Goal: Task Accomplishment & Management: Use online tool/utility

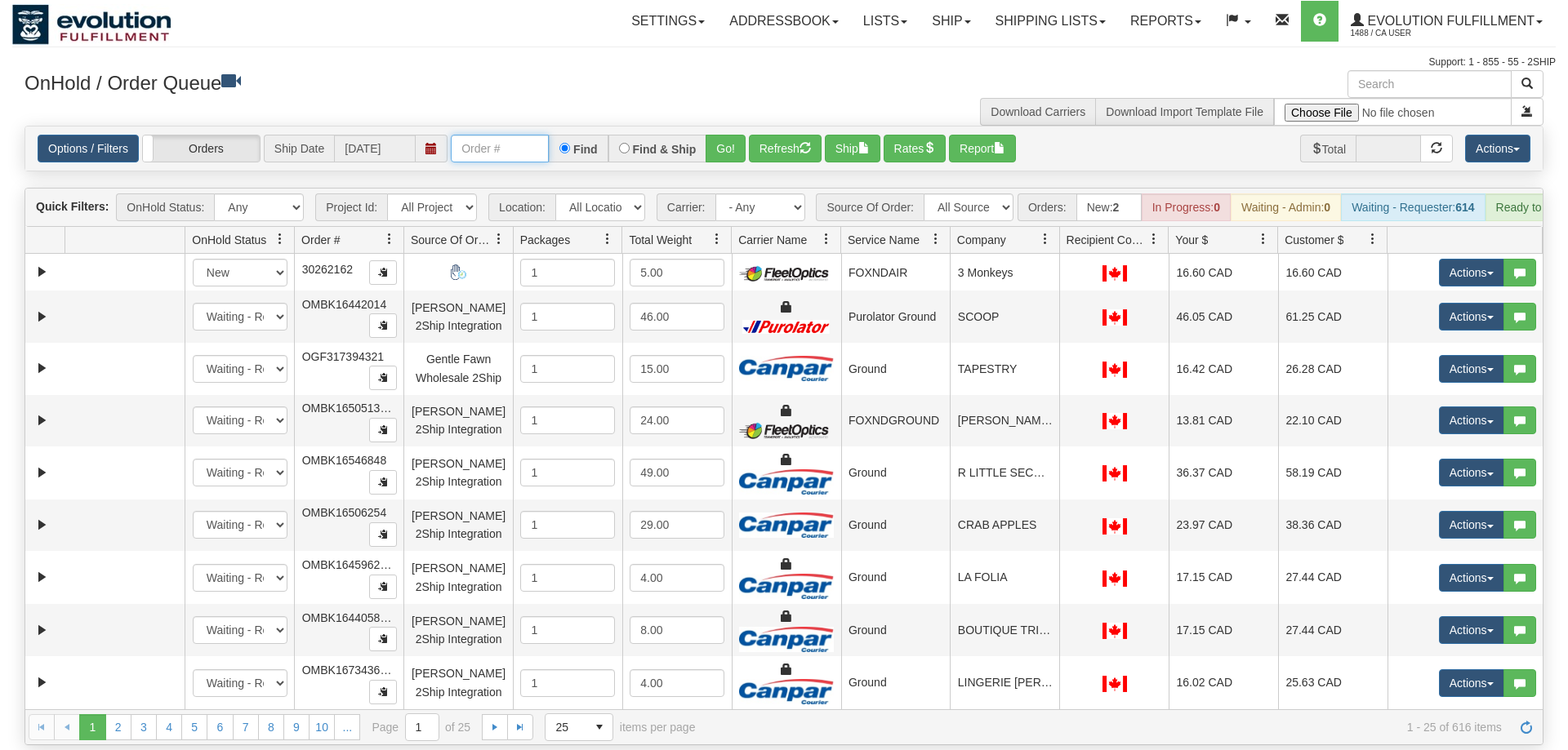
click at [475, 135] on input "text" at bounding box center [500, 148] width 98 height 27
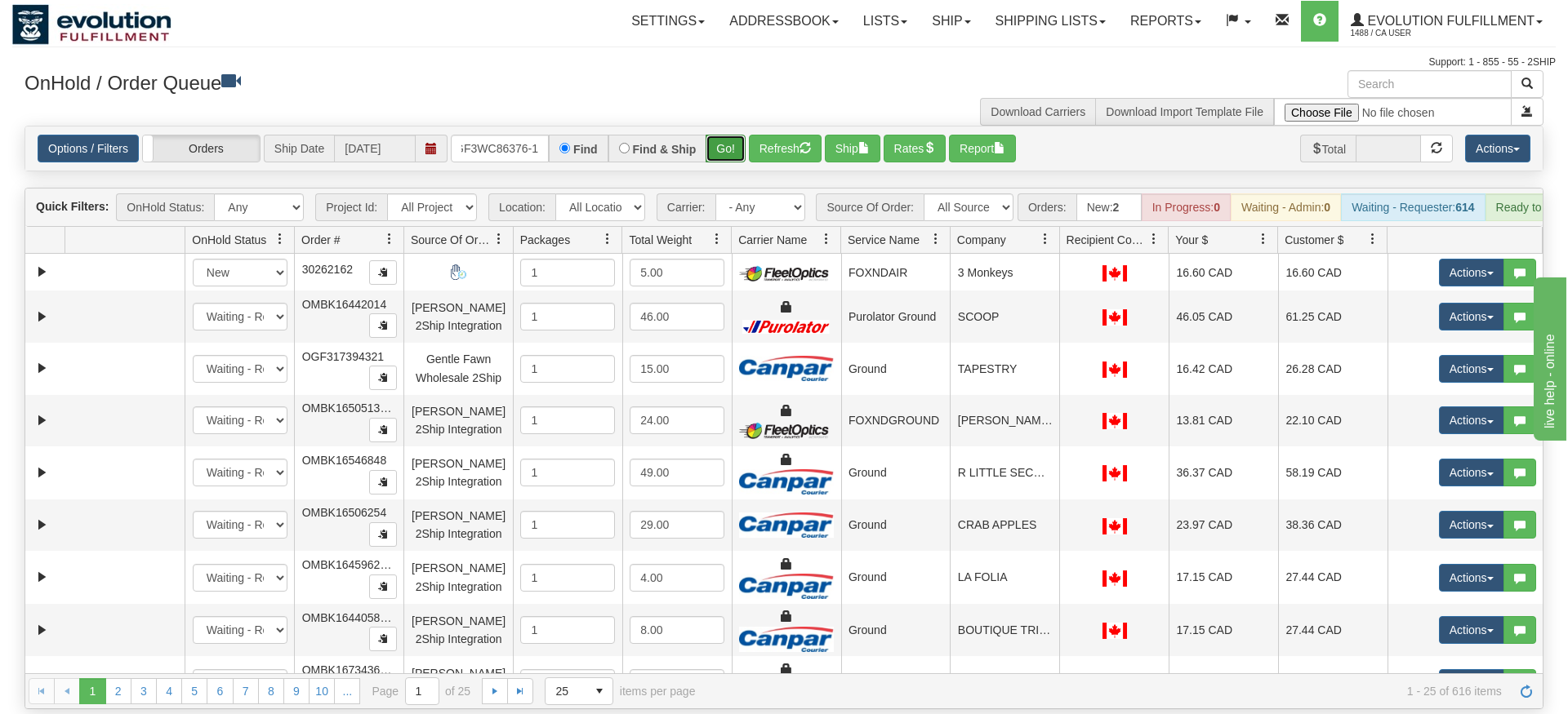
click at [724, 163] on div "Is equal to Is not equal to Contains Does not contains CAD USD EUR ZAR [PERSON_…" at bounding box center [784, 418] width 1544 height 583
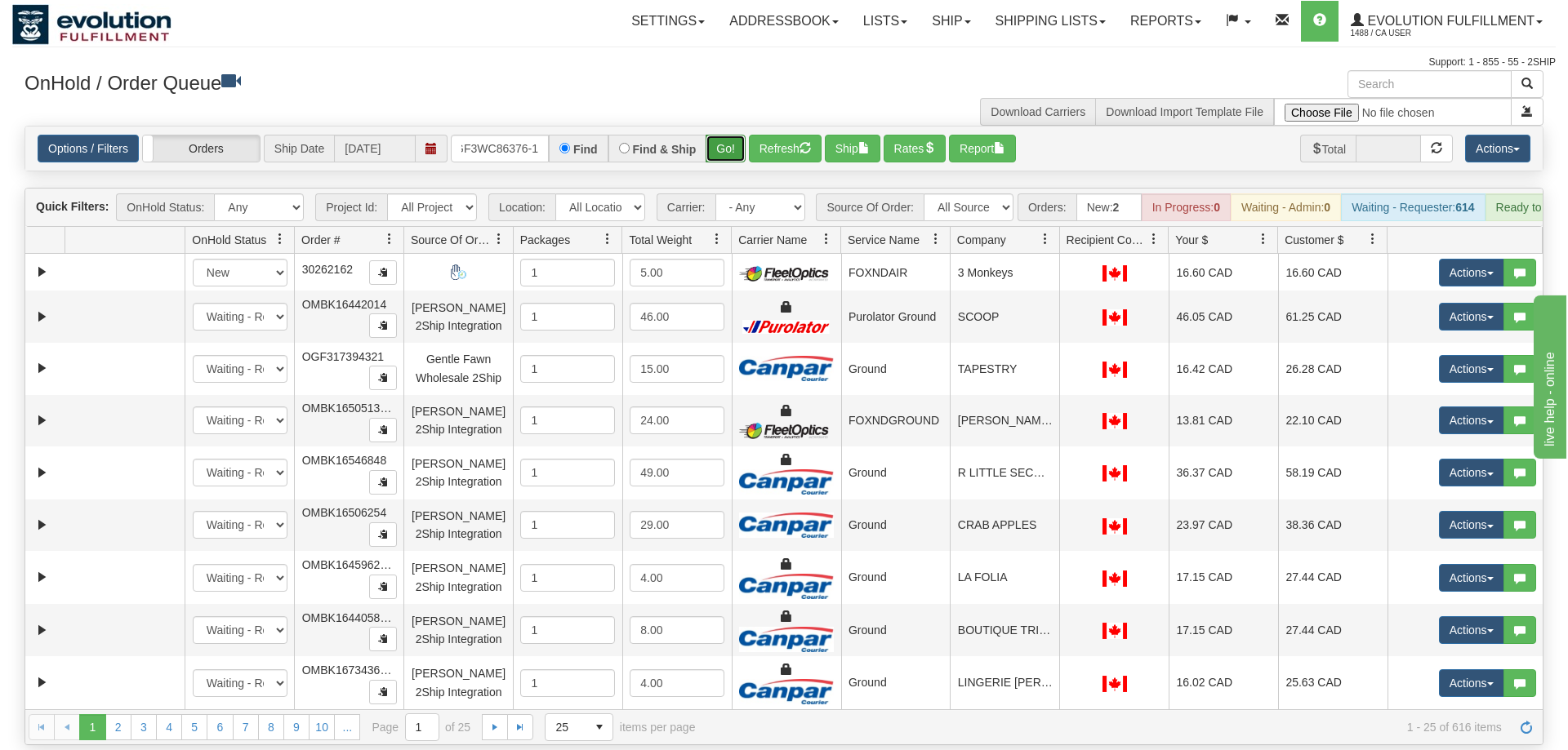
click at [732, 135] on button "Go!" at bounding box center [726, 148] width 40 height 27
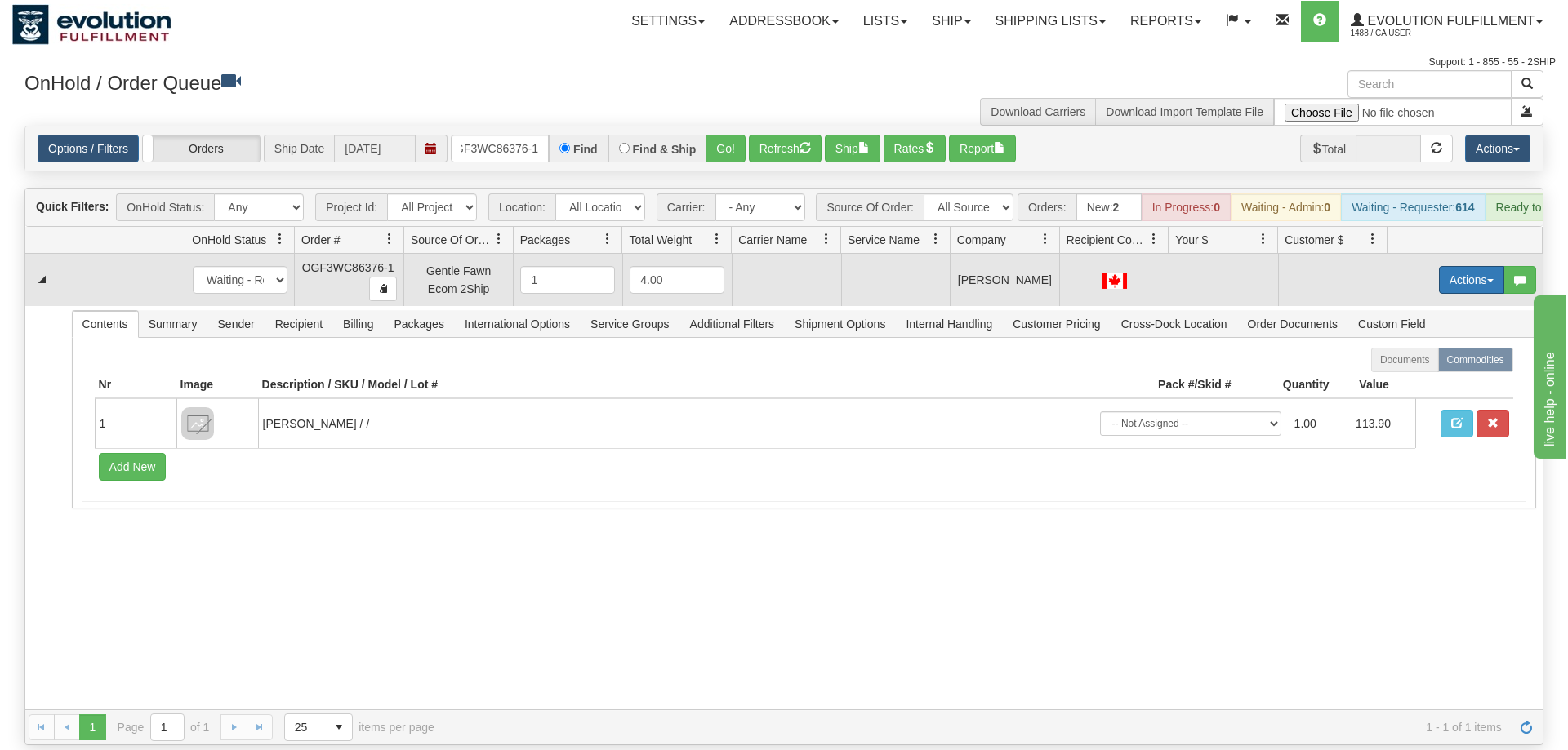
click at [1474, 267] on button "Actions" at bounding box center [1471, 279] width 65 height 27
click at [1437, 347] on span "Rate All Services" at bounding box center [1438, 354] width 98 height 13
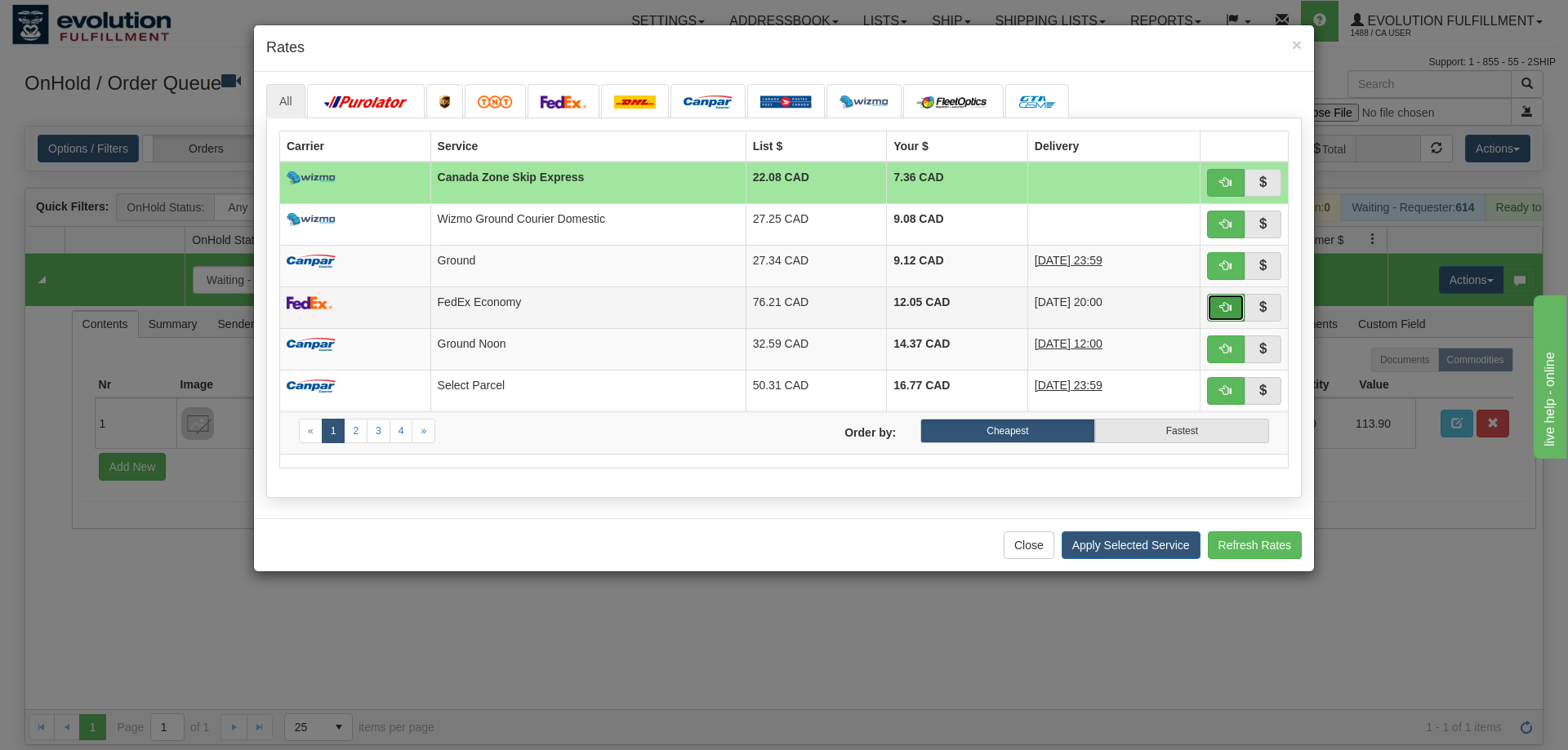
click at [1215, 305] on button "button" at bounding box center [1225, 307] width 38 height 27
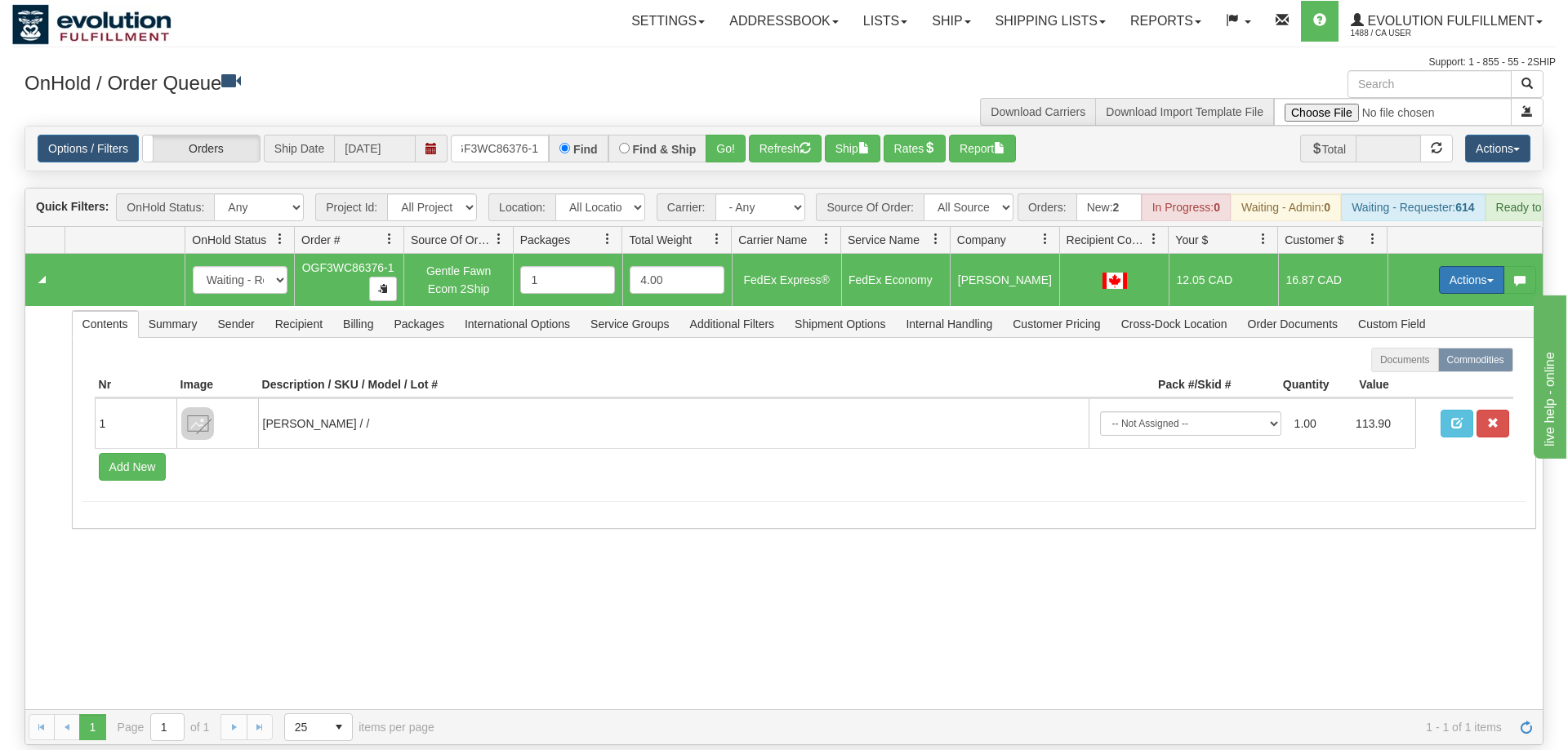
click at [1451, 266] on button "Actions" at bounding box center [1471, 279] width 65 height 27
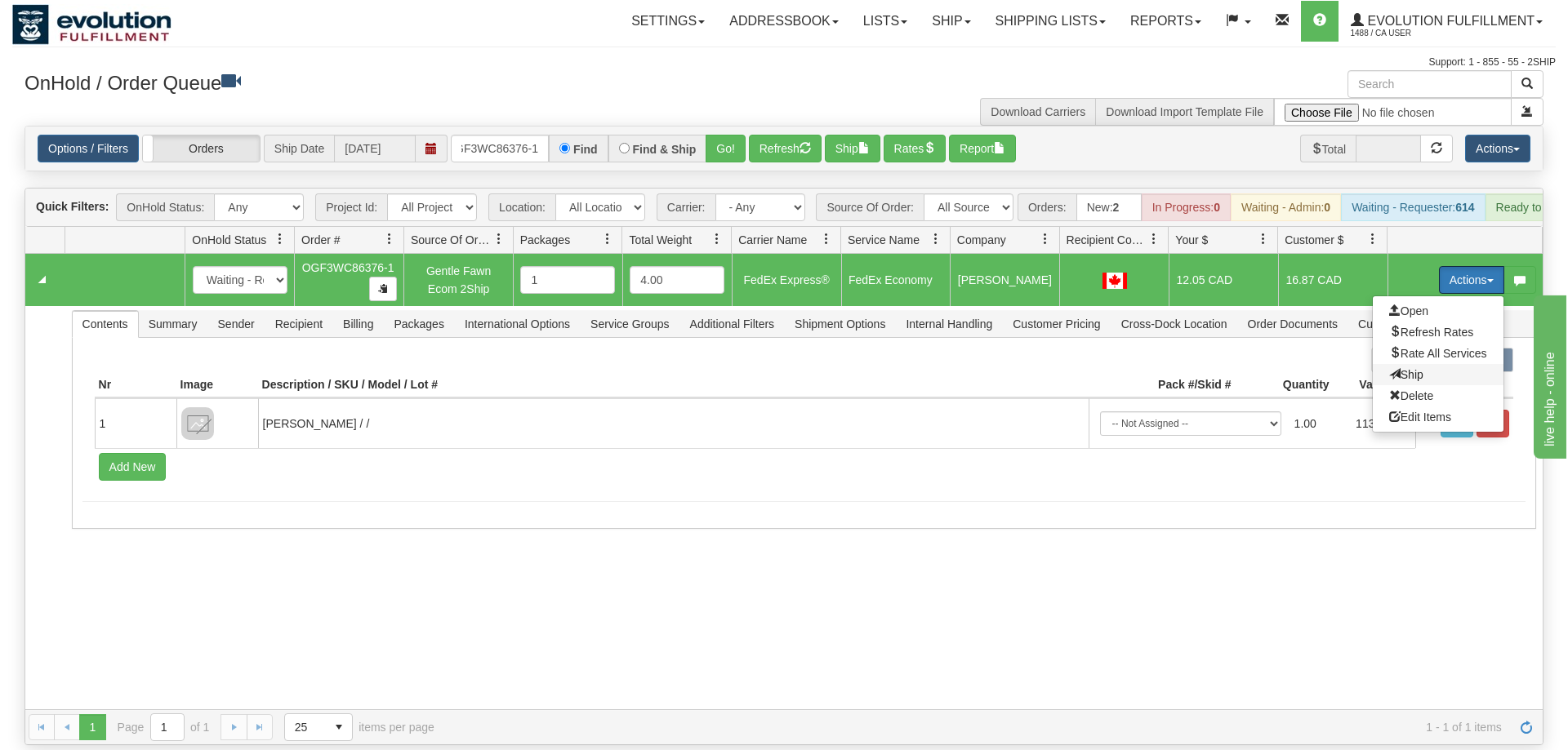
click at [1401, 368] on span "Ship" at bounding box center [1406, 375] width 34 height 13
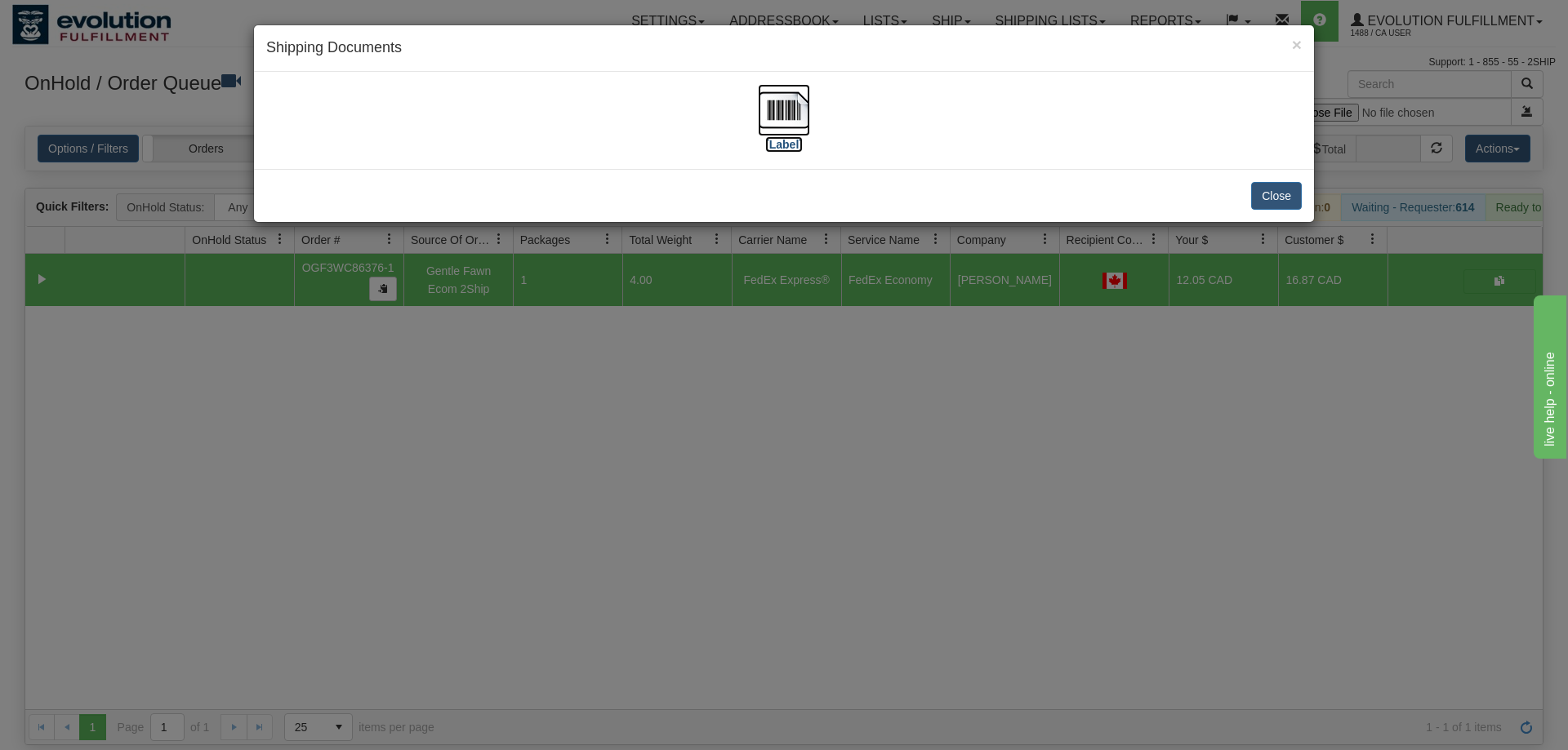
click at [767, 90] on img at bounding box center [784, 110] width 53 height 53
drag, startPoint x: 730, startPoint y: 496, endPoint x: 559, endPoint y: 348, distance: 226.2
click at [730, 493] on div "× Shipping Documents [Label] Close" at bounding box center [784, 375] width 1568 height 750
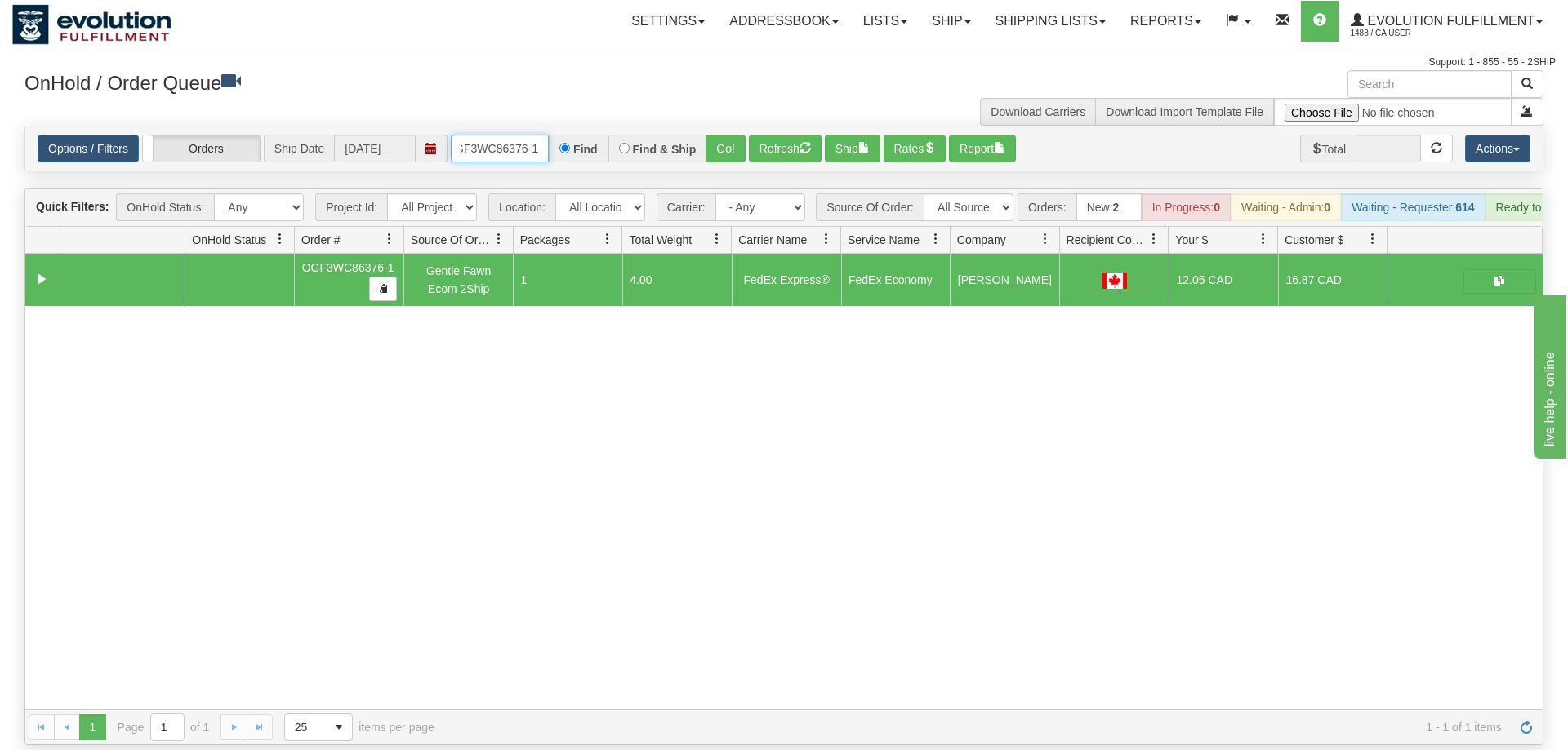
click at [505, 135] on input "OGF3WC86376-1" at bounding box center [500, 148] width 98 height 27
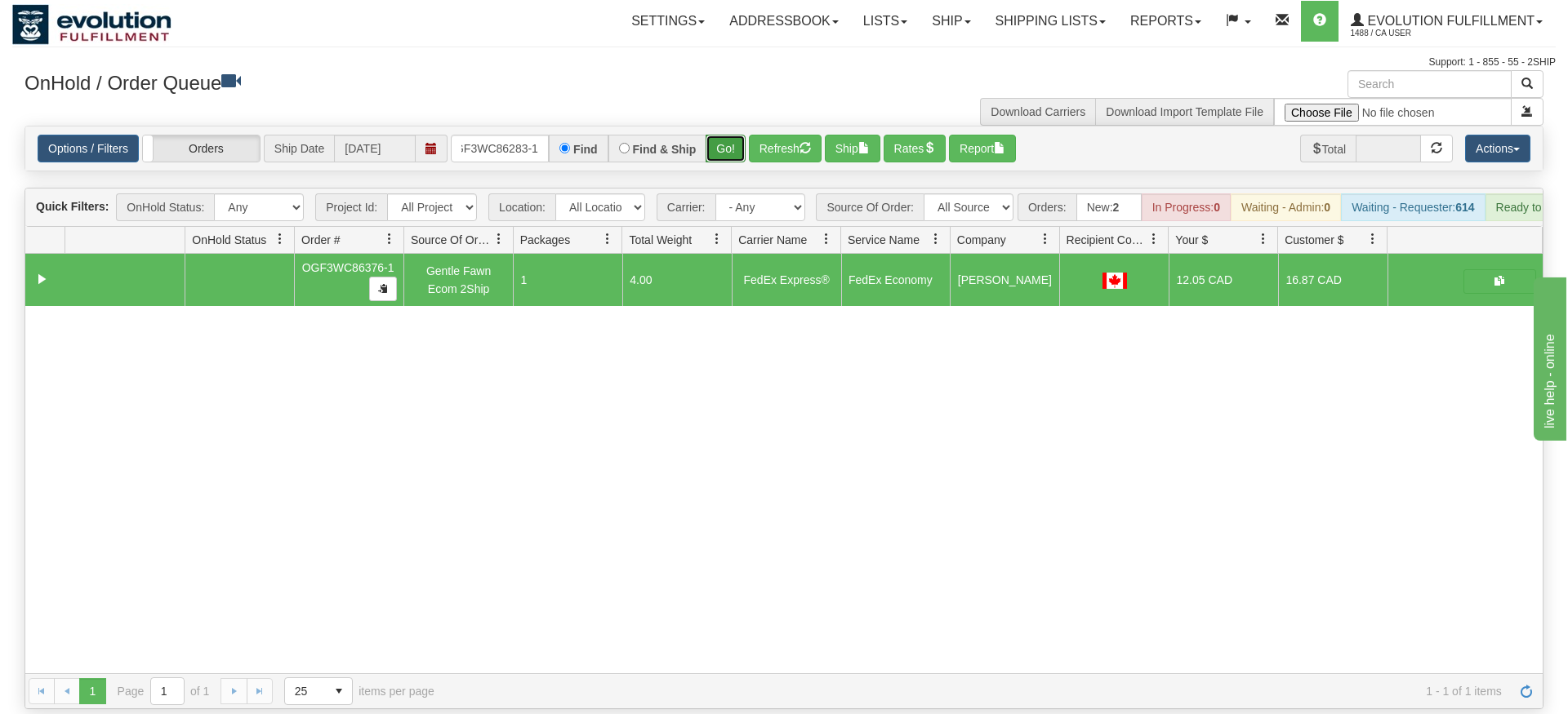
click at [726, 154] on div "Is equal to Is not equal to Contains Does not contains CAD USD EUR ZAR [PERSON_…" at bounding box center [784, 418] width 1544 height 583
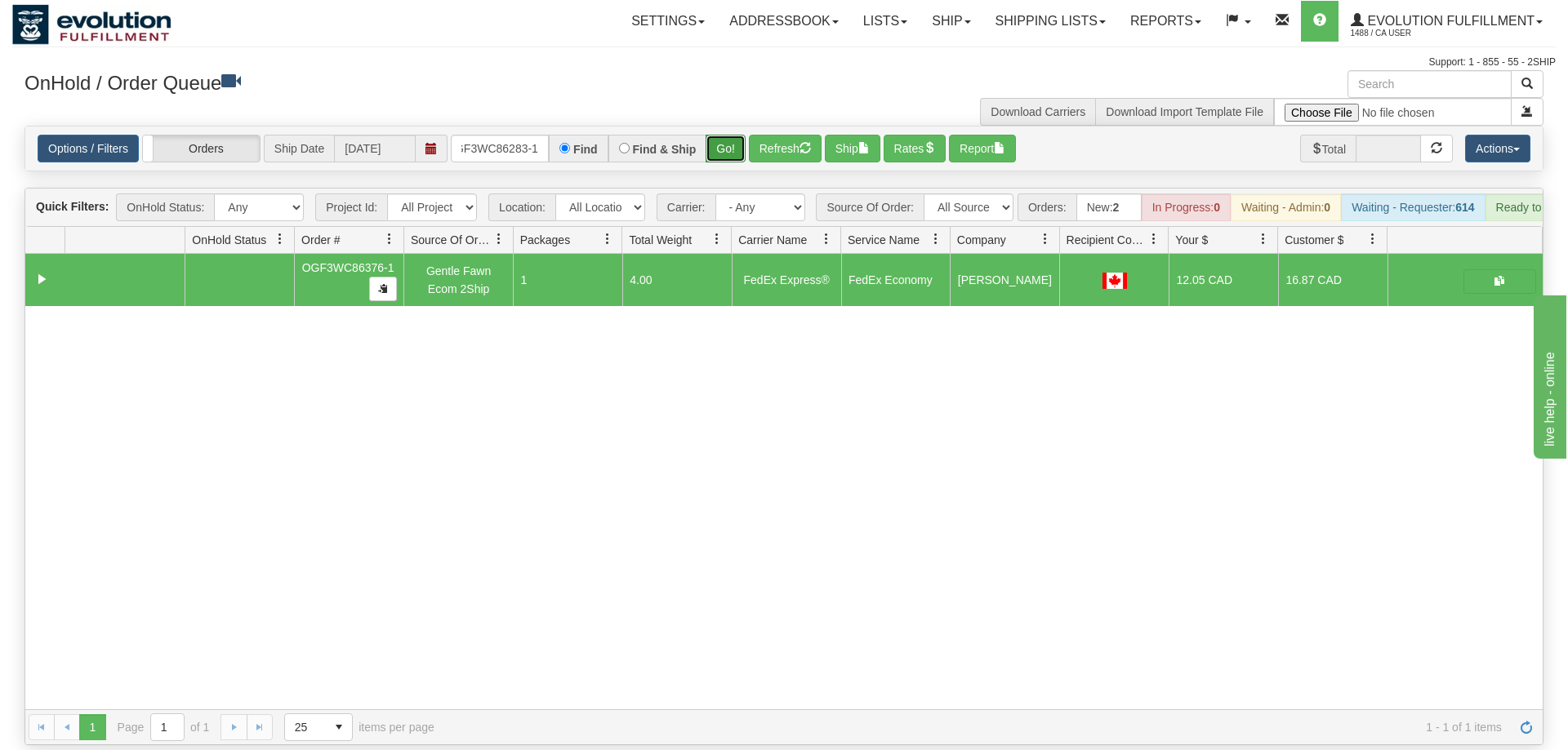
click at [722, 135] on button "Go!" at bounding box center [726, 148] width 40 height 27
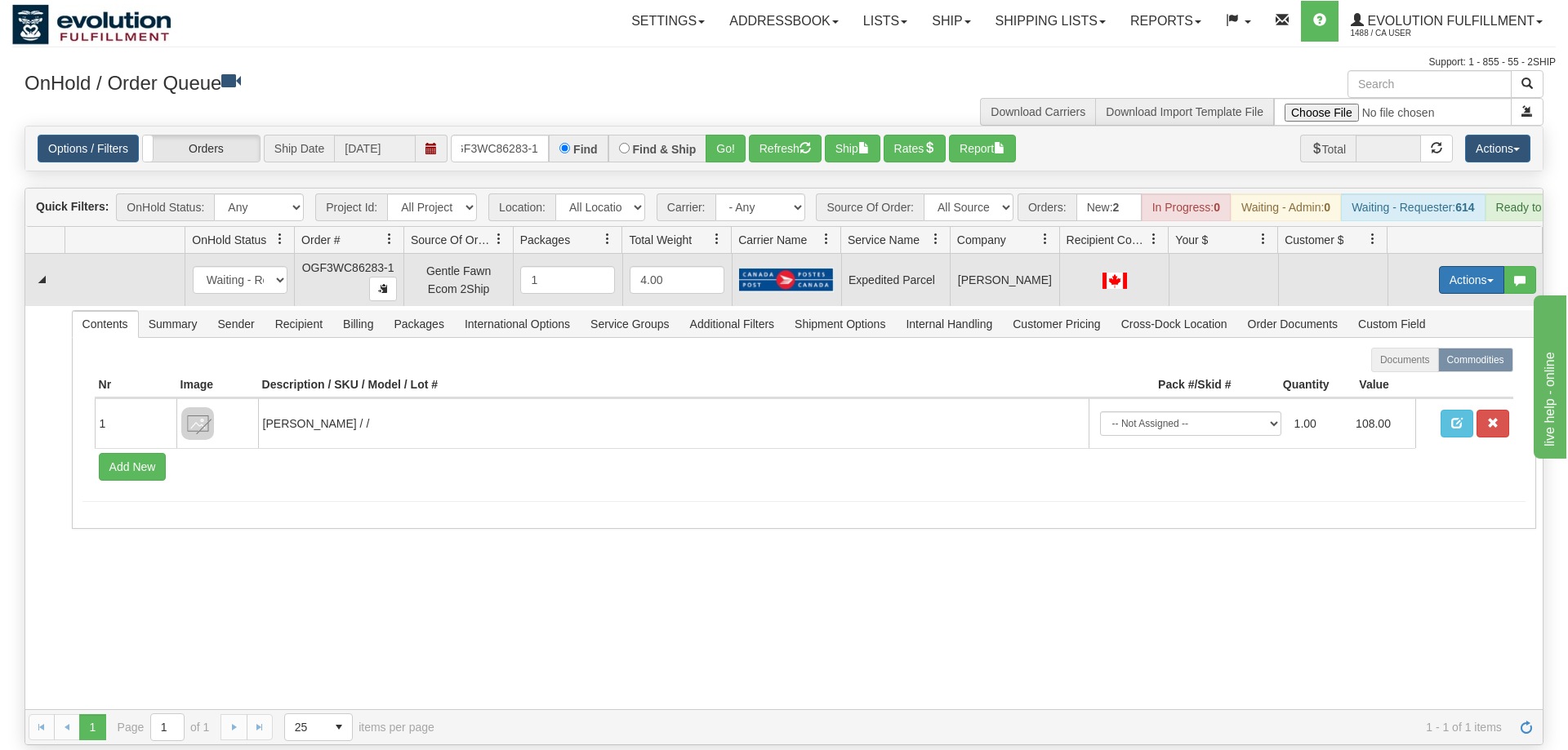
click at [1452, 266] on button "Actions" at bounding box center [1471, 279] width 65 height 27
click at [1448, 322] on link "Refresh Rates" at bounding box center [1437, 332] width 131 height 22
click at [503, 135] on input "oGF3WC86283-1" at bounding box center [500, 148] width 98 height 27
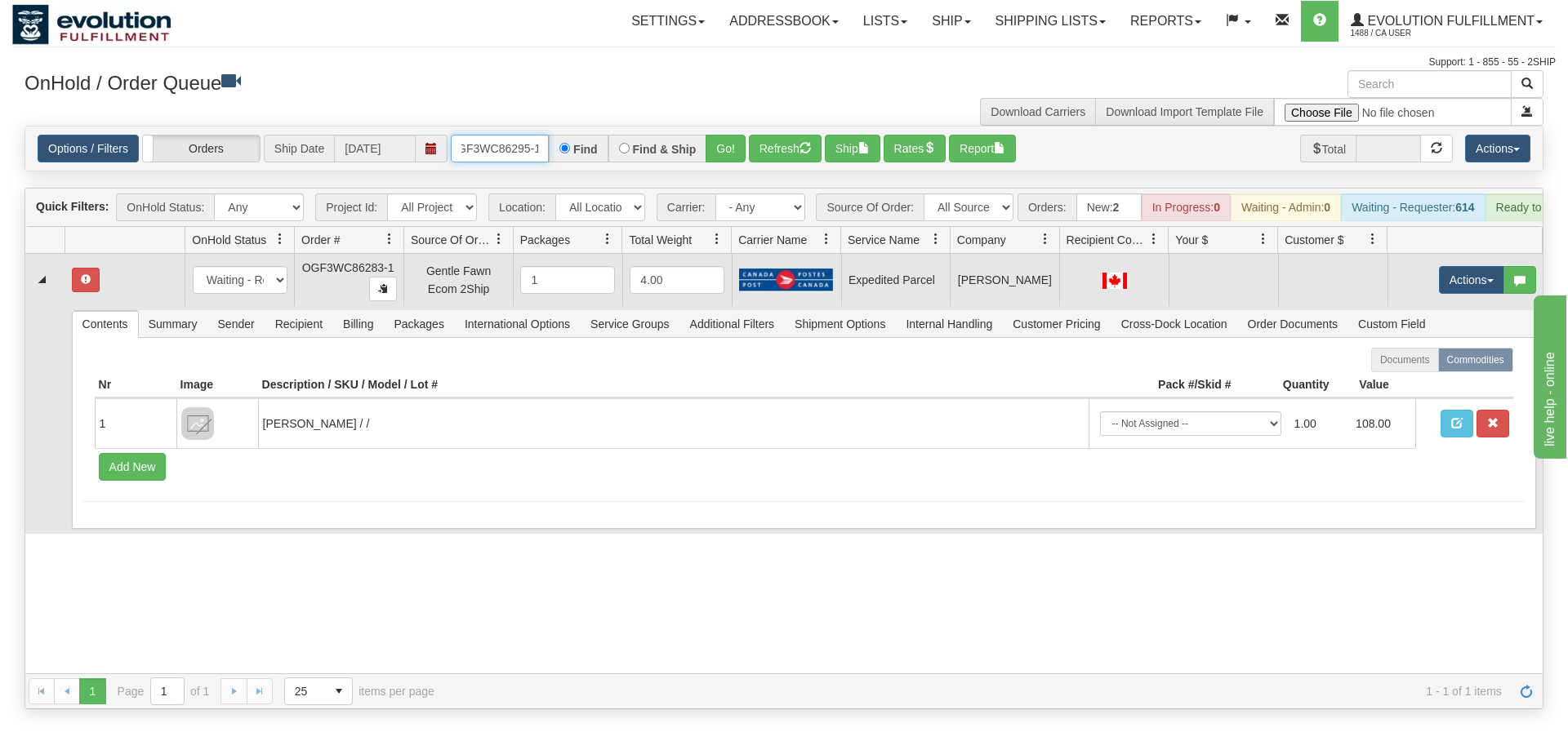
scroll to position [0, 15]
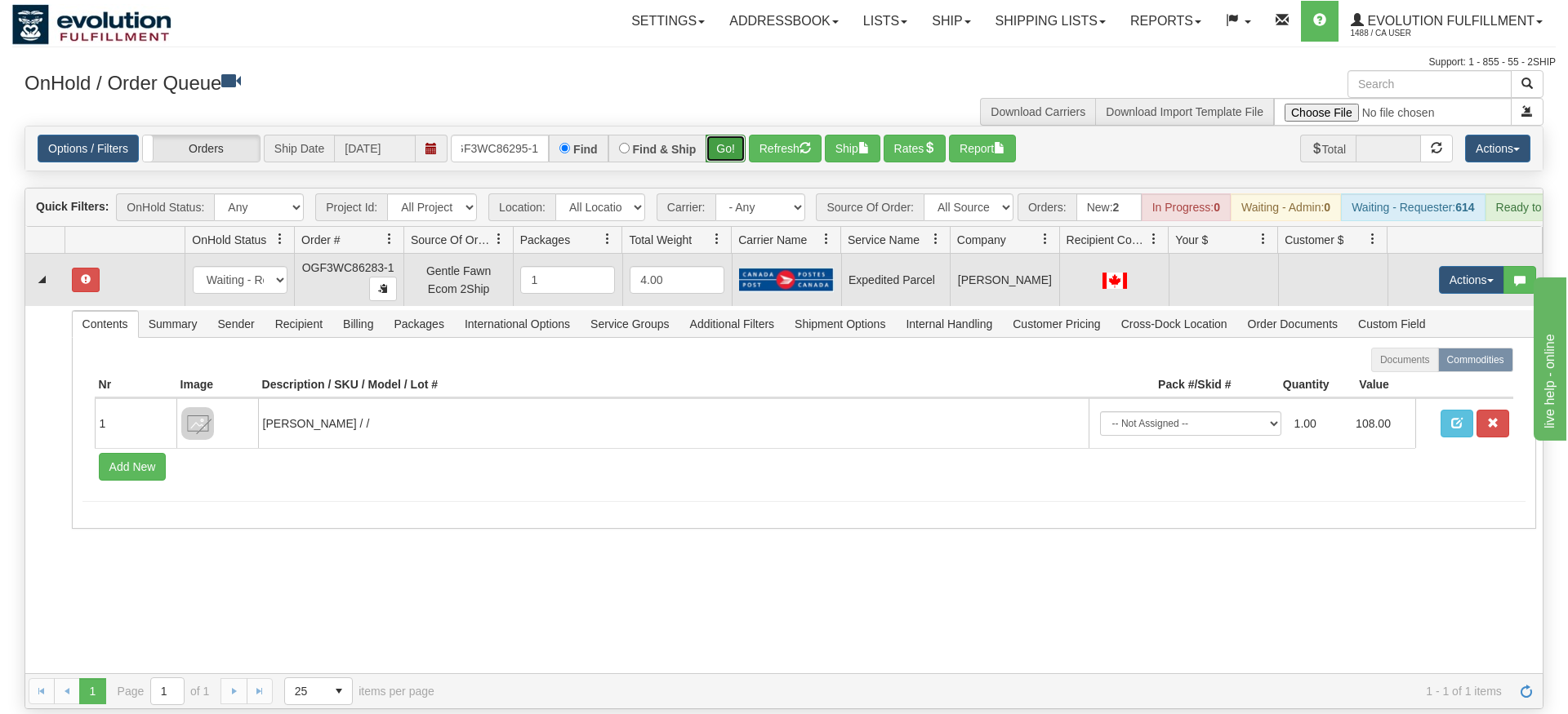
click at [732, 172] on div "Is equal to Is not equal to Contains Does not contains CAD USD EUR ZAR [PERSON_…" at bounding box center [784, 418] width 1544 height 583
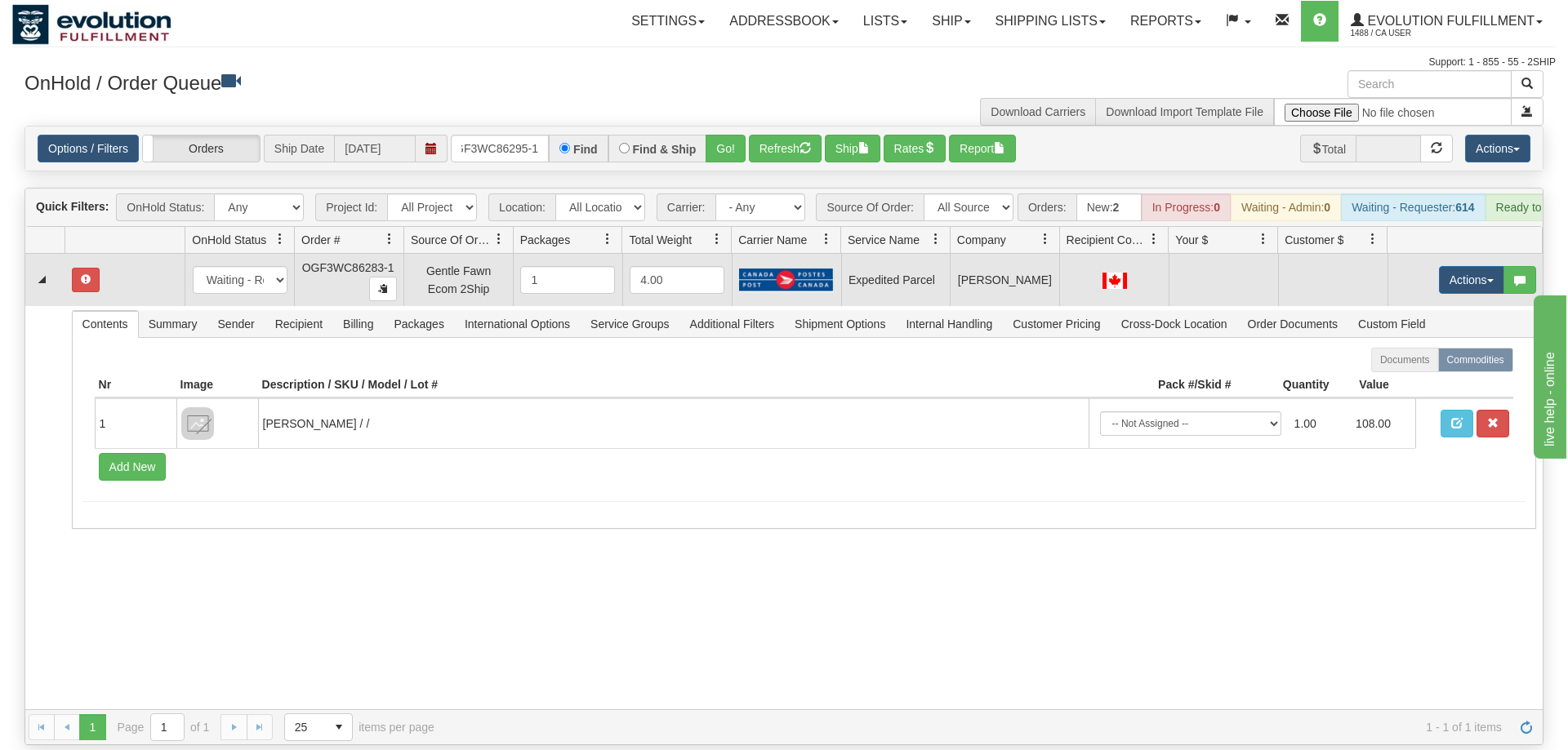
click at [720, 126] on div "Options / Filters Group Shipments Orders Ship Date [DATE] OGF3WC86295-1 Find Fi…" at bounding box center [784, 148] width 1517 height 44
click at [729, 139] on div "Options / Filters Group Shipments Orders Ship Date [DATE] OGF3WC86295-1 Find Fi…" at bounding box center [784, 148] width 1517 height 44
click at [737, 135] on button "Go!" at bounding box center [726, 148] width 40 height 27
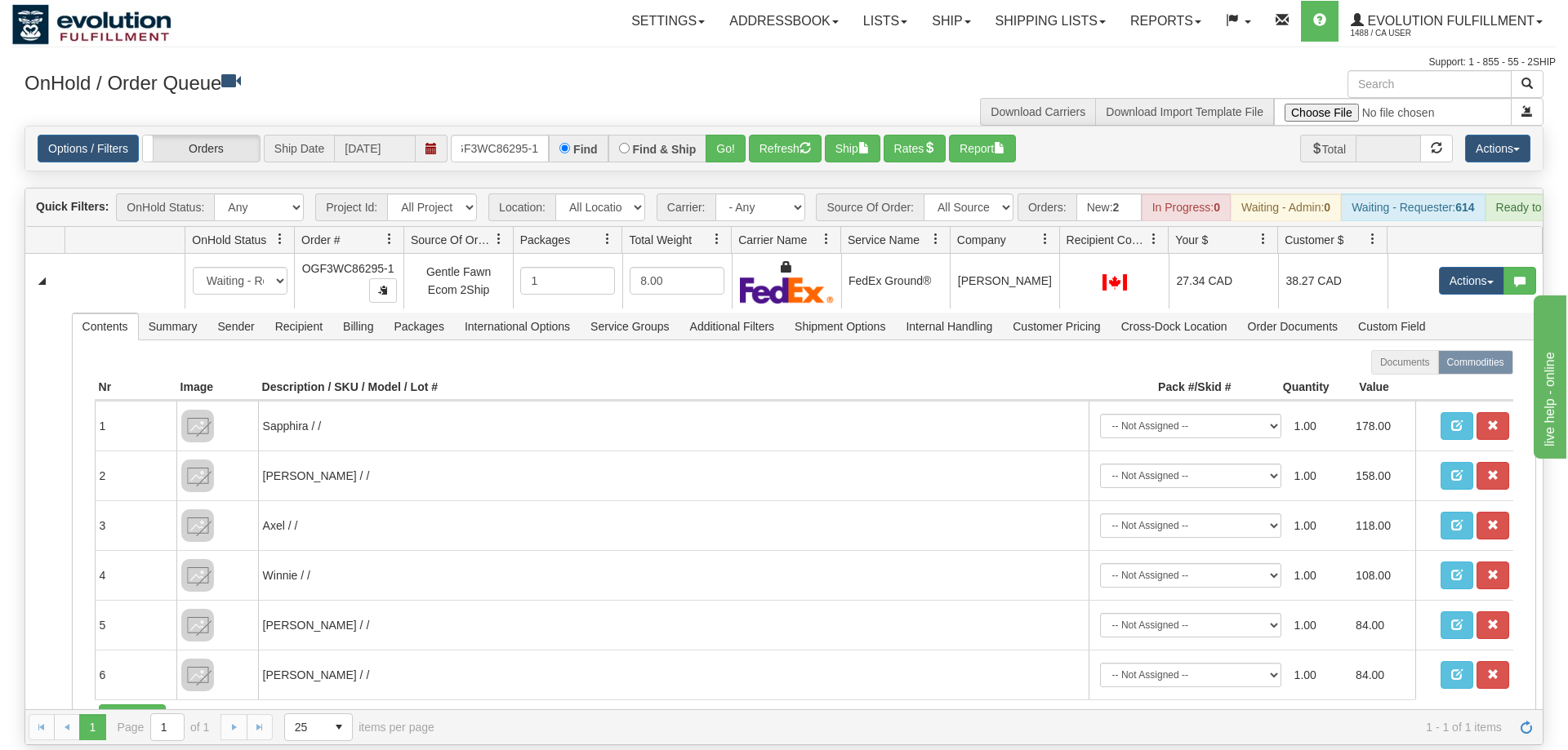
click at [0, 292] on div "Toggle navigation Settings Shipping Preferences Fields Preferences New" at bounding box center [784, 375] width 1568 height 750
click at [494, 135] on input "OGF3WC86295-1" at bounding box center [500, 148] width 98 height 27
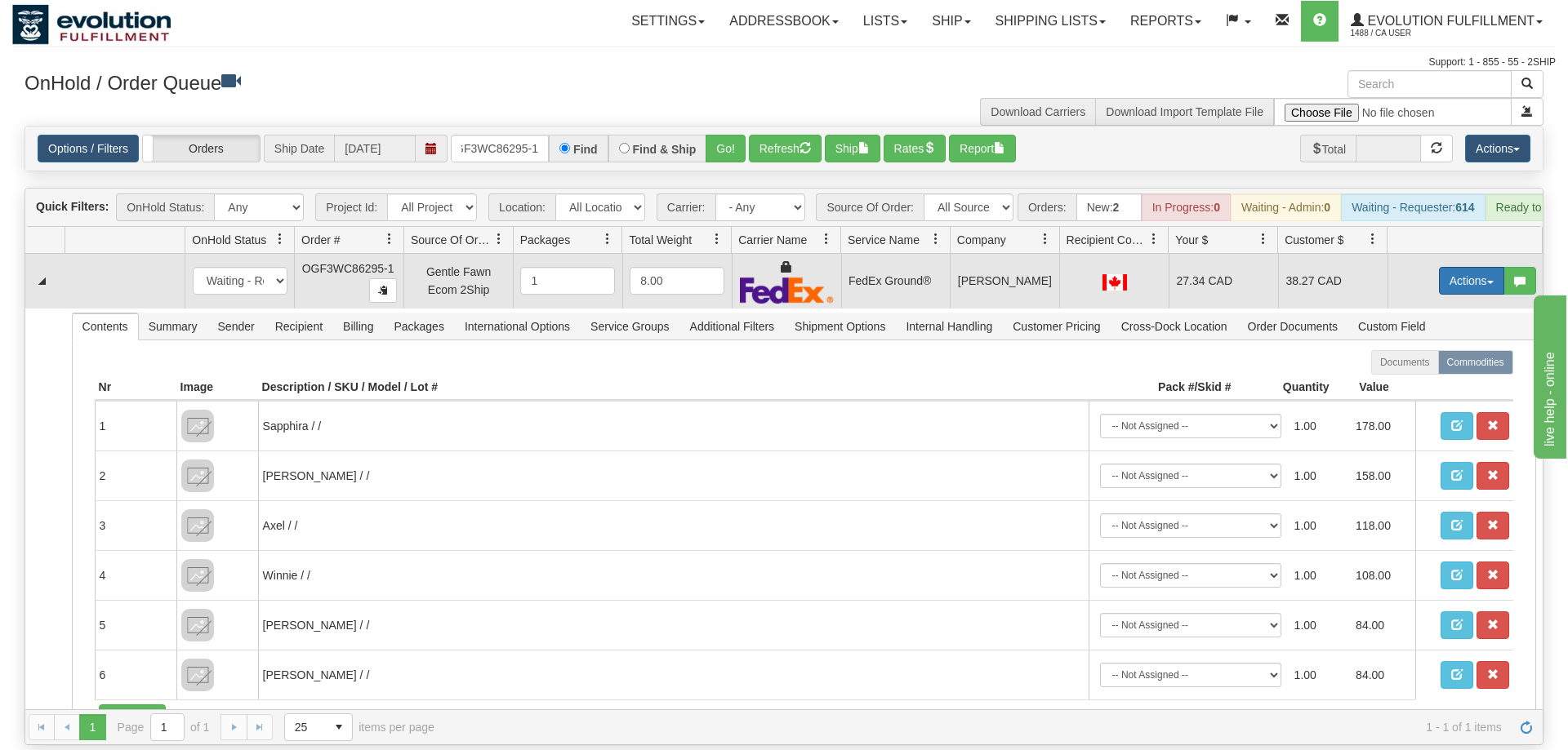
click at [1481, 267] on button "Actions" at bounding box center [1471, 280] width 65 height 27
click at [1438, 365] on link "Ship" at bounding box center [1437, 375] width 131 height 22
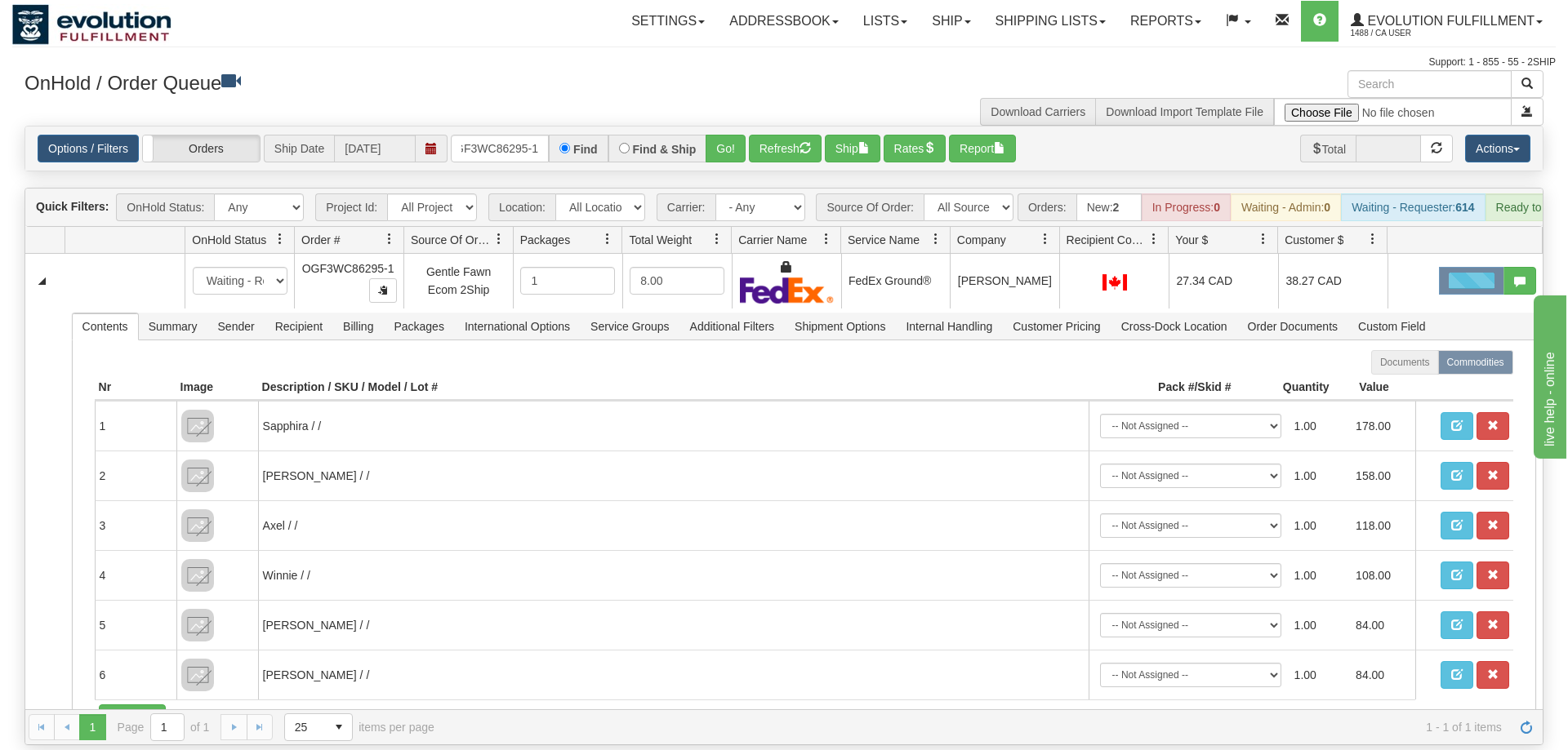
click at [0, 447] on div "Toggle navigation Settings Shipping Preferences Fields Preferences New" at bounding box center [784, 375] width 1568 height 750
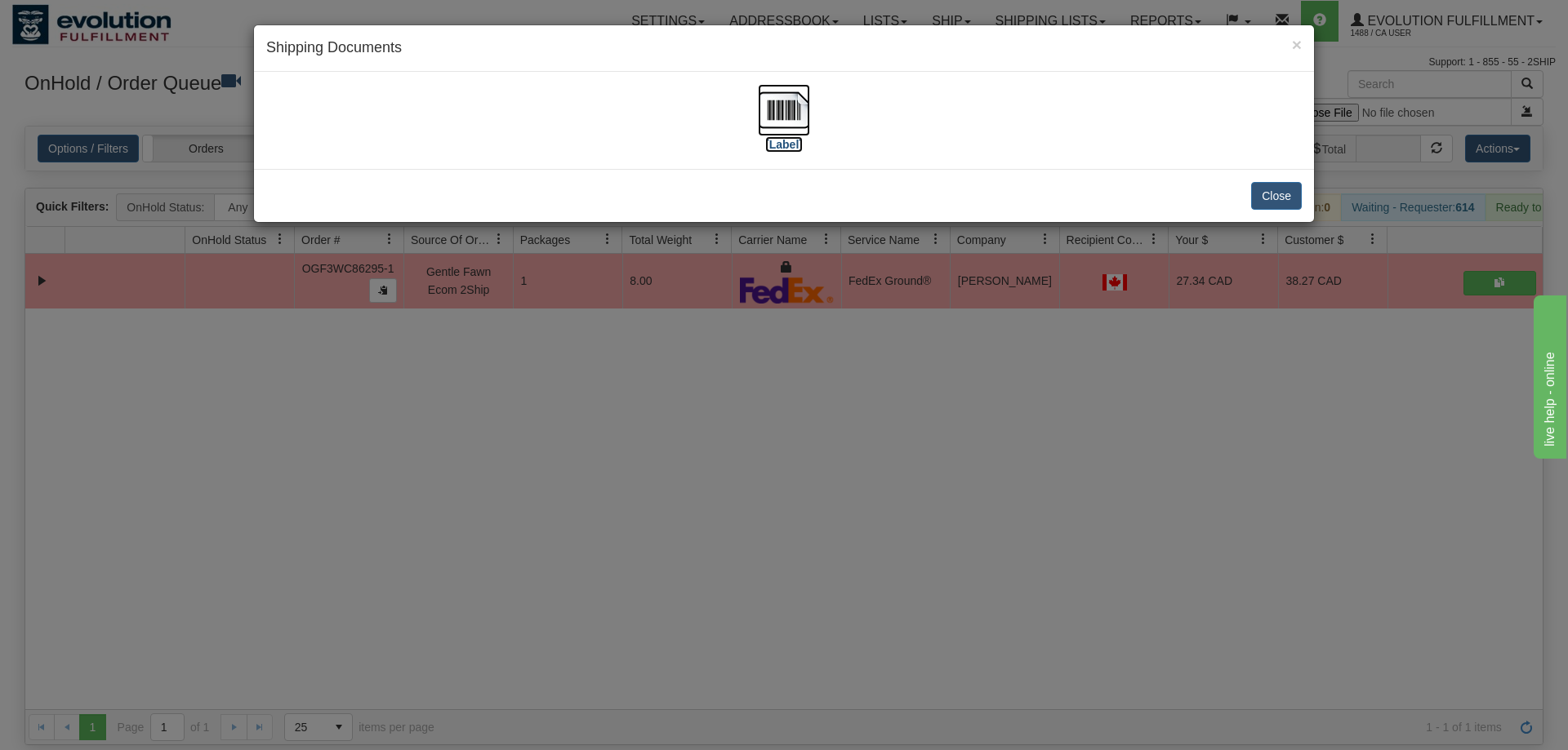
click at [795, 112] on img at bounding box center [784, 110] width 53 height 53
click at [920, 298] on div "× Shipping Documents [Label] Close" at bounding box center [784, 375] width 1568 height 750
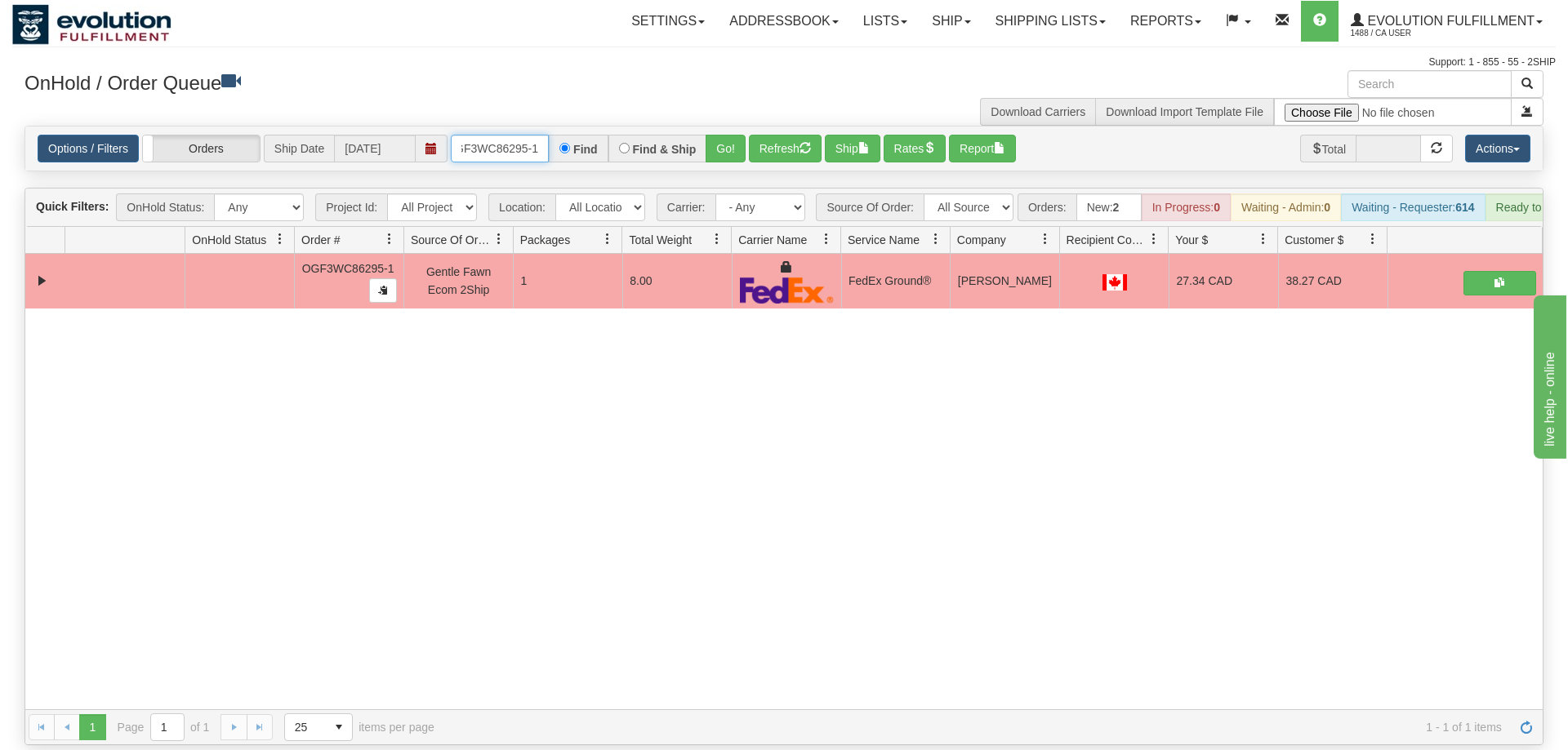
click at [488, 135] on input "OGF3WC86295-1" at bounding box center [500, 148] width 98 height 27
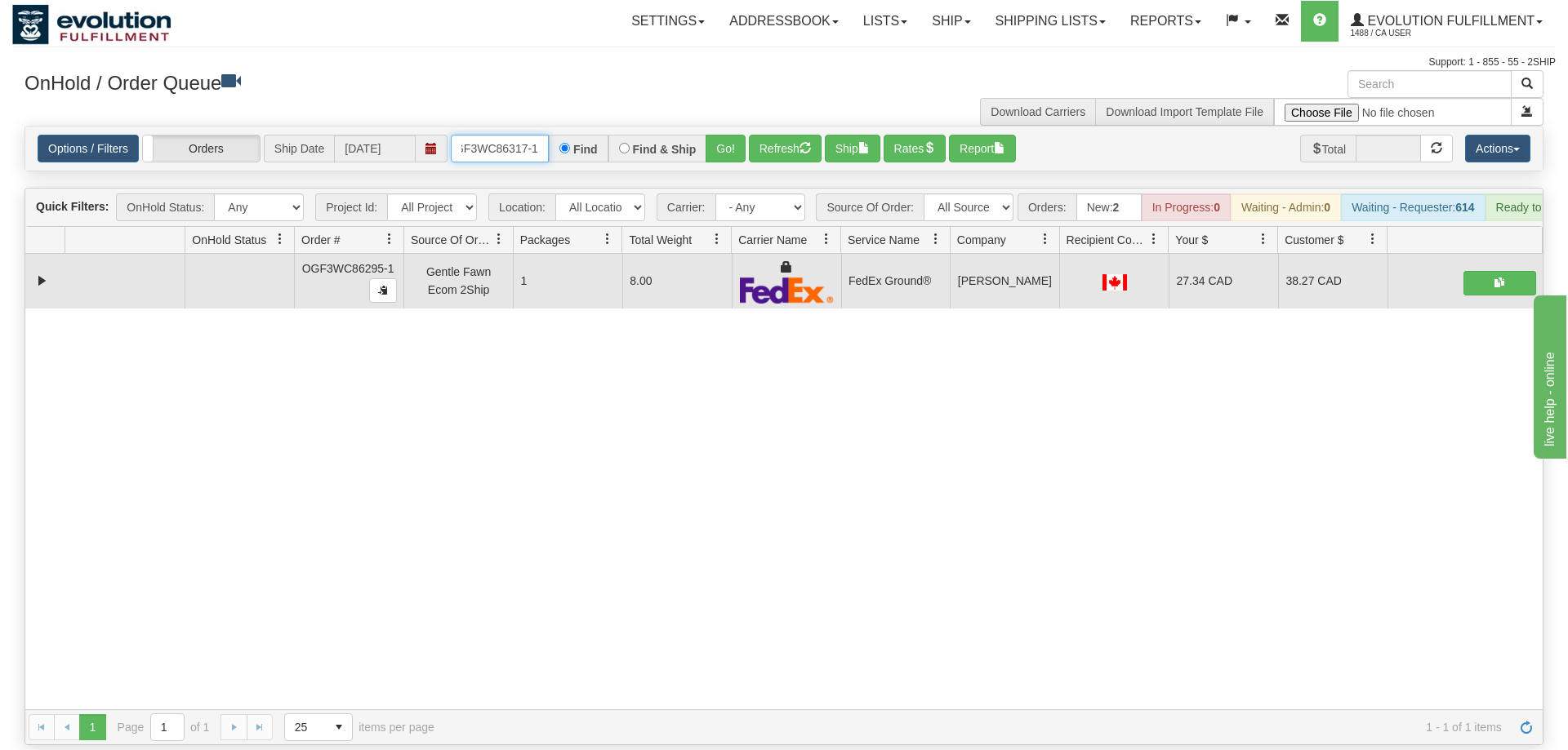
scroll to position [0, 13]
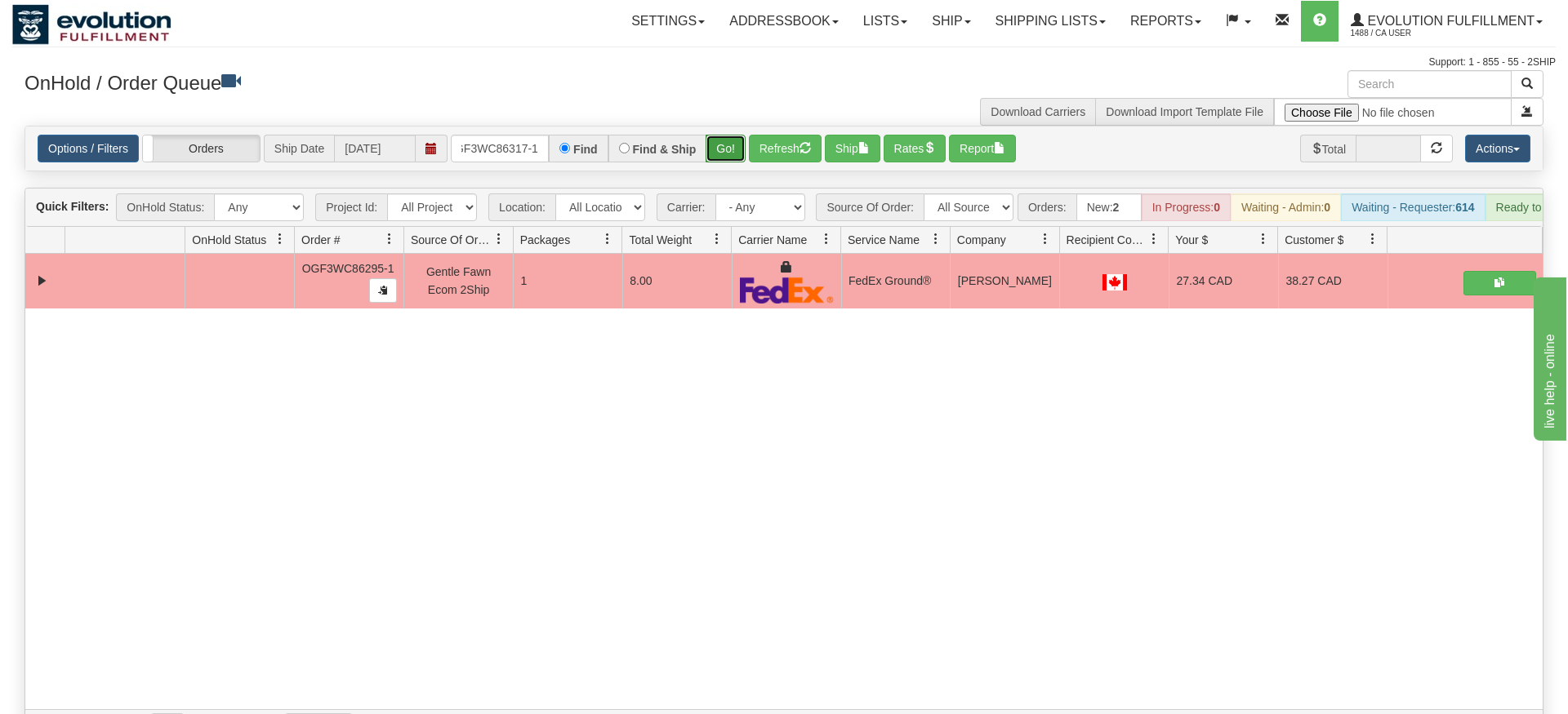
click at [723, 164] on div "Is equal to Is not equal to Contains Does not contains CAD USD EUR ZAR [PERSON_…" at bounding box center [784, 436] width 1544 height 619
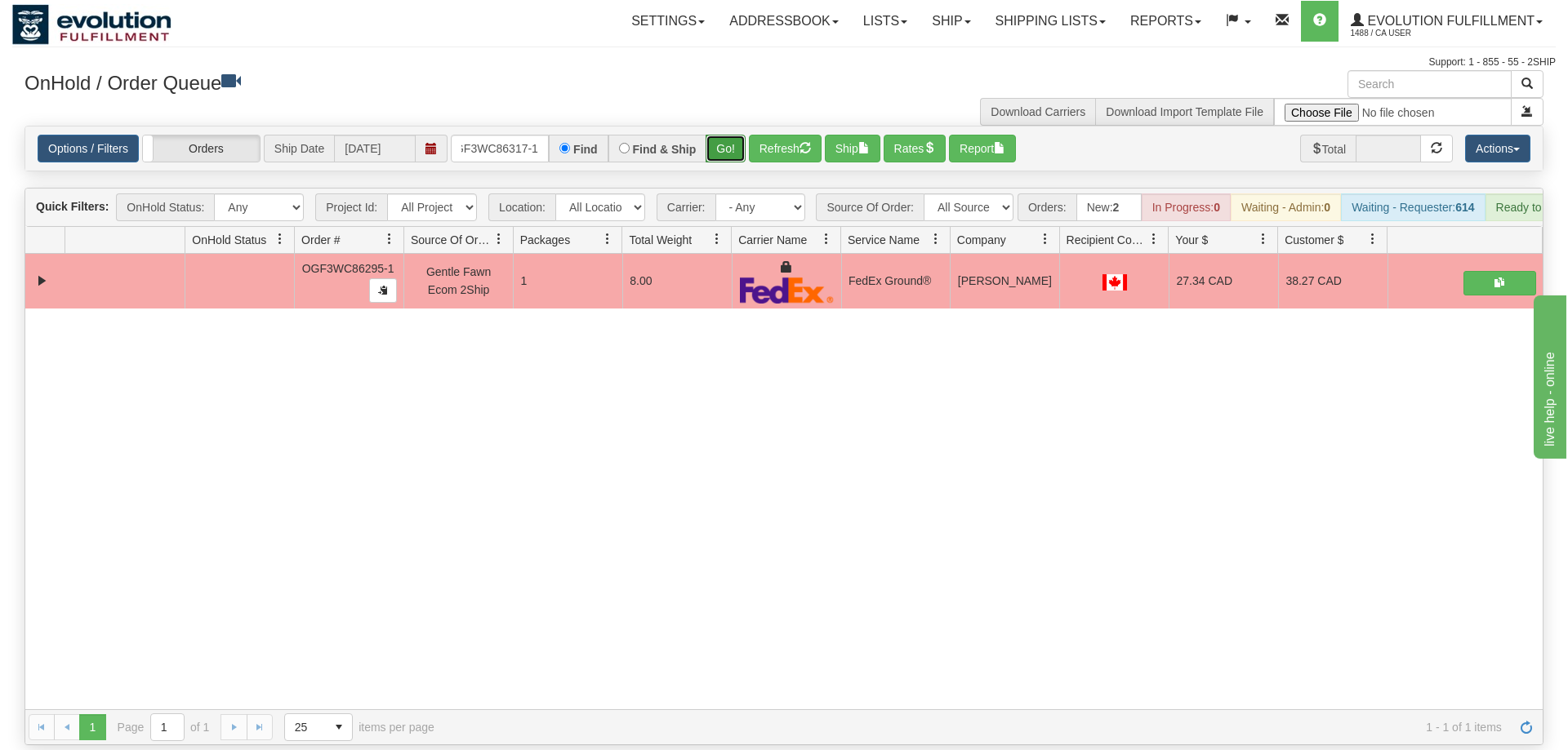
click at [721, 135] on button "Go!" at bounding box center [726, 148] width 40 height 27
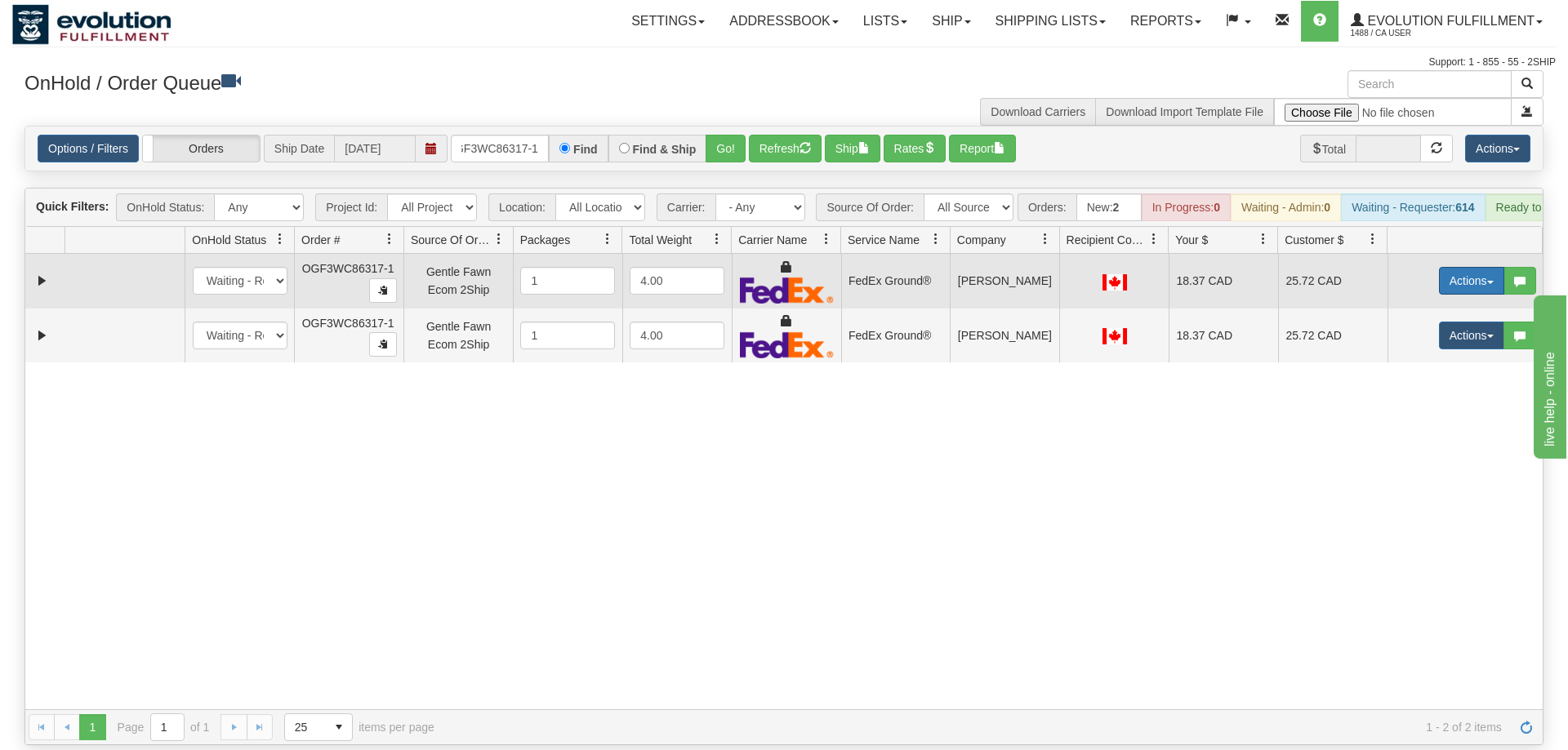
click at [1480, 267] on button "Actions" at bounding box center [1471, 280] width 65 height 27
click at [1415, 369] on span "Ship" at bounding box center [1406, 375] width 34 height 13
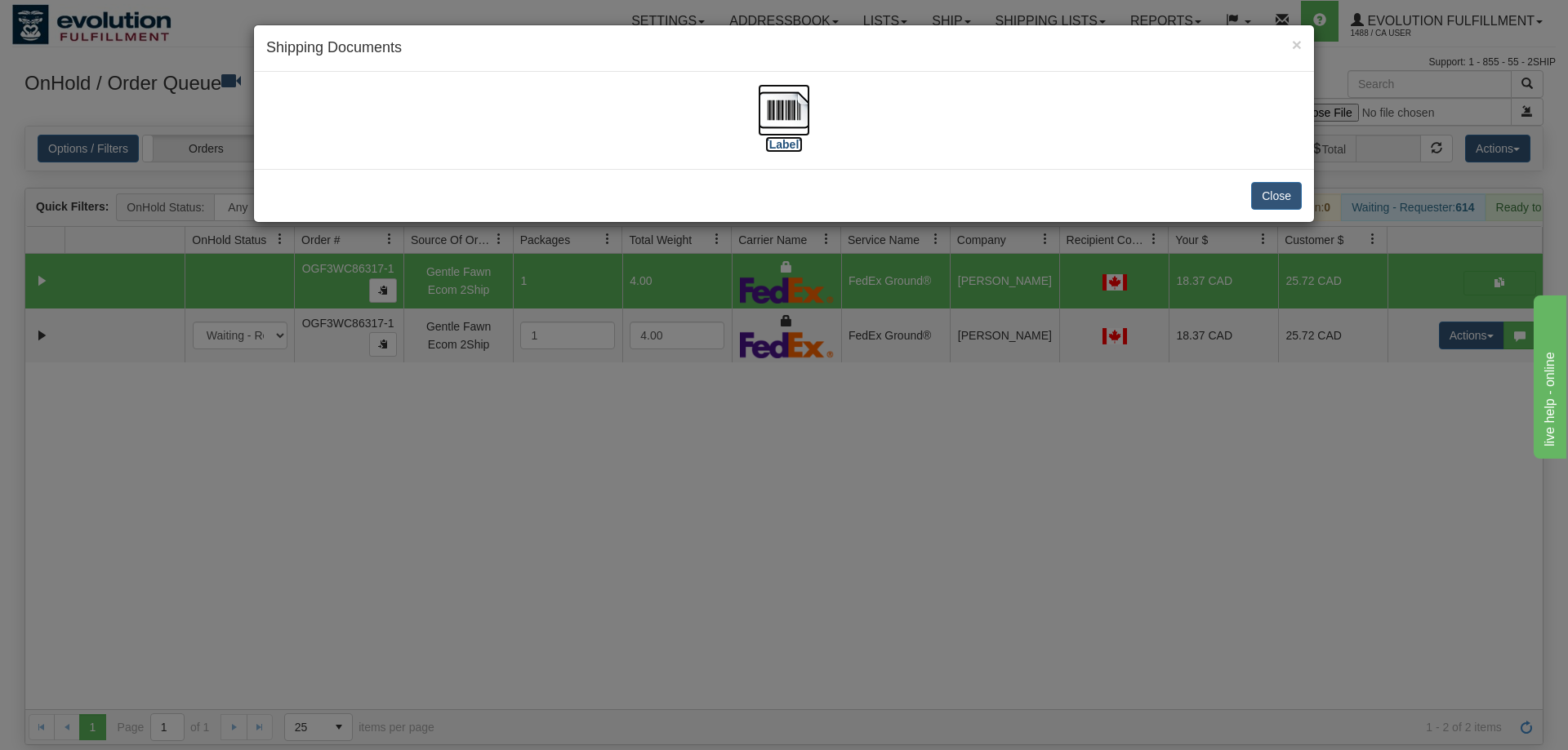
click at [787, 126] on img at bounding box center [784, 110] width 53 height 53
click at [1480, 327] on div "× Shipping Documents [Label] Close" at bounding box center [784, 375] width 1568 height 750
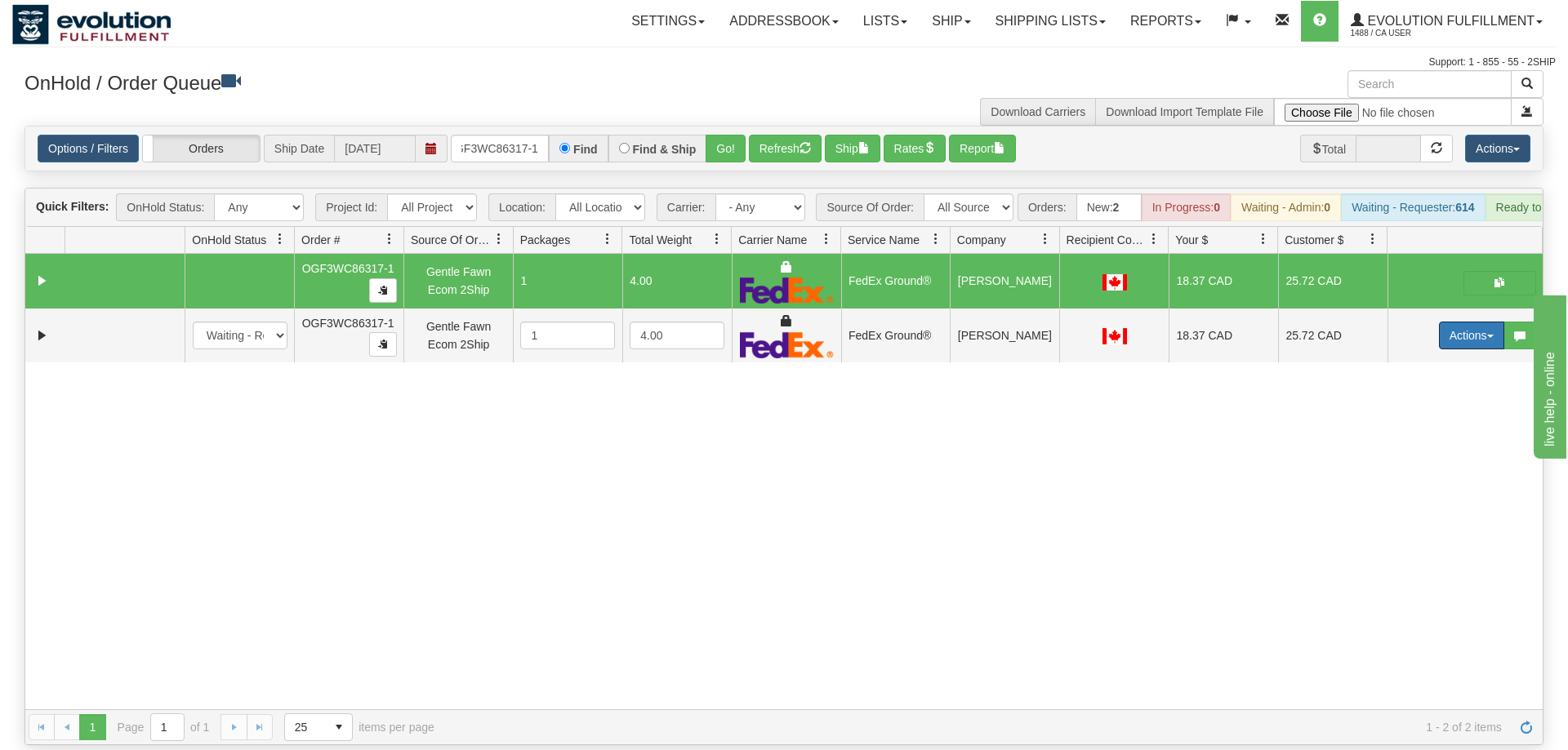
click at [1474, 322] on button "Actions" at bounding box center [1471, 335] width 65 height 27
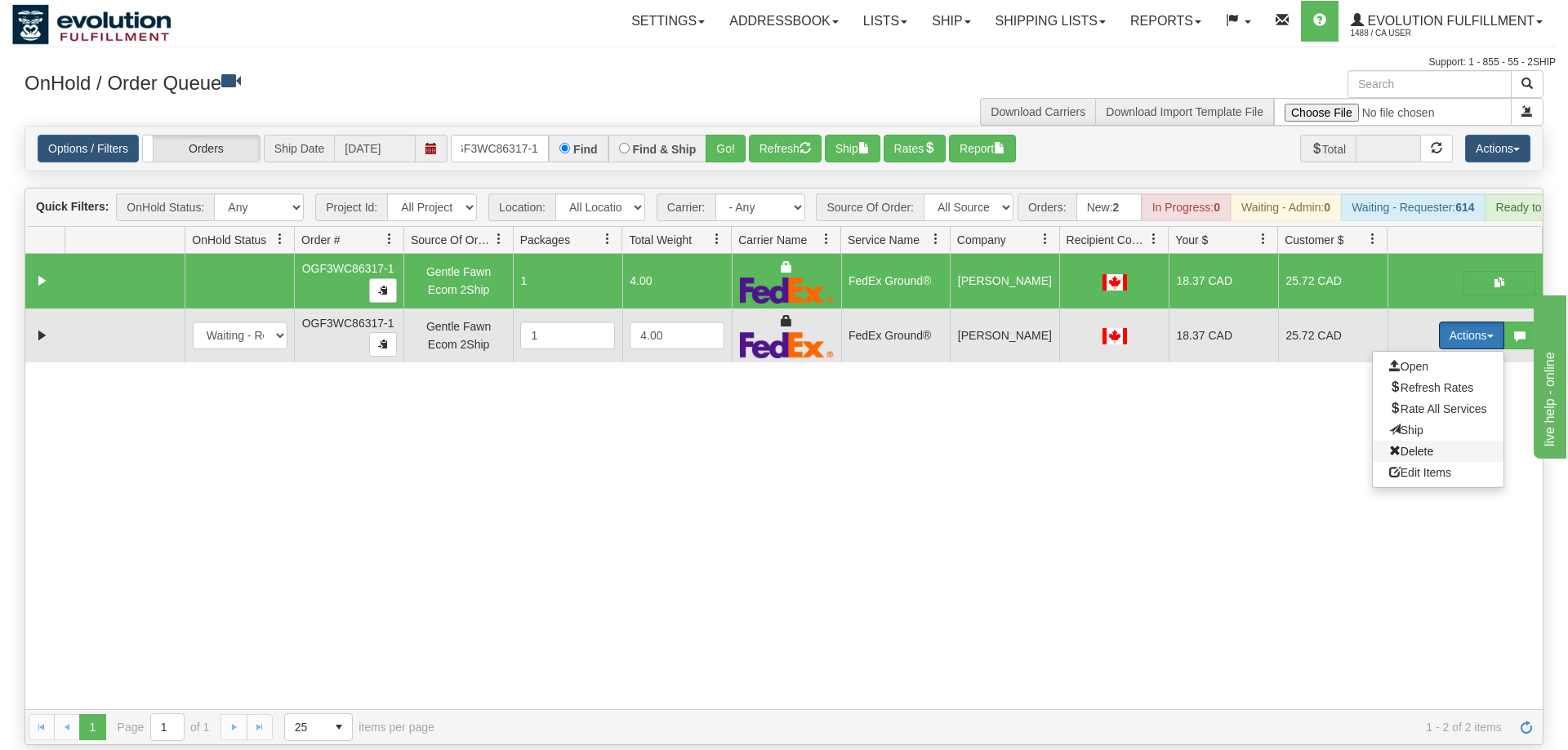
click at [1411, 445] on span "Delete" at bounding box center [1411, 452] width 44 height 13
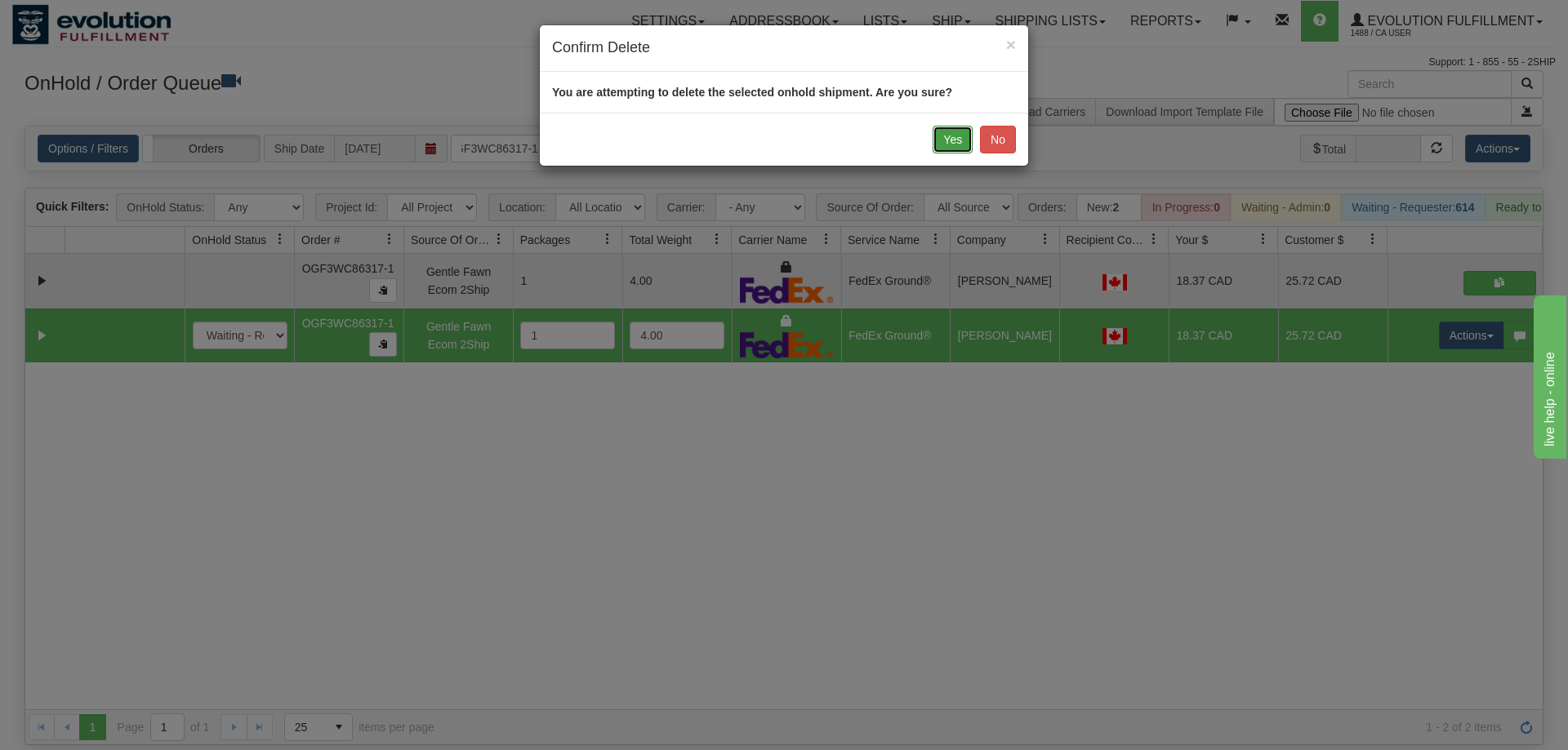
click at [938, 143] on button "Yes" at bounding box center [952, 139] width 40 height 27
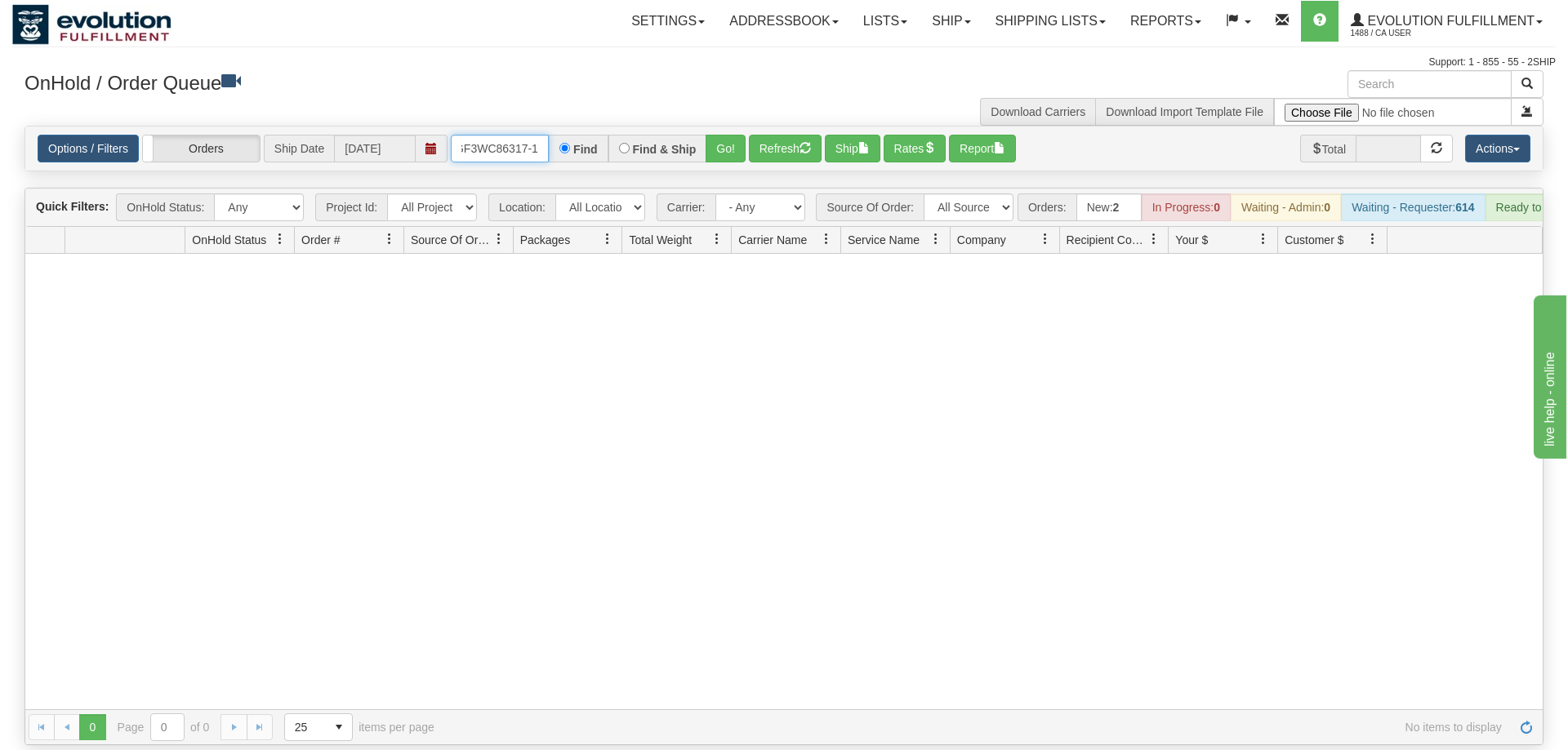
click at [488, 135] on input "oGF3WC86317-1" at bounding box center [500, 148] width 98 height 27
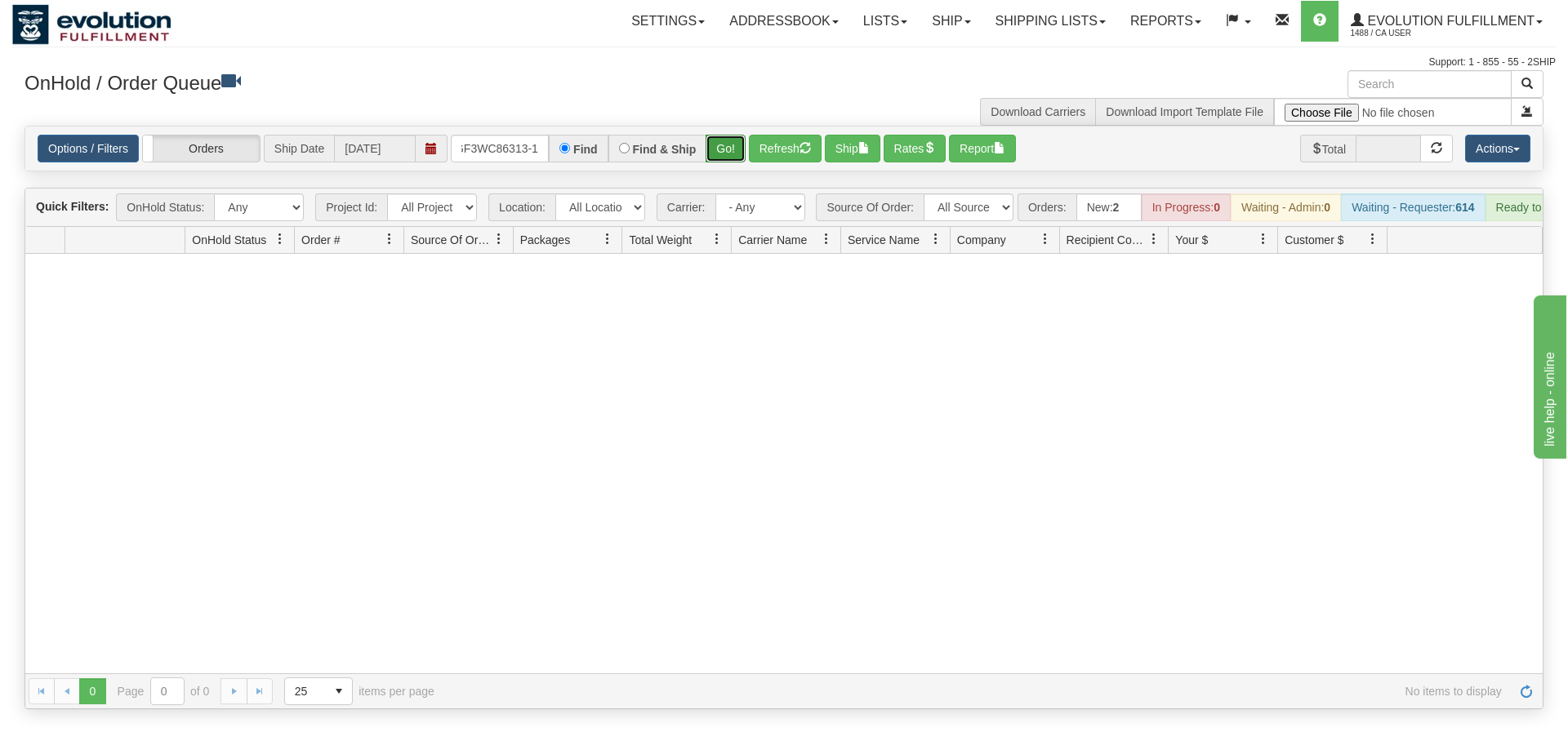
click at [728, 154] on div "Is equal to Is not equal to Contains Does not contains CAD USD EUR ZAR [PERSON_…" at bounding box center [784, 418] width 1544 height 583
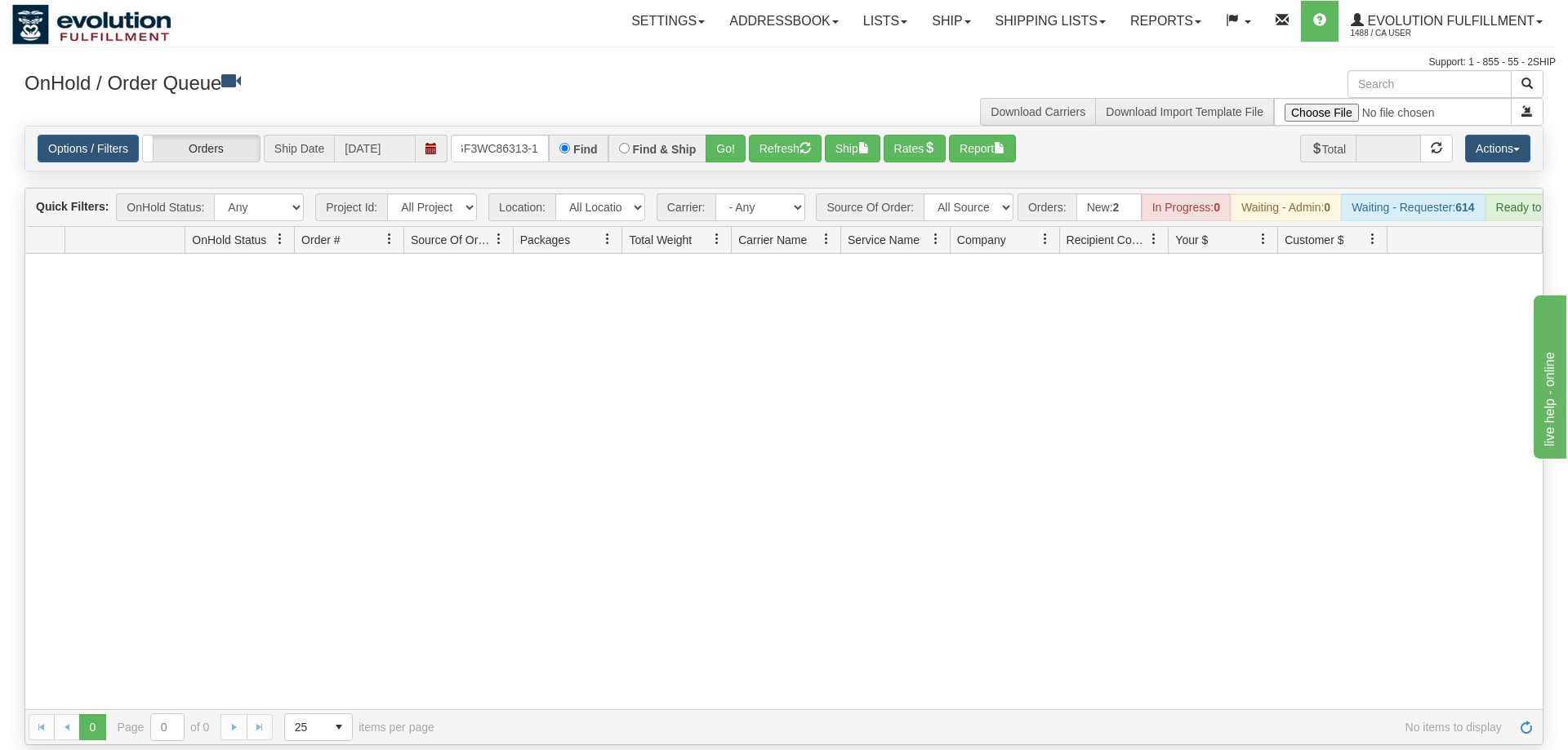
click at [727, 142] on div "Options / Filters Group Shipments Orders Ship Date [DATE] oGF3WC86313-1 Find Fi…" at bounding box center [784, 148] width 1517 height 44
click at [726, 135] on button "Go!" at bounding box center [726, 148] width 40 height 27
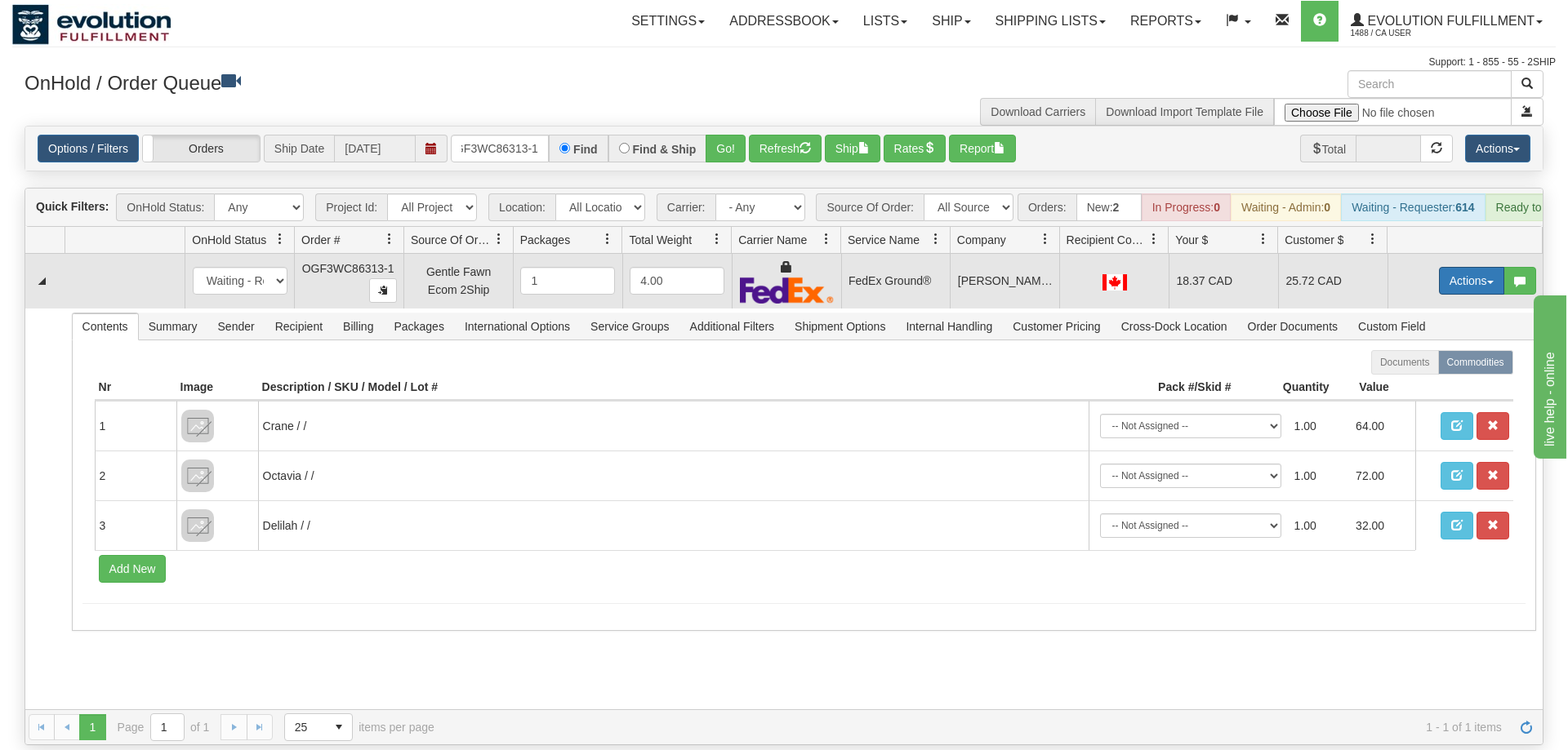
click at [1462, 267] on button "Actions" at bounding box center [1471, 280] width 65 height 27
click at [1421, 365] on link "Ship" at bounding box center [1437, 375] width 131 height 22
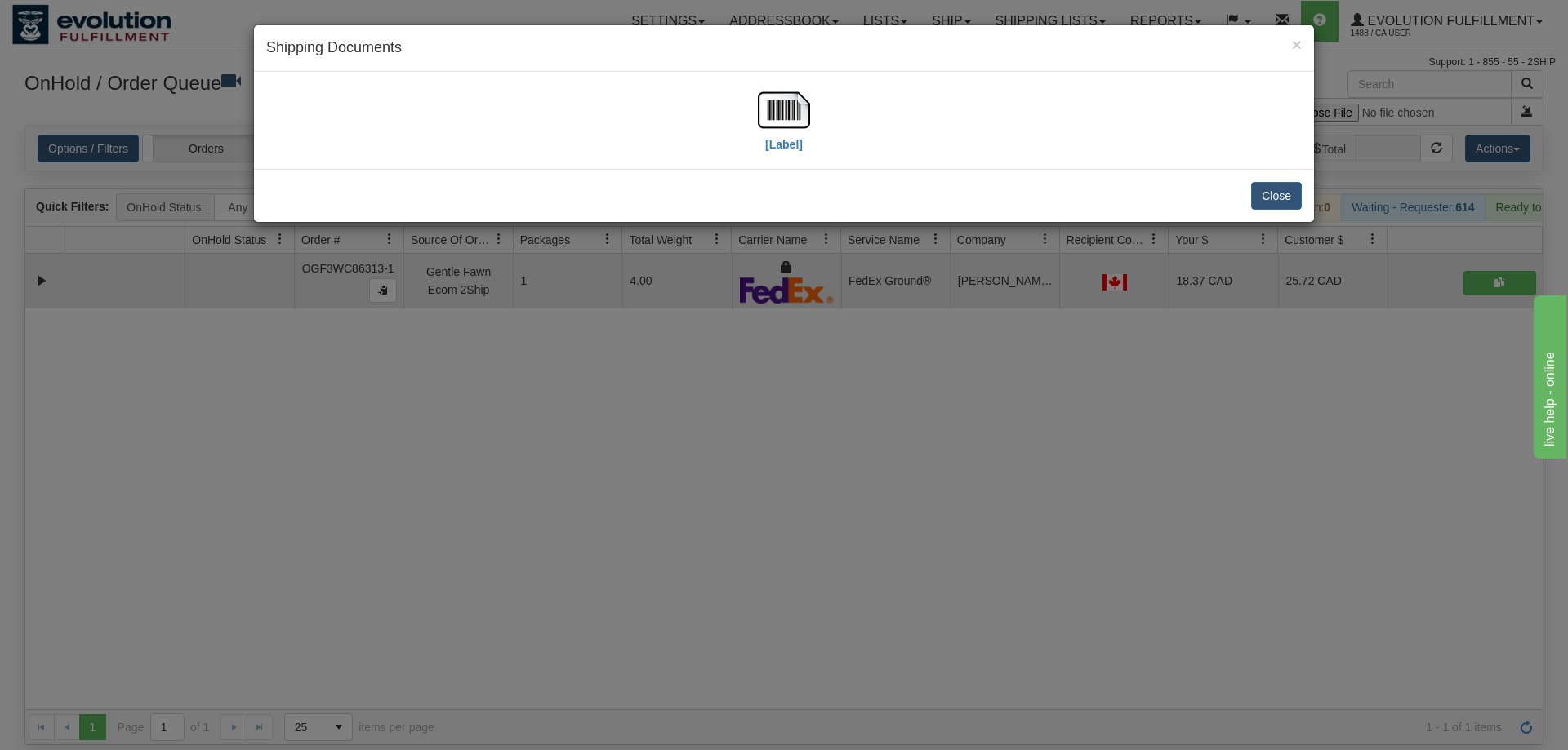
click at [757, 115] on div "[Label]" at bounding box center [784, 120] width 1035 height 72
click at [823, 115] on div "[Label]" at bounding box center [784, 120] width 1035 height 72
click at [794, 122] on img at bounding box center [784, 110] width 53 height 53
click at [577, 652] on div "× Shipping Documents [Label] Close" at bounding box center [784, 375] width 1568 height 750
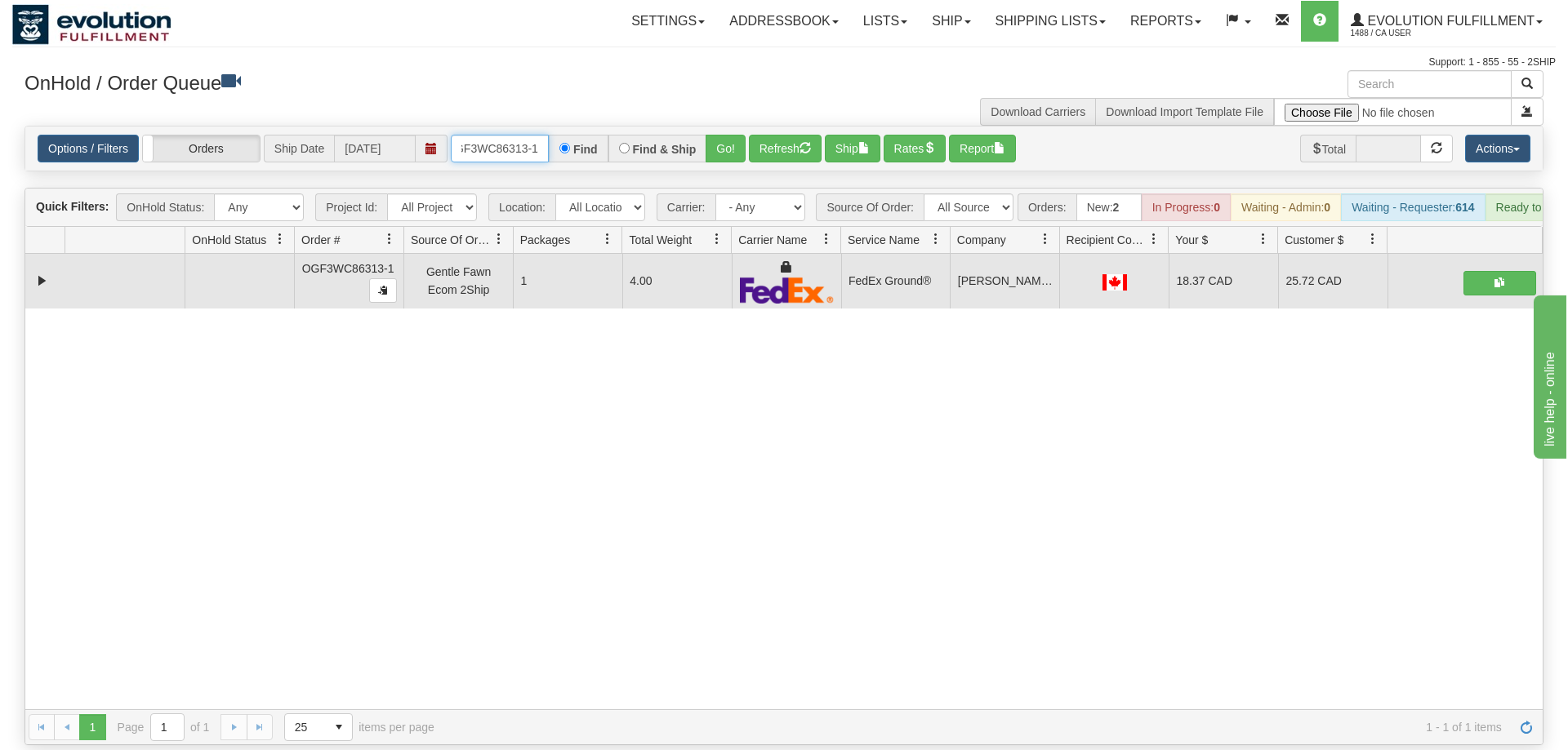
click at [467, 135] on input "oGF3WC86313-1" at bounding box center [500, 148] width 98 height 27
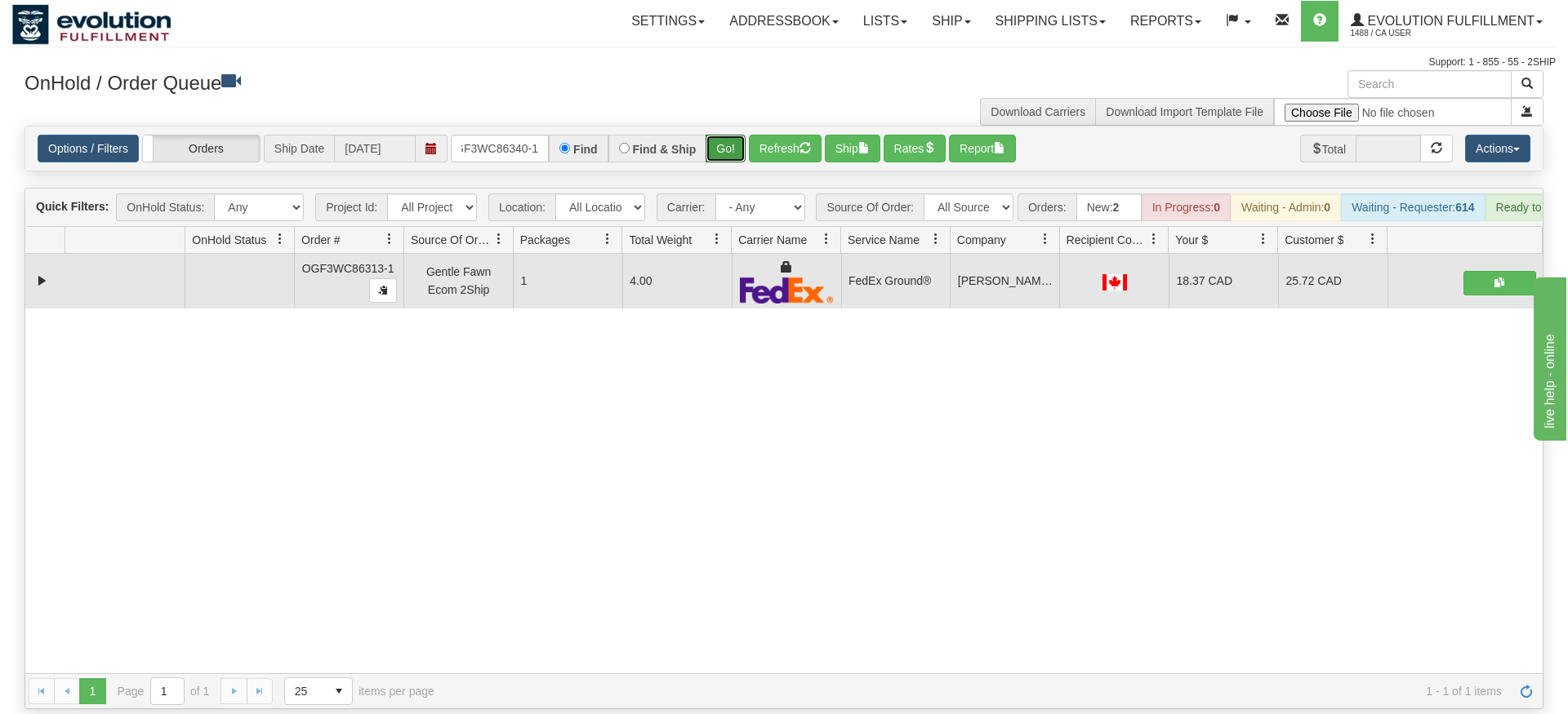
click at [712, 164] on div "Is equal to Is not equal to Contains Does not contains CAD USD EUR ZAR [PERSON_…" at bounding box center [784, 418] width 1544 height 583
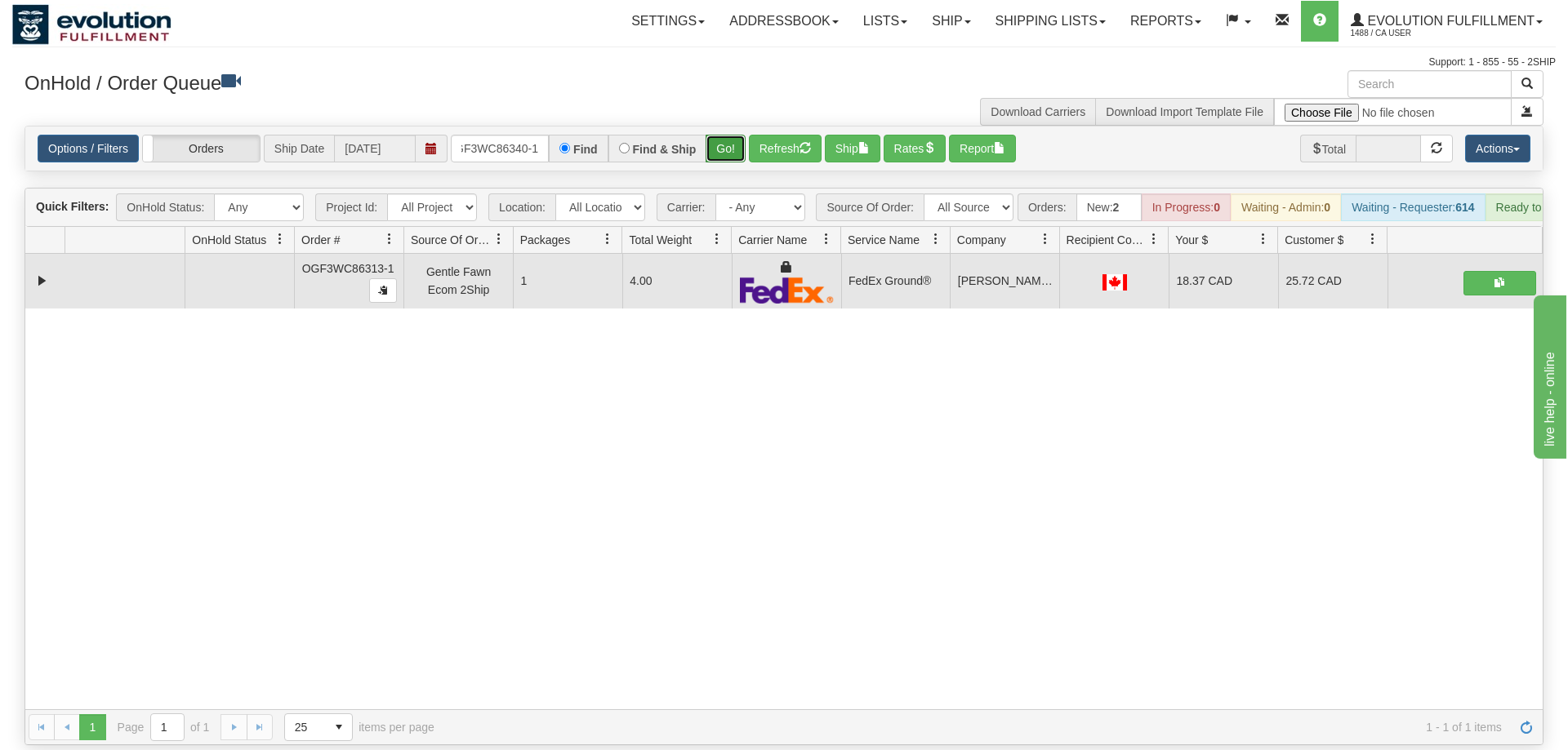
click at [721, 135] on button "Go!" at bounding box center [726, 148] width 40 height 27
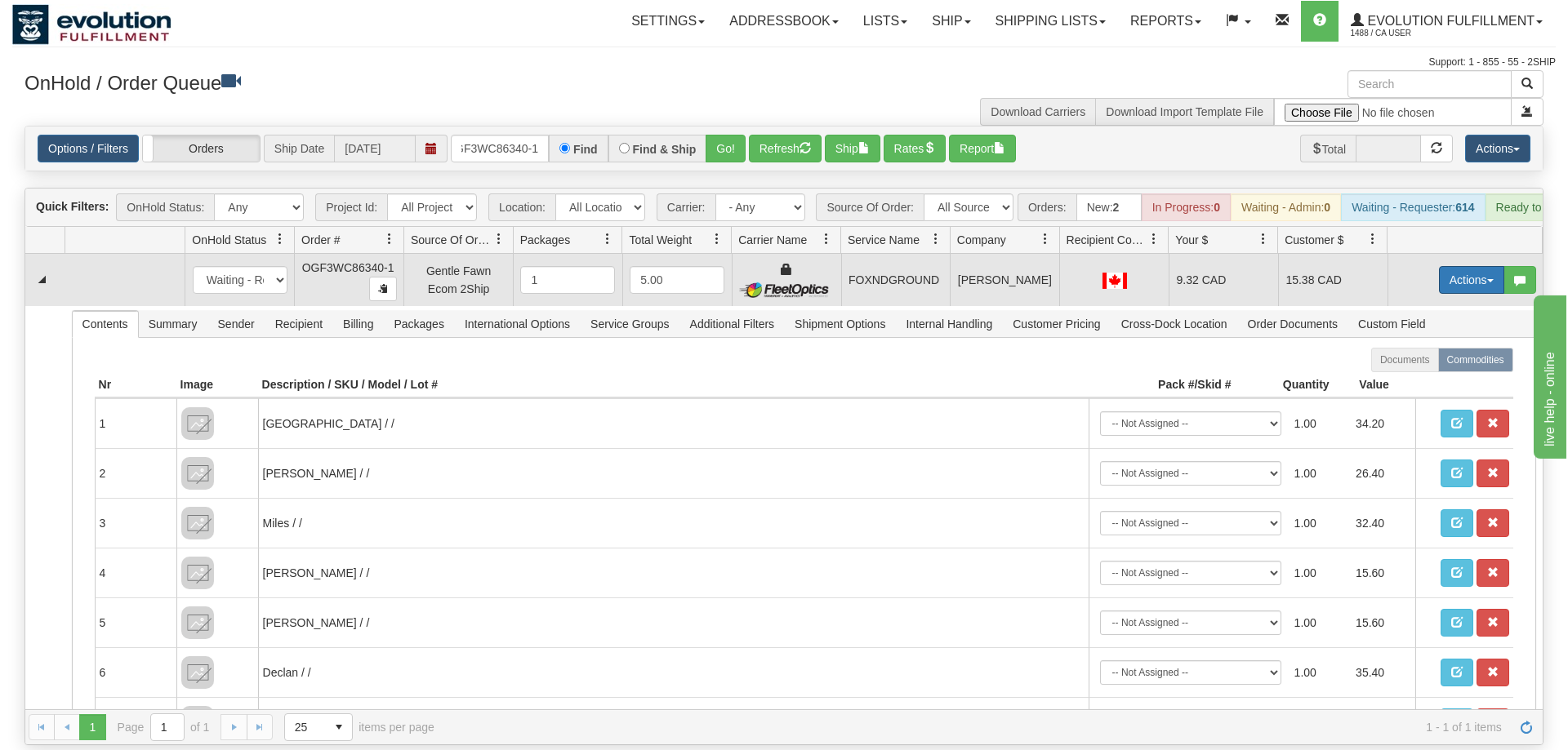
click at [1477, 266] on button "Actions" at bounding box center [1471, 279] width 65 height 27
click at [1425, 364] on link "Ship" at bounding box center [1437, 375] width 131 height 22
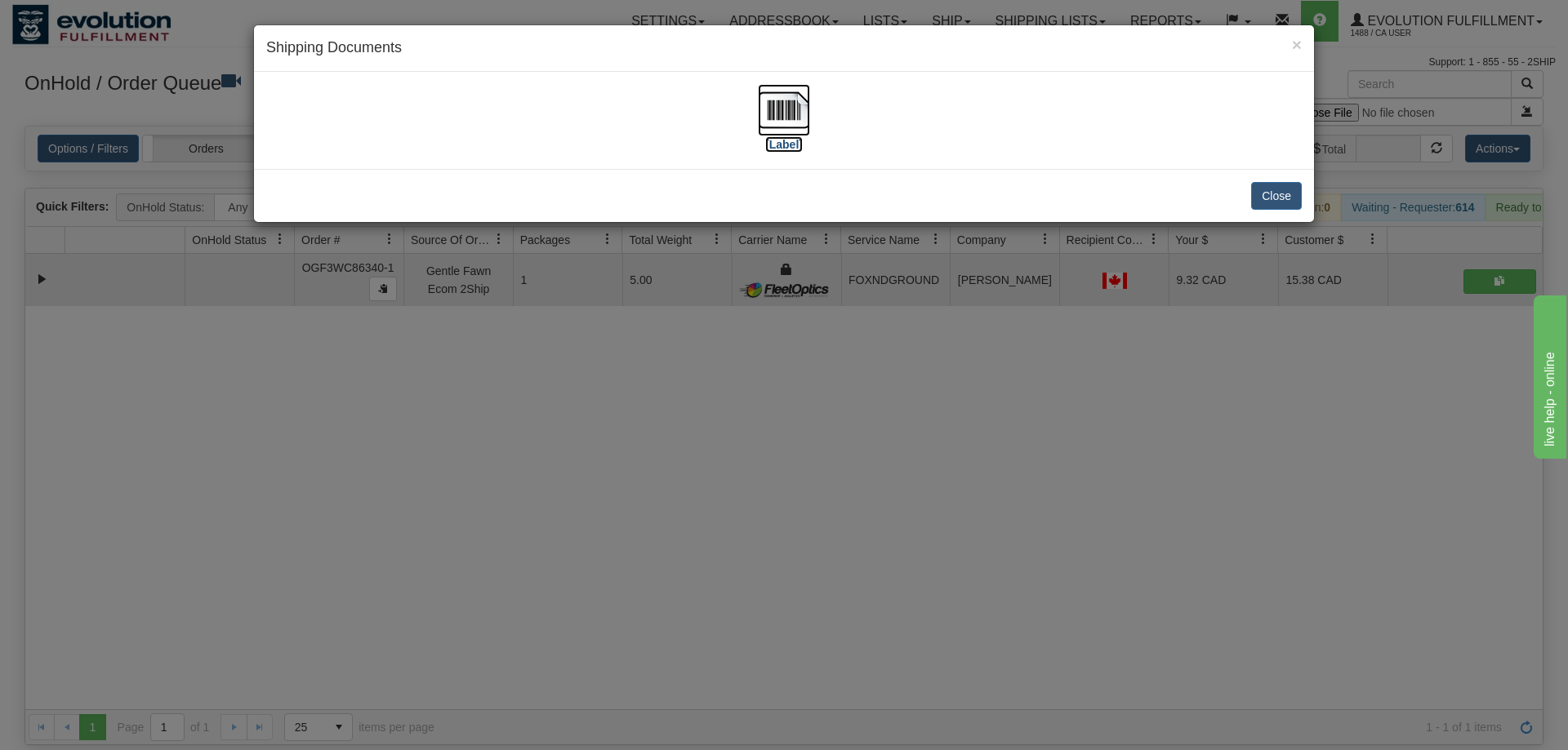
click at [777, 120] on img at bounding box center [784, 110] width 53 height 53
drag, startPoint x: 675, startPoint y: 391, endPoint x: 472, endPoint y: 132, distance: 329.1
click at [675, 391] on div "× Shipping Documents [Label] Close" at bounding box center [784, 375] width 1568 height 750
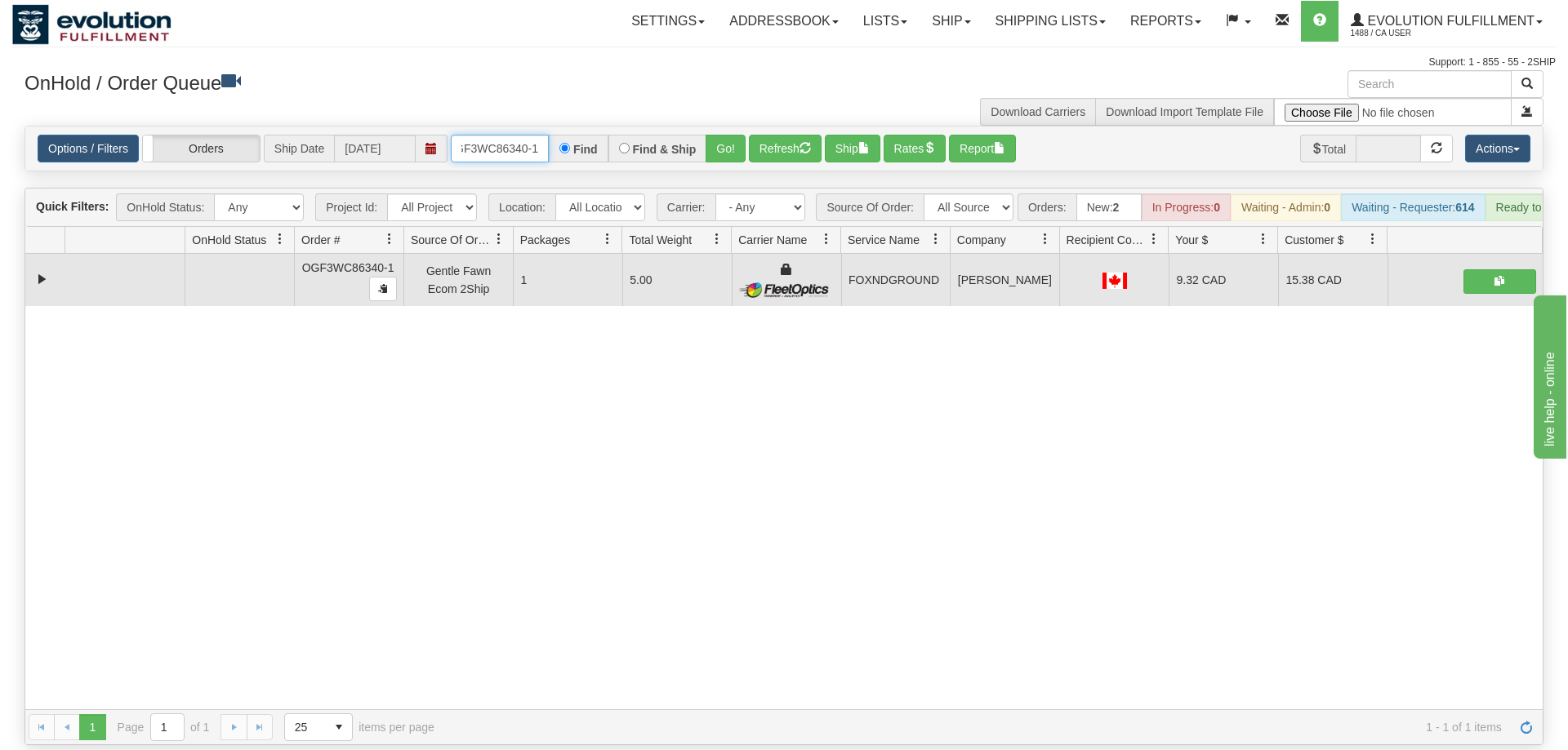
click at [499, 135] on input "OGF3WC86340-1" at bounding box center [500, 148] width 98 height 27
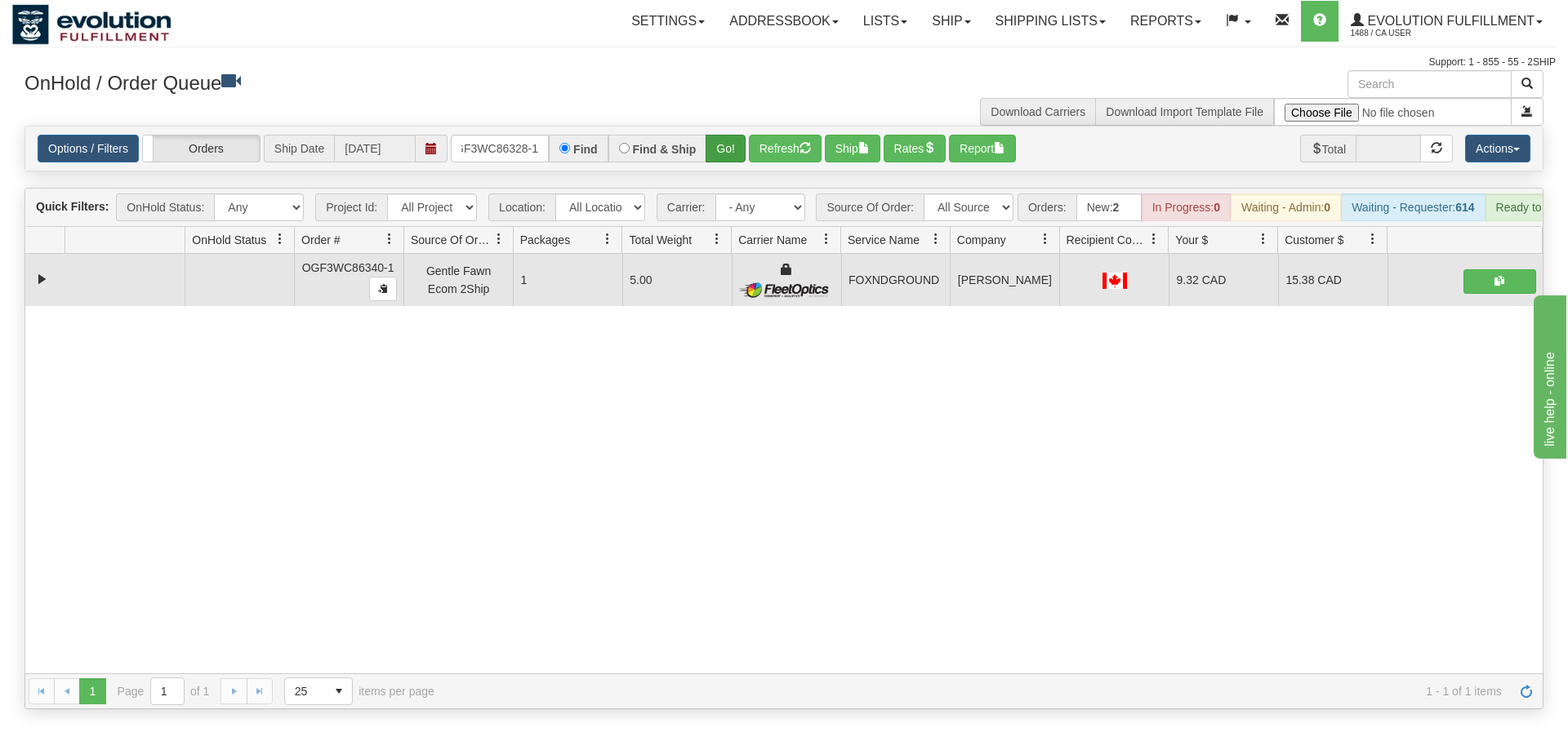
drag, startPoint x: 708, startPoint y: 145, endPoint x: 716, endPoint y: 135, distance: 12.8
click at [708, 144] on div "Options / Filters Group Shipments Orders Ship Date [DATE] OGF3WC86328-1 Find Fi…" at bounding box center [784, 148] width 1517 height 44
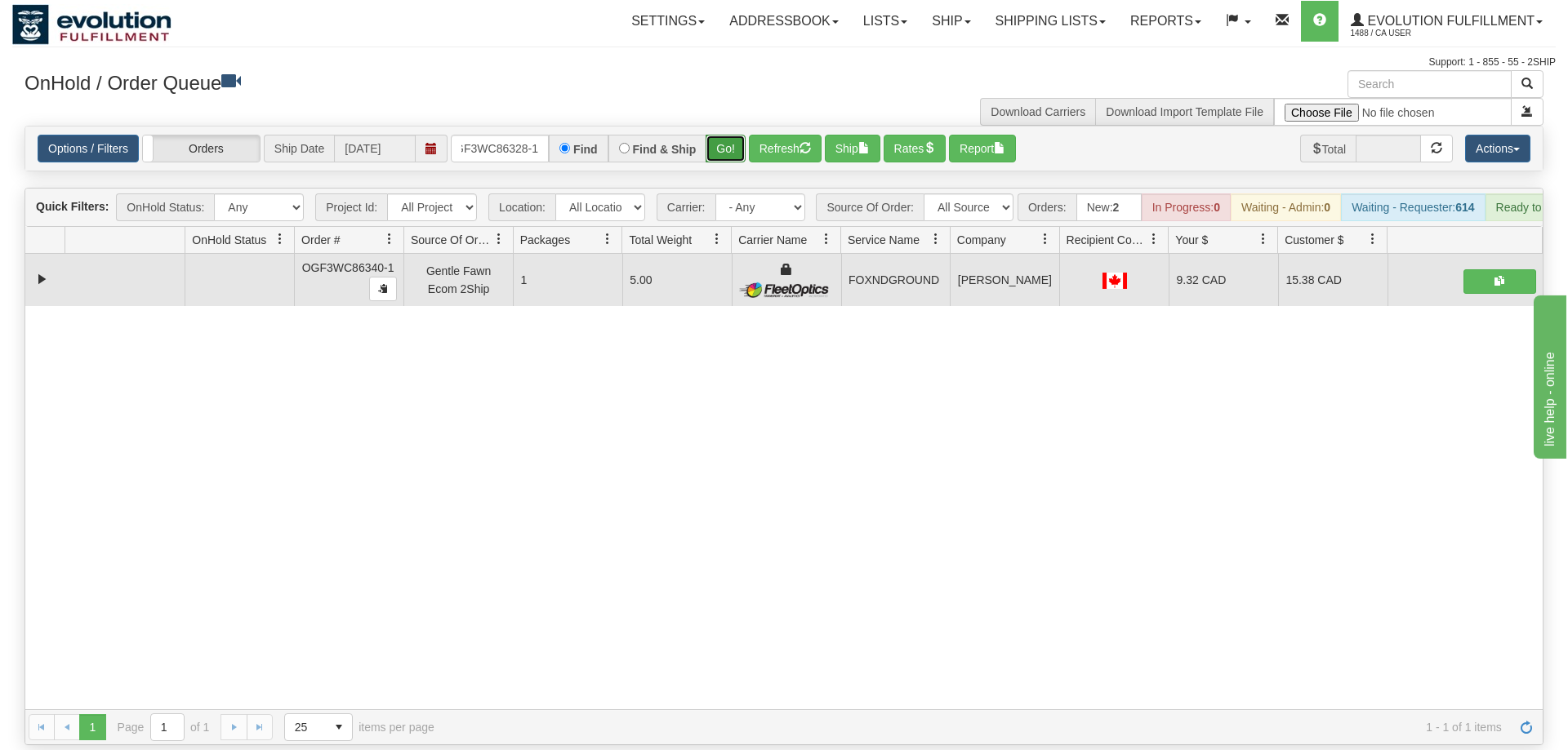
click at [720, 135] on button "Go!" at bounding box center [726, 148] width 40 height 27
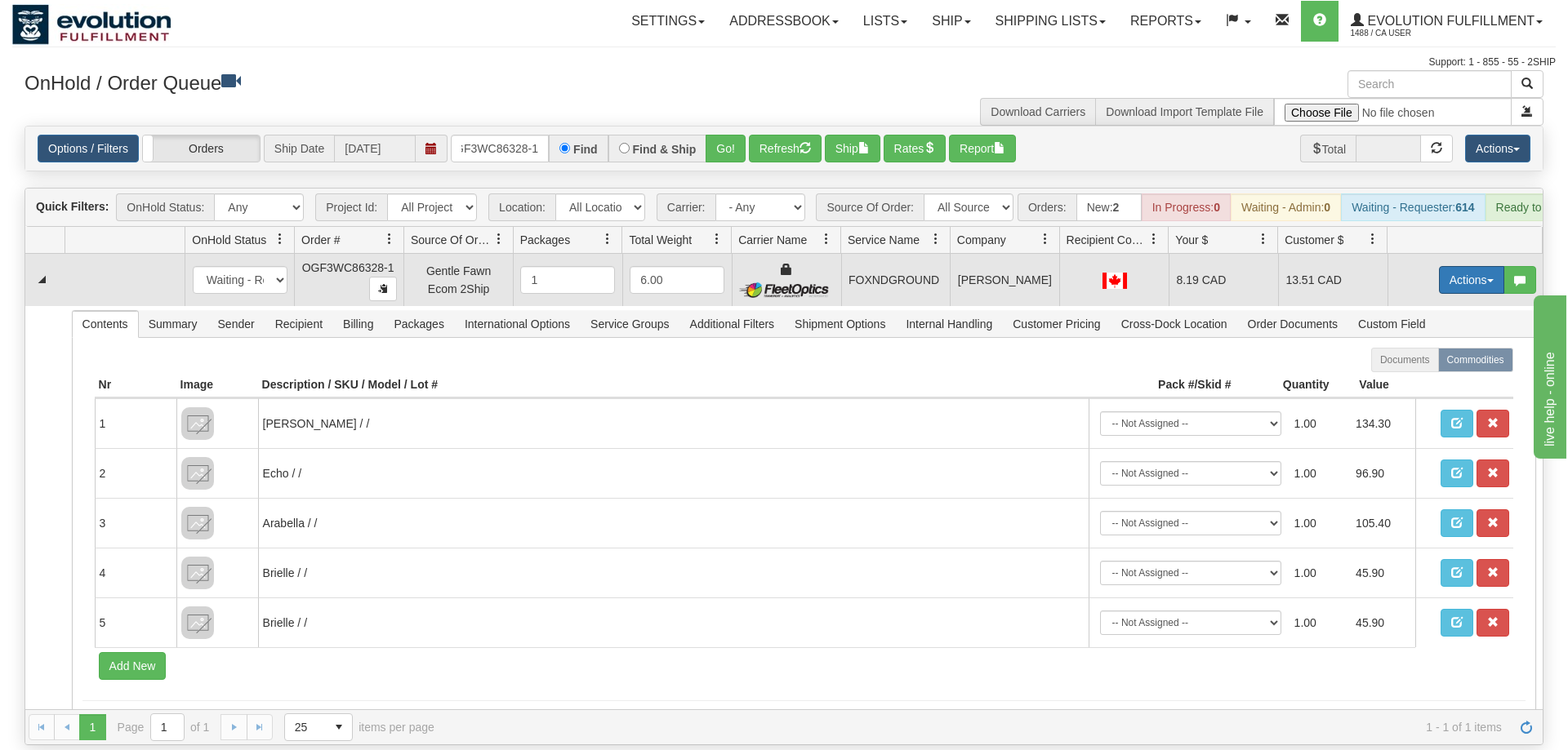
click at [1469, 266] on button "Actions" at bounding box center [1471, 279] width 65 height 27
click at [1433, 364] on link "Ship" at bounding box center [1437, 375] width 131 height 22
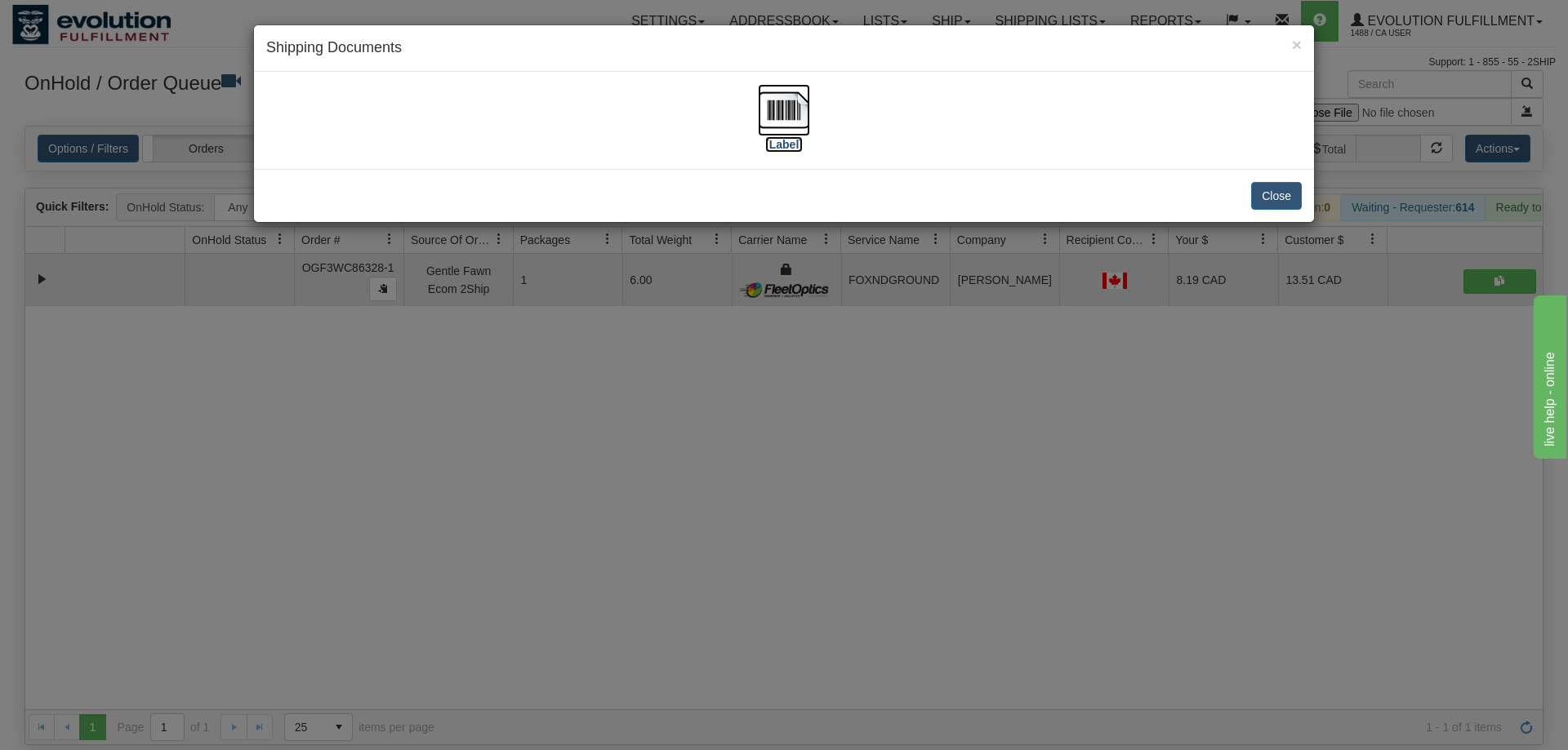
click at [770, 110] on img at bounding box center [784, 110] width 53 height 53
drag, startPoint x: 662, startPoint y: 459, endPoint x: 419, endPoint y: 72, distance: 457.0
click at [661, 459] on div "× Shipping Documents [Label] Close" at bounding box center [784, 375] width 1568 height 750
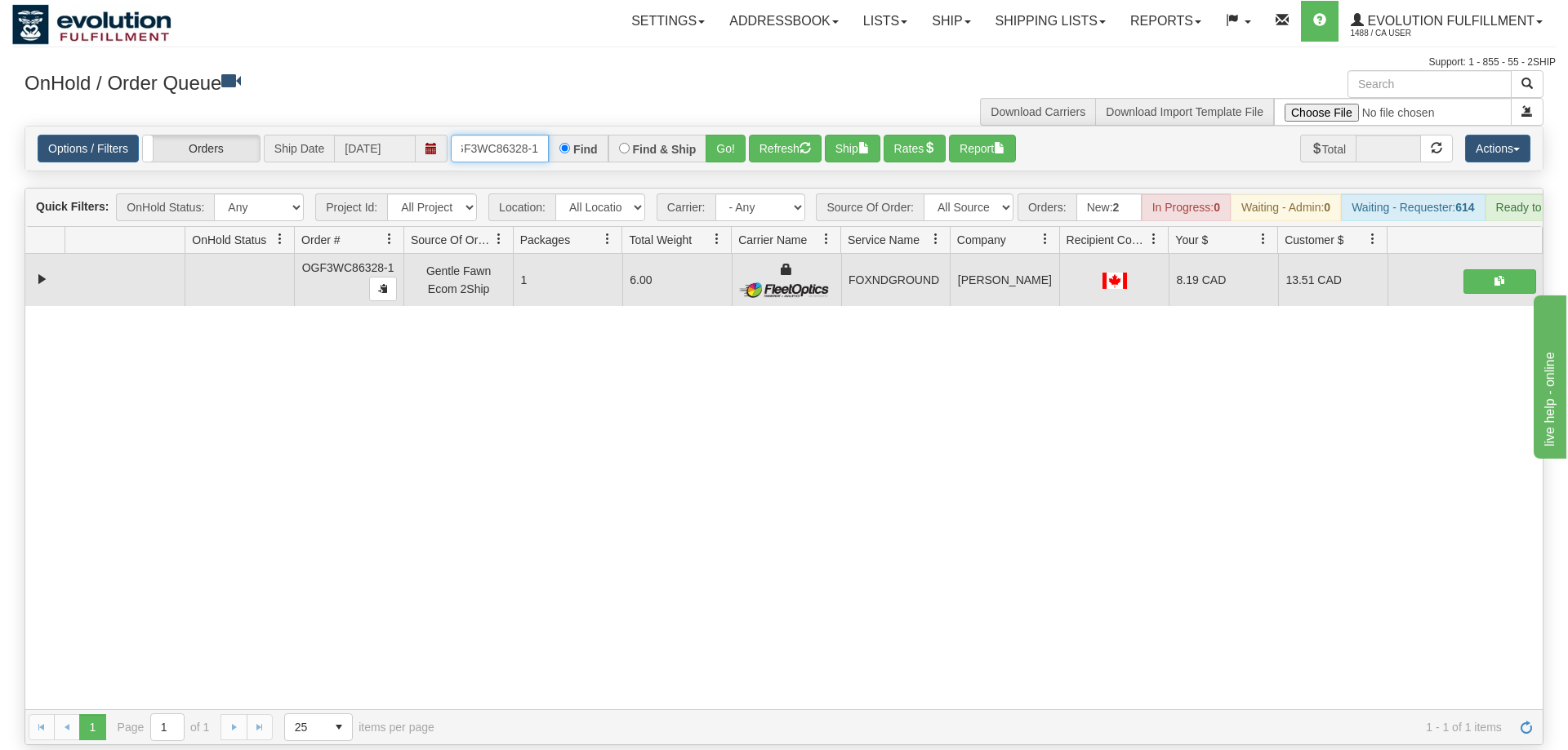
click at [489, 135] on input "OGF3WC86328-1" at bounding box center [500, 148] width 98 height 27
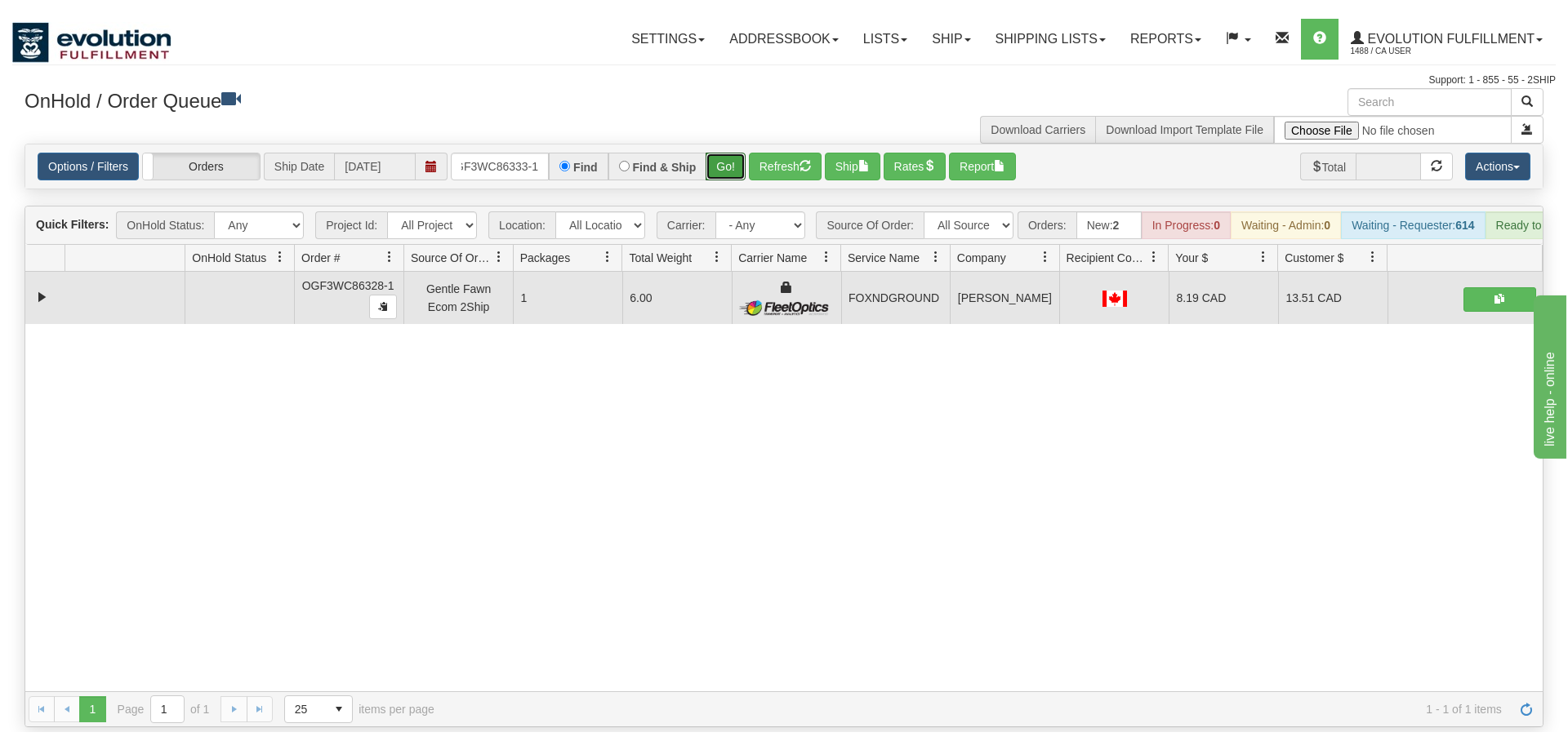
drag, startPoint x: 730, startPoint y: 136, endPoint x: 726, endPoint y: 157, distance: 21.4
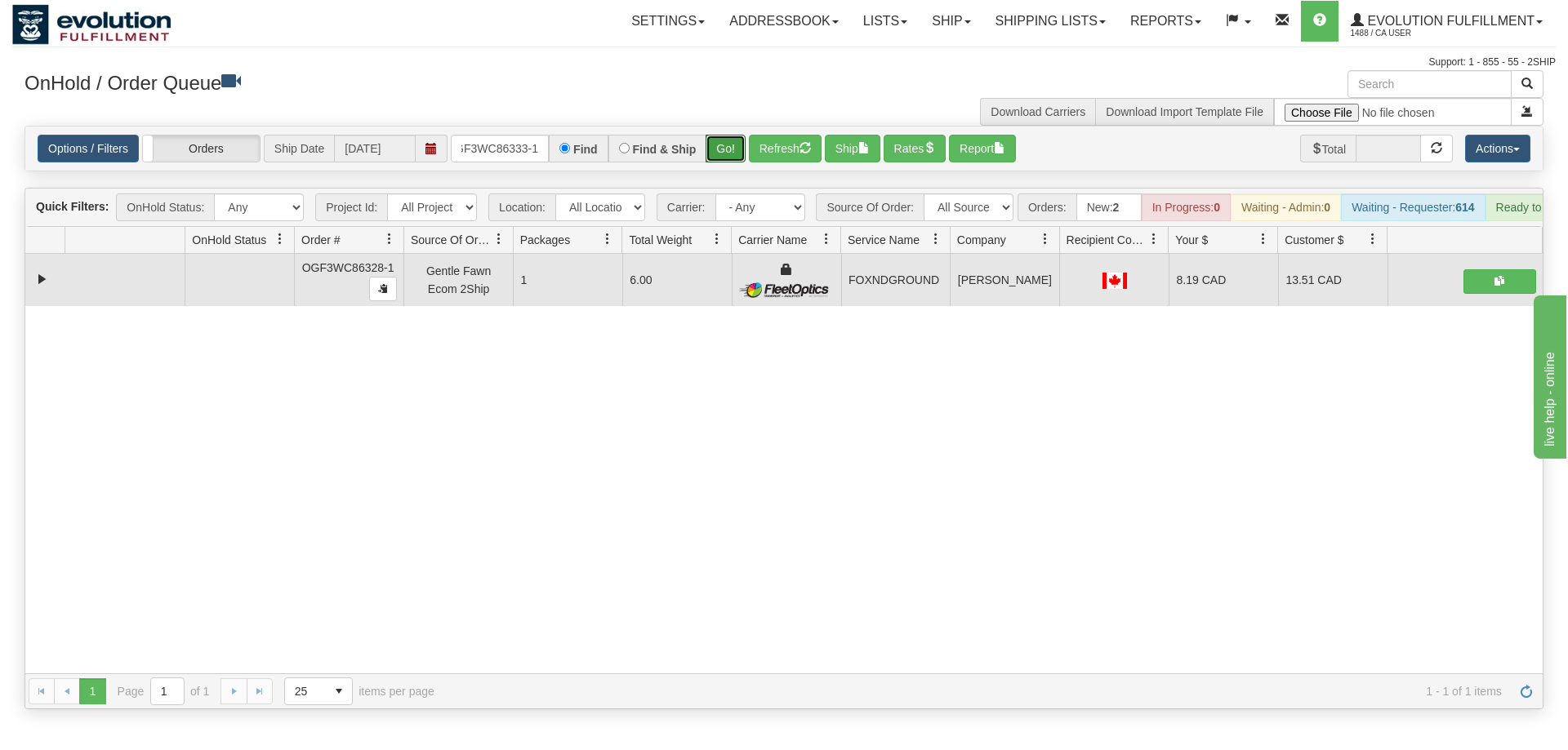
click at [728, 170] on div "Is equal to Is not equal to Contains Does not contains CAD USD EUR ZAR [PERSON_…" at bounding box center [784, 418] width 1544 height 583
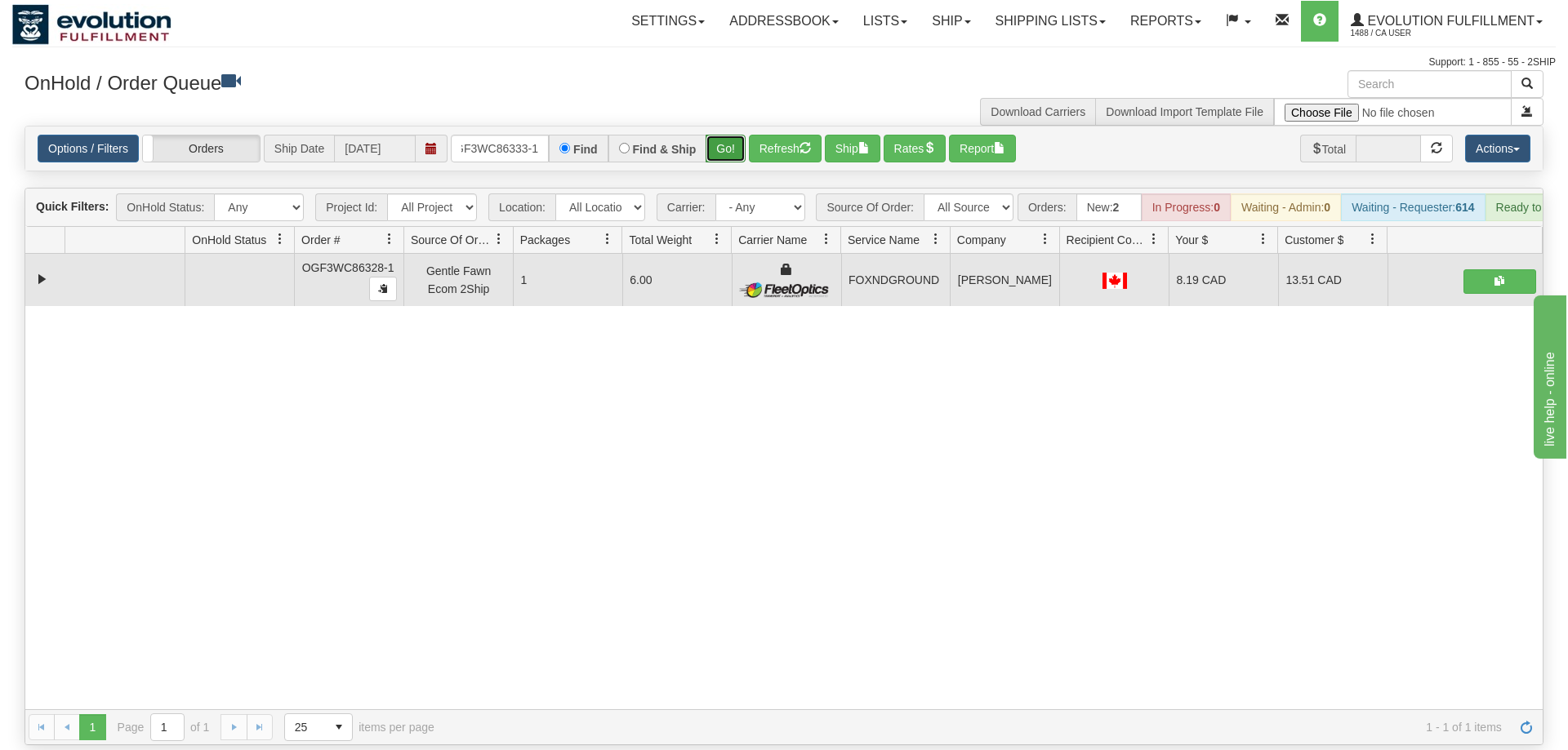
click at [722, 135] on button "Go!" at bounding box center [726, 148] width 40 height 27
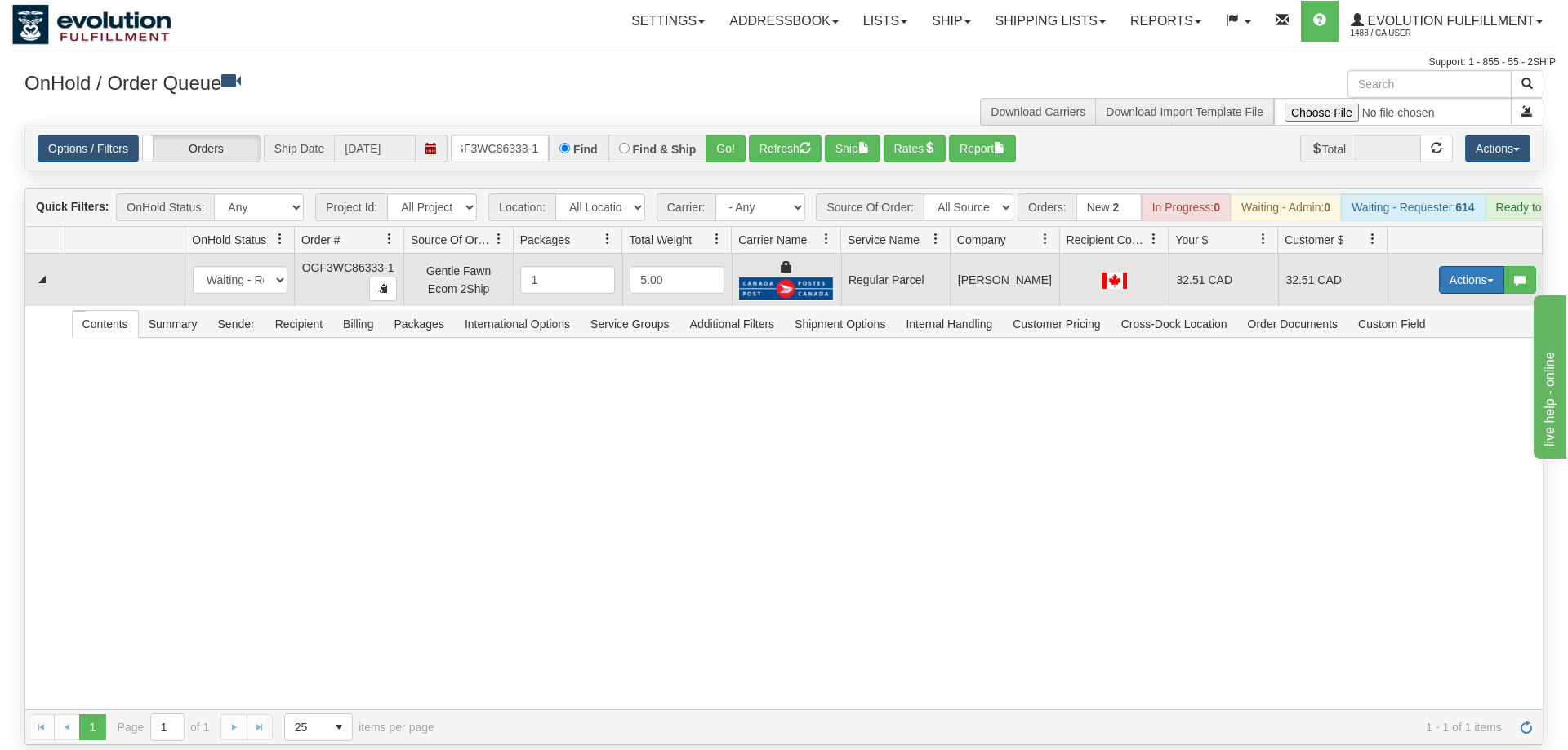
click at [1452, 266] on button "Actions" at bounding box center [1471, 279] width 65 height 27
click at [1424, 347] on span "Rate All Services" at bounding box center [1438, 354] width 98 height 13
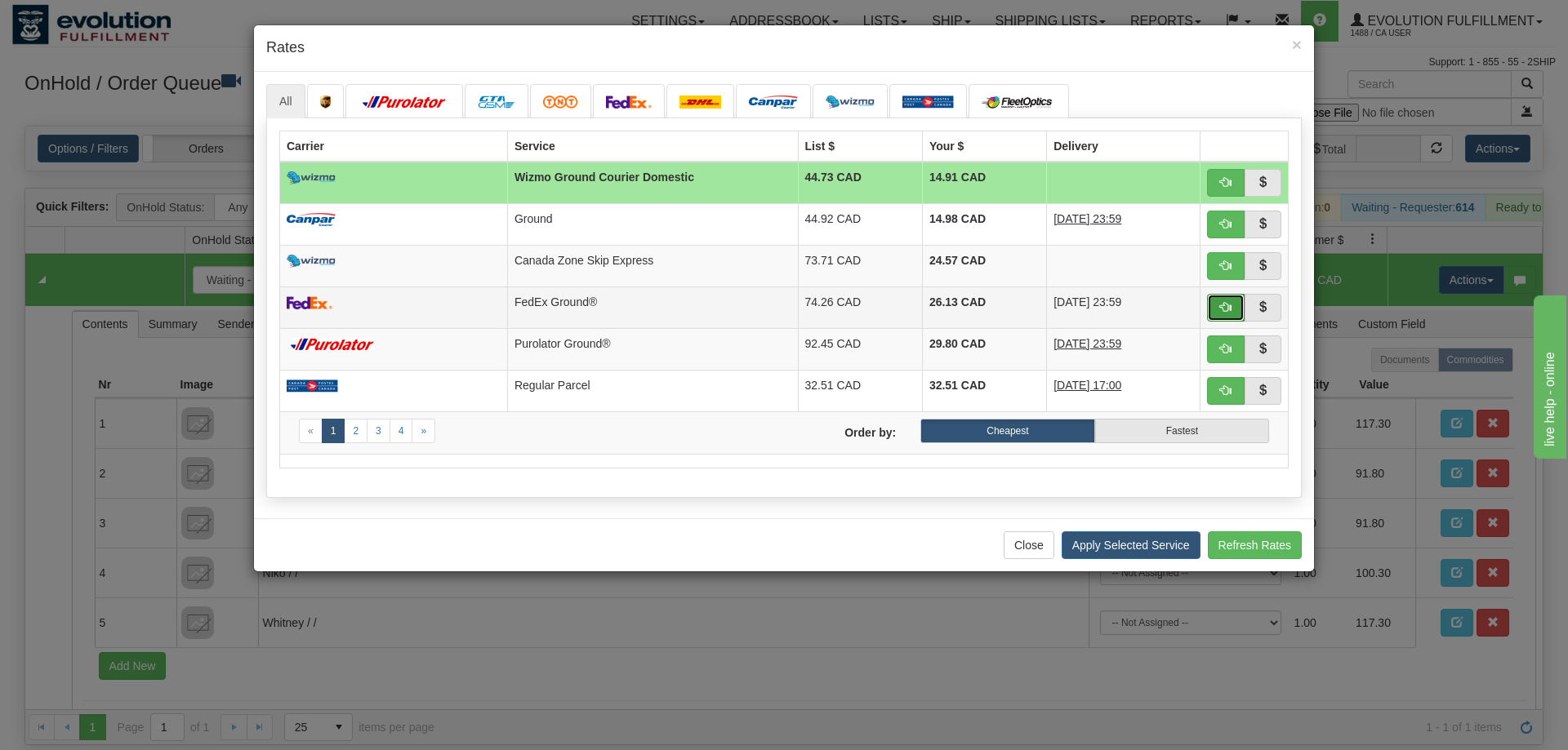
click at [1225, 312] on span "button" at bounding box center [1225, 307] width 11 height 11
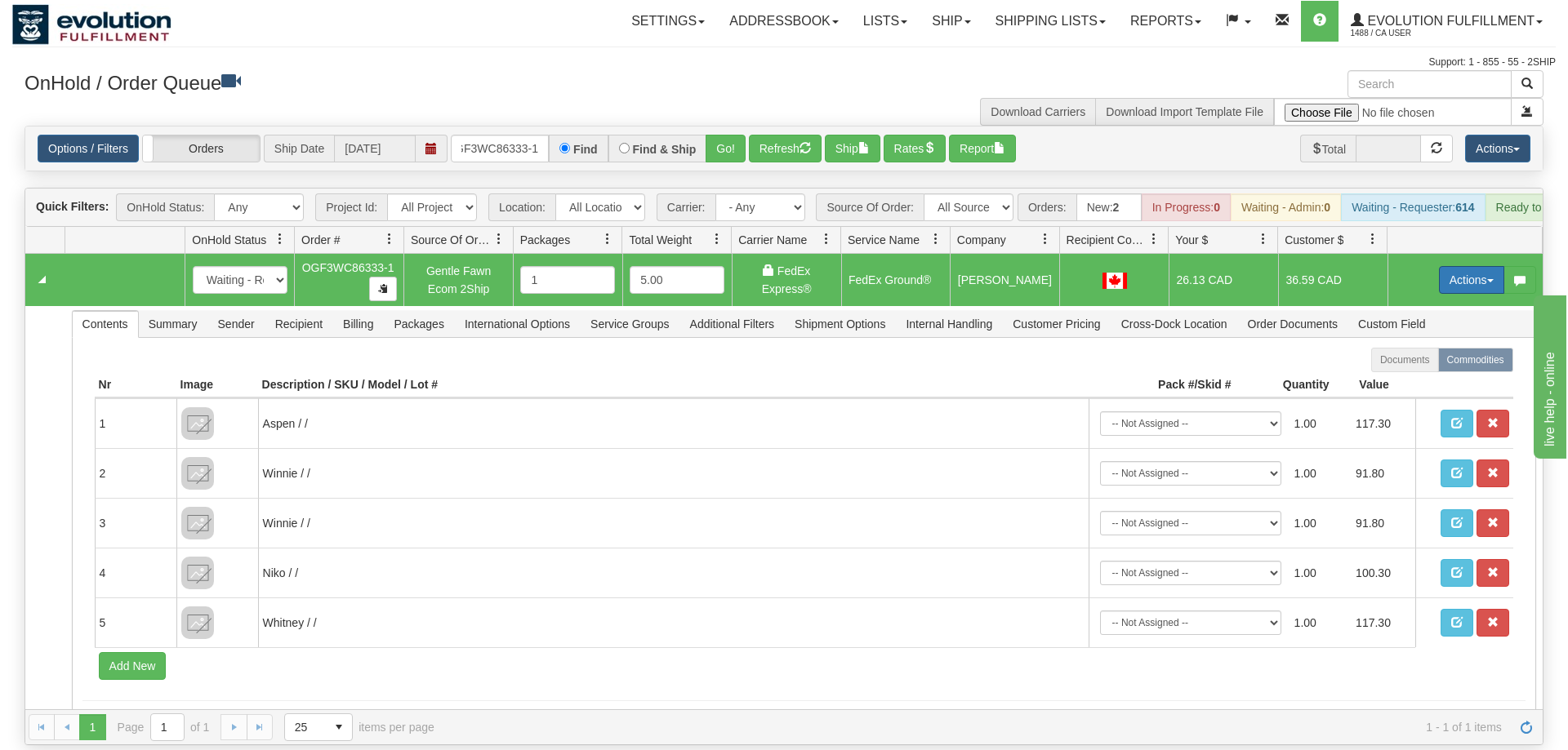
click at [1452, 266] on button "Actions" at bounding box center [1471, 279] width 65 height 27
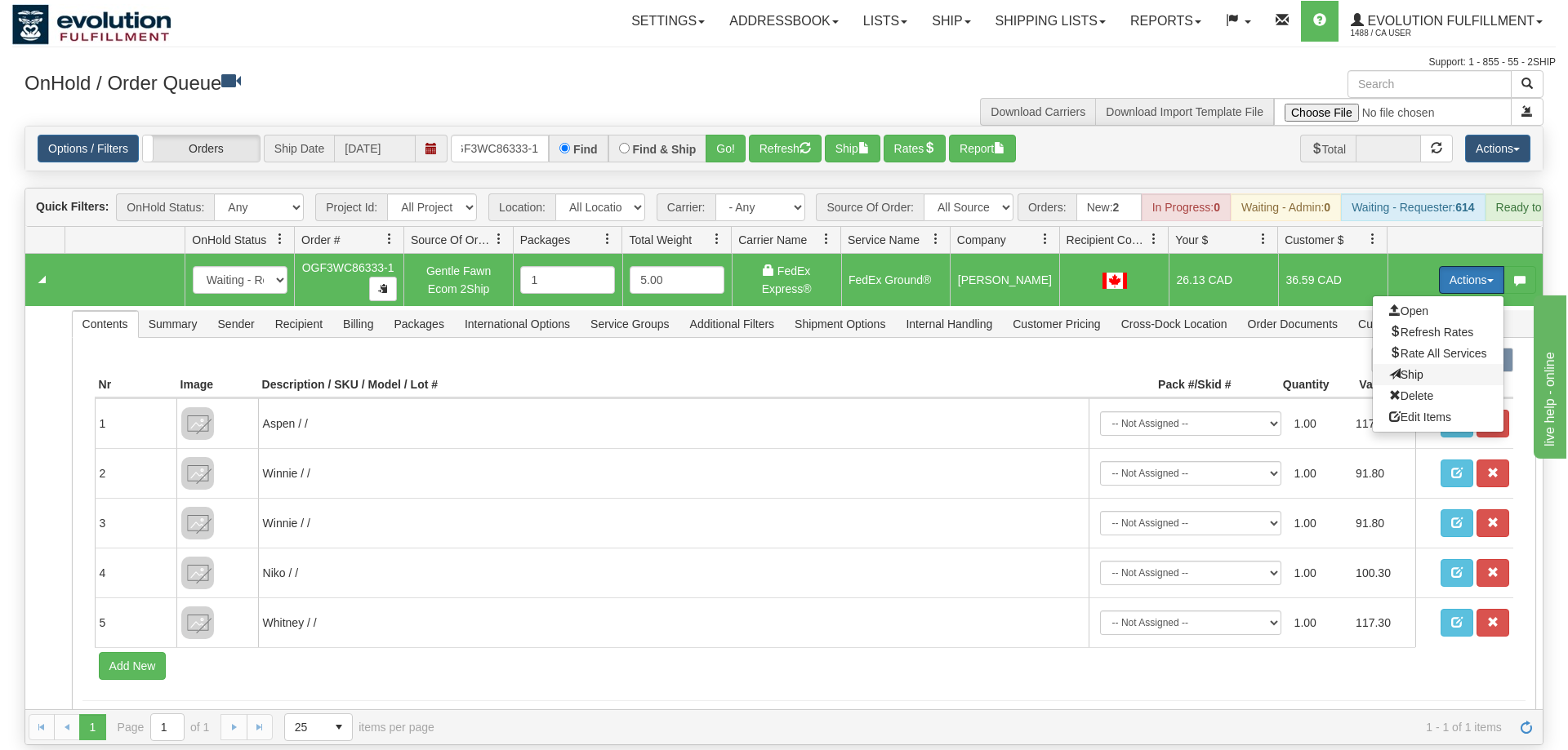
click at [1403, 368] on span "Ship" at bounding box center [1406, 375] width 34 height 13
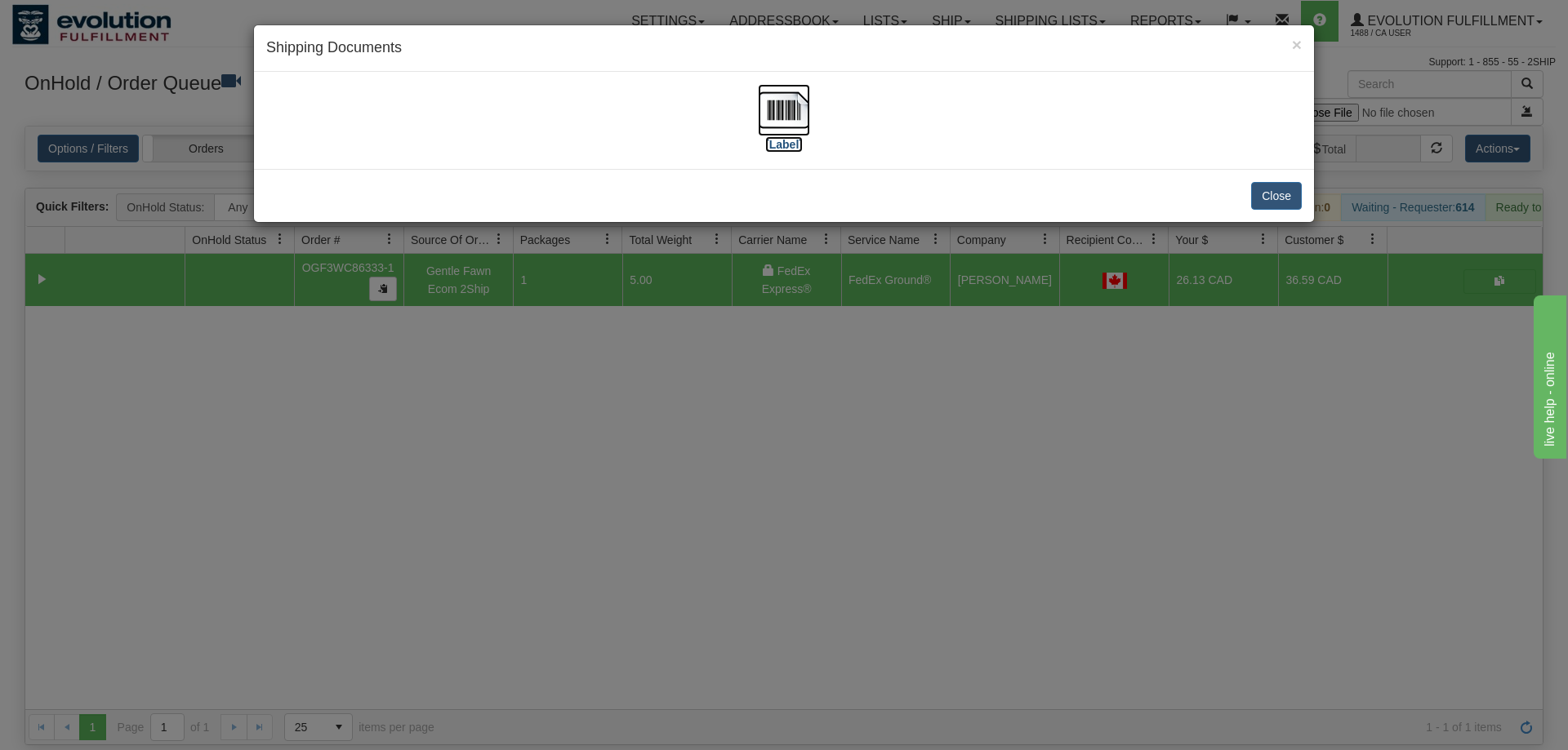
click at [773, 109] on img at bounding box center [784, 110] width 53 height 53
drag, startPoint x: 435, startPoint y: 582, endPoint x: 374, endPoint y: 360, distance: 230.2
click at [429, 574] on div "× Shipping Documents [Label] Close" at bounding box center [784, 375] width 1568 height 750
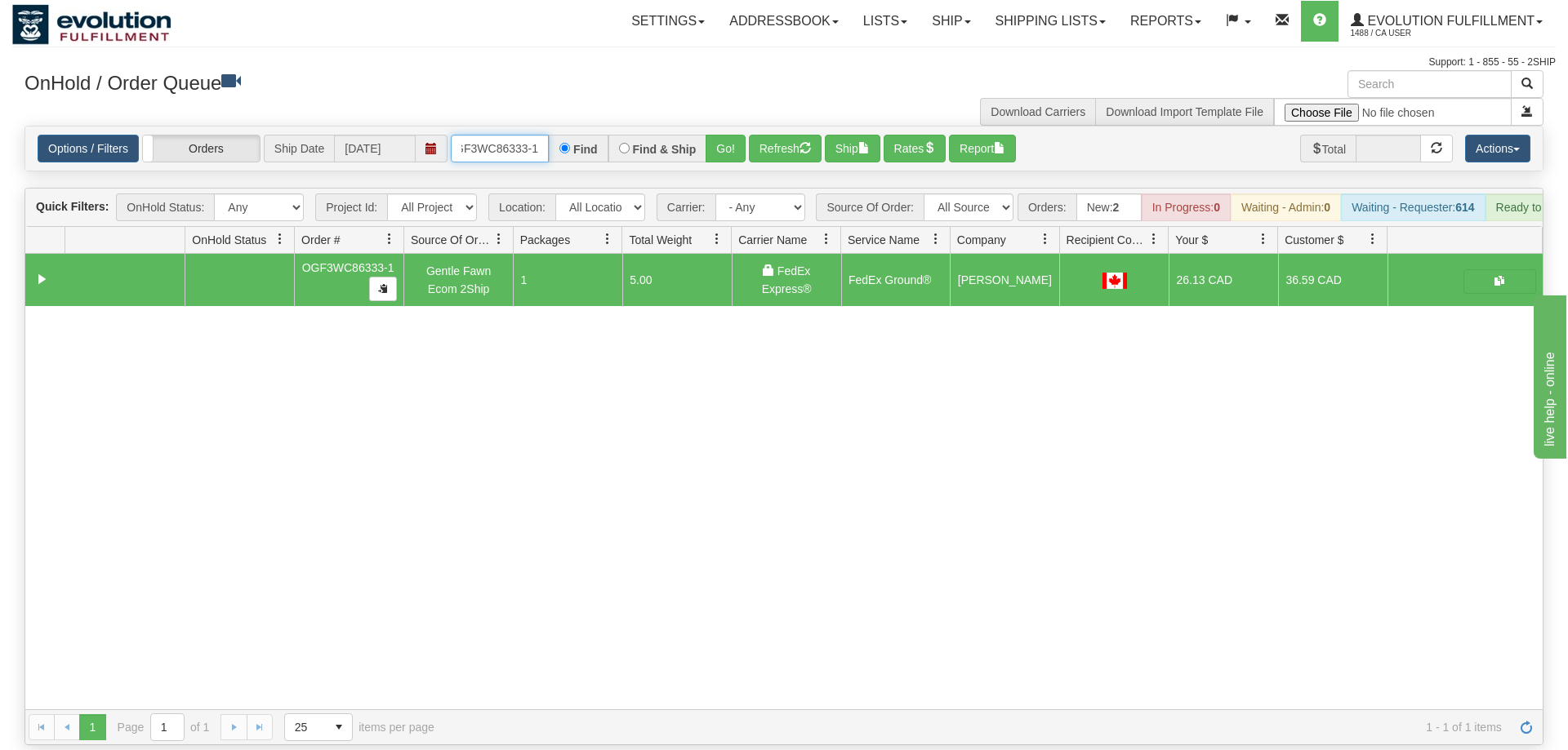
drag, startPoint x: 524, startPoint y: 133, endPoint x: 518, endPoint y: 125, distance: 10.0
click at [522, 135] on input "OGF3WC86333-1" at bounding box center [500, 148] width 98 height 27
click at [717, 170] on div "Is equal to Is not equal to Contains Does not contains CAD USD EUR ZAR [PERSON_…" at bounding box center [784, 436] width 1544 height 619
click at [723, 135] on button "Go!" at bounding box center [726, 148] width 40 height 27
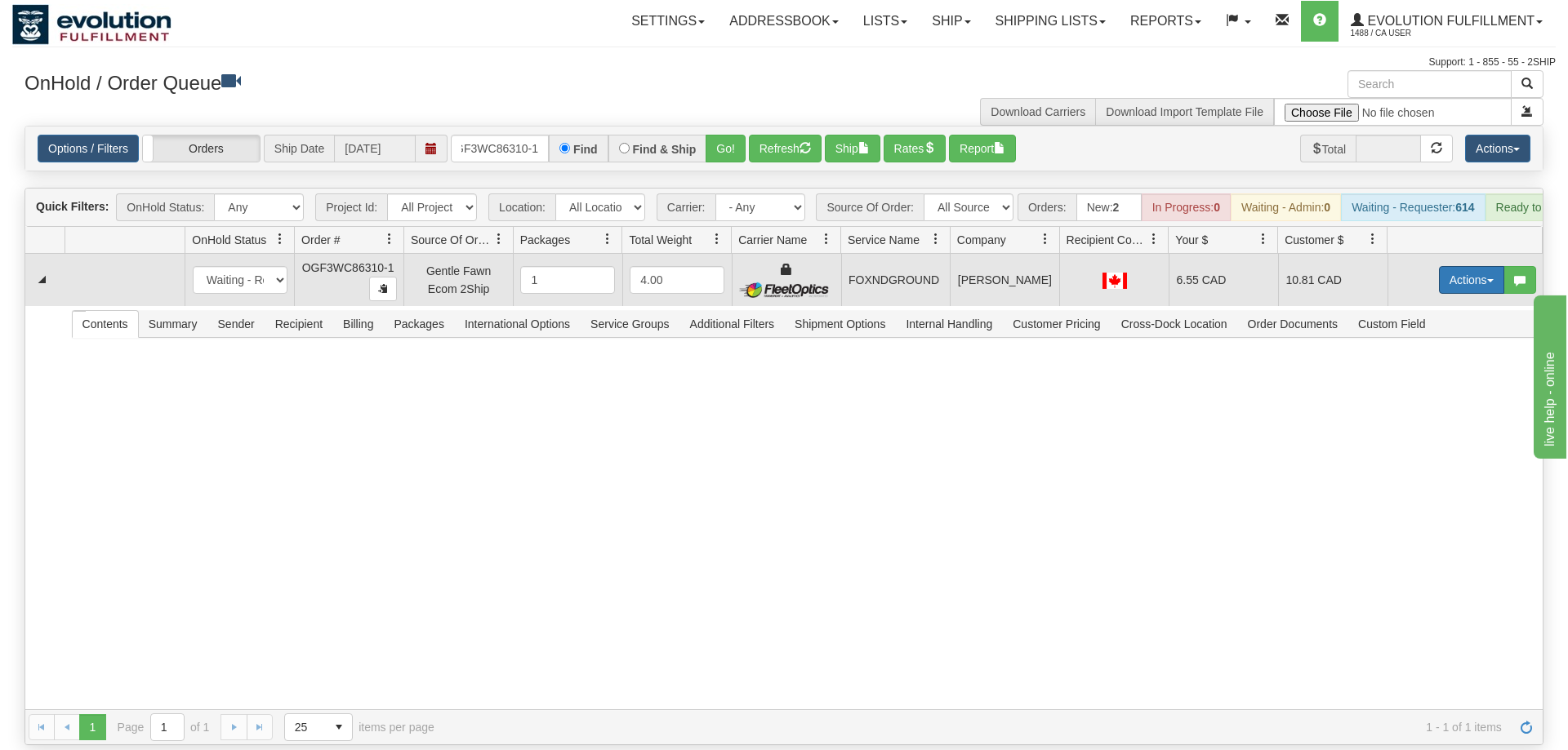
click at [1464, 266] on button "Actions" at bounding box center [1471, 279] width 65 height 27
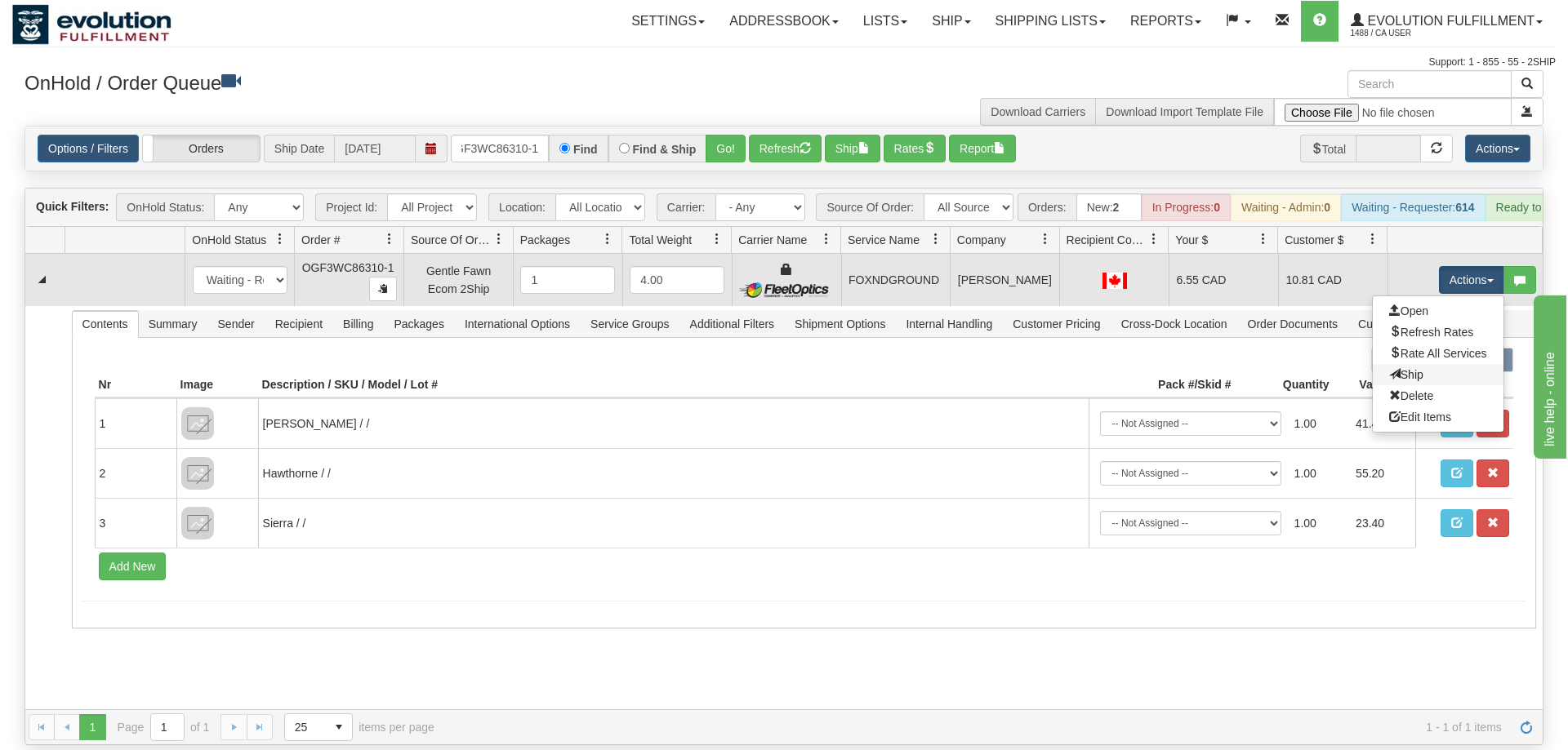
click at [1436, 364] on link "Ship" at bounding box center [1437, 375] width 131 height 22
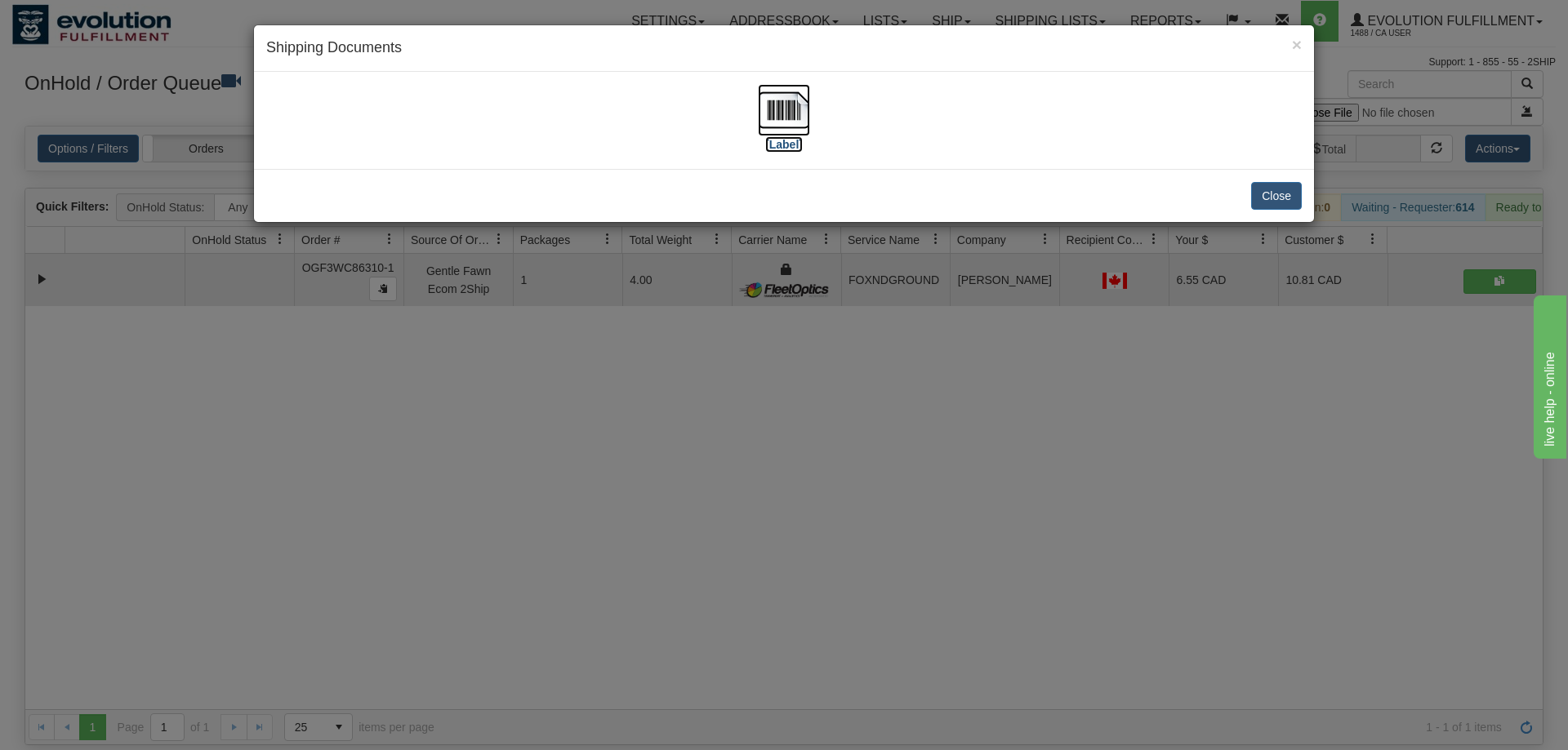
click at [805, 118] on img at bounding box center [784, 110] width 53 height 53
click at [726, 366] on div "× Shipping Documents [Label] Close" at bounding box center [784, 375] width 1568 height 750
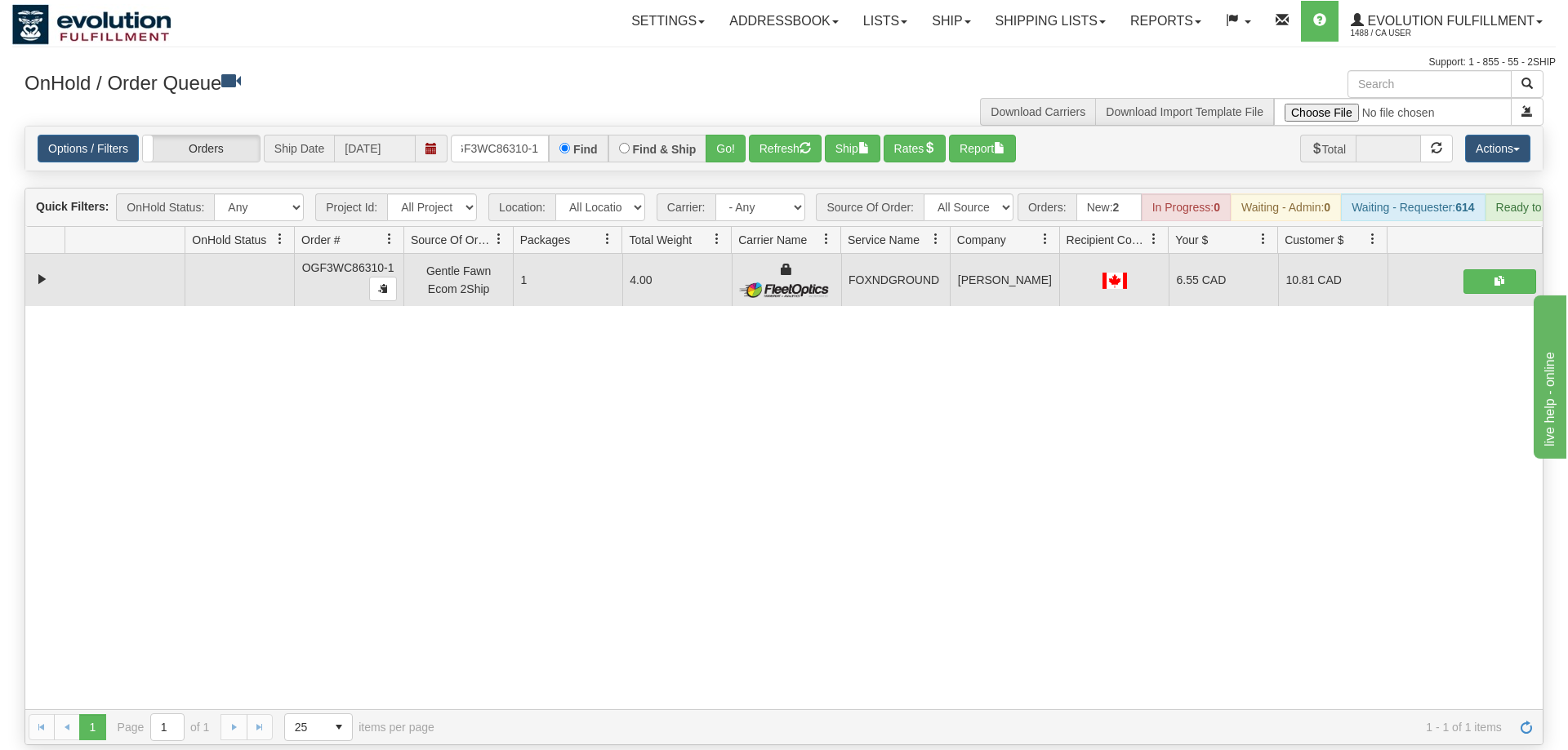
click at [763, 597] on div "31581607 EVOLUTION V3 90999275 90999276 OGF3WC86310-1 Gentle Fawn Ecom 2Ship 1 …" at bounding box center [784, 482] width 1517 height 455
click at [533, 135] on input "OGF3WC86310-1" at bounding box center [500, 148] width 98 height 27
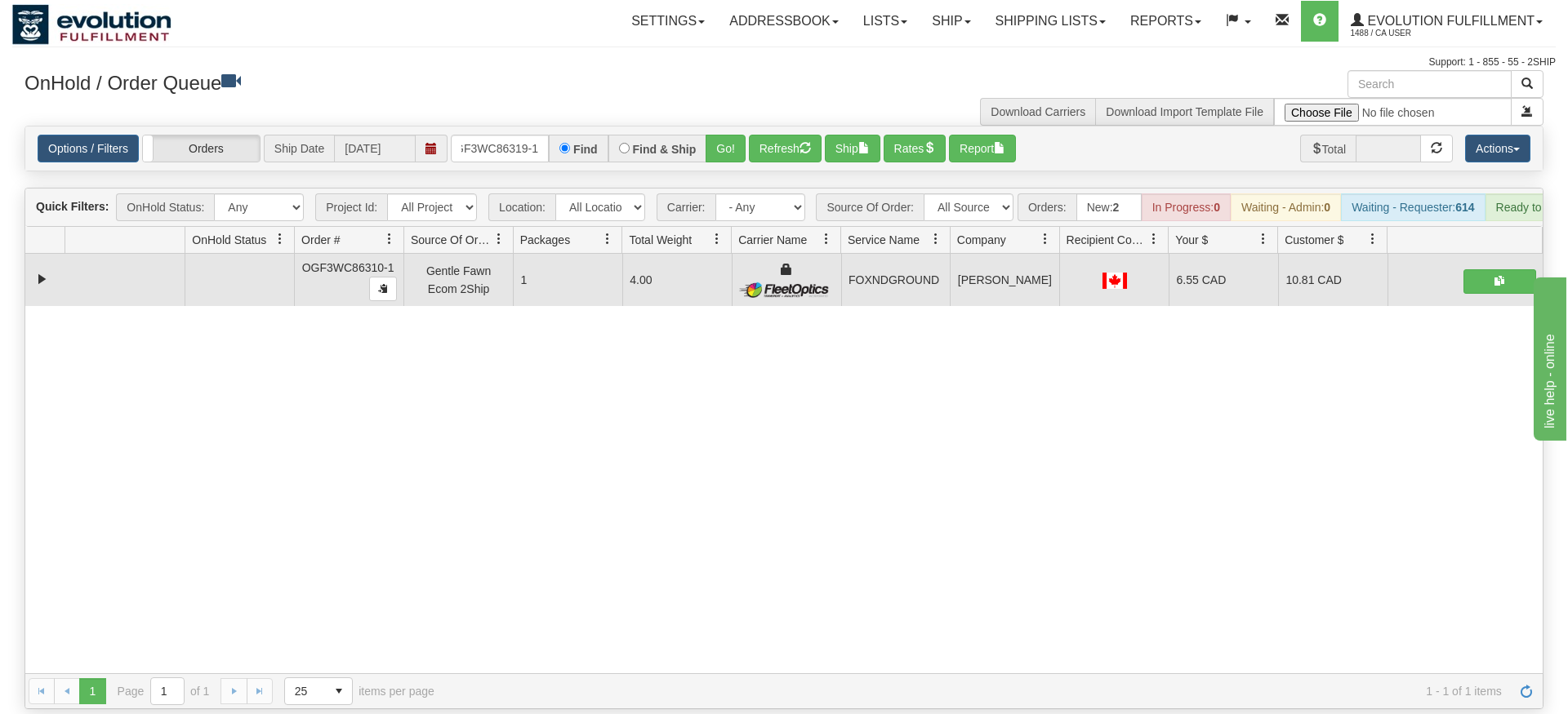
drag, startPoint x: 706, startPoint y: 114, endPoint x: 708, endPoint y: 150, distance: 36.1
click at [708, 150] on div "Is equal to Is not equal to Contains Does not contains CAD USD EUR ZAR [PERSON_…" at bounding box center [784, 418] width 1544 height 583
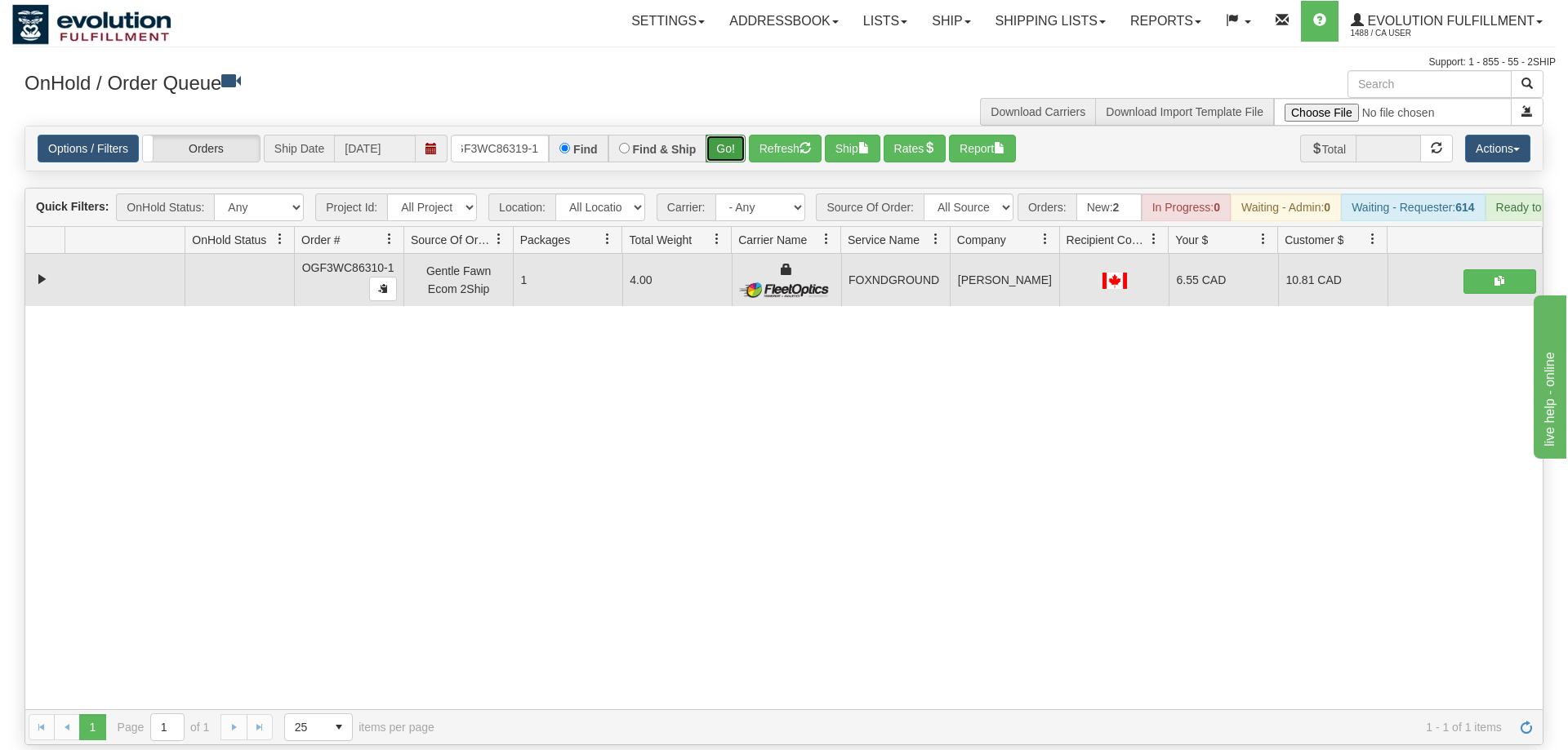
click at [722, 138] on button "Go!" at bounding box center [726, 148] width 40 height 27
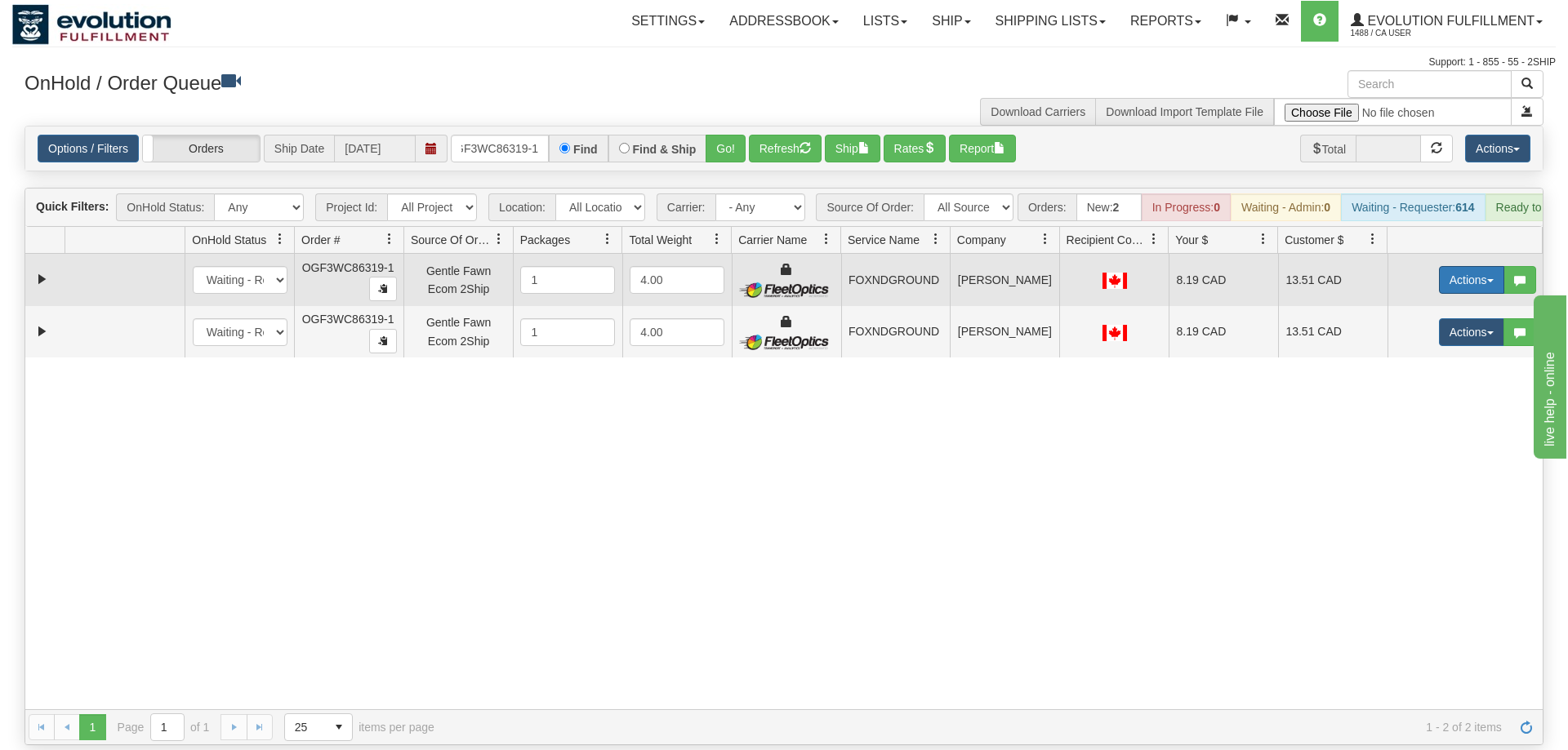
click at [1480, 266] on button "Actions" at bounding box center [1471, 279] width 65 height 27
click at [1436, 364] on link "Ship" at bounding box center [1437, 375] width 131 height 22
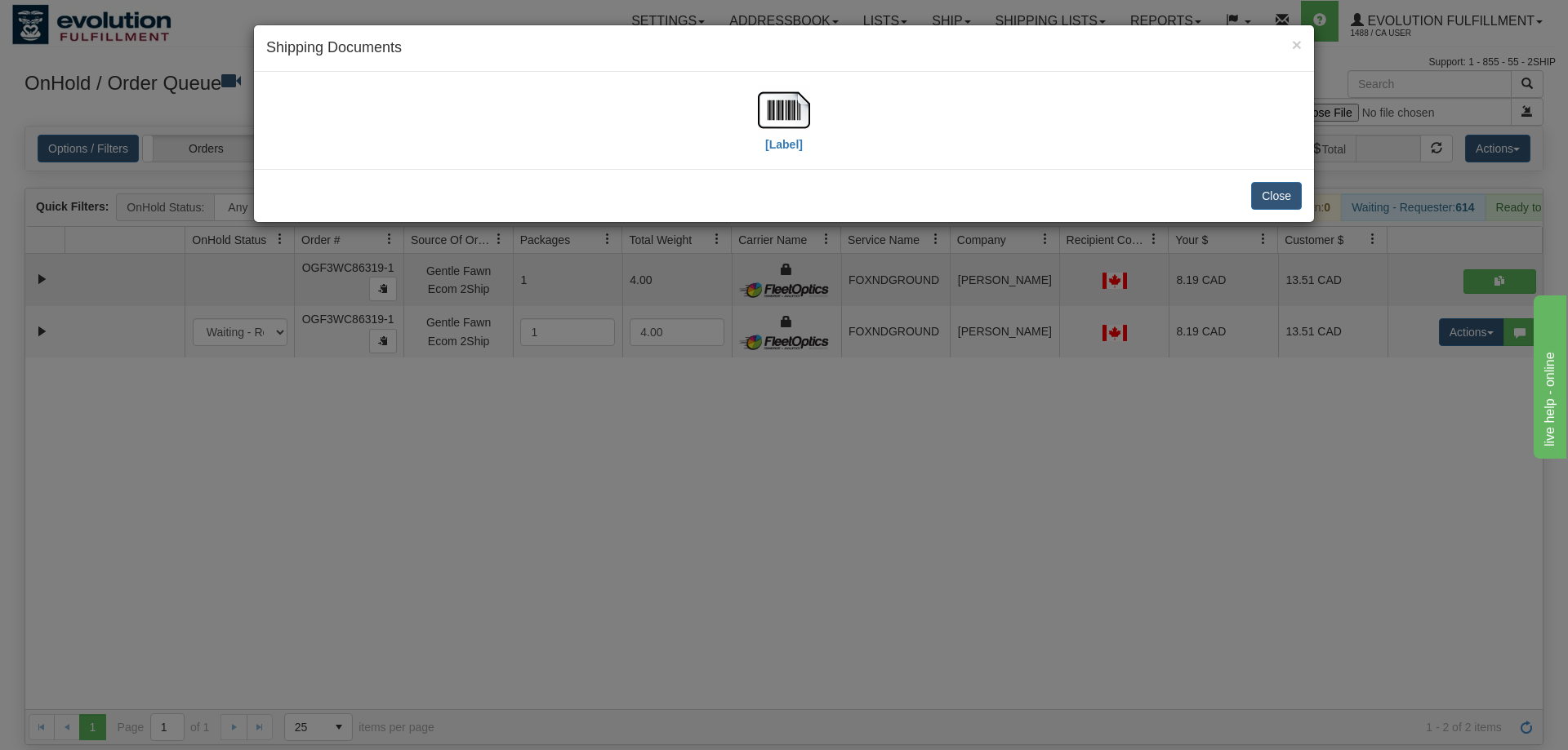
click at [811, 118] on div "[Label]" at bounding box center [784, 120] width 1035 height 72
click at [785, 113] on img at bounding box center [784, 110] width 53 height 53
click at [1261, 364] on div "× Shipping Documents [Label] Close" at bounding box center [784, 375] width 1568 height 750
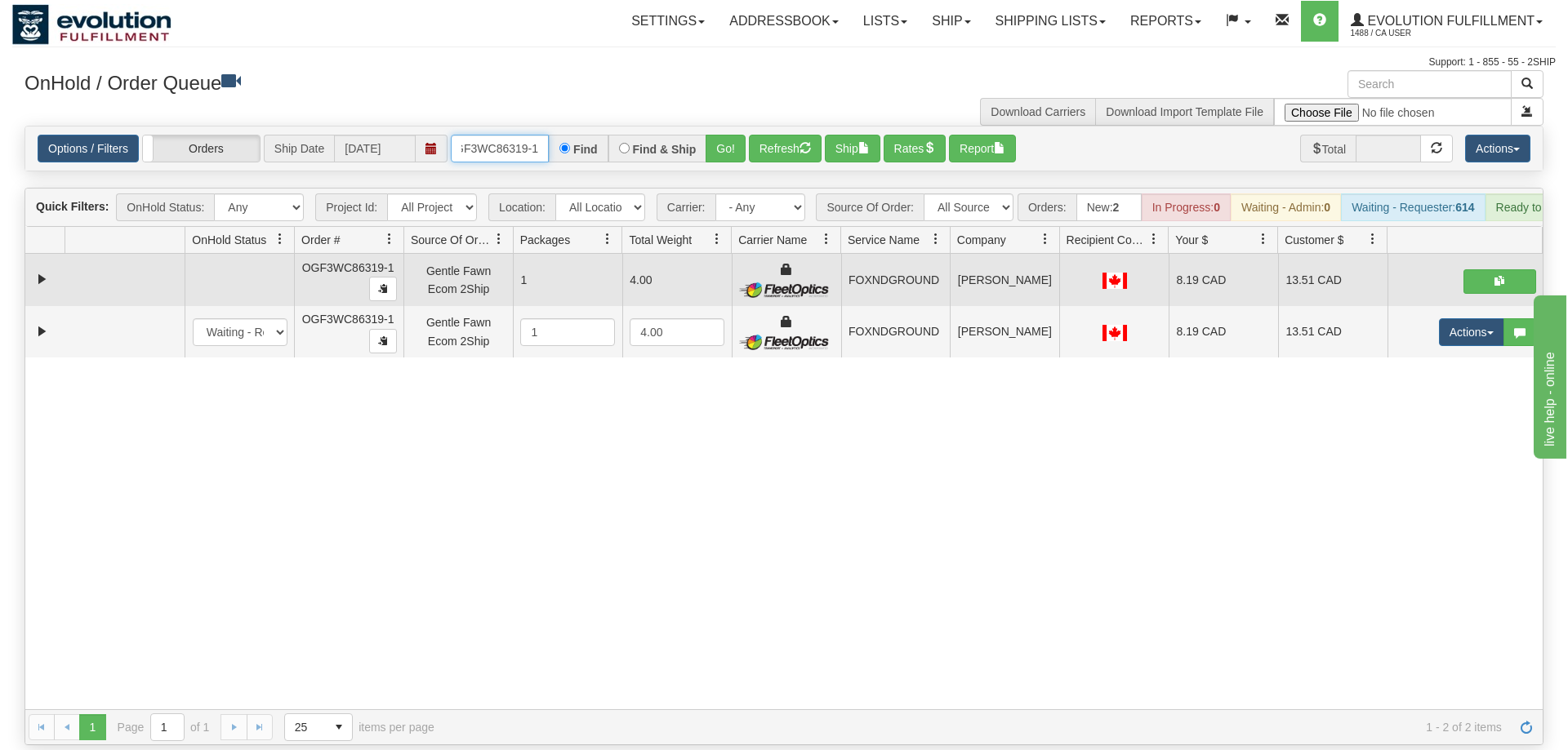
click at [522, 135] on input "OGF3WC86319-1" at bounding box center [500, 148] width 98 height 27
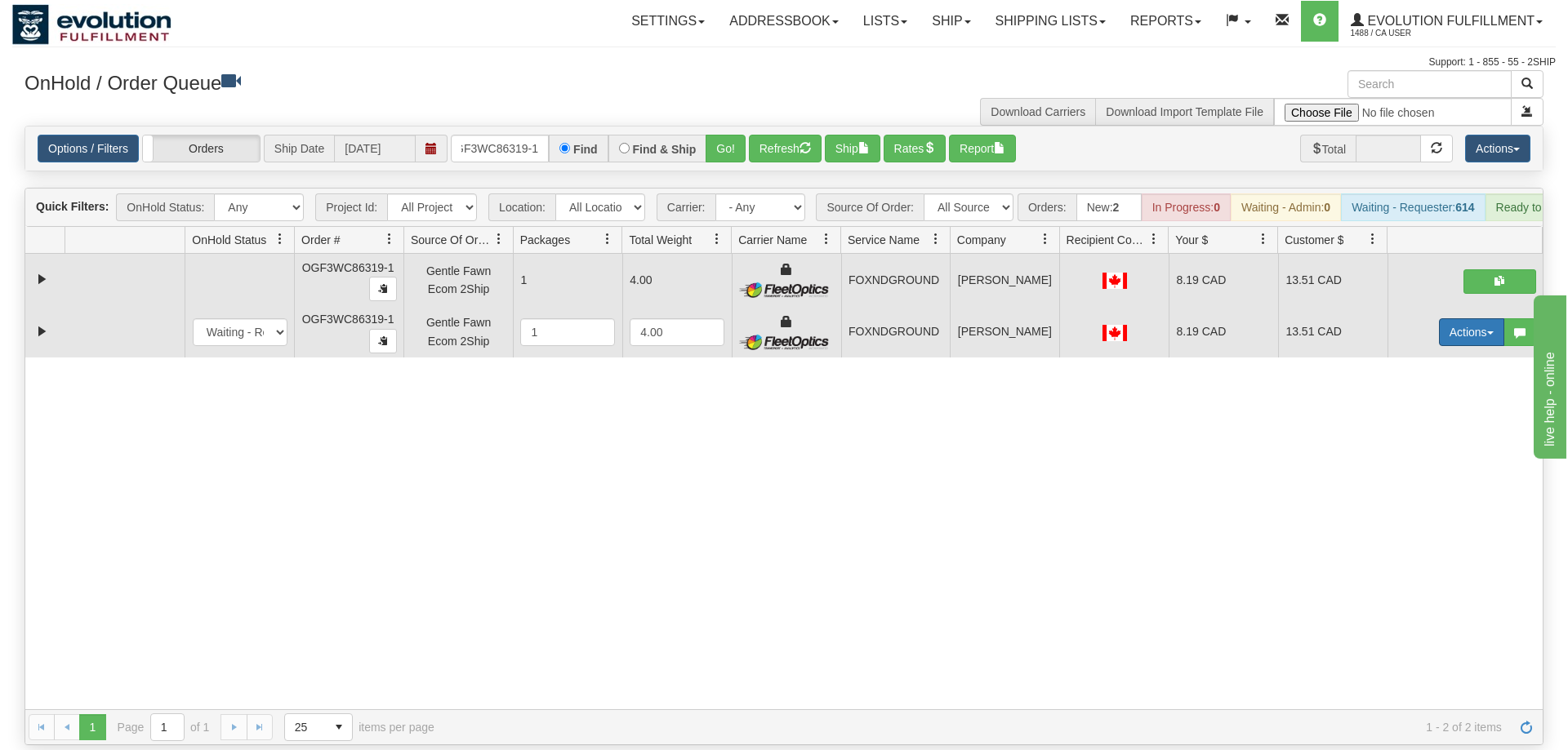
click at [1446, 318] on button "Actions" at bounding box center [1471, 331] width 65 height 27
click at [1422, 441] on span "Delete" at bounding box center [1411, 448] width 44 height 13
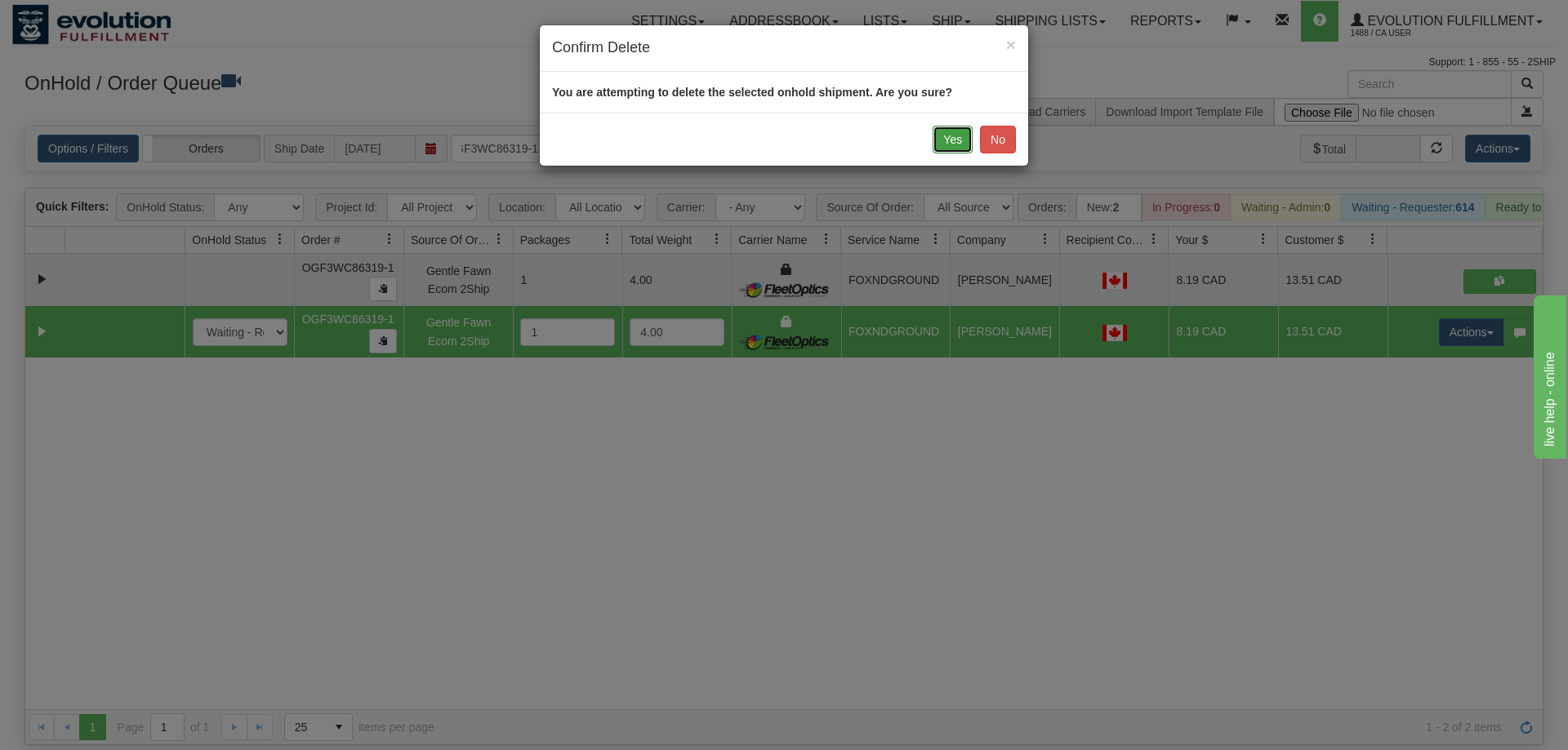
click at [945, 138] on button "Yes" at bounding box center [952, 139] width 40 height 27
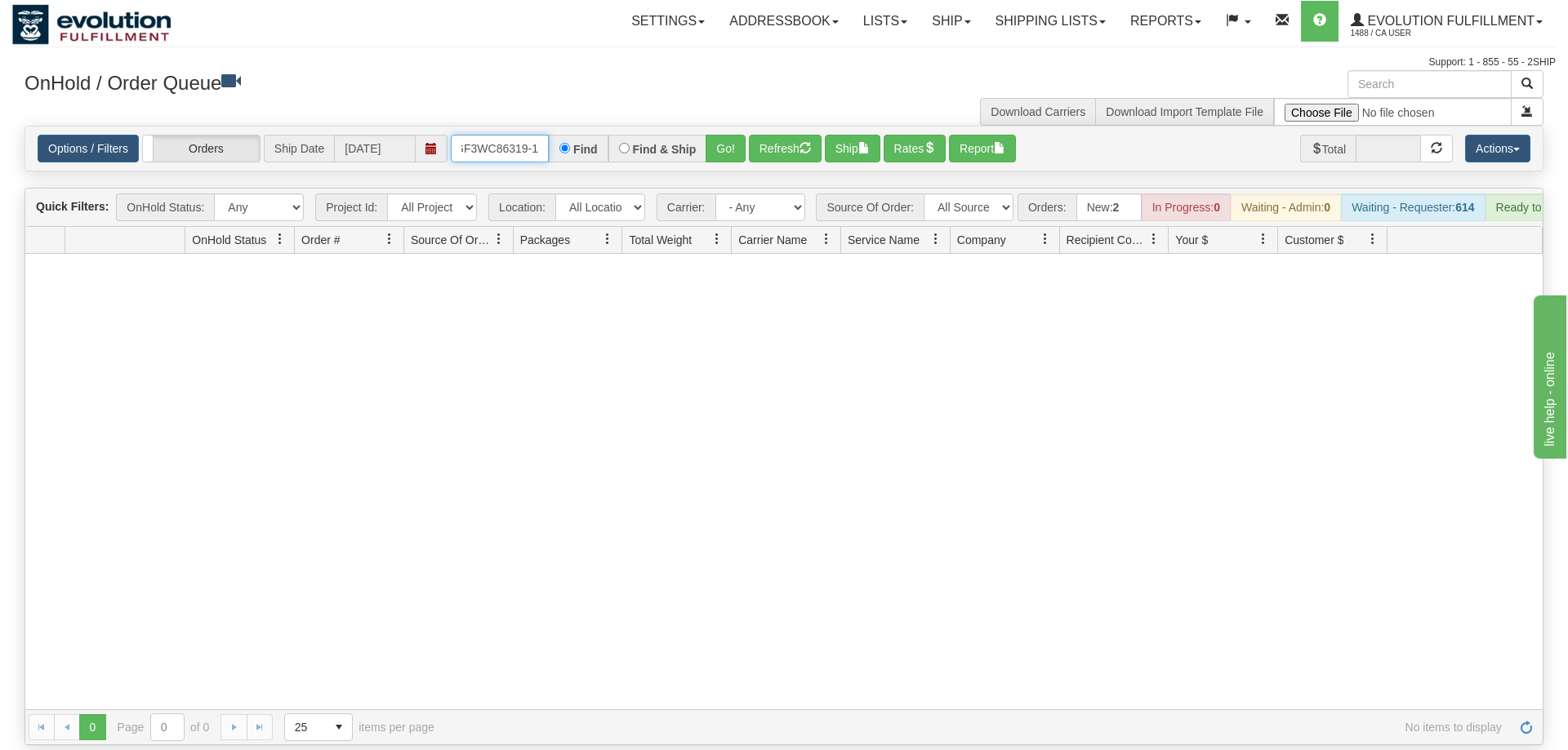
click at [529, 135] on input "OGF3WC86319-1" at bounding box center [500, 148] width 98 height 27
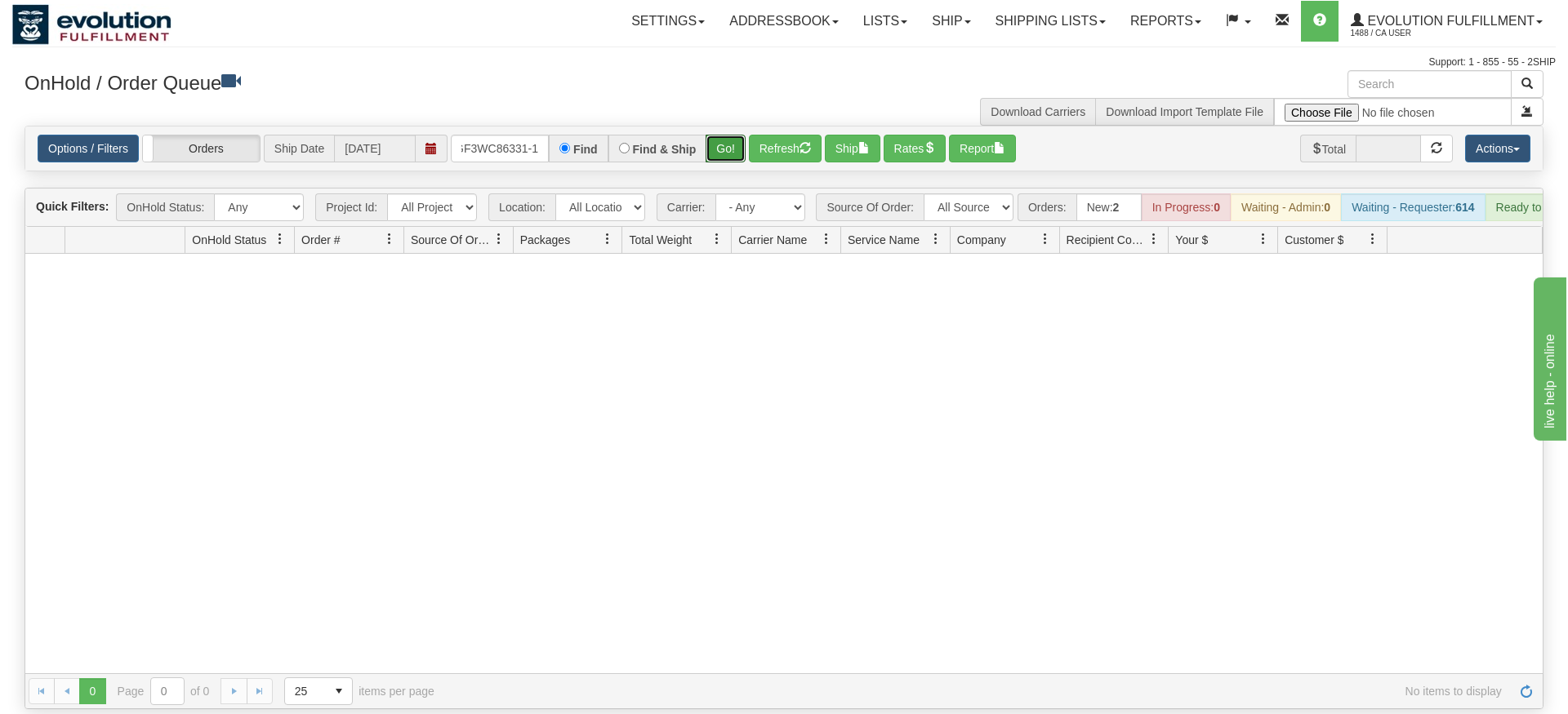
click at [725, 160] on div "Is equal to Is not equal to Contains Does not contains CAD USD EUR ZAR [PERSON_…" at bounding box center [784, 418] width 1544 height 583
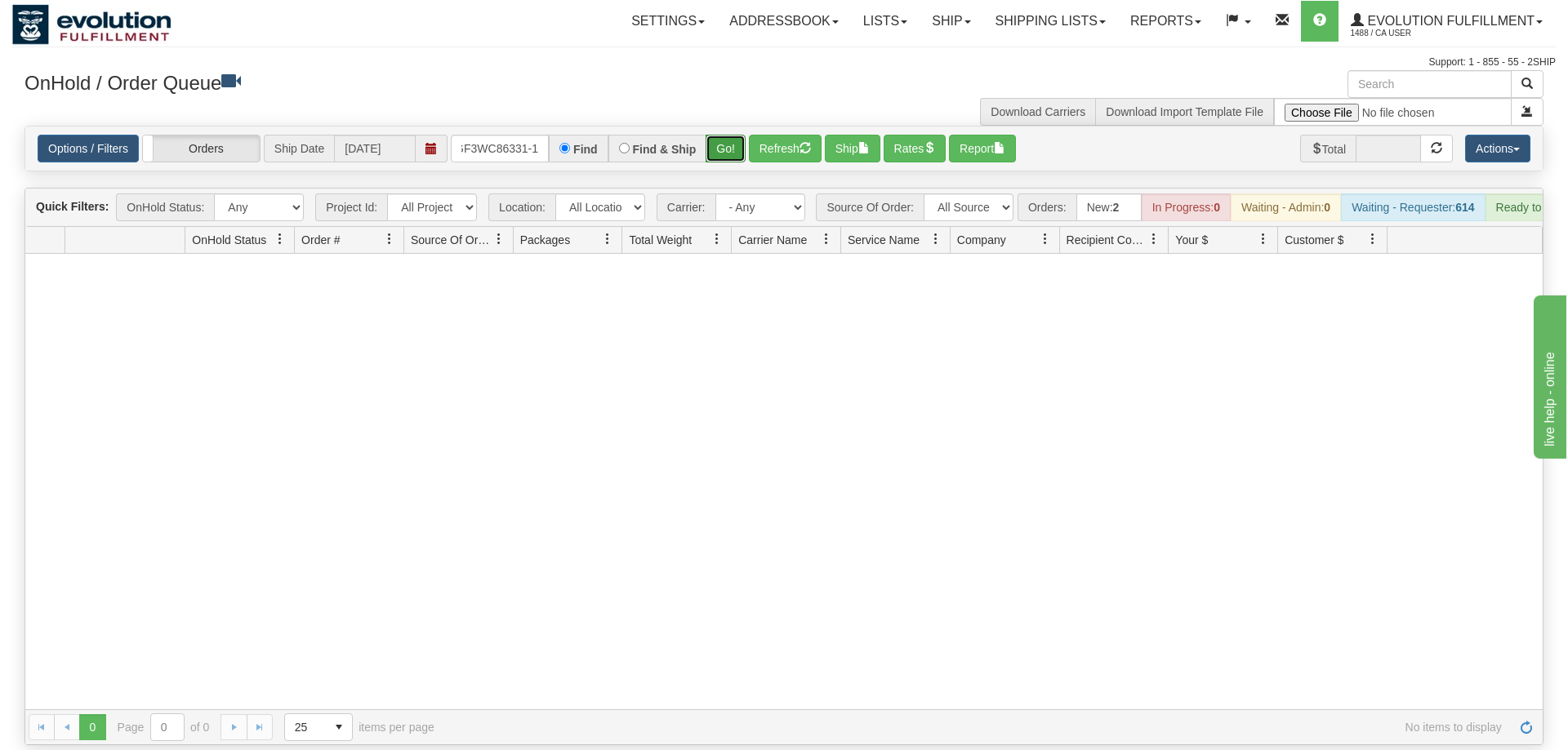
click at [723, 135] on button "Go!" at bounding box center [726, 148] width 40 height 27
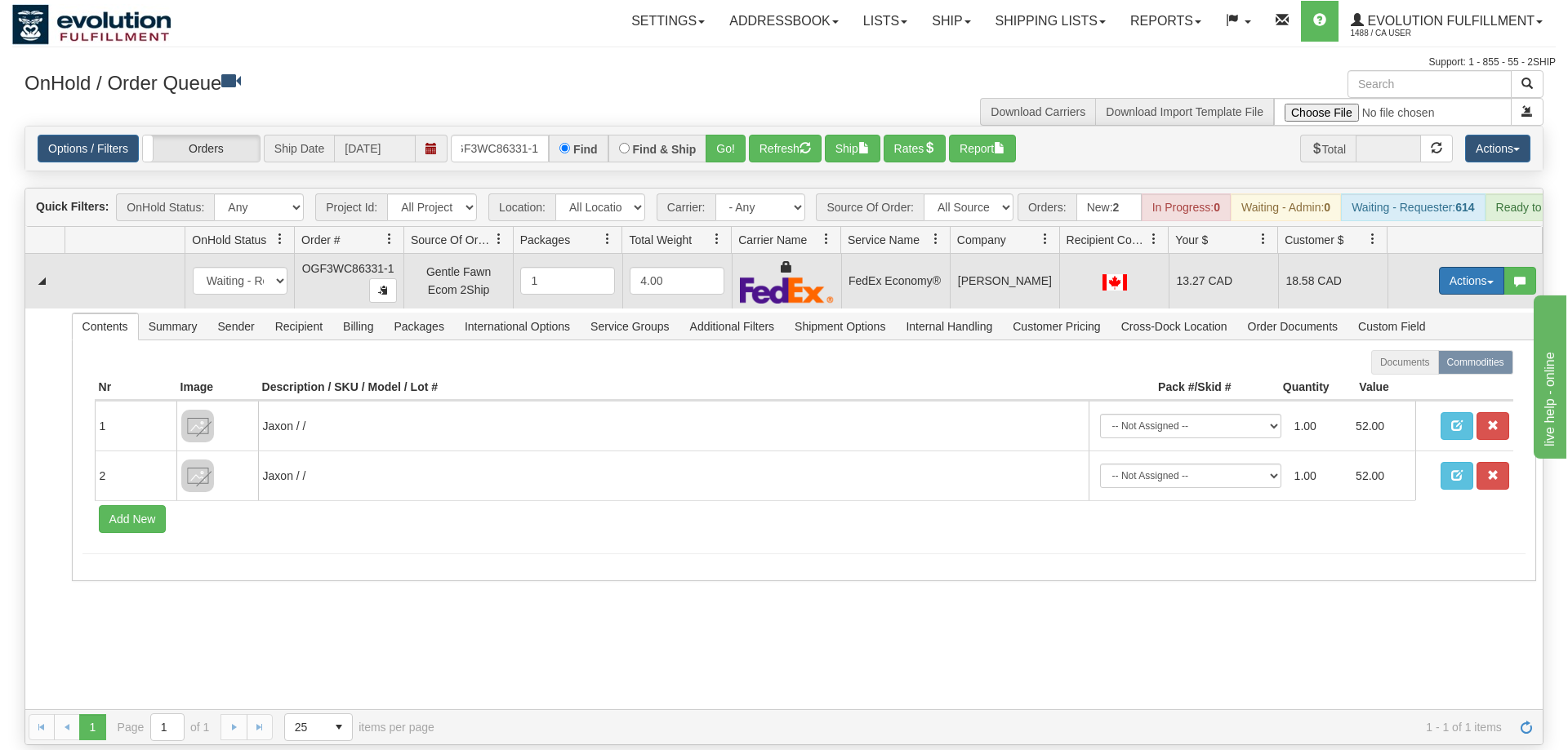
drag, startPoint x: 1469, startPoint y: 254, endPoint x: 1453, endPoint y: 257, distance: 16.3
click at [1468, 267] on button "Actions" at bounding box center [1471, 280] width 65 height 27
click at [1403, 369] on span "Ship" at bounding box center [1406, 375] width 34 height 13
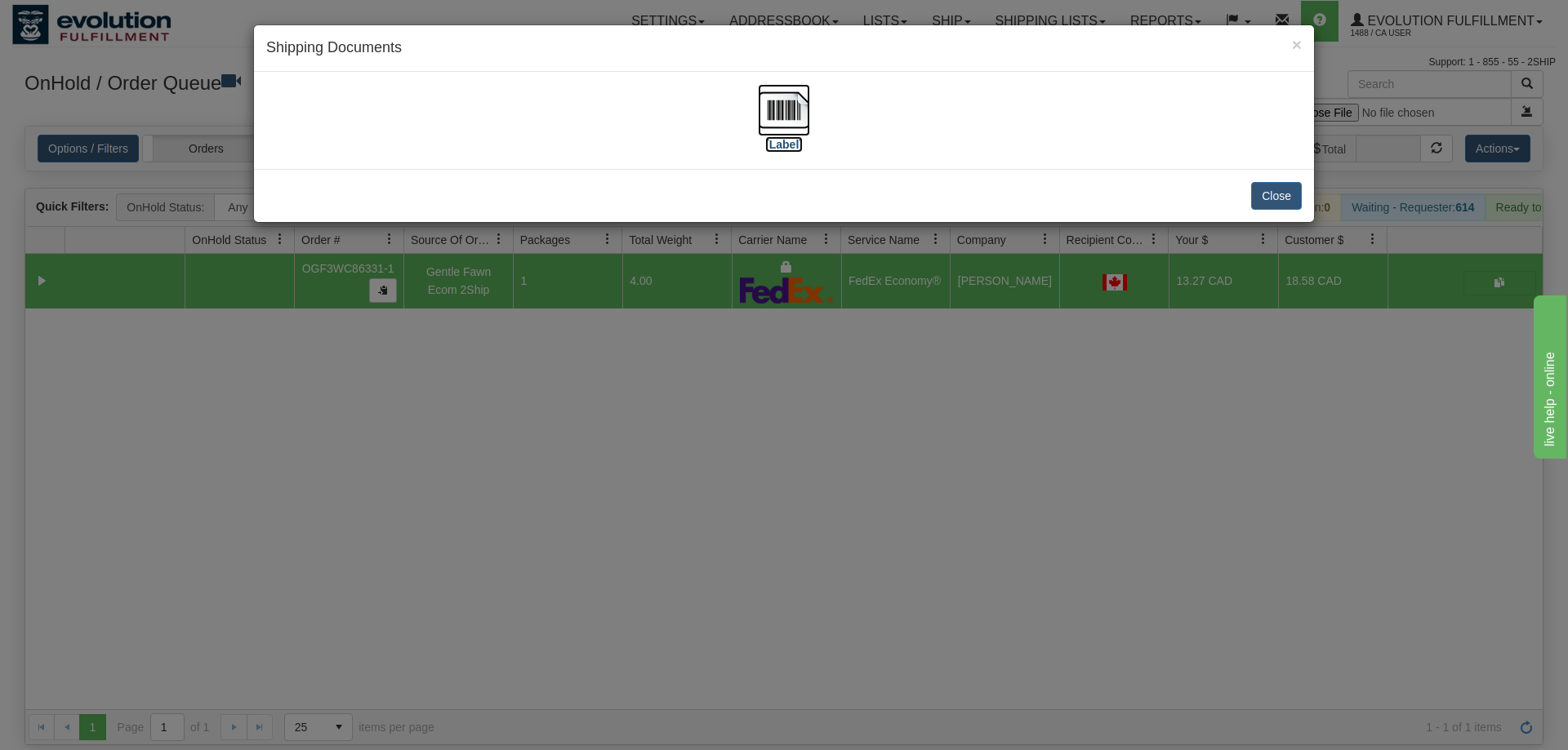
click at [788, 127] on img at bounding box center [784, 110] width 53 height 53
click at [358, 507] on div "× Shipping Documents [Label] Close" at bounding box center [784, 375] width 1568 height 750
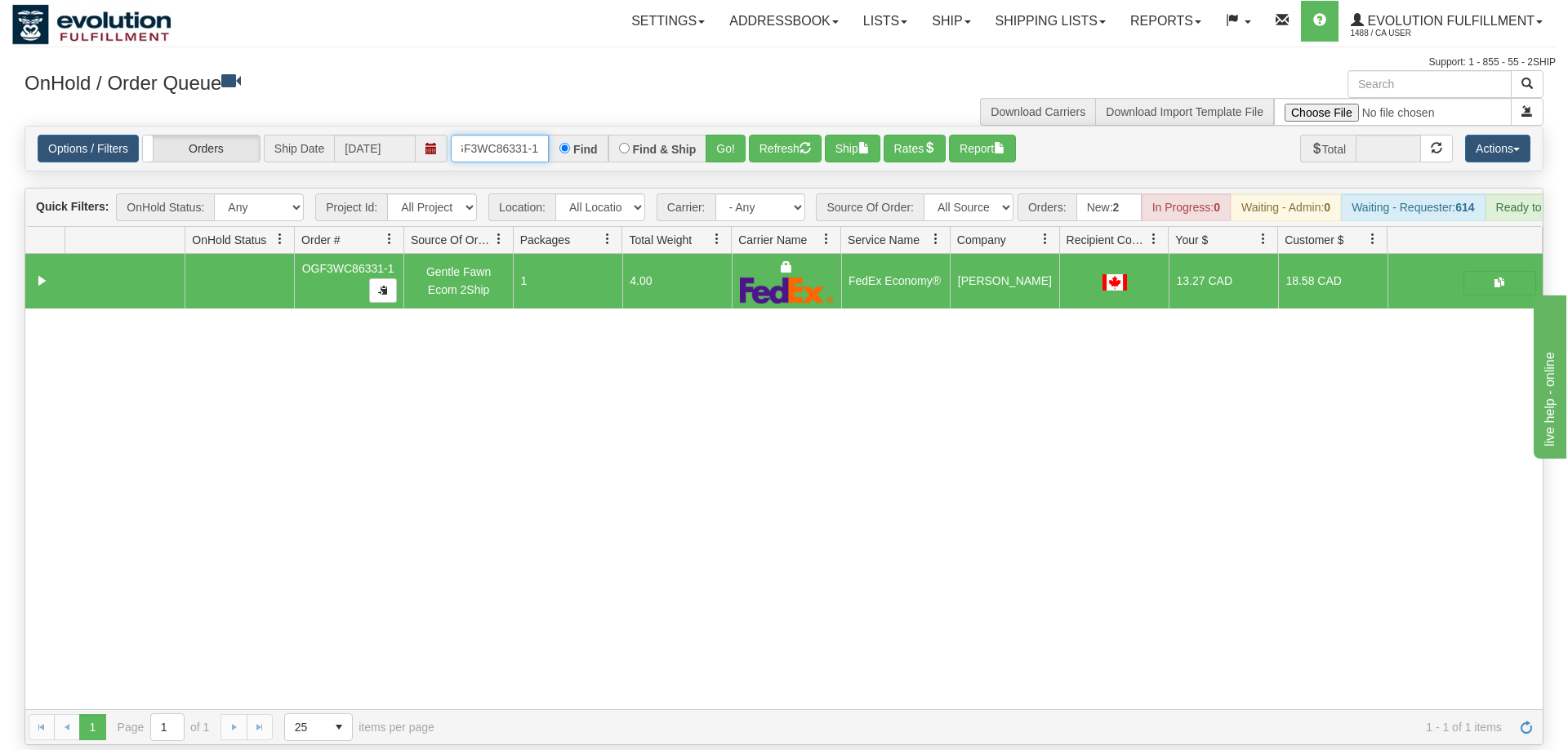
click at [527, 136] on input "OGF3WC86331-1" at bounding box center [500, 148] width 98 height 27
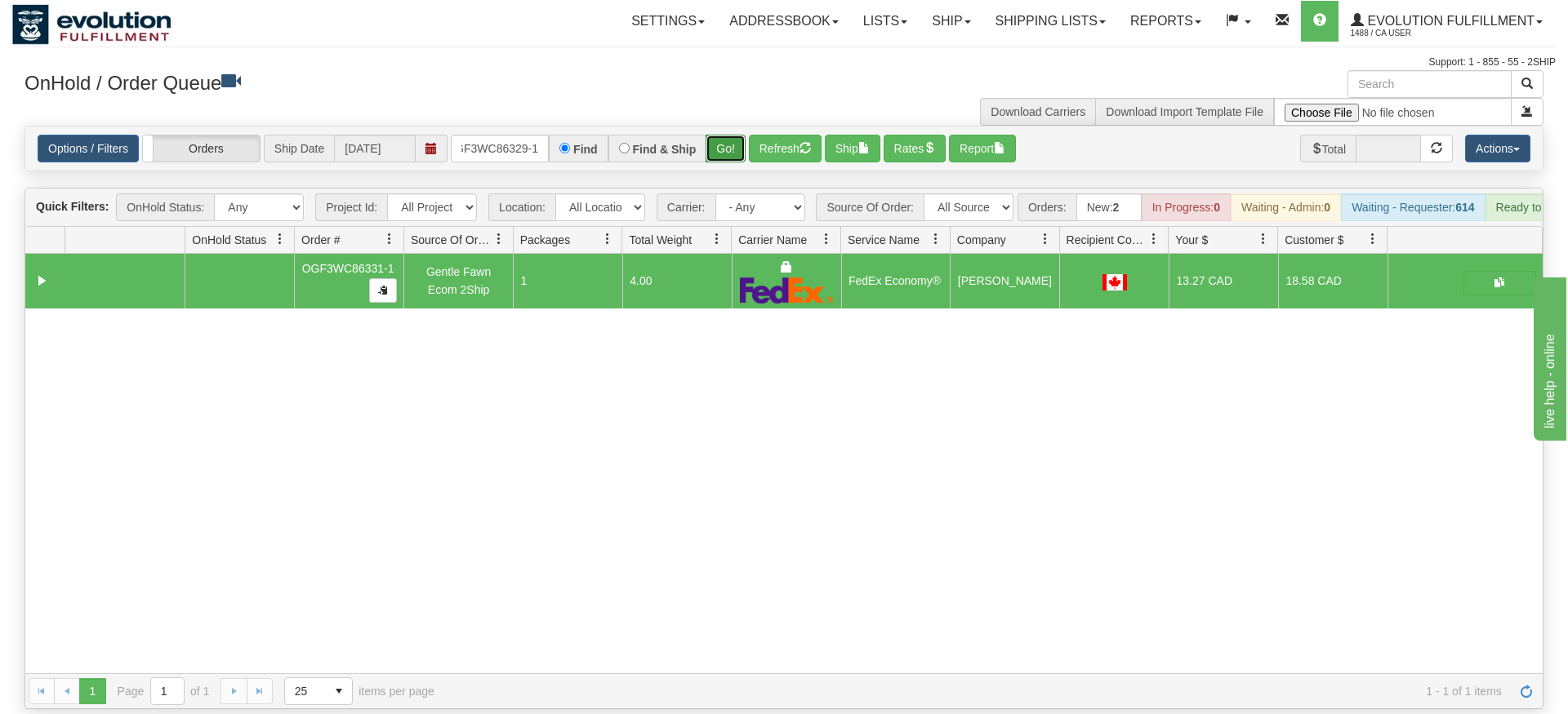
click at [716, 156] on div "Is equal to Is not equal to Contains Does not contains CAD USD EUR ZAR [PERSON_…" at bounding box center [784, 418] width 1544 height 583
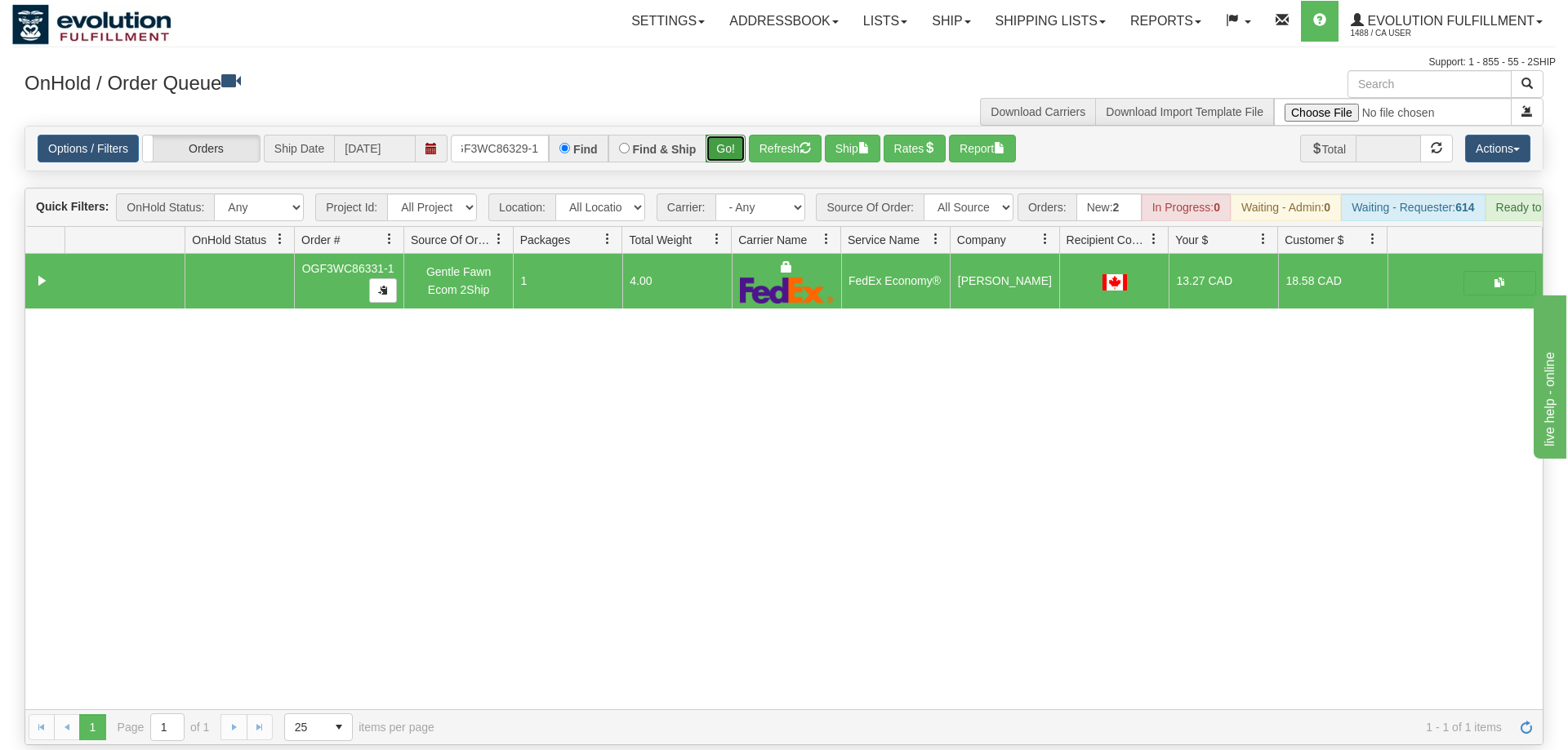
click at [741, 135] on button "Go!" at bounding box center [726, 148] width 40 height 27
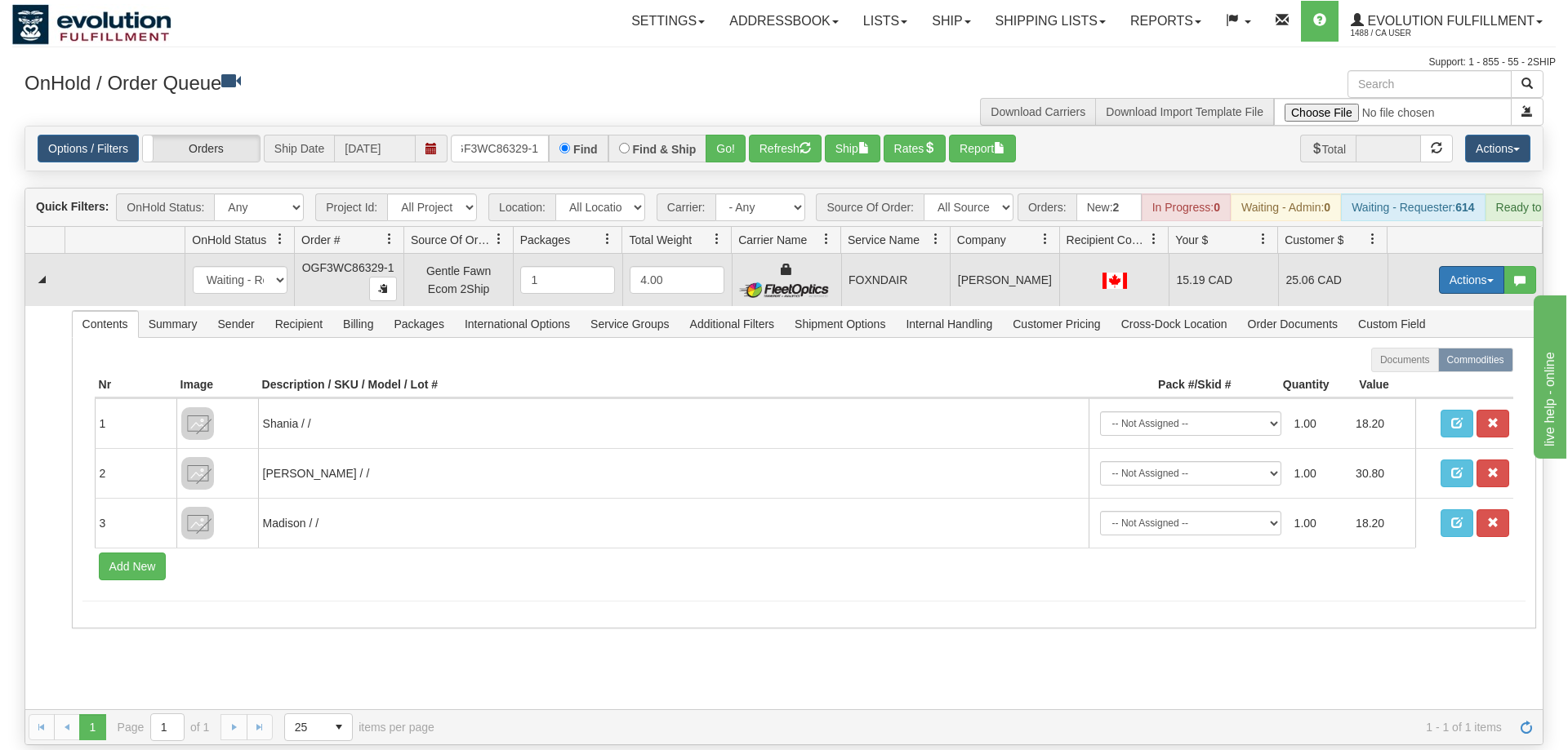
click at [1478, 266] on button "Actions" at bounding box center [1471, 279] width 65 height 27
click at [1426, 364] on link "Ship" at bounding box center [1437, 375] width 131 height 22
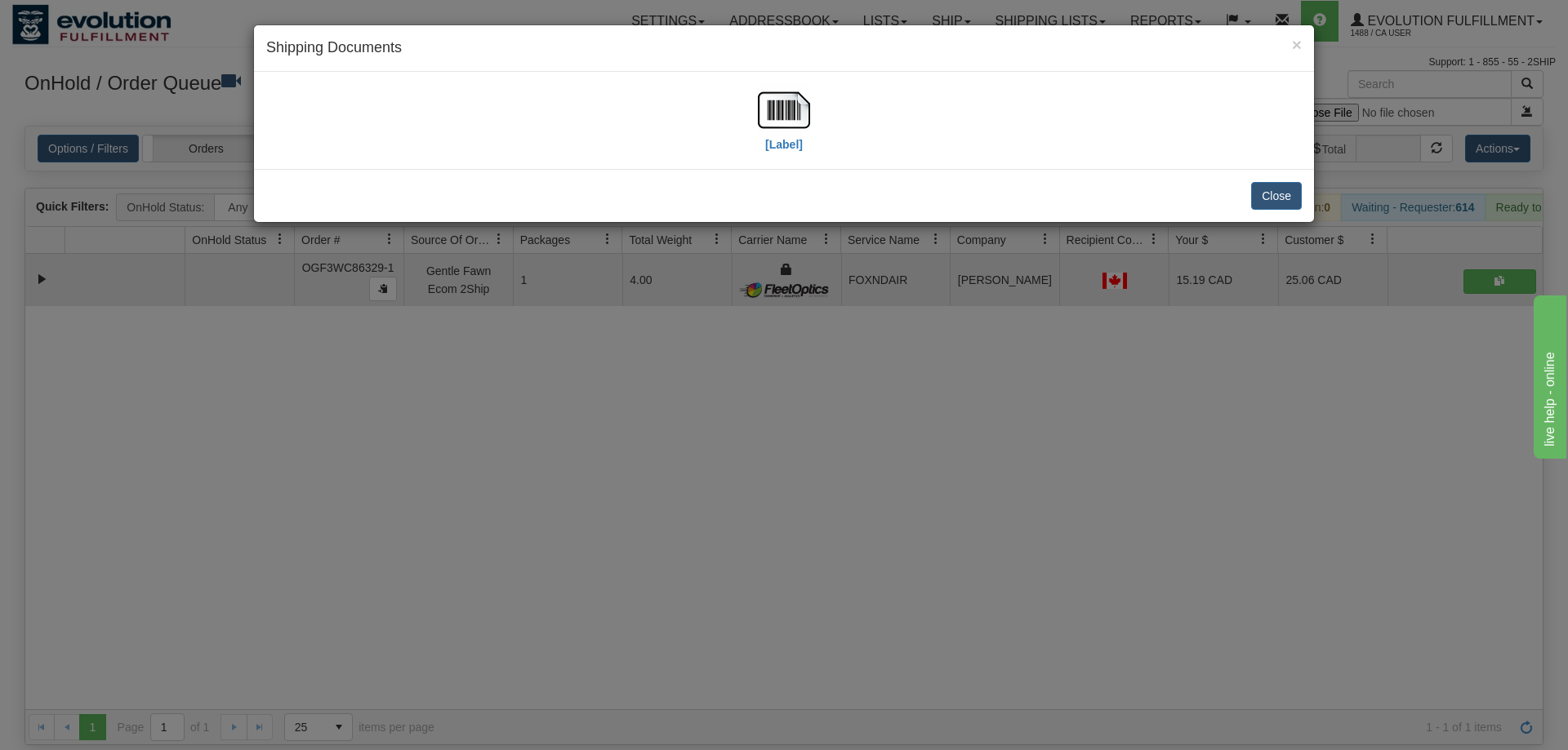
click at [827, 137] on div "[Label]" at bounding box center [784, 120] width 1035 height 72
click at [802, 125] on img at bounding box center [784, 110] width 53 height 53
drag, startPoint x: 554, startPoint y: 405, endPoint x: 531, endPoint y: 188, distance: 218.2
click at [556, 395] on div "× Shipping Documents [Label] Close" at bounding box center [784, 375] width 1568 height 750
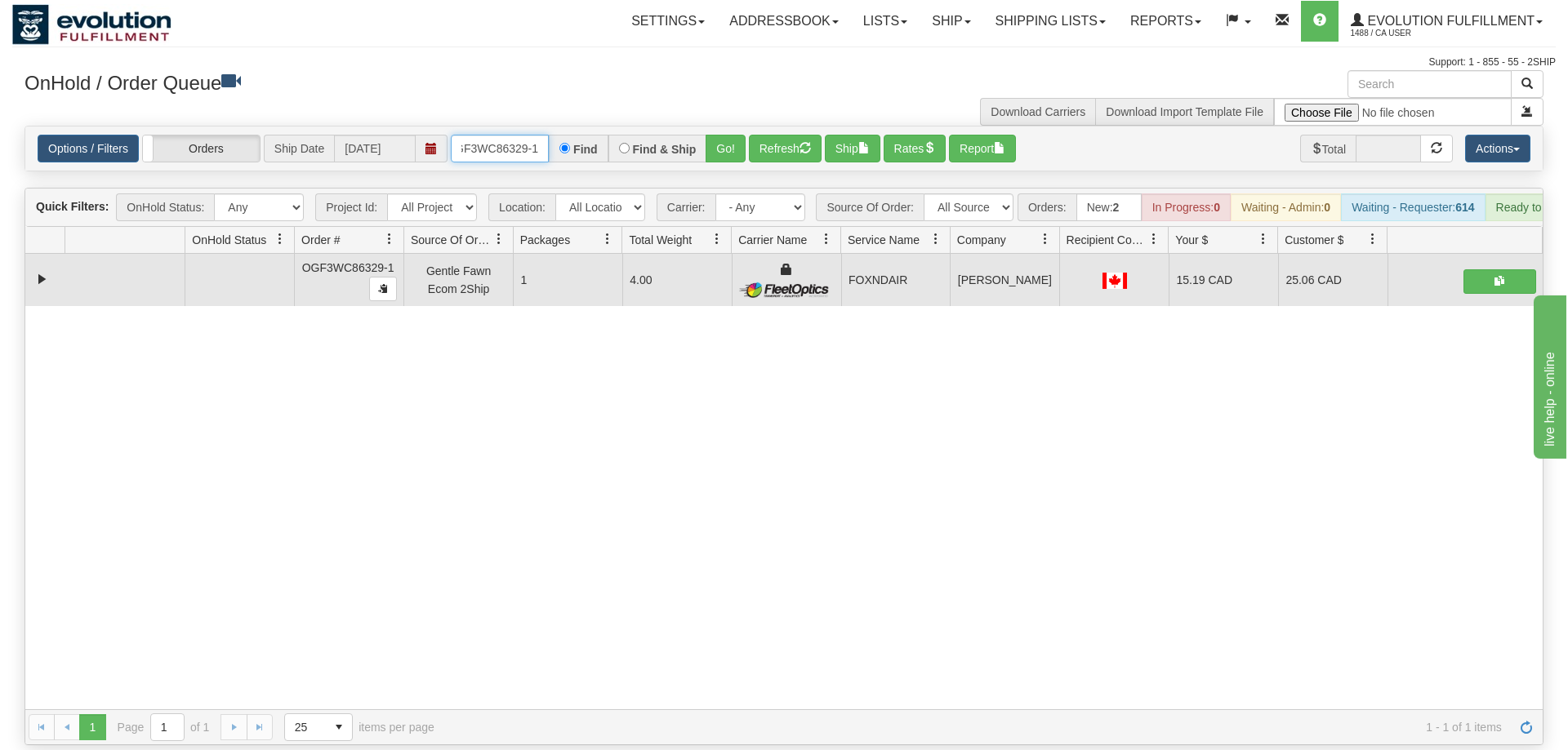
click at [533, 135] on input "OGF3WC86329-1" at bounding box center [500, 148] width 98 height 27
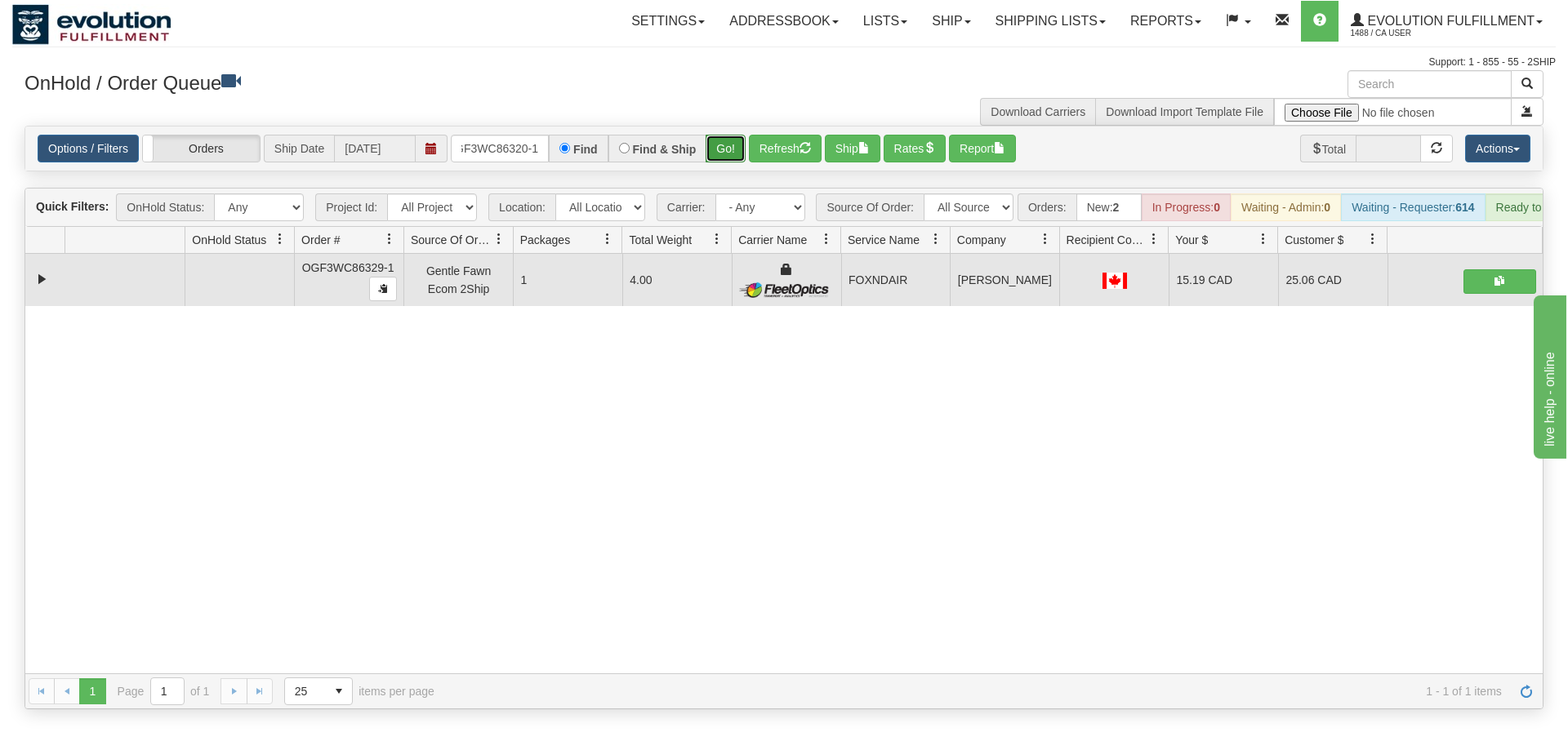
click at [728, 152] on div "Is equal to Is not equal to Contains Does not contains CAD USD EUR ZAR [PERSON_…" at bounding box center [784, 418] width 1544 height 583
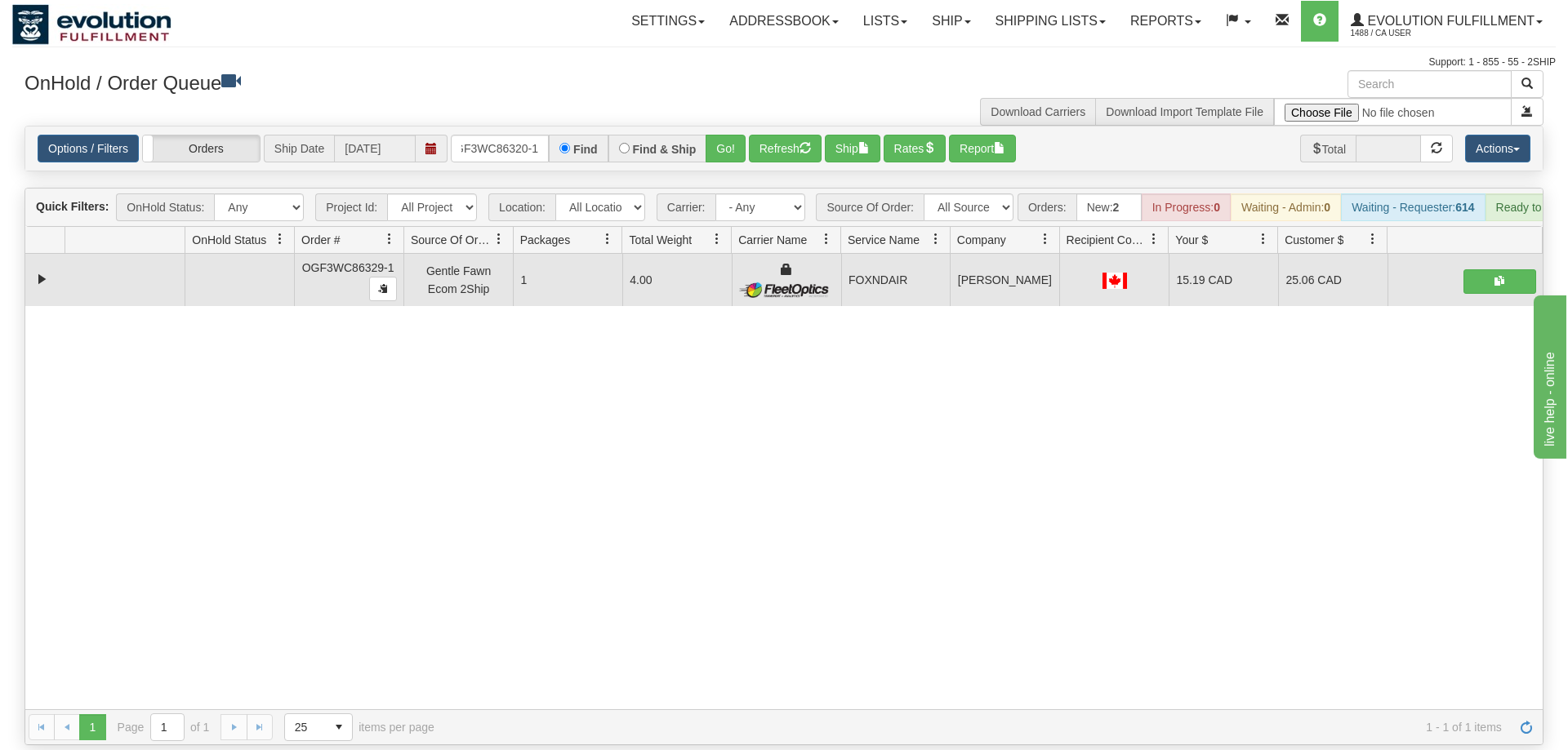
click at [734, 126] on div "Options / Filters Group Shipments Orders Ship Date [DATE] OGF3WC86320-1 Find Fi…" at bounding box center [784, 148] width 1517 height 44
click at [754, 135] on button "Refresh" at bounding box center [785, 148] width 72 height 27
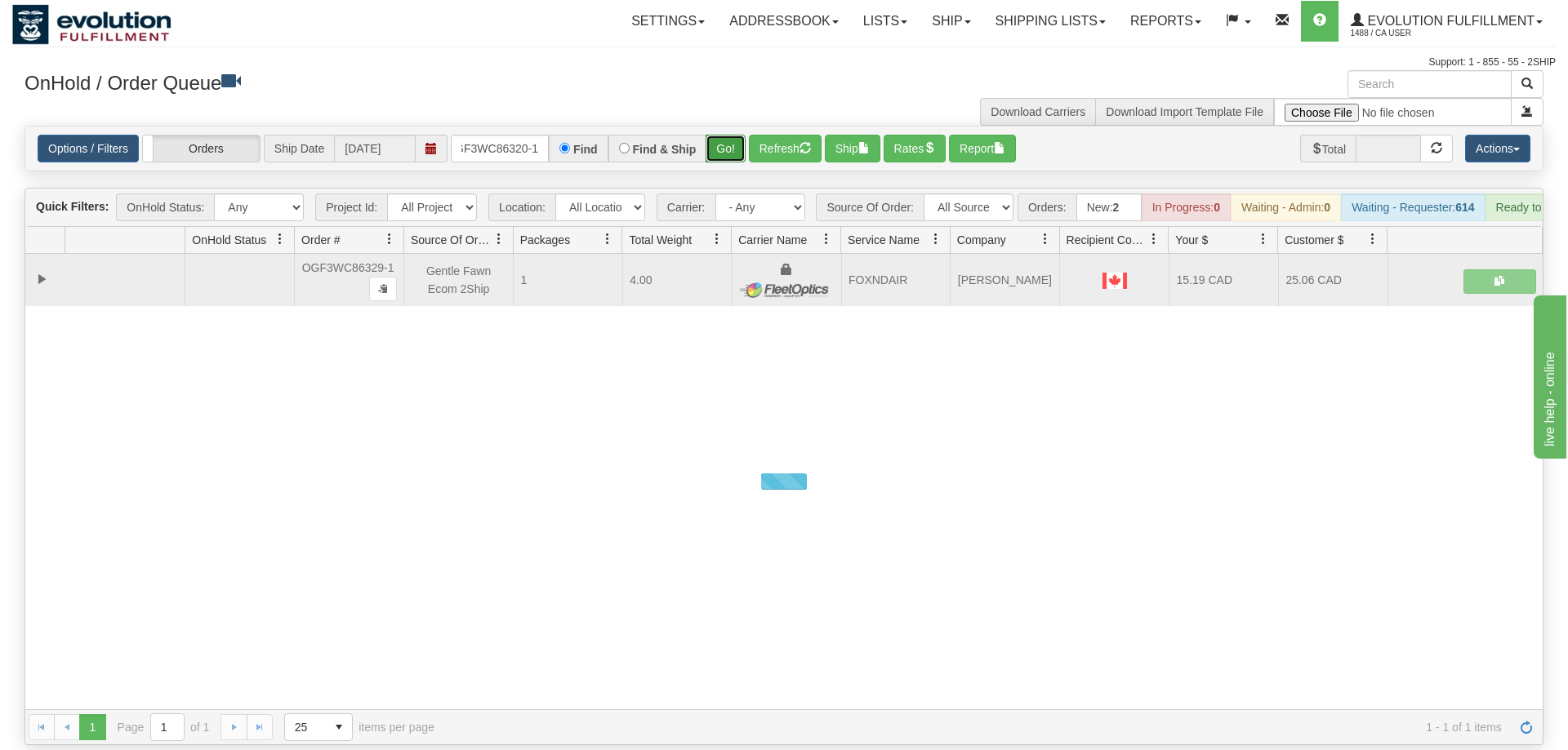
click at [725, 135] on button "Go!" at bounding box center [726, 148] width 40 height 27
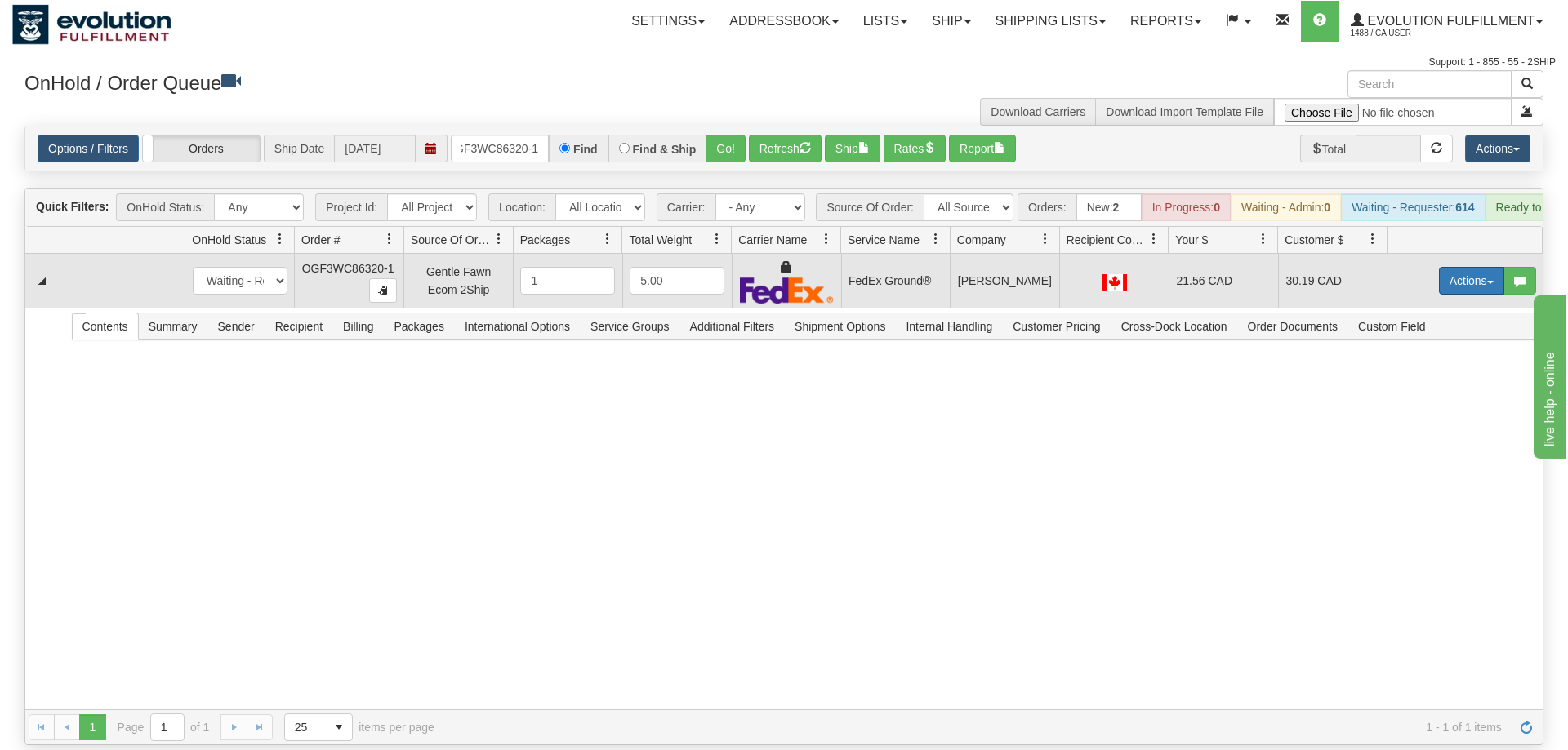
click at [1443, 268] on button "Actions" at bounding box center [1471, 280] width 65 height 27
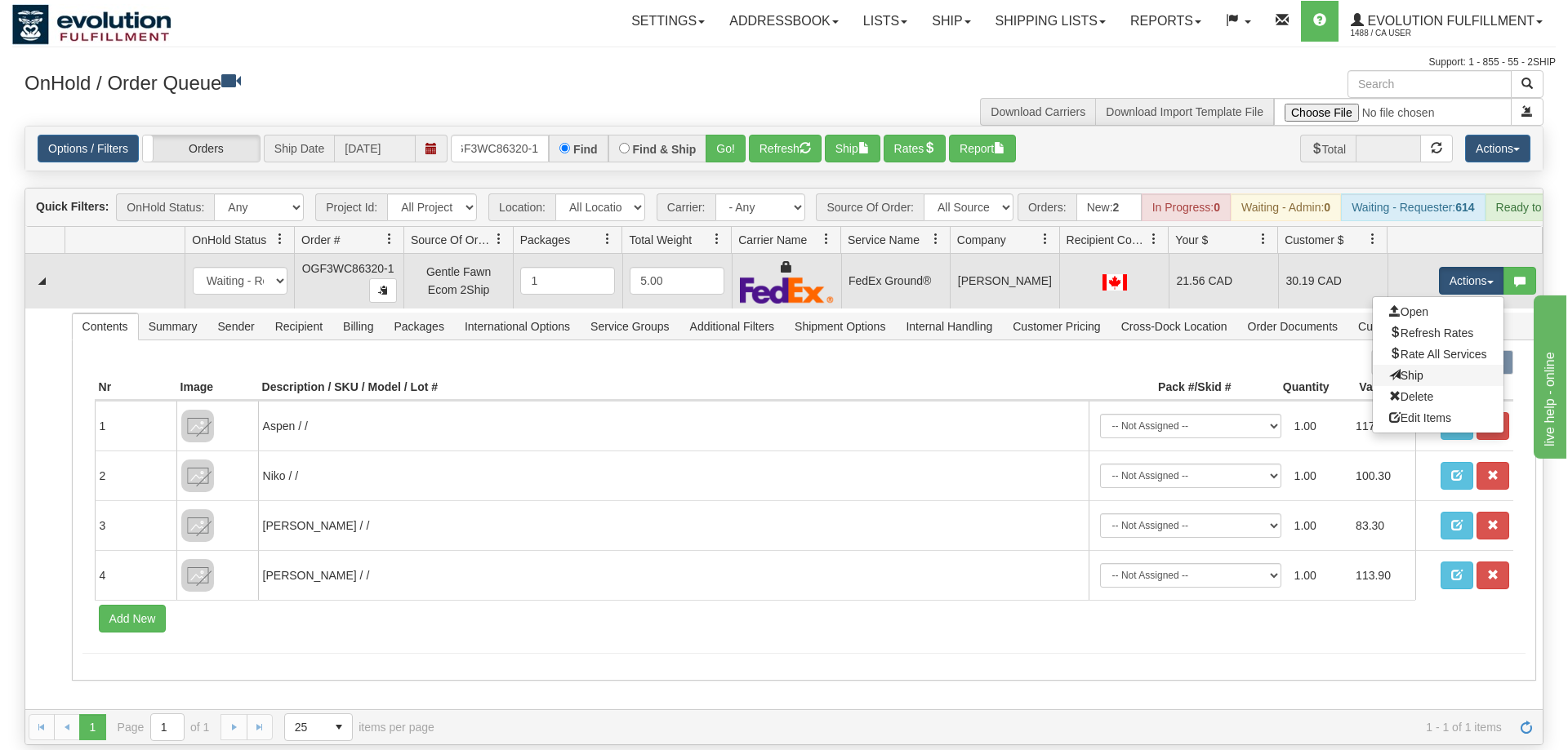
click at [1430, 365] on link "Ship" at bounding box center [1437, 375] width 131 height 22
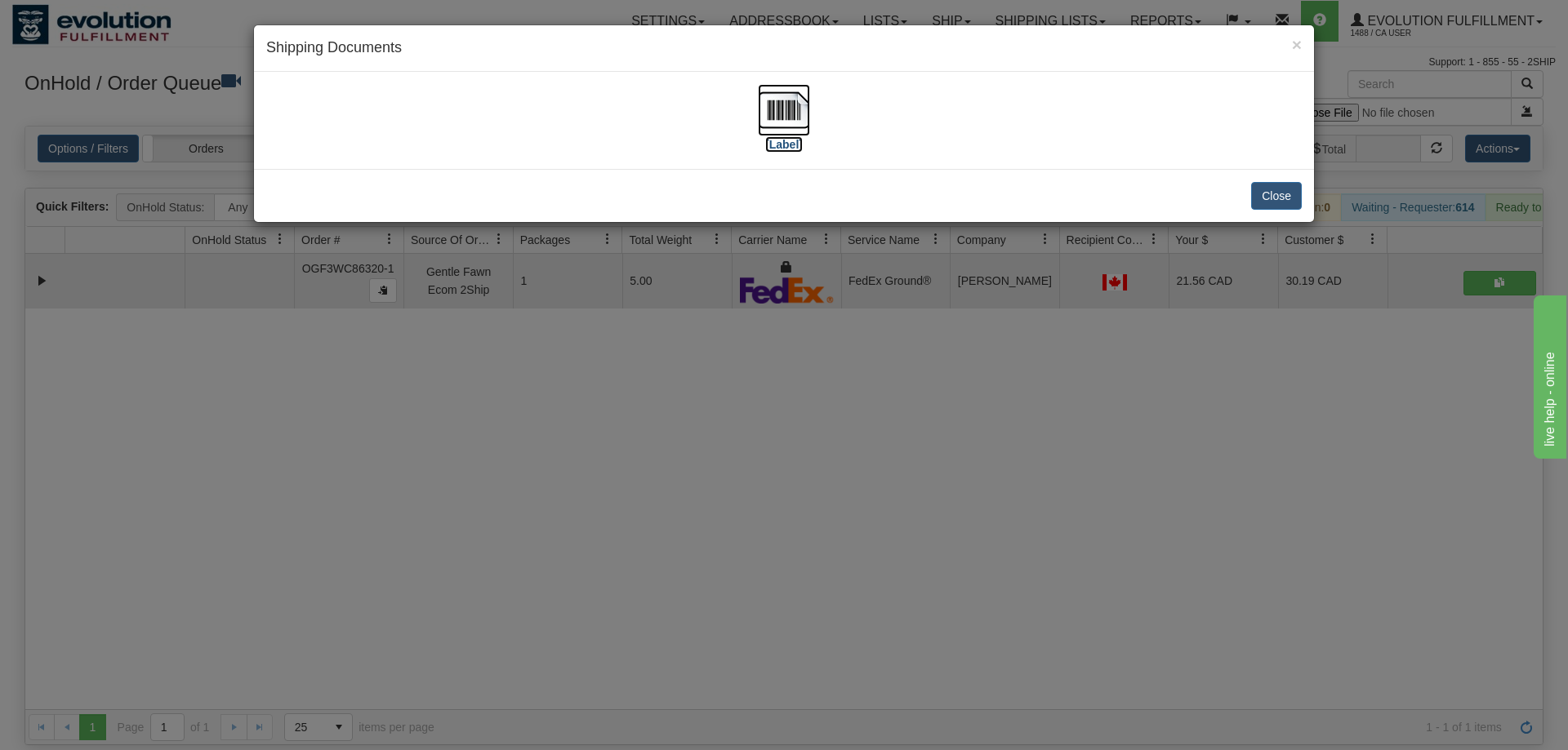
click at [808, 126] on img at bounding box center [784, 110] width 53 height 53
drag, startPoint x: 638, startPoint y: 324, endPoint x: 524, endPoint y: 181, distance: 182.9
click at [638, 323] on div "× Shipping Documents [Label] Close" at bounding box center [784, 375] width 1568 height 750
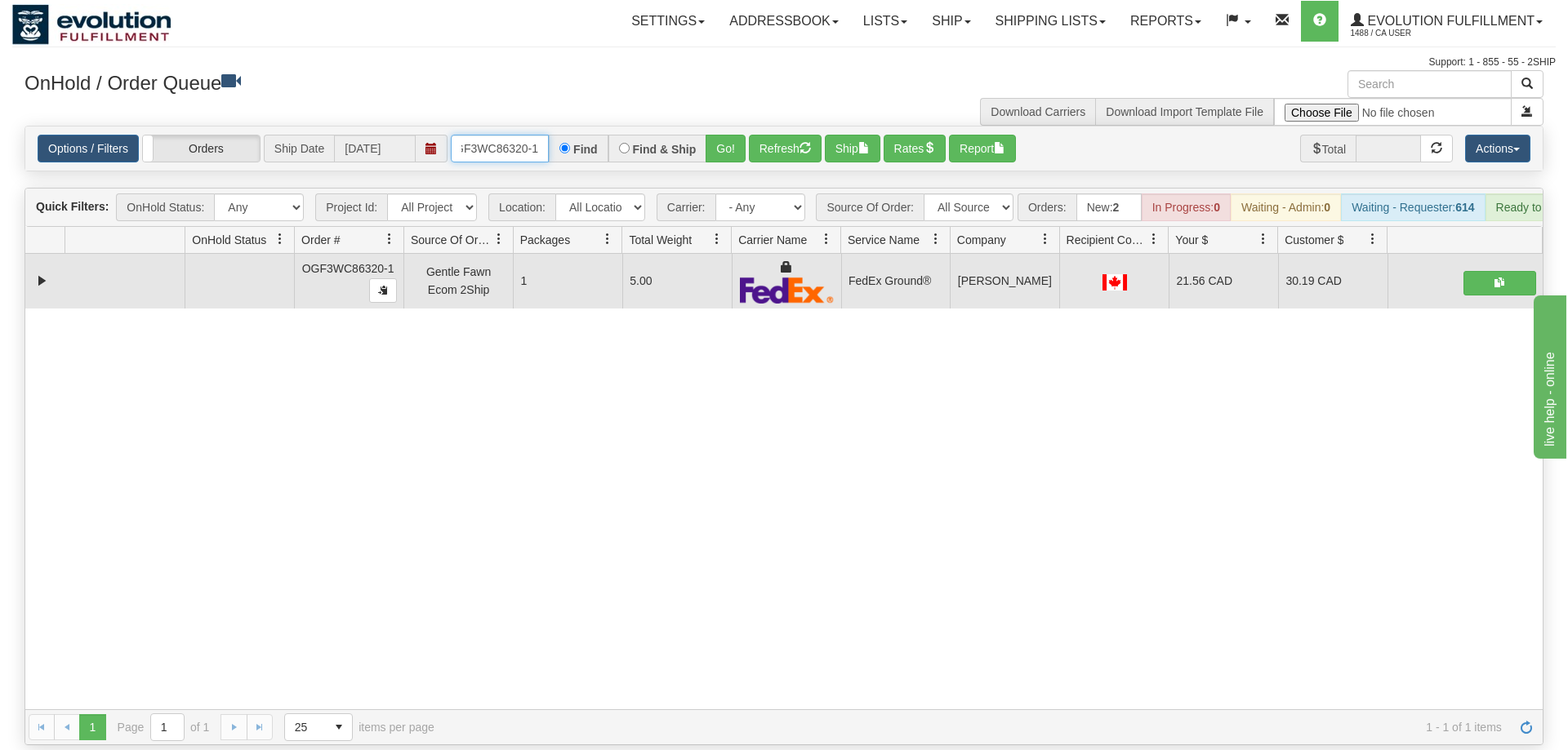
click at [510, 135] on input "OGF3WC86320-1" at bounding box center [500, 148] width 98 height 27
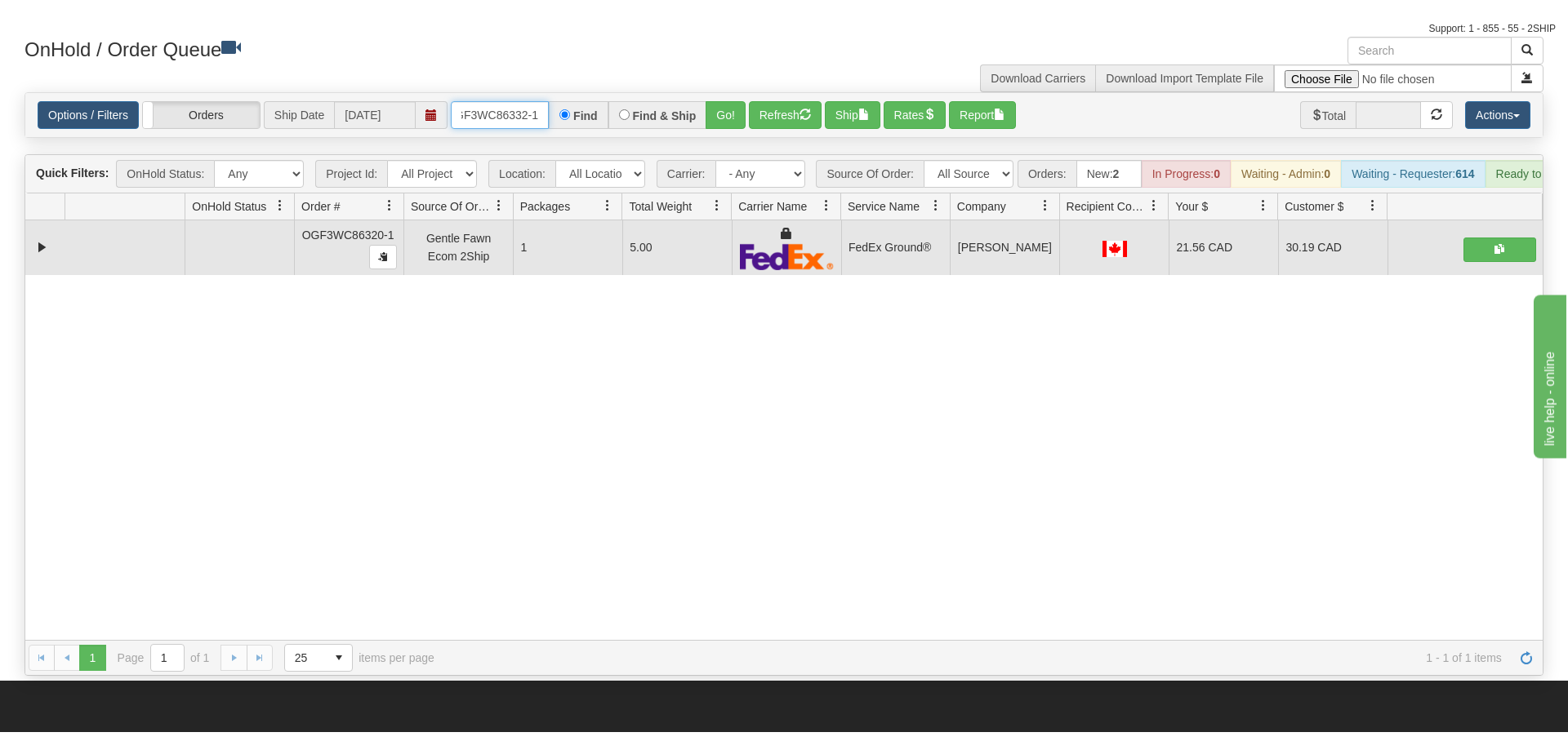
scroll to position [83, 0]
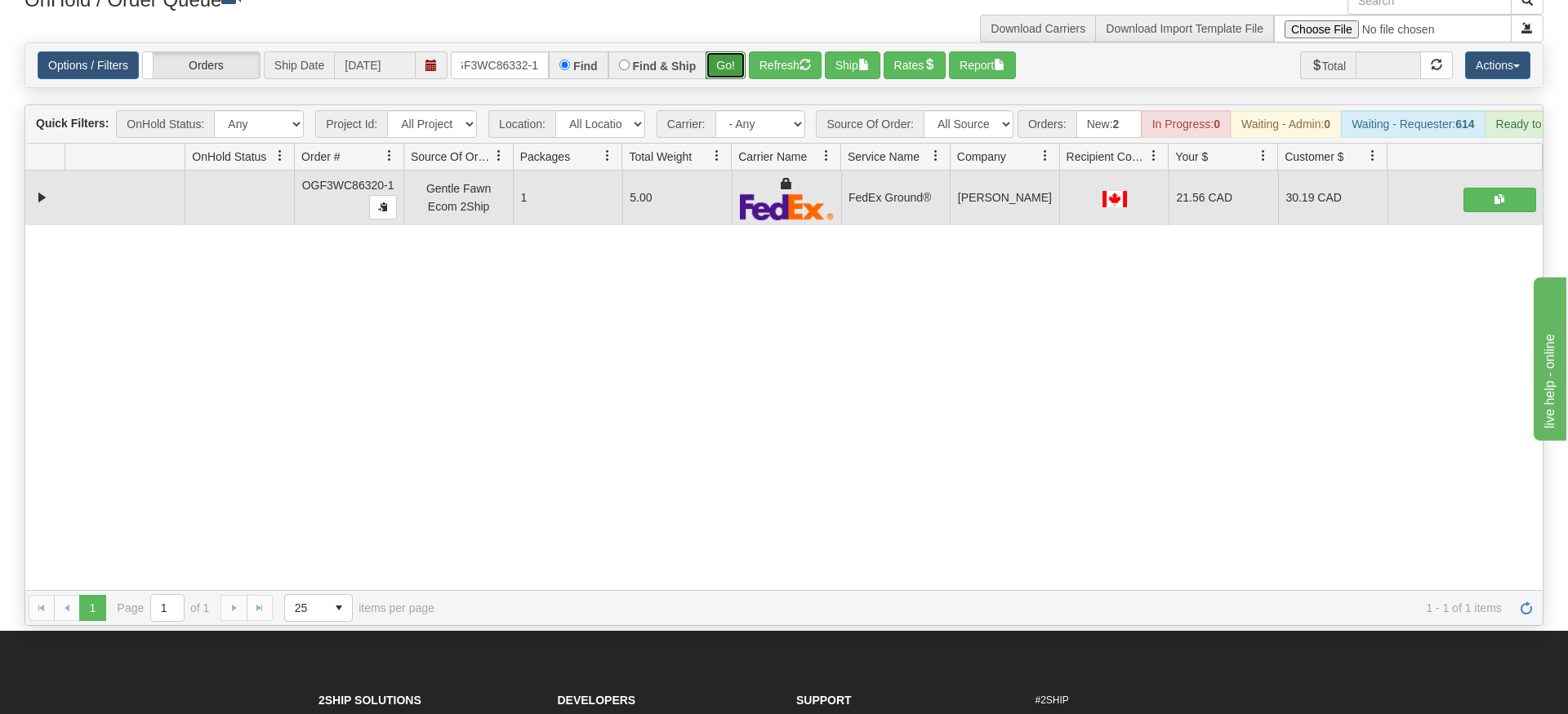
click at [740, 83] on div "Is equal to Is not equal to Contains Does not contains CAD USD EUR ZAR [PERSON_…" at bounding box center [784, 334] width 1544 height 583
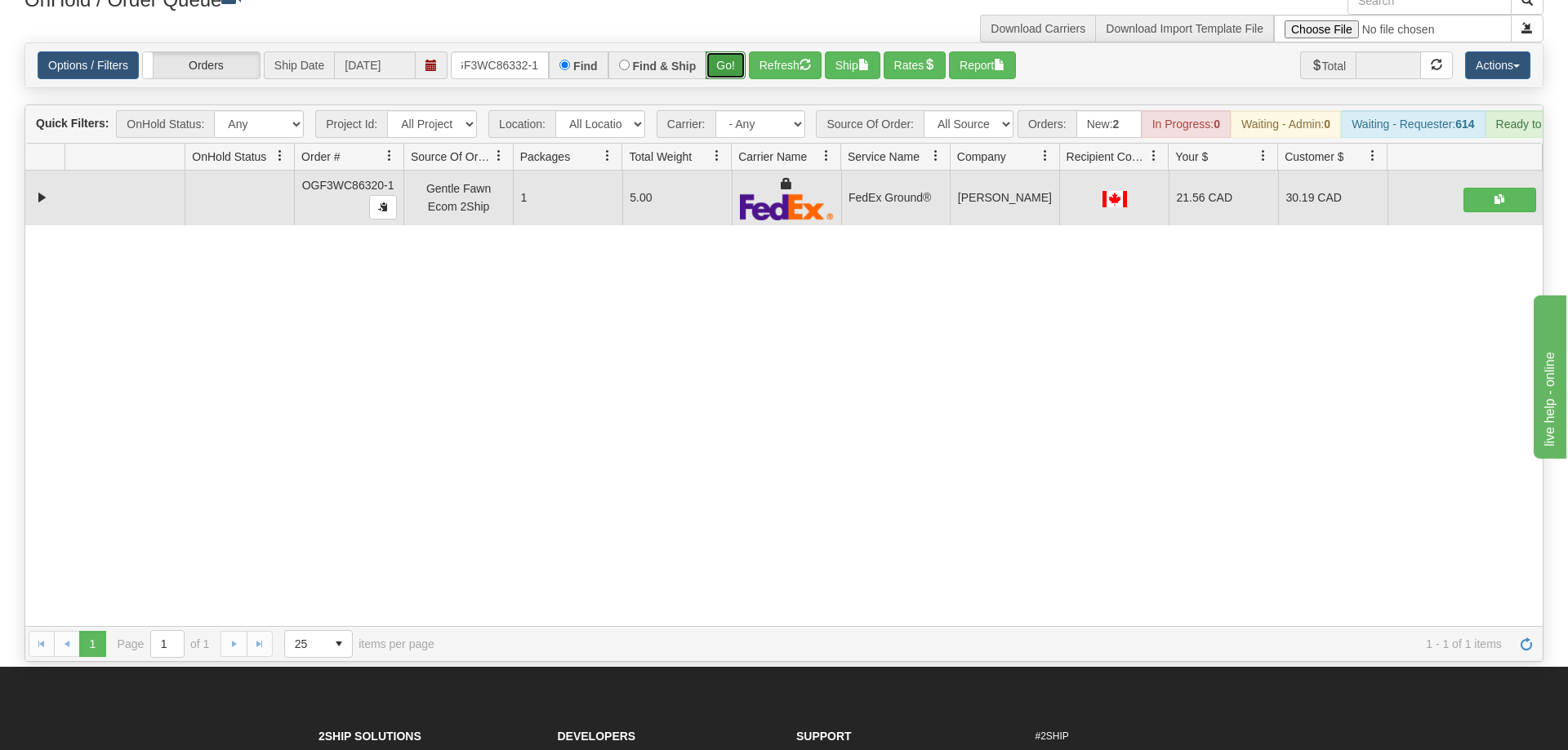
click at [726, 52] on button "Go!" at bounding box center [726, 65] width 40 height 27
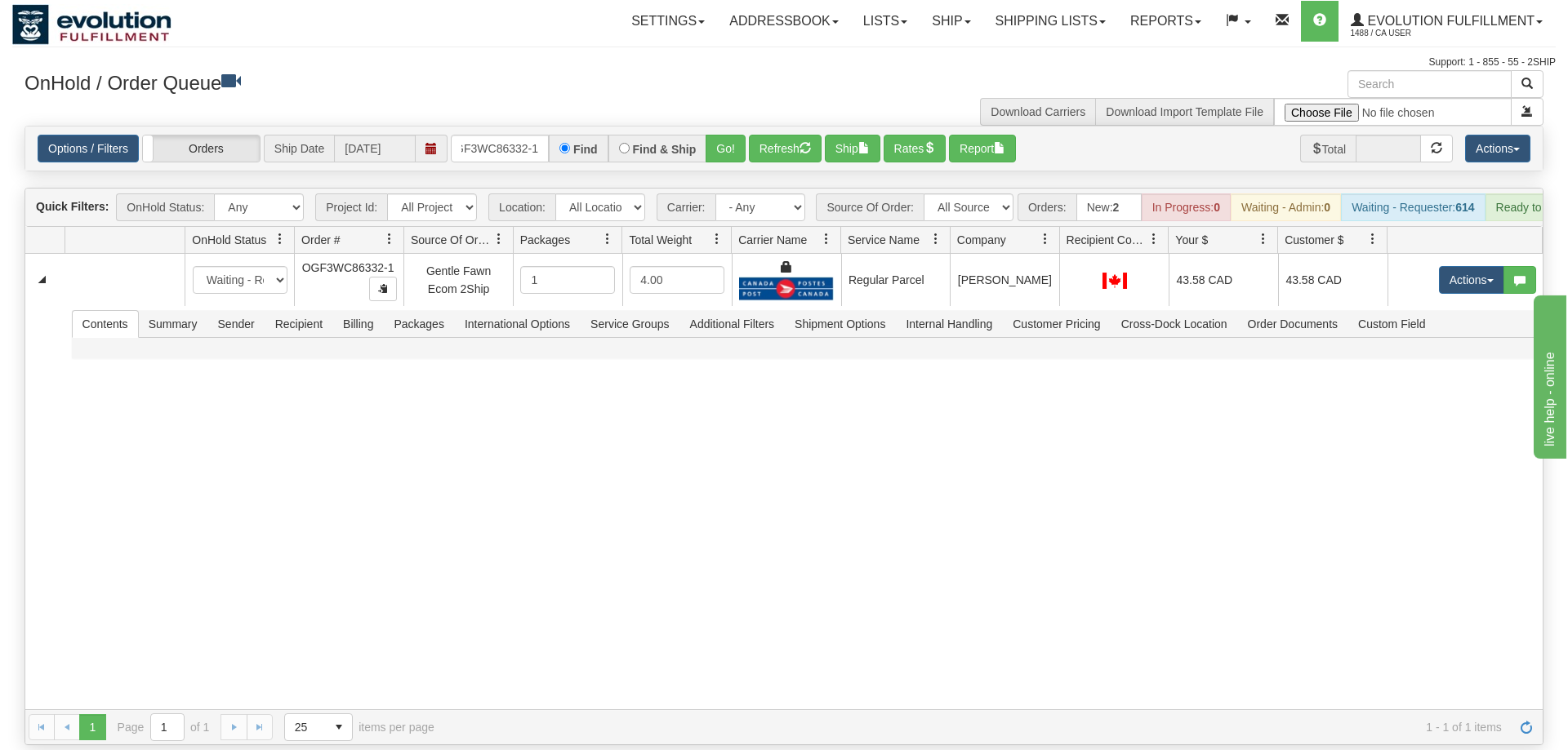
scroll to position [0, 15]
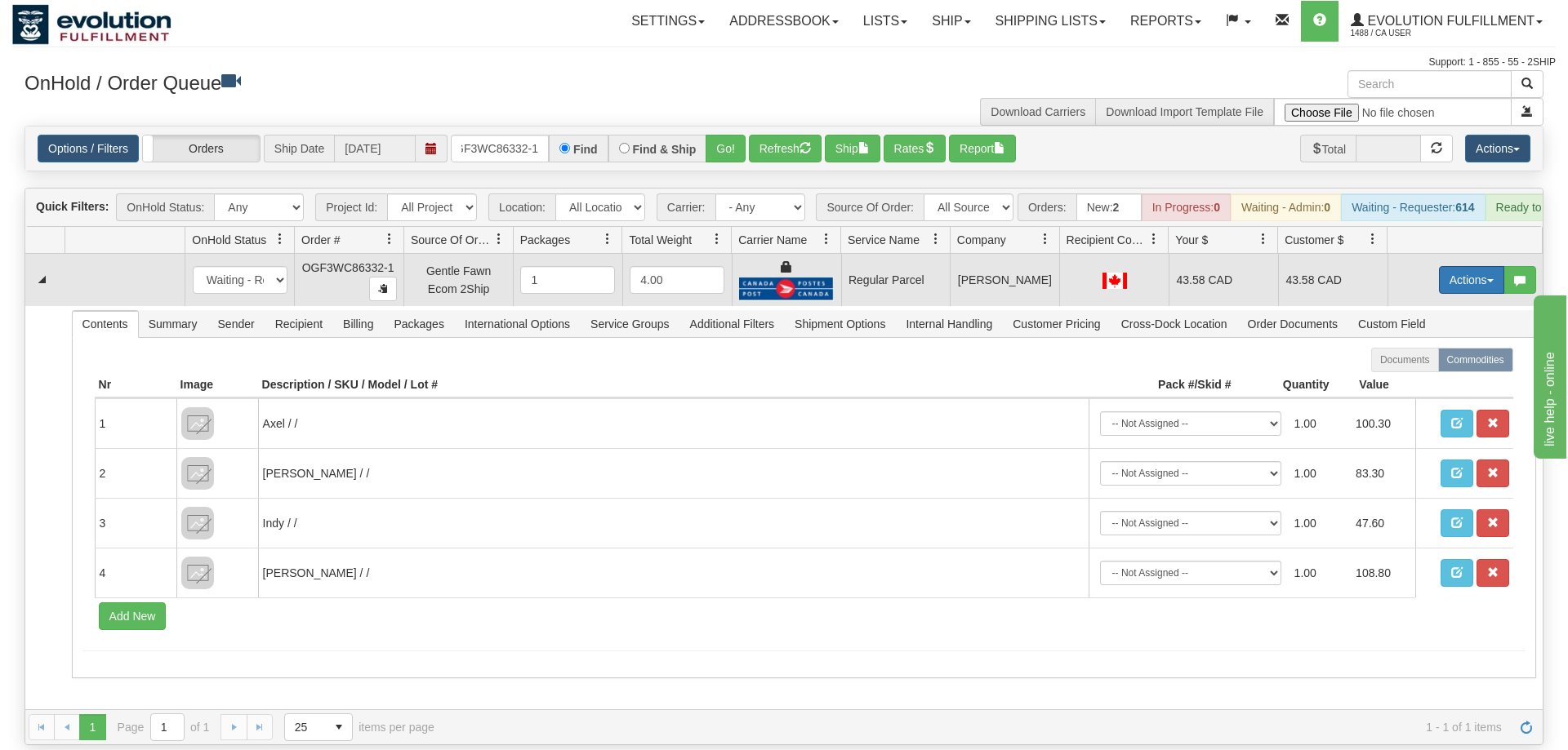
click at [1480, 266] on button "Actions" at bounding box center [1471, 279] width 65 height 27
click at [1439, 347] on span "Rate All Services" at bounding box center [1438, 354] width 98 height 13
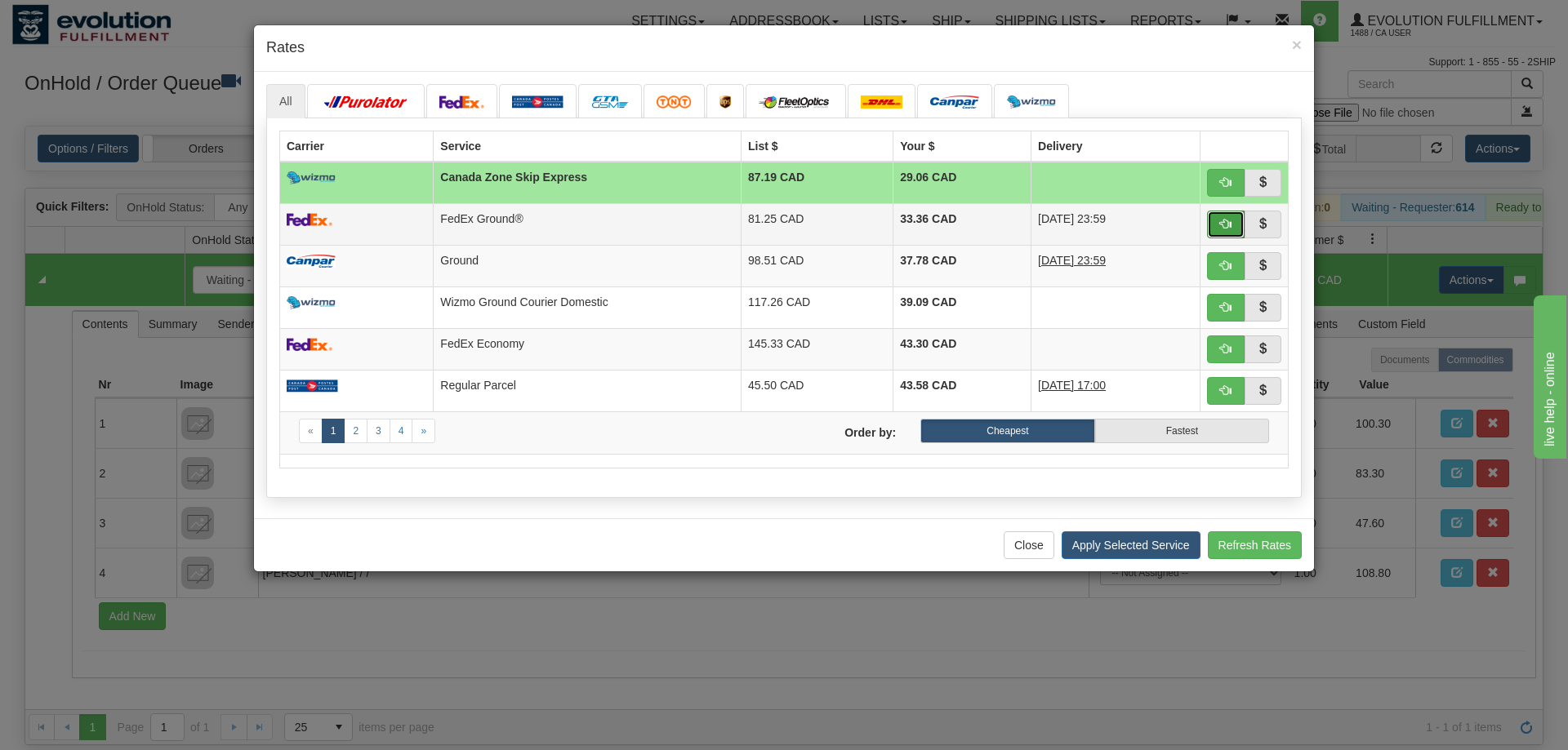
click at [1226, 231] on button "button" at bounding box center [1225, 224] width 38 height 27
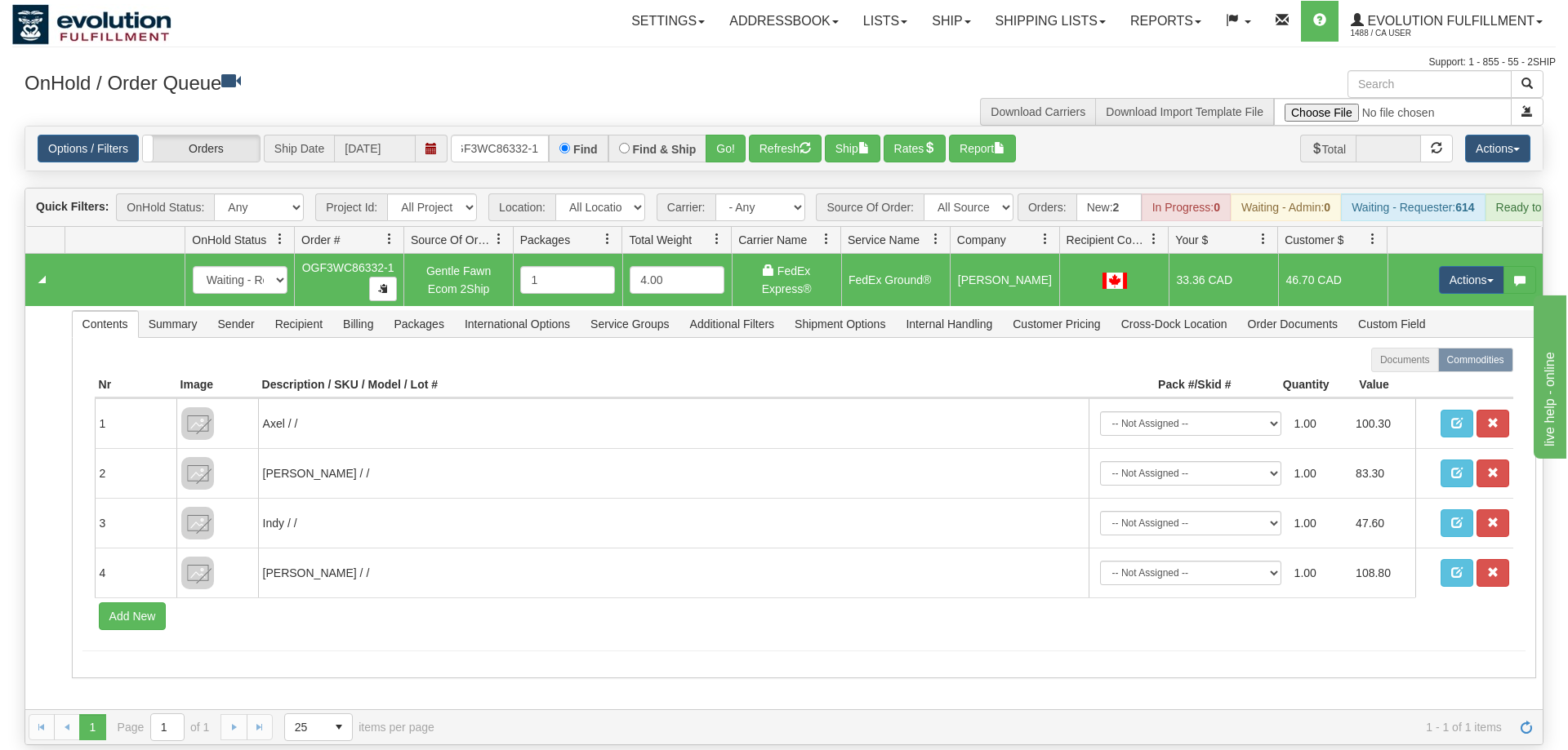
click at [1467, 254] on td "Actions Open Refresh Rates Rate All Services Ship Delete Edit Items" at bounding box center [1464, 280] width 155 height 53
click at [1458, 266] on button "Actions" at bounding box center [1471, 279] width 65 height 27
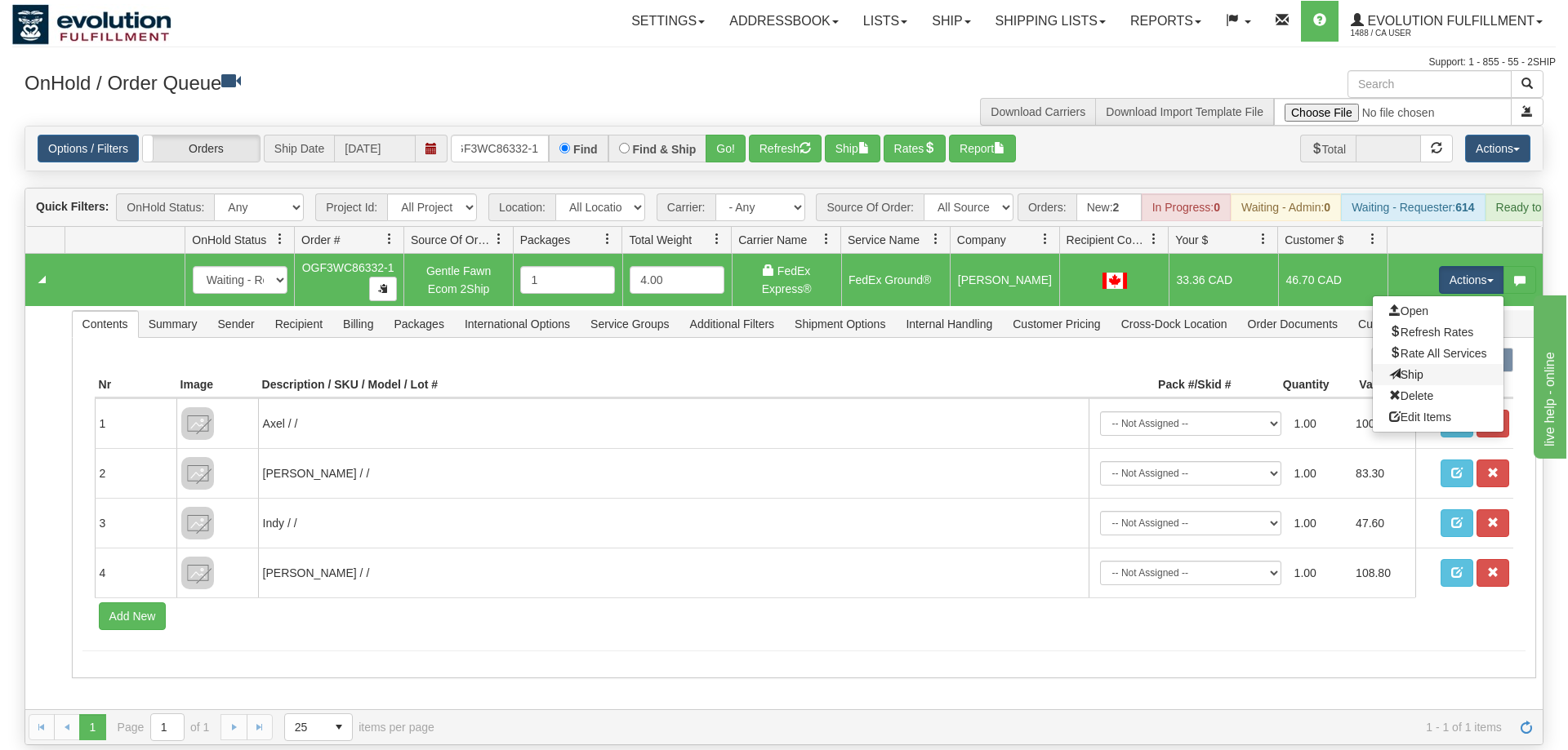
click at [1430, 364] on link "Ship" at bounding box center [1437, 375] width 131 height 22
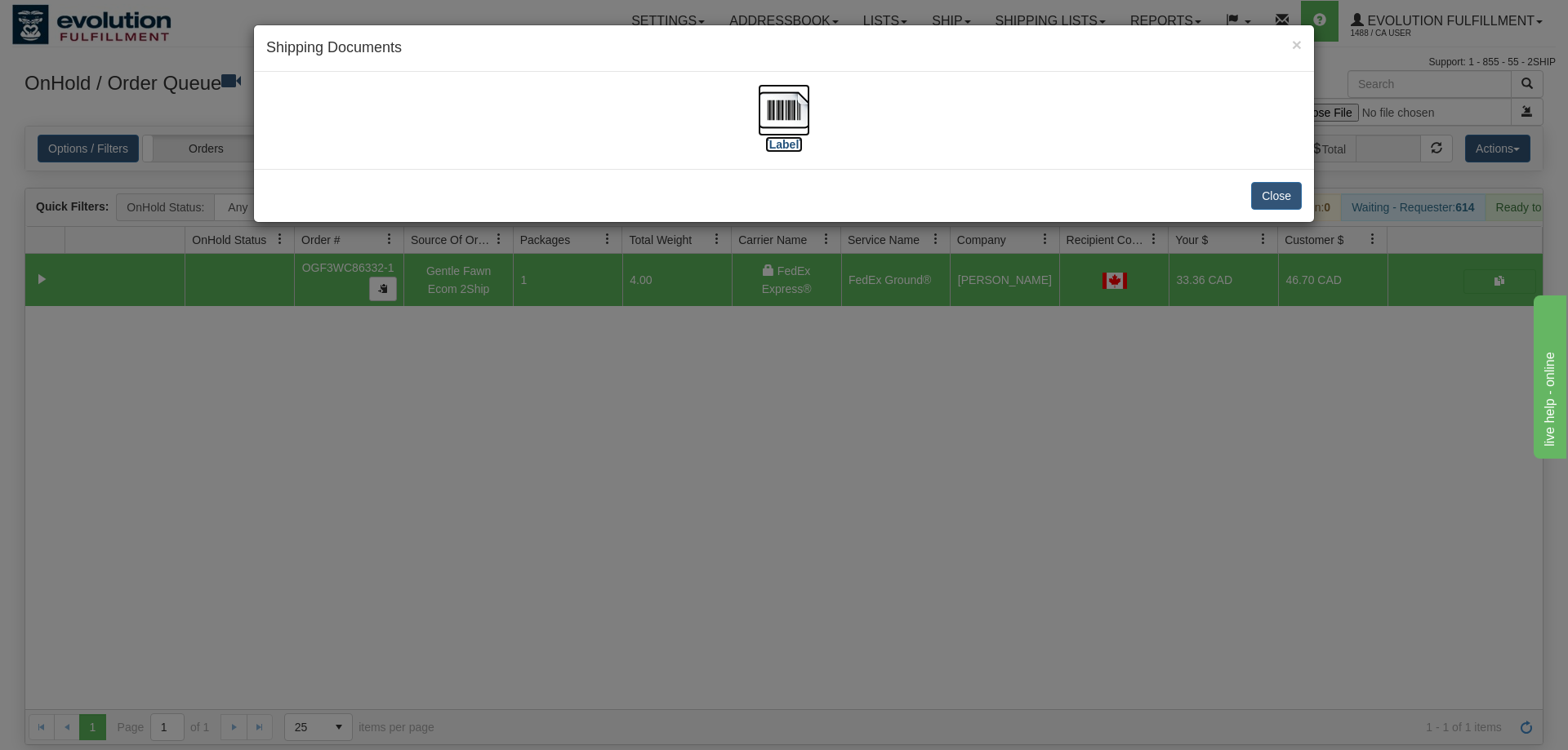
click at [791, 133] on img at bounding box center [784, 110] width 53 height 53
drag, startPoint x: 657, startPoint y: 466, endPoint x: 355, endPoint y: 121, distance: 458.5
click at [651, 459] on div "× Shipping Documents [Label] Close" at bounding box center [784, 375] width 1568 height 750
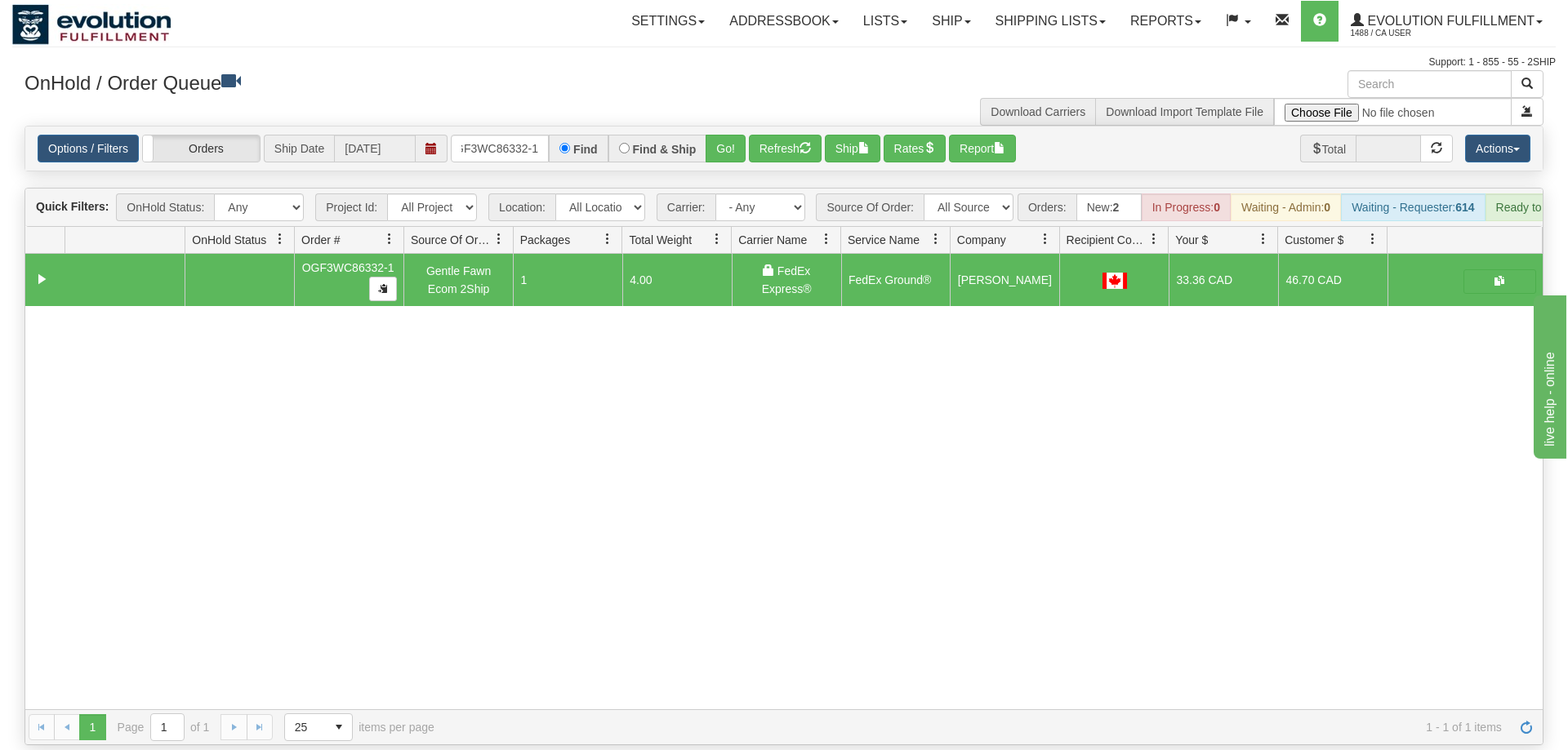
click at [531, 102] on div "OnHold / Order Queue" at bounding box center [398, 87] width 772 height 32
click at [530, 126] on div "Options / Filters Group Shipments Orders Ship Date [DATE] OGF3WC86332-1 Find Fi…" at bounding box center [784, 148] width 1517 height 44
click at [537, 138] on div "Options / Filters Group Shipments Orders Ship Date [DATE] OGF3WC86332-1 Find Fi…" at bounding box center [784, 148] width 1517 height 44
click at [536, 135] on input "OGF3WC86332-1" at bounding box center [500, 148] width 98 height 27
click at [735, 158] on div "Is equal to Is not equal to Contains Does not contains CAD USD EUR ZAR [PERSON_…" at bounding box center [784, 436] width 1544 height 619
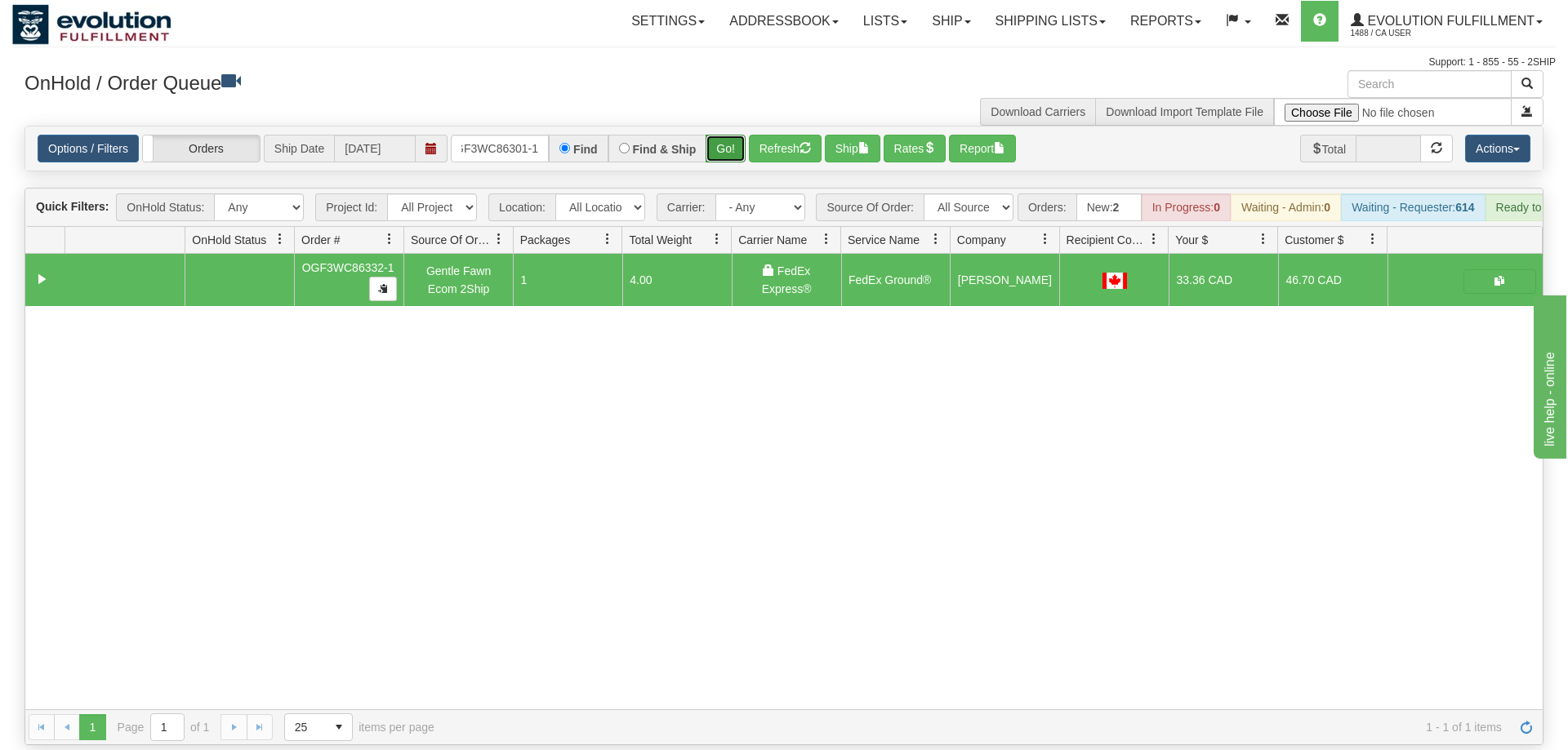
click at [742, 135] on button "Go!" at bounding box center [726, 148] width 40 height 27
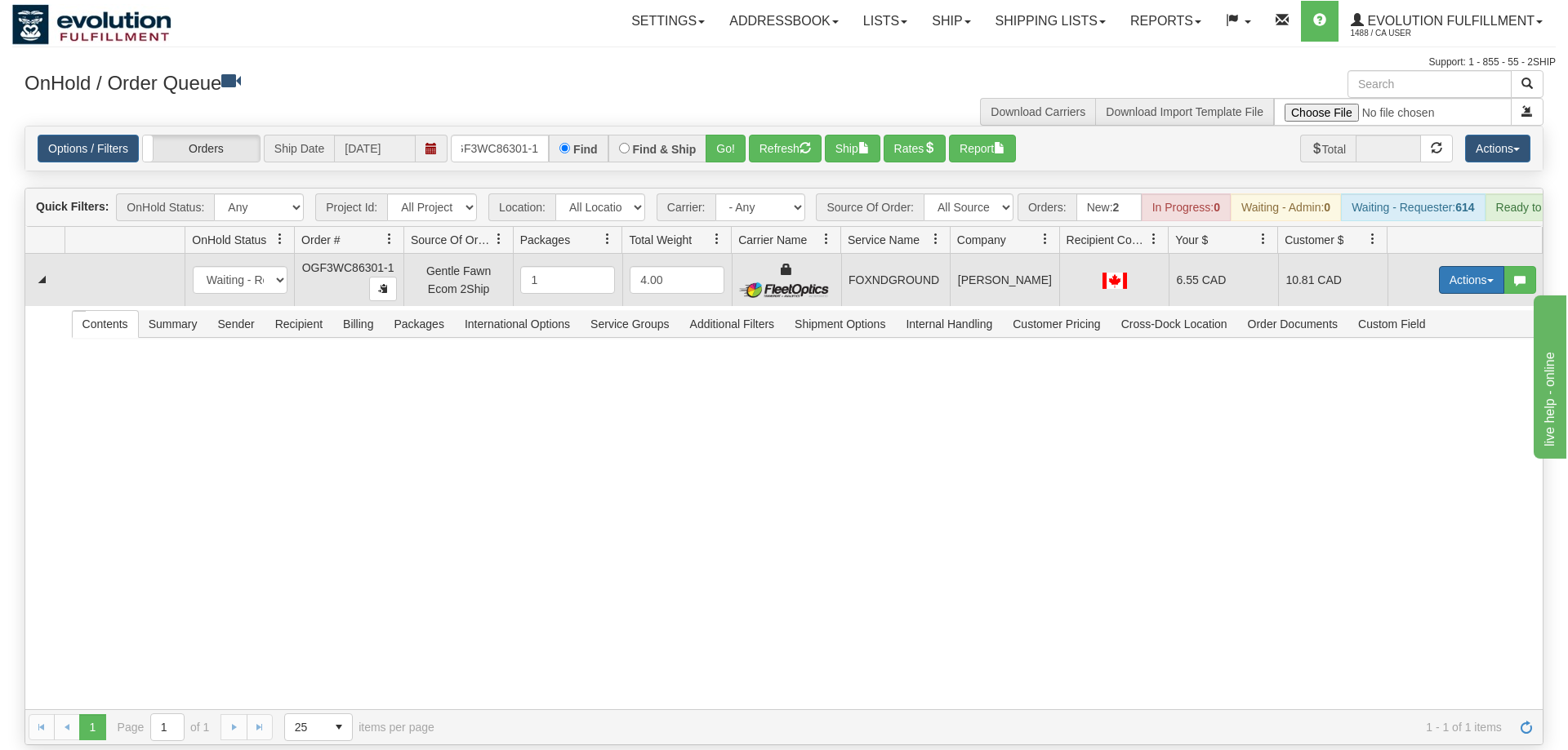
click at [1486, 266] on button "Actions" at bounding box center [1471, 279] width 65 height 27
click at [1426, 364] on link "Ship" at bounding box center [1437, 375] width 131 height 22
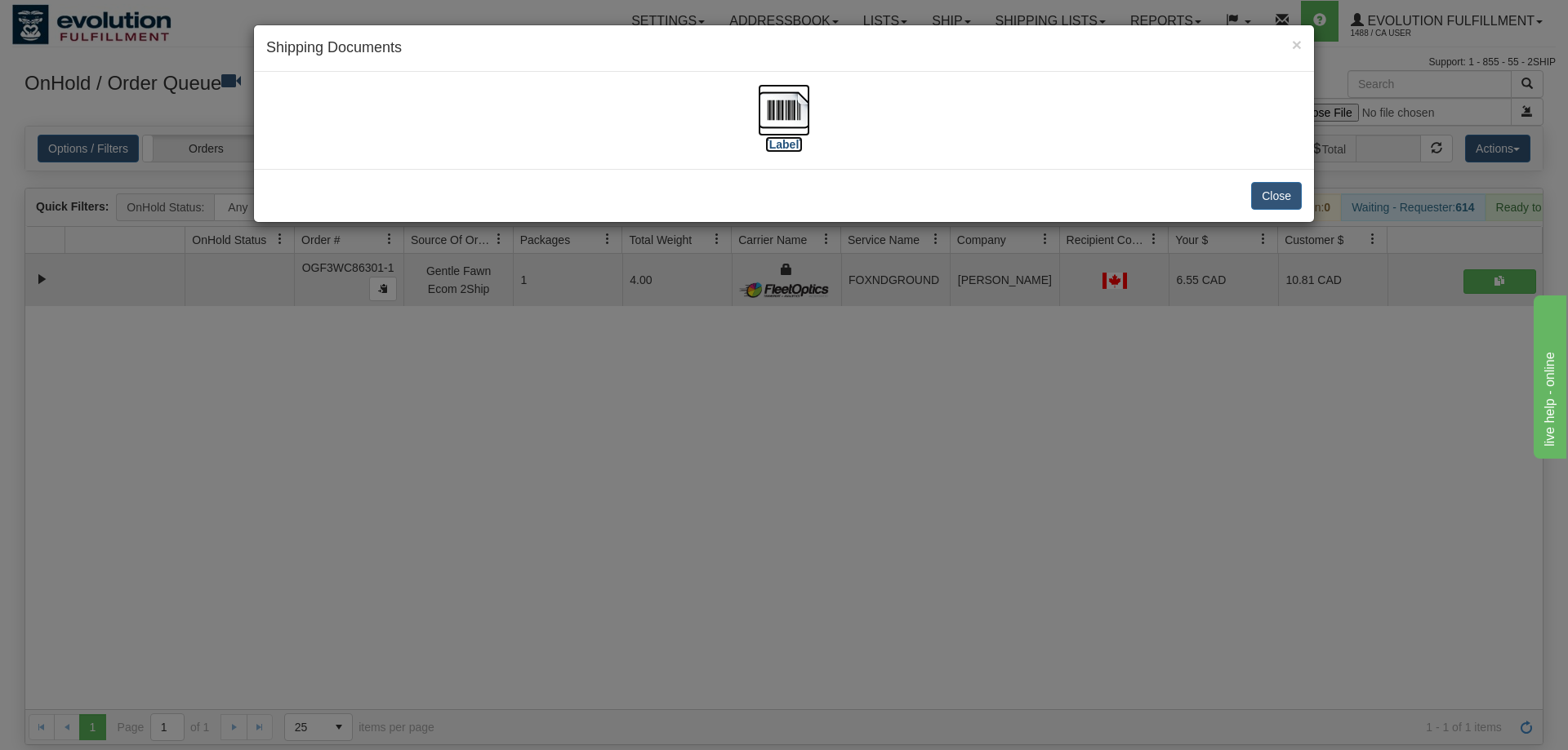
click at [809, 117] on img at bounding box center [784, 110] width 53 height 53
click at [498, 324] on div "× Shipping Documents [Label] Close" at bounding box center [784, 375] width 1568 height 750
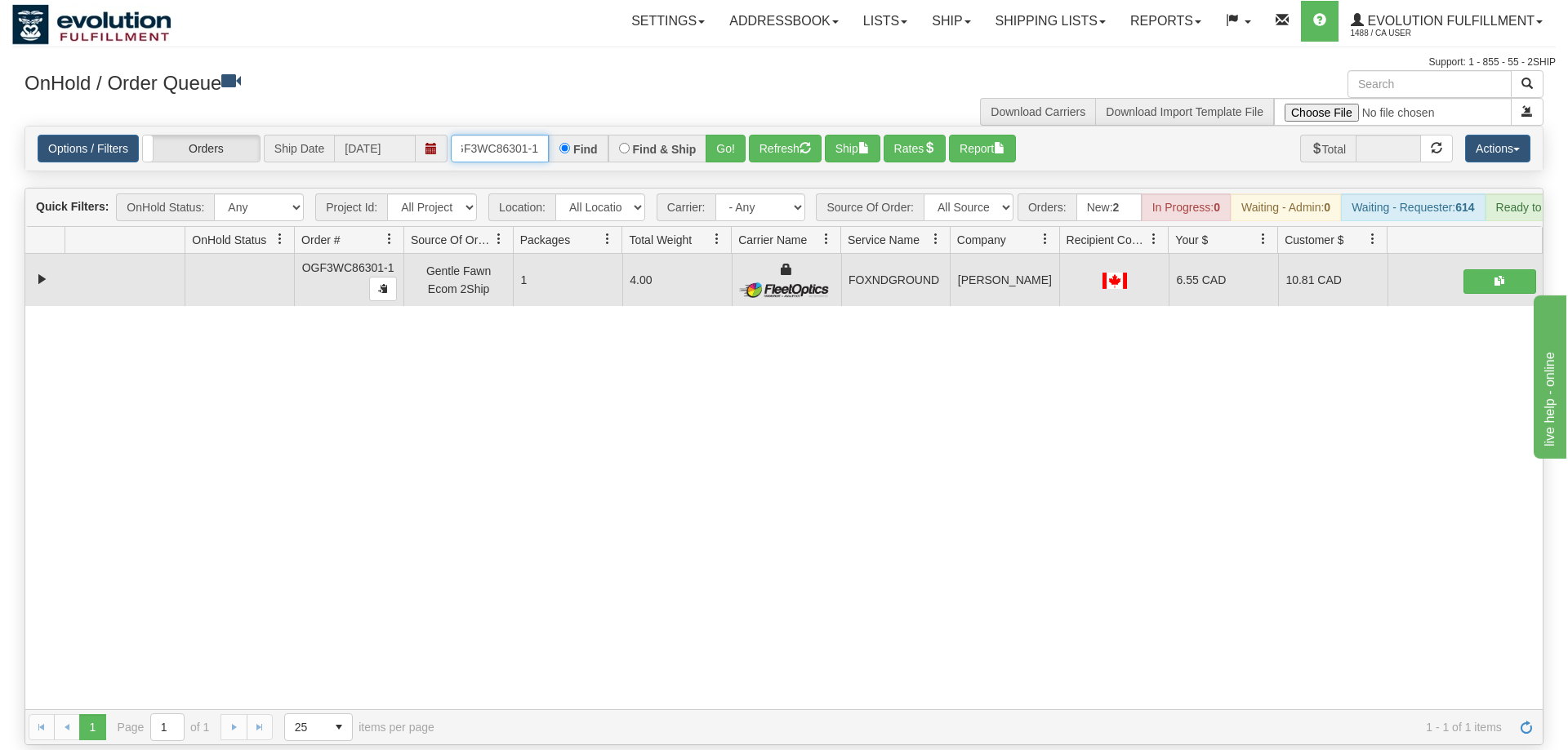
click at [483, 135] on input "OGF3WC86301-1" at bounding box center [500, 148] width 98 height 27
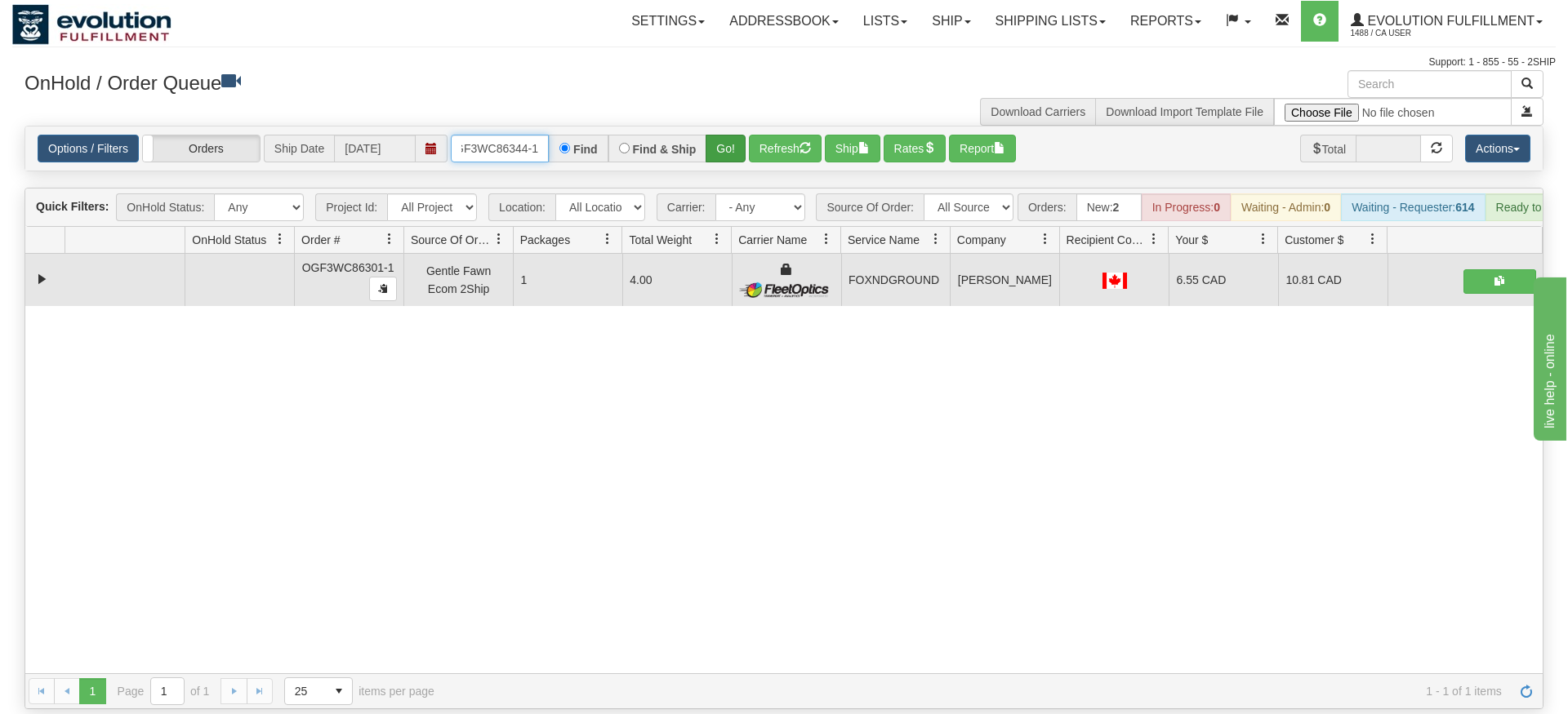
type input "OGF3WC86344-1"
click at [730, 156] on div "Is equal to Is not equal to Contains Does not contains CAD USD EUR ZAR [PERSON_…" at bounding box center [784, 418] width 1544 height 583
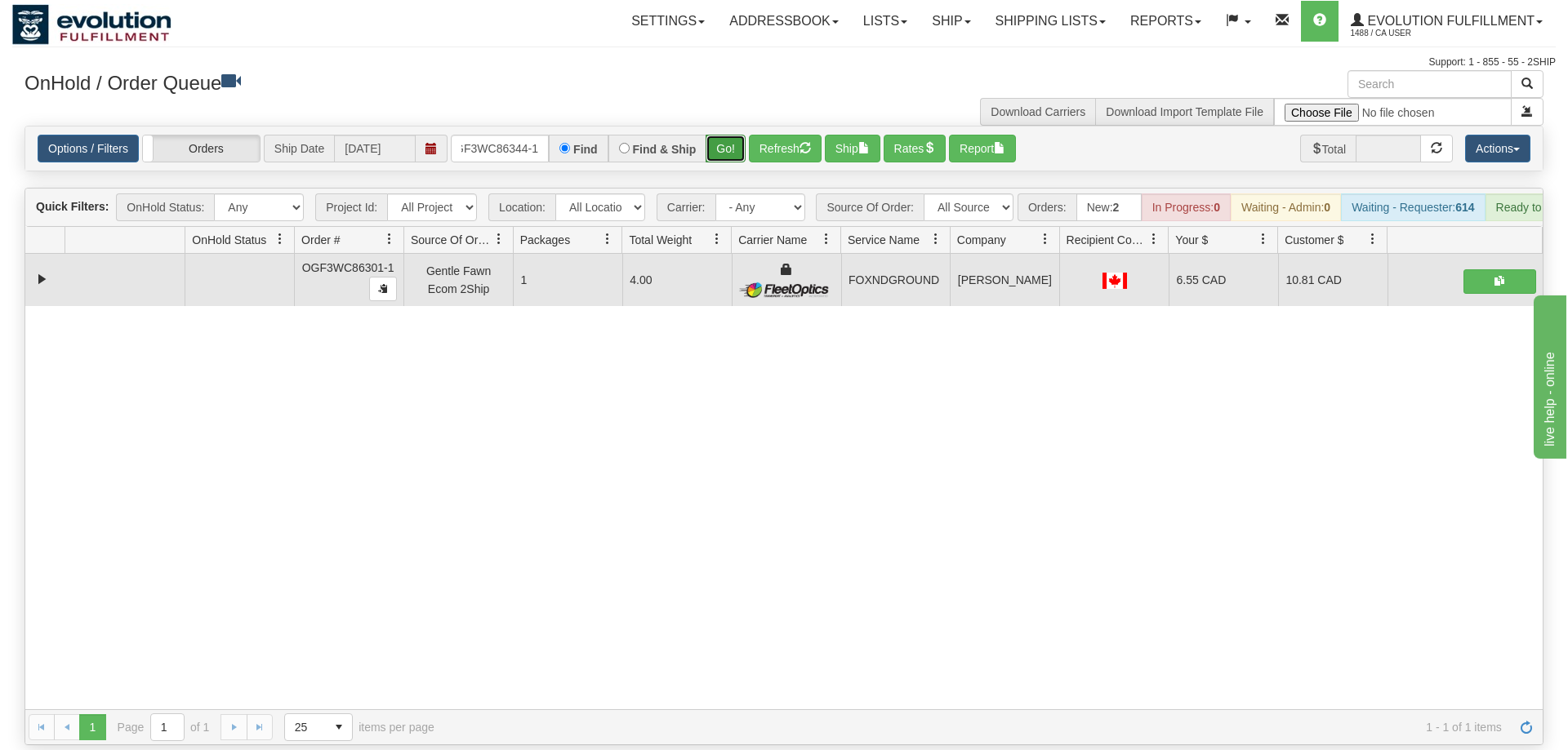
click at [733, 135] on button "Go!" at bounding box center [726, 148] width 40 height 27
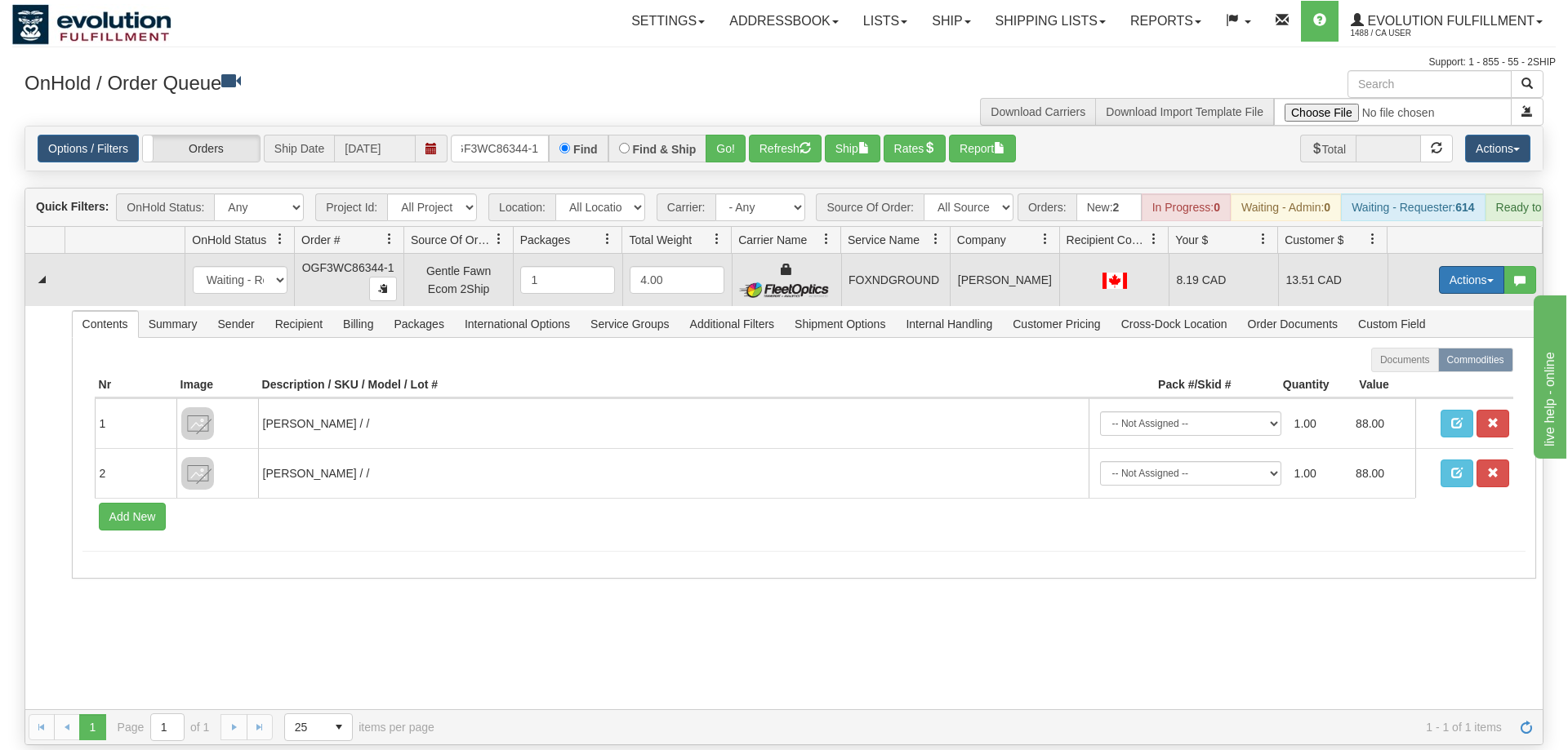
click at [1467, 266] on button "Actions" at bounding box center [1471, 279] width 65 height 27
click at [1419, 368] on span "Ship" at bounding box center [1406, 375] width 34 height 13
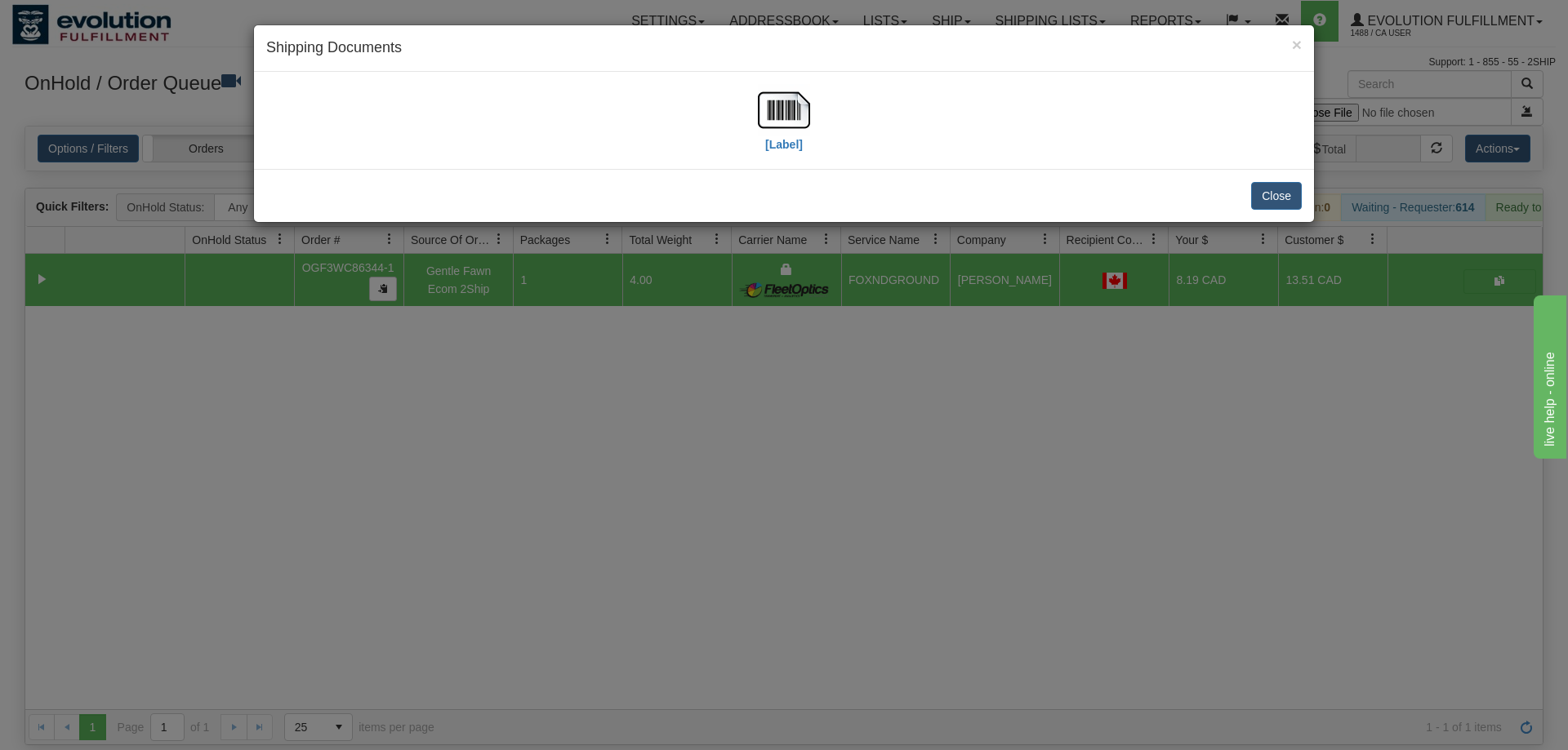
click at [850, 112] on div "[Label]" at bounding box center [784, 120] width 1035 height 72
click at [805, 118] on img at bounding box center [784, 110] width 53 height 53
drag, startPoint x: 667, startPoint y: 430, endPoint x: 634, endPoint y: 361, distance: 76.5
click at [660, 416] on div "× Shipping Documents [Label] Close" at bounding box center [784, 375] width 1568 height 750
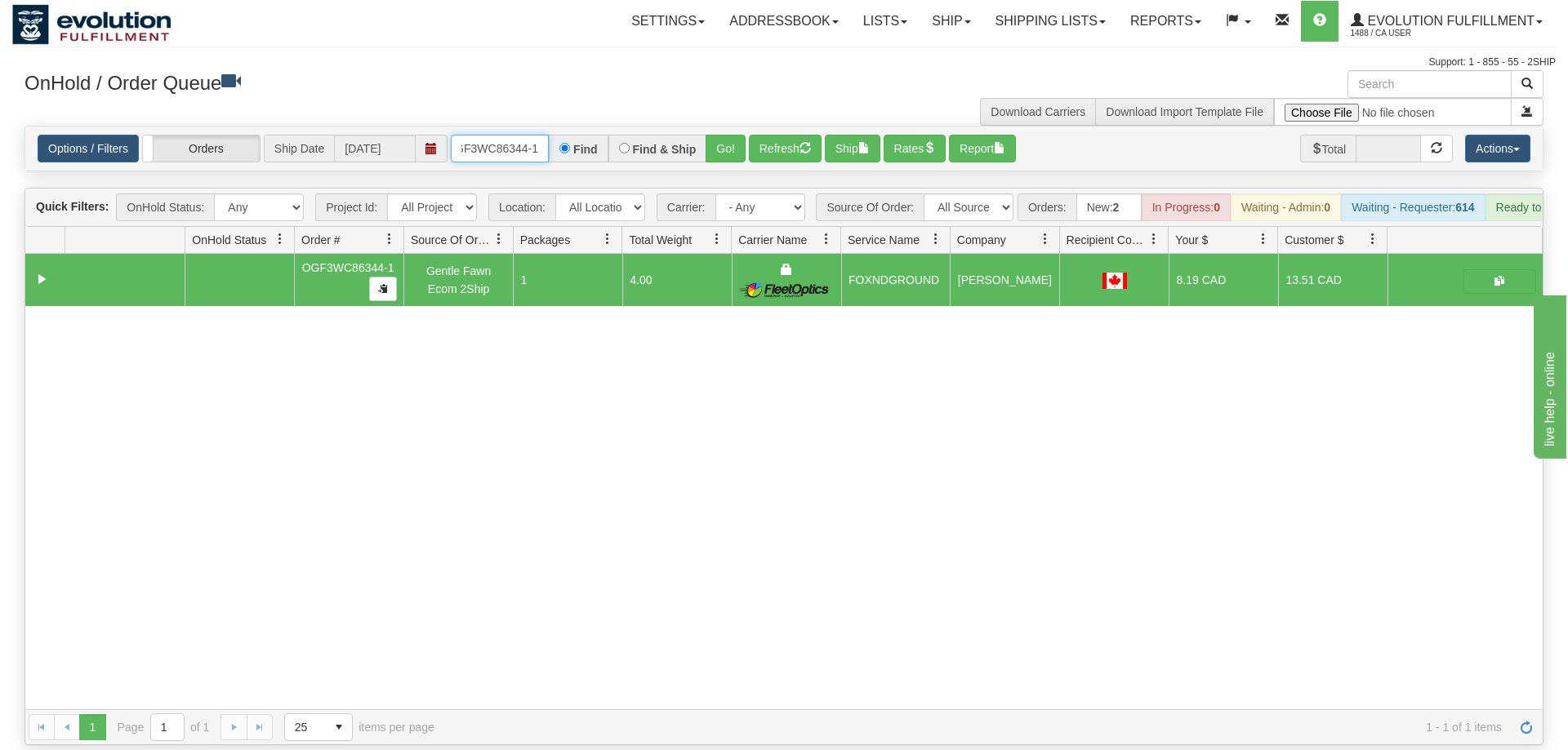
click at [515, 135] on input "OGF3WC86344-1" at bounding box center [500, 148] width 98 height 27
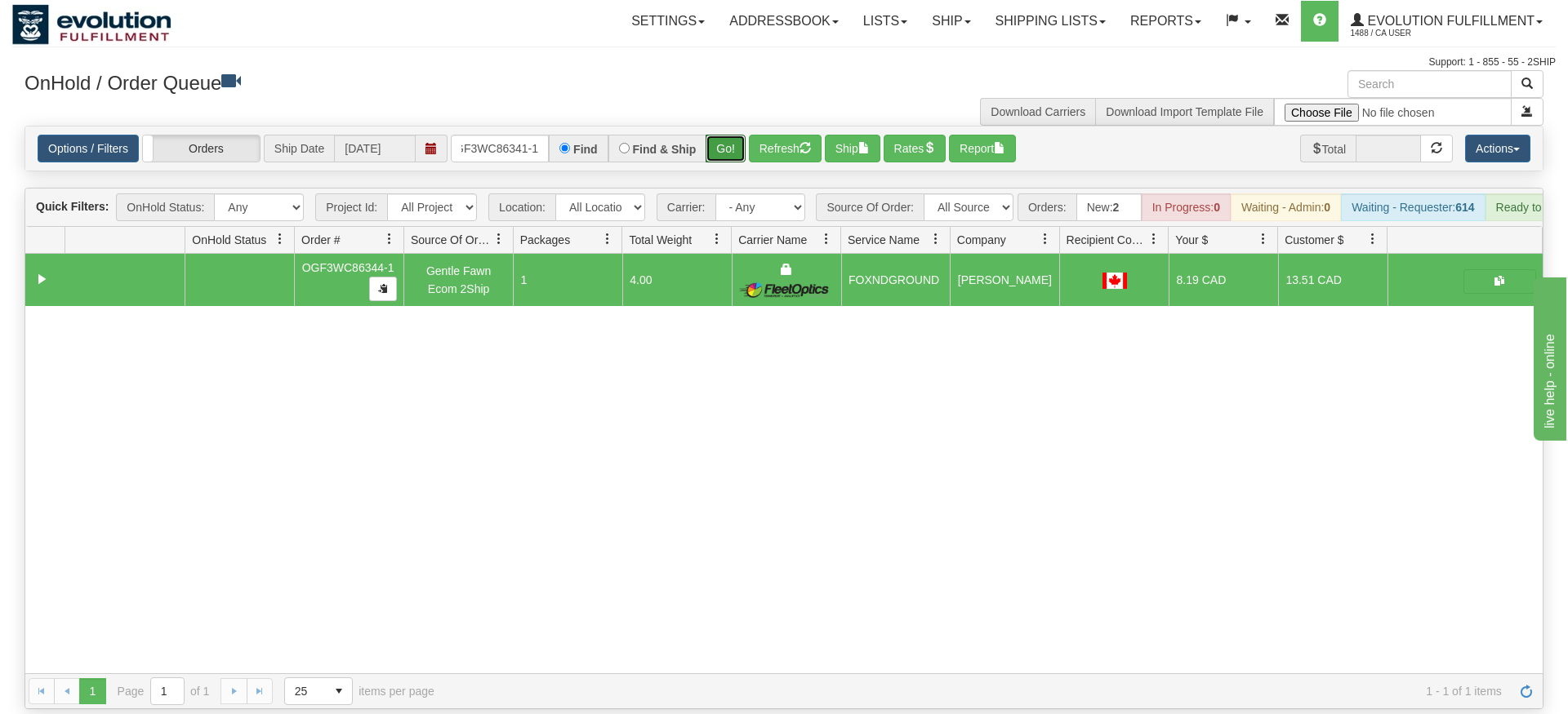
drag, startPoint x: 742, startPoint y: 132, endPoint x: 735, endPoint y: 147, distance: 16.6
click at [737, 160] on div "Is equal to Is not equal to Contains Does not contains CAD USD EUR ZAR [PERSON_…" at bounding box center [784, 418] width 1544 height 583
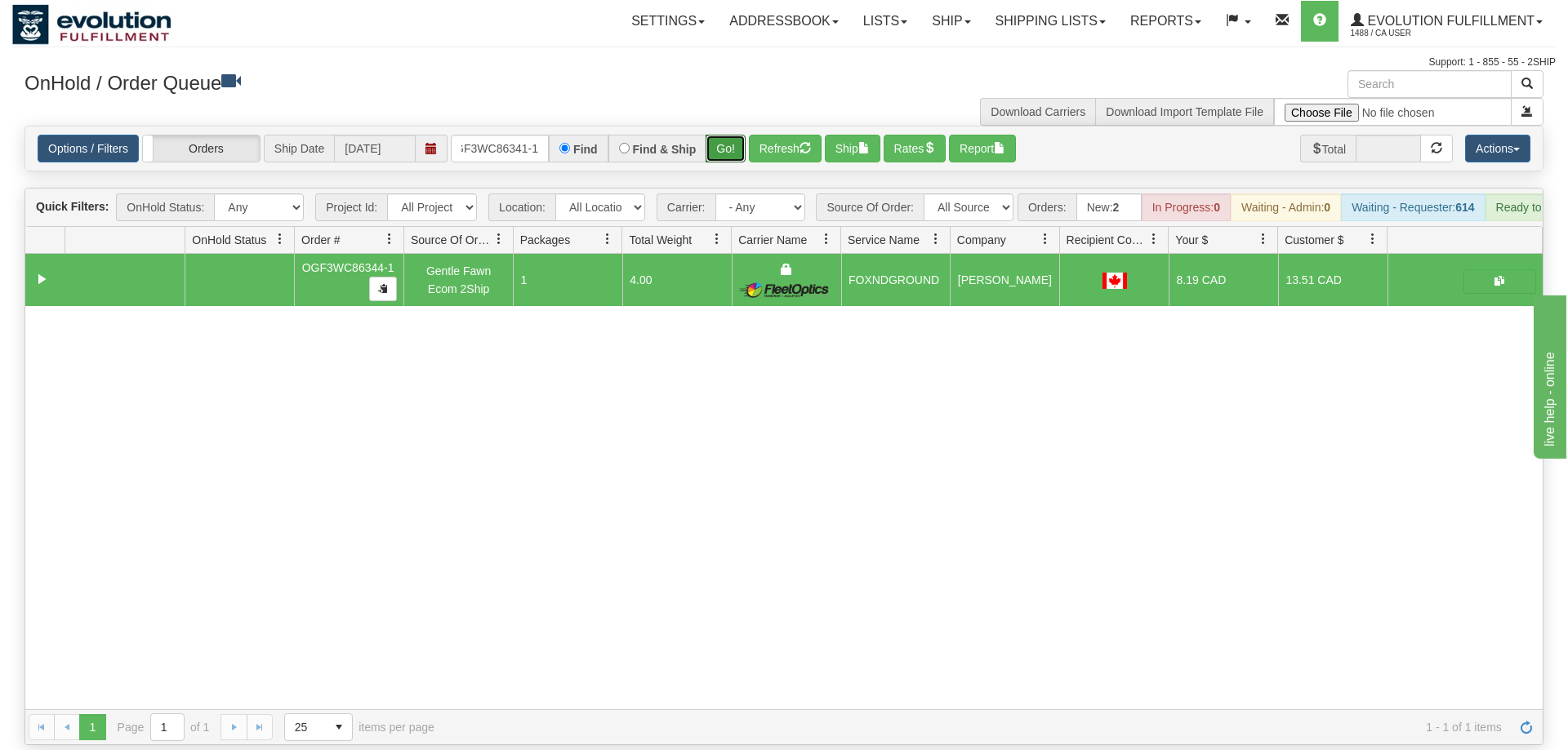
click at [734, 126] on div "Options / Filters Group Shipments Orders Ship Date [DATE] OGF3WC86341-1 Find Fi…" at bounding box center [784, 148] width 1517 height 44
click at [719, 135] on button "Go!" at bounding box center [726, 148] width 40 height 27
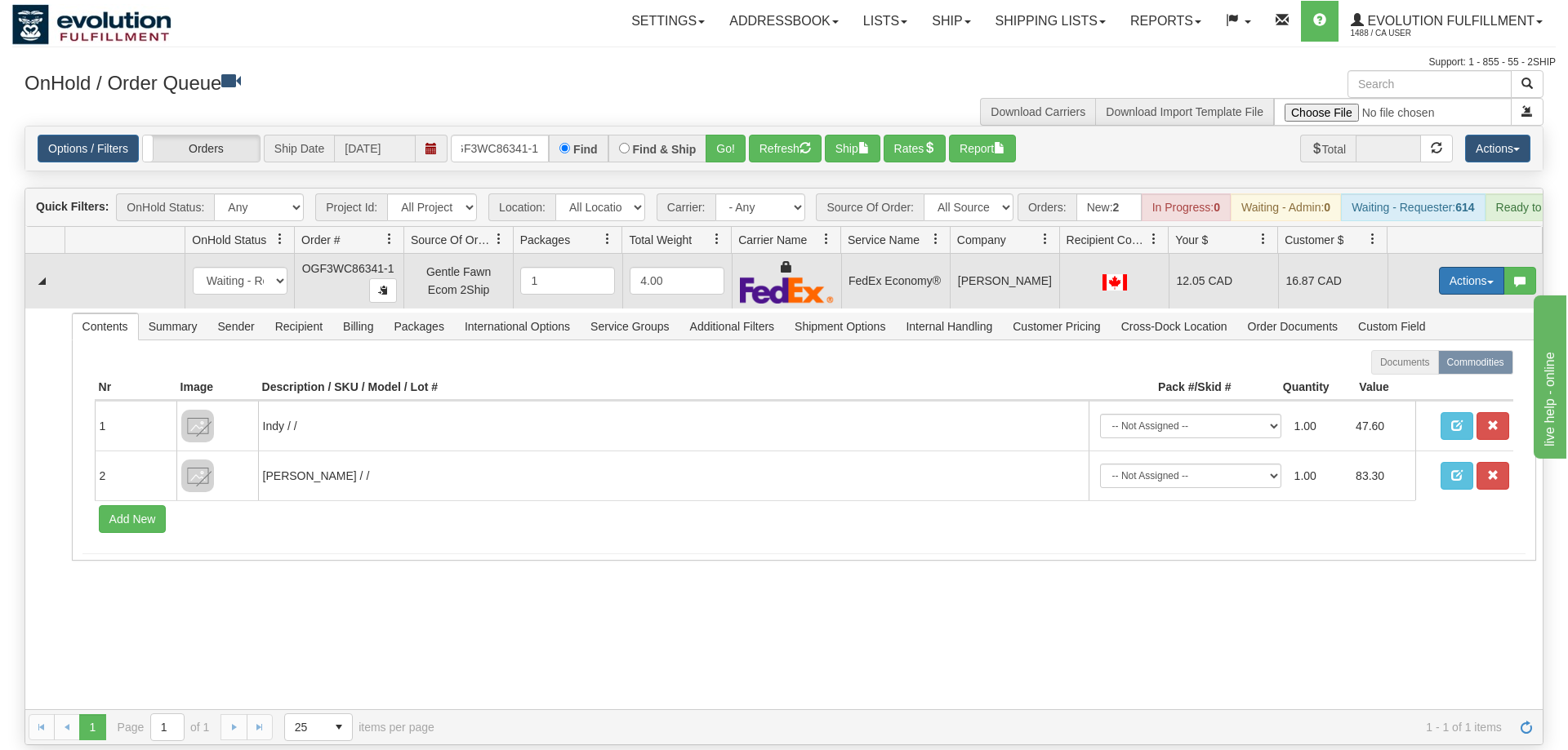
click at [1484, 267] on button "Actions" at bounding box center [1471, 280] width 65 height 27
click at [1424, 365] on link "Ship" at bounding box center [1437, 375] width 131 height 22
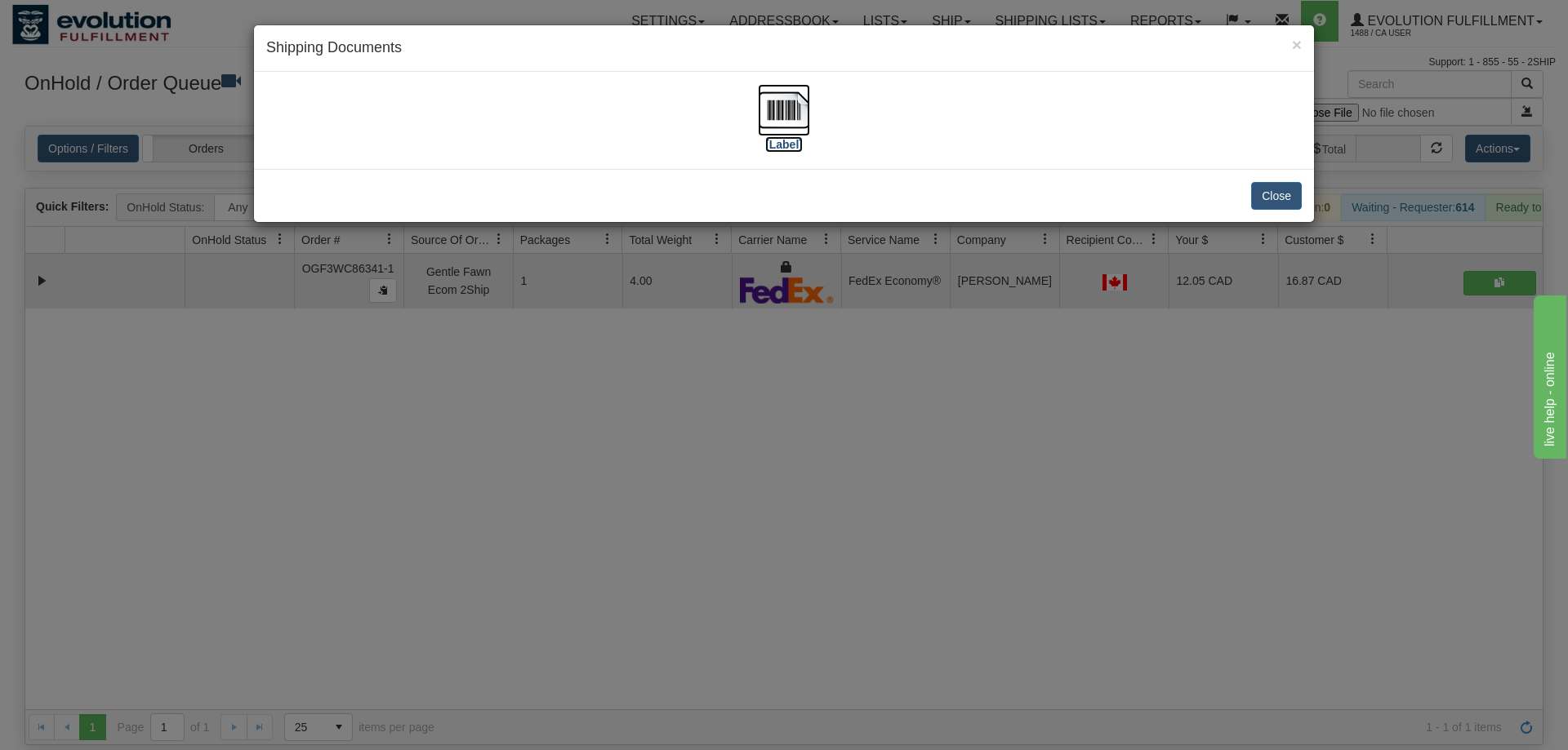
click at [798, 115] on img at bounding box center [784, 110] width 53 height 53
drag, startPoint x: 428, startPoint y: 336, endPoint x: 481, endPoint y: 123, distance: 219.5
click at [429, 320] on div "× Shipping Documents [Label] Close" at bounding box center [784, 375] width 1568 height 750
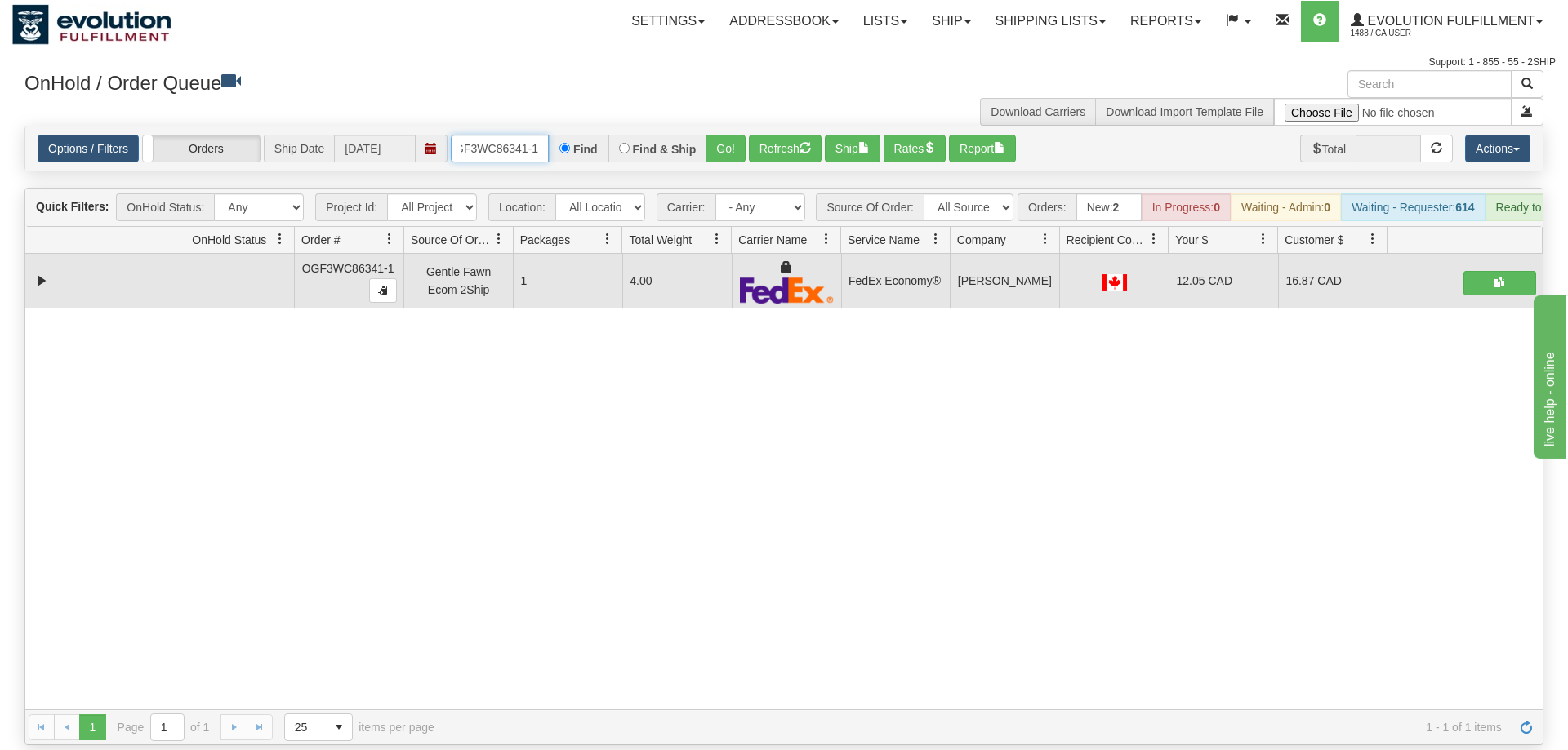
click at [527, 135] on input "OGF3WC86341-1" at bounding box center [500, 148] width 98 height 27
drag, startPoint x: 729, startPoint y: 126, endPoint x: 734, endPoint y: 146, distance: 20.6
click at [729, 162] on div "Is equal to Is not equal to Contains Does not contains CAD USD EUR ZAR [PERSON_…" at bounding box center [784, 436] width 1544 height 619
click at [741, 135] on button "Go!" at bounding box center [726, 148] width 40 height 27
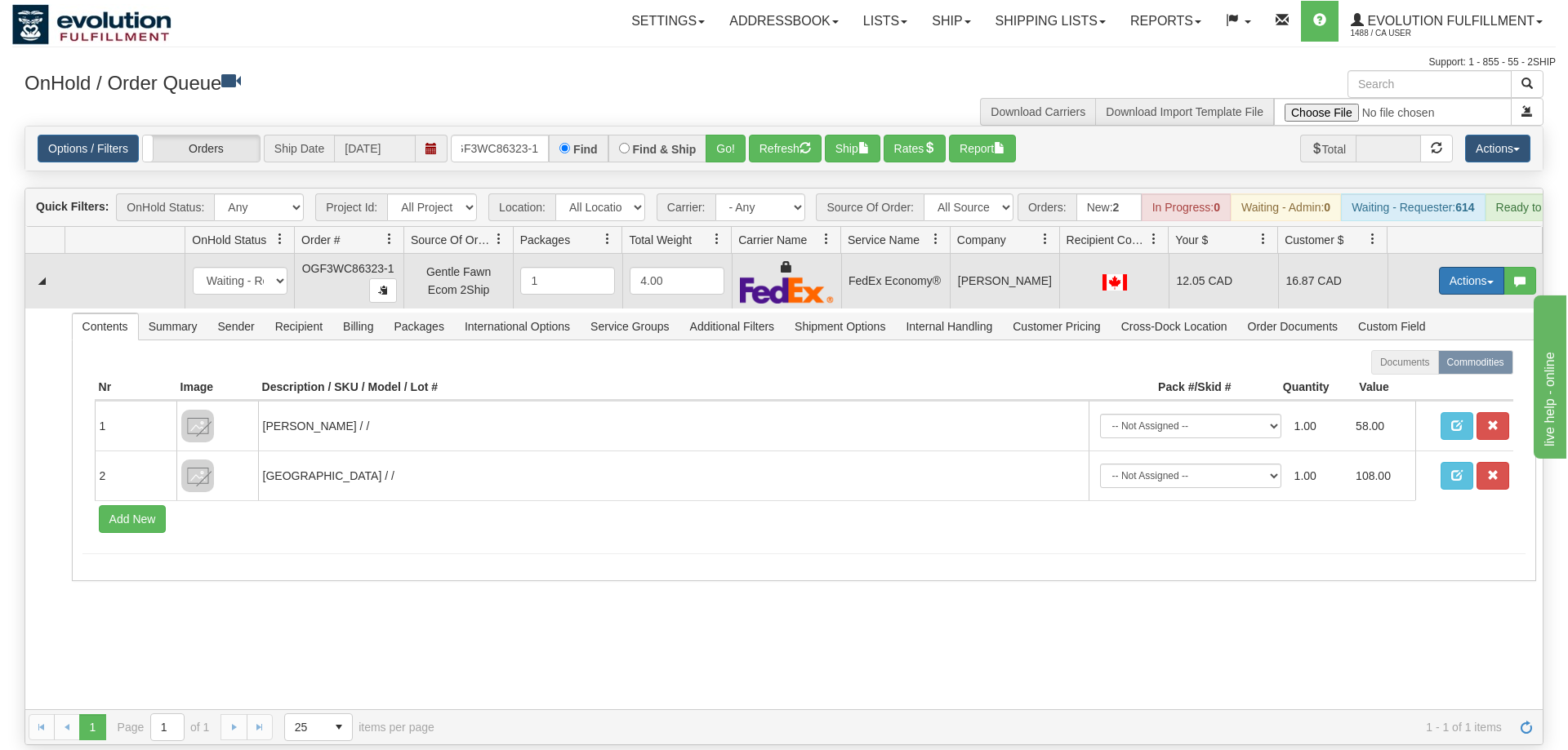
click at [1443, 267] on button "Actions" at bounding box center [1471, 280] width 65 height 27
click at [1403, 369] on span "Ship" at bounding box center [1406, 375] width 34 height 13
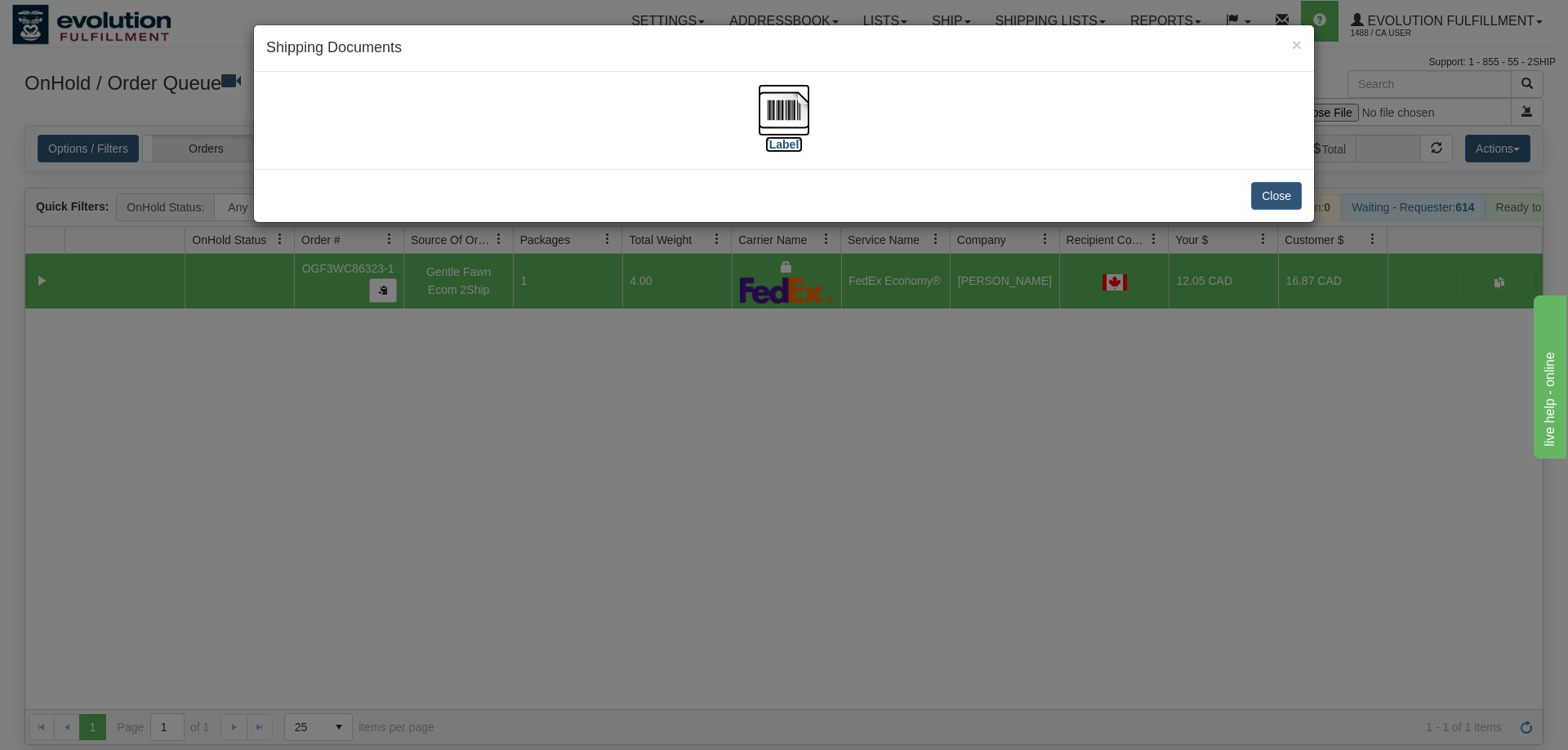
click at [775, 112] on img at bounding box center [784, 110] width 53 height 53
drag, startPoint x: 565, startPoint y: 398, endPoint x: 513, endPoint y: 136, distance: 267.1
click at [566, 386] on div "× Shipping Documents [Label] Close" at bounding box center [784, 375] width 1568 height 750
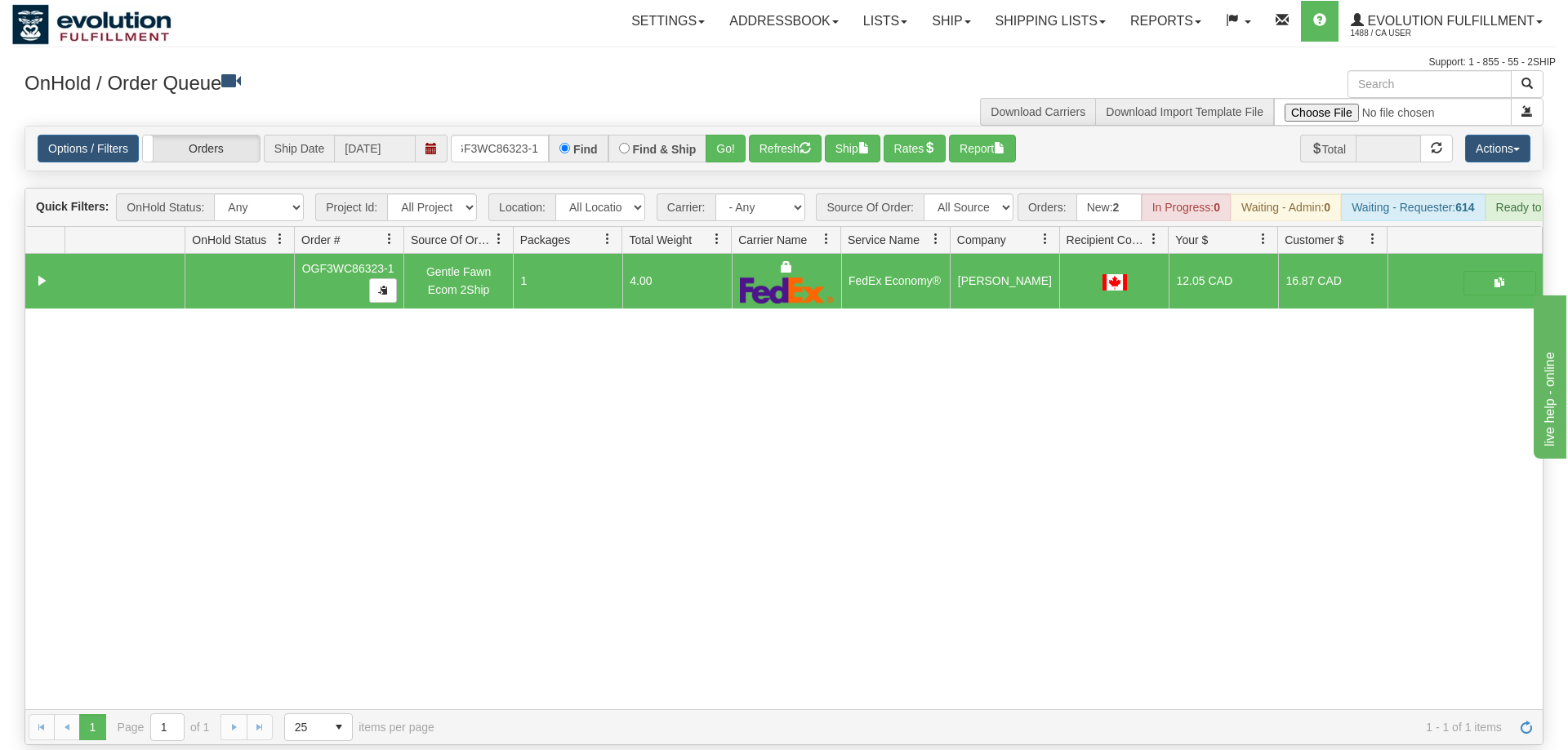
click at [521, 126] on div "Options / Filters Group Shipments Orders Ship Date [DATE] OGF3WC86323-1 Find Fi…" at bounding box center [784, 148] width 1517 height 44
click at [527, 135] on input "OGF3WC86323-1" at bounding box center [500, 148] width 98 height 27
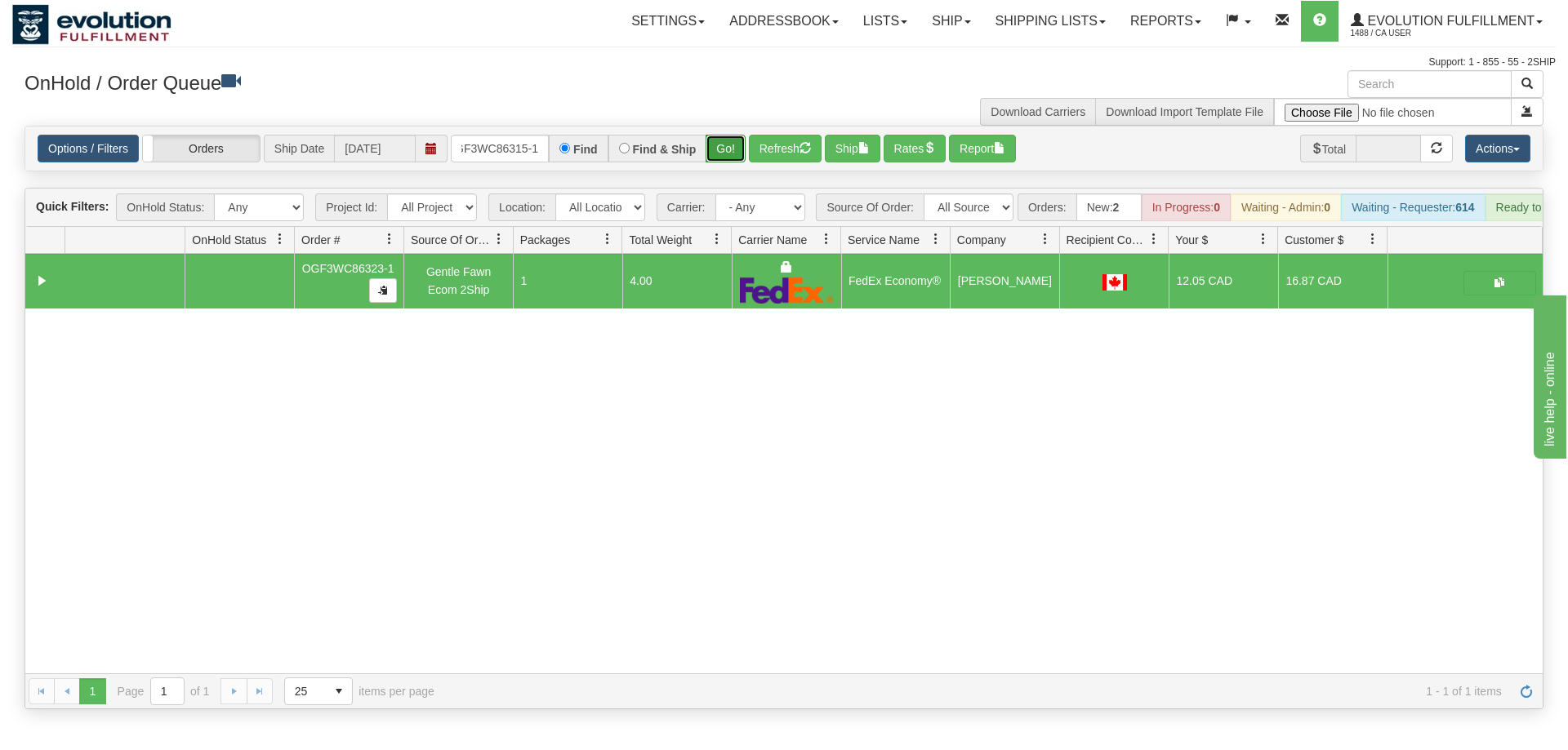
drag, startPoint x: 742, startPoint y: 126, endPoint x: 744, endPoint y: 139, distance: 13.2
click at [741, 159] on div "Is equal to Is not equal to Contains Does not contains CAD USD EUR ZAR [PERSON_…" at bounding box center [784, 418] width 1544 height 583
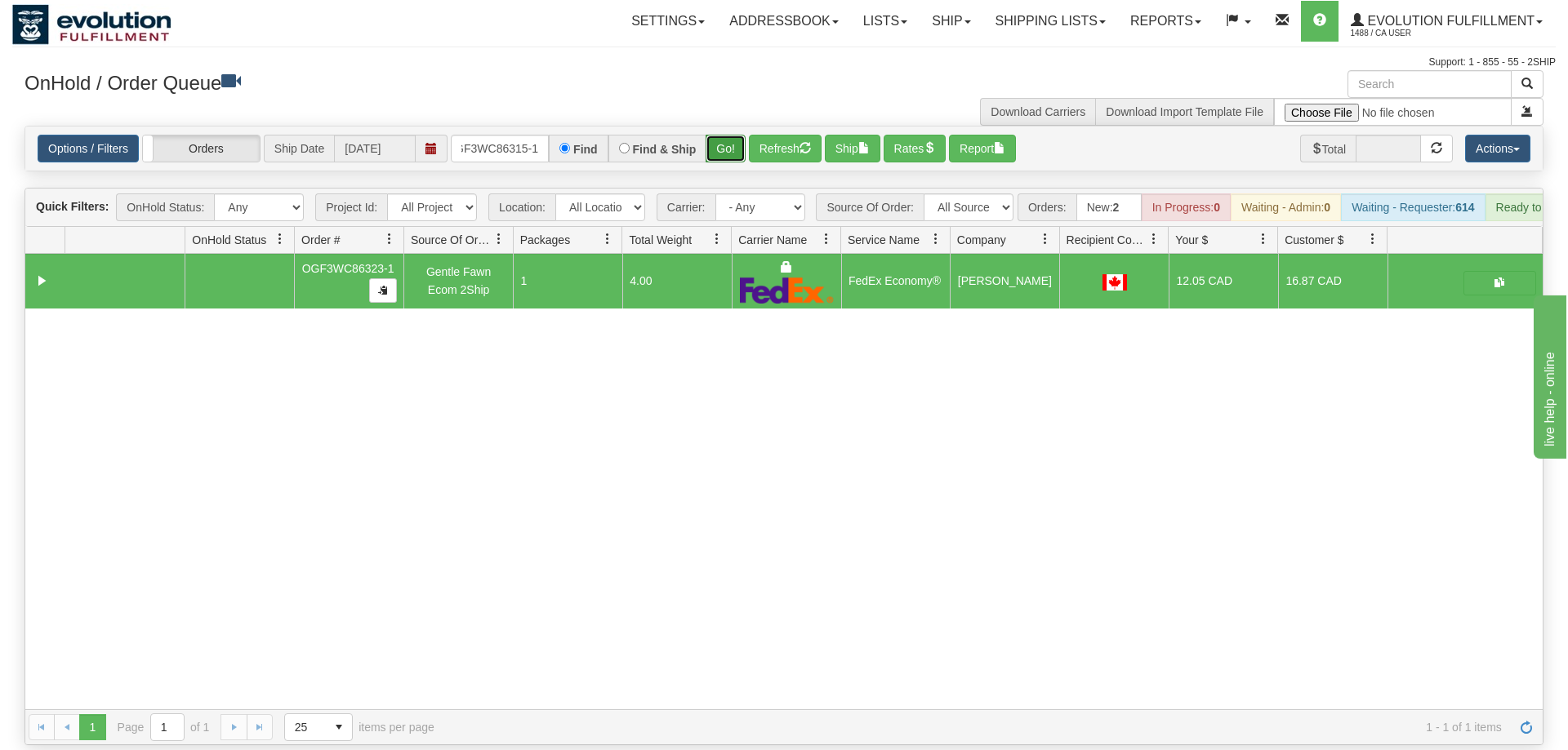
click at [744, 135] on button "Go!" at bounding box center [726, 148] width 40 height 27
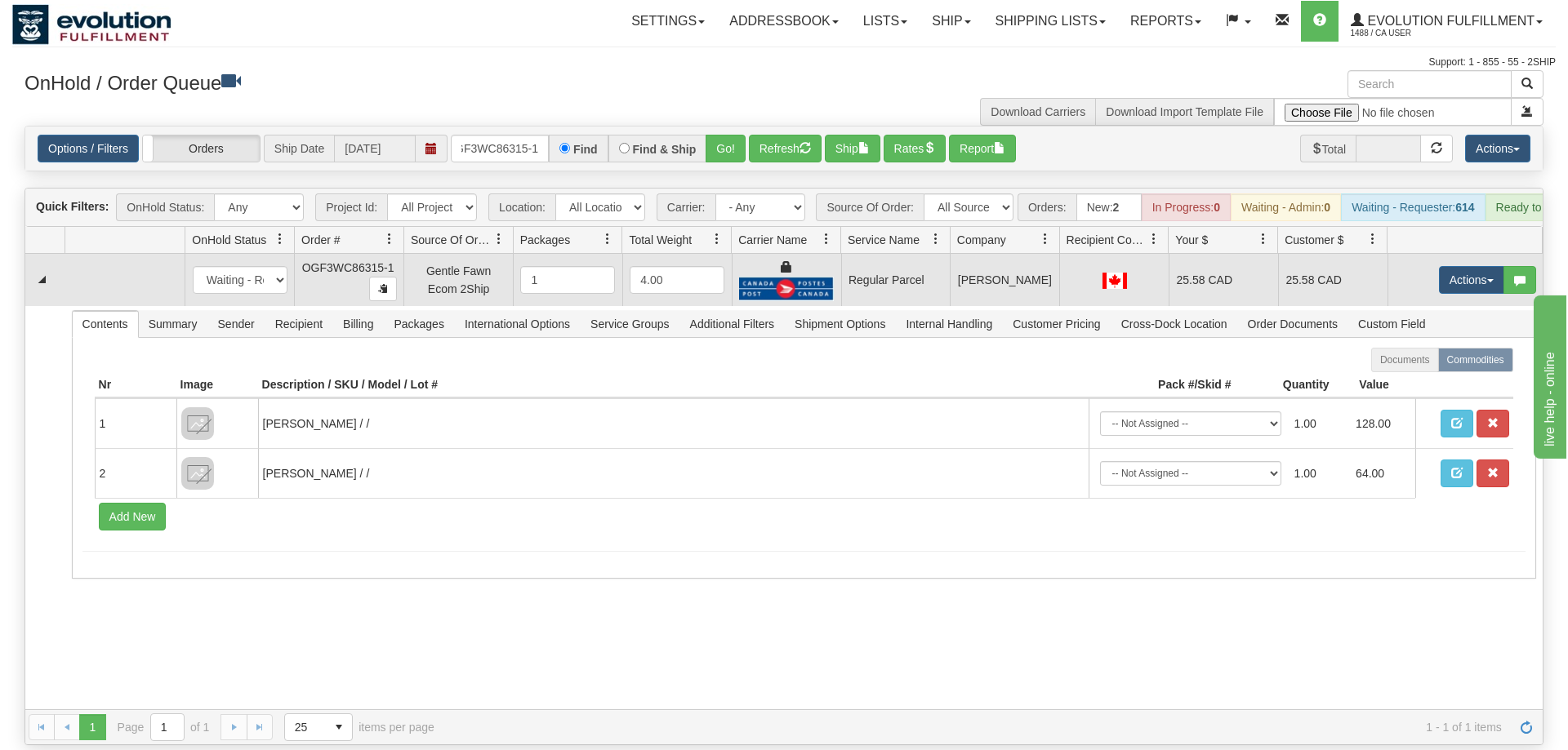
click at [1483, 272] on td "Actions Open Refresh Rates Rate All Services Ship Delete Edit Items" at bounding box center [1464, 280] width 155 height 53
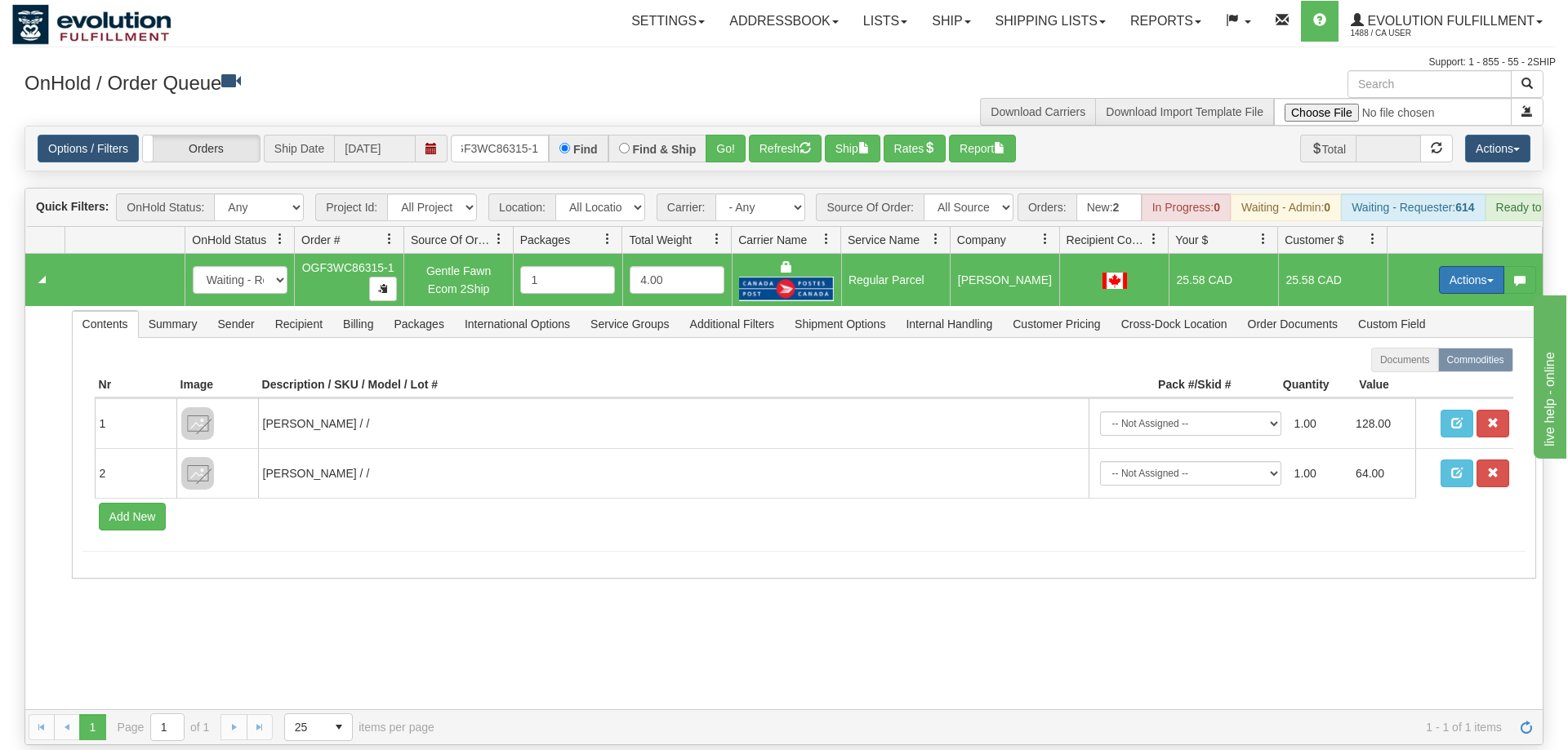
click at [1480, 266] on button "Actions" at bounding box center [1471, 279] width 65 height 27
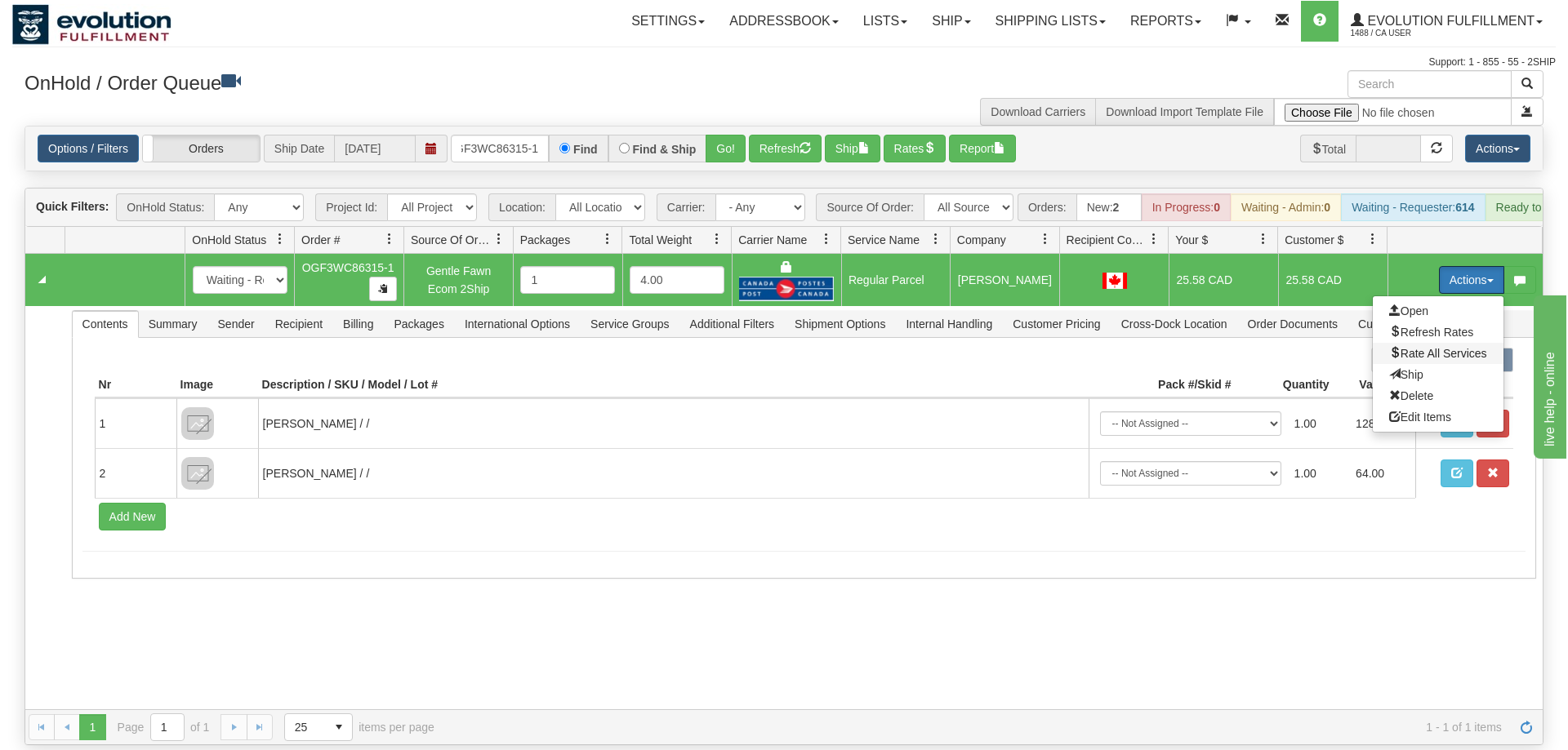
click at [1409, 347] on span "Rate All Services" at bounding box center [1438, 354] width 98 height 13
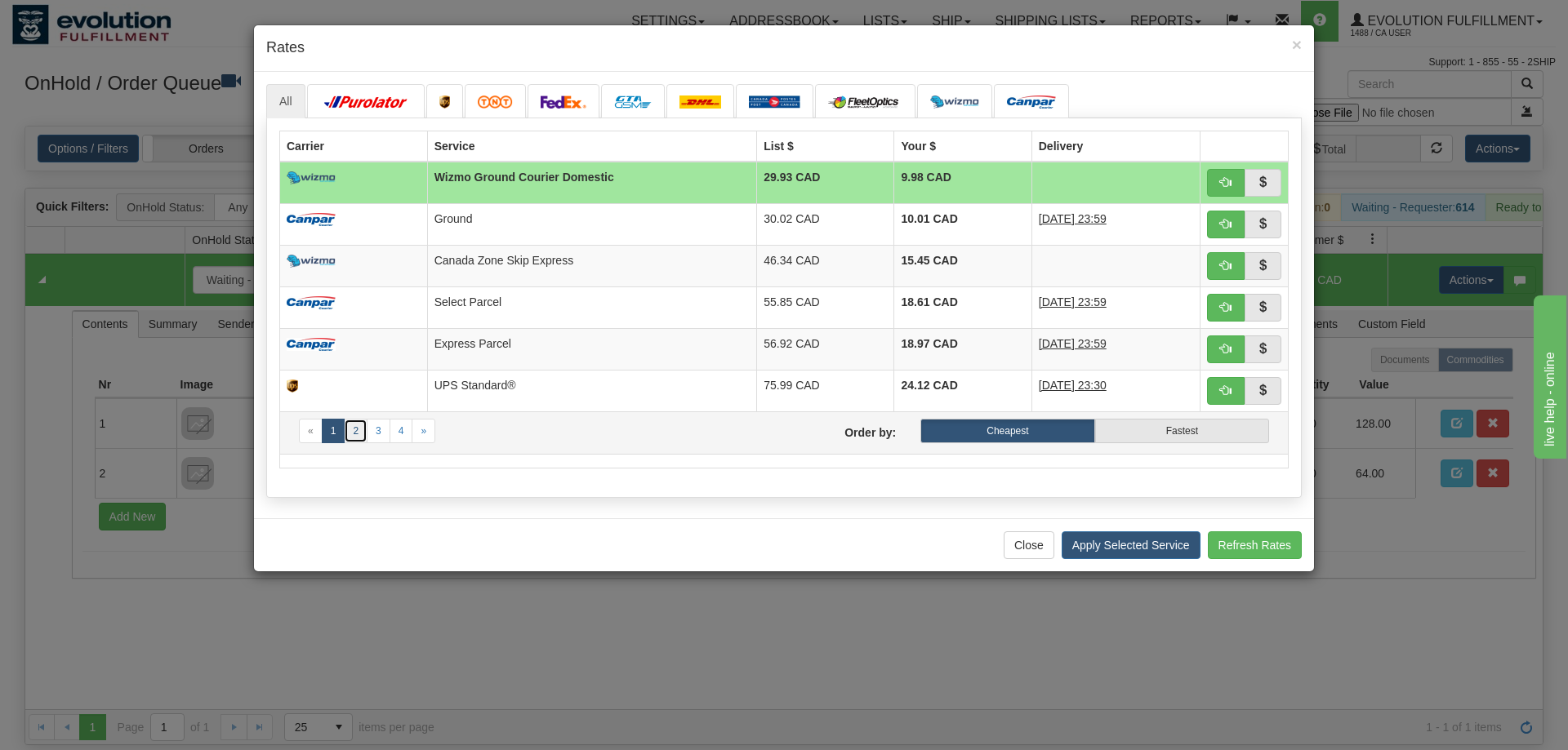
click at [360, 425] on link "2" at bounding box center [355, 431] width 24 height 24
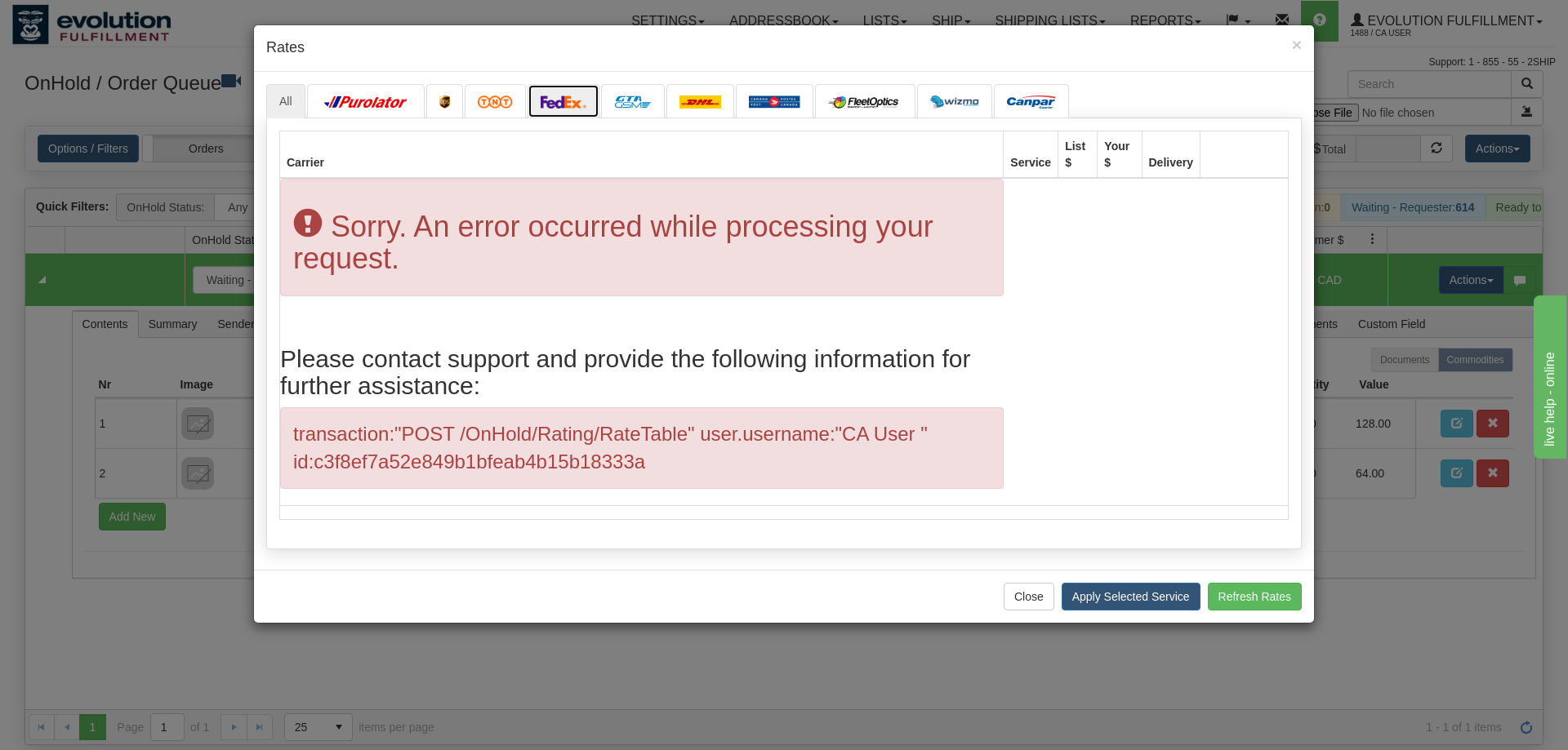
click at [573, 101] on img at bounding box center [563, 103] width 46 height 13
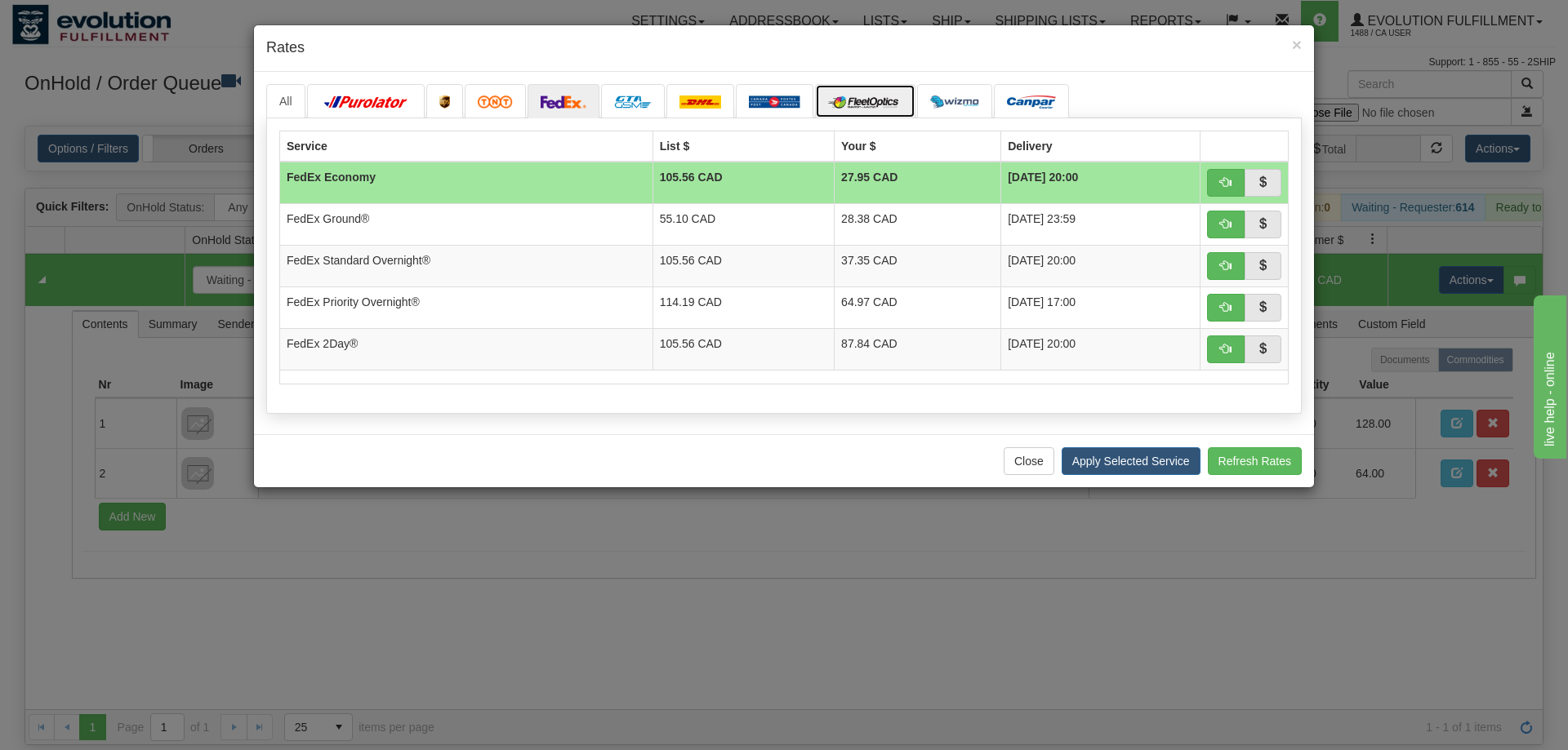
click at [875, 96] on link at bounding box center [865, 101] width 101 height 34
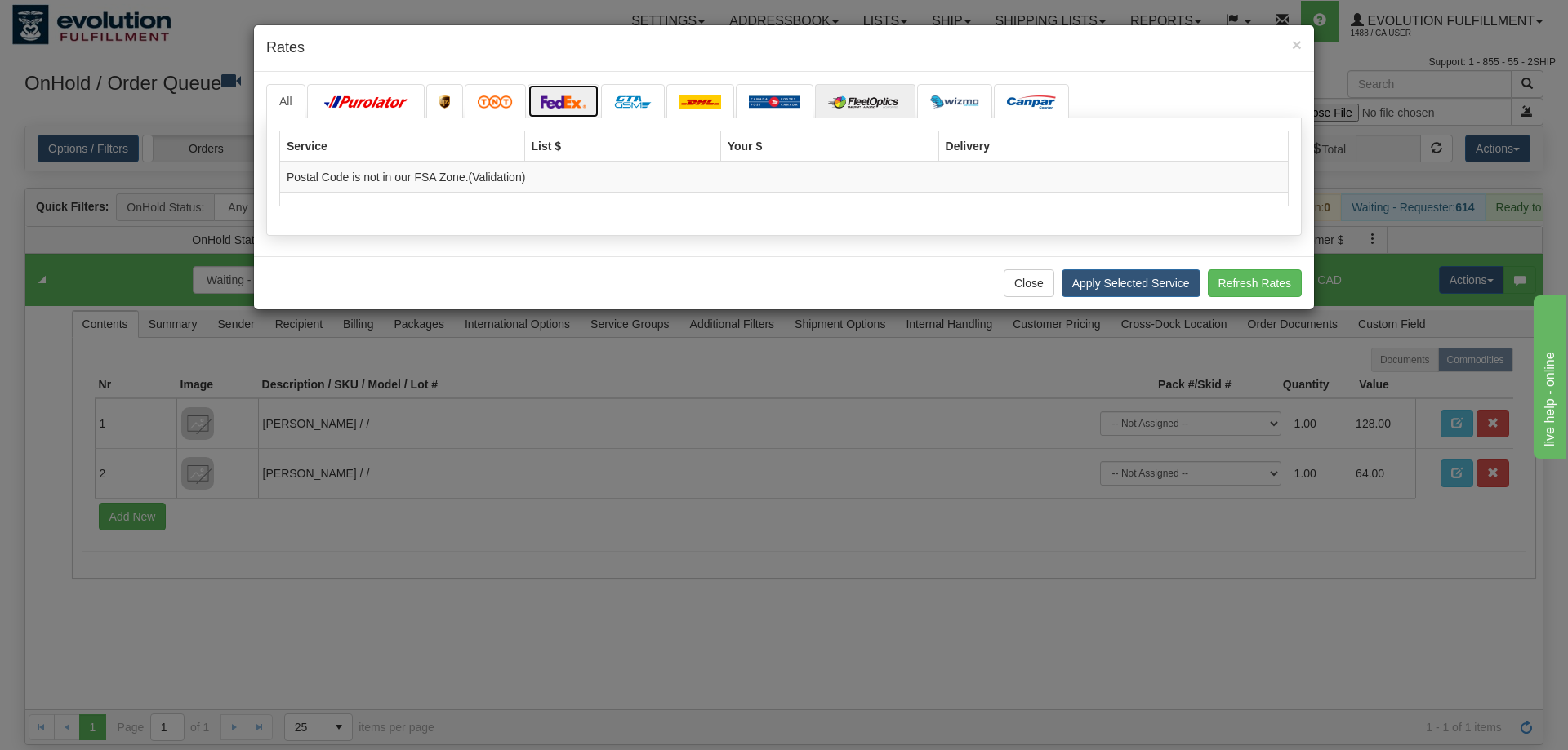
click at [549, 95] on link at bounding box center [563, 101] width 72 height 34
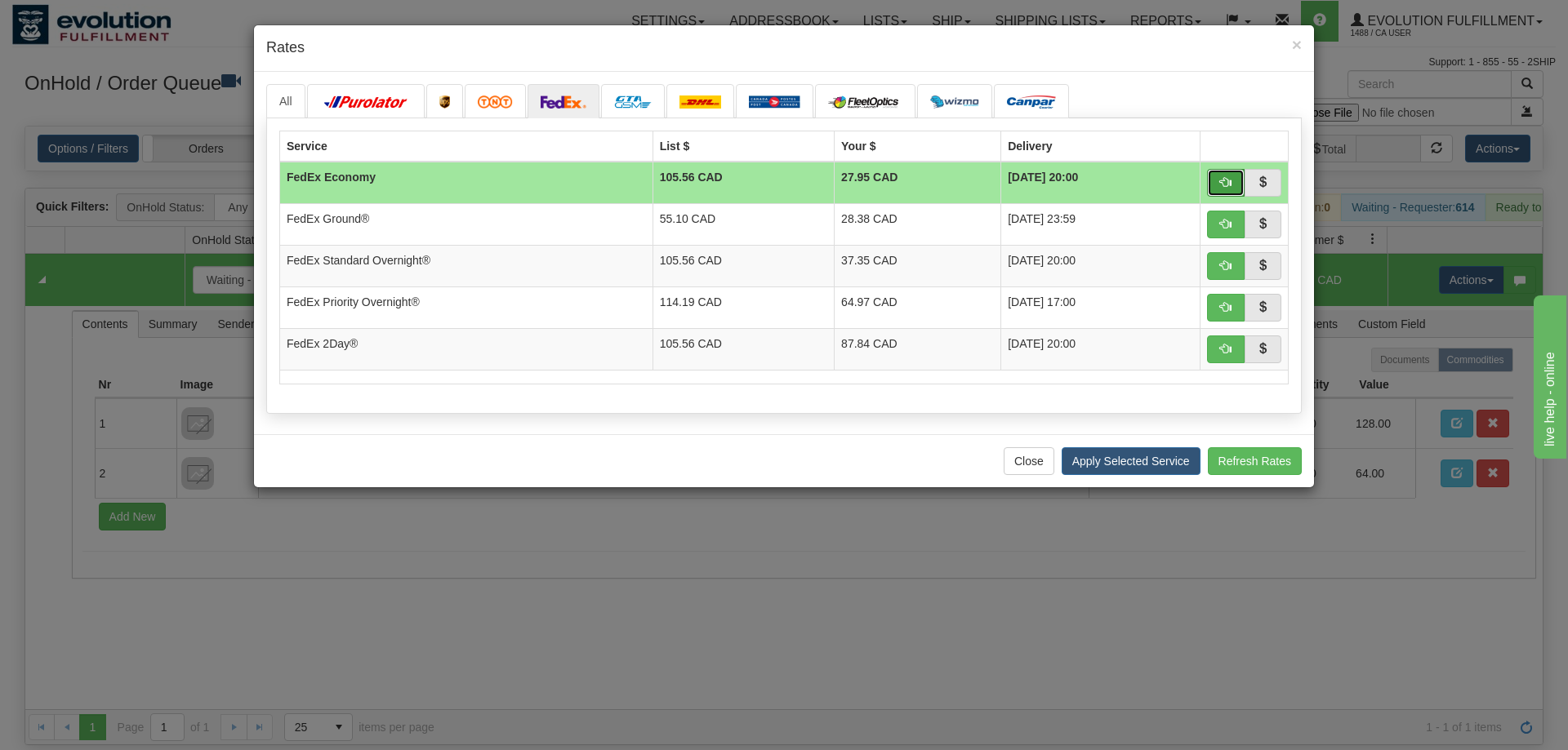
click at [1211, 172] on button "button" at bounding box center [1225, 183] width 38 height 27
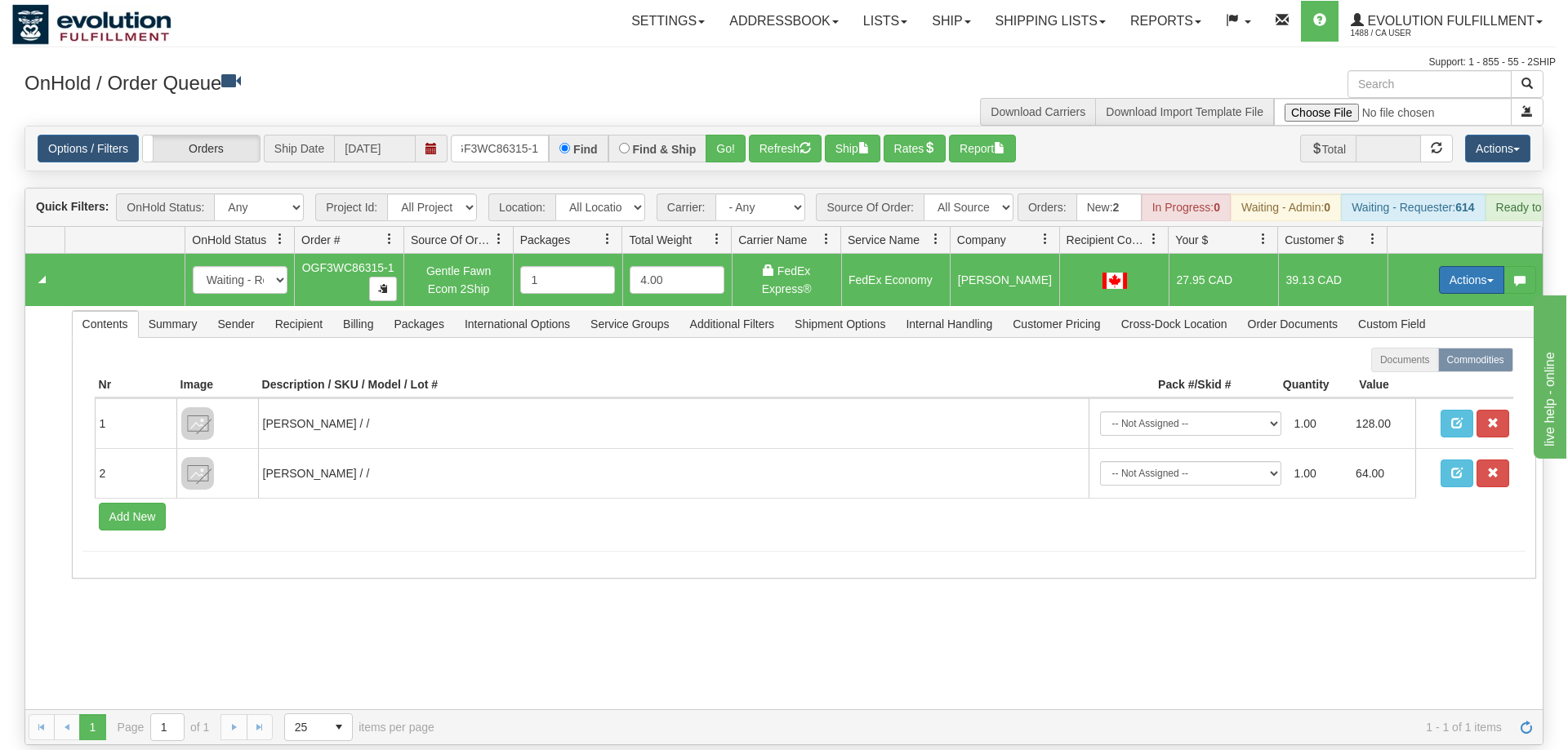
click at [1493, 266] on button "Actions" at bounding box center [1471, 279] width 65 height 27
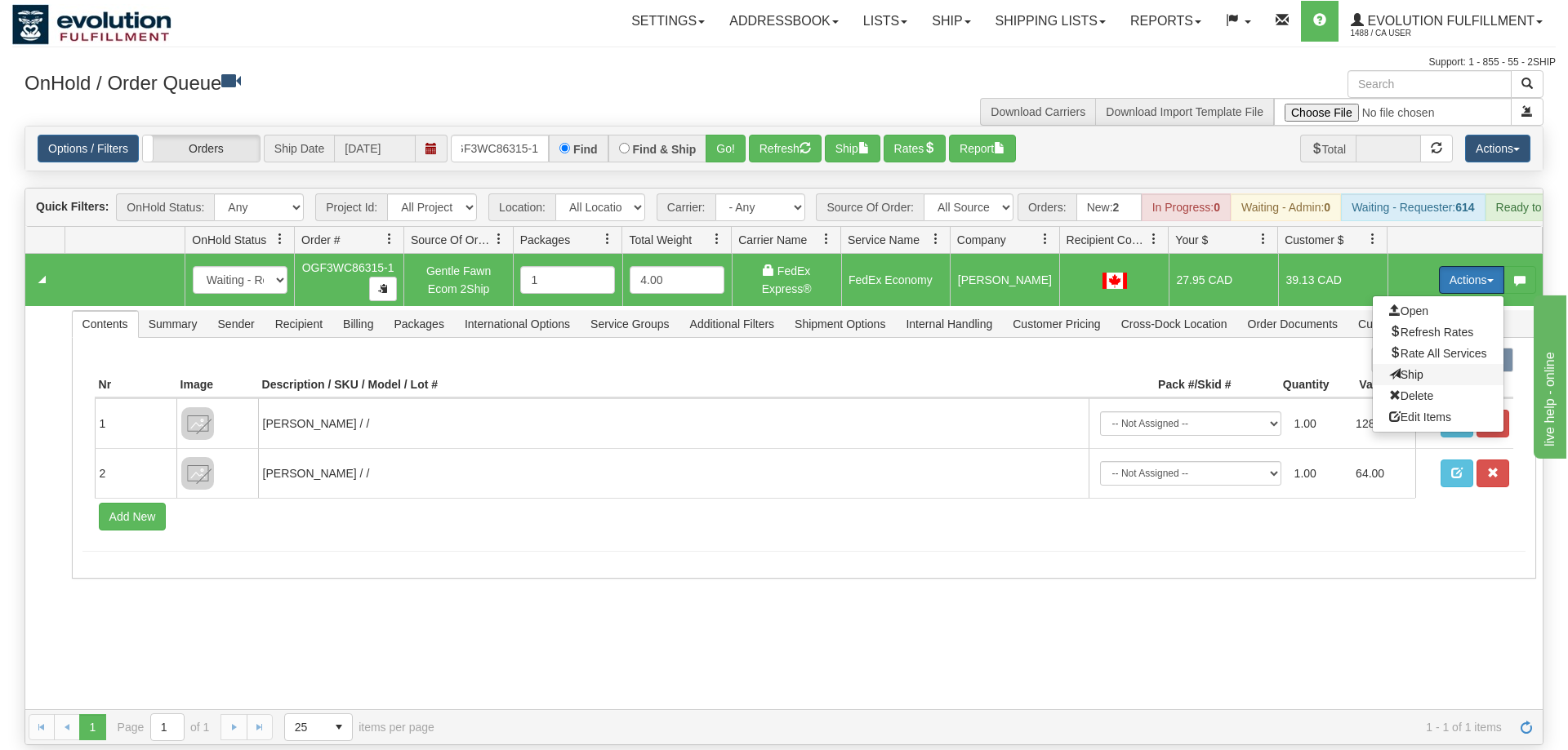
click at [1400, 368] on span "Ship" at bounding box center [1406, 375] width 34 height 13
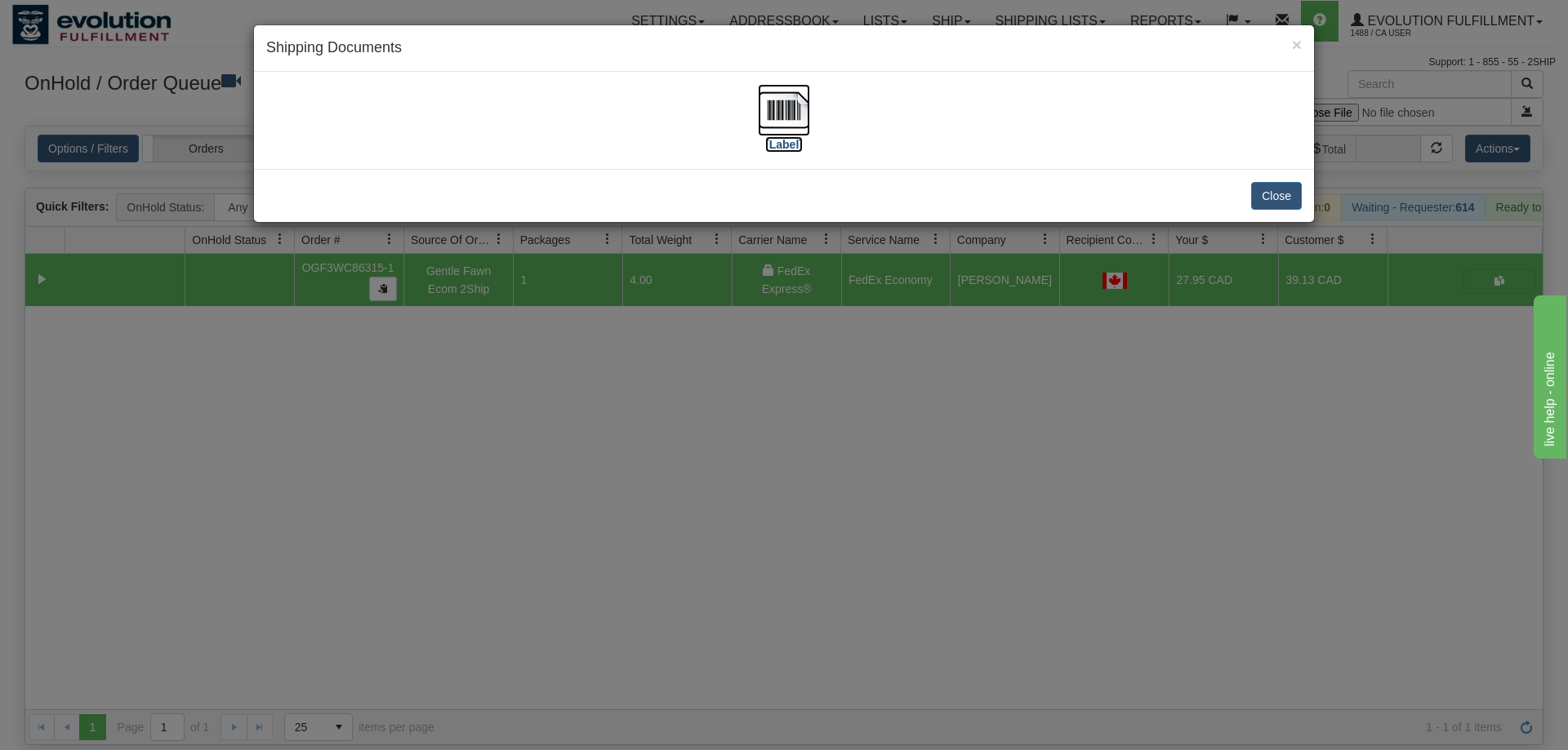
click at [786, 93] on img at bounding box center [784, 110] width 53 height 53
drag, startPoint x: 440, startPoint y: 527, endPoint x: 388, endPoint y: 188, distance: 343.0
click at [442, 521] on div "× Shipping Documents [Label] Close" at bounding box center [784, 375] width 1568 height 750
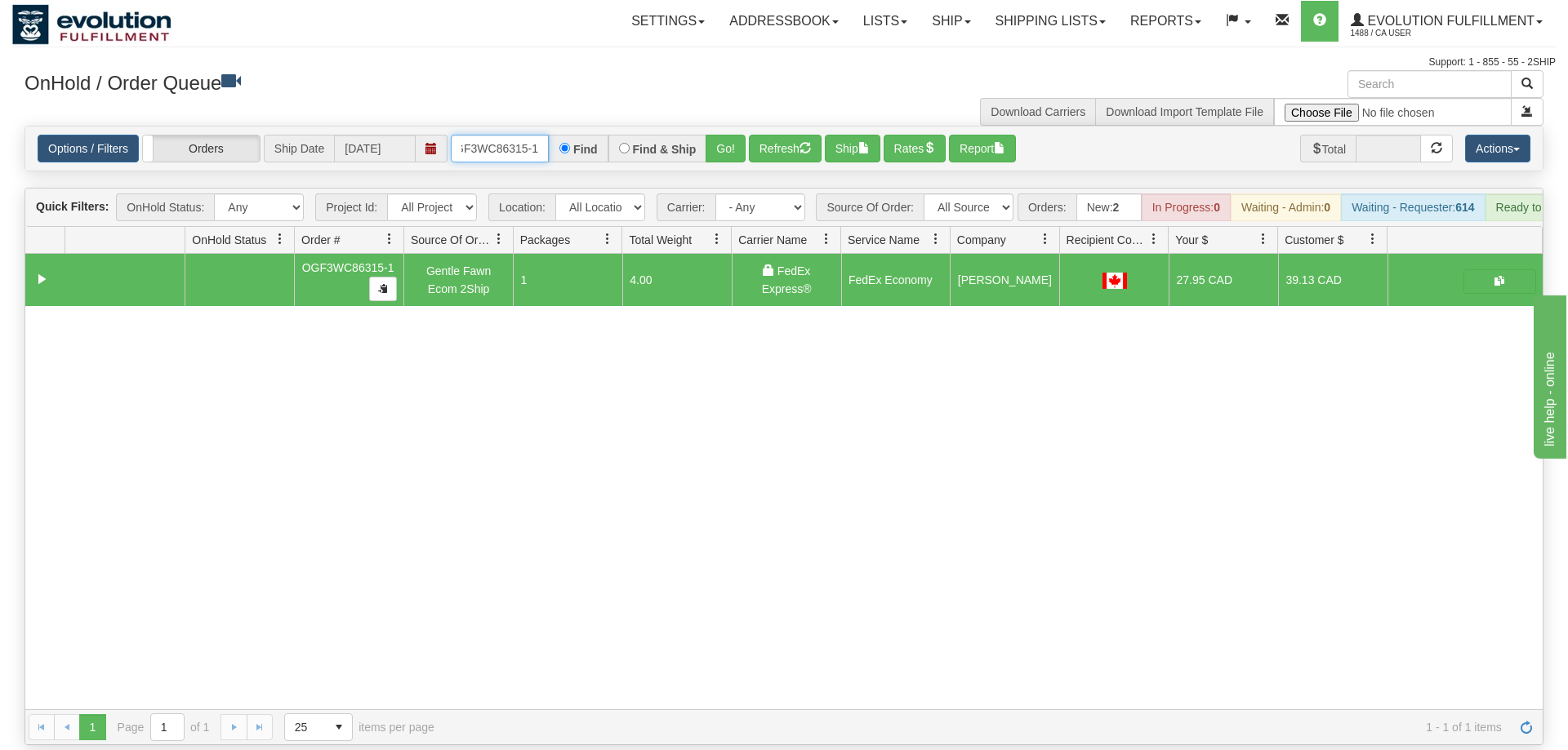
click at [470, 135] on input "OGF3WC86315-1" at bounding box center [500, 148] width 98 height 27
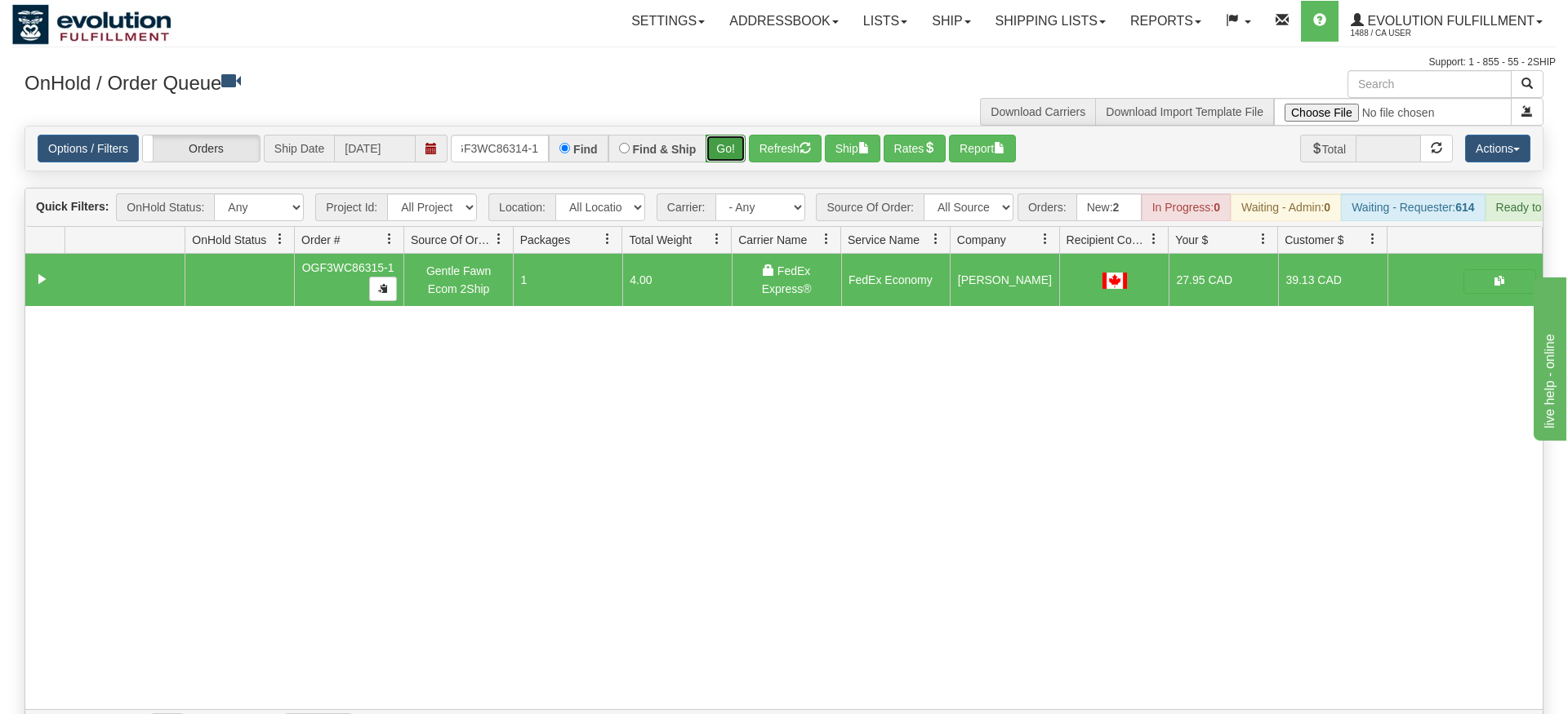
click at [737, 166] on div "Is equal to Is not equal to Contains Does not contains CAD USD EUR ZAR [PERSON_…" at bounding box center [784, 436] width 1544 height 619
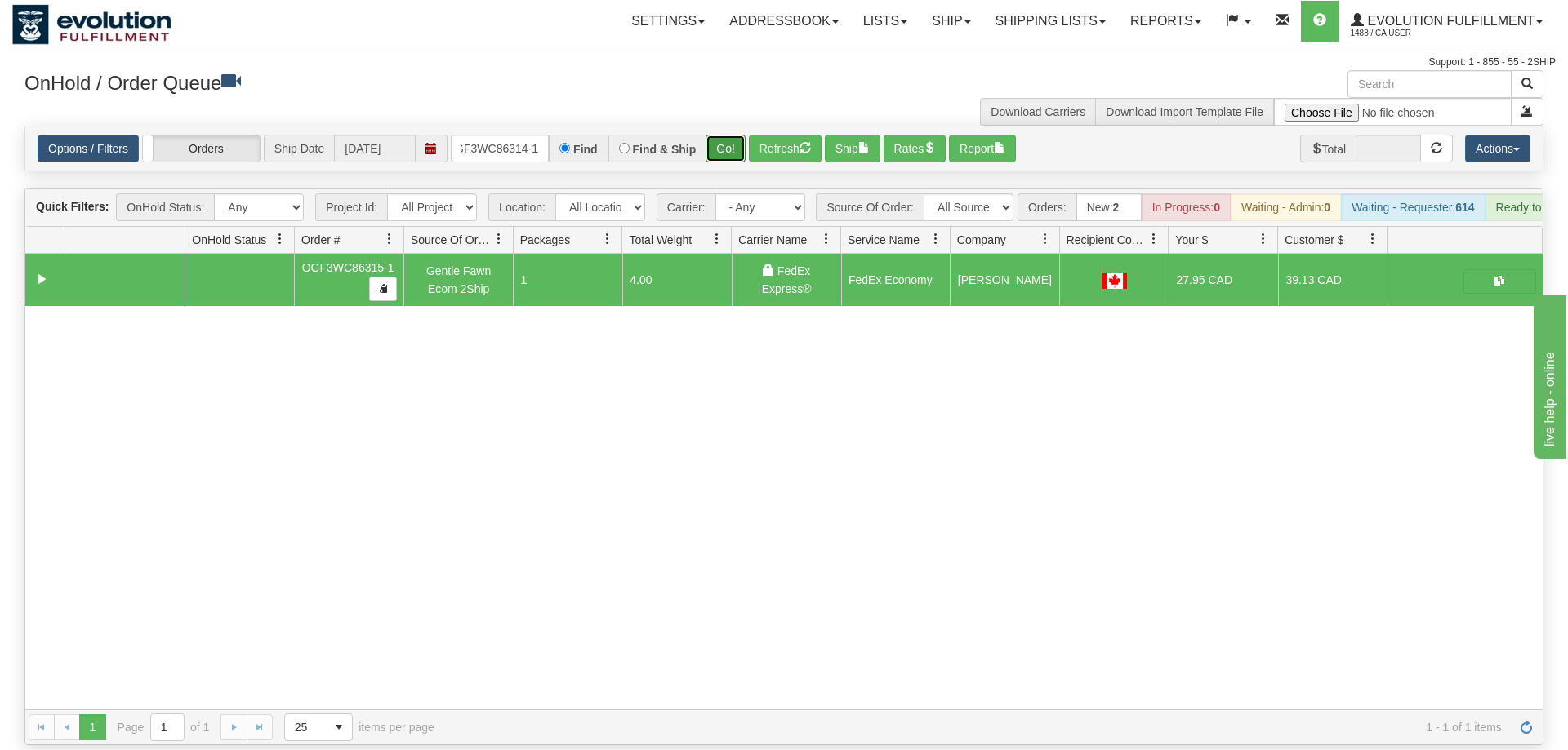
click at [736, 135] on button "Go!" at bounding box center [726, 148] width 40 height 27
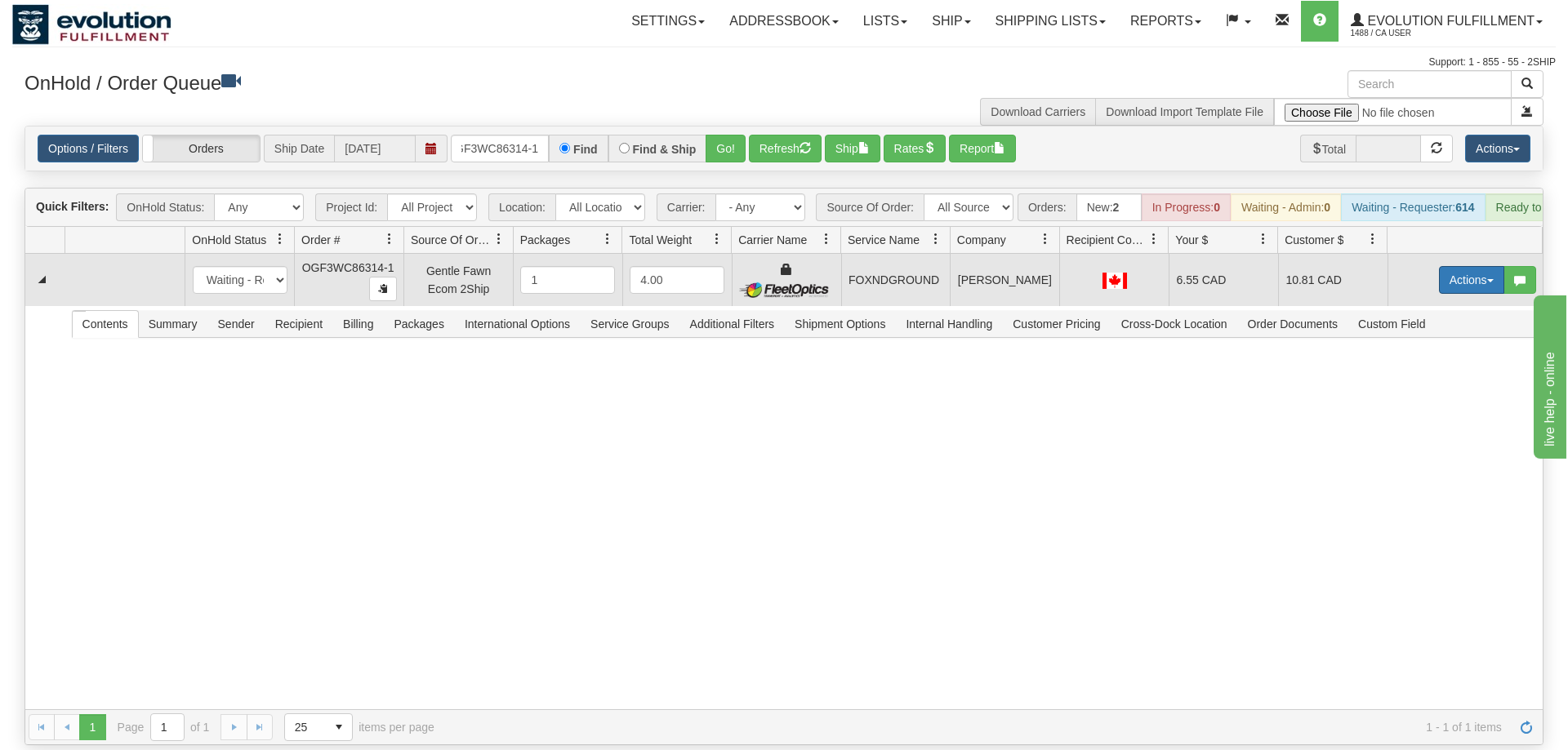
click at [1447, 266] on button "Actions" at bounding box center [1471, 279] width 65 height 27
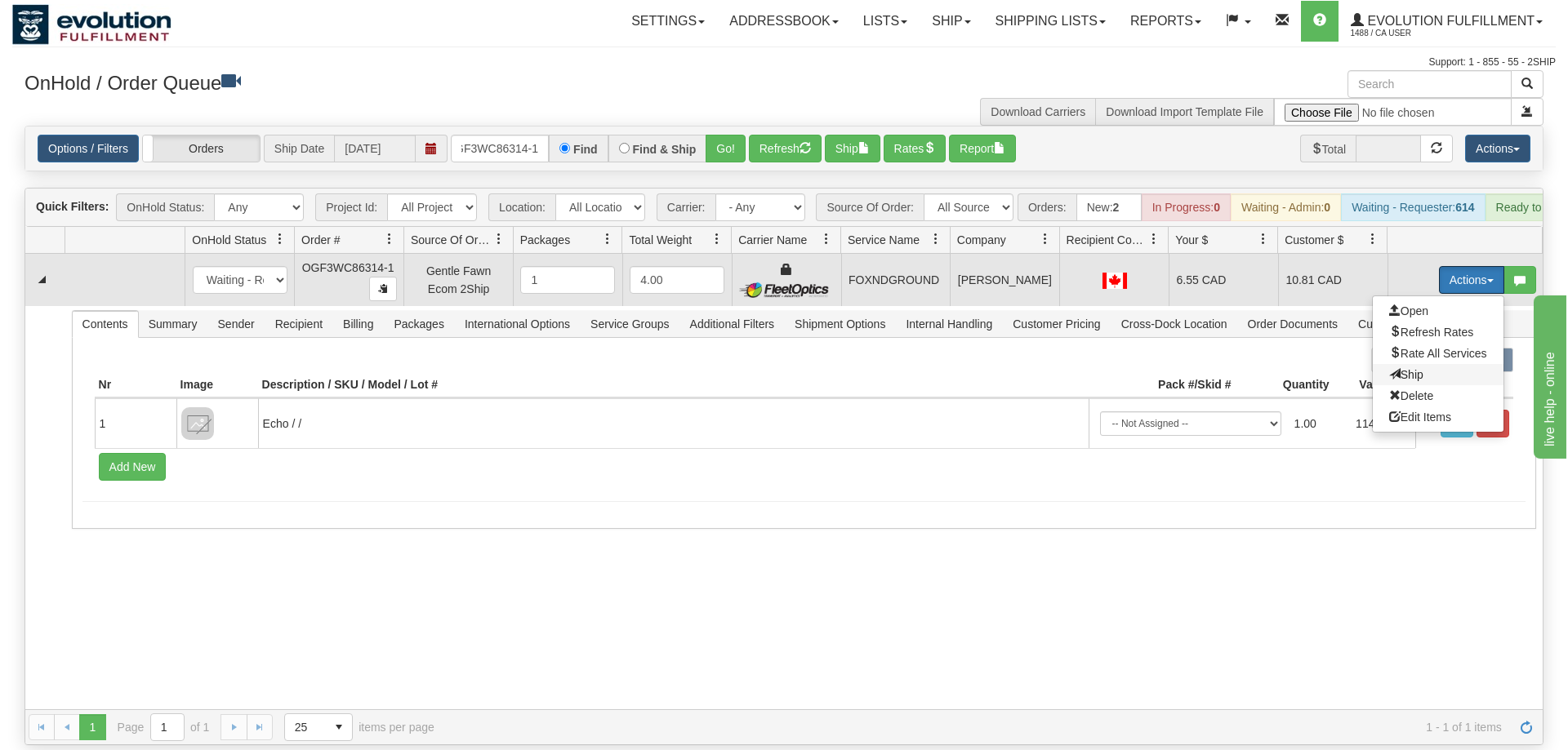
click at [1408, 368] on span "Ship" at bounding box center [1406, 375] width 34 height 13
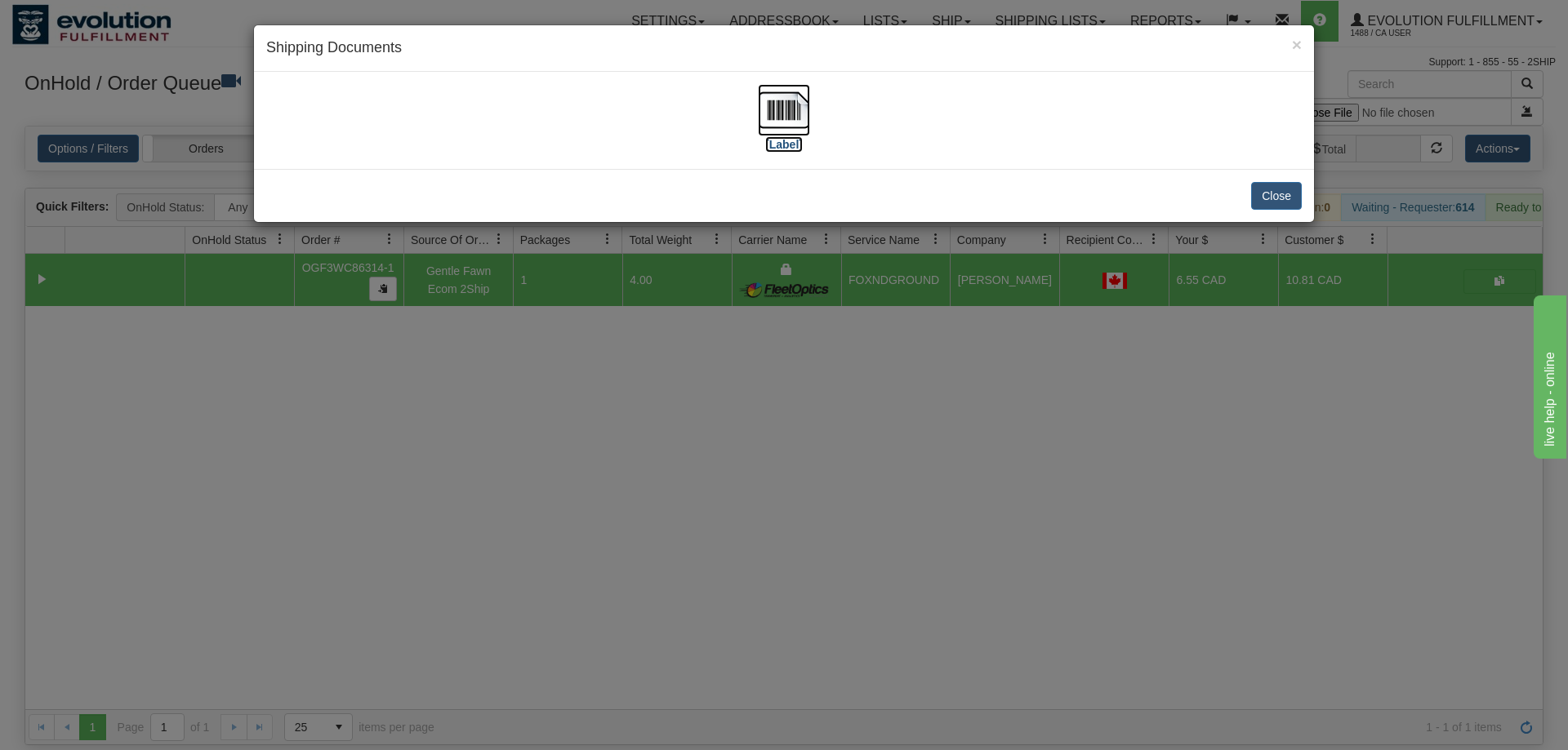
click at [768, 117] on img at bounding box center [784, 110] width 53 height 53
click at [868, 336] on div "× Shipping Documents [Label] Close" at bounding box center [784, 375] width 1568 height 750
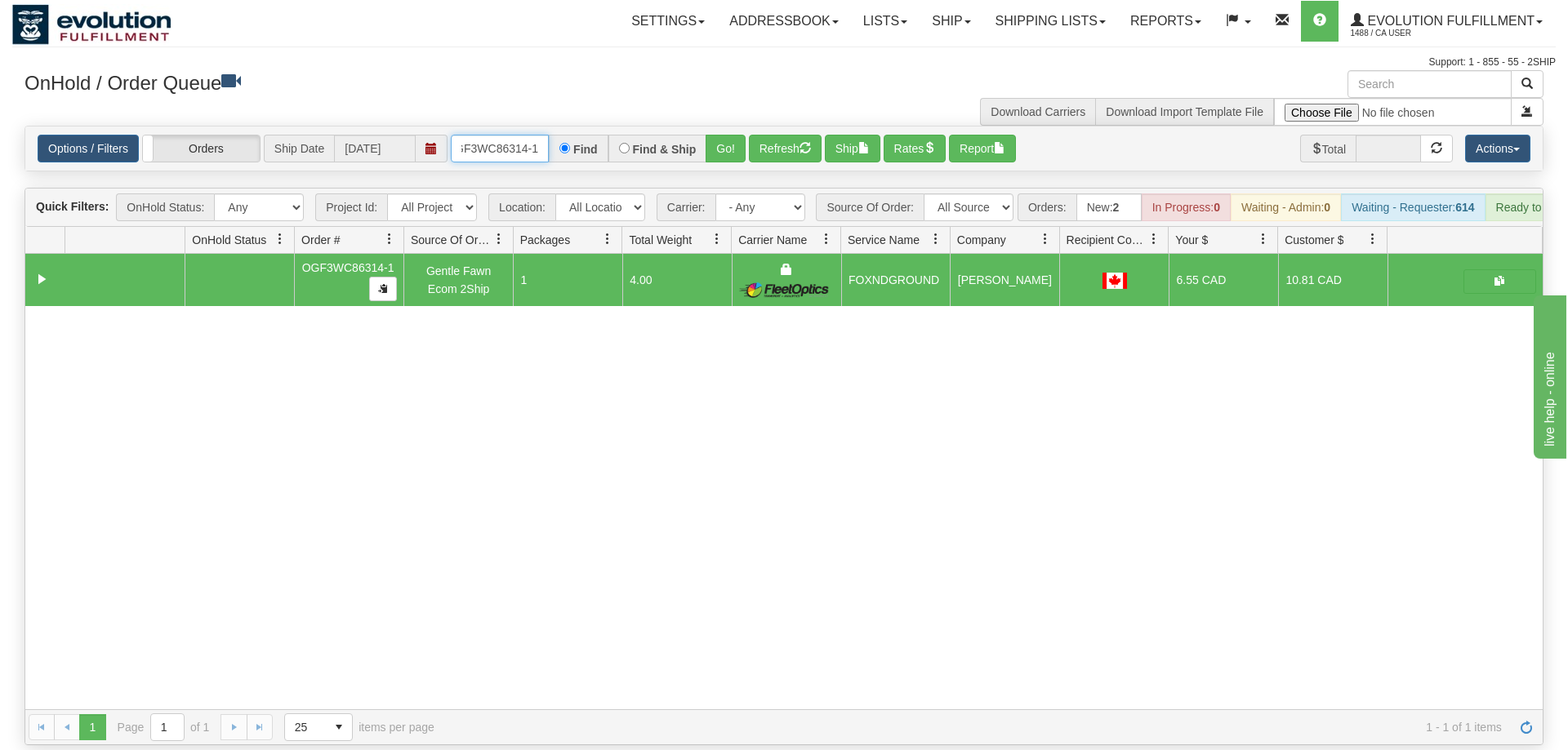
click at [520, 135] on input "OGF3WC86314-1" at bounding box center [500, 148] width 98 height 27
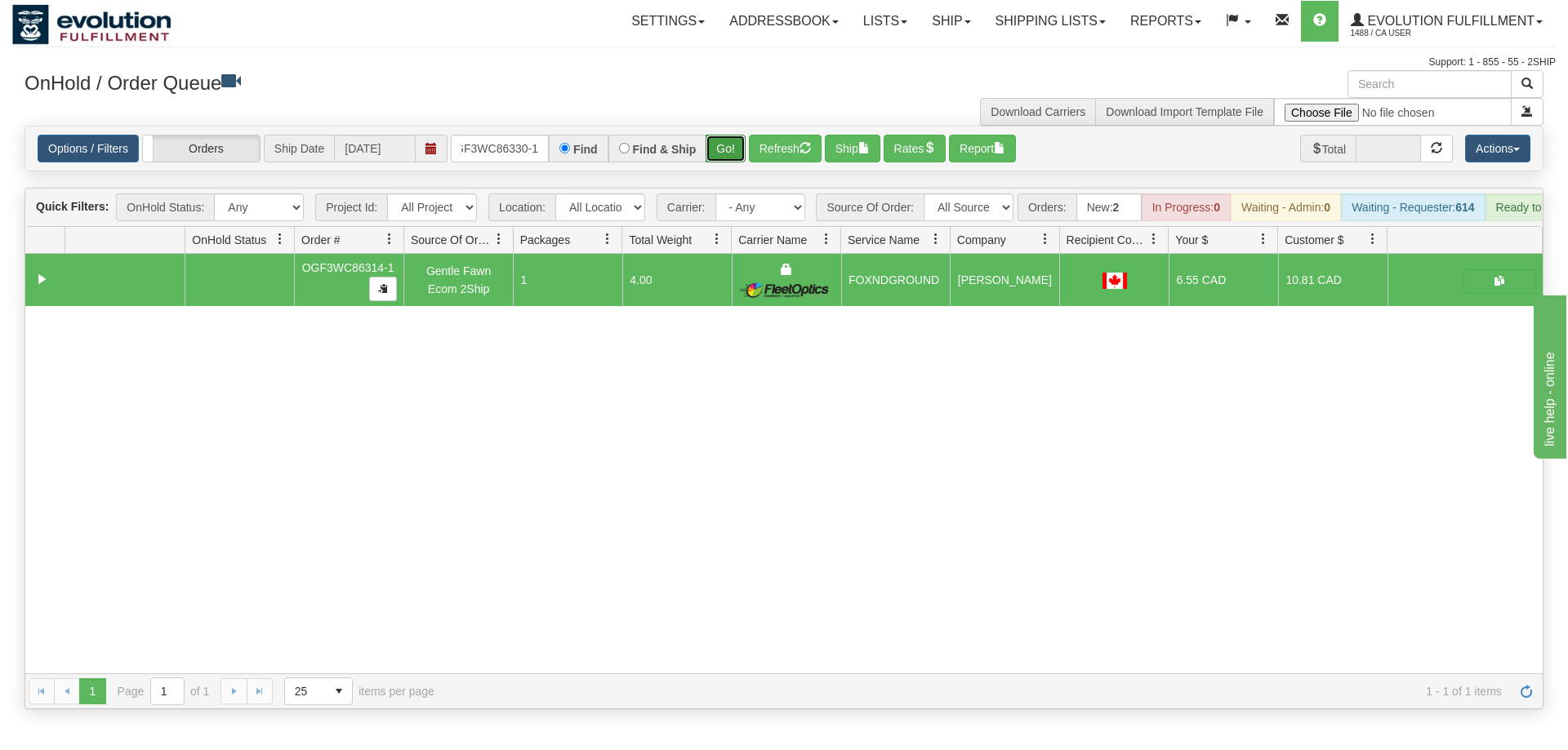
drag, startPoint x: 712, startPoint y: 112, endPoint x: 726, endPoint y: 136, distance: 27.8
click at [714, 148] on div "Is equal to Is not equal to Contains Does not contains CAD USD EUR ZAR [PERSON_…" at bounding box center [784, 418] width 1544 height 583
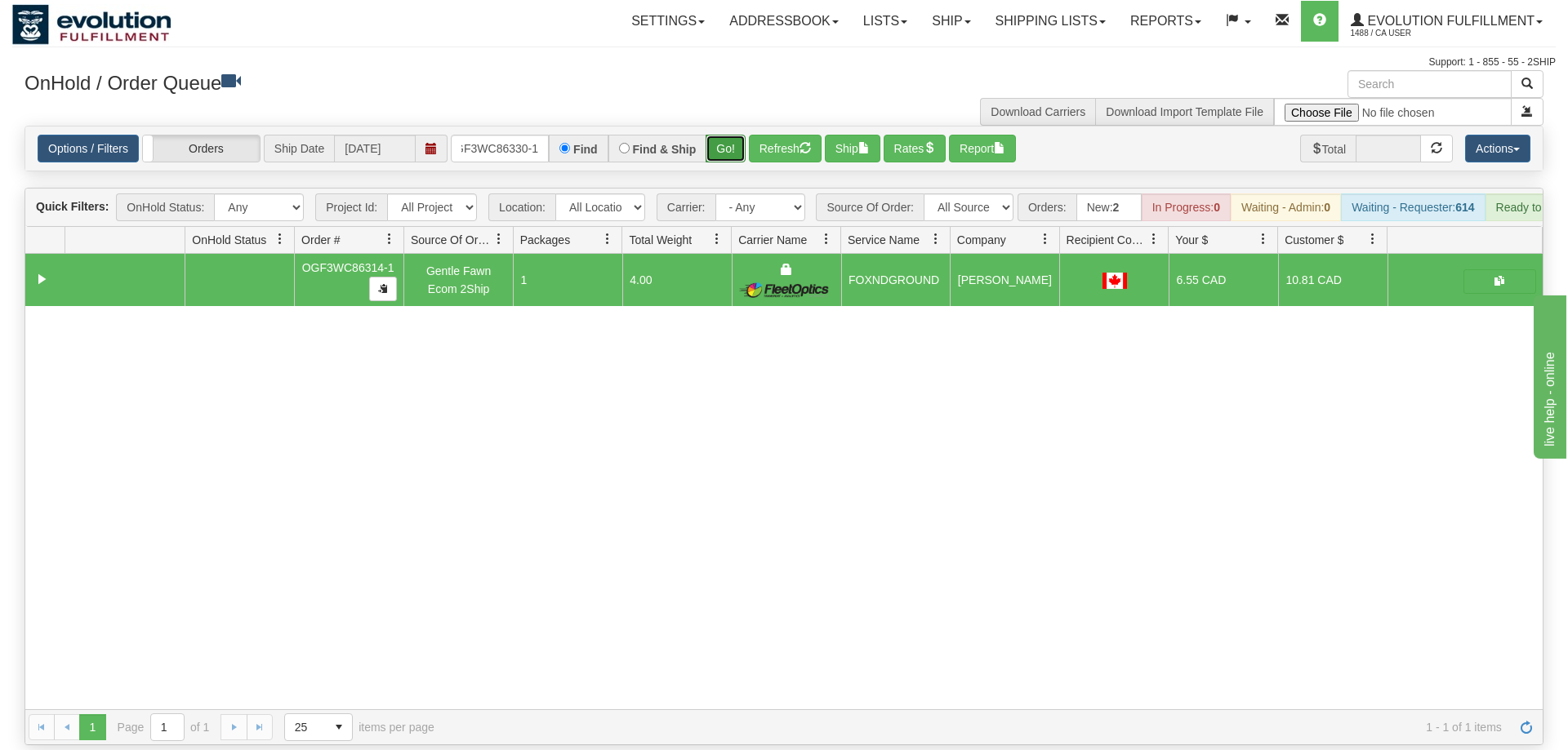
click at [726, 135] on button "Go!" at bounding box center [726, 148] width 40 height 27
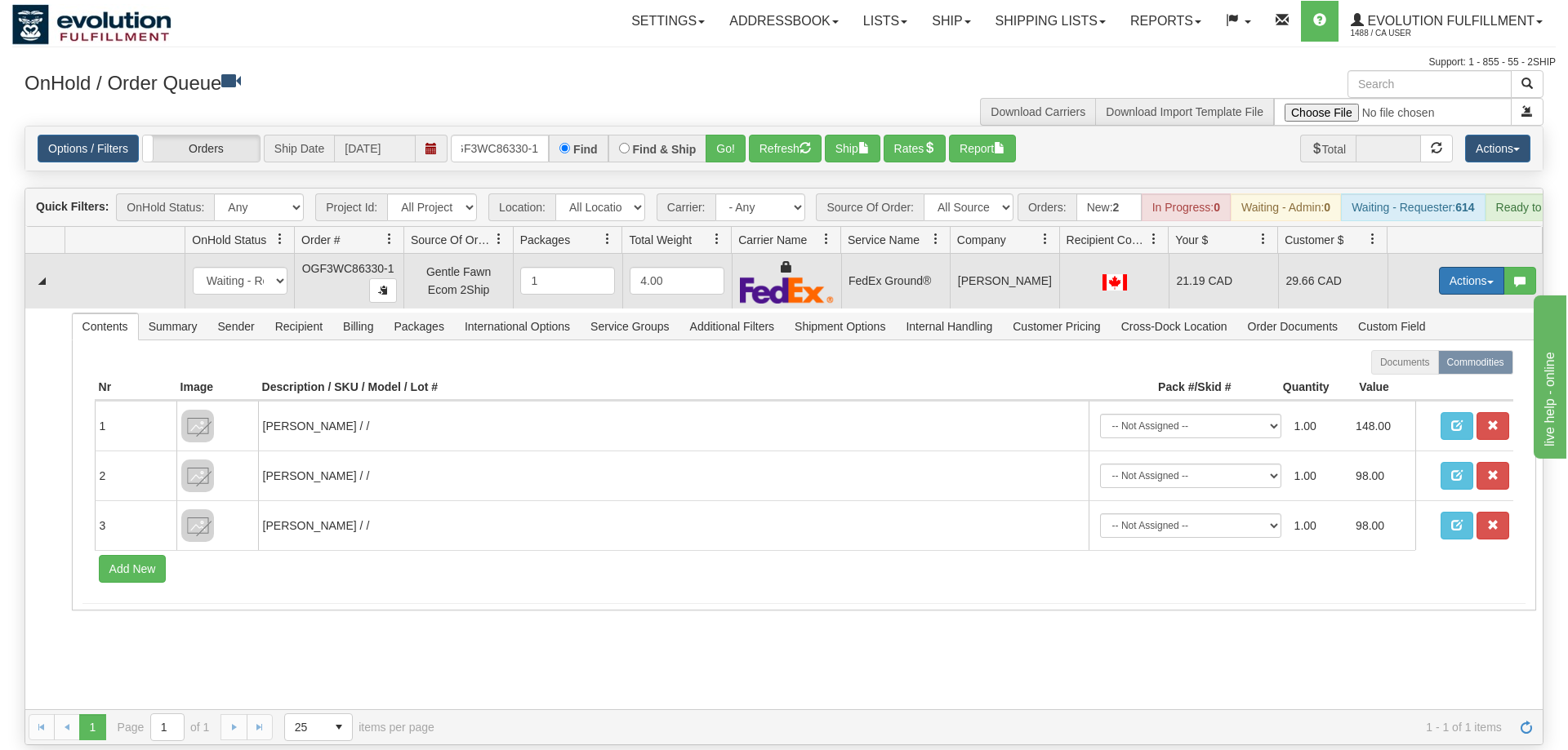
drag, startPoint x: 1465, startPoint y: 256, endPoint x: 1453, endPoint y: 261, distance: 13.0
click at [1465, 267] on button "Actions" at bounding box center [1471, 280] width 65 height 27
click at [1419, 369] on span "Ship" at bounding box center [1406, 375] width 34 height 13
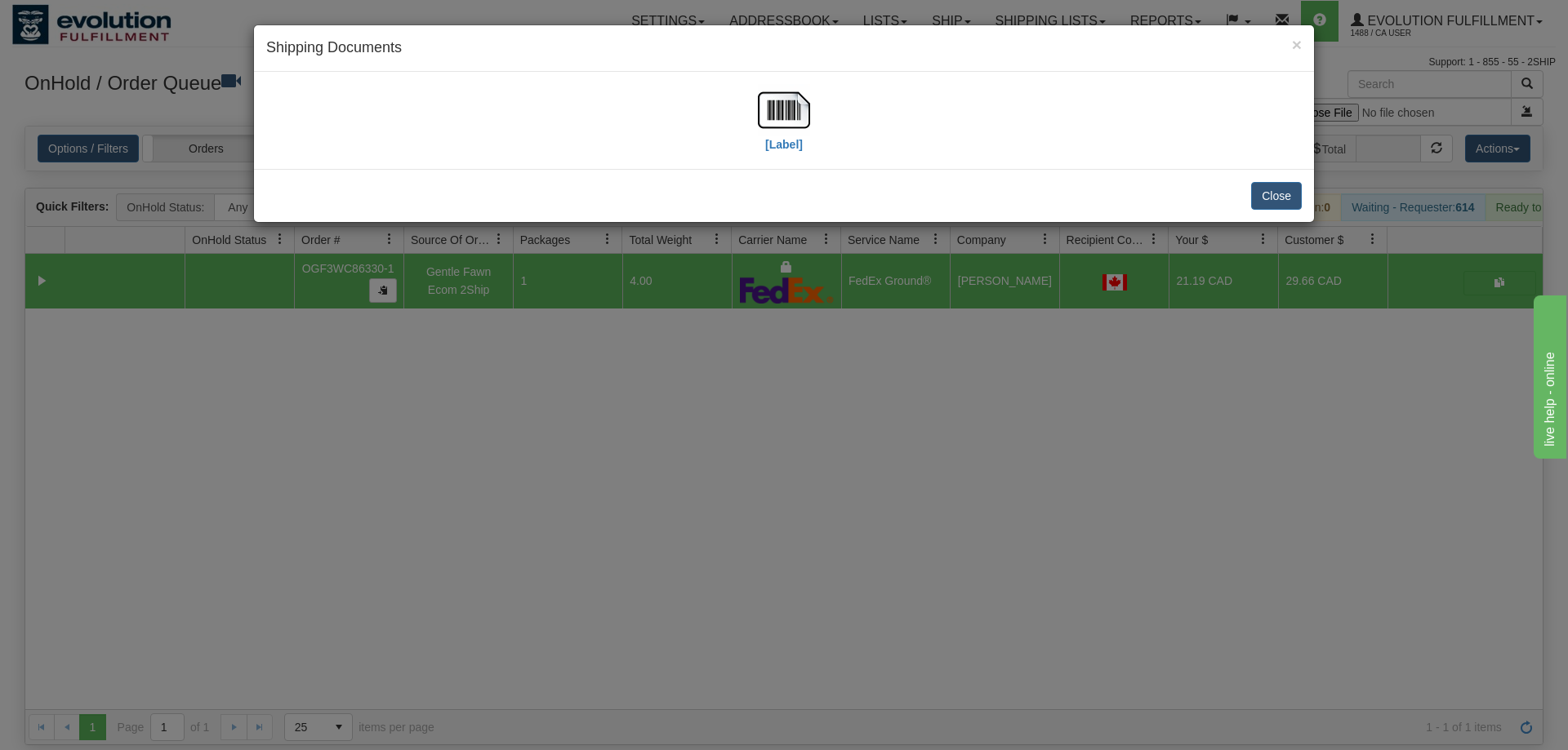
drag, startPoint x: 749, startPoint y: 99, endPoint x: 767, endPoint y: 102, distance: 18.2
click at [749, 99] on div "[Label]" at bounding box center [784, 120] width 1035 height 72
click at [767, 102] on img at bounding box center [784, 110] width 53 height 53
click at [534, 502] on div "× Shipping Documents [Label] Close" at bounding box center [784, 375] width 1568 height 750
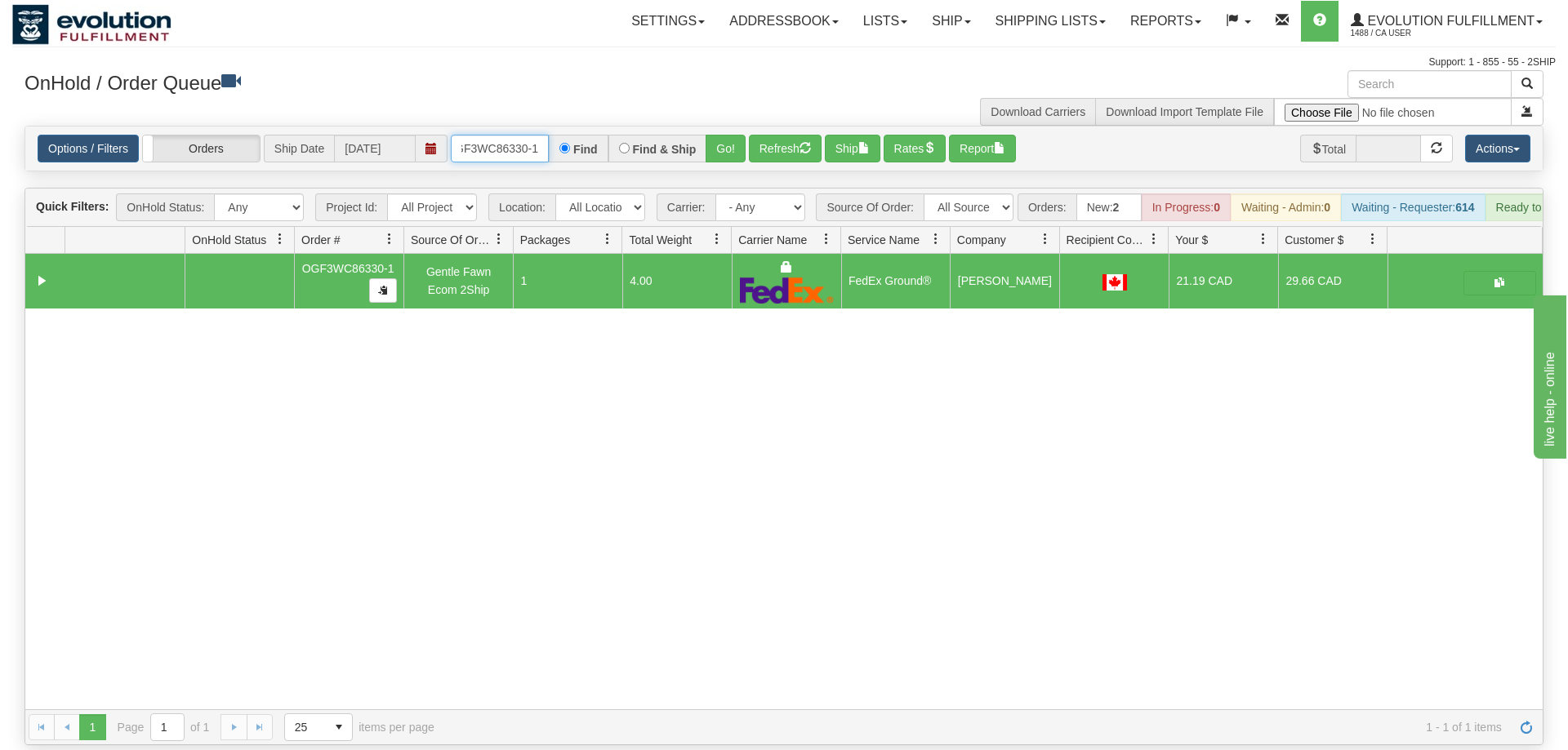
click at [537, 135] on input "OGF3WC86330-1" at bounding box center [500, 148] width 98 height 27
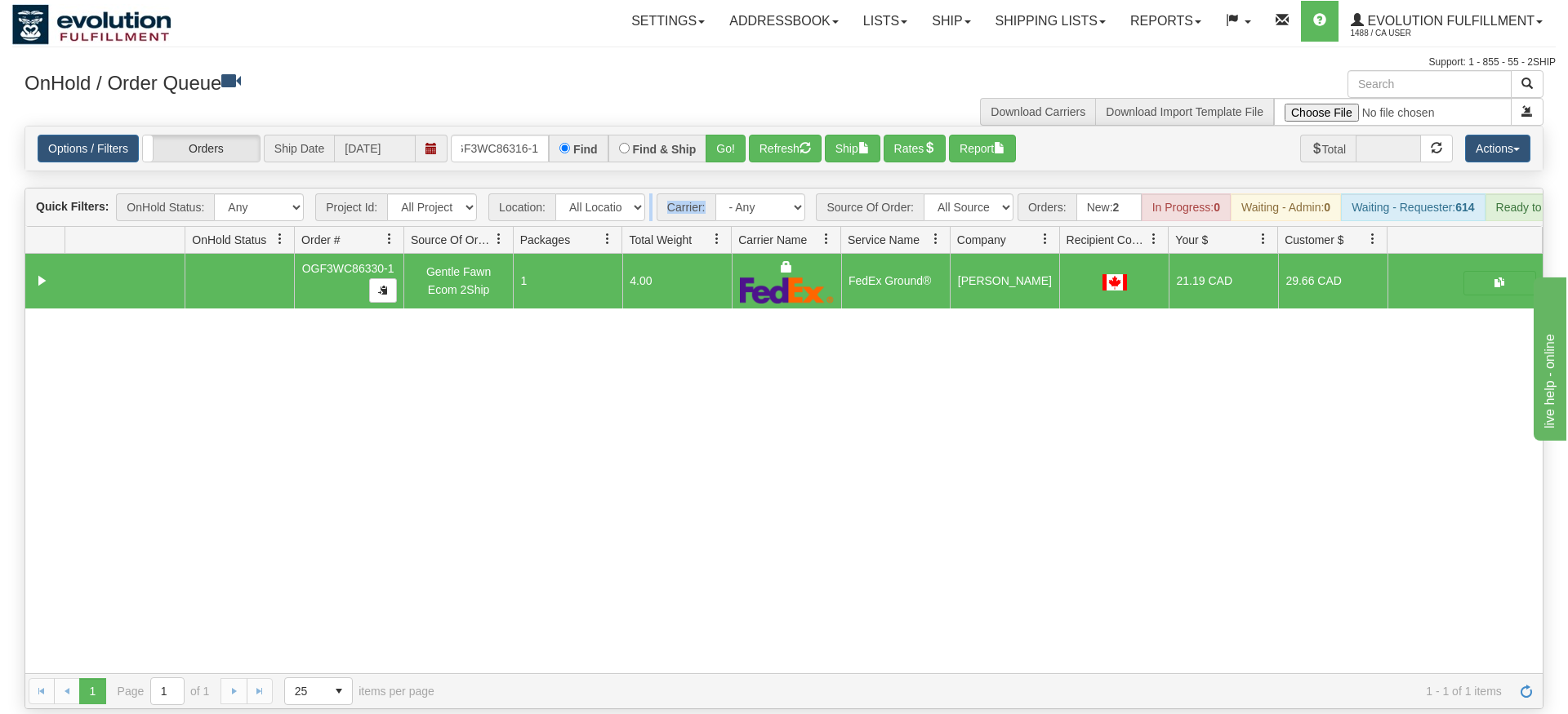
drag, startPoint x: 706, startPoint y: 121, endPoint x: 712, endPoint y: 151, distance: 30.6
click at [708, 155] on div "Is equal to Is not equal to Contains Does not contains CAD USD EUR ZAR [PERSON_…" at bounding box center [784, 418] width 1544 height 583
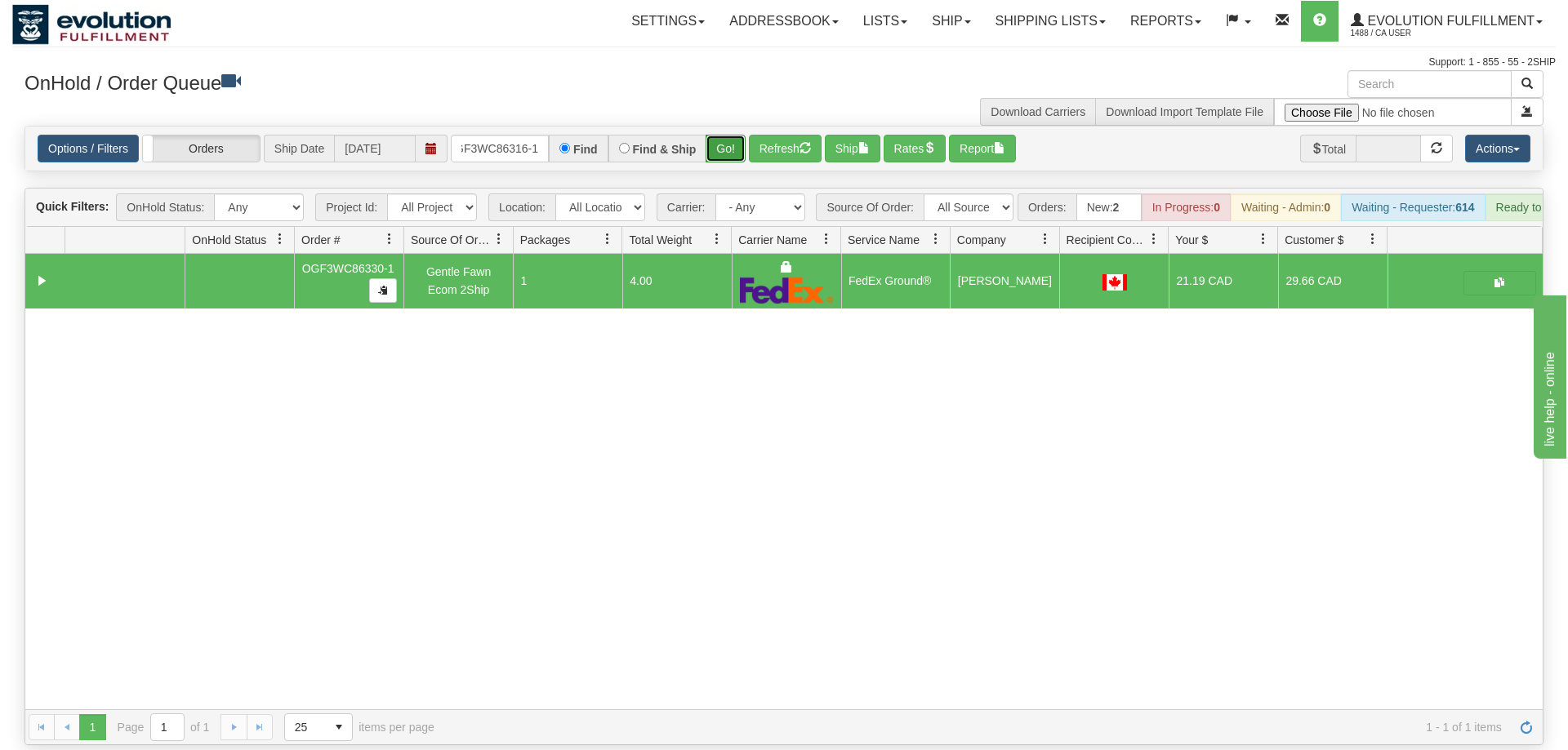
click at [728, 135] on button "Go!" at bounding box center [726, 148] width 40 height 27
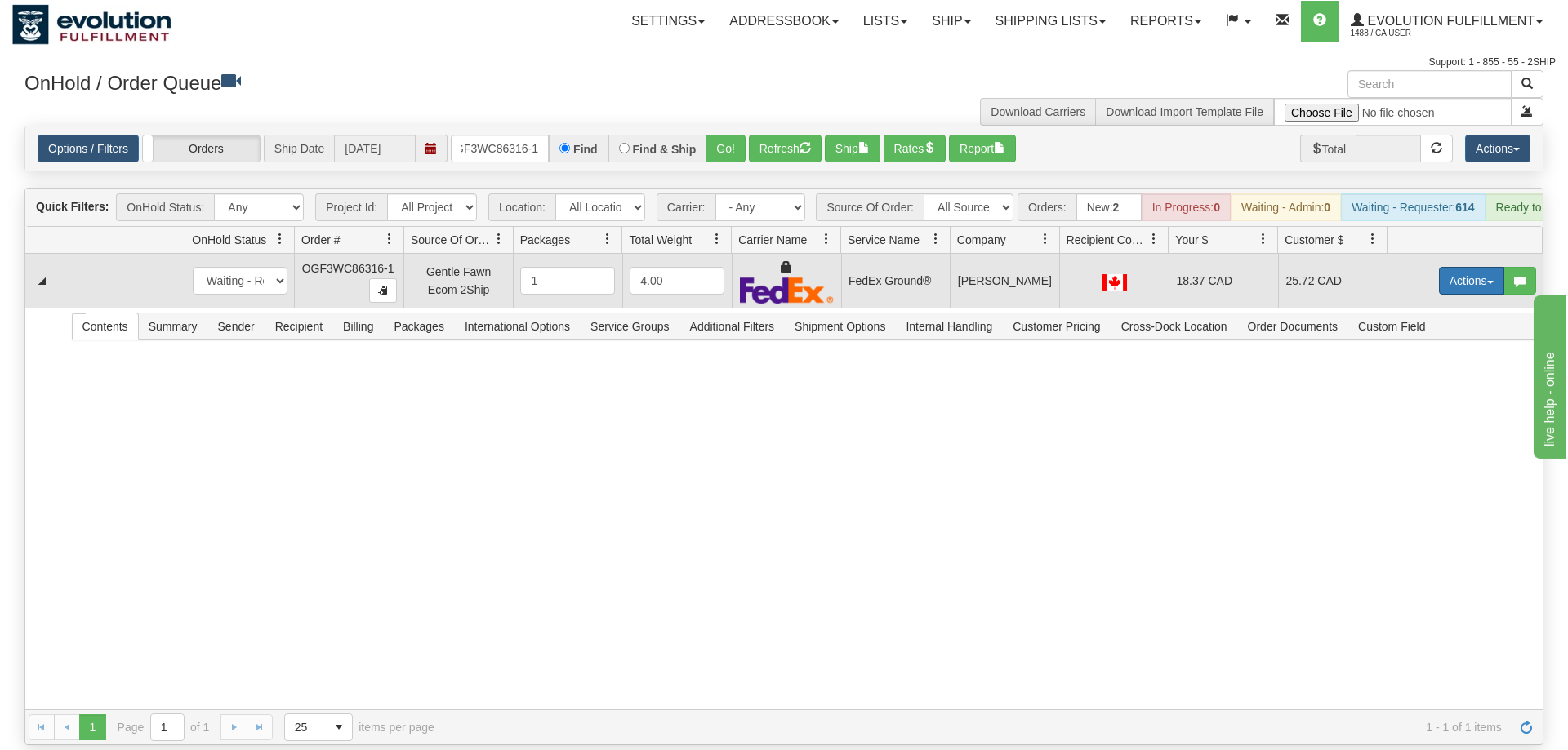
click at [1454, 267] on button "Actions" at bounding box center [1471, 280] width 65 height 27
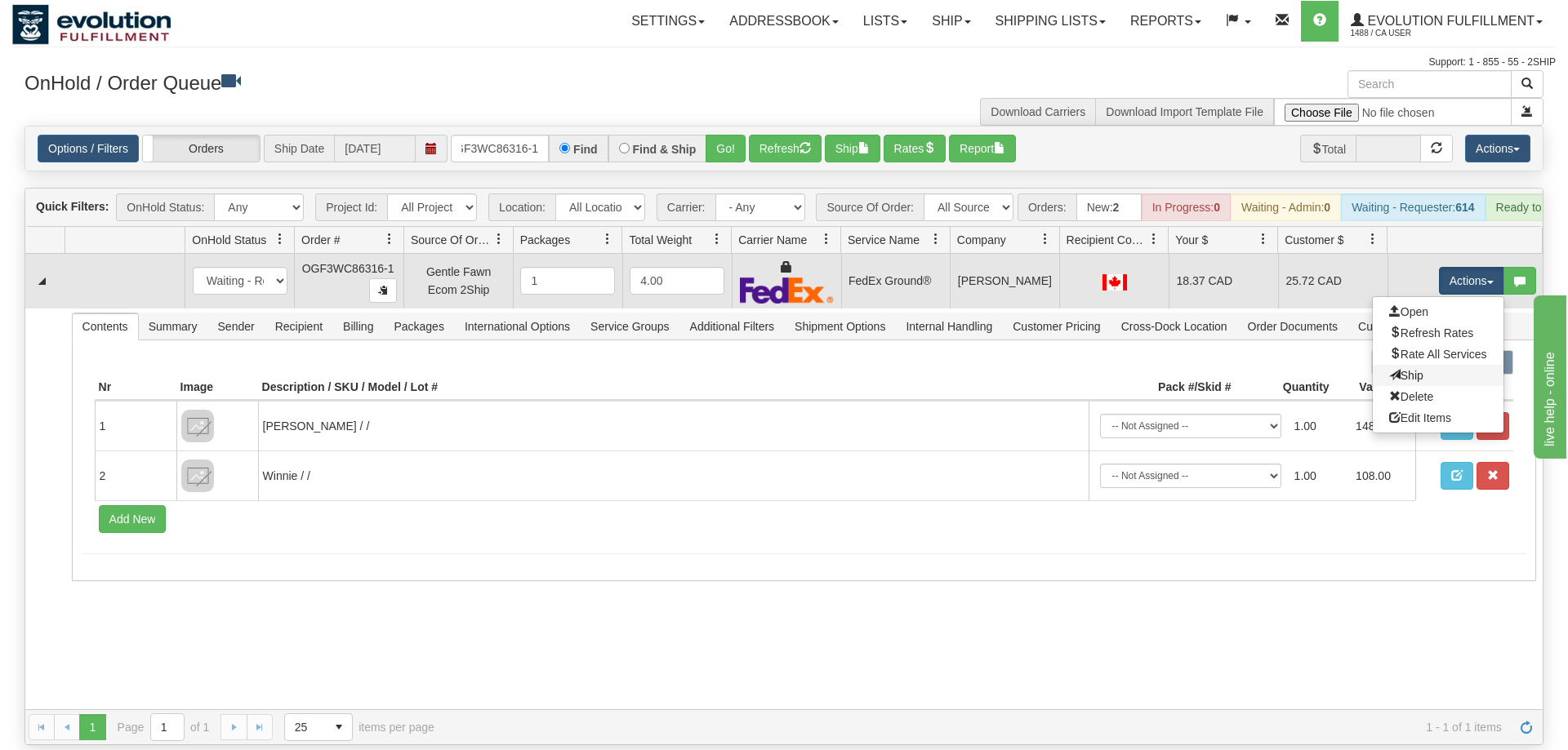
click at [1442, 365] on link "Ship" at bounding box center [1437, 375] width 131 height 22
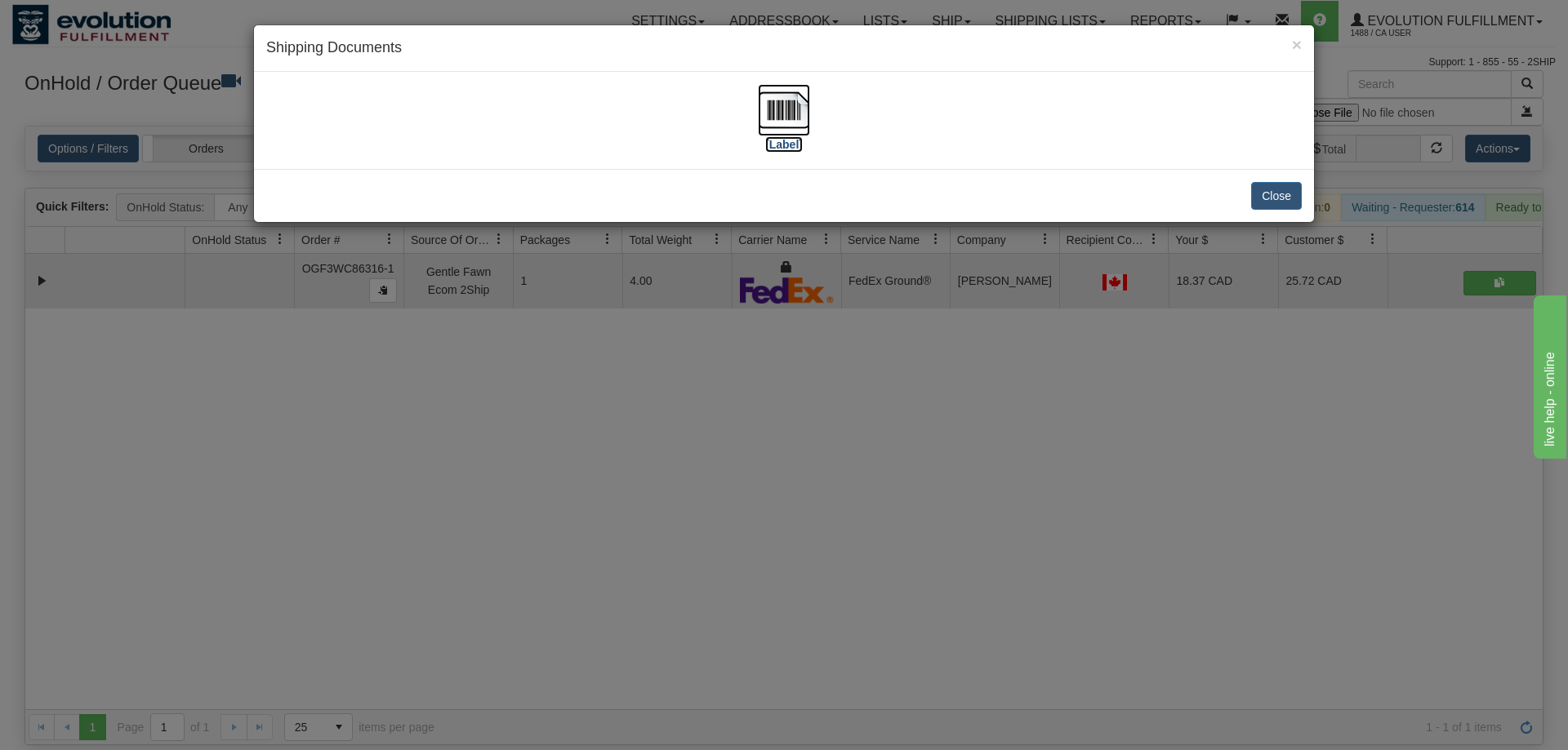
click at [784, 88] on img at bounding box center [784, 110] width 53 height 53
drag, startPoint x: 701, startPoint y: 534, endPoint x: 530, endPoint y: 0, distance: 560.7
click at [700, 520] on div "× Shipping Documents [Label] Close" at bounding box center [784, 375] width 1568 height 750
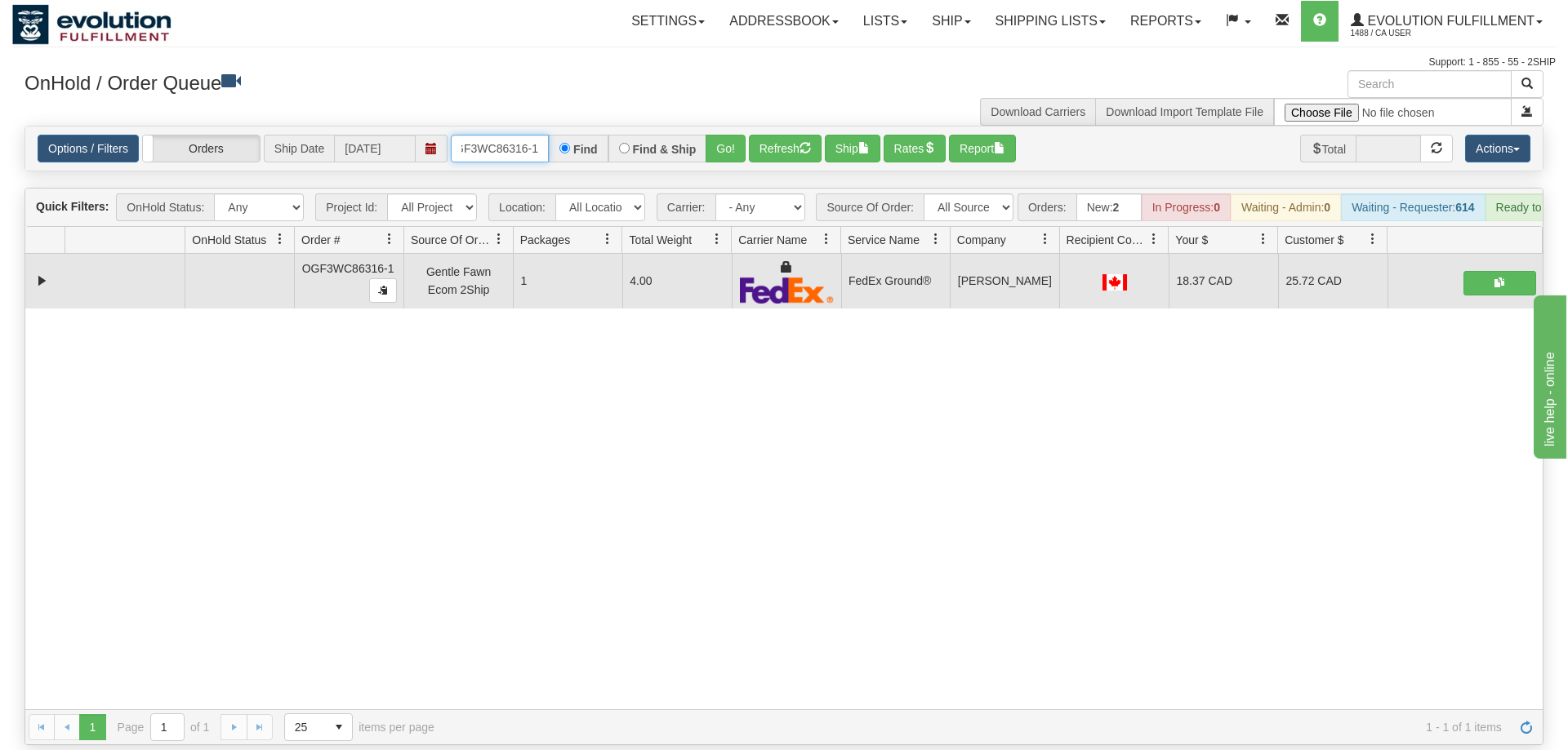
click at [510, 135] on input "OGF3WC86316-1" at bounding box center [500, 148] width 98 height 27
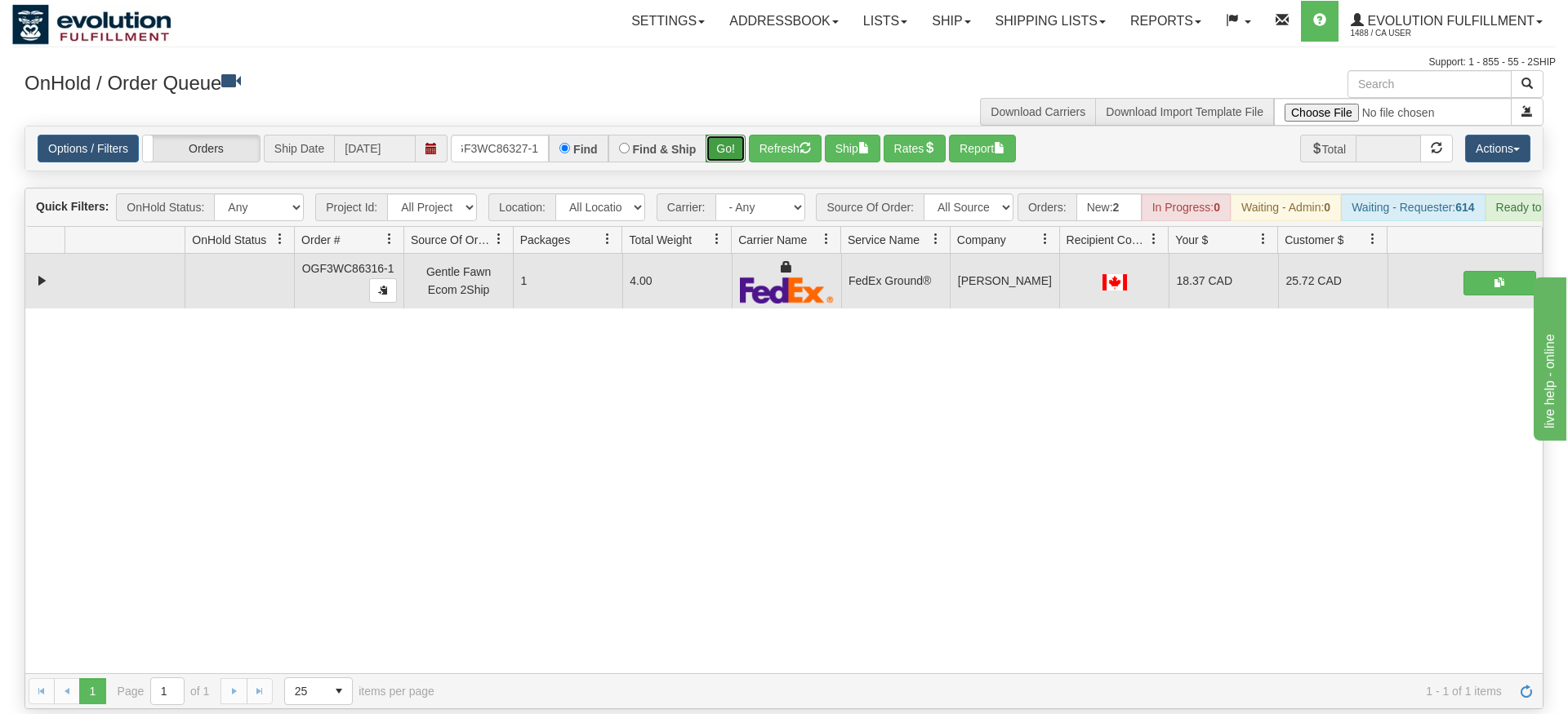
click at [720, 160] on div "Is equal to Is not equal to Contains Does not contains CAD USD EUR ZAR [PERSON_…" at bounding box center [784, 418] width 1544 height 583
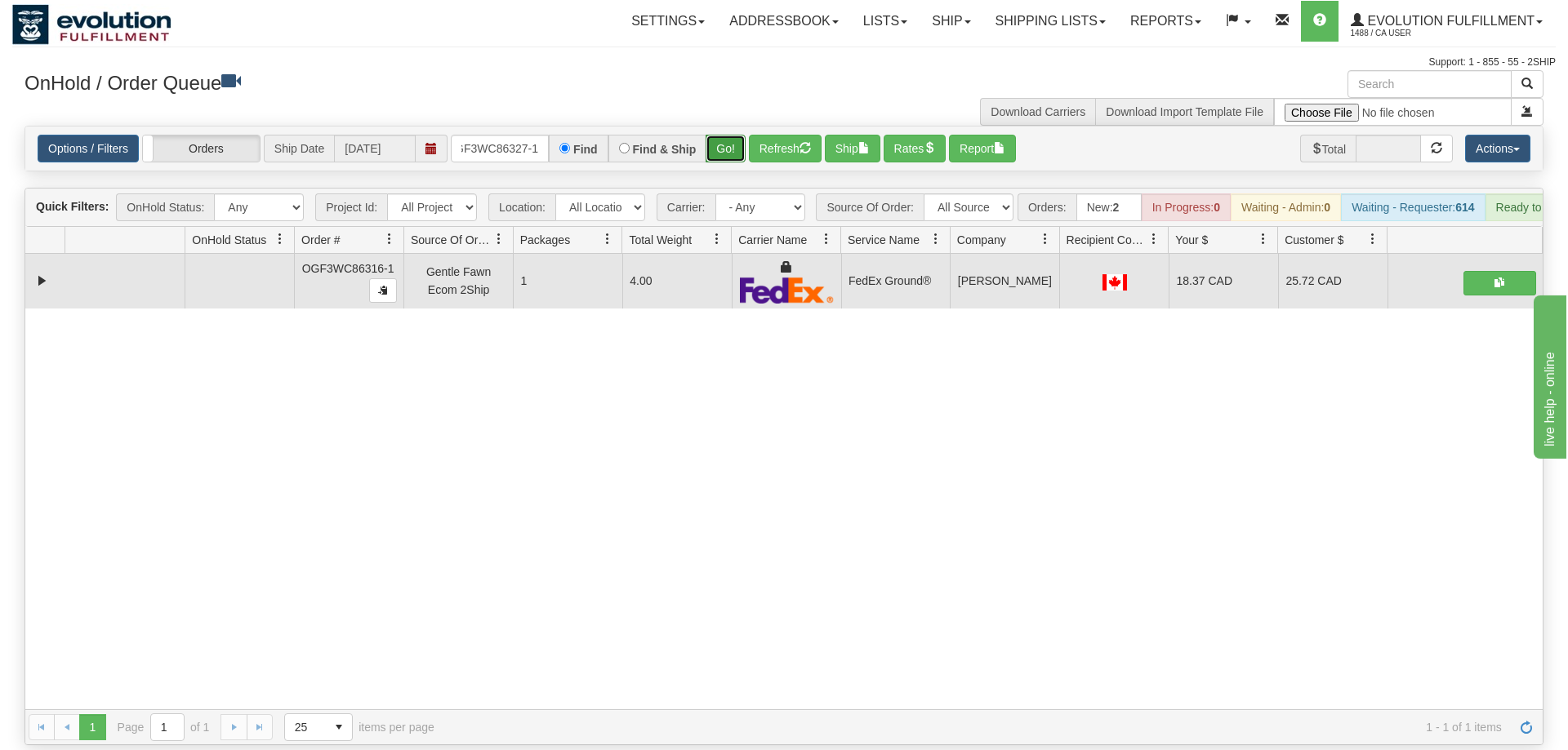
click at [737, 135] on button "Go!" at bounding box center [726, 148] width 40 height 27
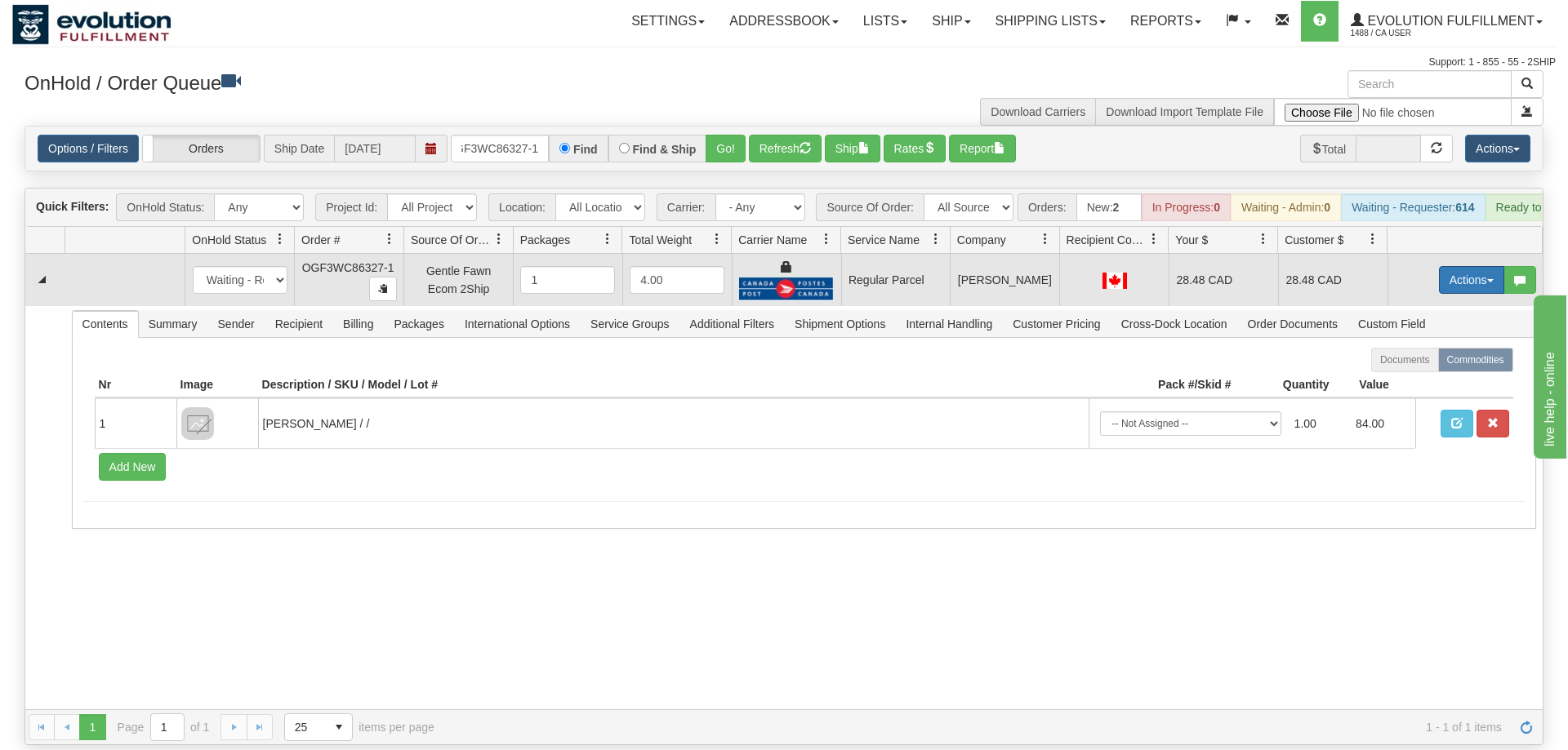
click at [1451, 266] on button "Actions" at bounding box center [1471, 279] width 65 height 27
click at [1440, 347] on span "Rate All Services" at bounding box center [1438, 354] width 98 height 13
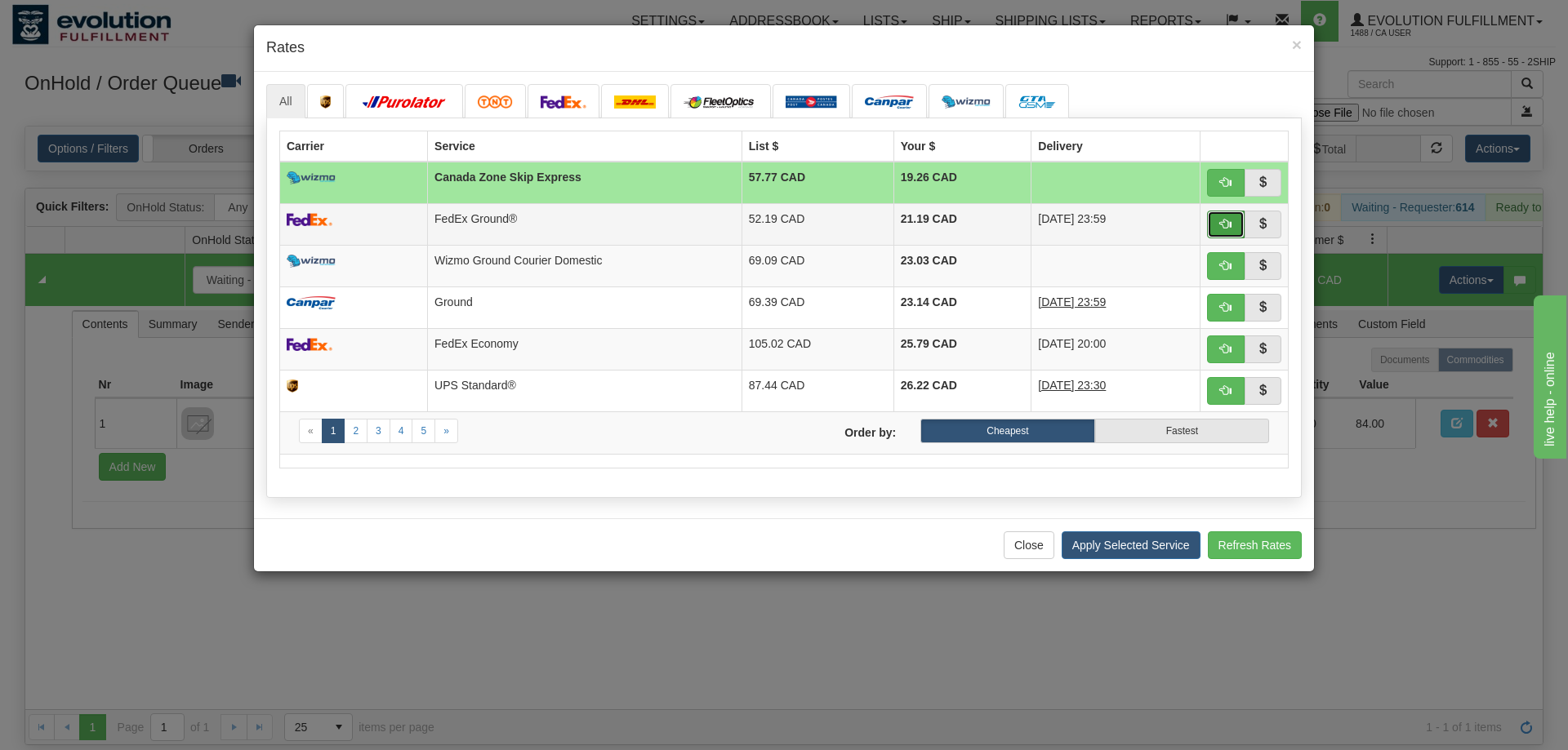
click at [1229, 222] on span "button" at bounding box center [1225, 224] width 11 height 11
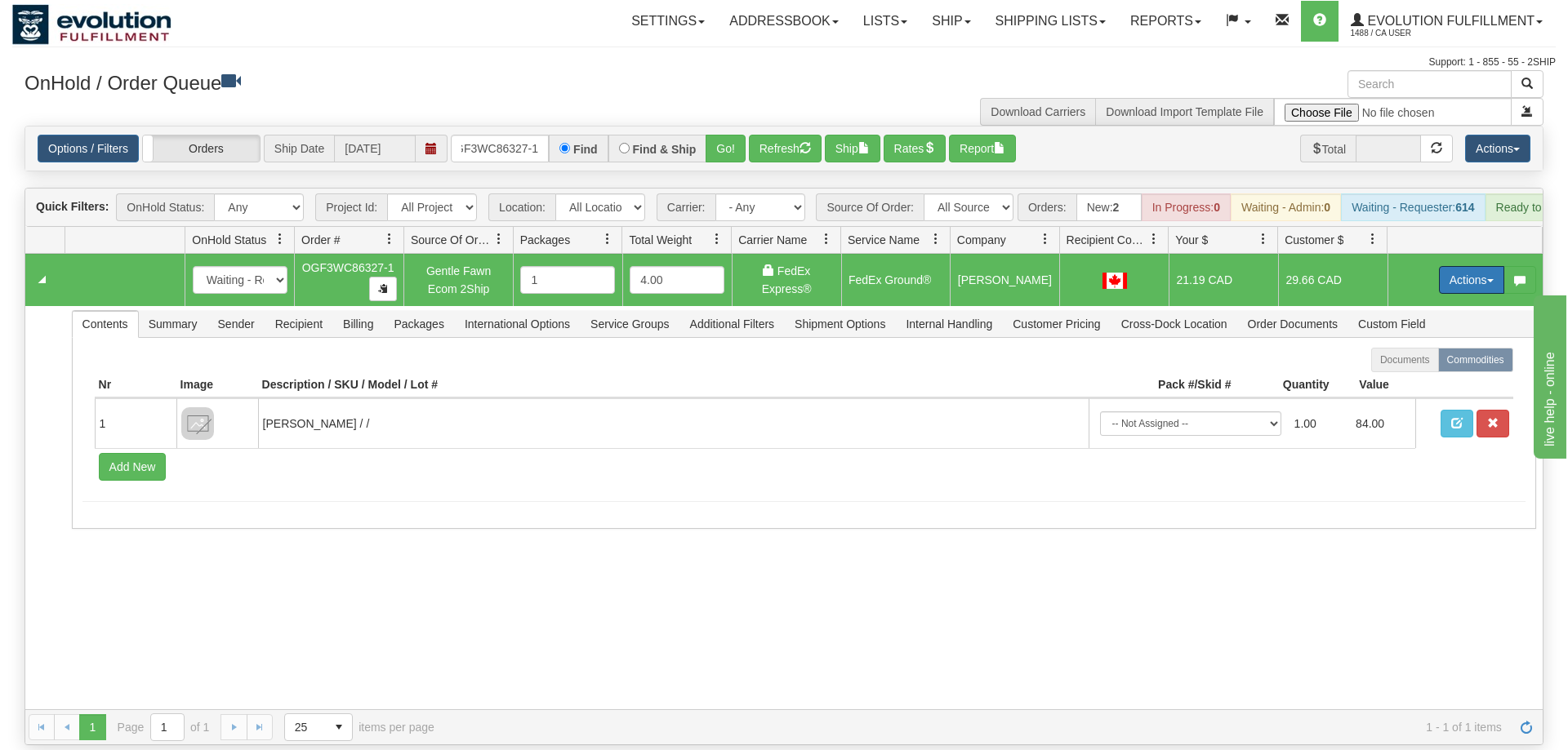
click at [1466, 266] on button "Actions" at bounding box center [1471, 279] width 65 height 27
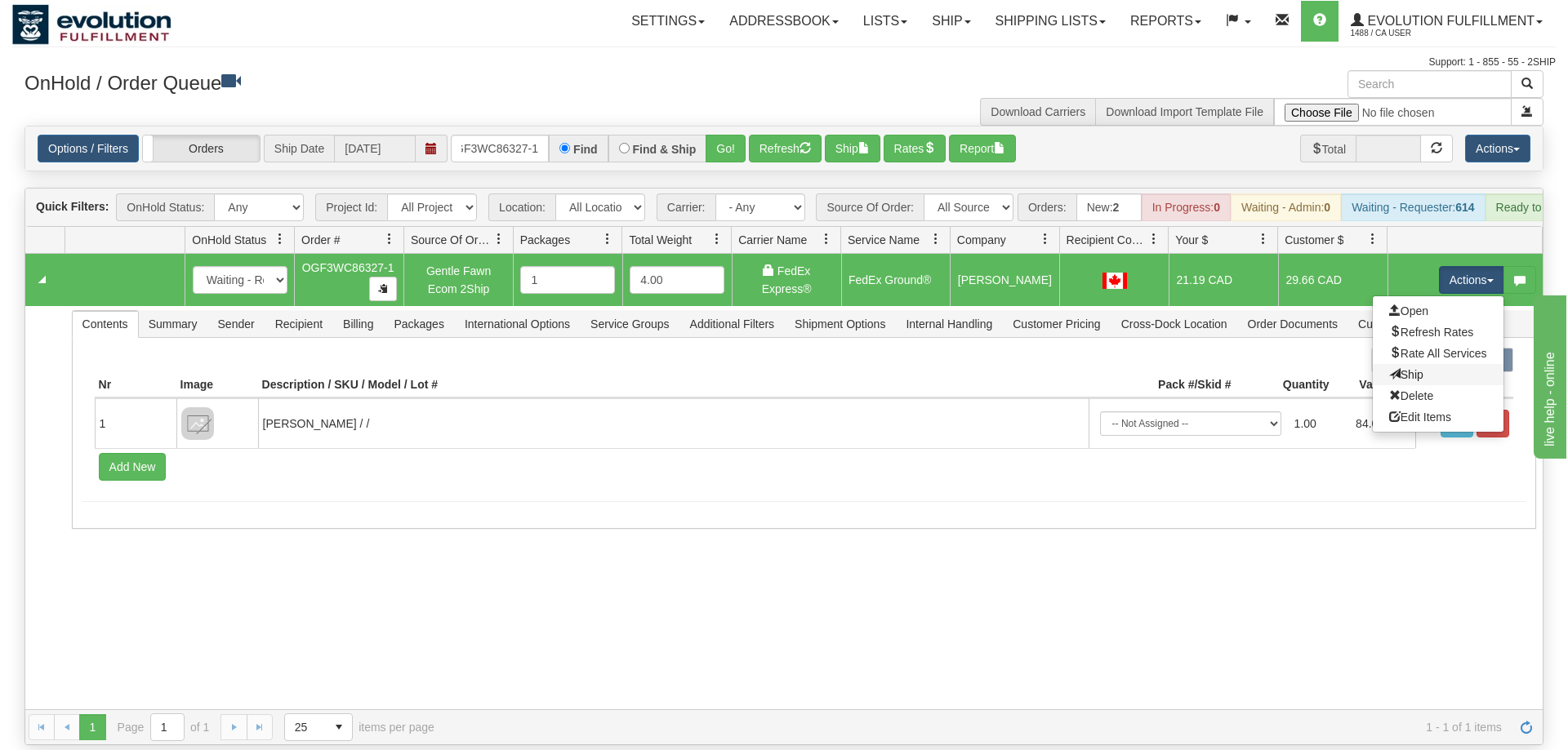
click at [1440, 364] on link "Ship" at bounding box center [1437, 375] width 131 height 22
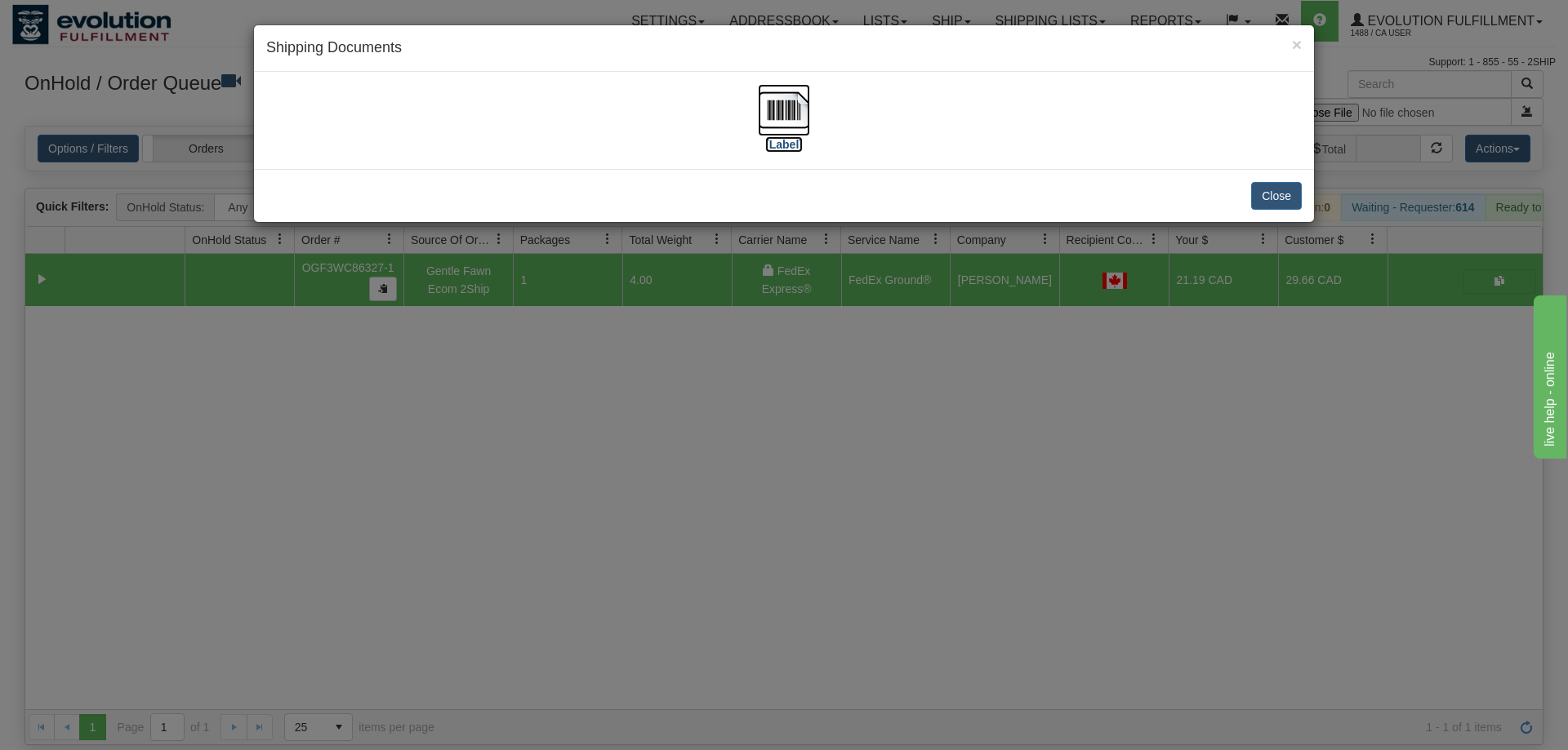
click at [792, 109] on img at bounding box center [784, 110] width 53 height 53
drag, startPoint x: 455, startPoint y: 479, endPoint x: 485, endPoint y: 7, distance: 473.0
click at [462, 464] on div "× Shipping Documents [Label] Close" at bounding box center [784, 375] width 1568 height 750
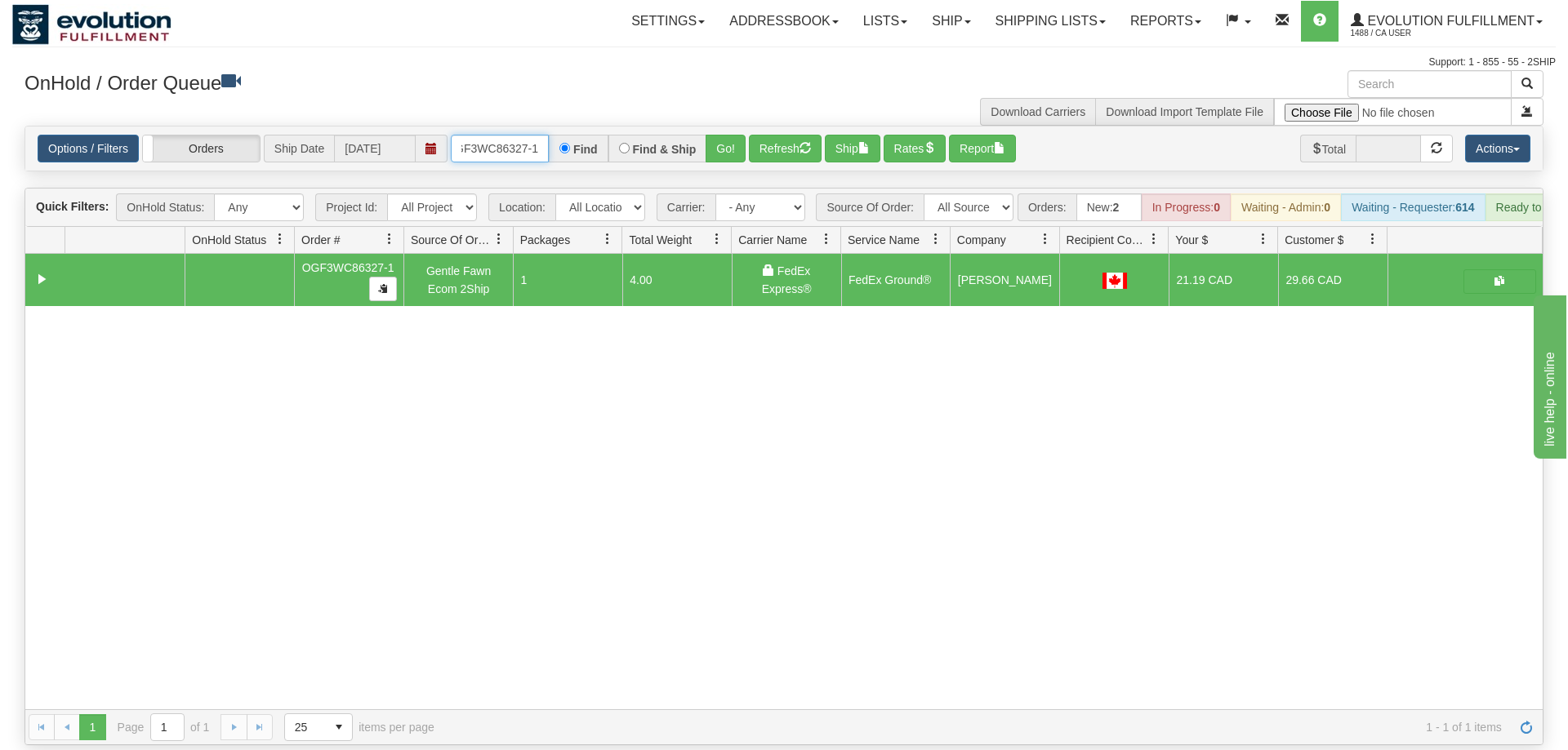
click at [483, 135] on input "OGF3WC86327-1" at bounding box center [500, 148] width 98 height 27
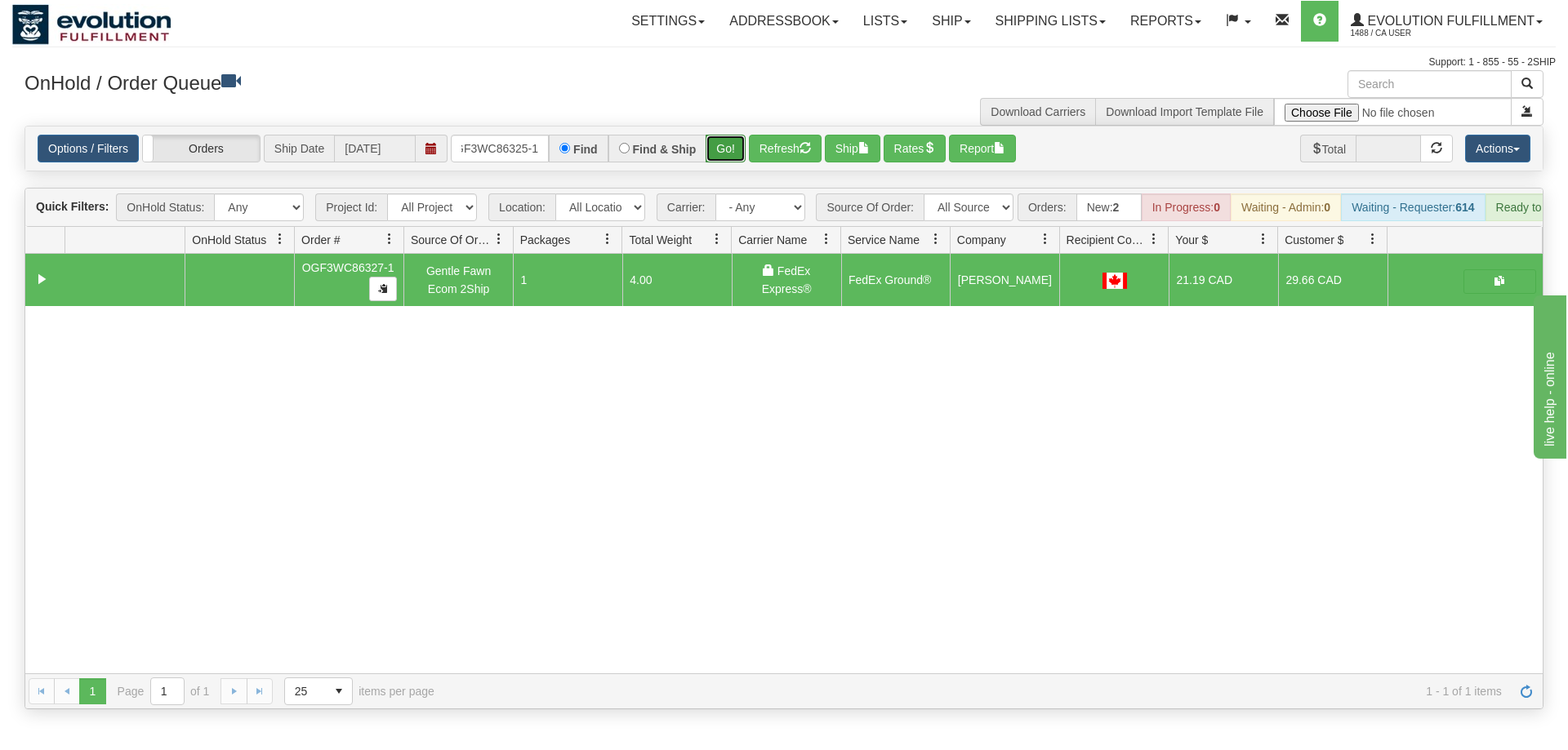
drag, startPoint x: 731, startPoint y: 122, endPoint x: 732, endPoint y: 132, distance: 10.0
click at [731, 155] on div "Is equal to Is not equal to Contains Does not contains CAD USD EUR ZAR [PERSON_…" at bounding box center [784, 418] width 1544 height 583
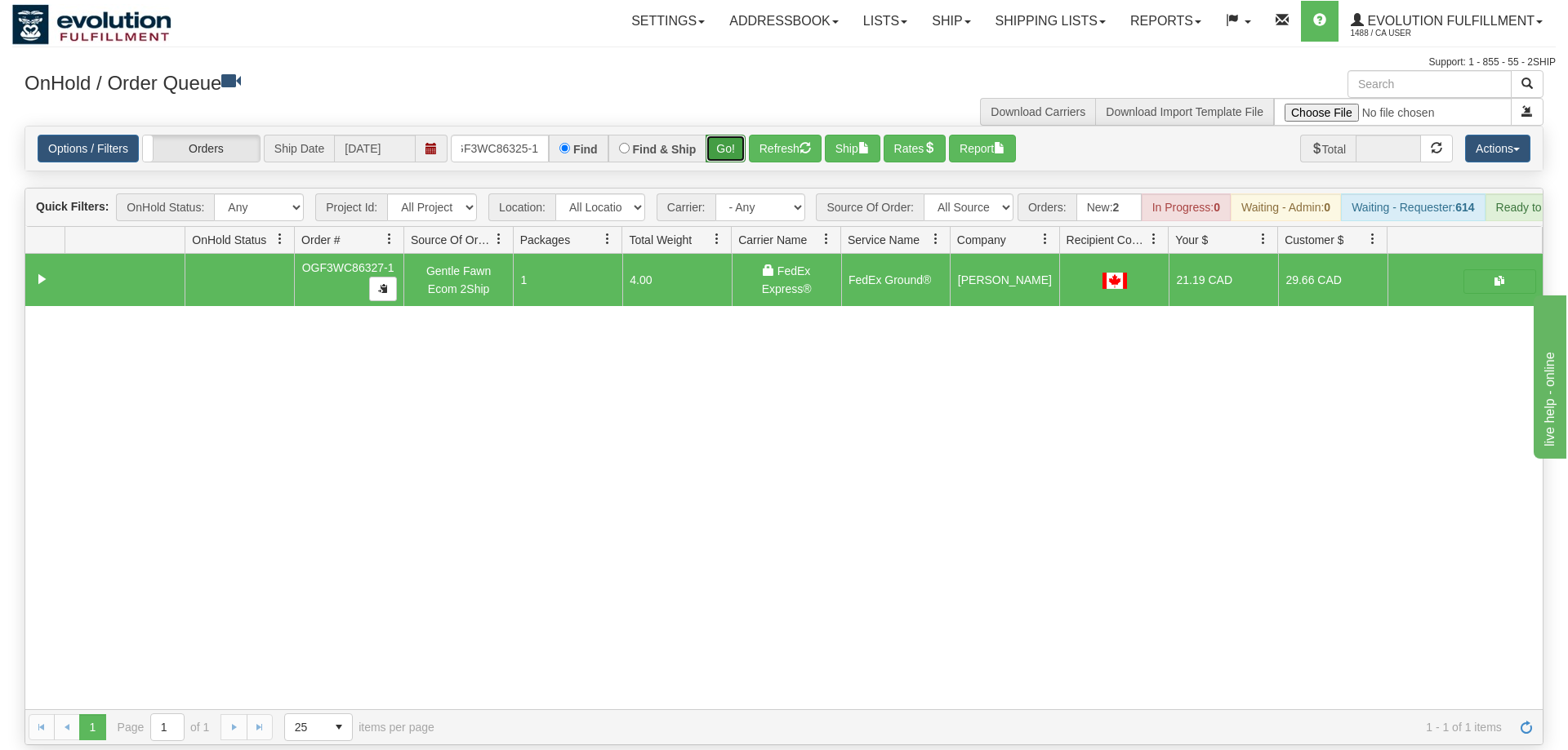
click at [732, 135] on button "Go!" at bounding box center [726, 148] width 40 height 27
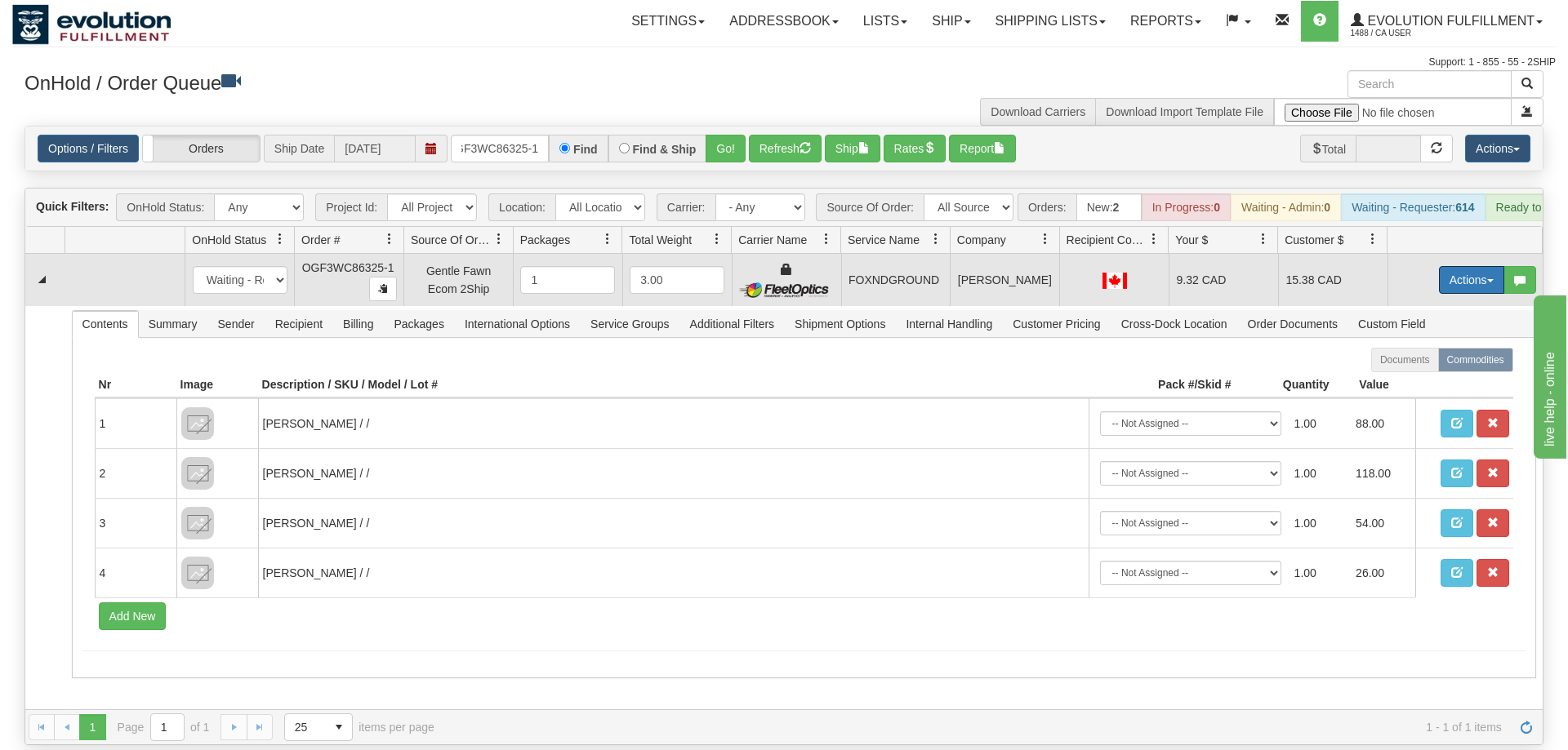
click at [1458, 266] on button "Actions" at bounding box center [1471, 279] width 65 height 27
click at [1440, 364] on link "Ship" at bounding box center [1437, 375] width 131 height 22
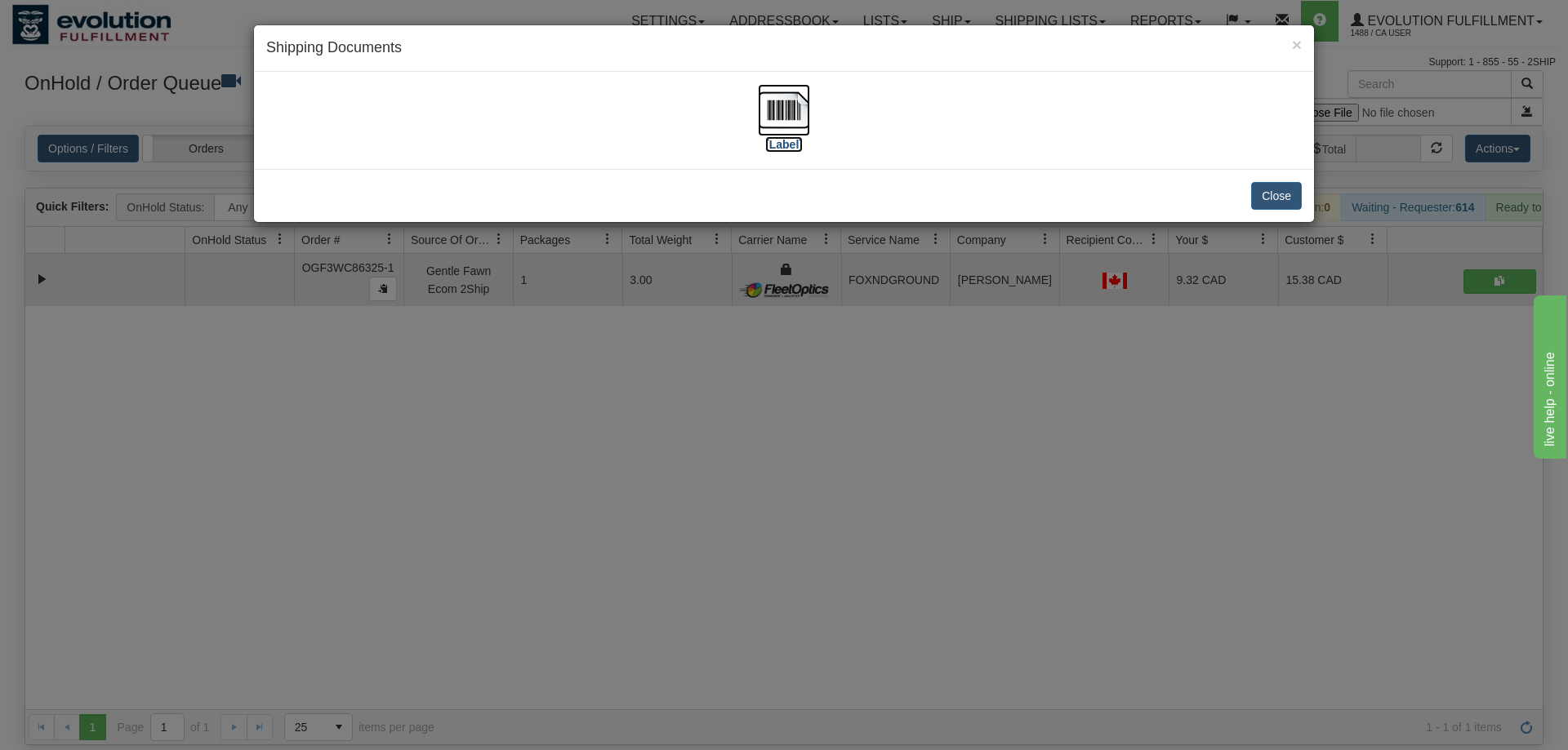
click at [797, 126] on img at bounding box center [784, 110] width 53 height 53
drag, startPoint x: 657, startPoint y: 360, endPoint x: 541, endPoint y: 140, distance: 248.7
click at [657, 359] on div "× Shipping Documents [Label] Close" at bounding box center [784, 375] width 1568 height 750
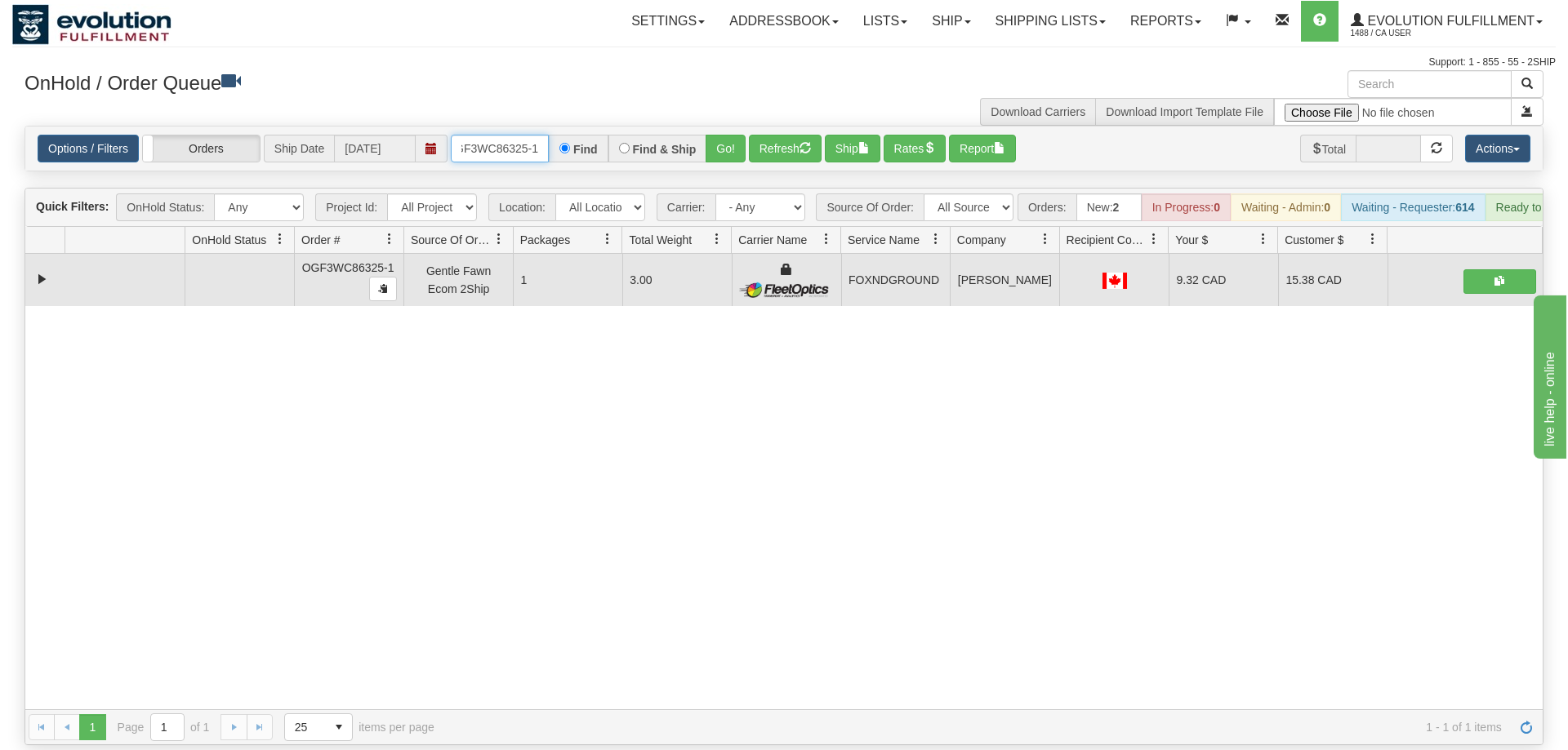
click at [506, 135] on input "OGF3WC86325-1" at bounding box center [500, 148] width 98 height 27
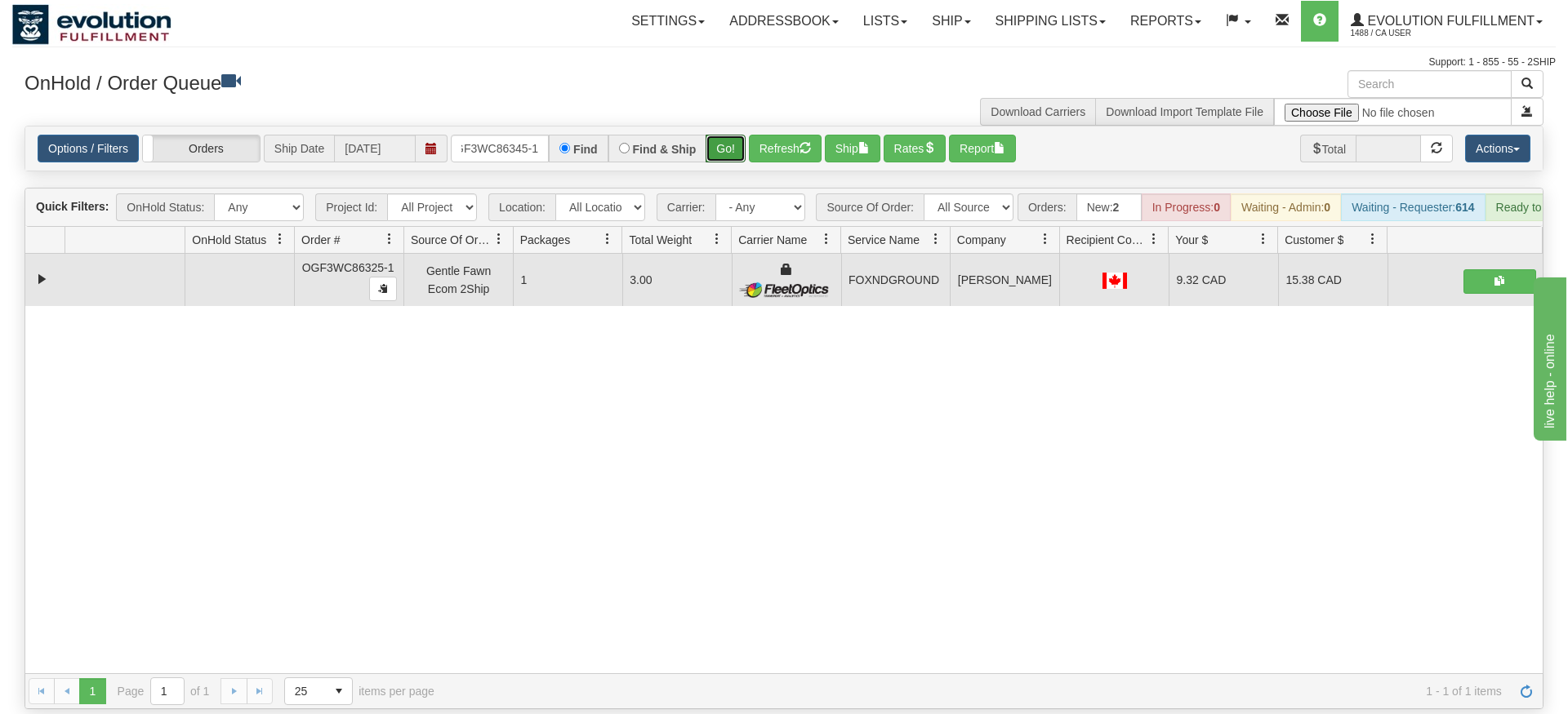
click at [741, 148] on div "Is equal to Is not equal to Contains Does not contains CAD USD EUR ZAR [PERSON_…" at bounding box center [784, 418] width 1544 height 583
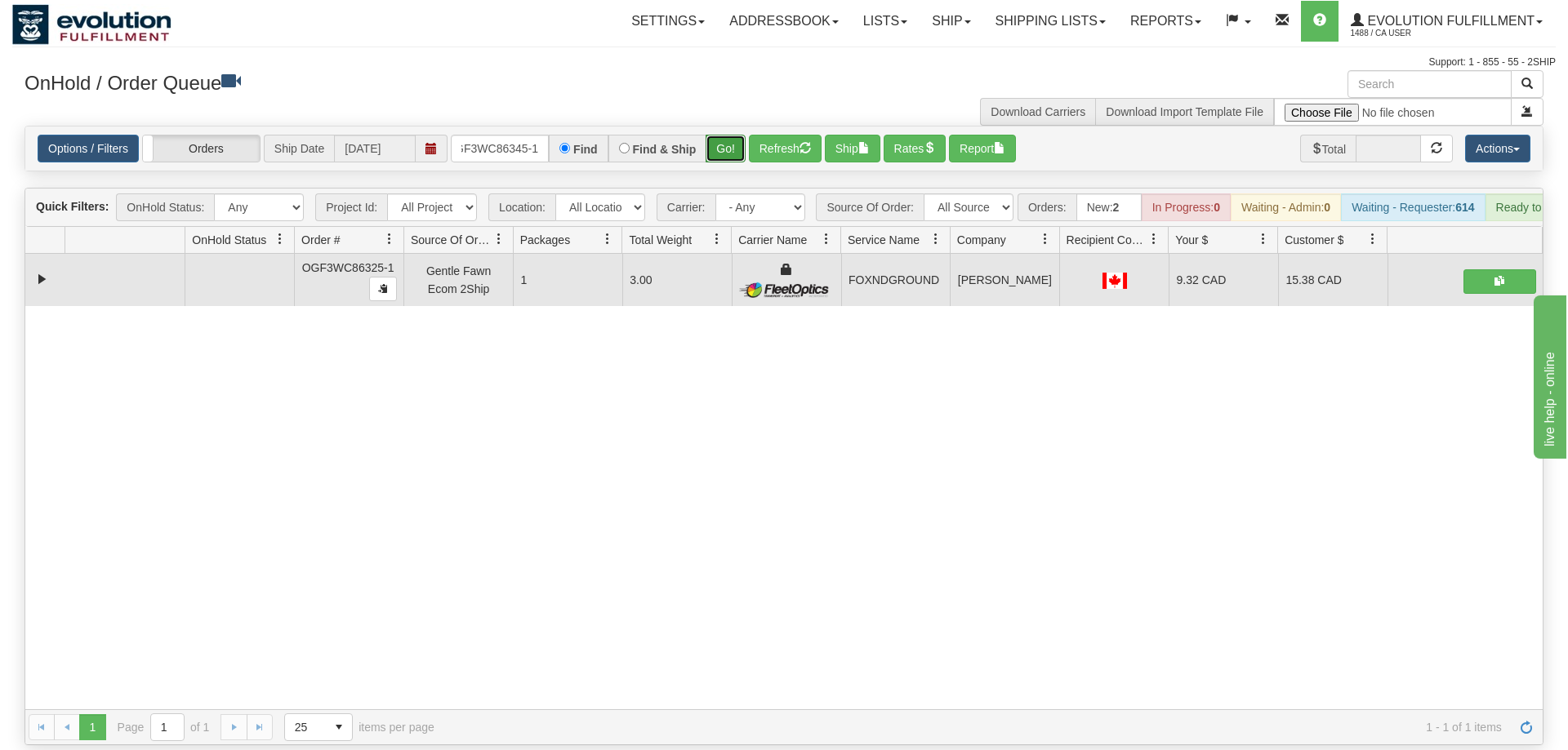
click at [725, 135] on button "Go!" at bounding box center [726, 148] width 40 height 27
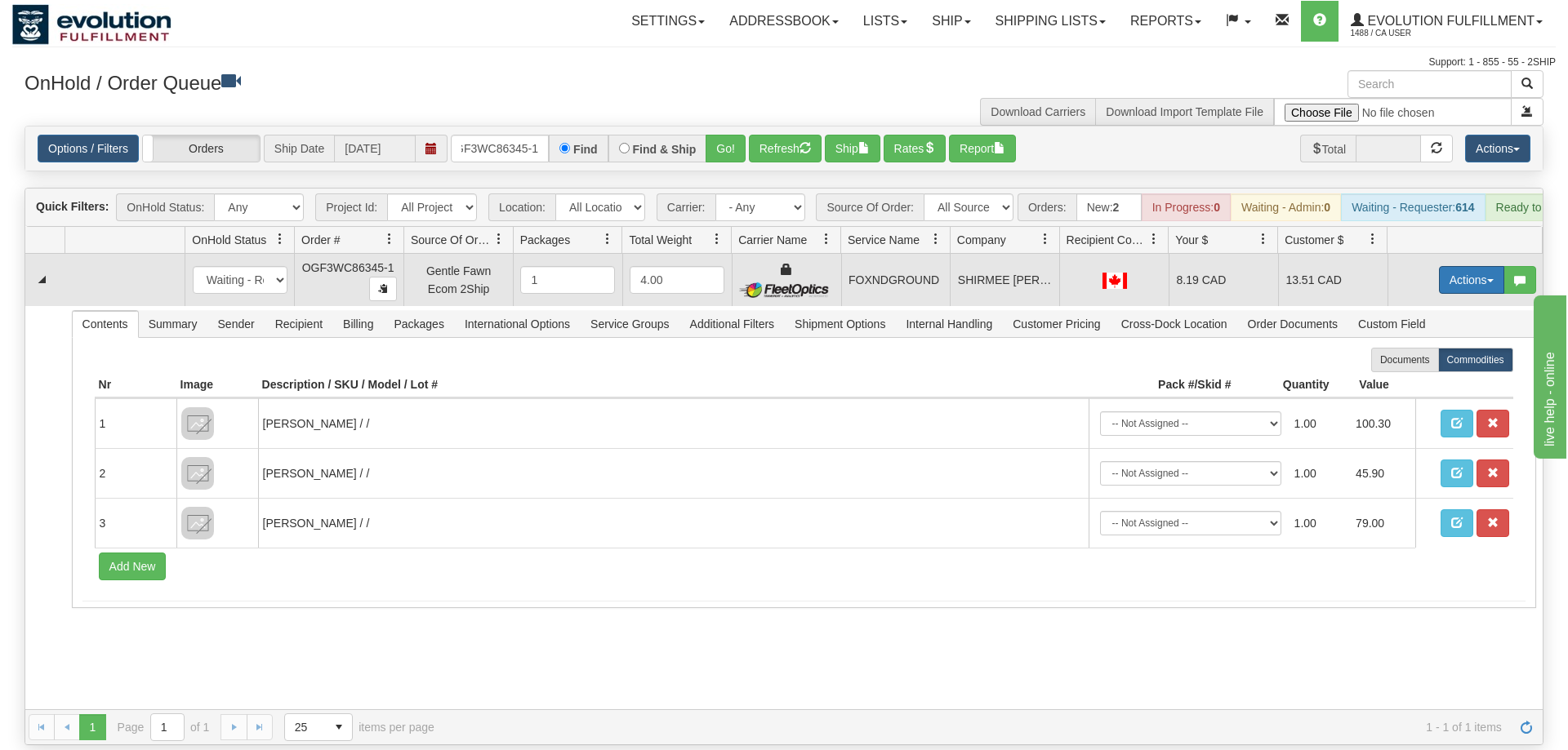
click at [1462, 266] on button "Actions" at bounding box center [1471, 279] width 65 height 27
click at [1419, 364] on link "Ship" at bounding box center [1437, 375] width 131 height 22
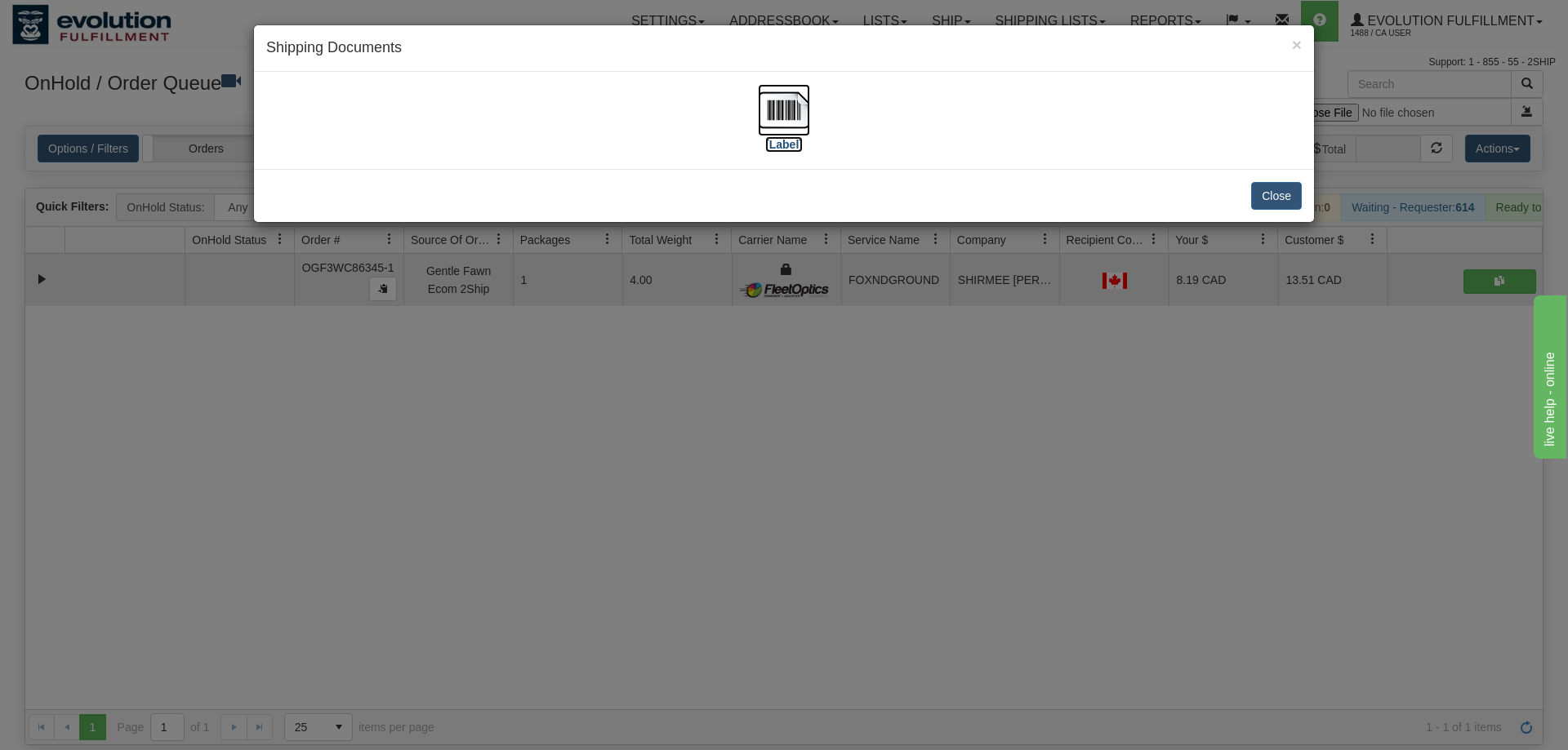
click at [780, 108] on img at bounding box center [784, 110] width 53 height 53
drag, startPoint x: 632, startPoint y: 365, endPoint x: 510, endPoint y: 74, distance: 315.5
click at [632, 358] on div "× Shipping Documents [Label] Close" at bounding box center [784, 375] width 1568 height 750
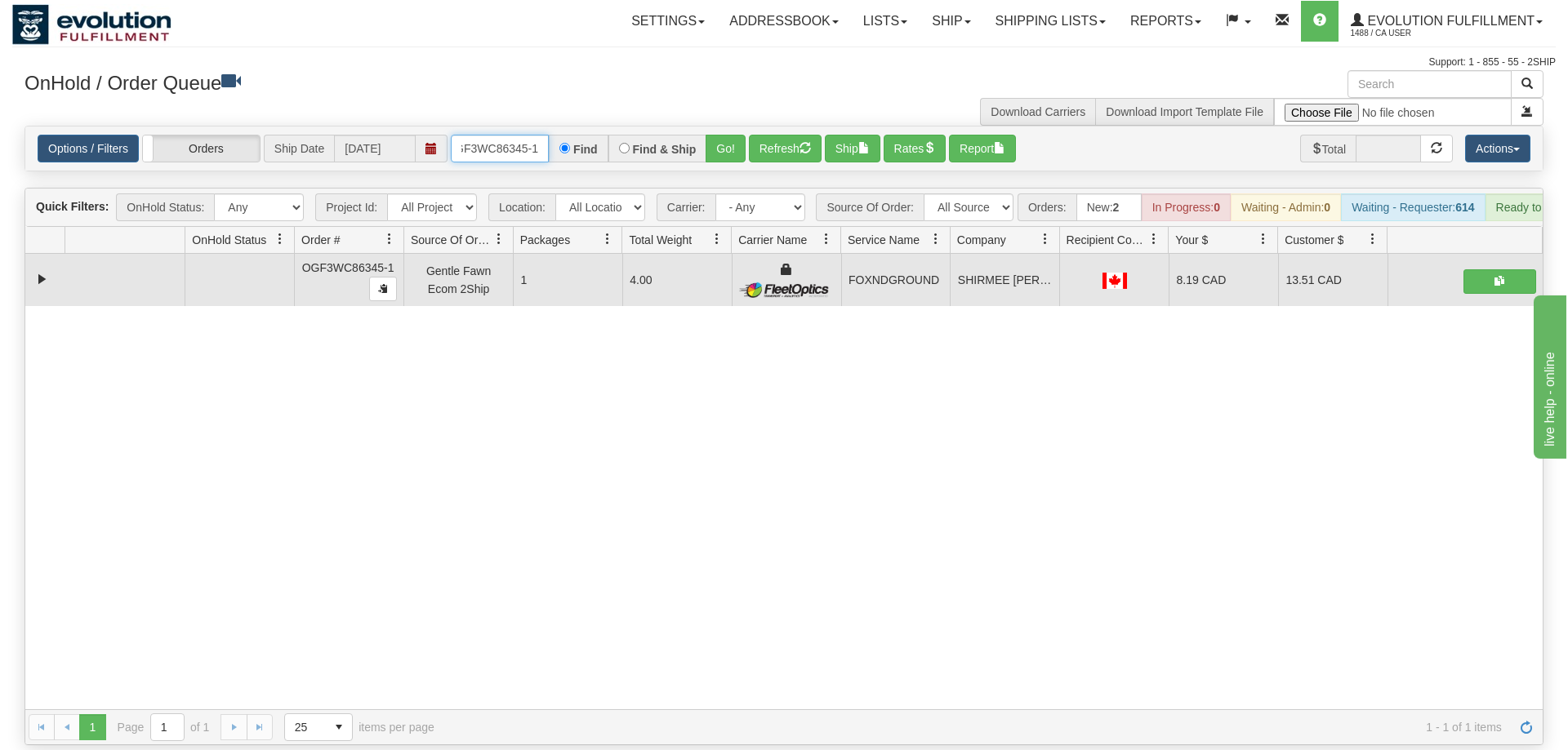
click at [504, 137] on input "OGF3WC86345-1" at bounding box center [500, 148] width 98 height 27
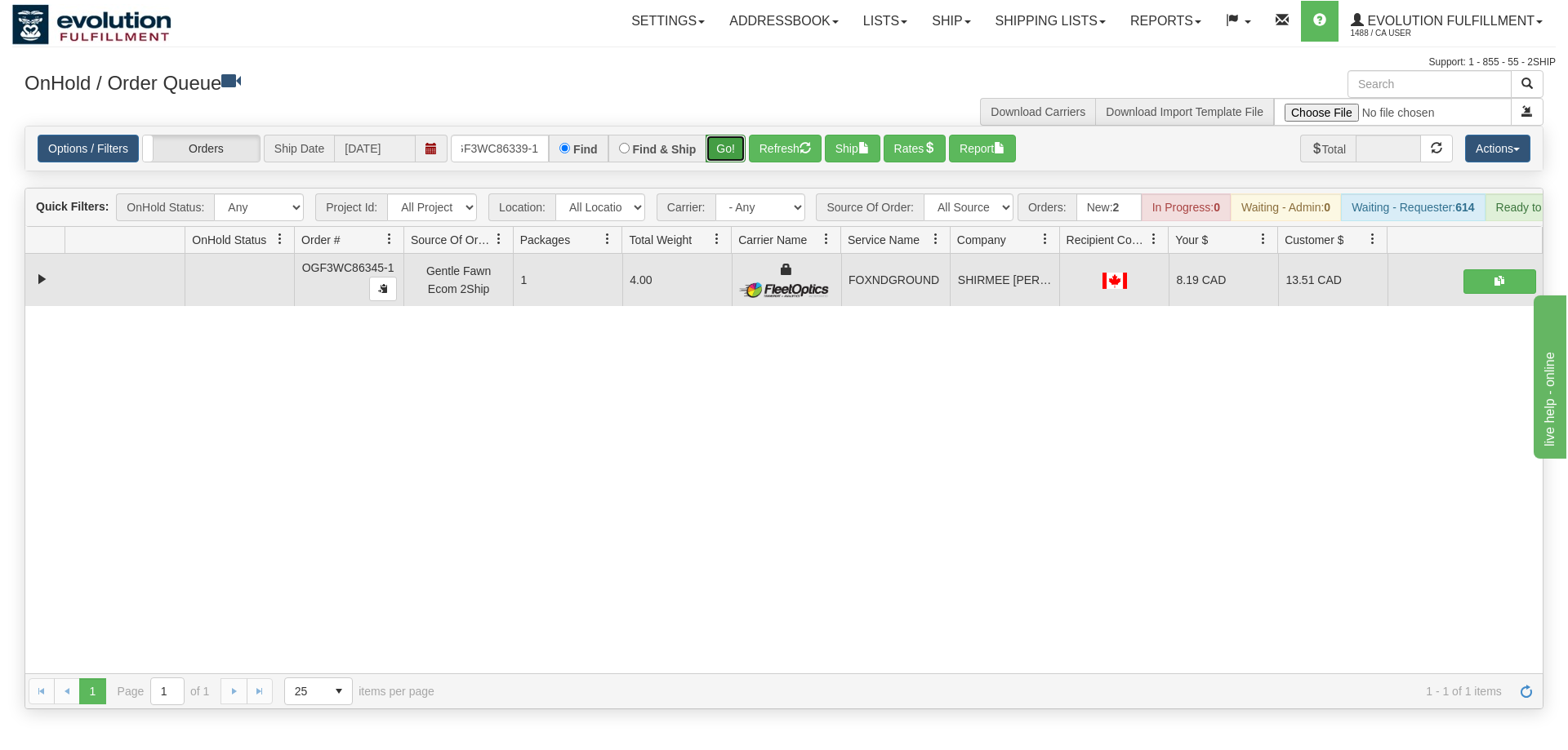
click at [728, 152] on div "Is equal to Is not equal to Contains Does not contains CAD USD EUR ZAR [PERSON_…" at bounding box center [784, 418] width 1544 height 583
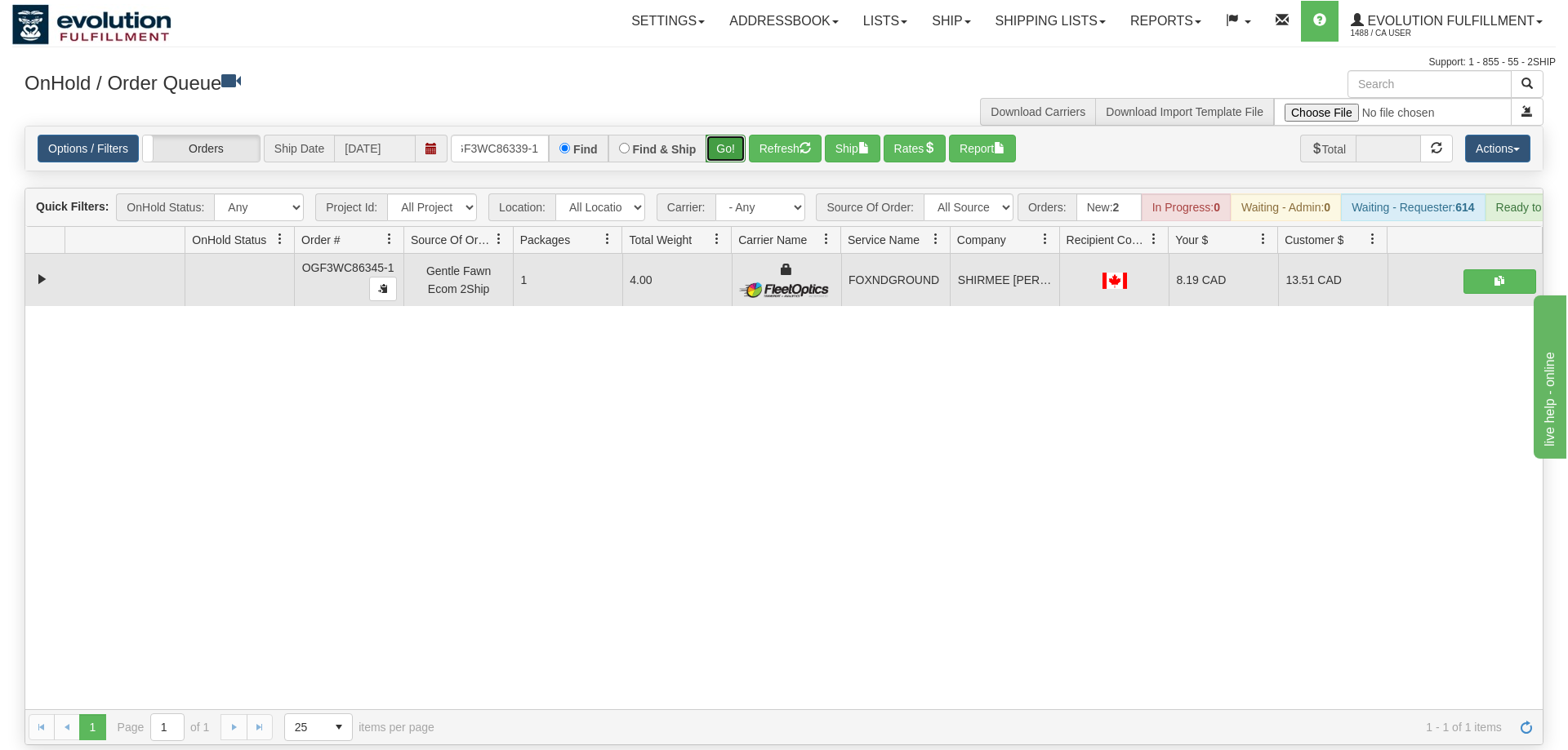
click at [723, 135] on button "Go!" at bounding box center [726, 148] width 40 height 27
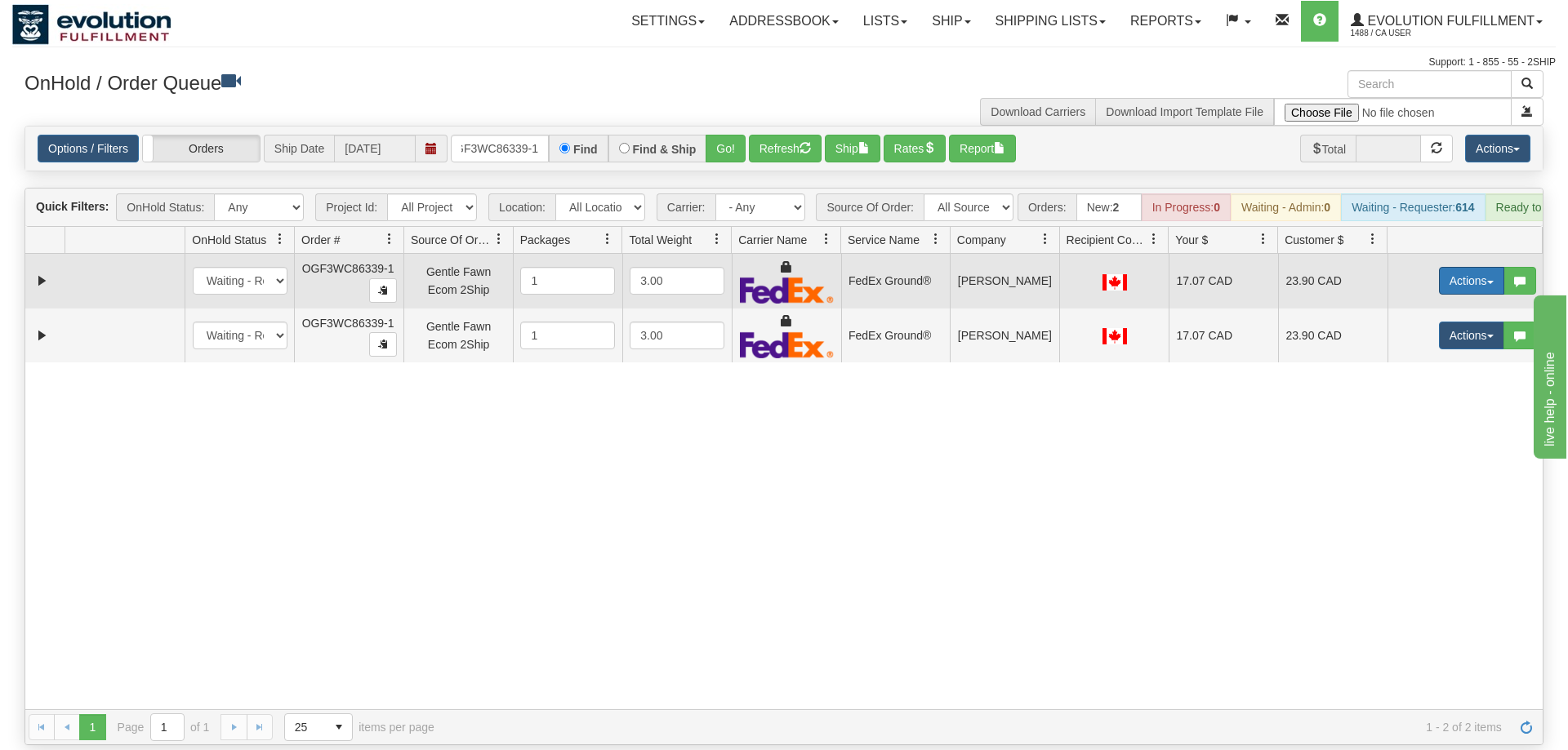
click at [1445, 267] on button "Actions" at bounding box center [1471, 280] width 65 height 27
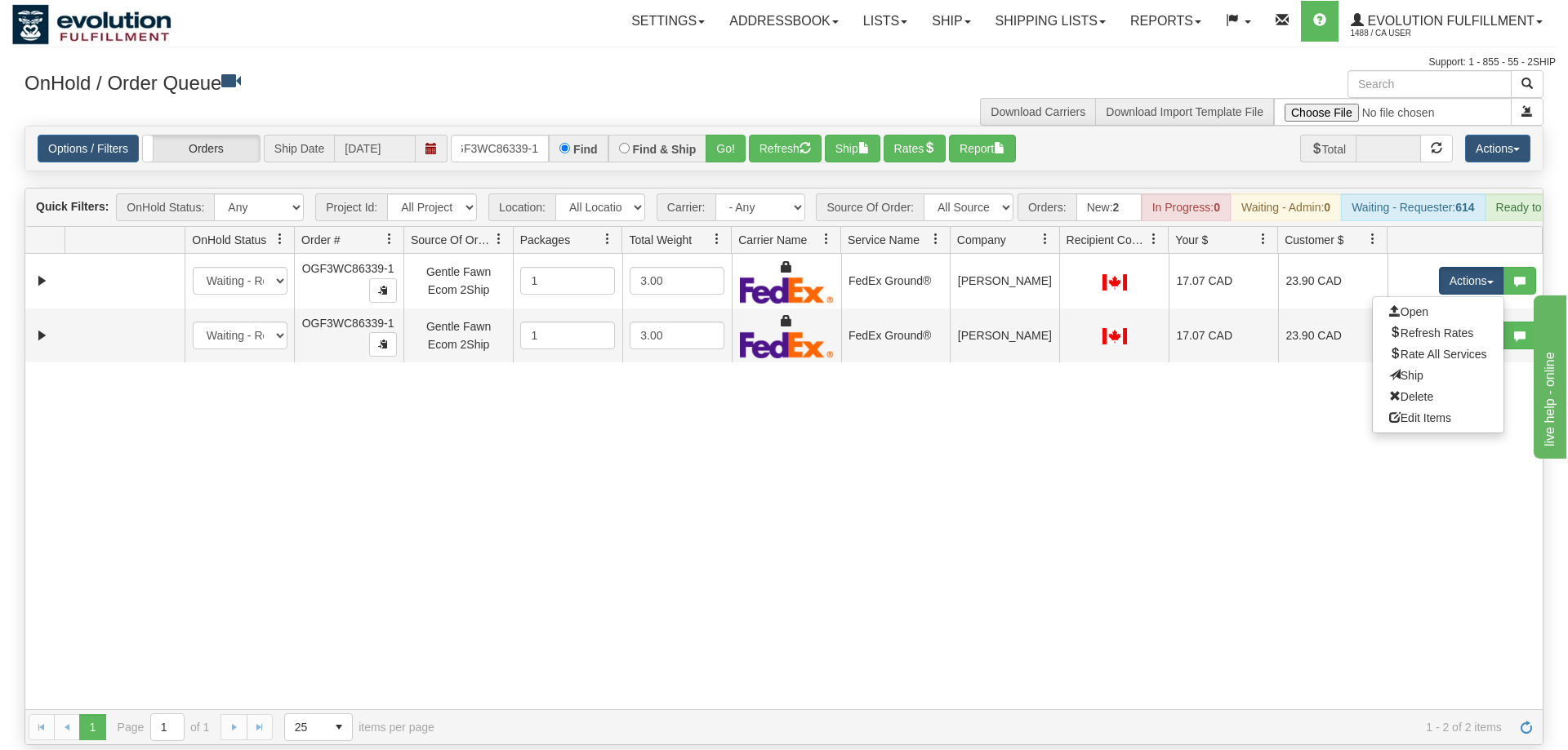
click at [1440, 365] on link "Ship" at bounding box center [1437, 375] width 131 height 22
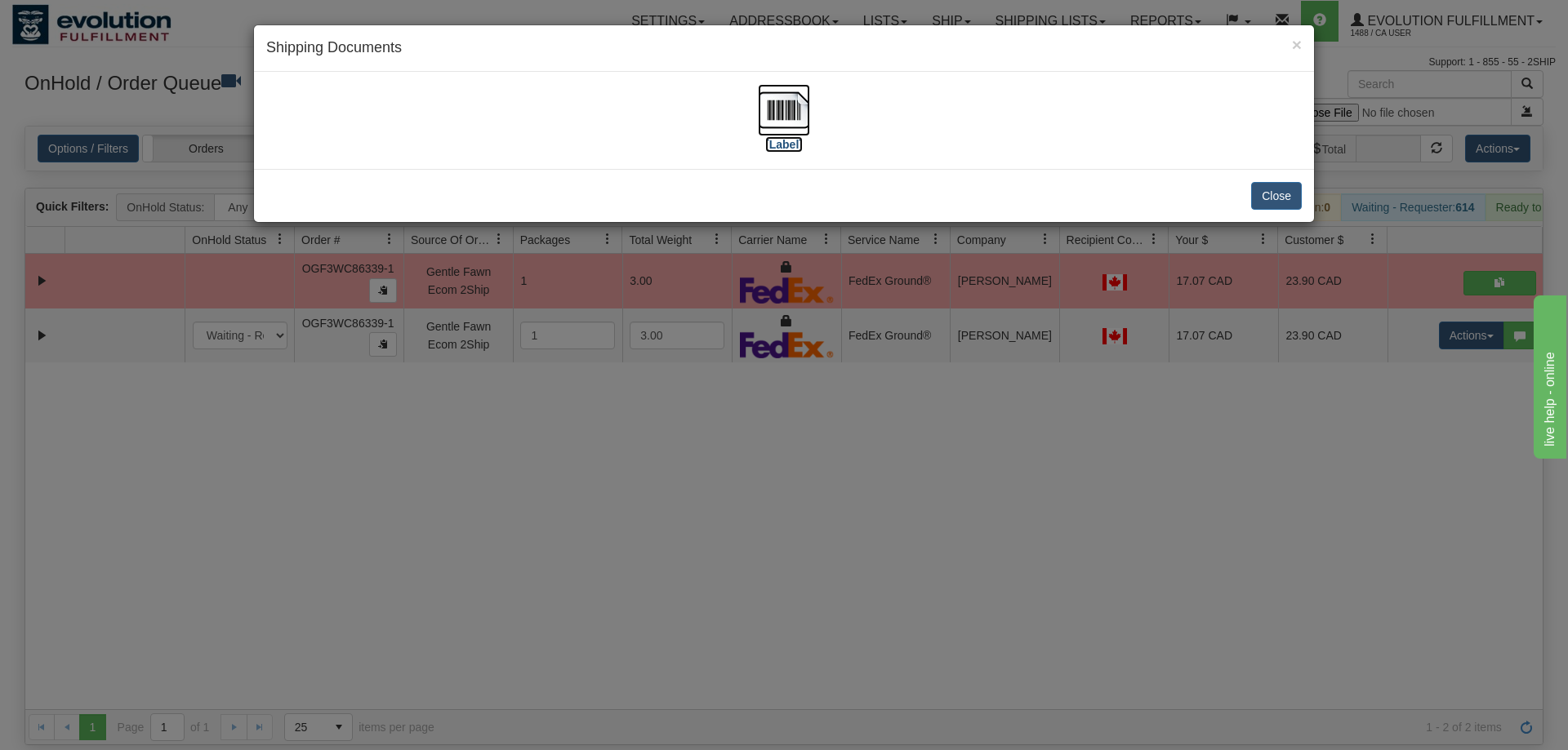
click at [807, 109] on img at bounding box center [784, 110] width 53 height 53
click at [1193, 446] on div "× Shipping Documents [Label] Close" at bounding box center [784, 375] width 1568 height 750
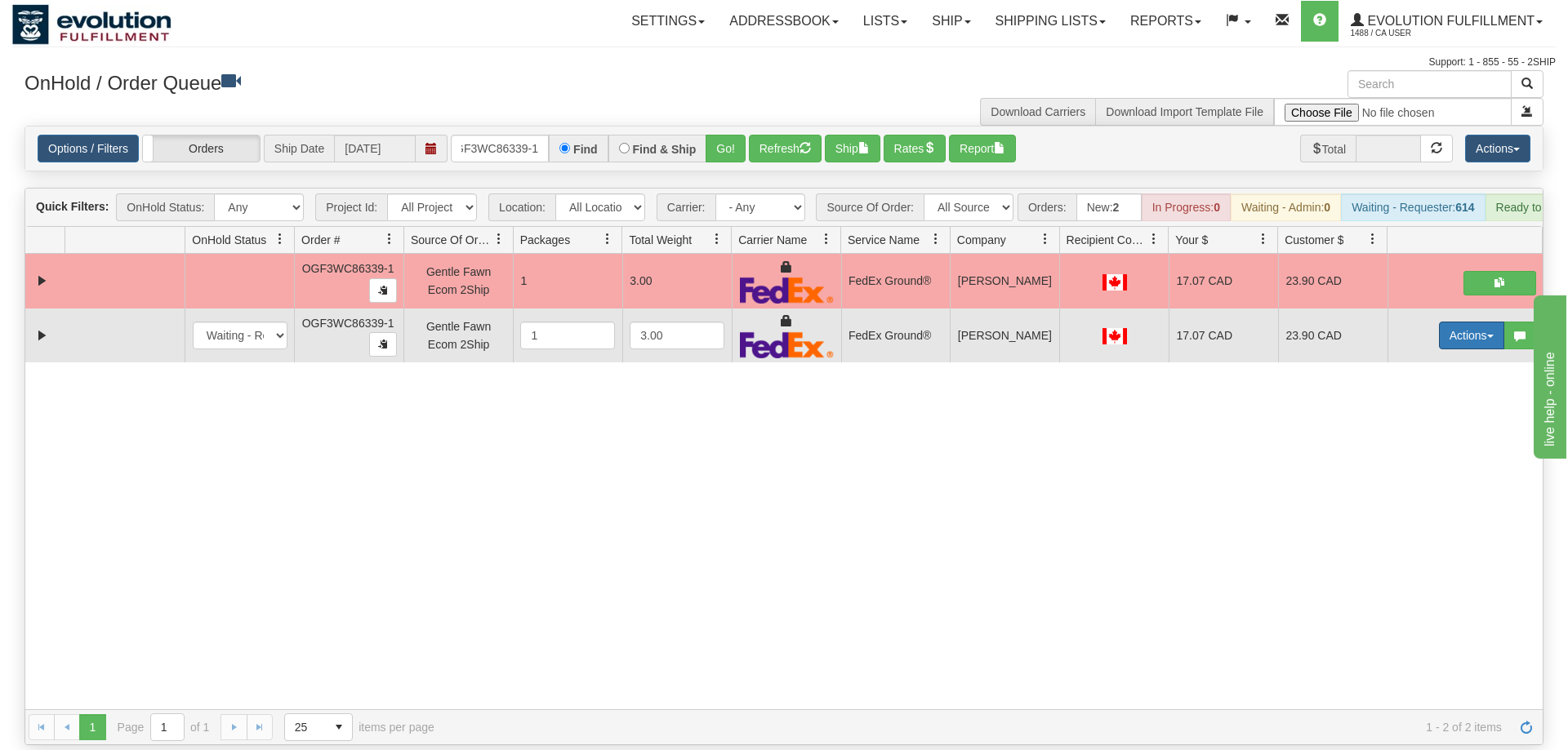
click at [1449, 322] on button "Actions" at bounding box center [1471, 335] width 65 height 27
click at [1432, 440] on link "Delete" at bounding box center [1437, 451] width 131 height 22
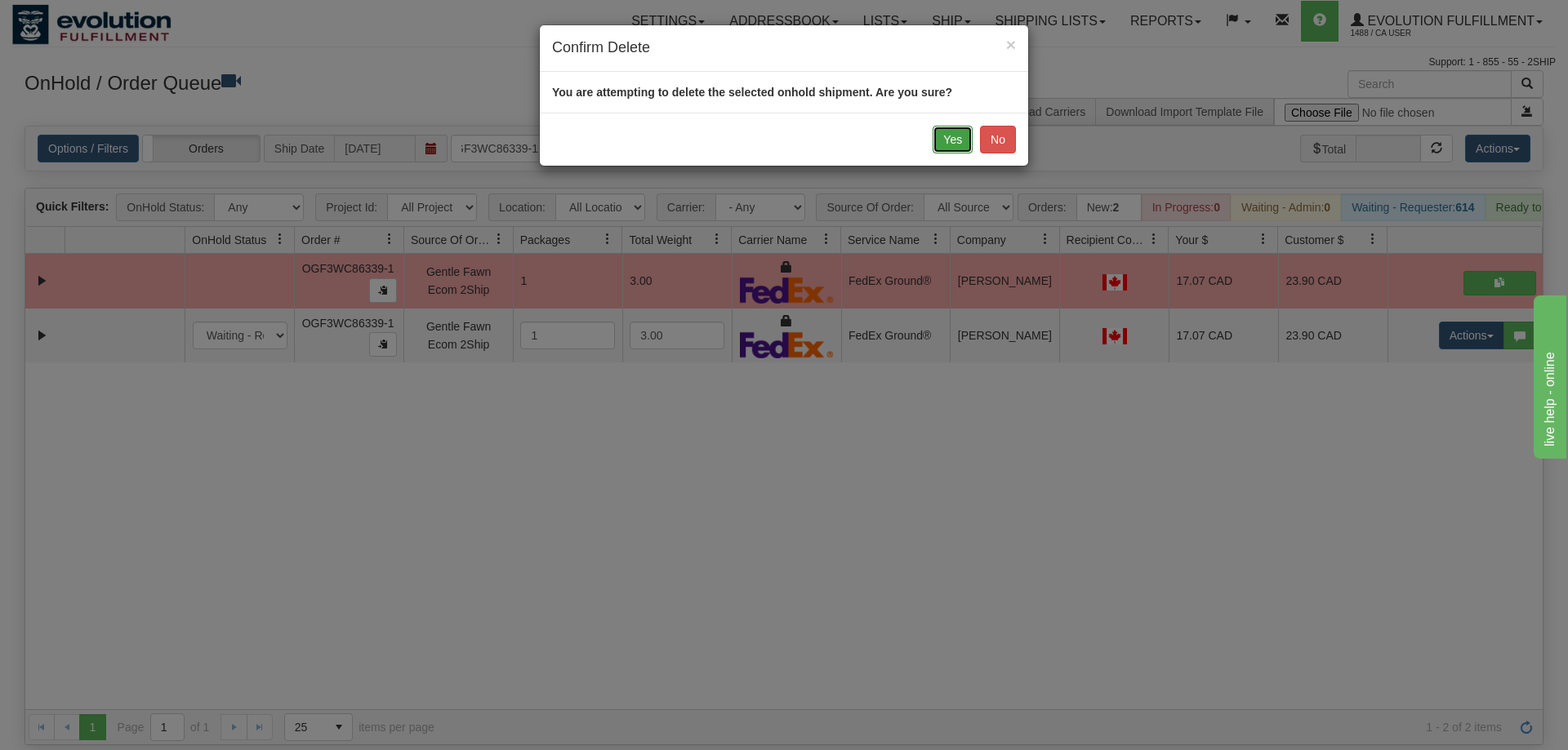
click at [939, 138] on button "Yes" at bounding box center [952, 139] width 40 height 27
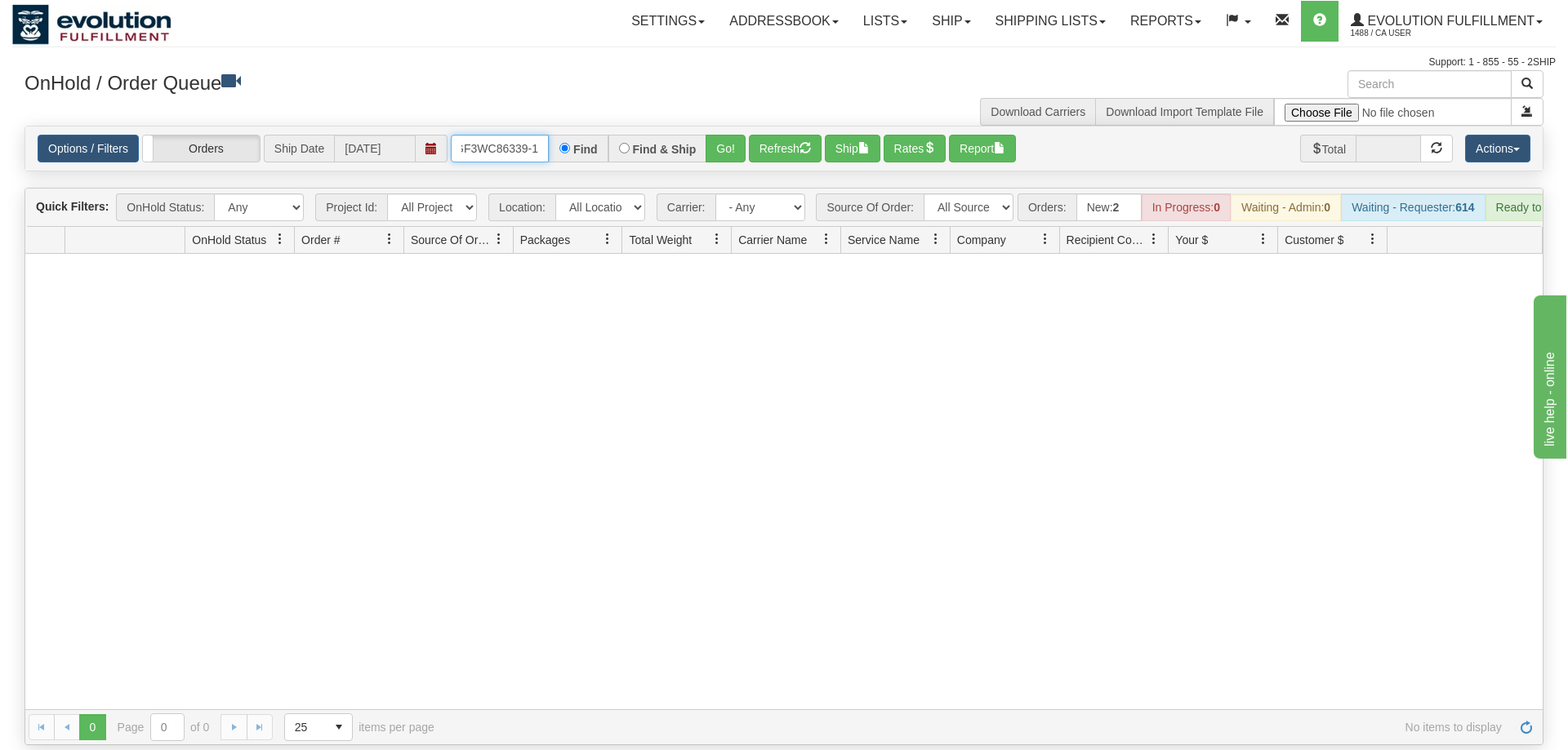
click at [532, 135] on input "OGF3WC86339-1" at bounding box center [500, 148] width 98 height 27
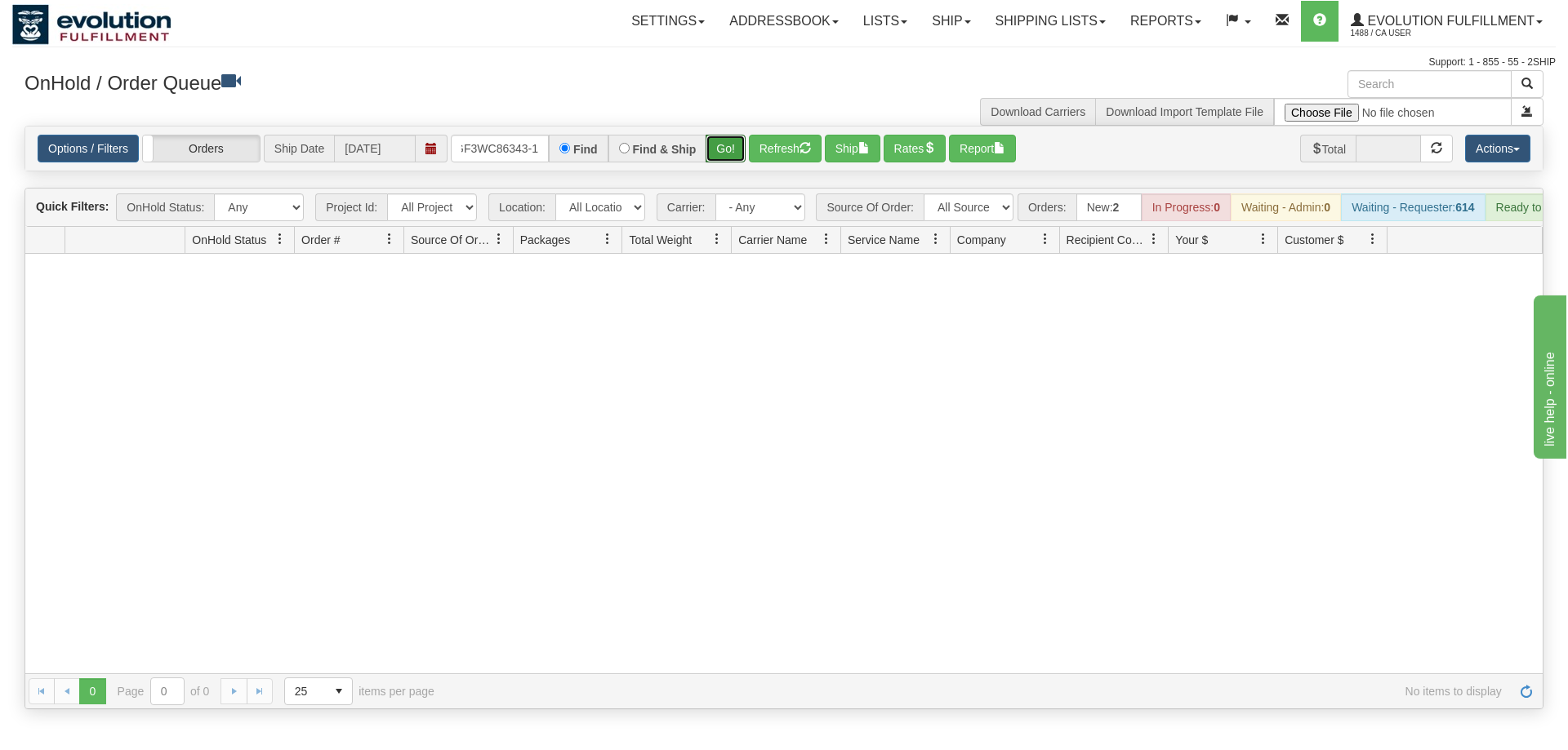
click at [723, 157] on div "Is equal to Is not equal to Contains Does not contains CAD USD EUR ZAR [PERSON_…" at bounding box center [784, 418] width 1544 height 583
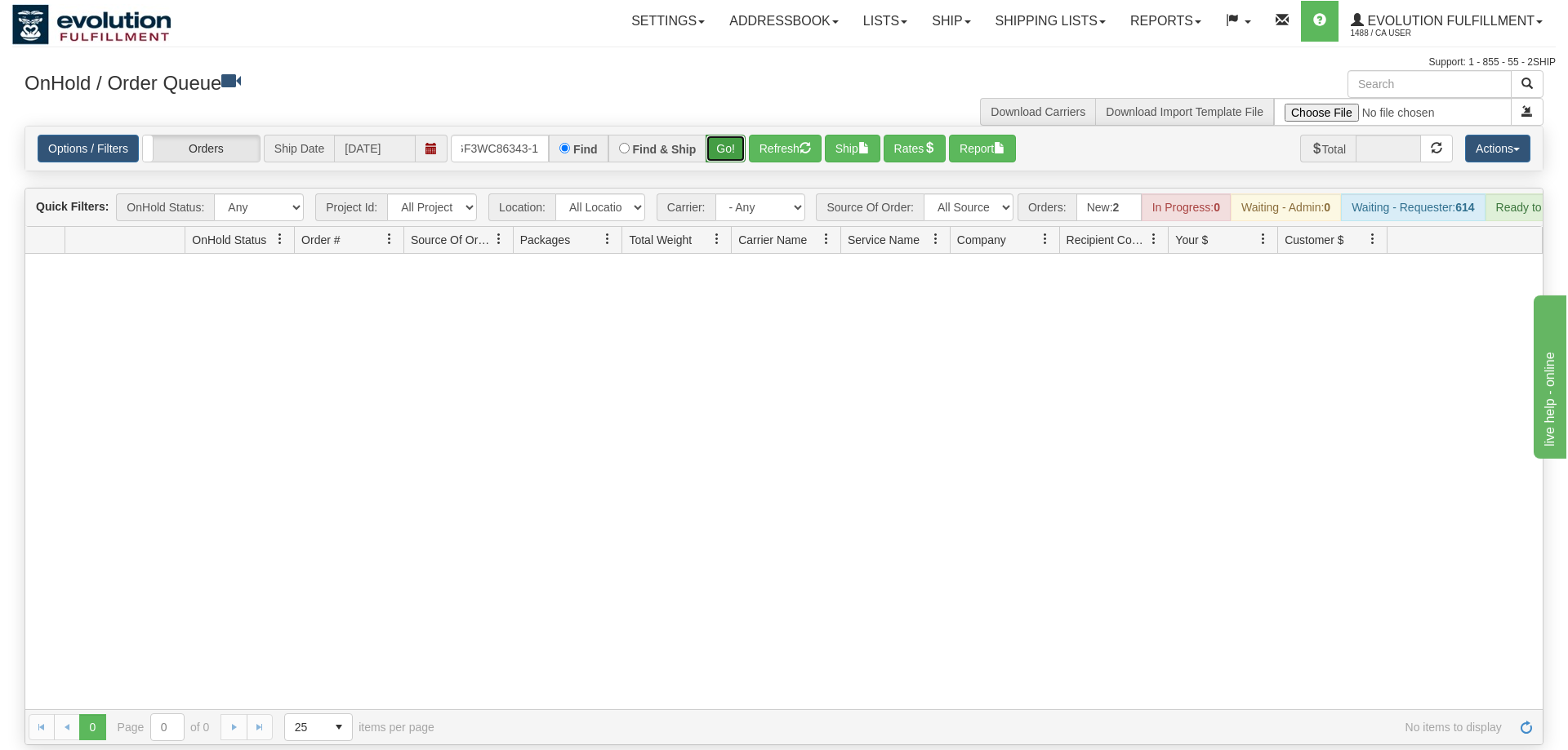
click at [724, 135] on button "Go!" at bounding box center [726, 148] width 40 height 27
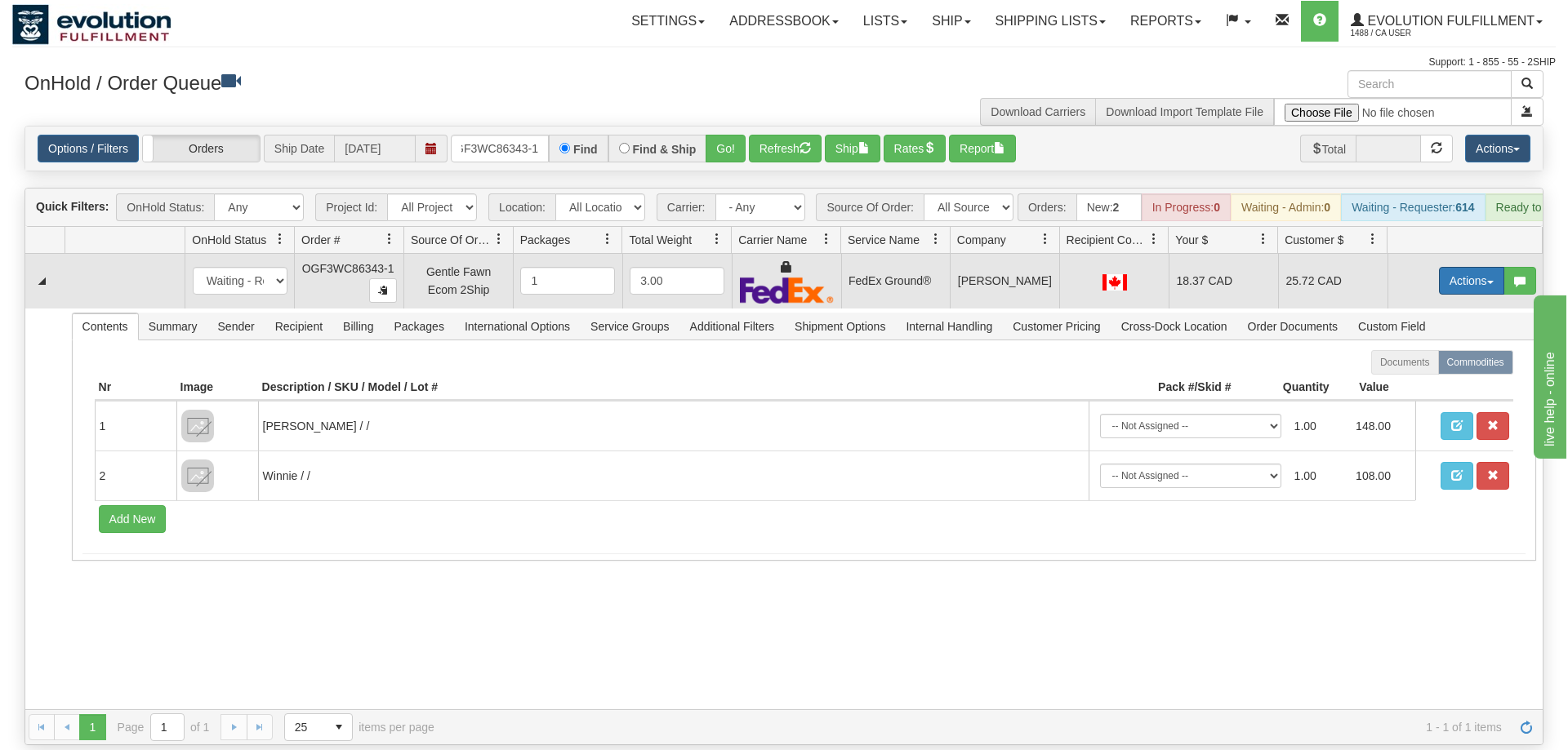
click at [1464, 267] on button "Actions" at bounding box center [1471, 280] width 65 height 27
click at [1427, 365] on link "Ship" at bounding box center [1437, 375] width 131 height 22
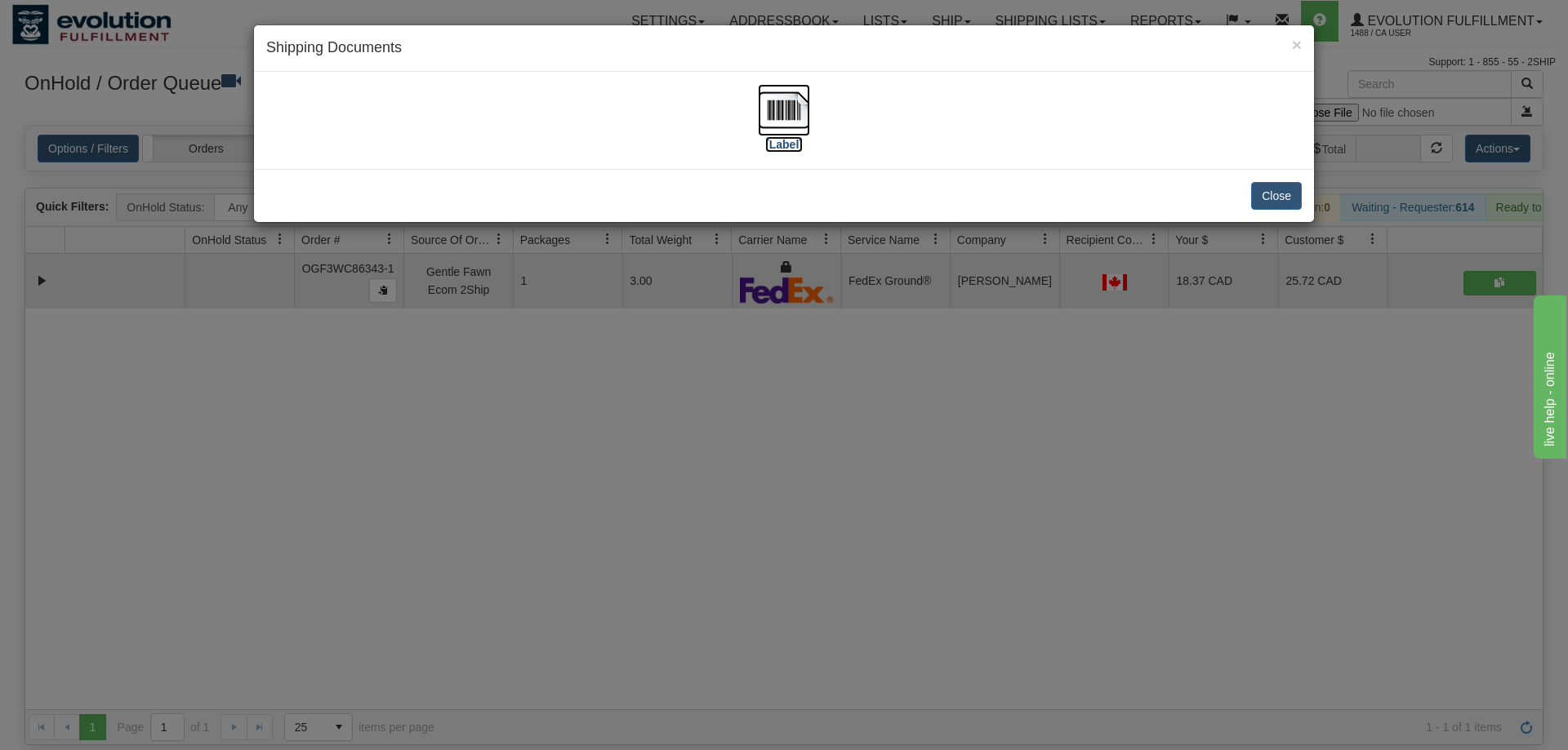
click at [789, 114] on img at bounding box center [784, 110] width 53 height 53
drag, startPoint x: 524, startPoint y: 569, endPoint x: 428, endPoint y: 133, distance: 446.4
click at [526, 565] on div "× Shipping Documents [Label] Close" at bounding box center [784, 375] width 1568 height 750
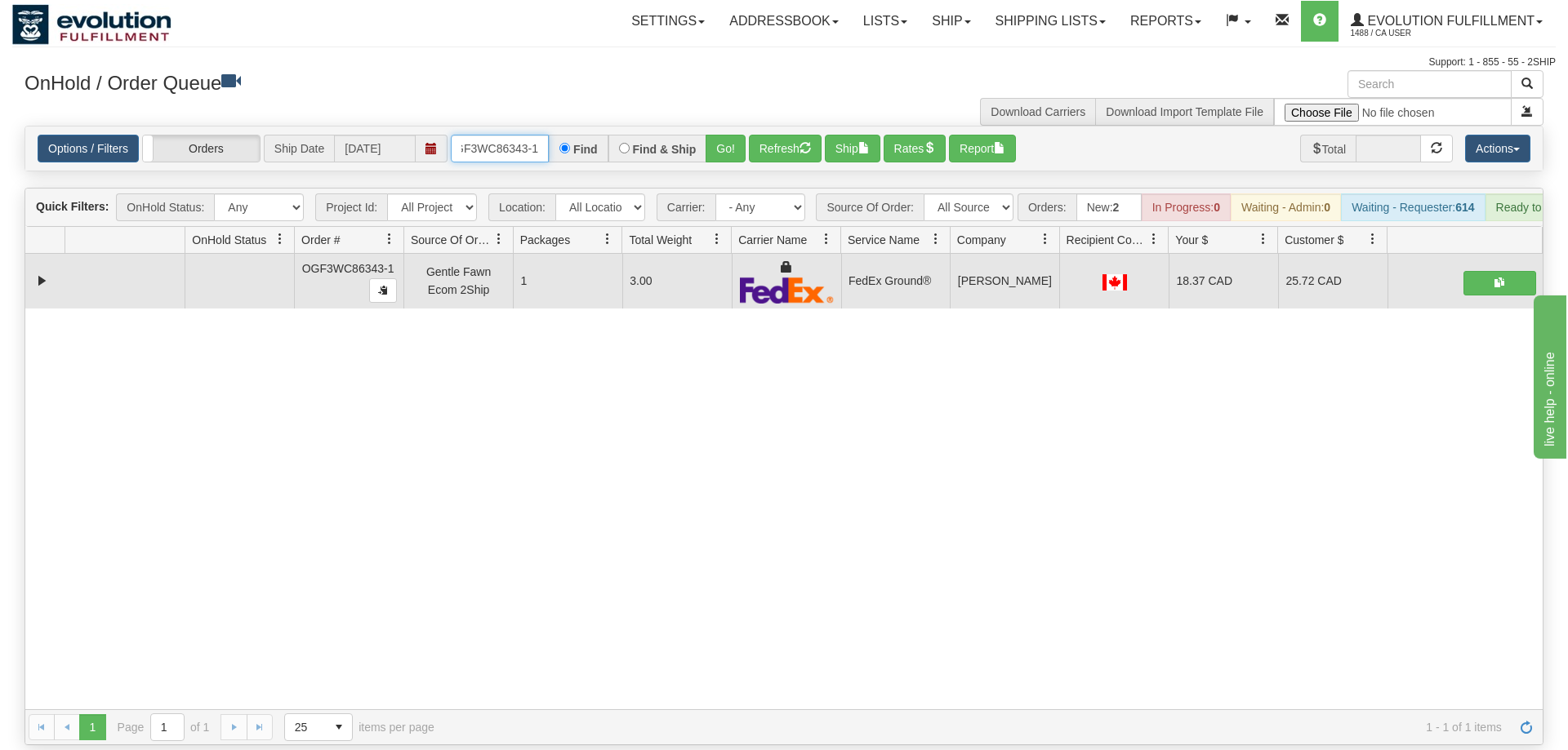
click at [521, 135] on input "OGF3WC86343-1" at bounding box center [500, 148] width 98 height 27
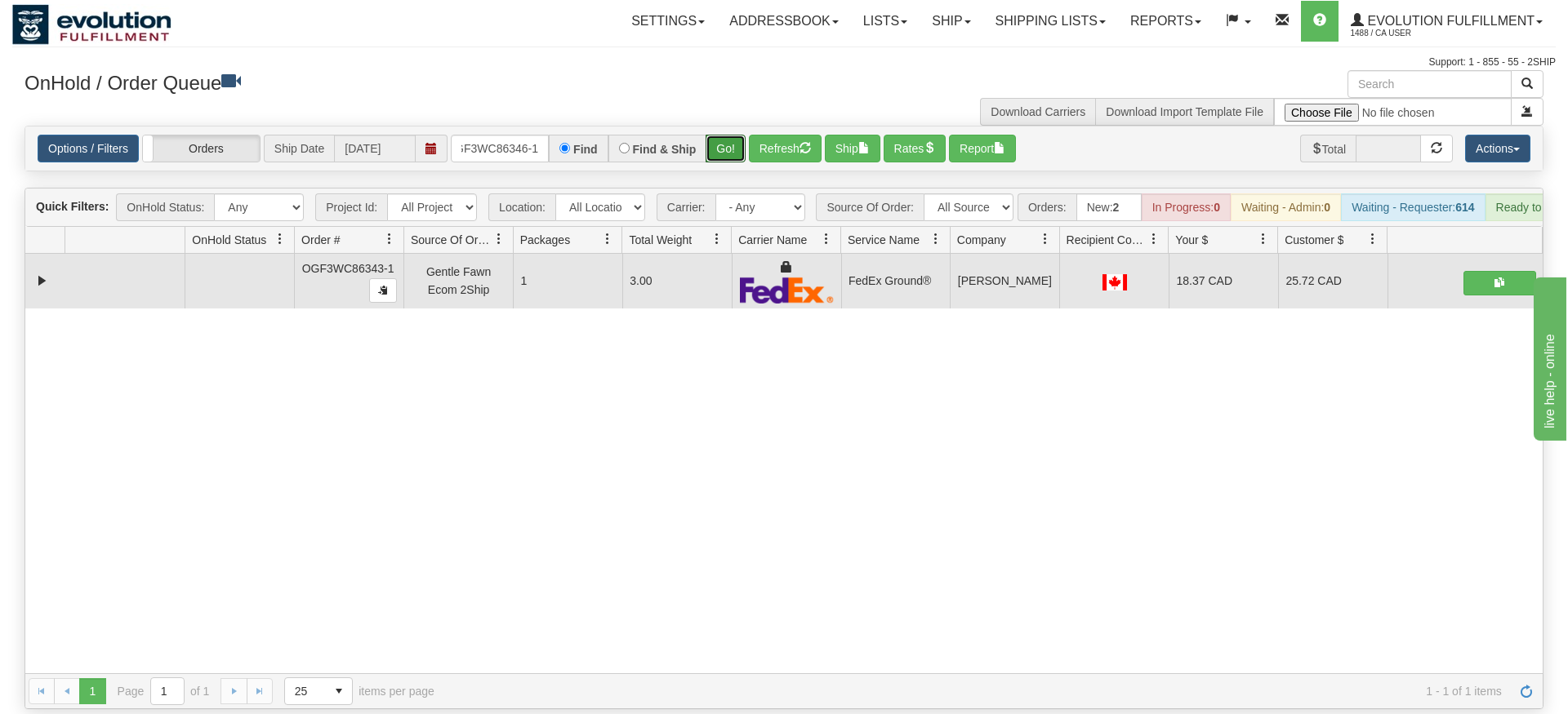
click at [736, 159] on div "Is equal to Is not equal to Contains Does not contains CAD USD EUR ZAR [PERSON_…" at bounding box center [784, 418] width 1544 height 583
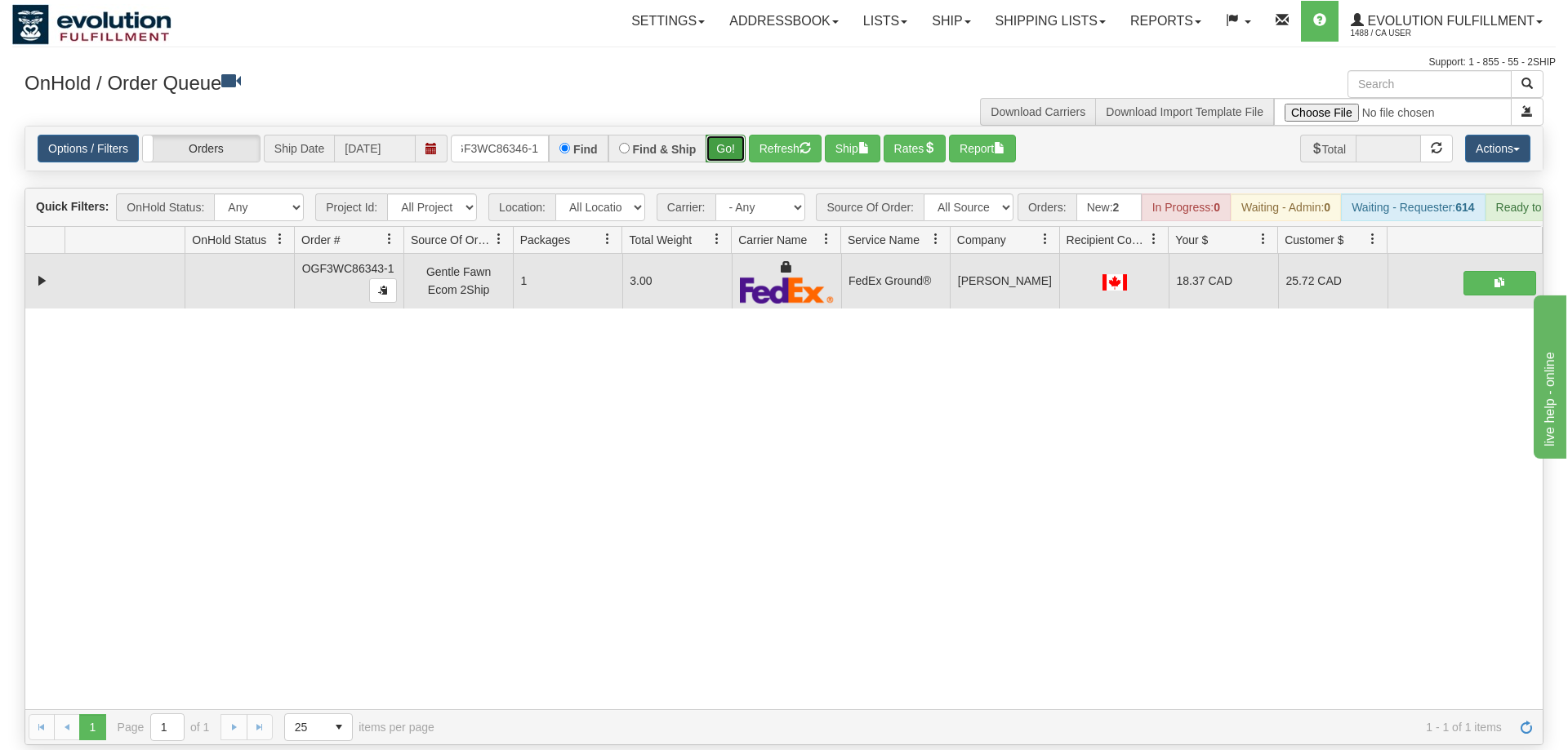
click at [733, 135] on button "Go!" at bounding box center [726, 148] width 40 height 27
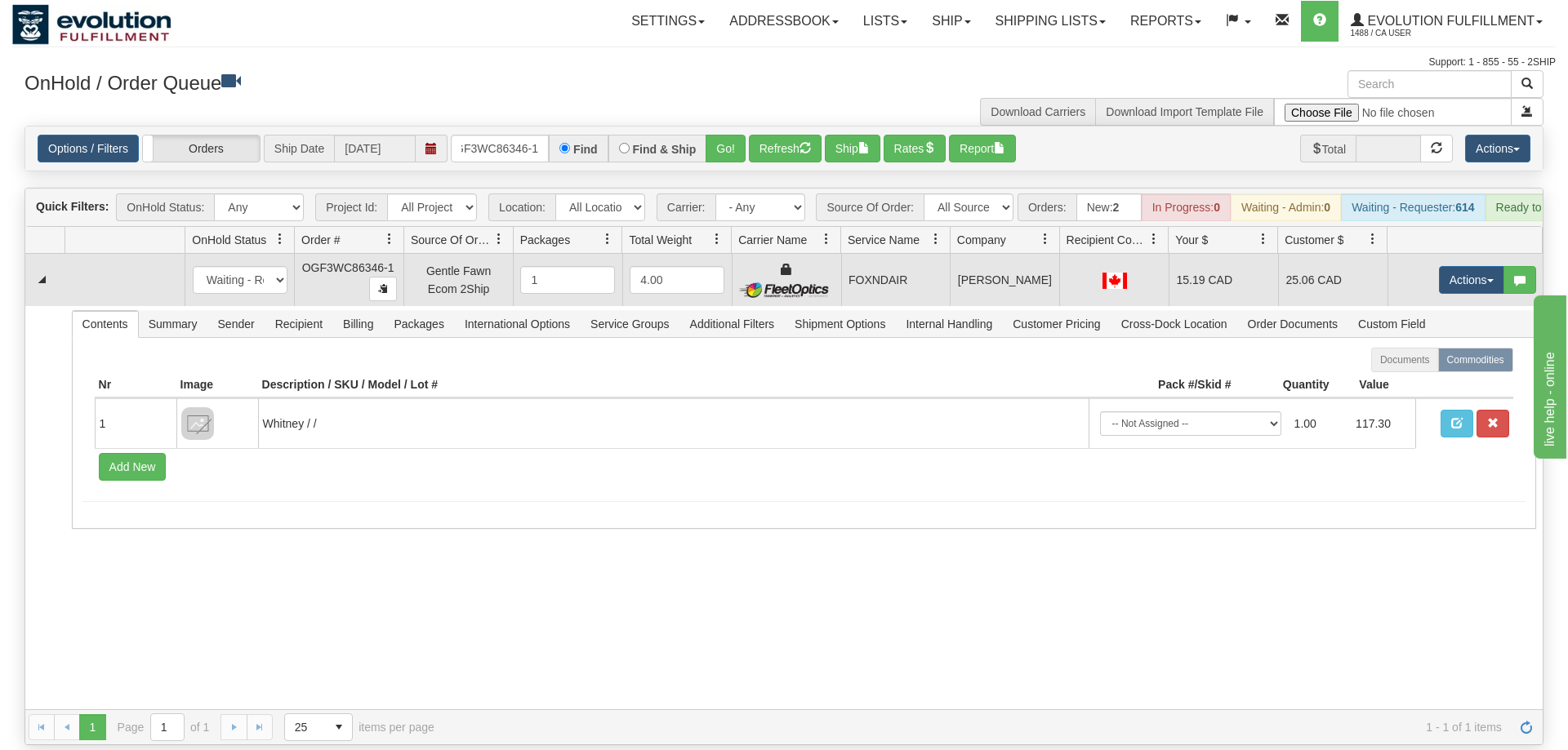
click at [1467, 272] on td "Actions Open Refresh Rates Rate All Services Ship Delete Edit Items" at bounding box center [1464, 280] width 155 height 53
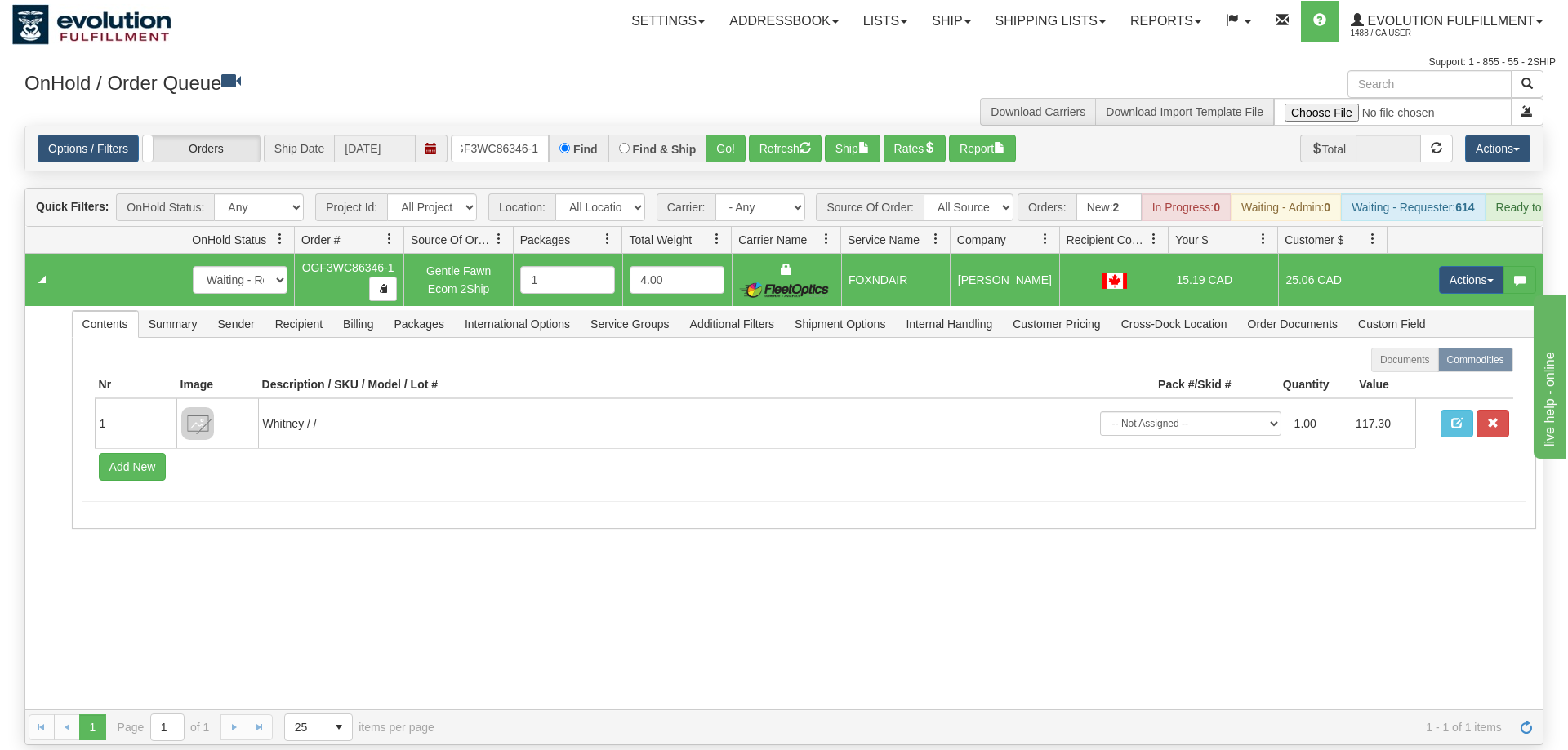
click at [1485, 254] on td "Actions Open Refresh Rates Rate All Services Ship Delete Edit Items" at bounding box center [1464, 280] width 155 height 53
click at [1473, 266] on button "Actions" at bounding box center [1471, 279] width 65 height 27
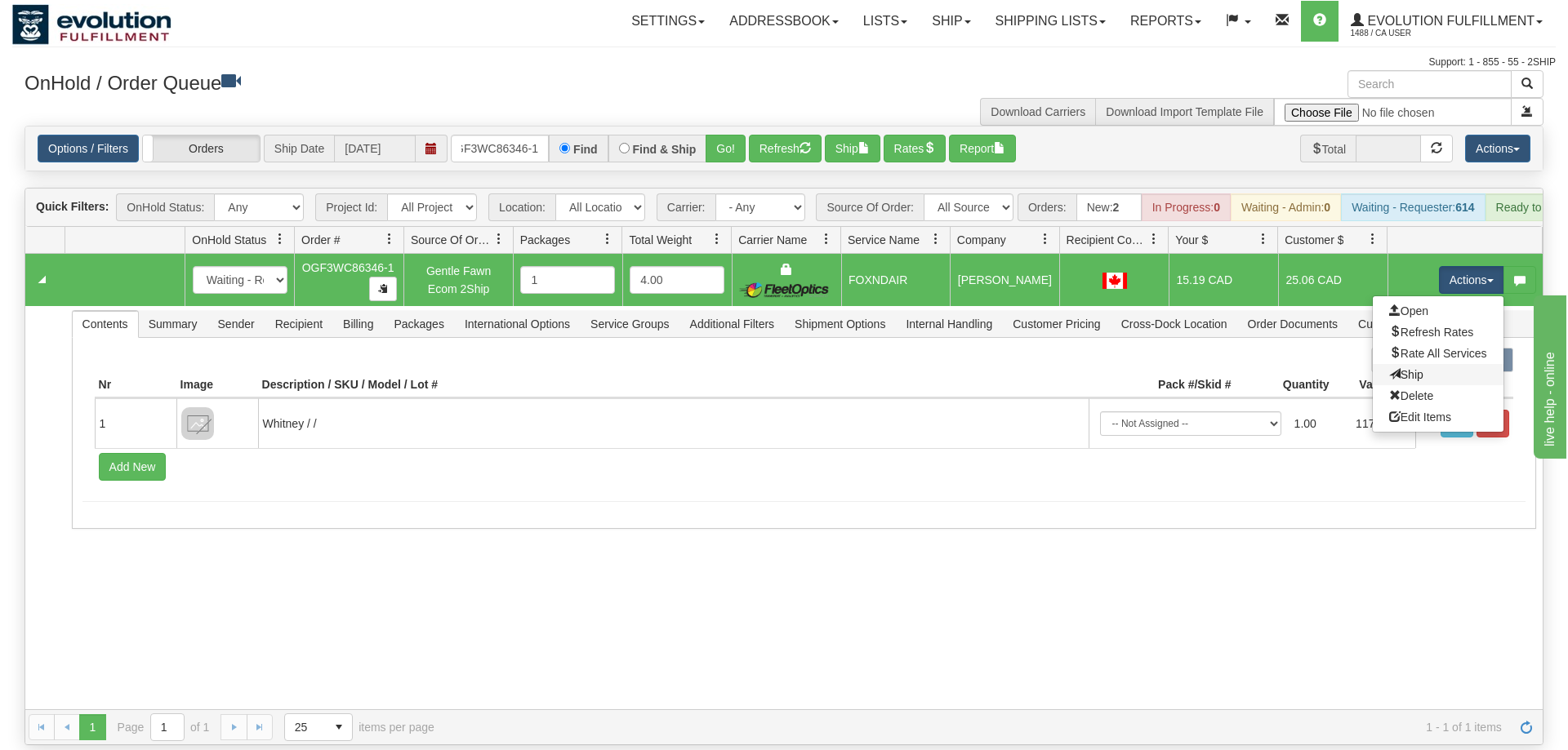
click at [1440, 364] on link "Ship" at bounding box center [1437, 375] width 131 height 22
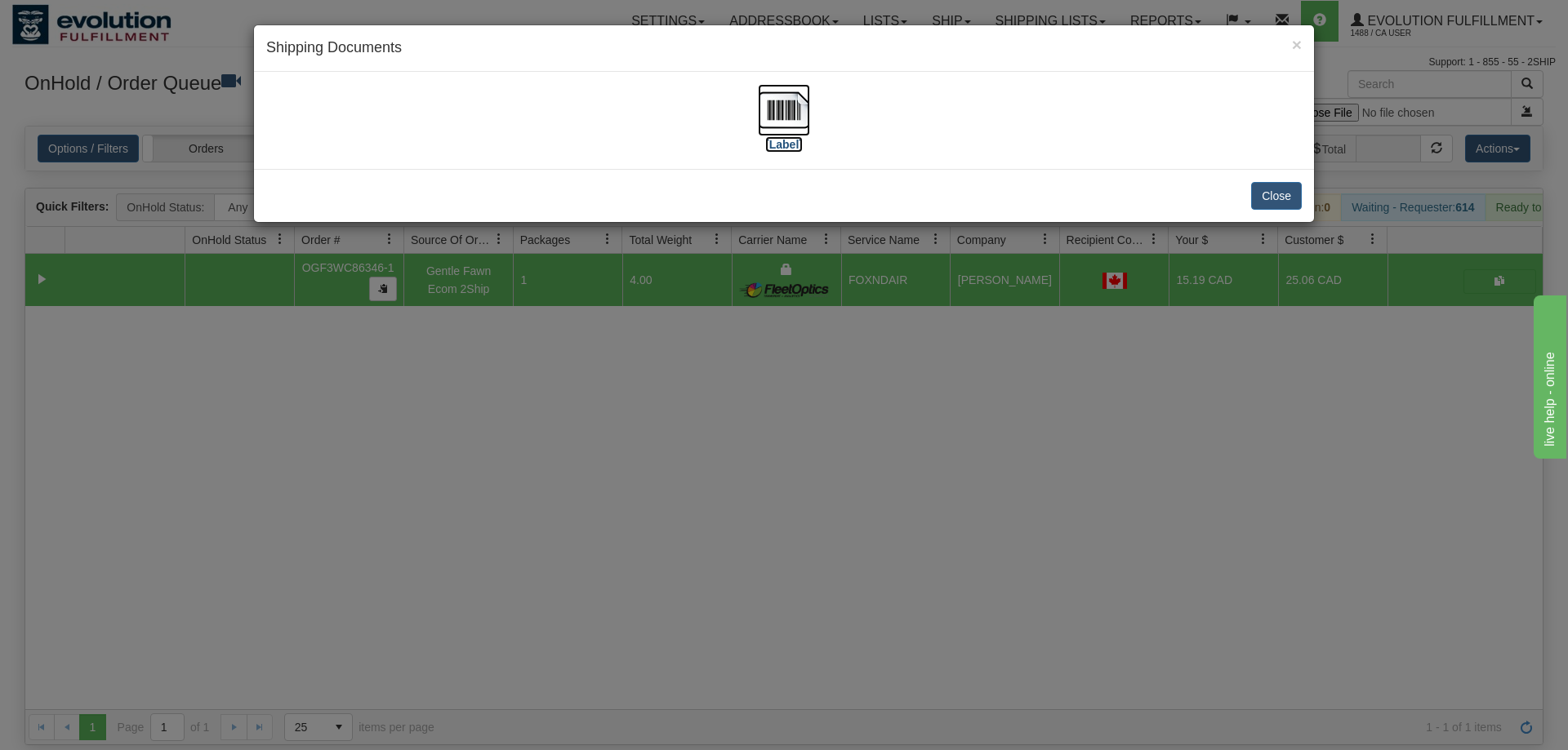
click at [799, 120] on img at bounding box center [784, 110] width 53 height 53
click at [699, 568] on div "× Shipping Documents [Label] Close" at bounding box center [784, 375] width 1568 height 750
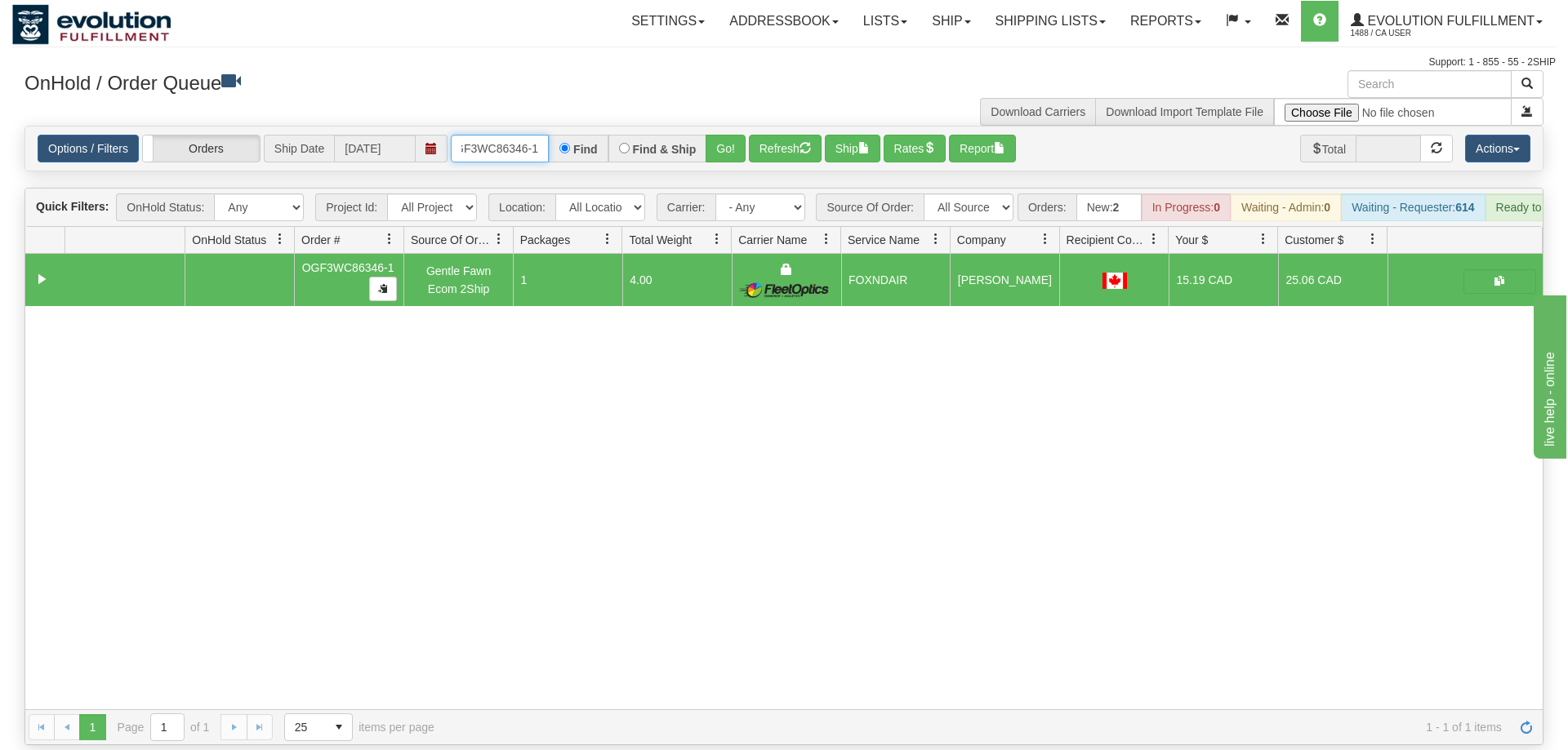
click at [473, 135] on input "OGF3WC86346-1" at bounding box center [500, 148] width 98 height 27
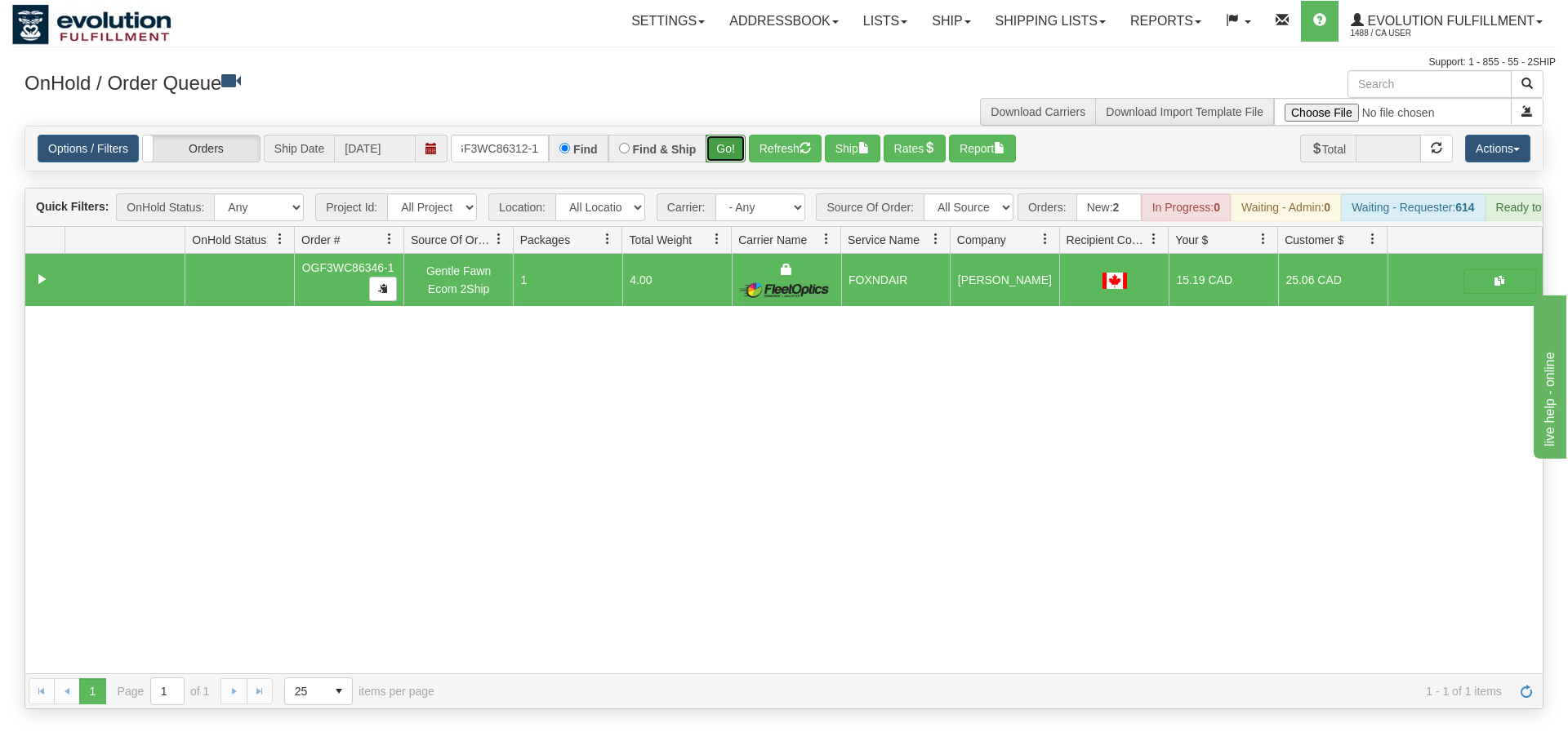
click at [722, 169] on div "Is equal to Is not equal to Contains Does not contains CAD USD EUR ZAR [PERSON_…" at bounding box center [784, 418] width 1544 height 583
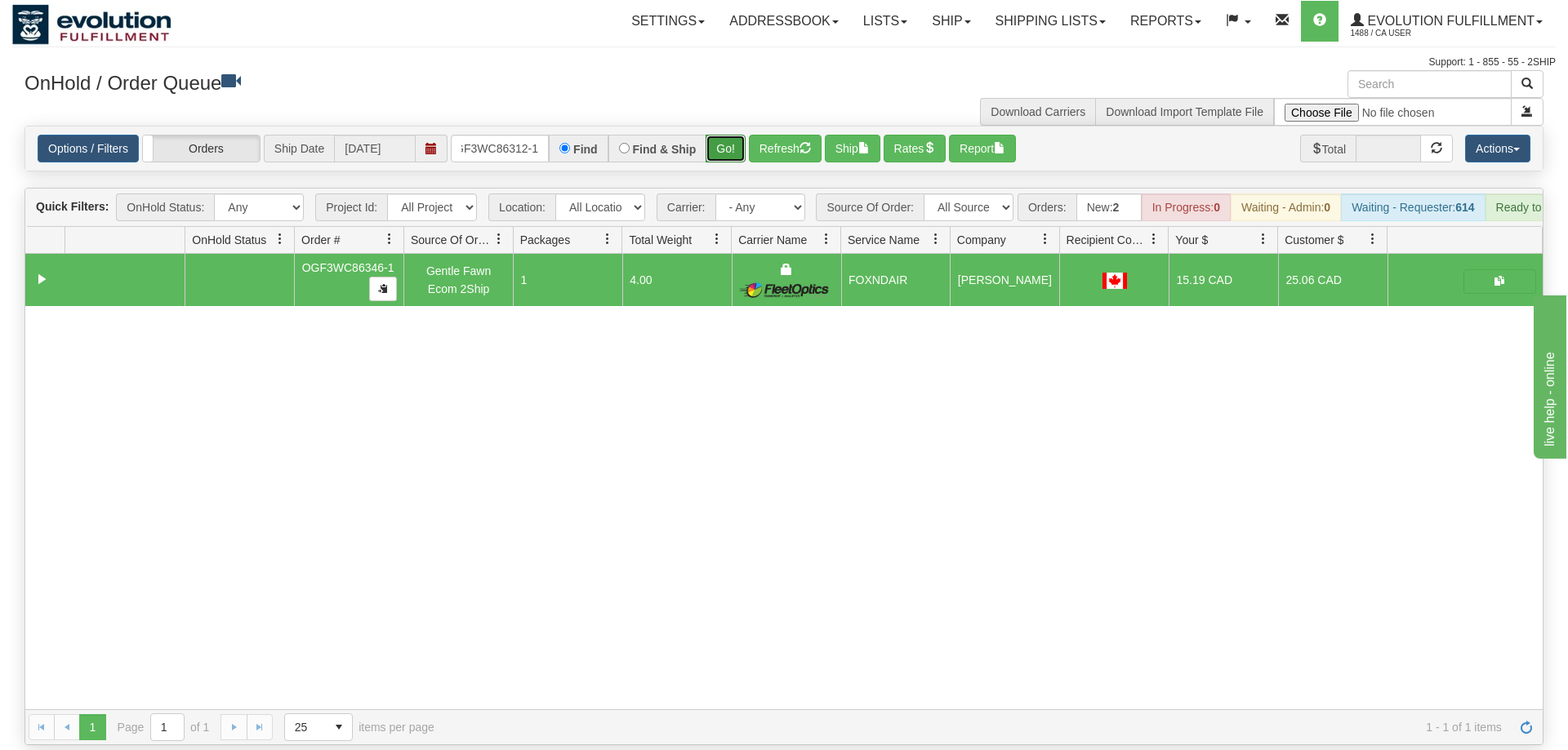
click at [728, 135] on button "Go!" at bounding box center [726, 148] width 40 height 27
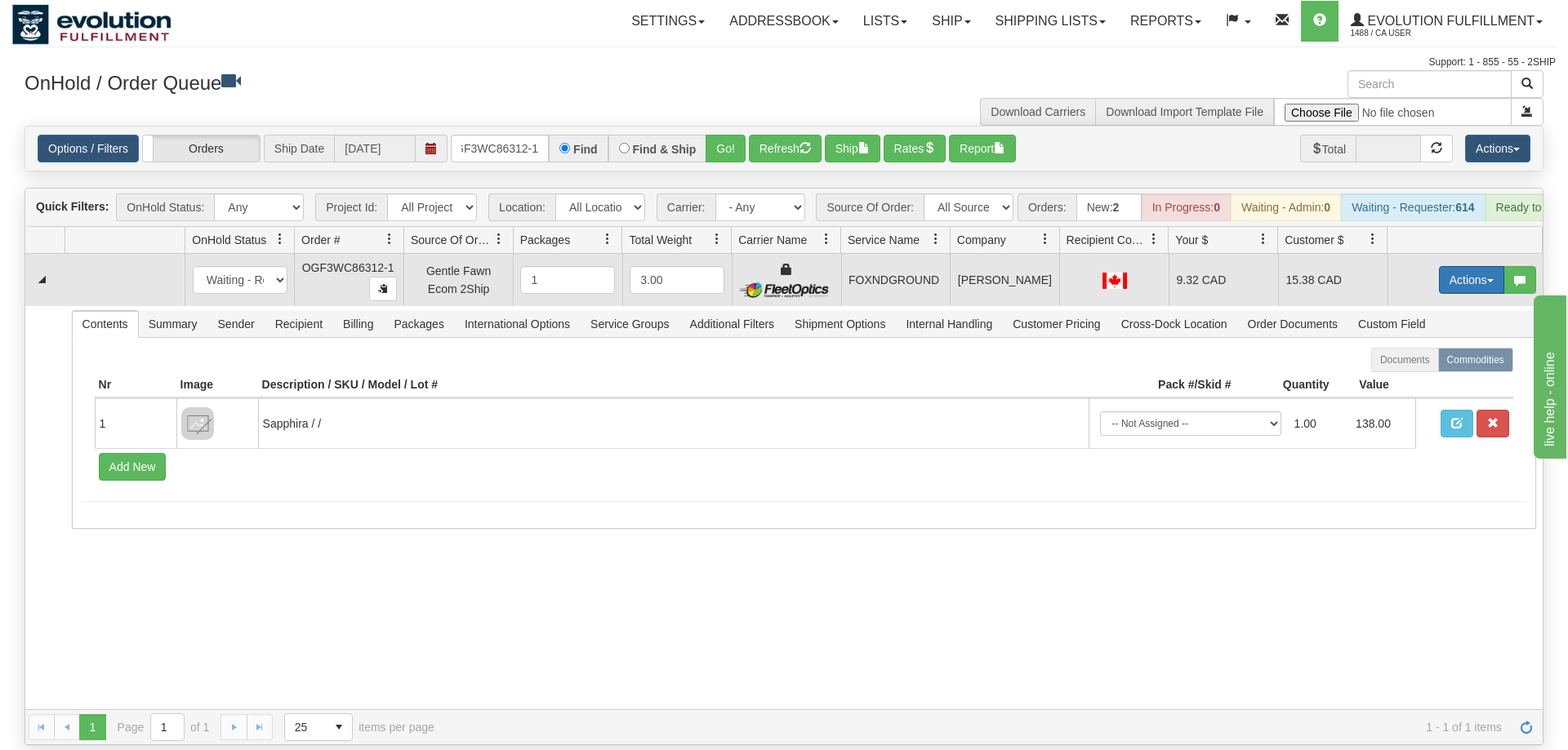
click at [1446, 266] on button "Actions" at bounding box center [1471, 279] width 65 height 27
click at [1402, 368] on span "Ship" at bounding box center [1406, 375] width 34 height 13
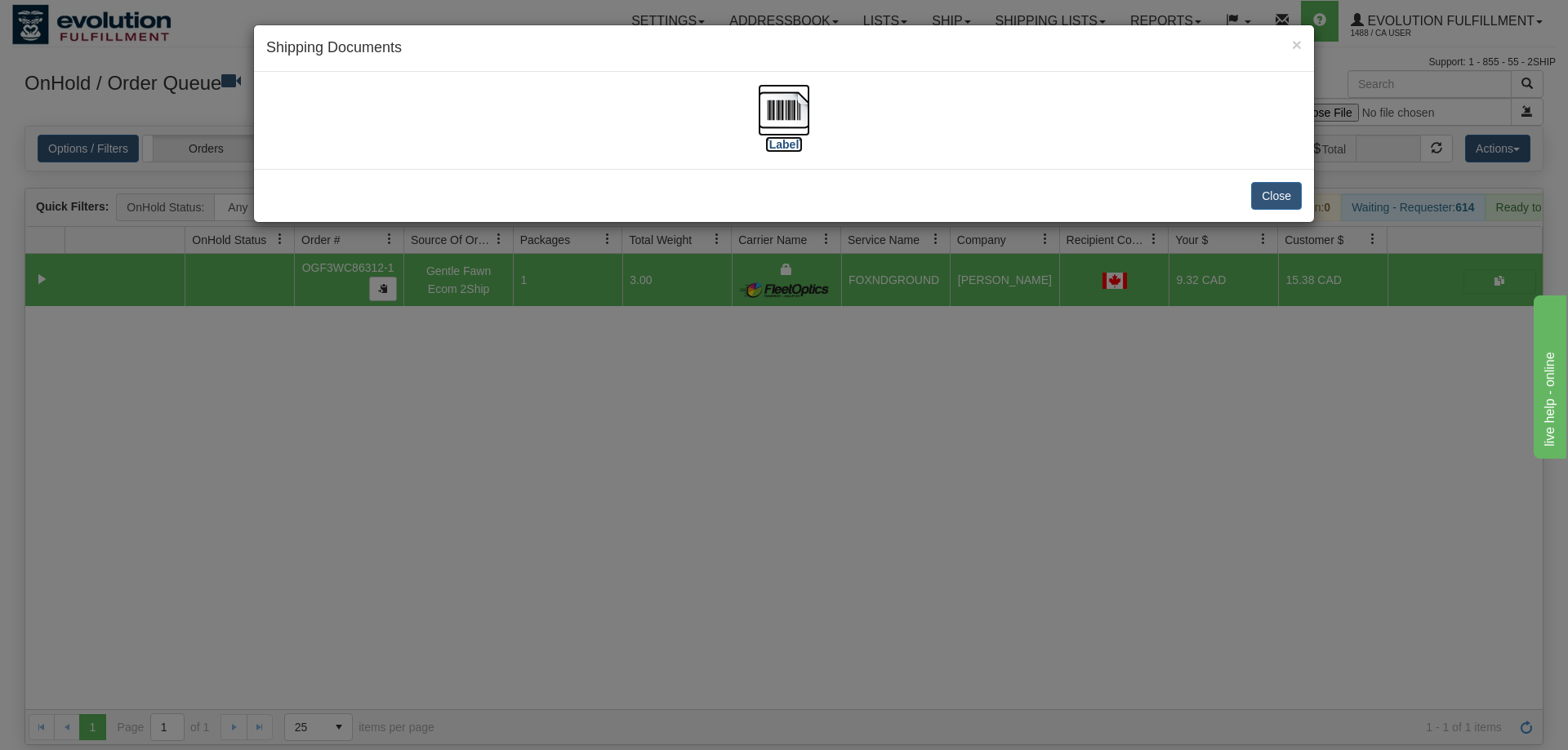
drag, startPoint x: 764, startPoint y: 128, endPoint x: 744, endPoint y: 128, distance: 20.0
click at [760, 128] on img at bounding box center [784, 110] width 53 height 53
click at [672, 383] on div "× Shipping Documents [Label] Close" at bounding box center [784, 375] width 1568 height 750
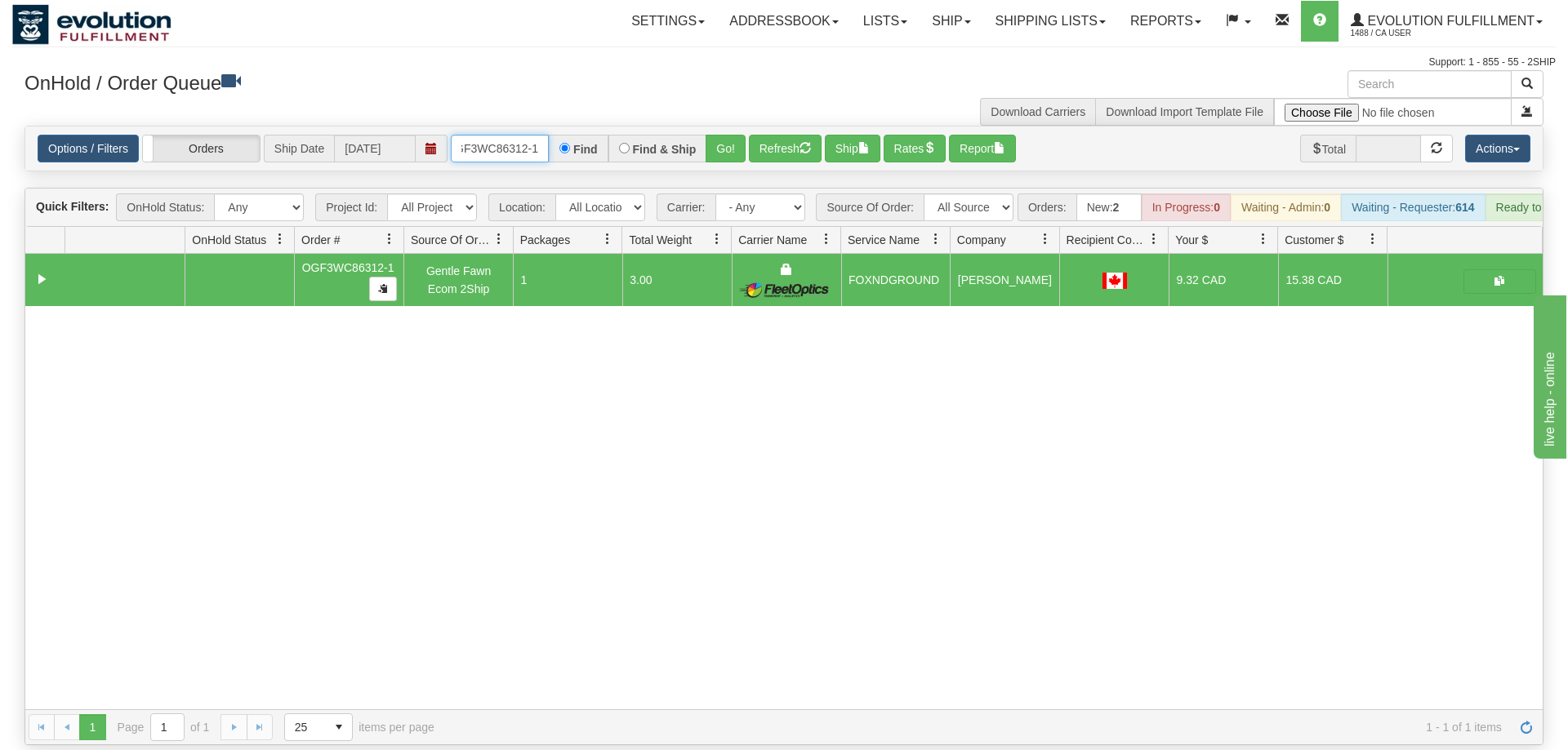
click at [500, 135] on input "OGF3WC86312-1" at bounding box center [500, 148] width 98 height 27
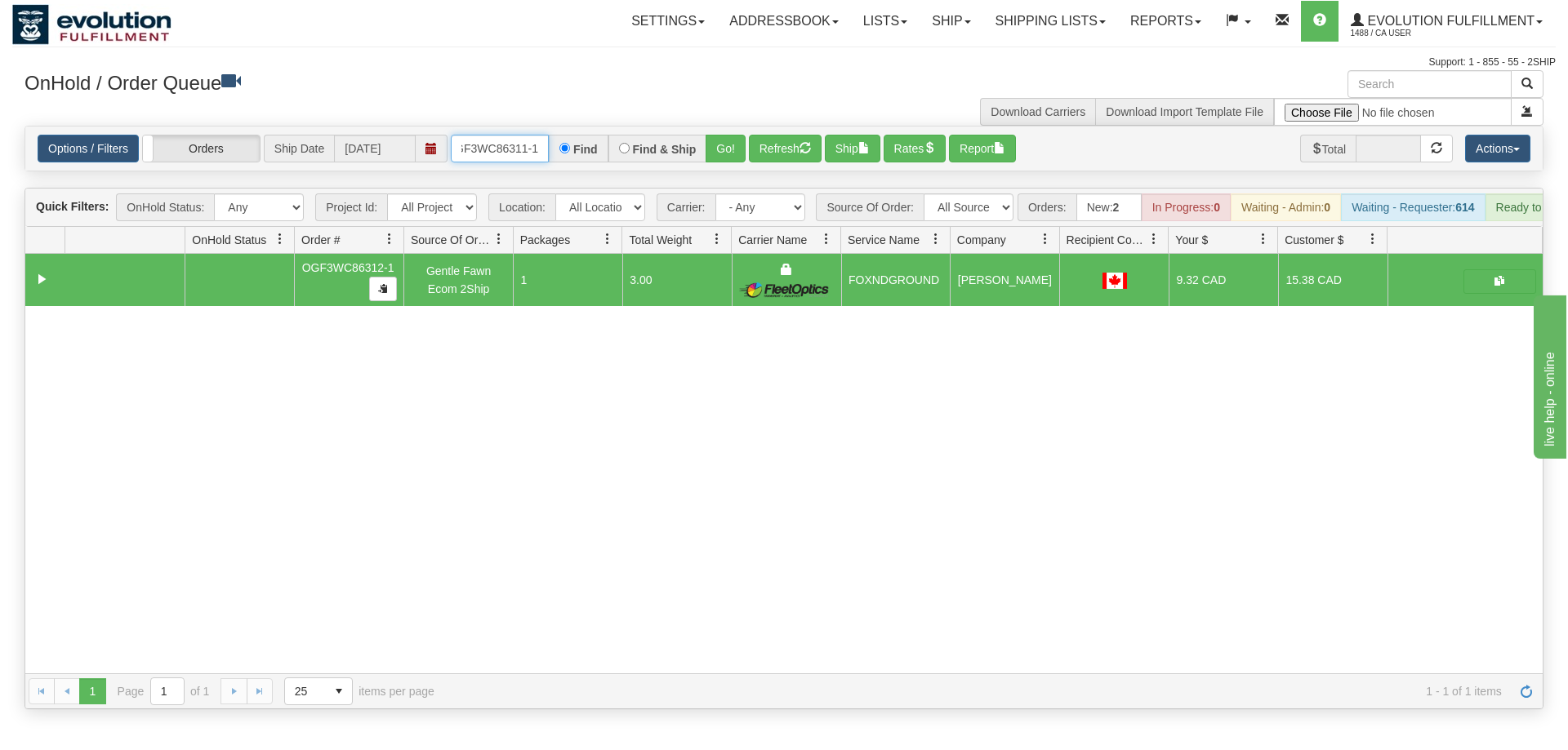
scroll to position [0, 15]
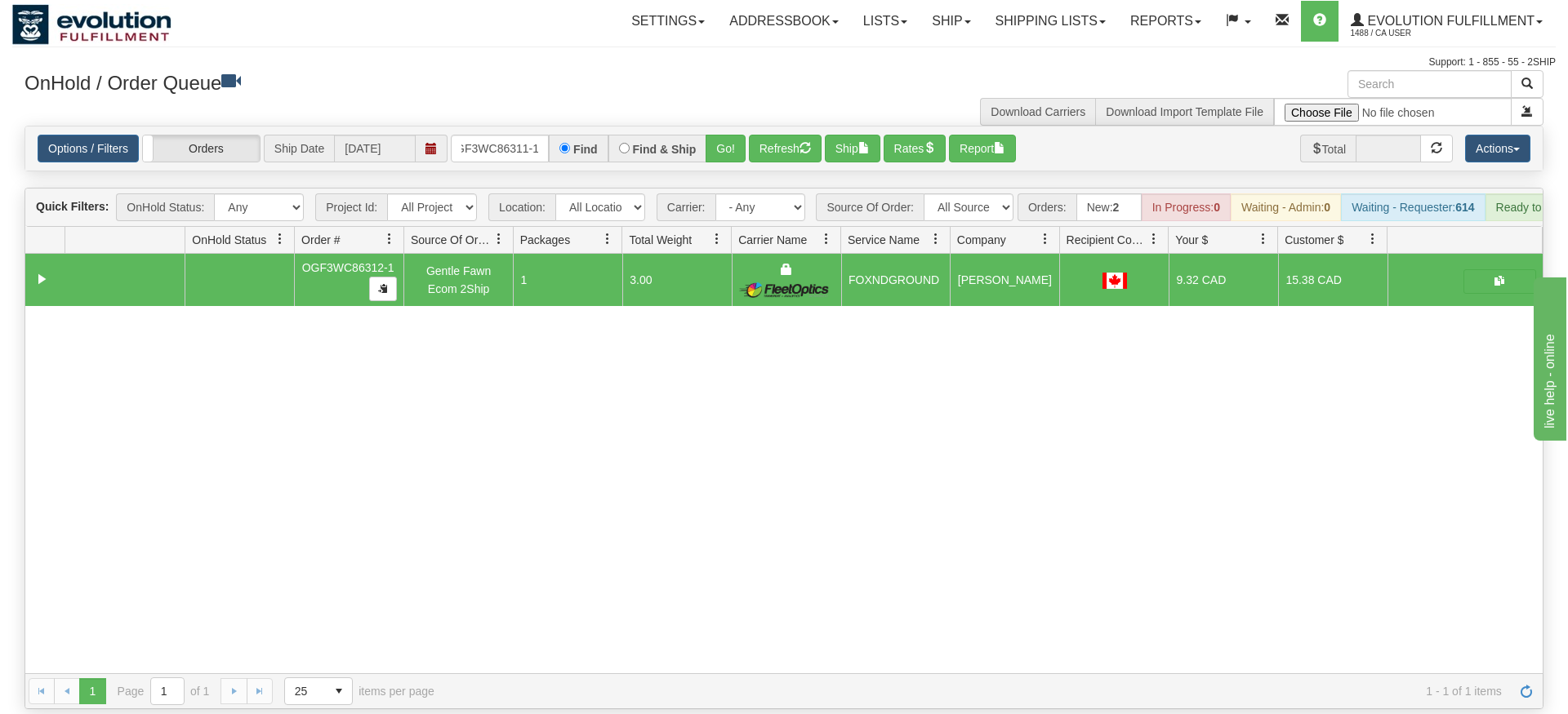
click at [722, 145] on div "Options / Filters Group Shipments Orders Ship Date [DATE] OGF3WC86311-1 Find Fi…" at bounding box center [784, 148] width 1517 height 44
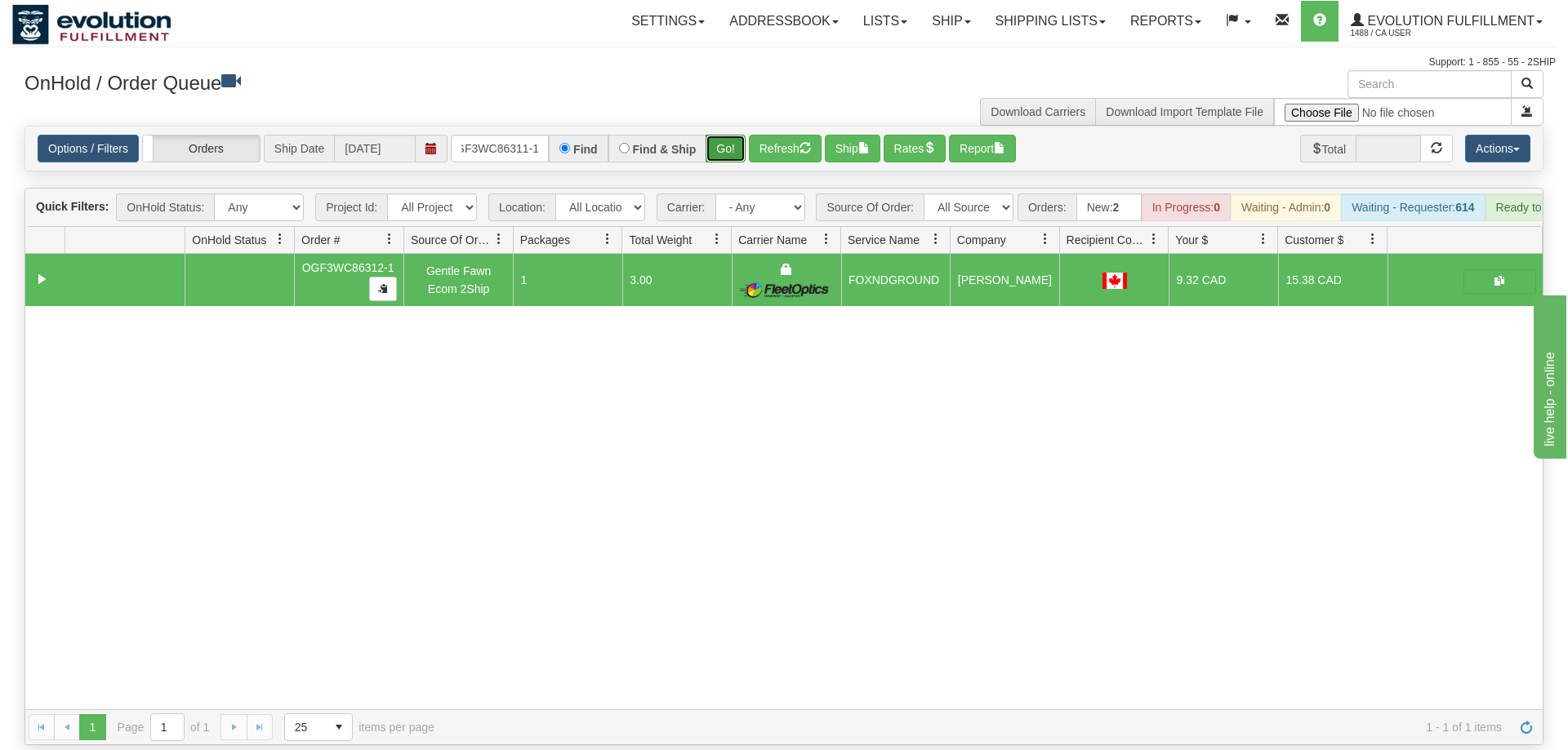
click at [732, 135] on button "Go!" at bounding box center [726, 148] width 40 height 27
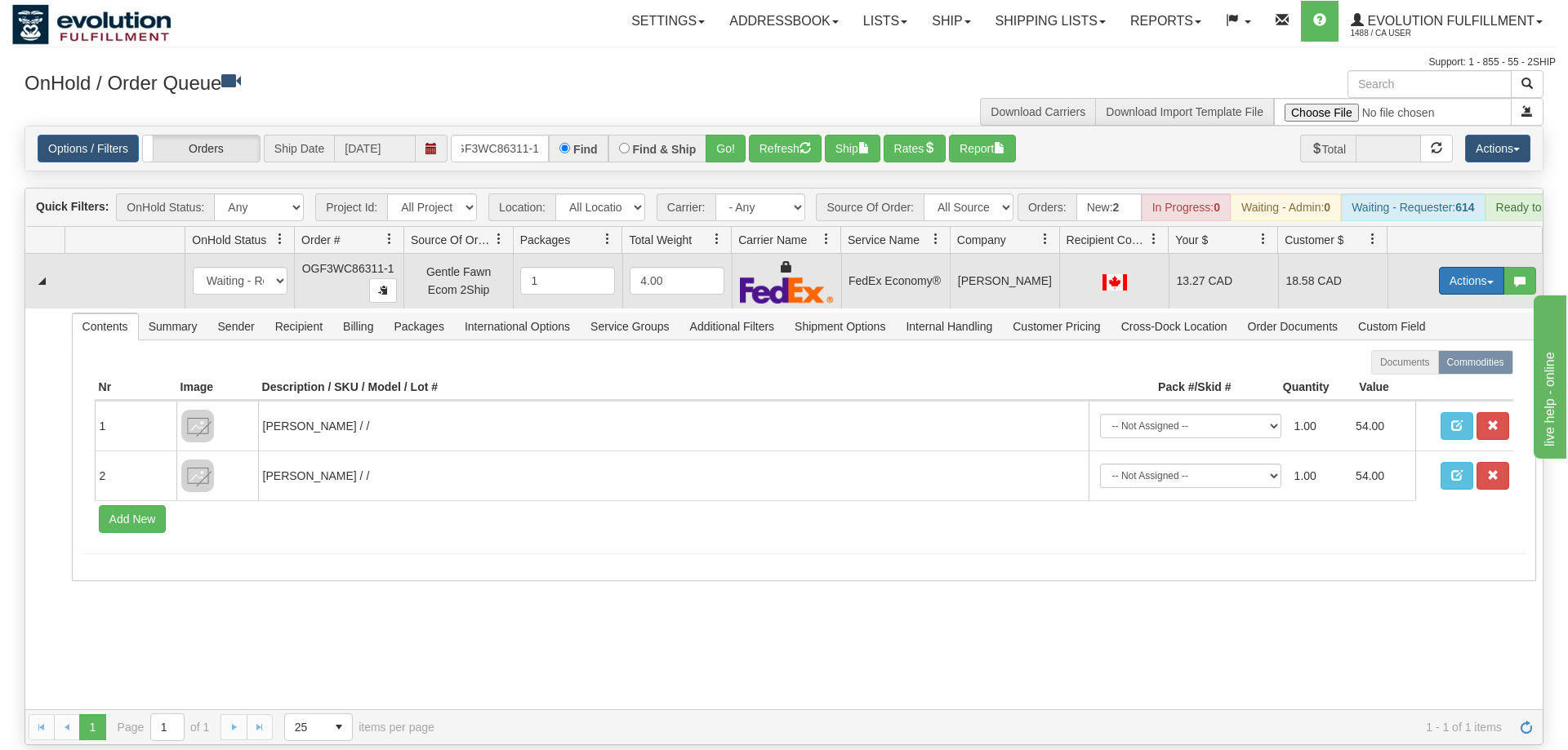
click at [1445, 267] on button "Actions" at bounding box center [1471, 280] width 65 height 27
click at [1432, 365] on link "Ship" at bounding box center [1437, 375] width 131 height 22
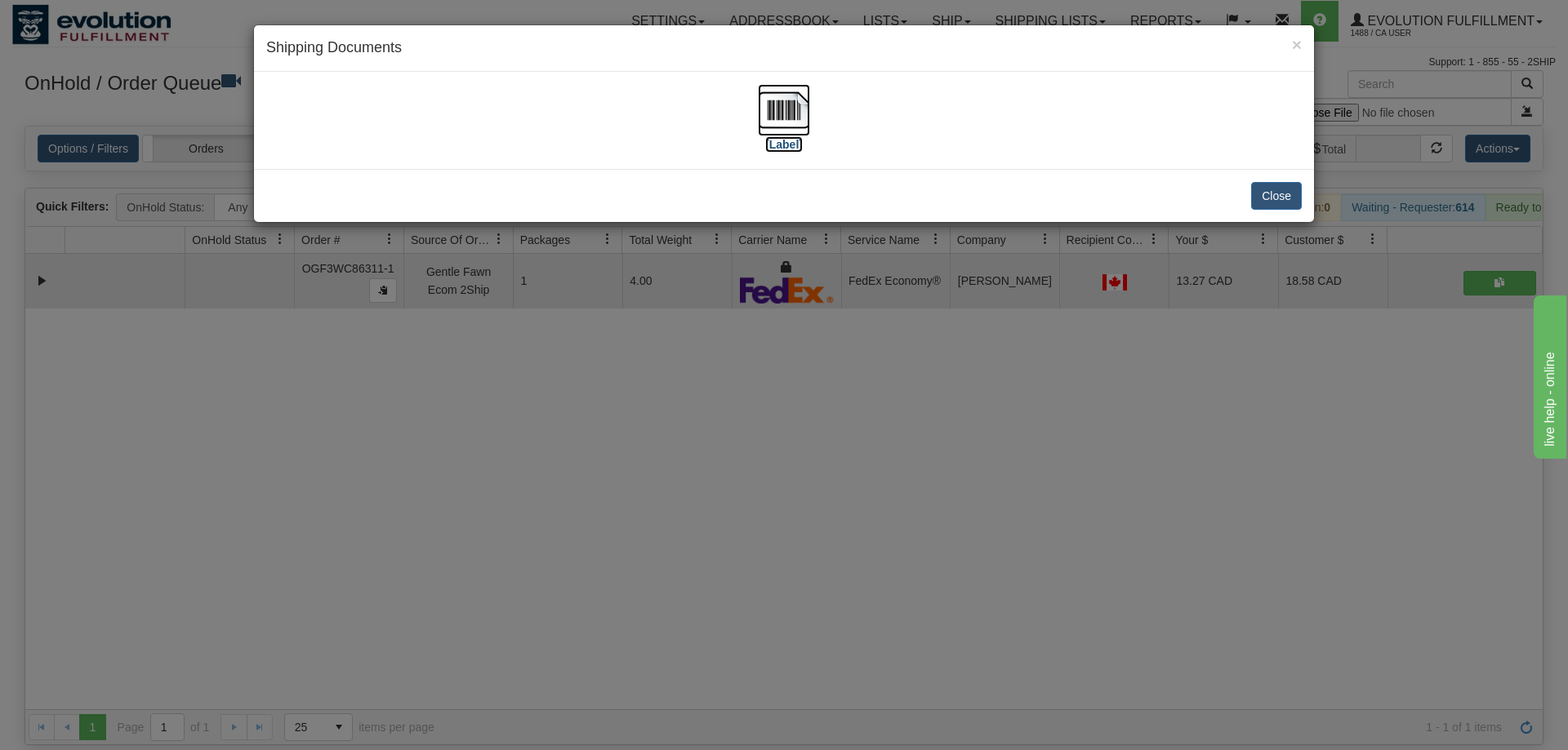
click at [781, 138] on label "[Label]" at bounding box center [784, 144] width 38 height 16
drag, startPoint x: 600, startPoint y: 374, endPoint x: 518, endPoint y: 71, distance: 313.9
click at [594, 357] on div "× Shipping Documents [Label] Close" at bounding box center [784, 375] width 1568 height 750
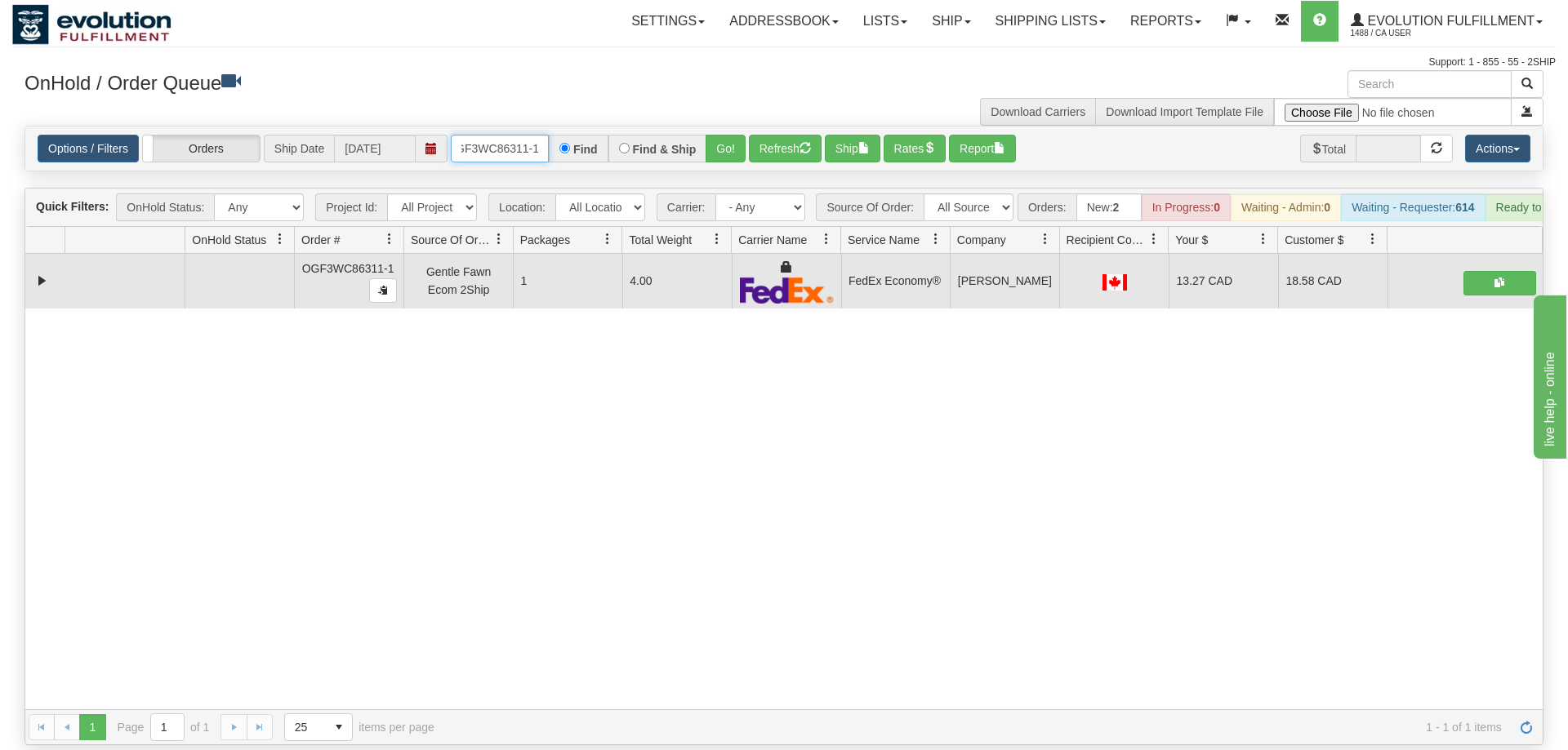
click at [523, 135] on input "OGF3WC86311-1" at bounding box center [500, 148] width 98 height 27
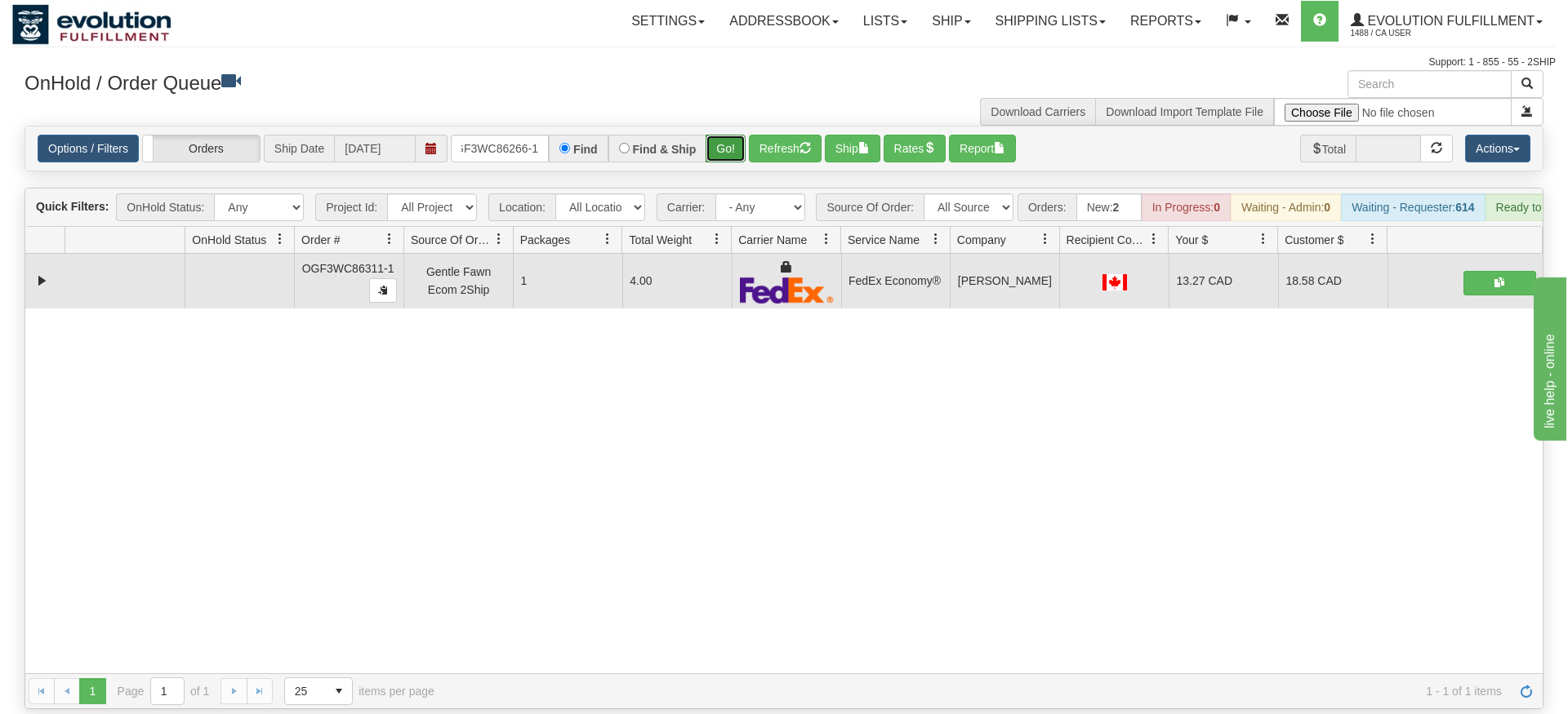
click at [724, 151] on div "Is equal to Is not equal to Contains Does not contains CAD USD EUR ZAR [PERSON_…" at bounding box center [784, 418] width 1544 height 583
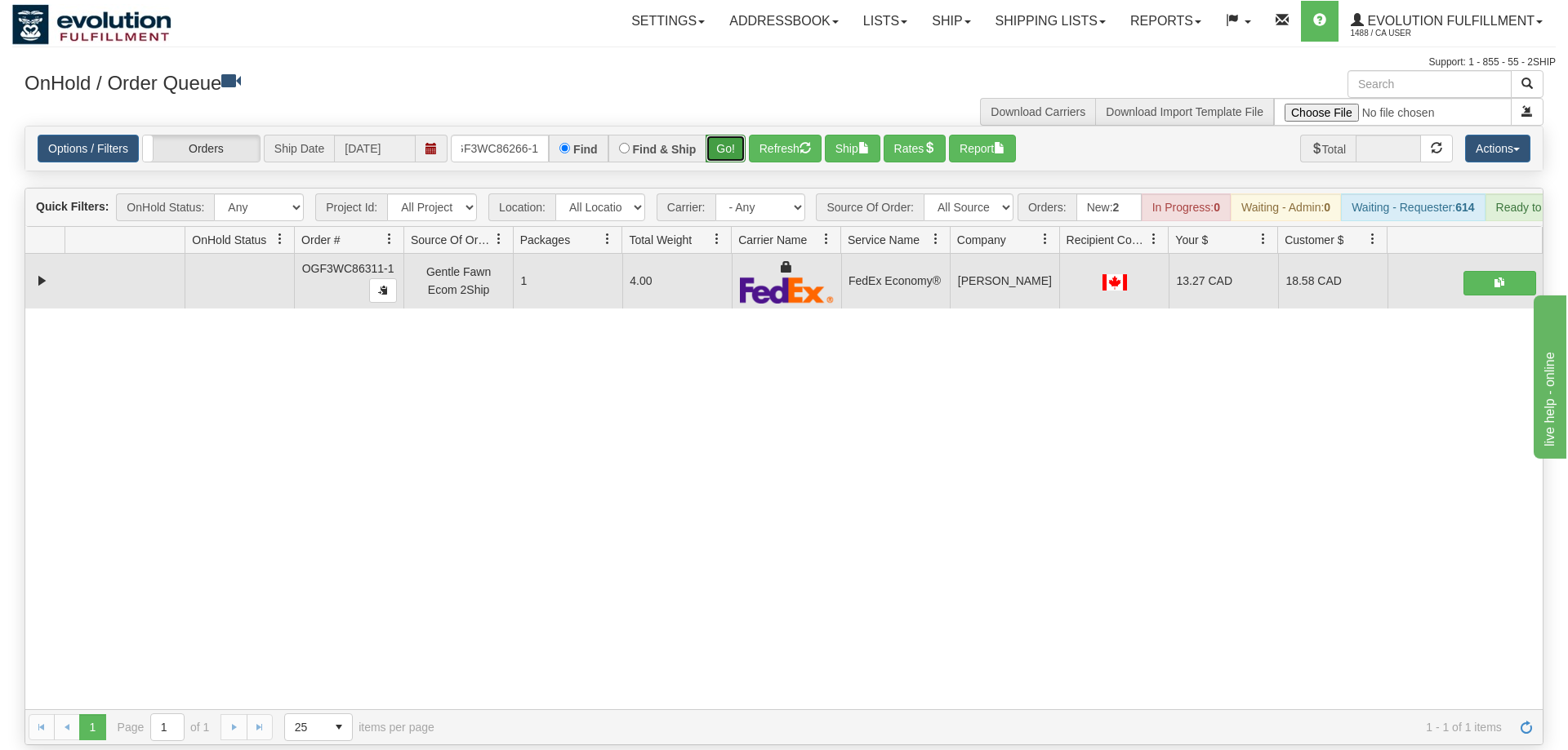
click at [728, 135] on button "Go!" at bounding box center [726, 148] width 40 height 27
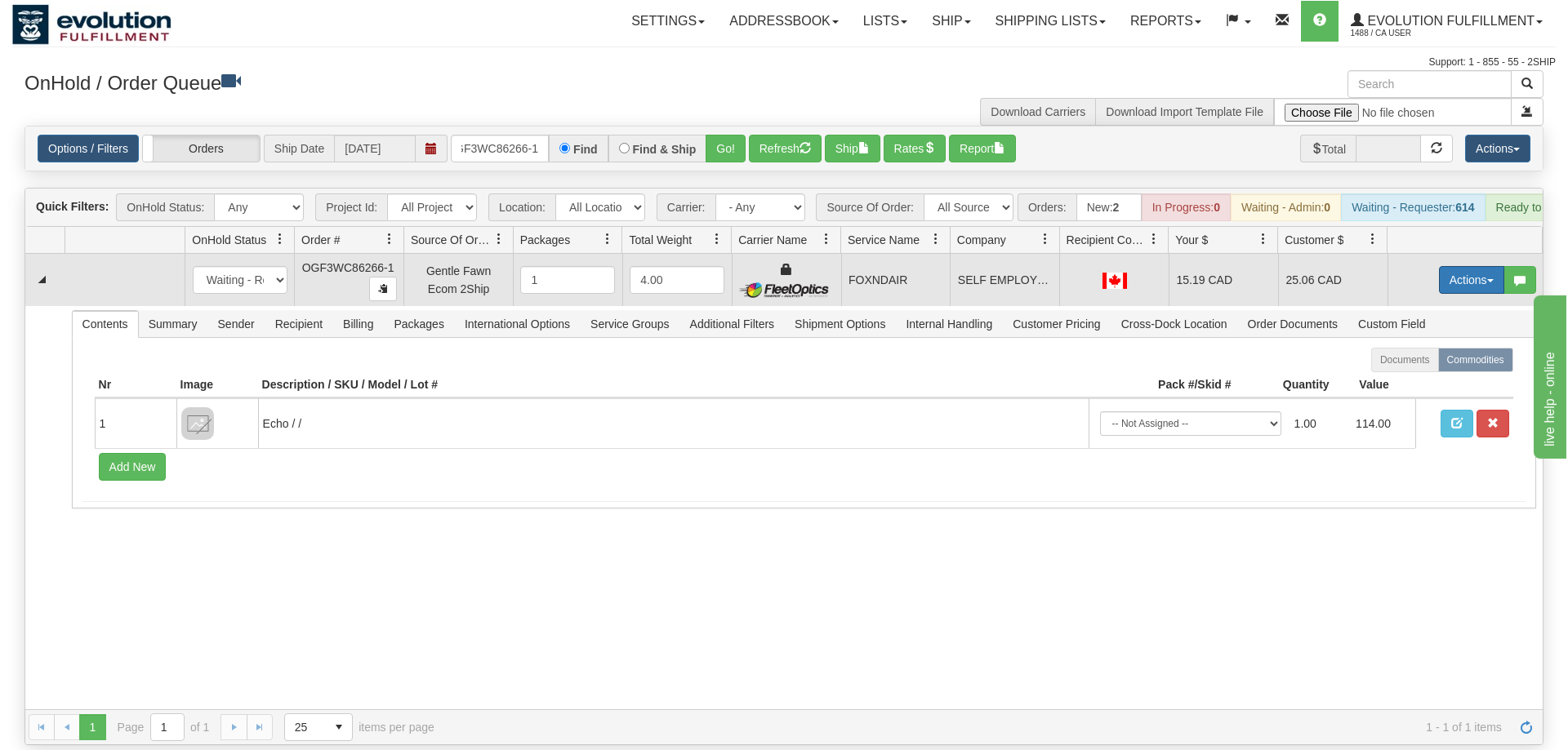
click at [1464, 266] on button "Actions" at bounding box center [1471, 279] width 65 height 27
click at [1415, 368] on span "Ship" at bounding box center [1406, 375] width 34 height 13
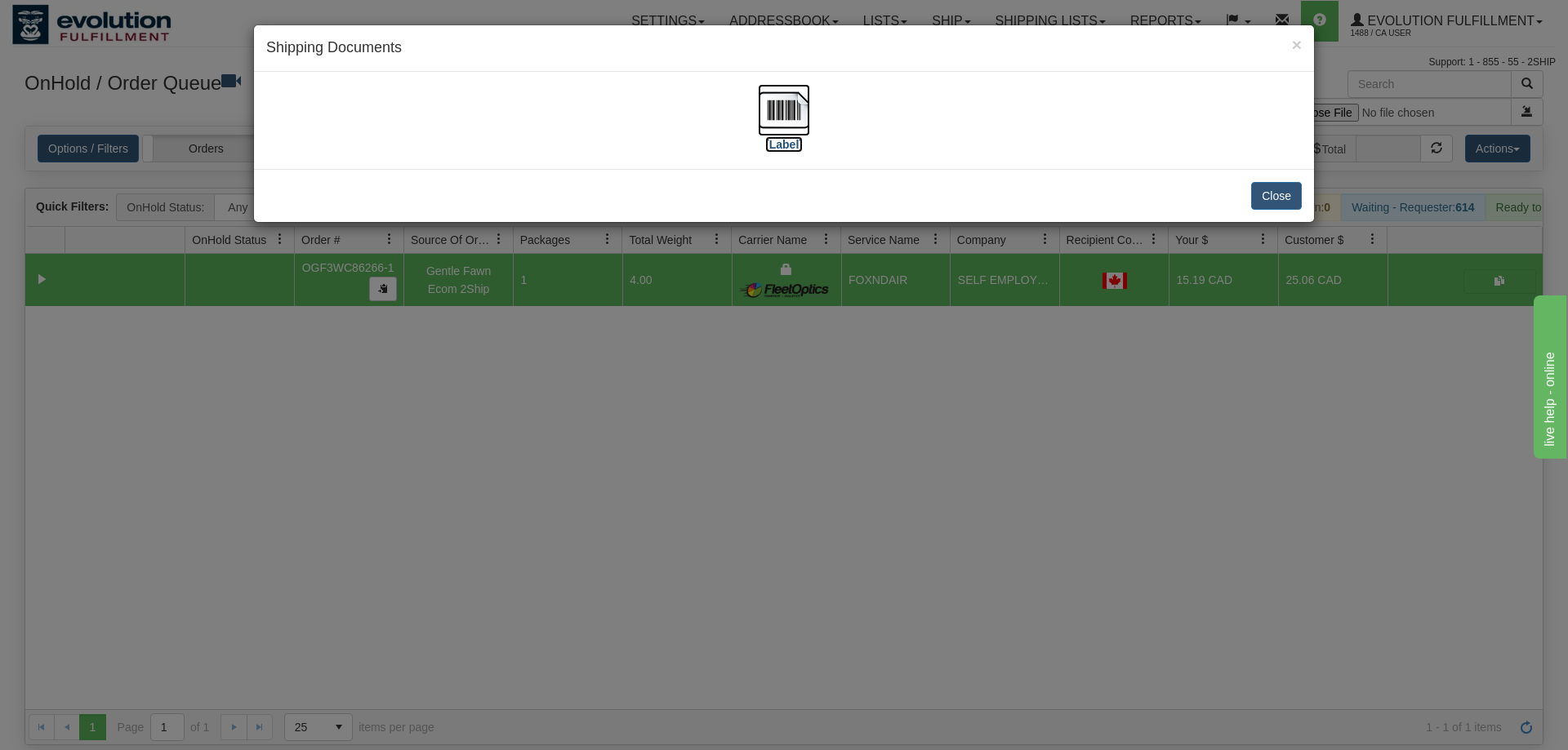
click at [769, 110] on img at bounding box center [784, 110] width 53 height 53
drag, startPoint x: 637, startPoint y: 381, endPoint x: 620, endPoint y: 331, distance: 52.8
click at [636, 379] on div "× Shipping Documents [Label] Close" at bounding box center [784, 375] width 1568 height 750
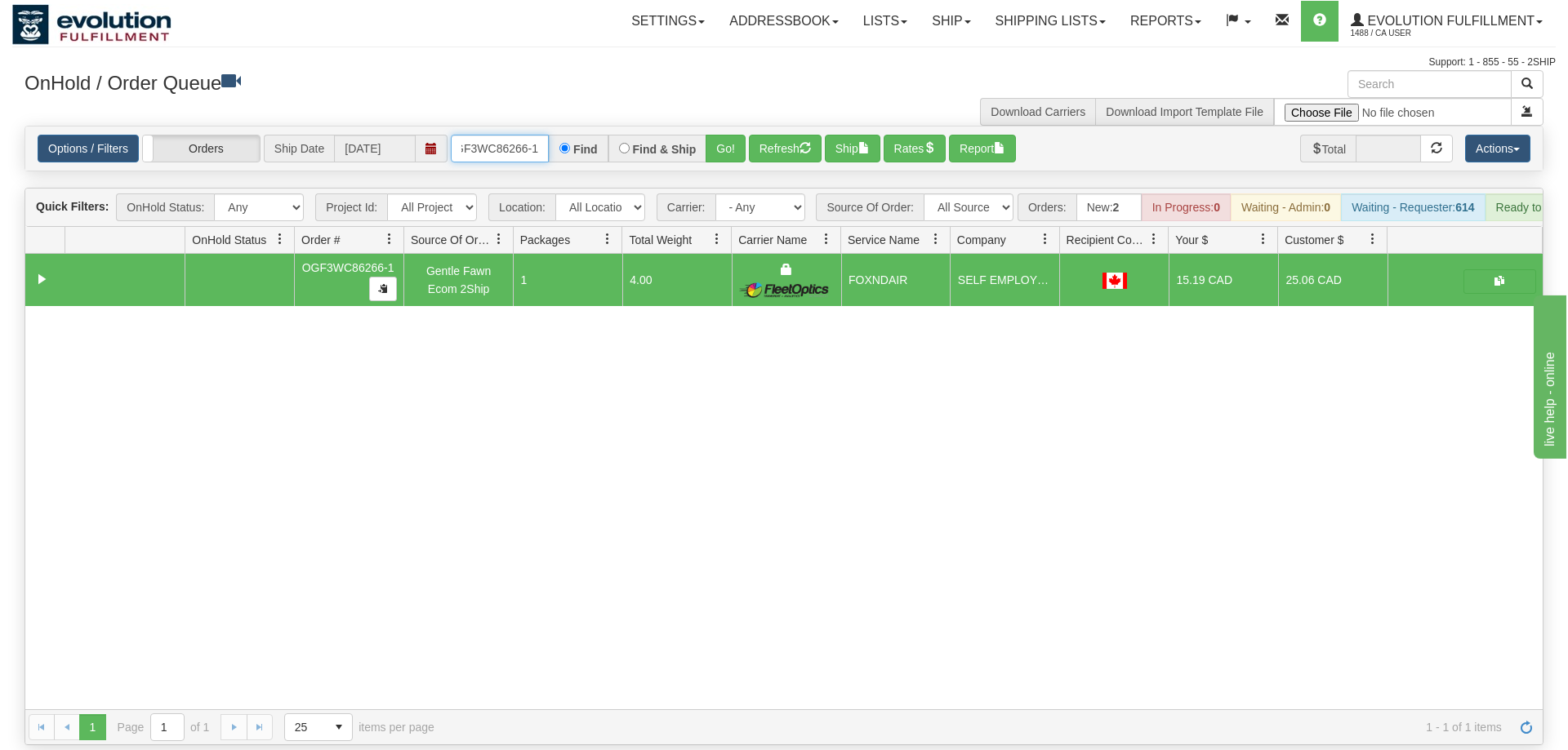
click at [521, 135] on input "OGF3WC86266-1" at bounding box center [500, 148] width 98 height 27
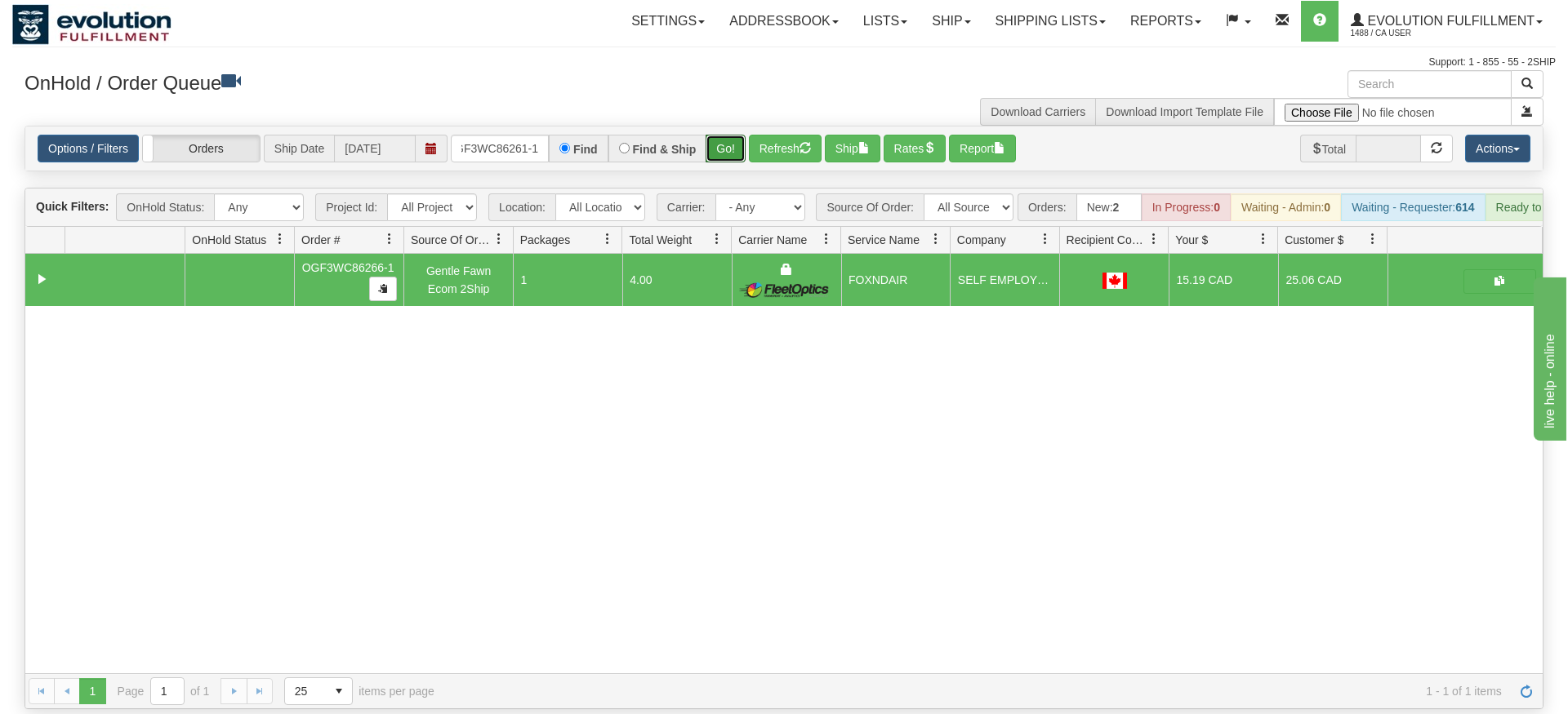
click at [737, 158] on div "Is equal to Is not equal to Contains Does not contains CAD USD EUR ZAR [PERSON_…" at bounding box center [784, 418] width 1544 height 583
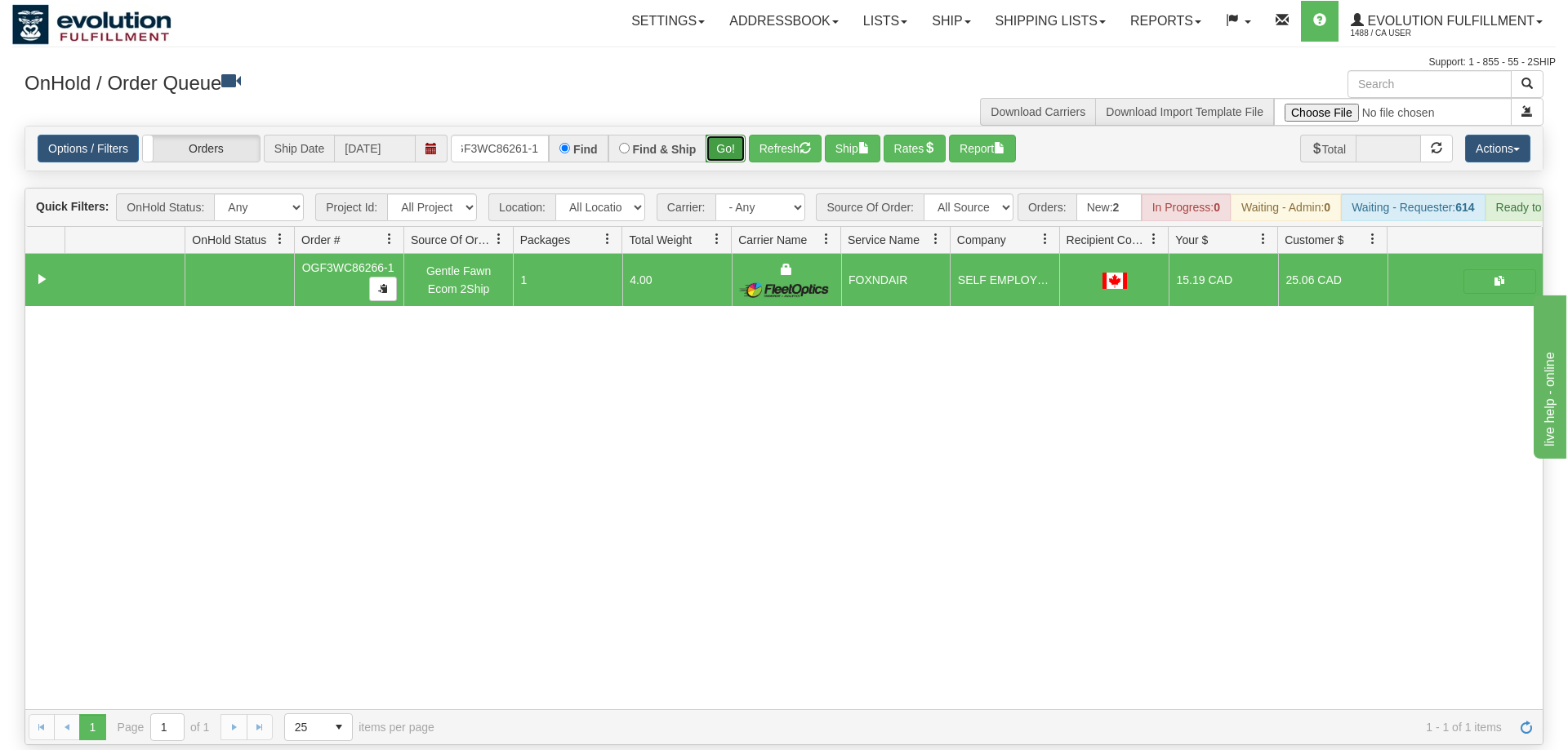
click at [738, 135] on button "Go!" at bounding box center [726, 148] width 40 height 27
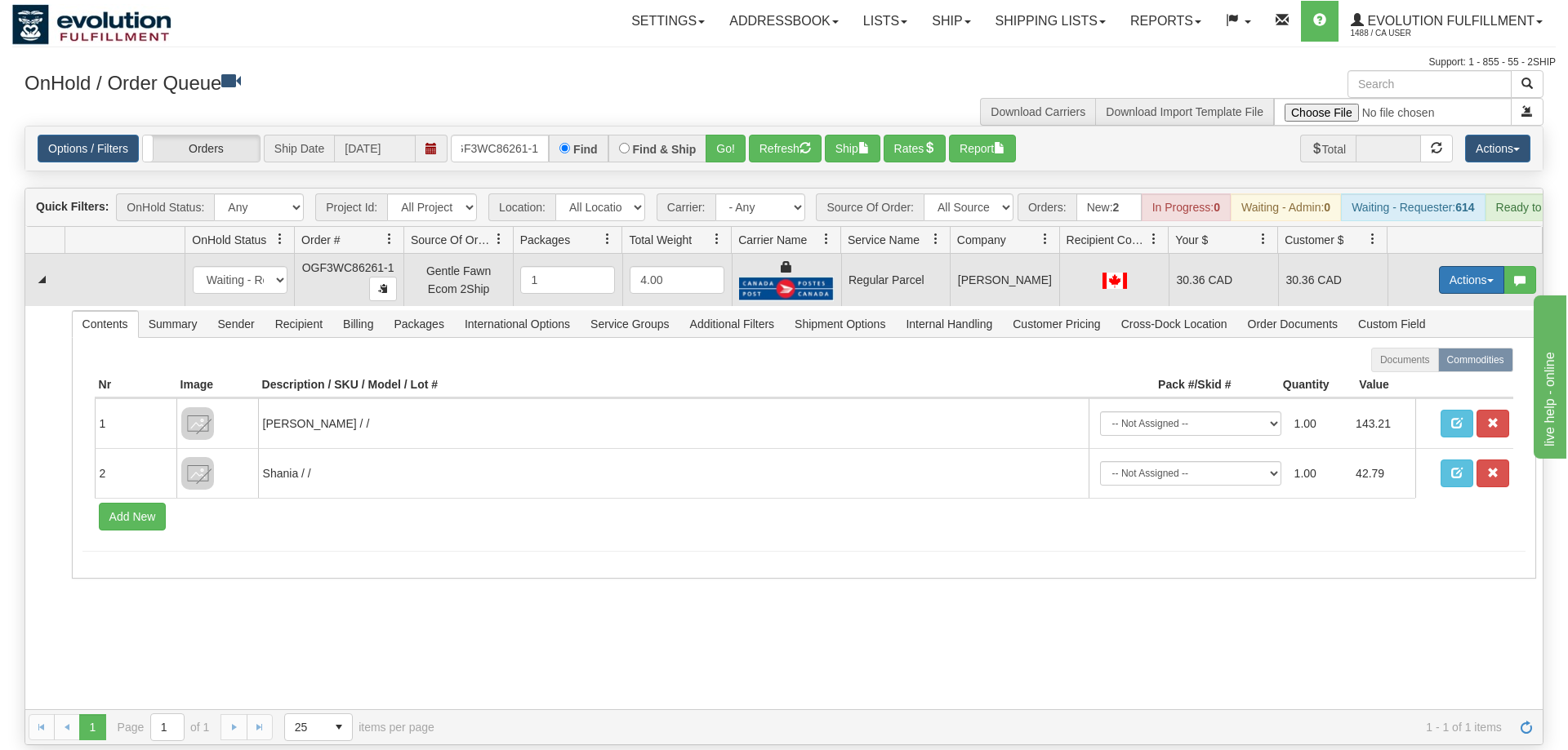
click at [1463, 266] on button "Actions" at bounding box center [1471, 279] width 65 height 27
click at [1432, 347] on span "Rate All Services" at bounding box center [1438, 354] width 98 height 13
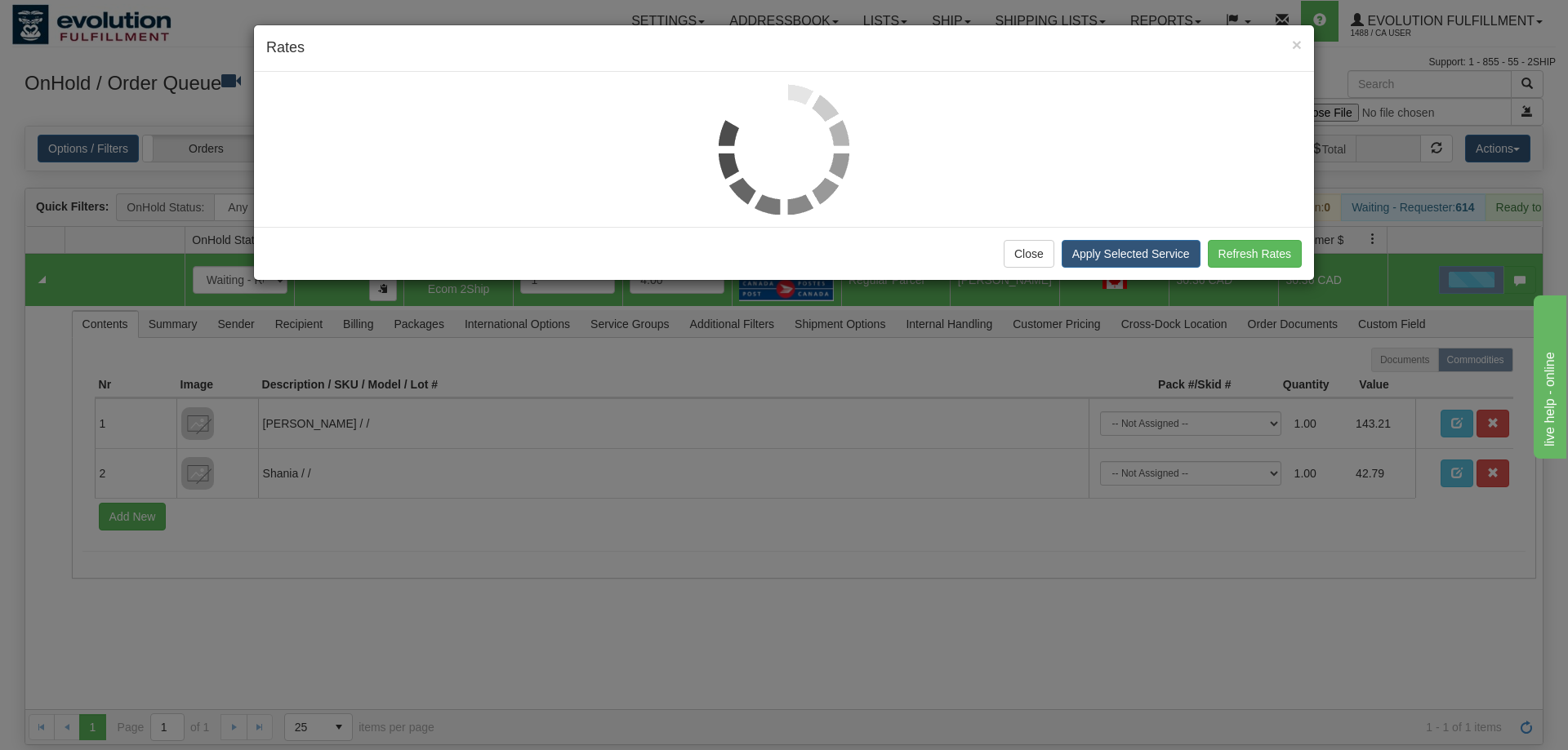
click at [275, 152] on div at bounding box center [784, 149] width 1035 height 131
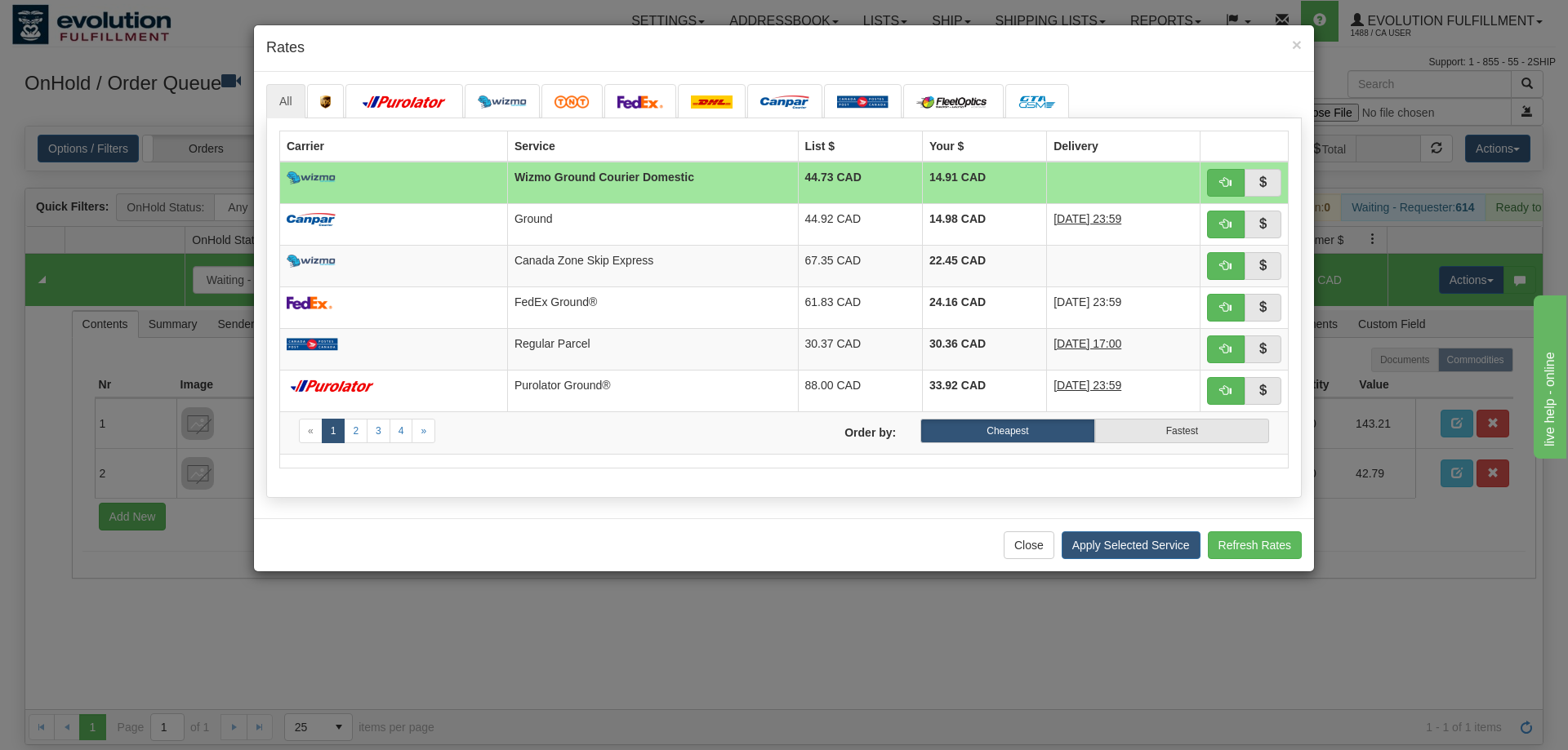
click at [312, 509] on div "All «" at bounding box center [784, 295] width 1060 height 447
click at [855, 98] on img at bounding box center [862, 103] width 52 height 13
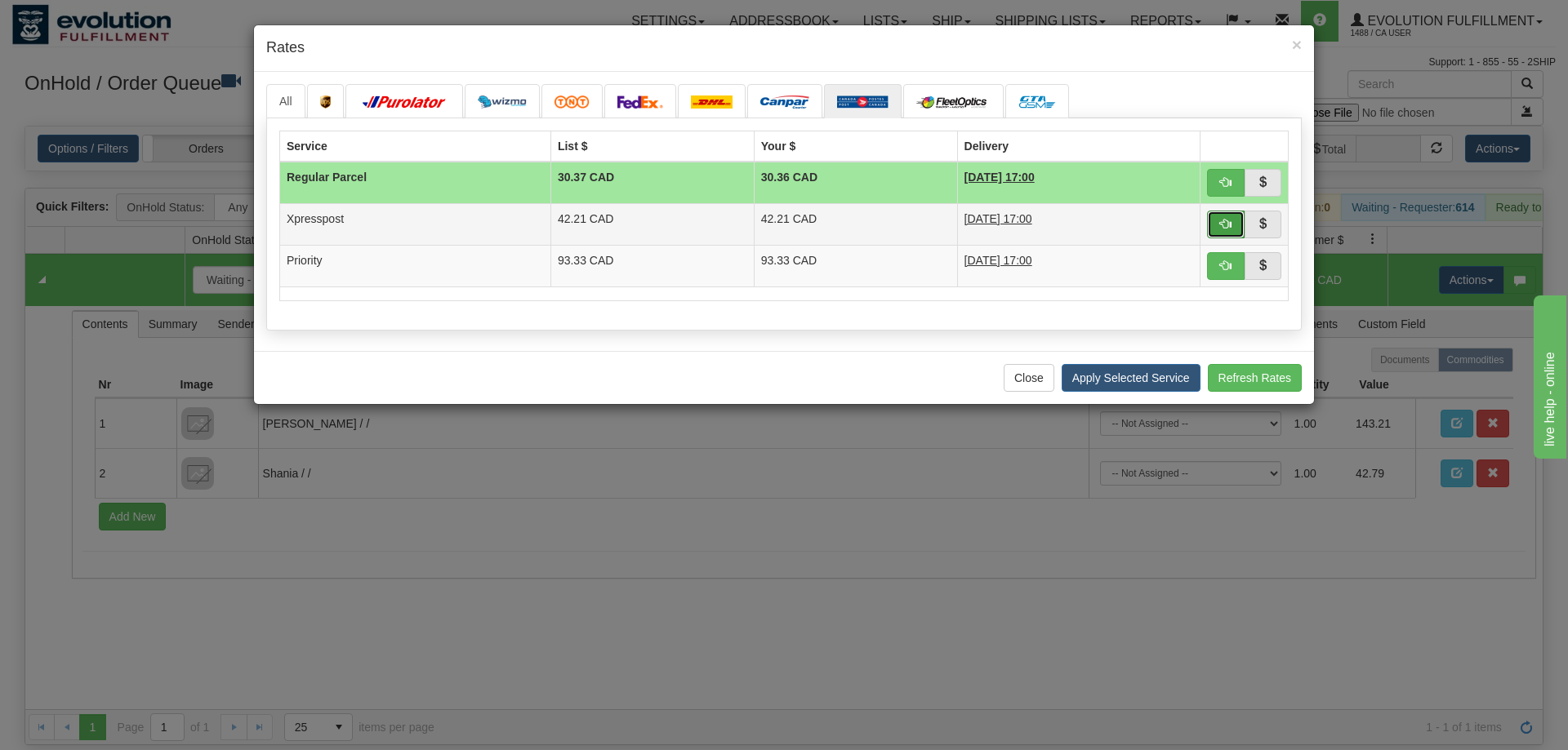
click at [1221, 228] on span "button" at bounding box center [1225, 224] width 11 height 11
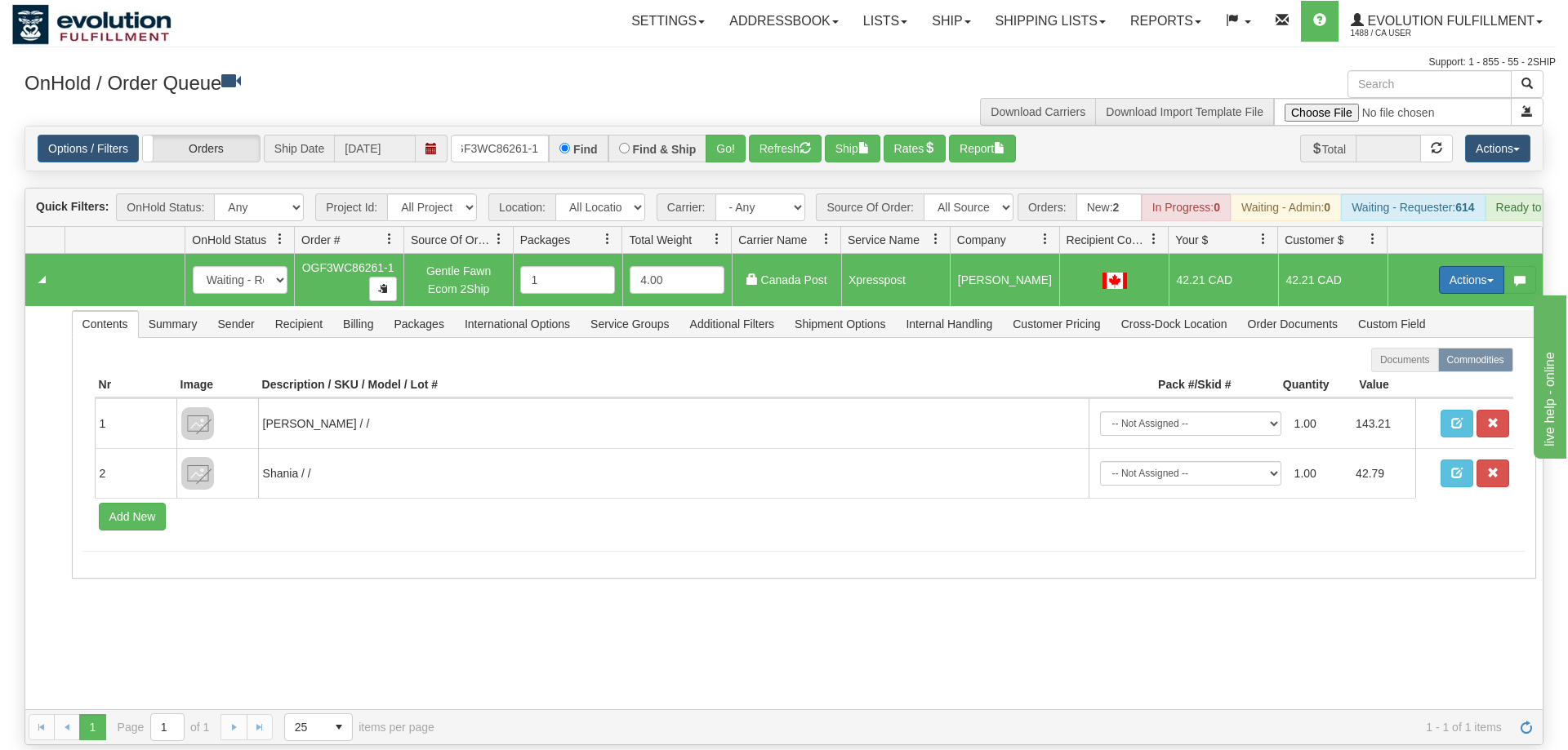
click at [1446, 266] on button "Actions" at bounding box center [1471, 279] width 65 height 27
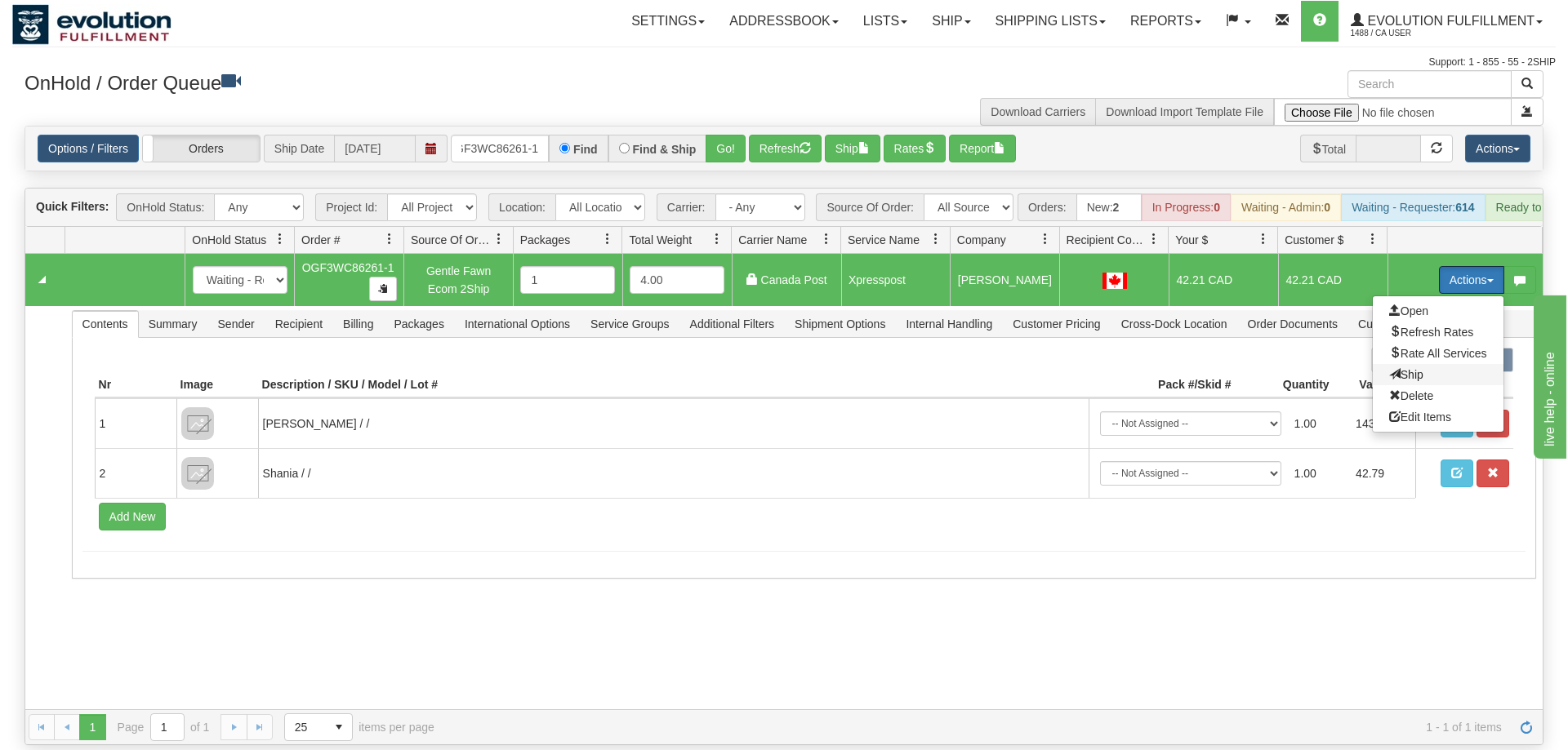
click at [1409, 368] on span "Ship" at bounding box center [1406, 375] width 34 height 13
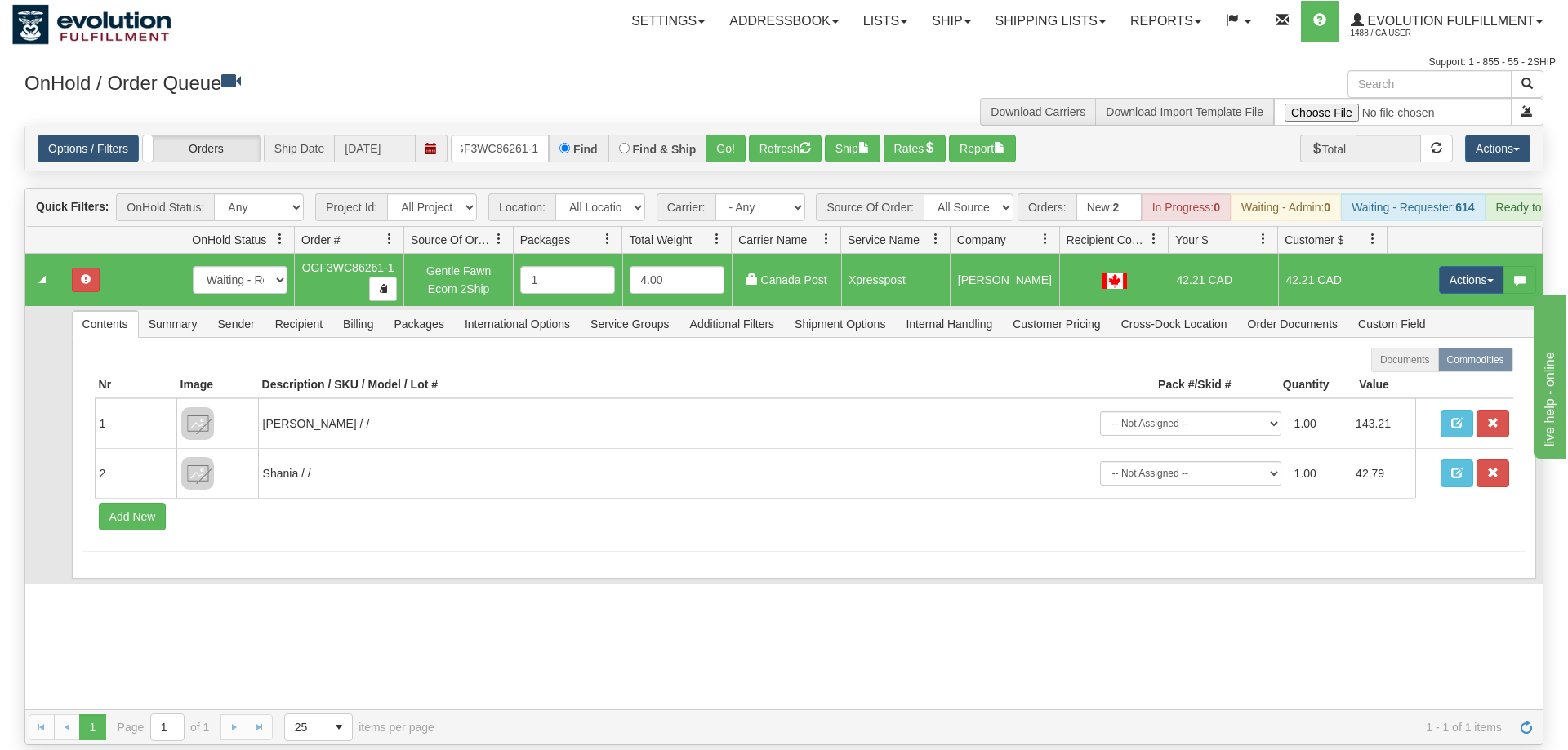
click at [63, 334] on td at bounding box center [45, 444] width 40 height 278
click at [300, 311] on span "Recipient" at bounding box center [298, 325] width 67 height 26
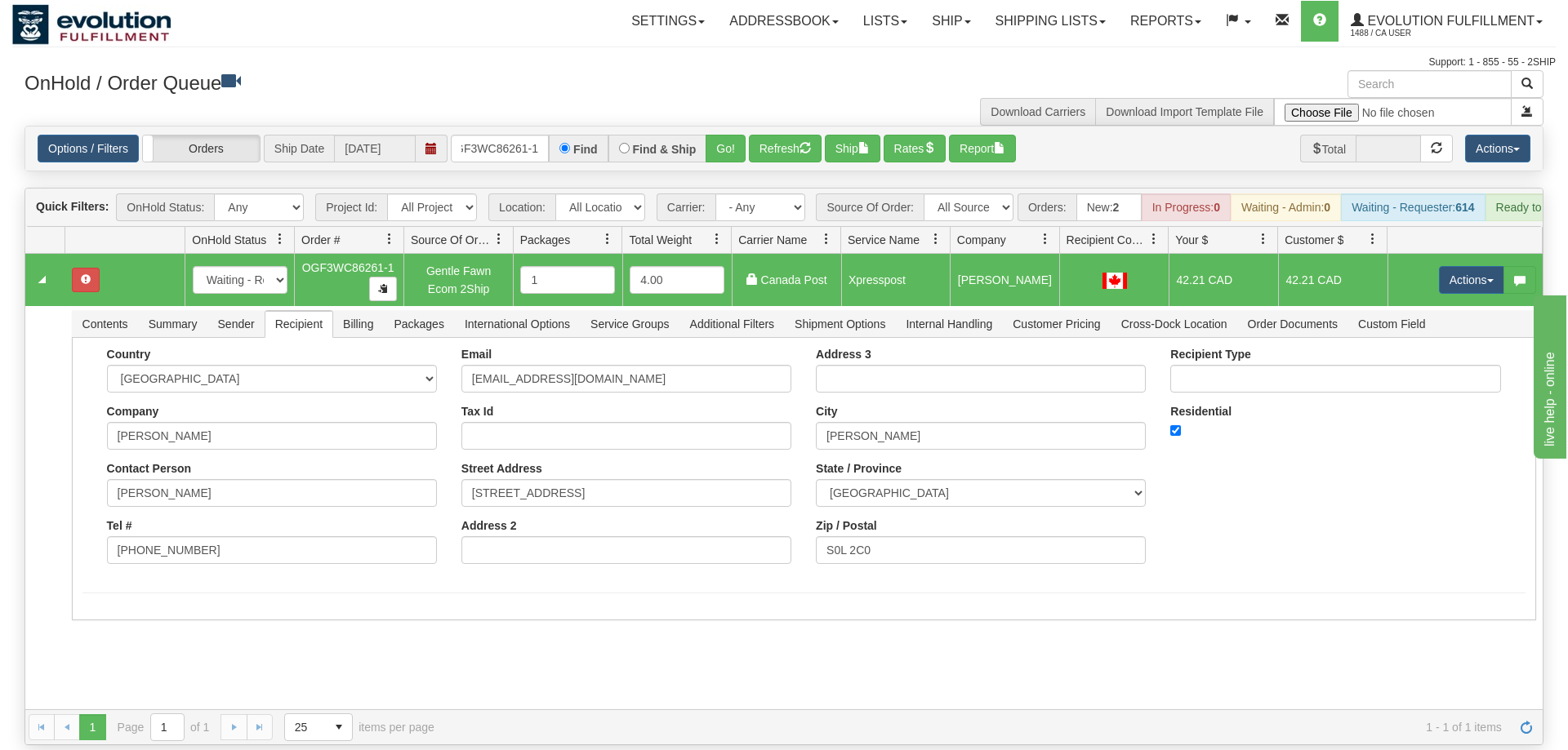
click at [0, 405] on div "Toggle navigation Settings Shipping Preferences Fields Preferences New" at bounding box center [784, 375] width 1568 height 750
click at [1469, 266] on button "Actions" at bounding box center [1471, 279] width 65 height 27
click at [1417, 326] on span "Refresh Rates" at bounding box center [1431, 332] width 84 height 13
click at [1472, 266] on button "Actions" at bounding box center [1471, 279] width 65 height 27
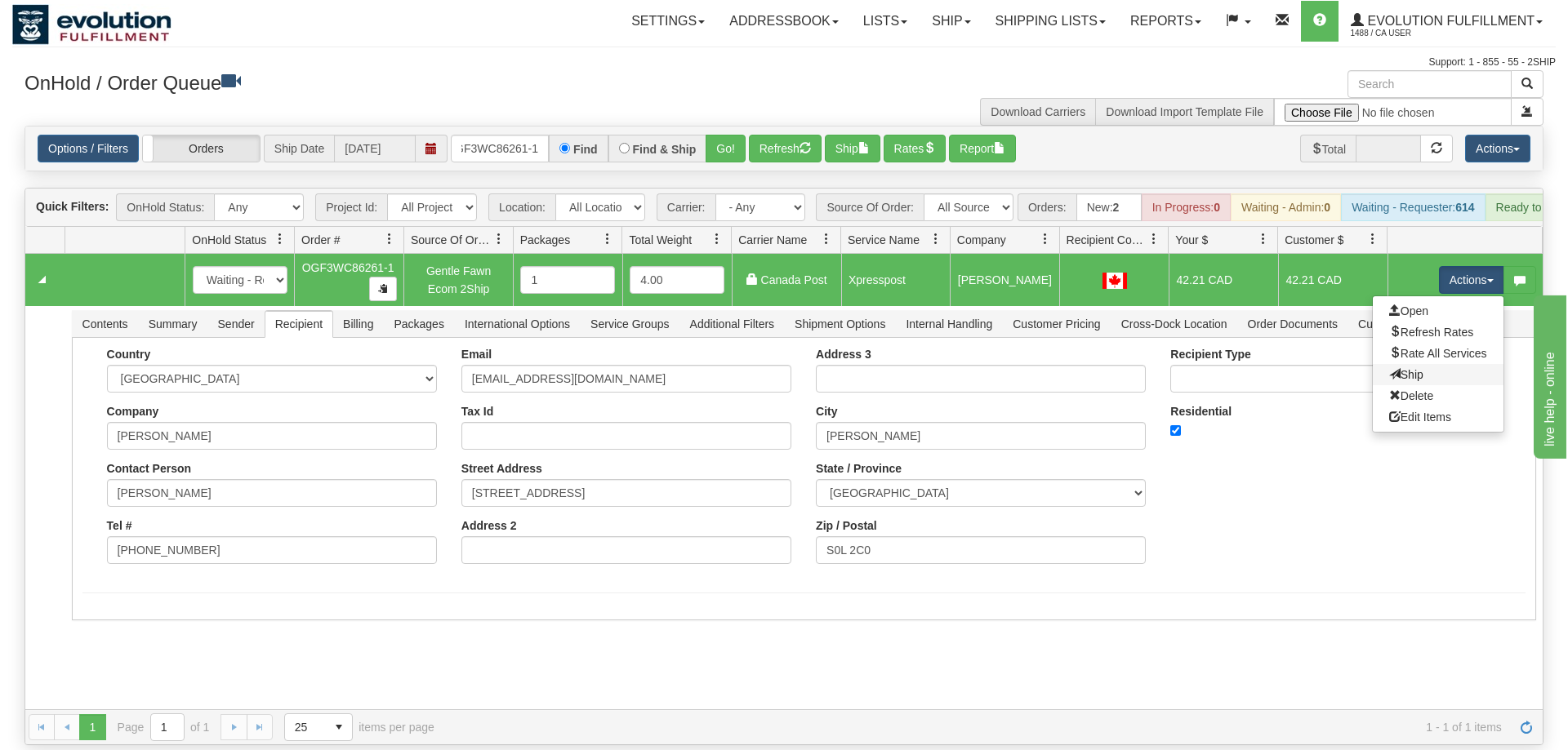
click at [1445, 364] on link "Ship" at bounding box center [1437, 375] width 131 height 22
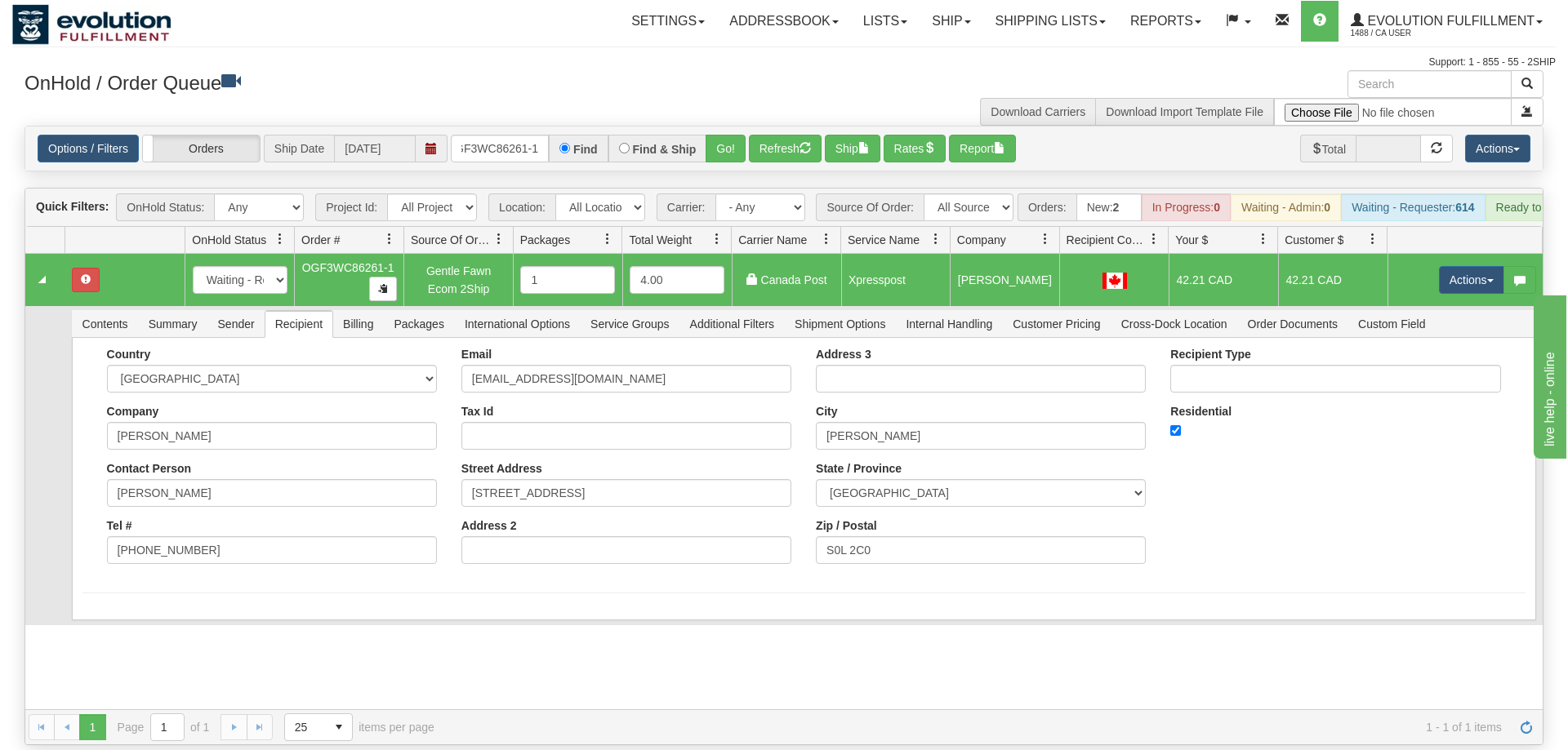
click at [56, 410] on td at bounding box center [45, 465] width 40 height 319
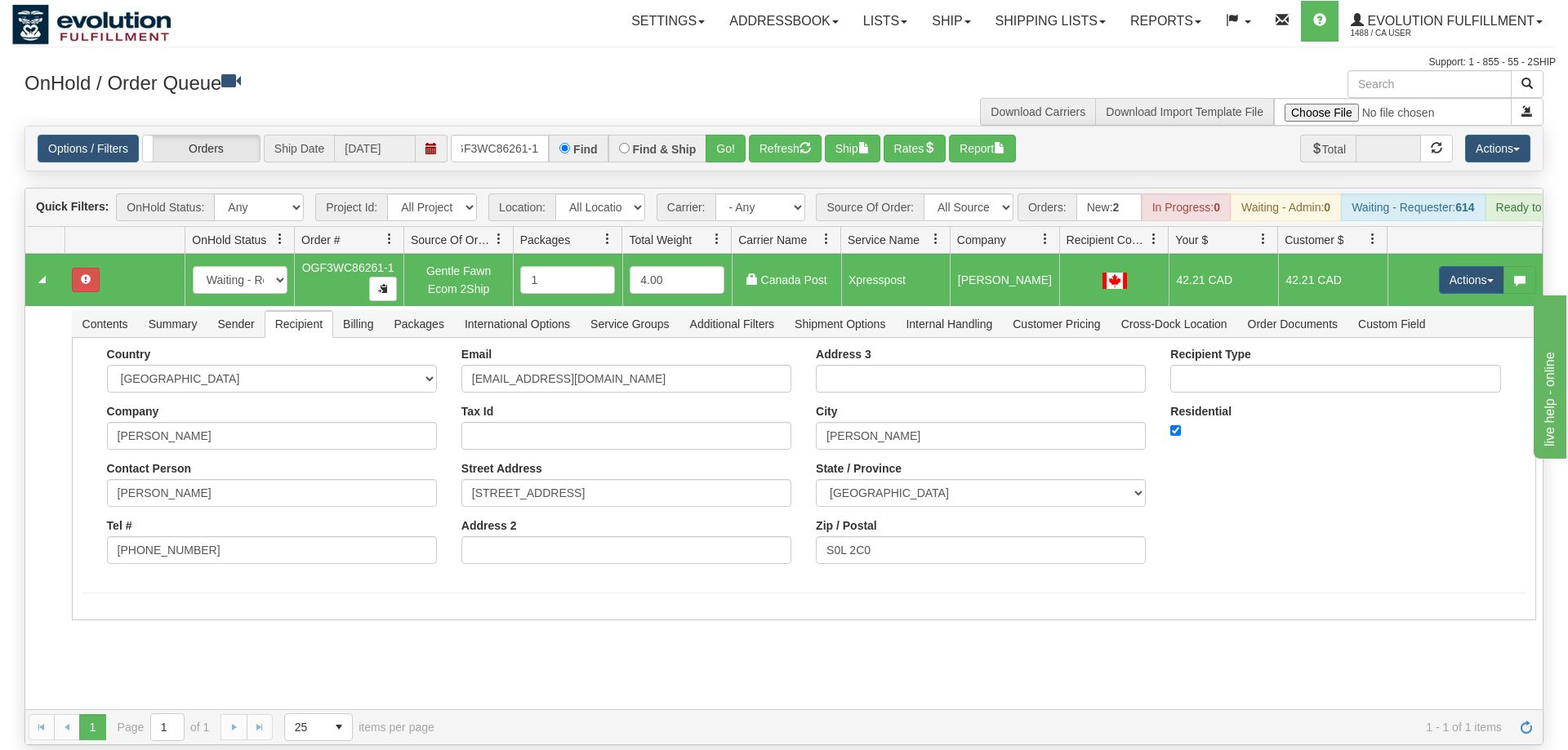
click at [944, 650] on div "31581634 EVOLUTION V3 90999401 90999402 New In Progress Waiting - Admin Waiting…" at bounding box center [784, 482] width 1517 height 455
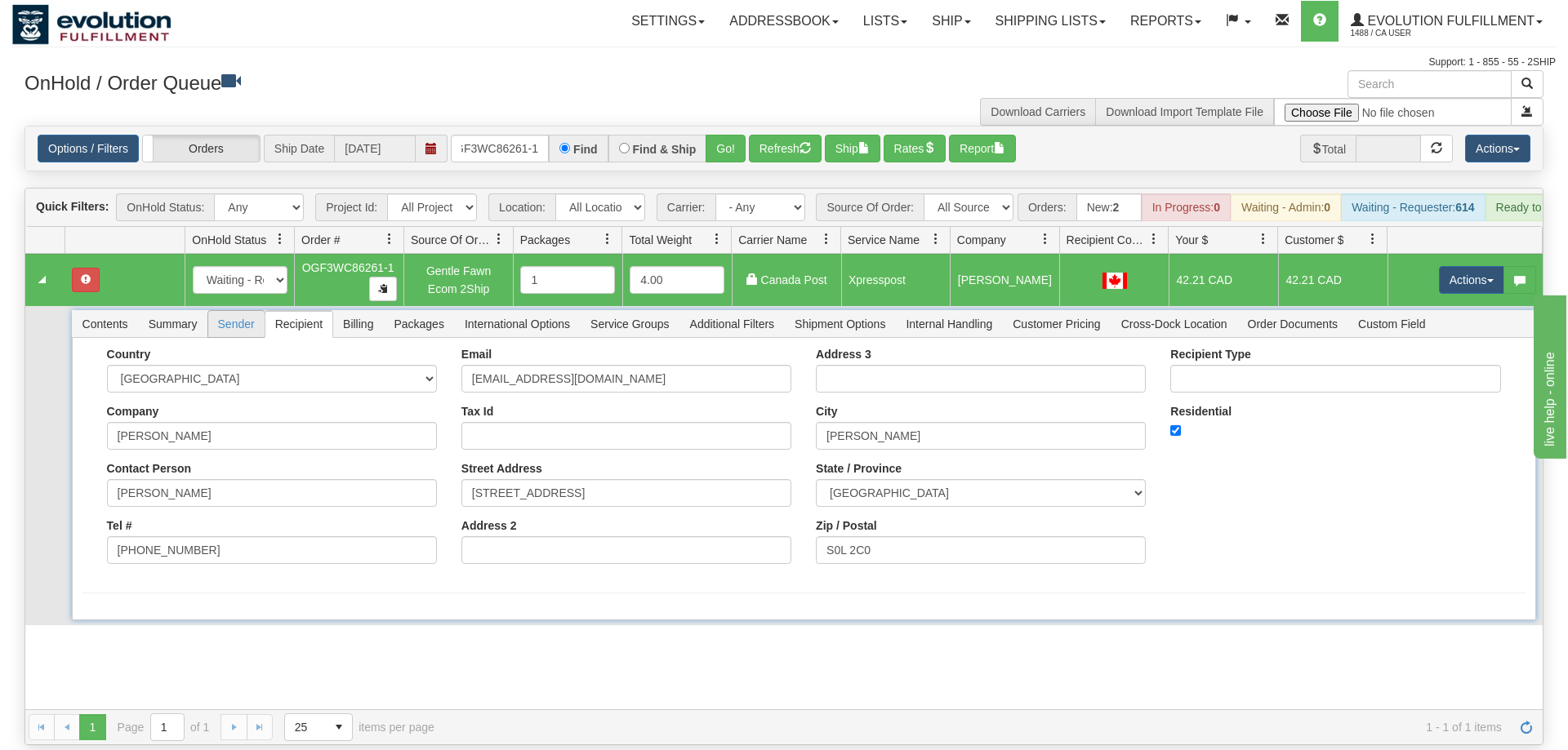
click at [254, 311] on span "Sender" at bounding box center [236, 325] width 56 height 26
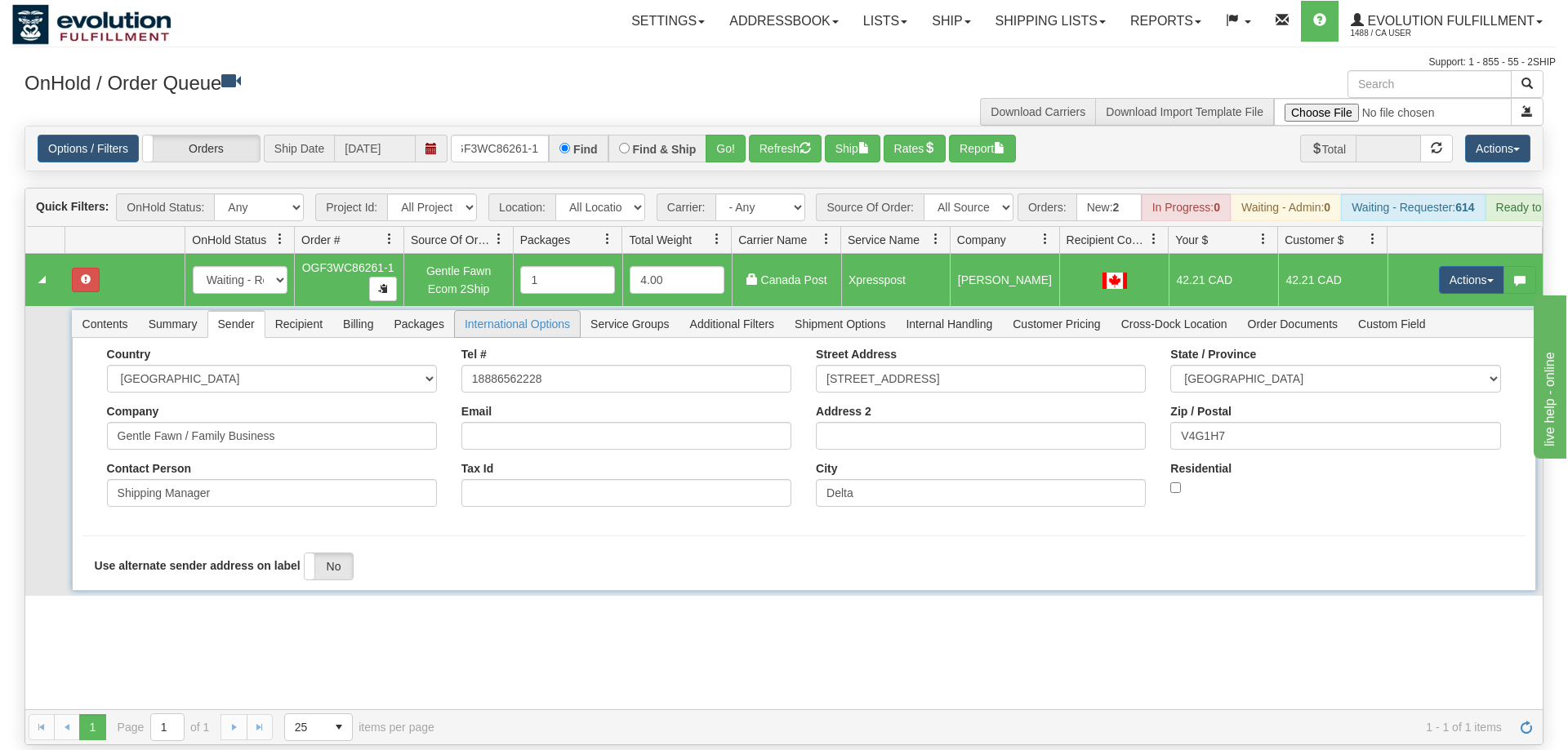
click at [471, 311] on span "International Options" at bounding box center [517, 325] width 125 height 26
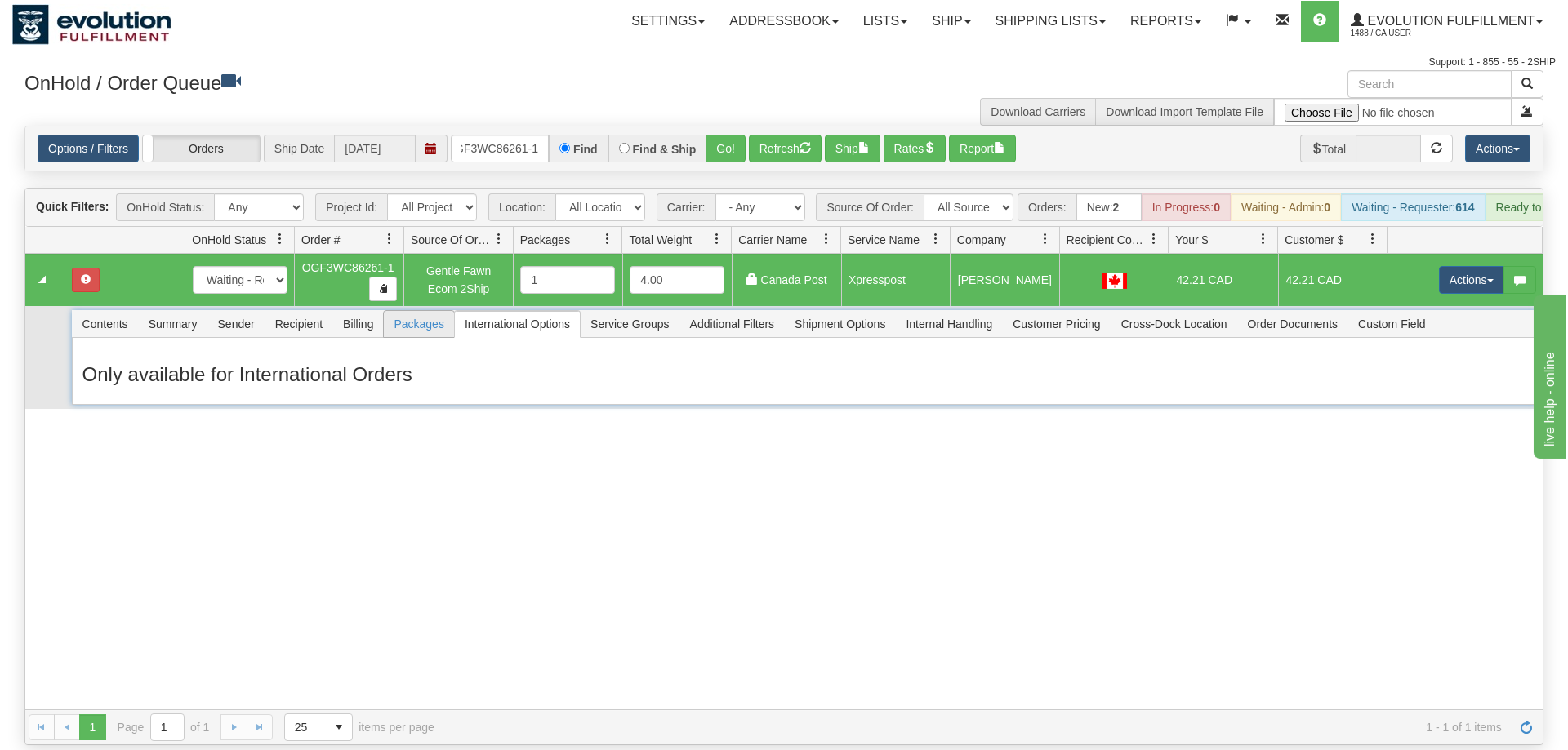
click at [422, 311] on span "Packages" at bounding box center [419, 325] width 70 height 26
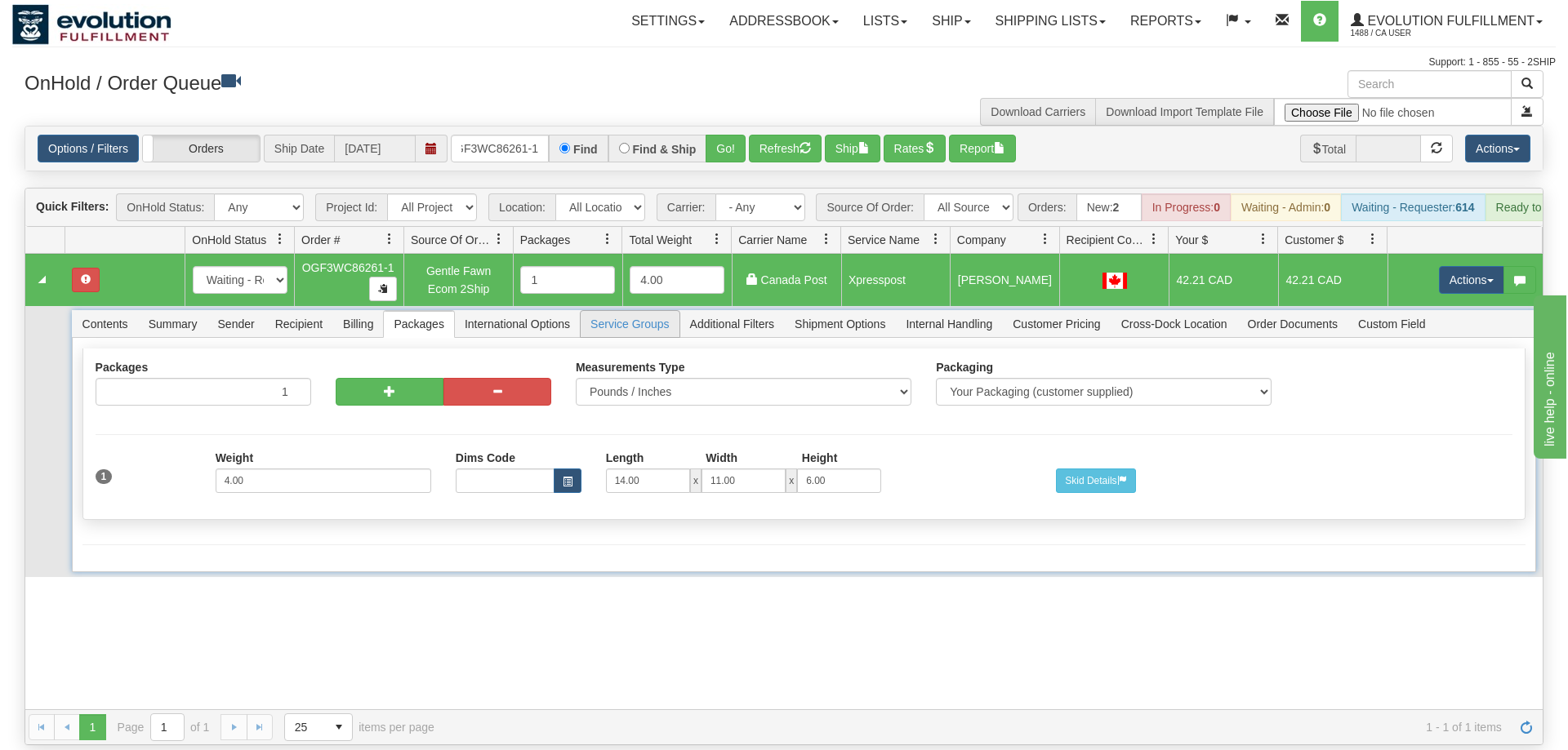
click at [640, 311] on span "Service Groups" at bounding box center [630, 325] width 98 height 26
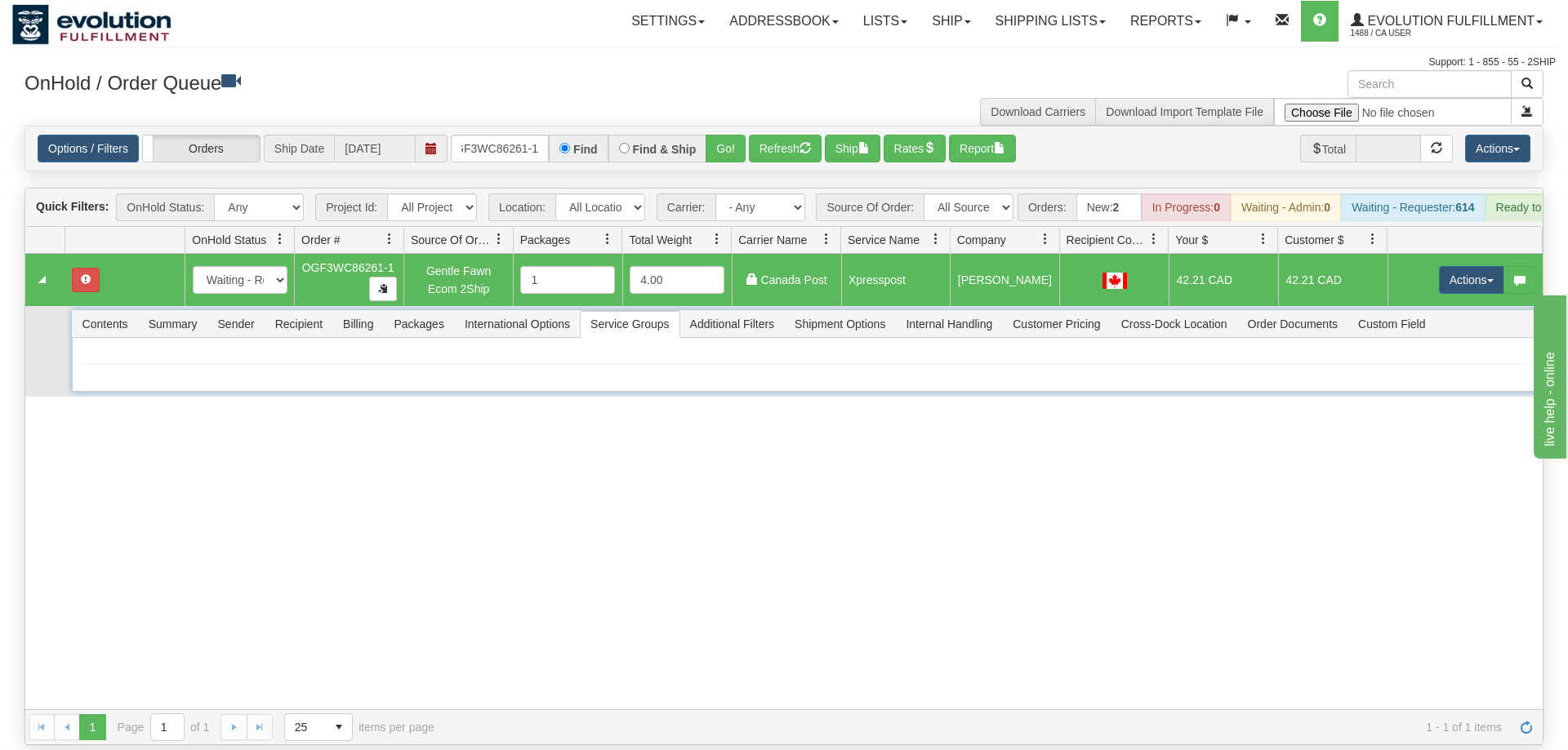
click at [671, 311] on span "Service Groups" at bounding box center [630, 325] width 98 height 26
click at [184, 311] on span "Summary" at bounding box center [172, 325] width 69 height 26
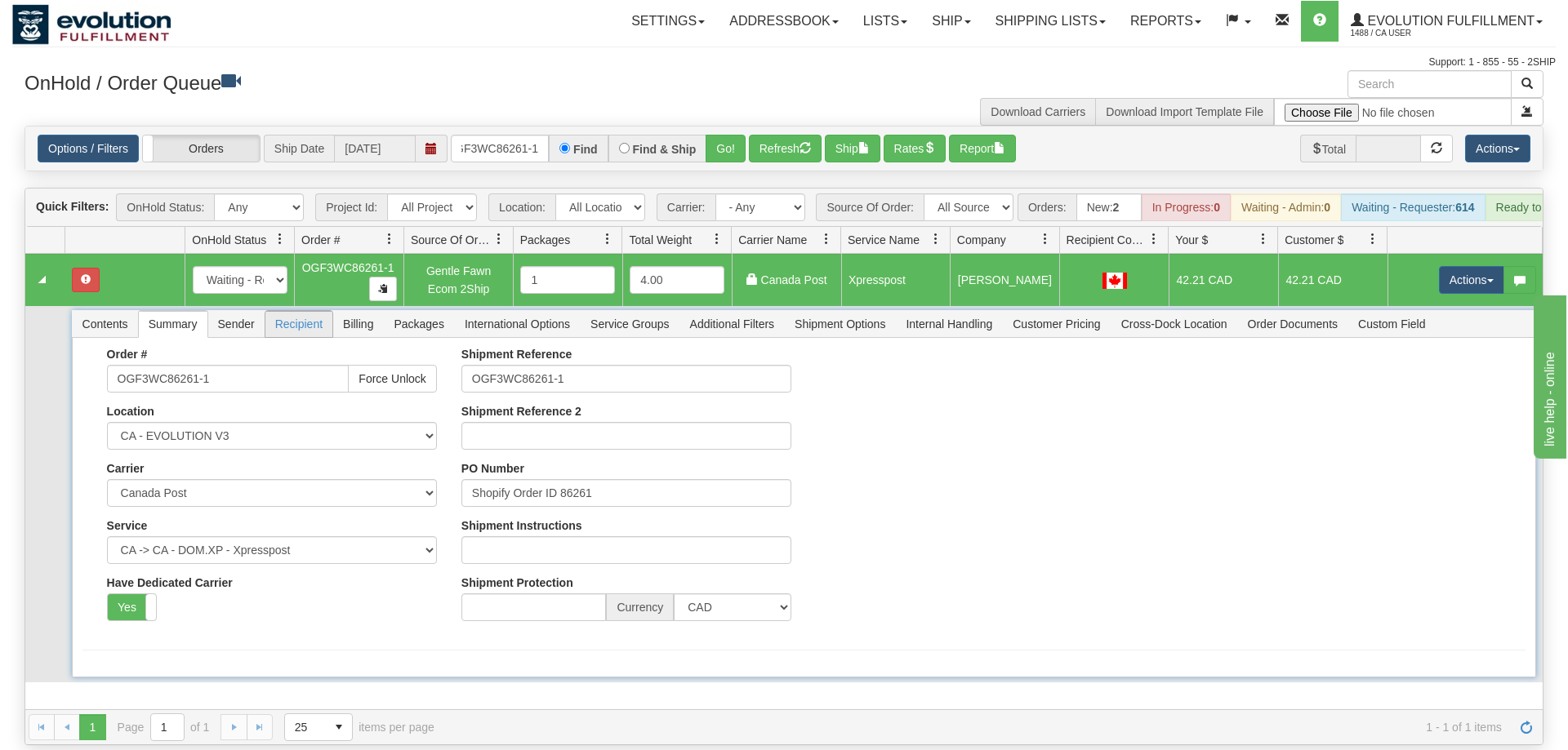
click at [314, 311] on span "Recipient" at bounding box center [298, 325] width 67 height 26
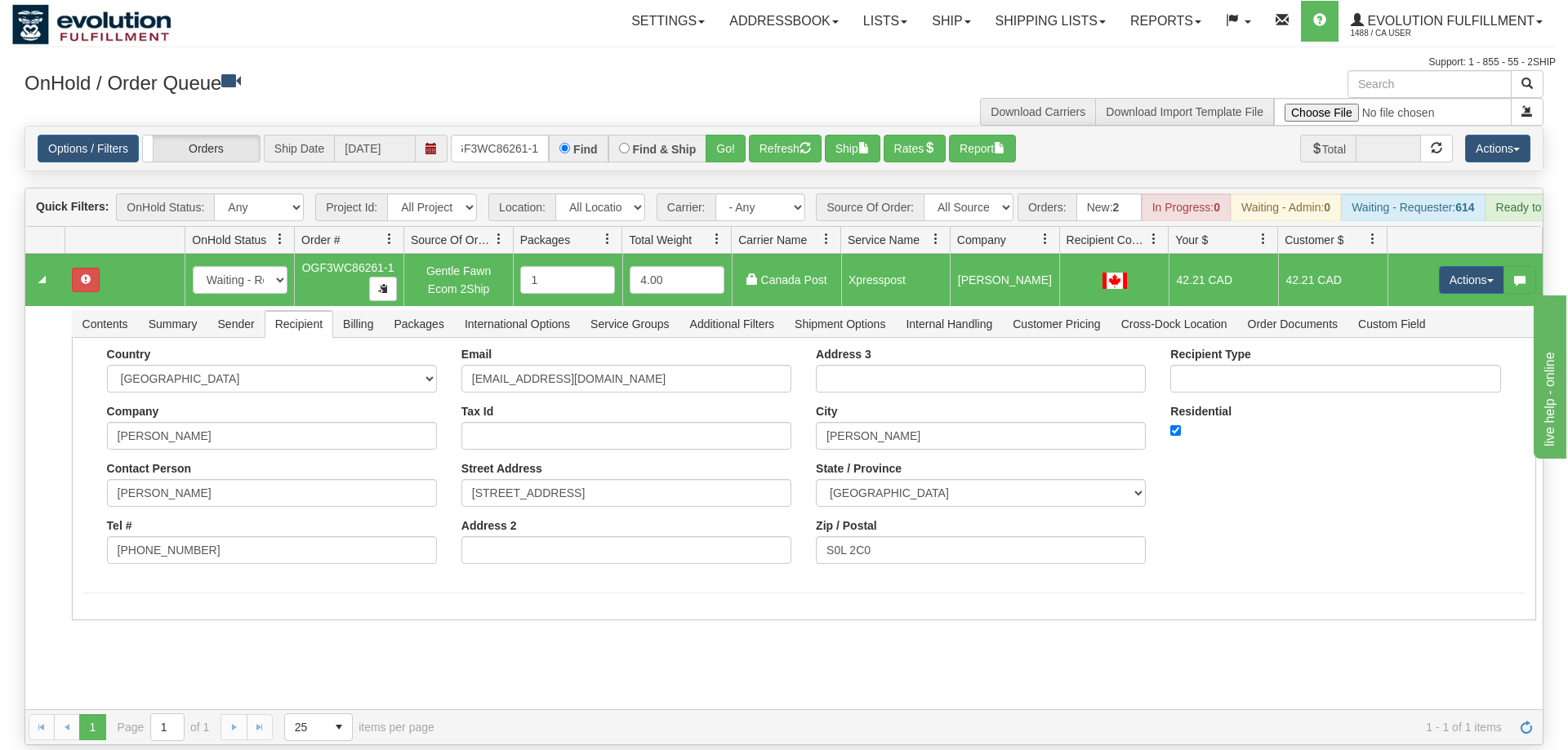
click at [249, 54] on div "Toggle navigation Settings Shipping Preferences Fields Preferences New Recipien…" at bounding box center [784, 35] width 1544 height 71
click at [516, 135] on input "OGF3WC86261-1" at bounding box center [500, 148] width 98 height 27
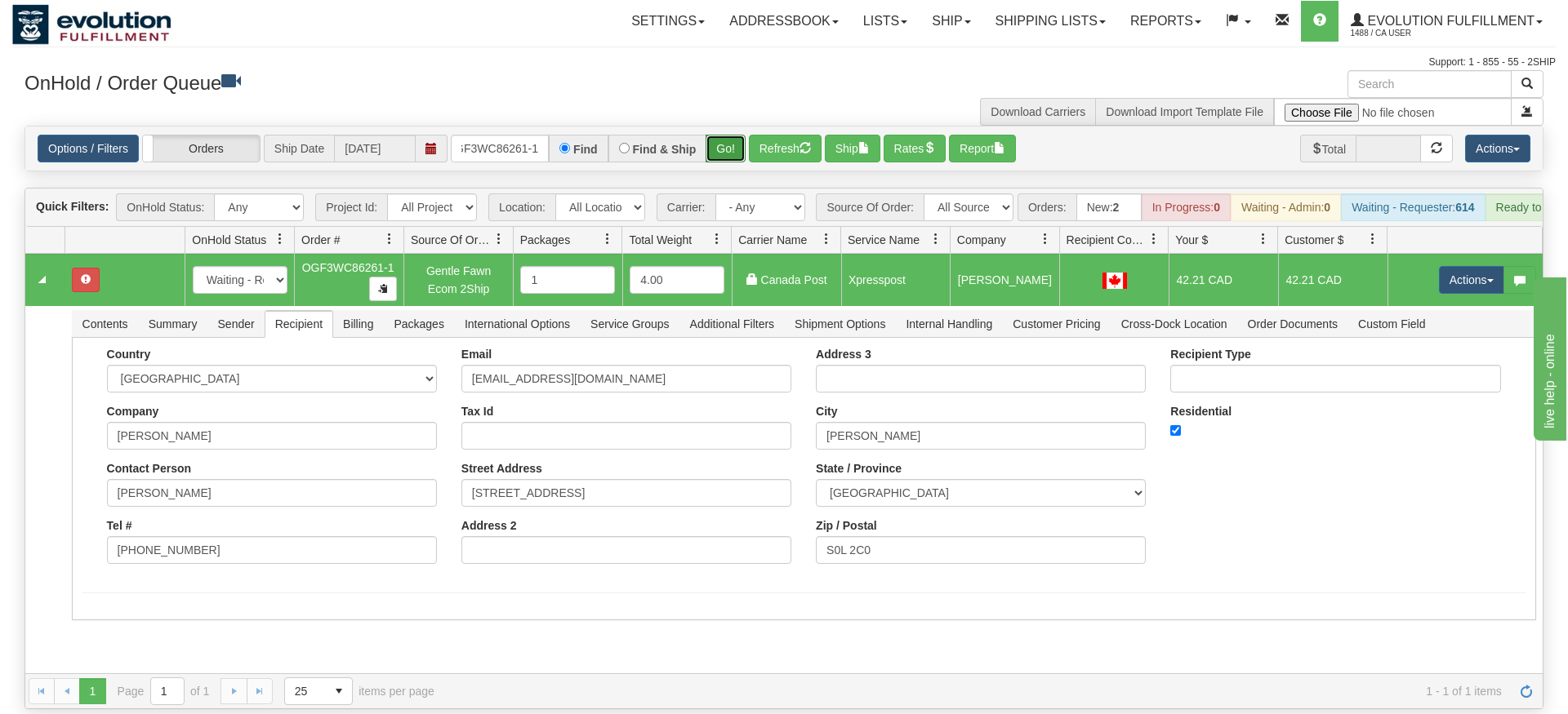
click at [718, 155] on div "Is equal to Is not equal to Contains Does not contains CAD USD EUR ZAR [PERSON_…" at bounding box center [784, 418] width 1544 height 583
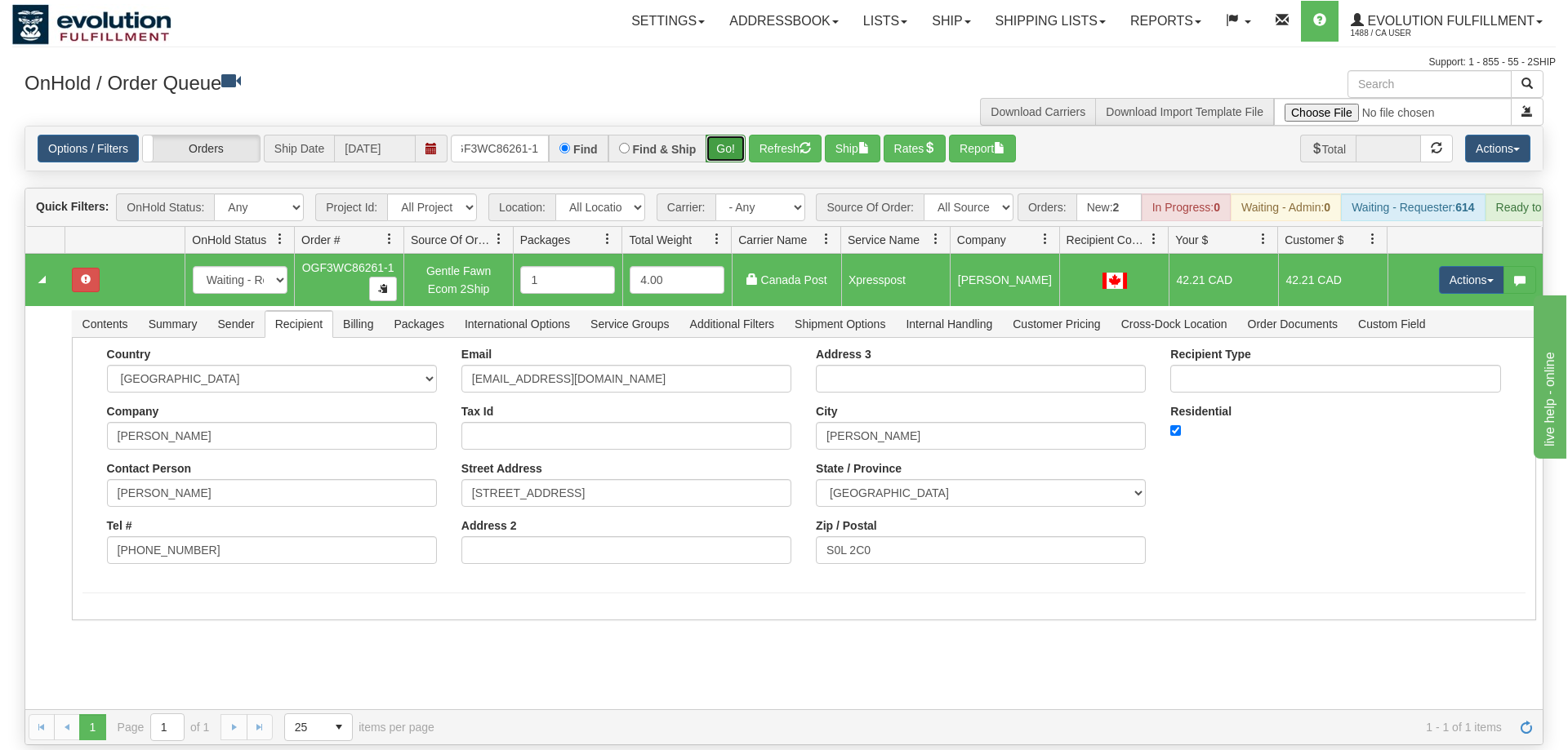
click at [721, 136] on button "Go!" at bounding box center [726, 148] width 40 height 27
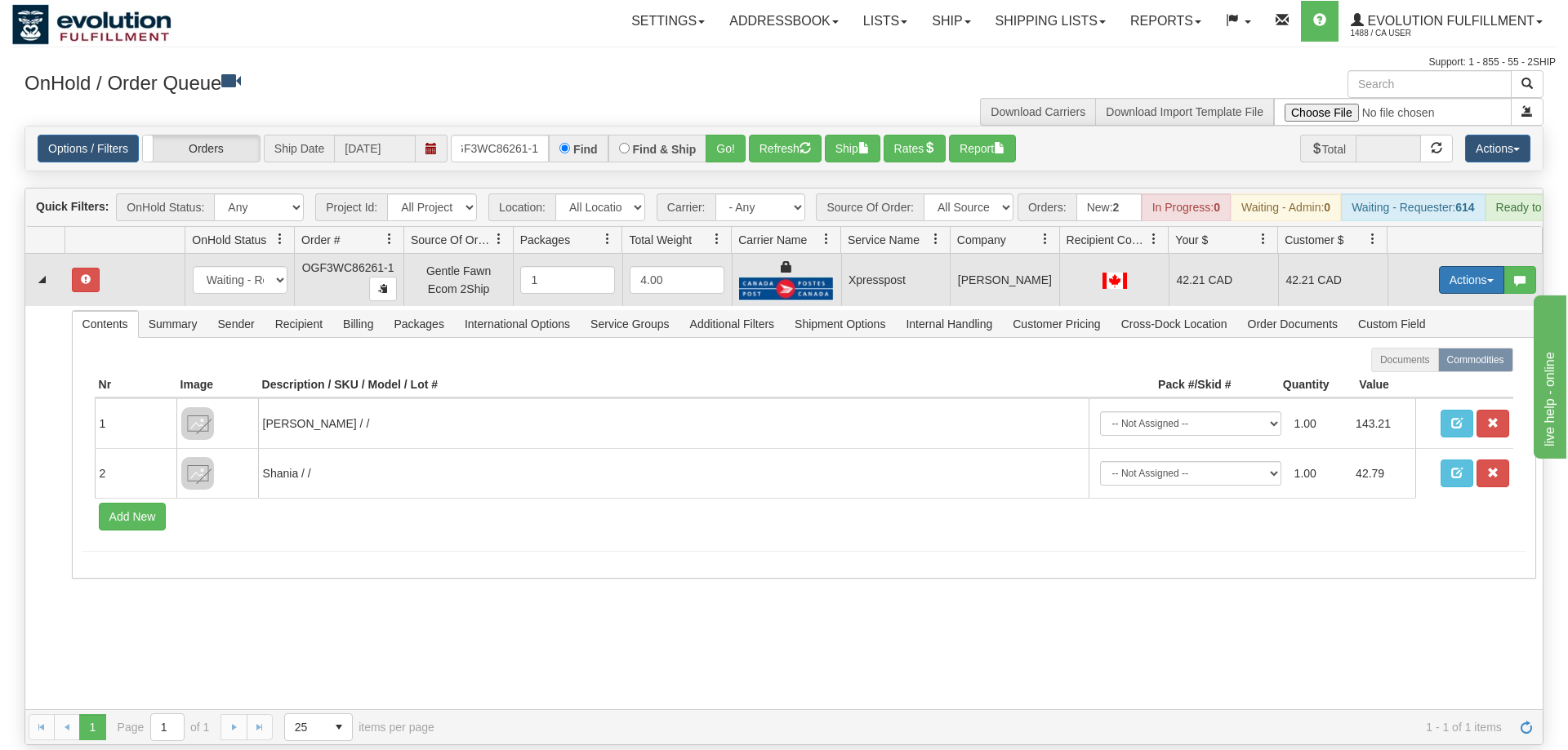
click at [1456, 267] on button "Actions" at bounding box center [1471, 279] width 65 height 27
click at [1435, 347] on span "Rate All Services" at bounding box center [1438, 354] width 98 height 13
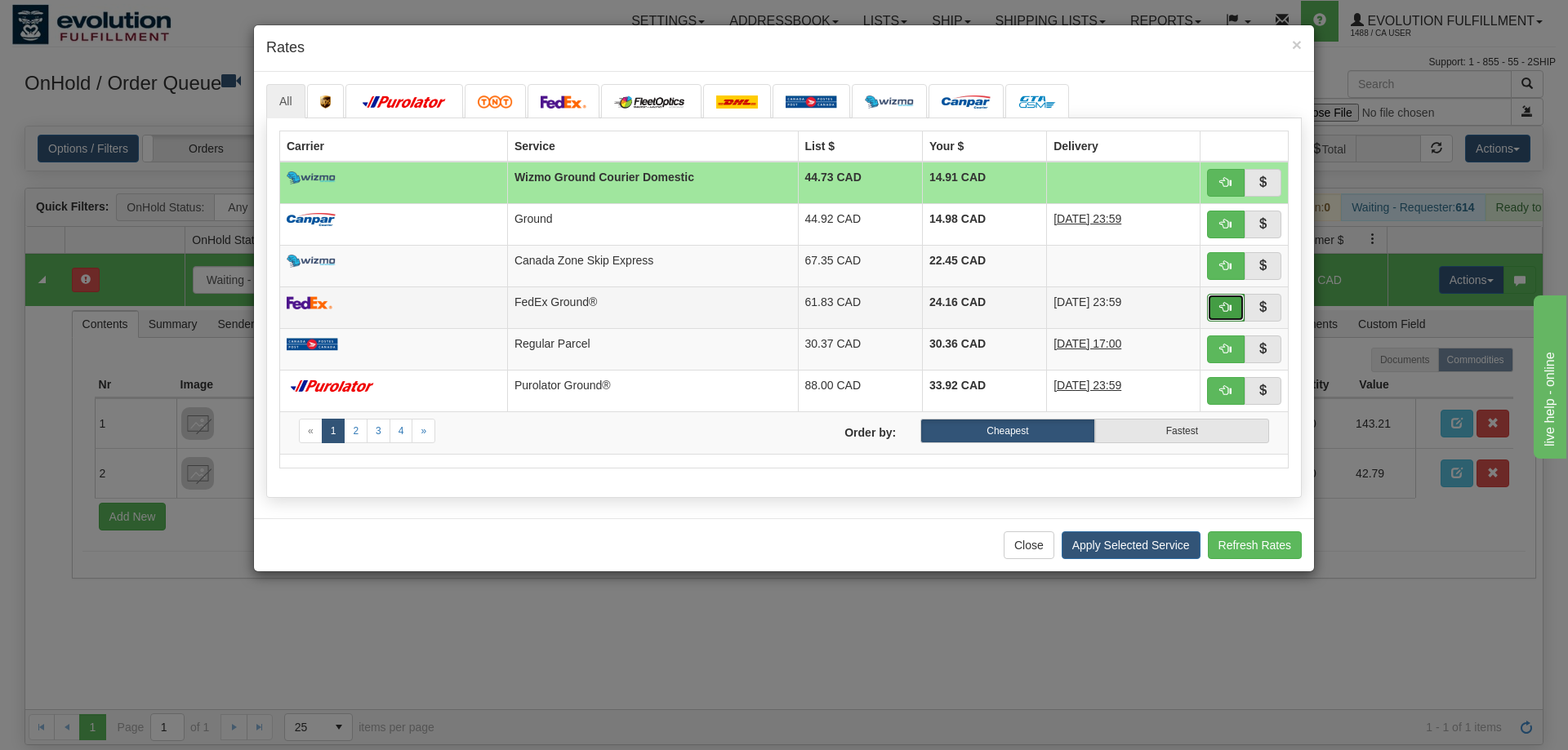
click at [1224, 304] on button "button" at bounding box center [1225, 307] width 38 height 27
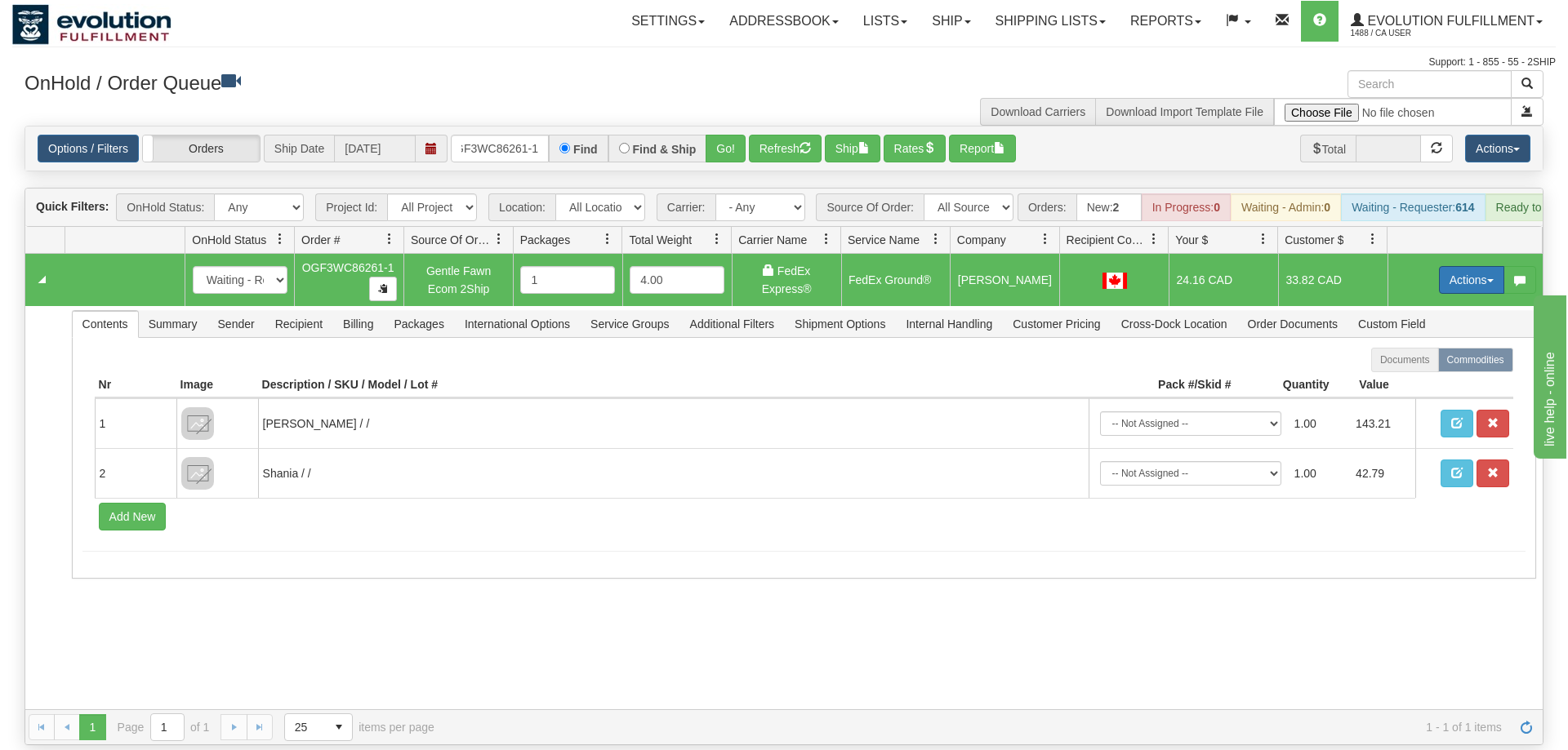
click at [1458, 266] on button "Actions" at bounding box center [1471, 279] width 65 height 27
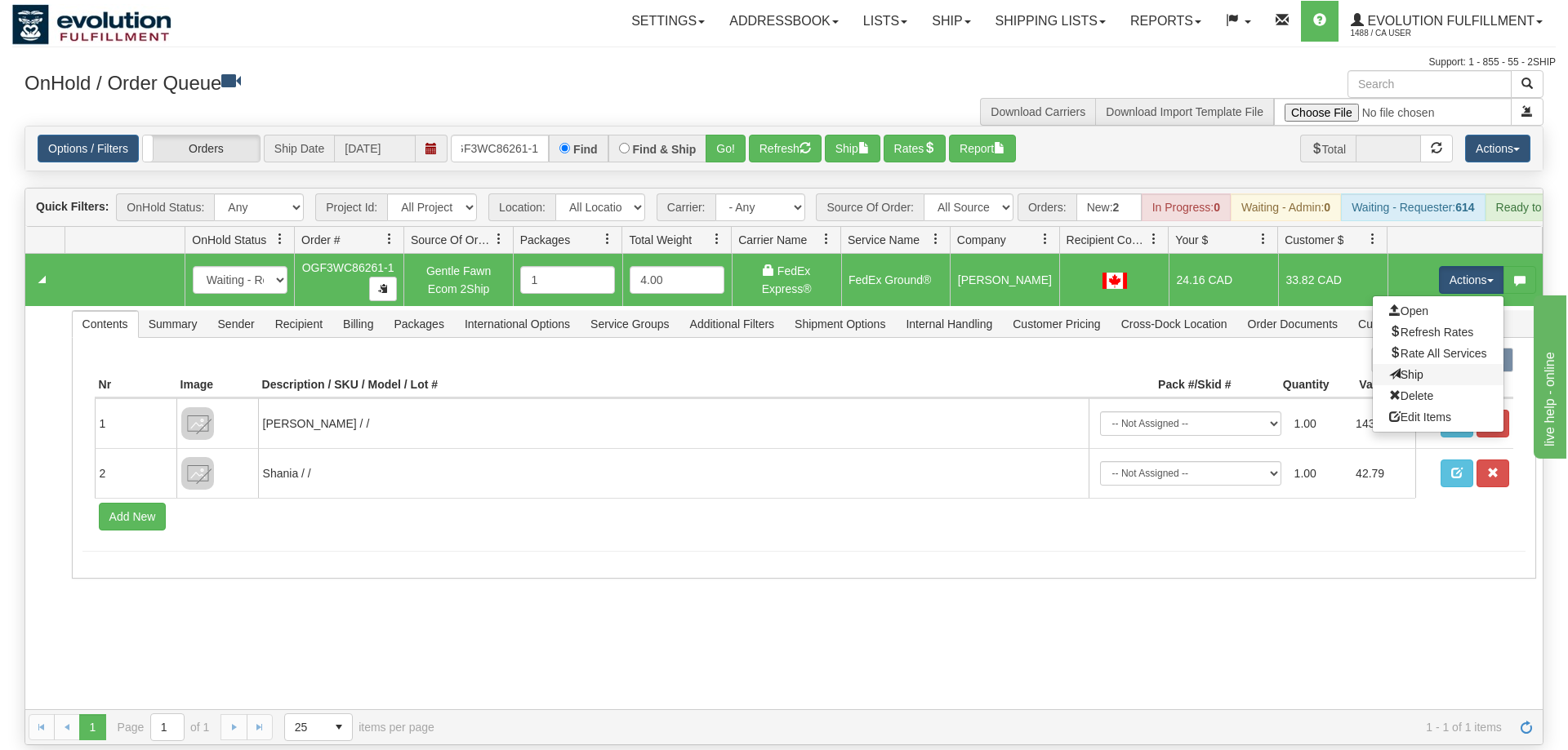
click at [1448, 364] on link "Ship" at bounding box center [1437, 375] width 131 height 22
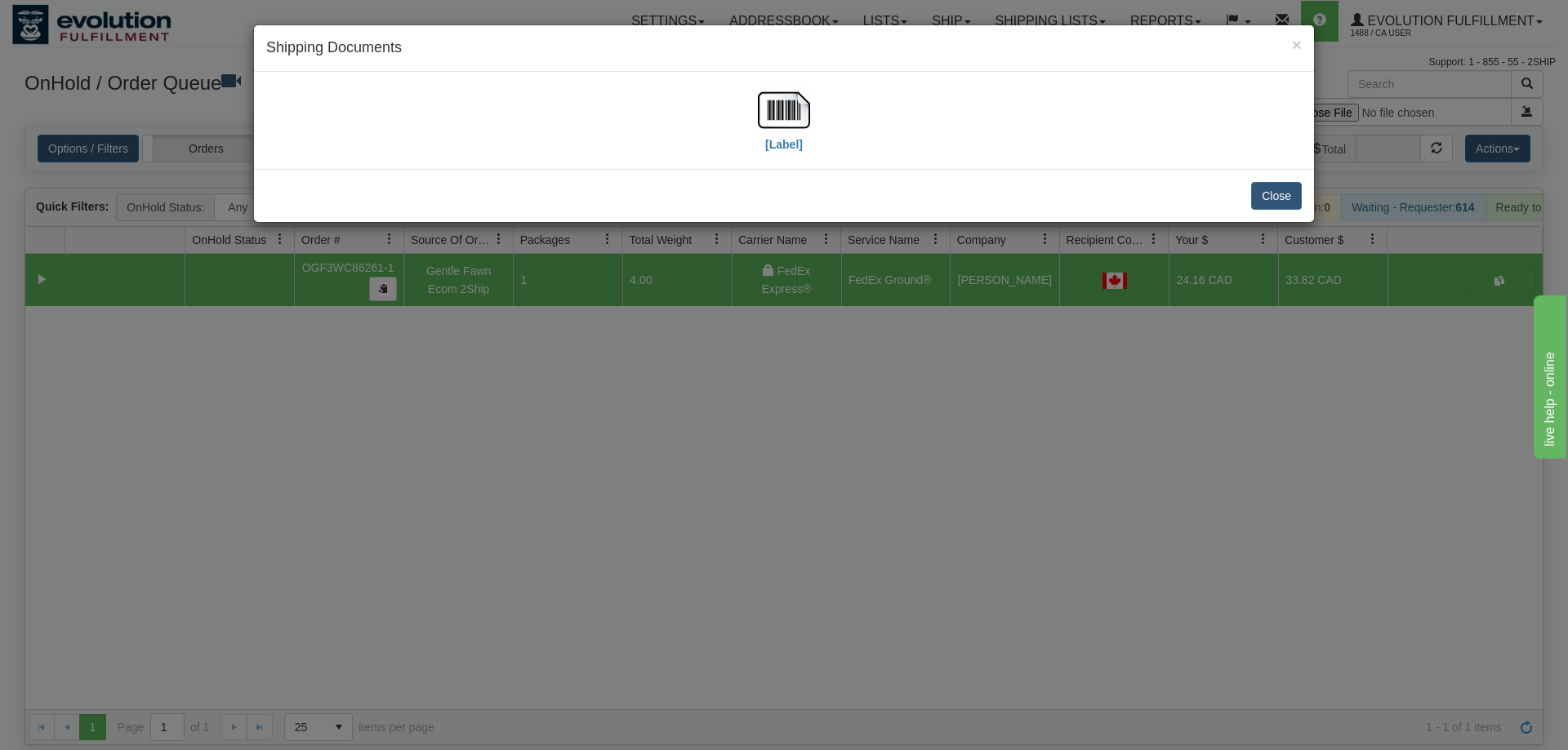
click at [738, 134] on div "[Label]" at bounding box center [784, 120] width 1035 height 72
click at [795, 134] on img at bounding box center [784, 110] width 53 height 53
drag, startPoint x: 819, startPoint y: 510, endPoint x: 558, endPoint y: 182, distance: 419.2
click at [812, 495] on div "× Shipping Documents [Label] Close" at bounding box center [784, 375] width 1568 height 750
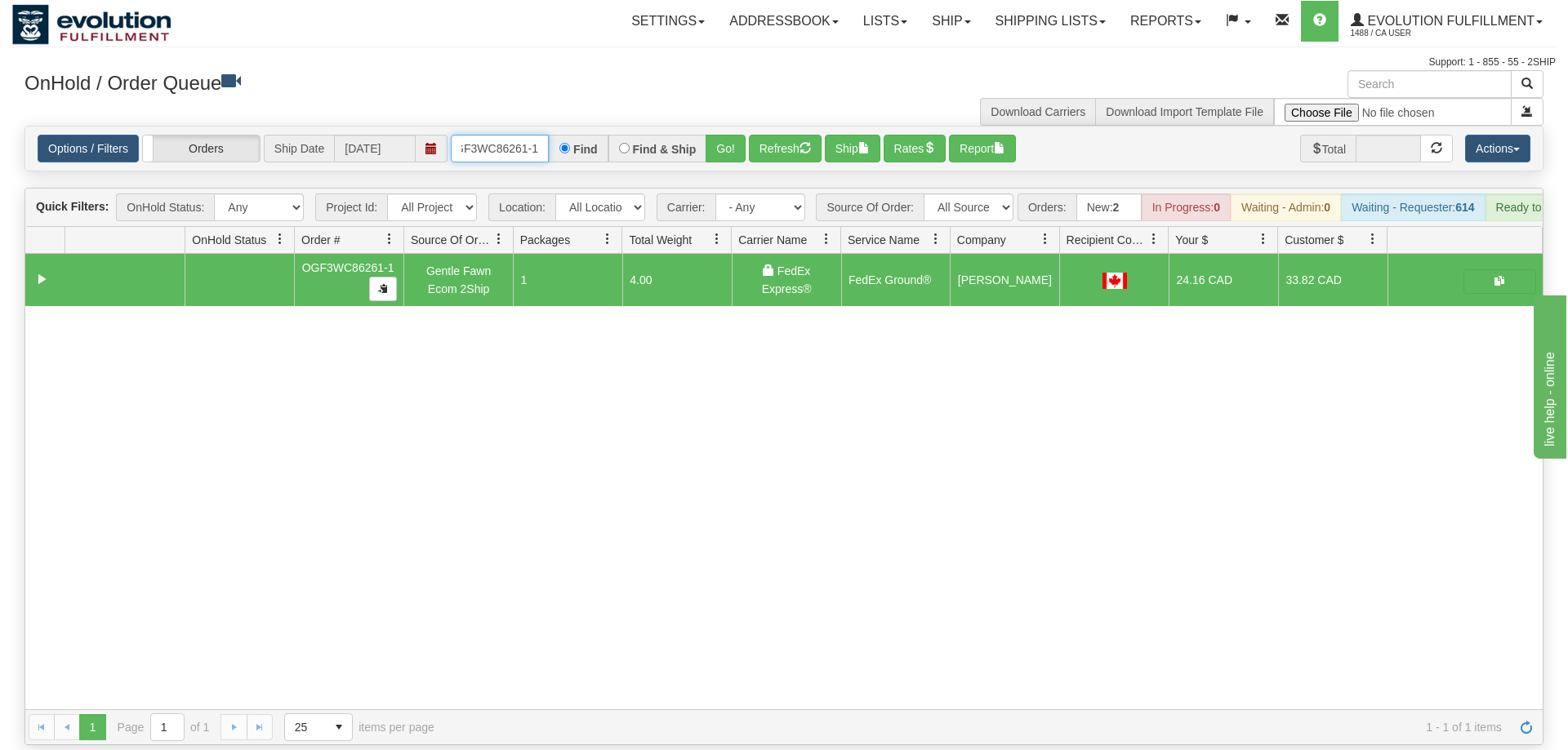
click at [503, 135] on input "OGF3WC86261-1" at bounding box center [500, 148] width 98 height 27
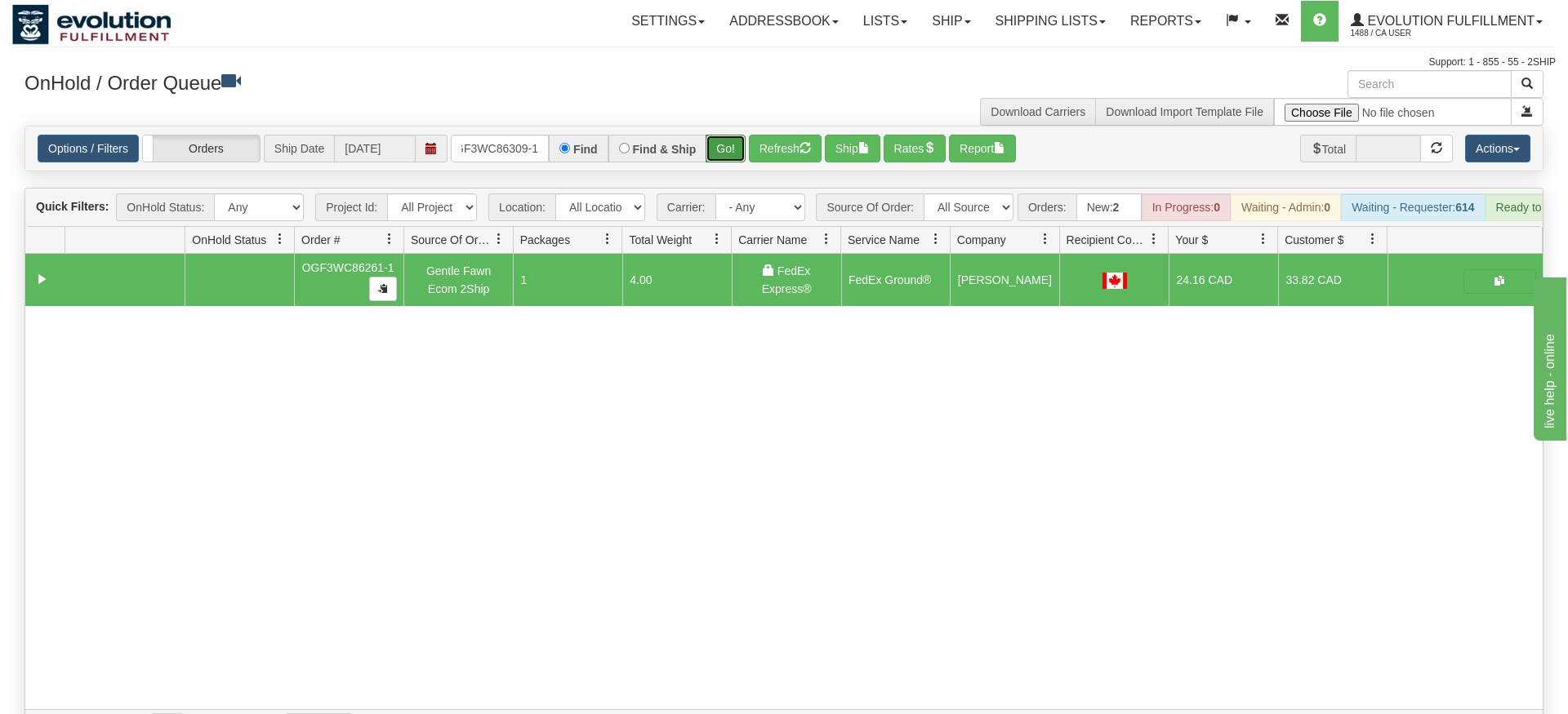
click at [720, 154] on div "Is equal to Is not equal to Contains Does not contains CAD USD EUR ZAR [PERSON_…" at bounding box center [784, 436] width 1544 height 619
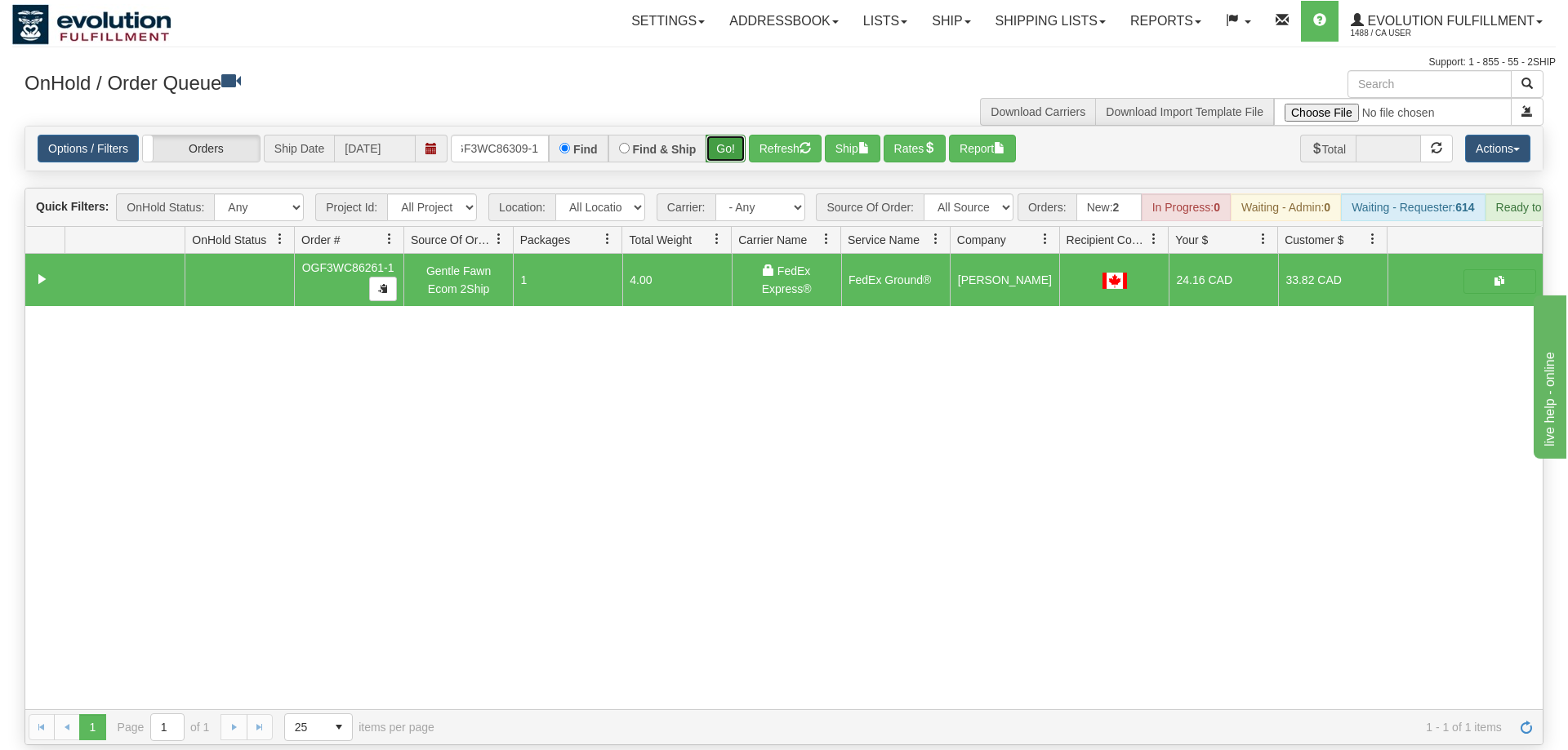
click at [730, 135] on button "Go!" at bounding box center [726, 148] width 40 height 27
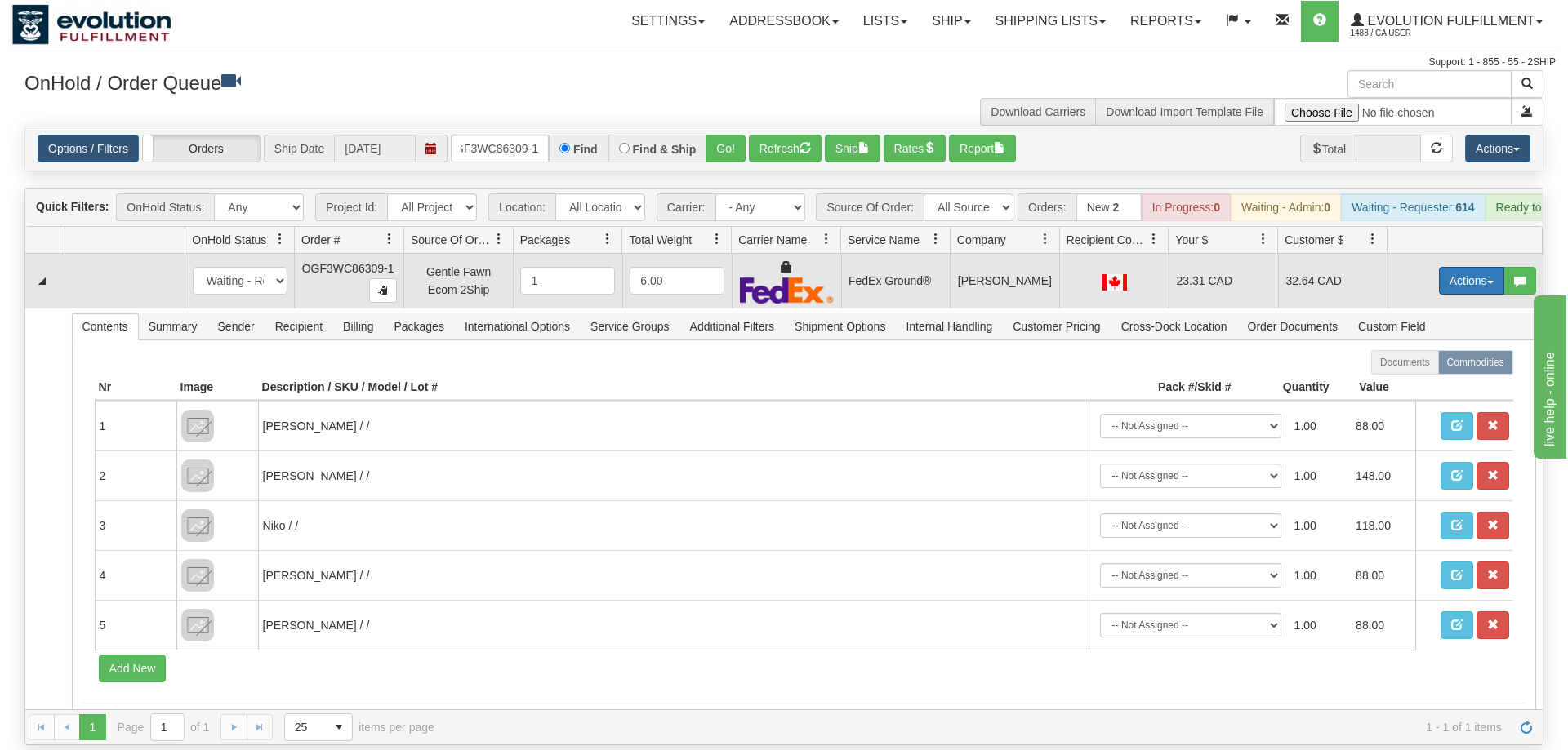
click at [1467, 267] on button "Actions" at bounding box center [1471, 280] width 65 height 27
click at [1446, 348] on span "Rate All Services" at bounding box center [1438, 355] width 98 height 13
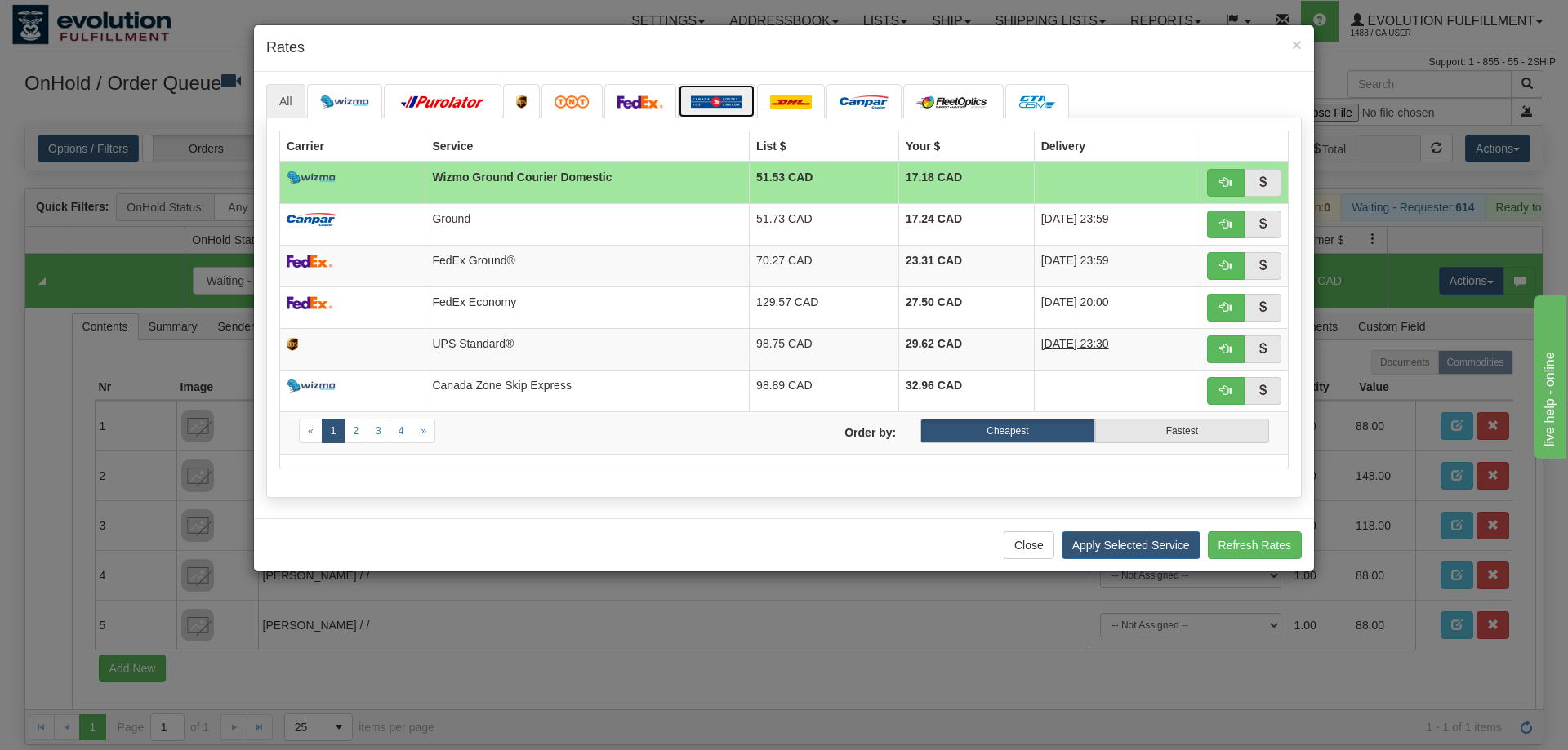
click at [700, 114] on link at bounding box center [716, 101] width 77 height 34
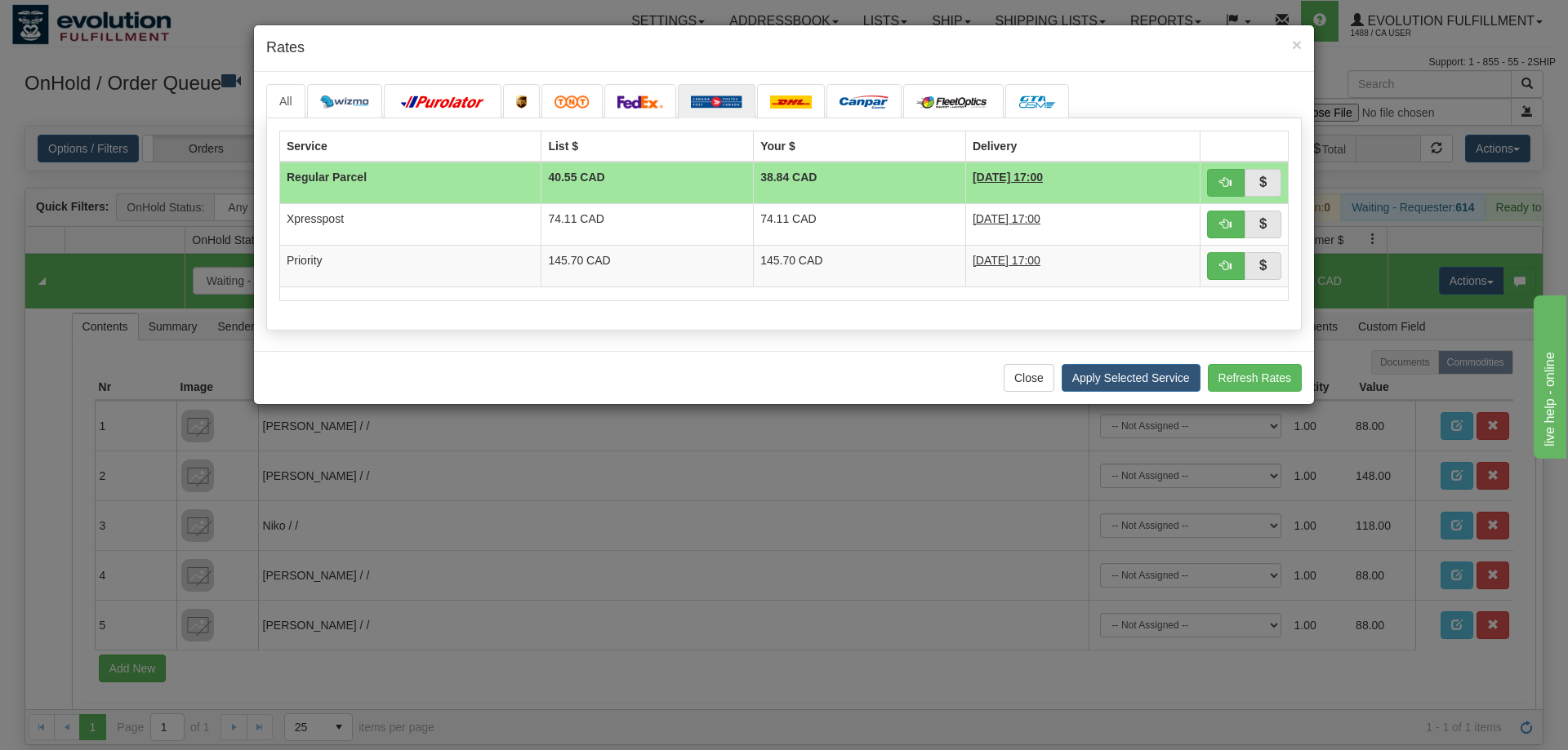
click at [1288, 47] on h4 "Rates" at bounding box center [784, 48] width 1035 height 22
drag, startPoint x: 312, startPoint y: 361, endPoint x: 314, endPoint y: 348, distance: 13.2
click at [312, 360] on div "Close Apply Selected Service Refresh Rates" at bounding box center [784, 377] width 1060 height 53
click at [638, 116] on link at bounding box center [640, 101] width 72 height 34
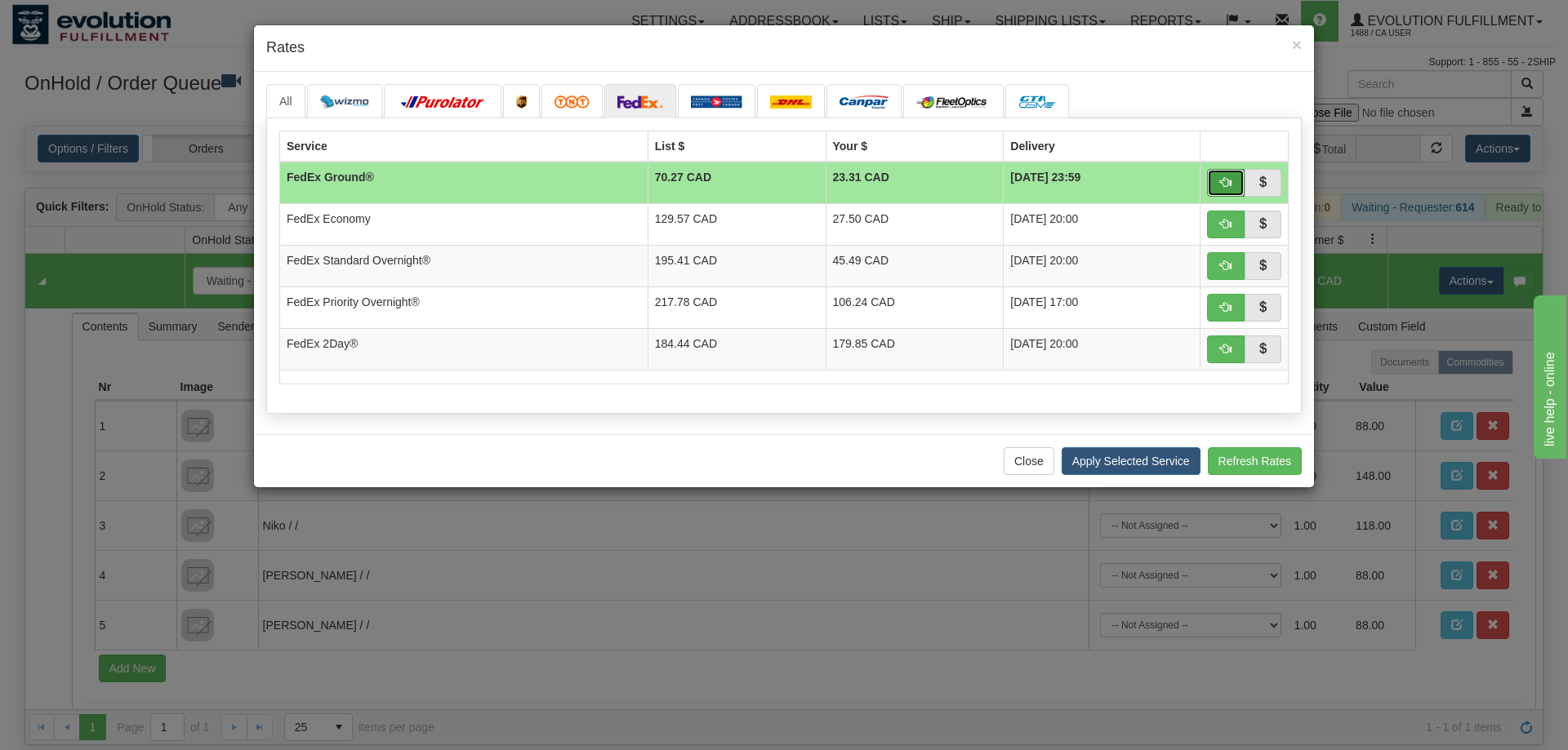
click at [1218, 177] on button "button" at bounding box center [1225, 183] width 38 height 27
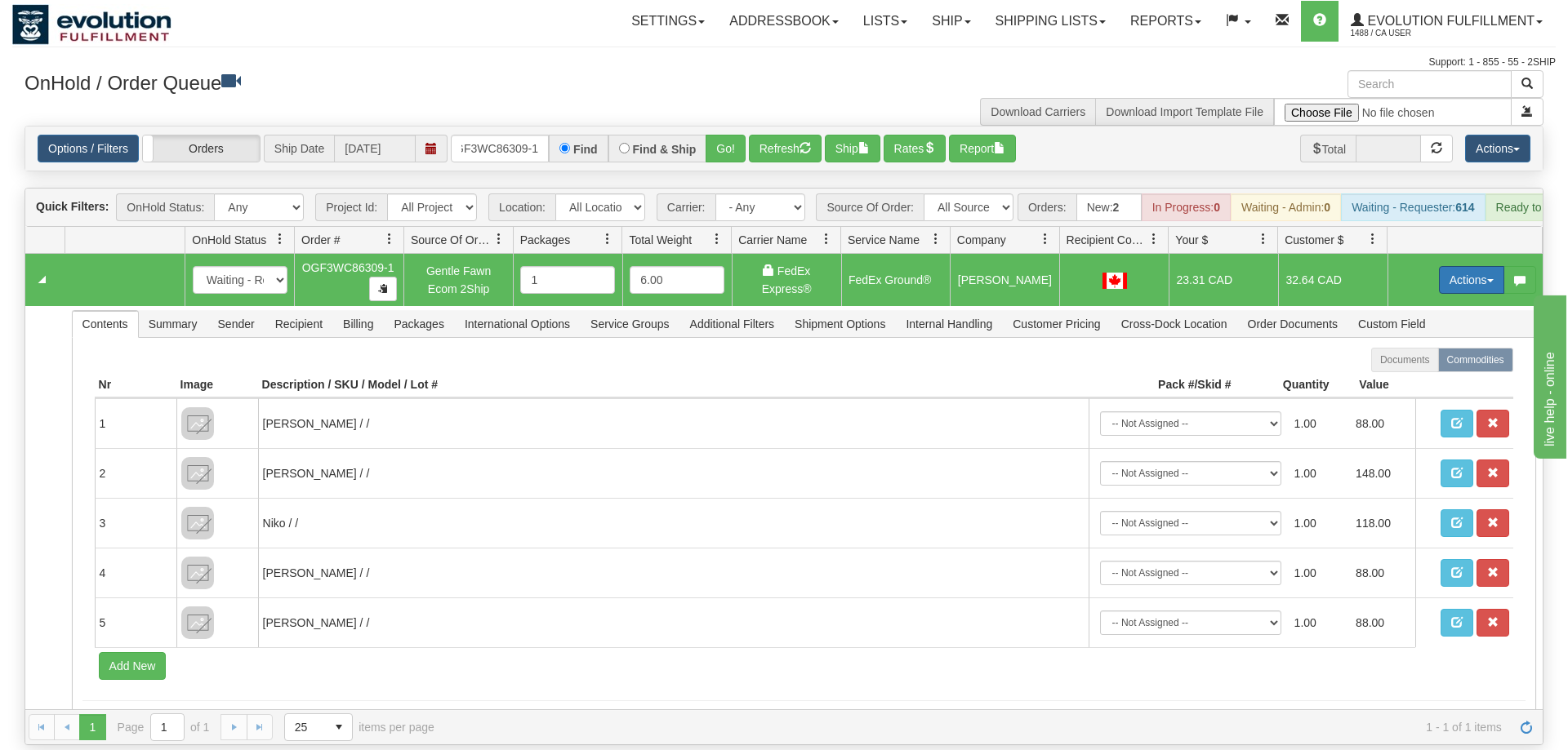
click at [1480, 266] on button "Actions" at bounding box center [1471, 279] width 65 height 27
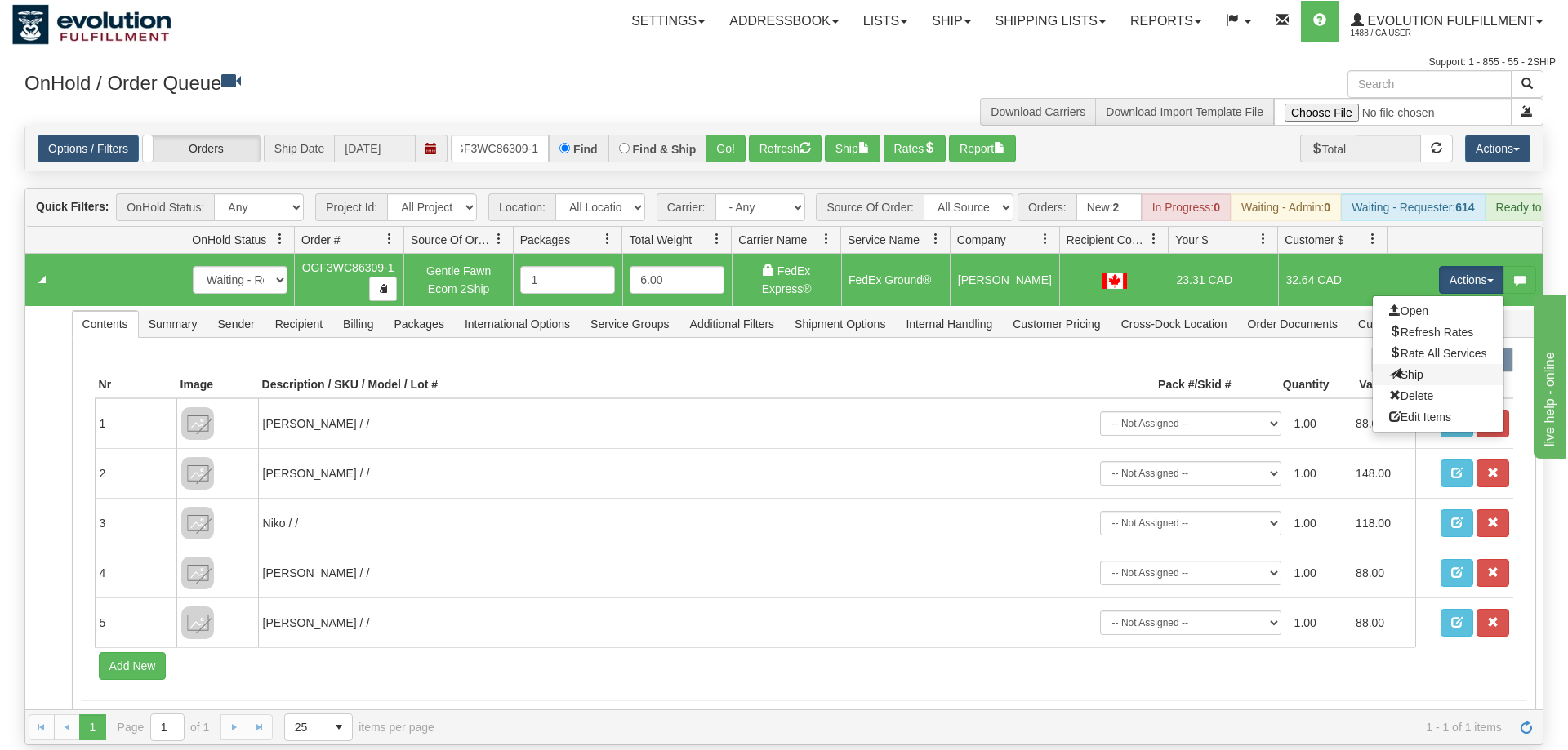
click at [1433, 364] on link "Ship" at bounding box center [1437, 375] width 131 height 22
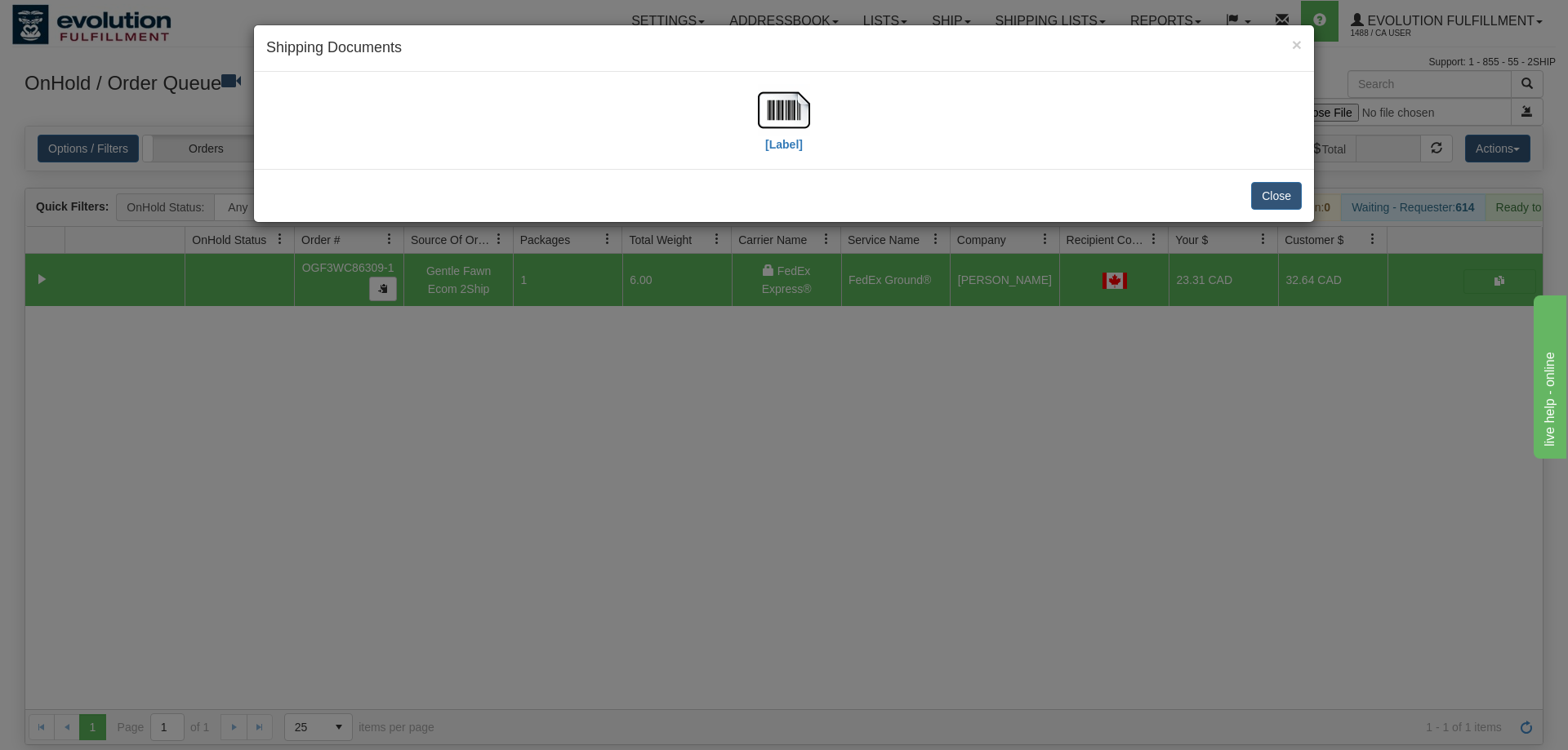
click at [356, 142] on div "[Label]" at bounding box center [784, 120] width 1035 height 72
click at [786, 109] on img at bounding box center [784, 110] width 53 height 53
drag, startPoint x: 673, startPoint y: 366, endPoint x: 567, endPoint y: 182, distance: 212.3
click at [674, 355] on div "× Shipping Documents [Label] Close" at bounding box center [784, 375] width 1568 height 750
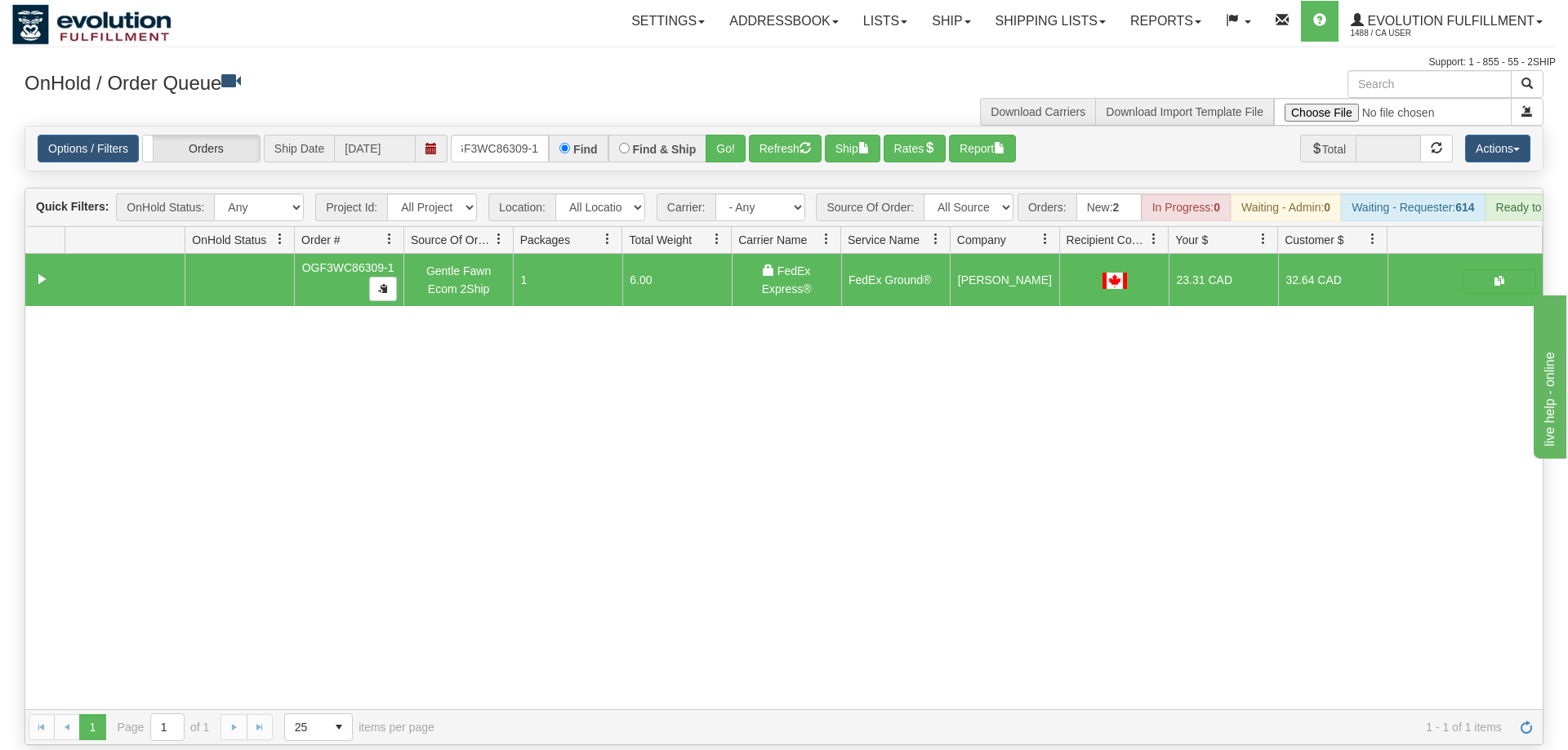
click at [504, 153] on div "Is equal to Is not equal to Contains Does not contains CAD USD EUR ZAR [PERSON_…" at bounding box center [784, 436] width 1544 height 619
click at [505, 135] on input "OGF3WC86309-1" at bounding box center [500, 148] width 98 height 27
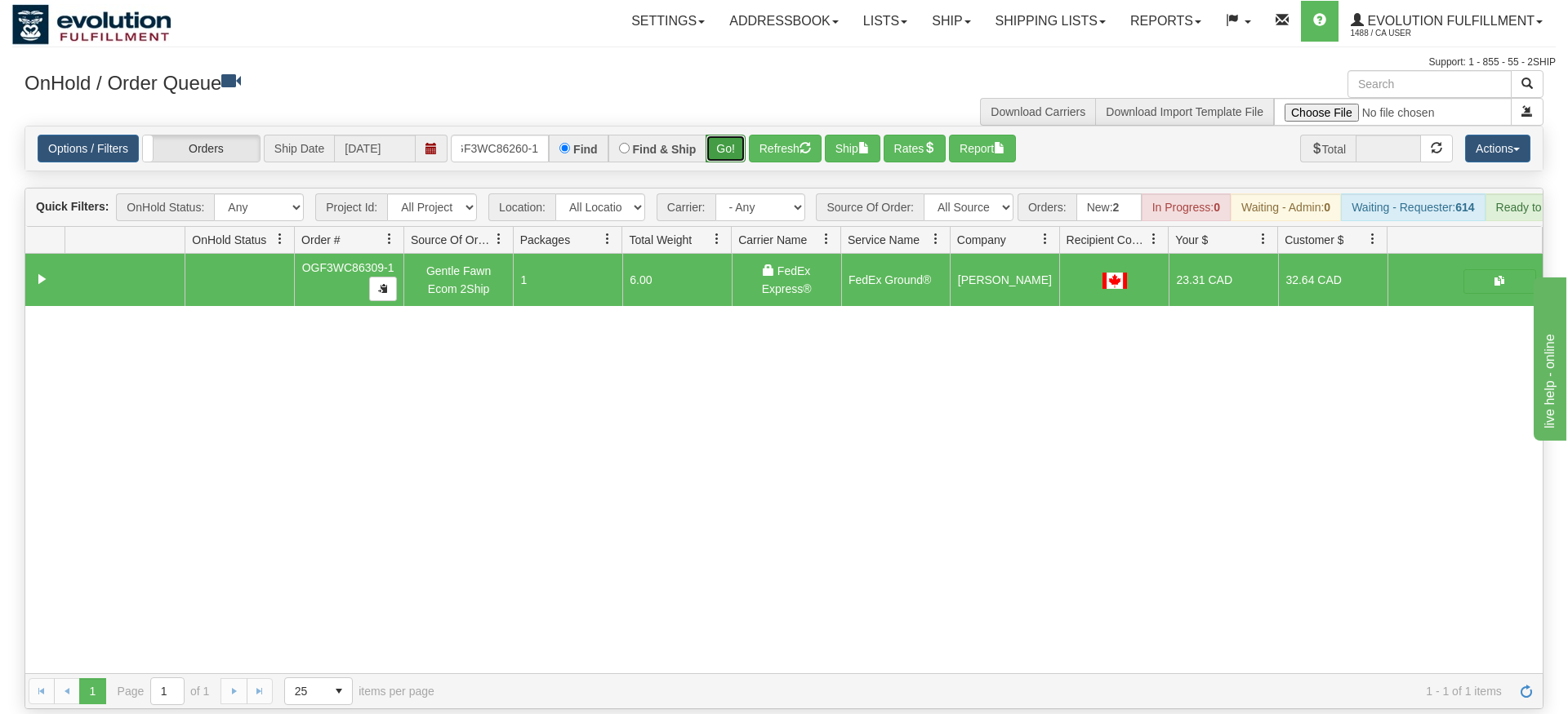
click at [730, 159] on div "Is equal to Is not equal to Contains Does not contains CAD USD EUR ZAR [PERSON_…" at bounding box center [784, 418] width 1544 height 583
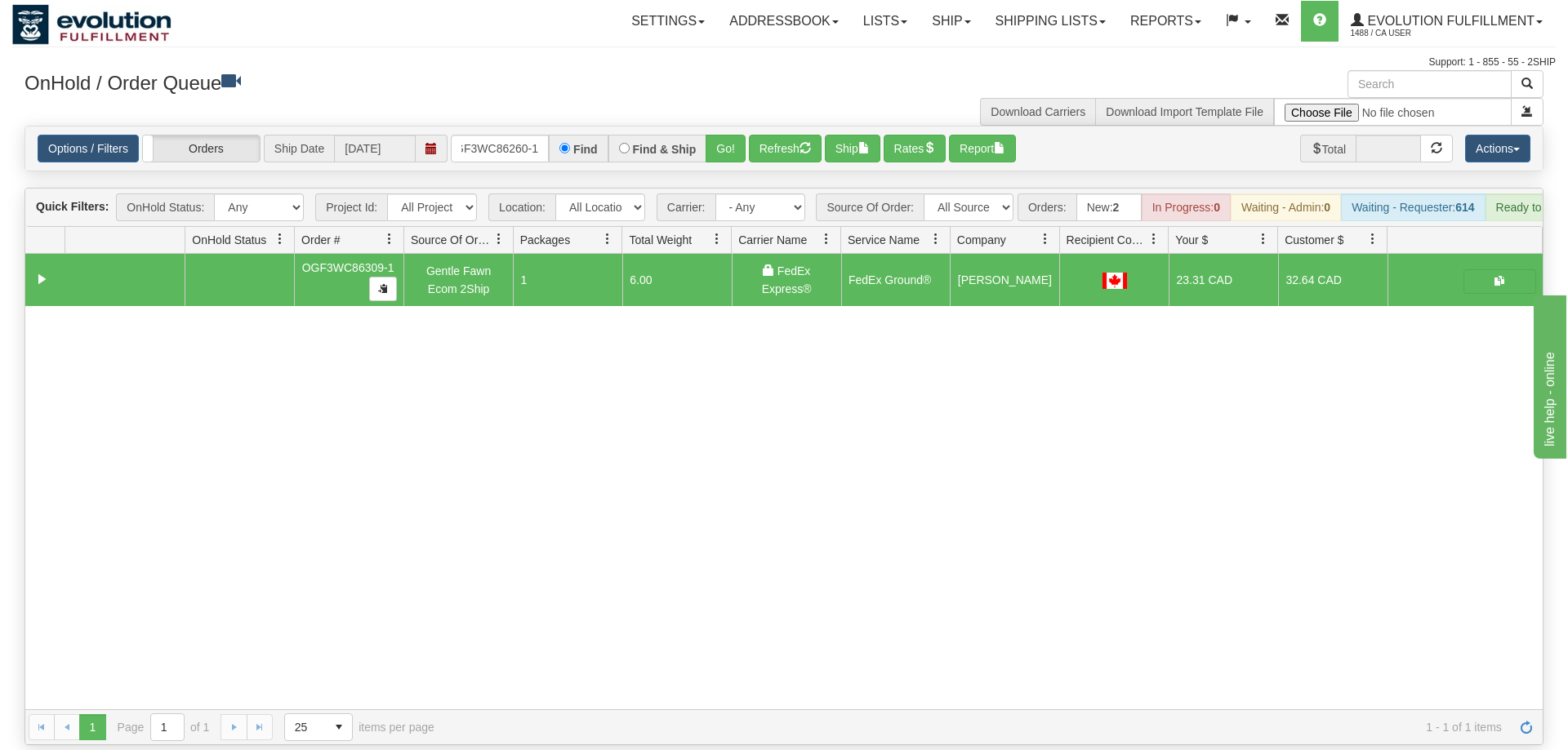
click at [726, 141] on div "Options / Filters Group Shipments Orders Ship Date [DATE] OGF3WC86260-1 Find Fi…" at bounding box center [784, 148] width 1517 height 44
click at [727, 135] on button "Go!" at bounding box center [726, 148] width 40 height 27
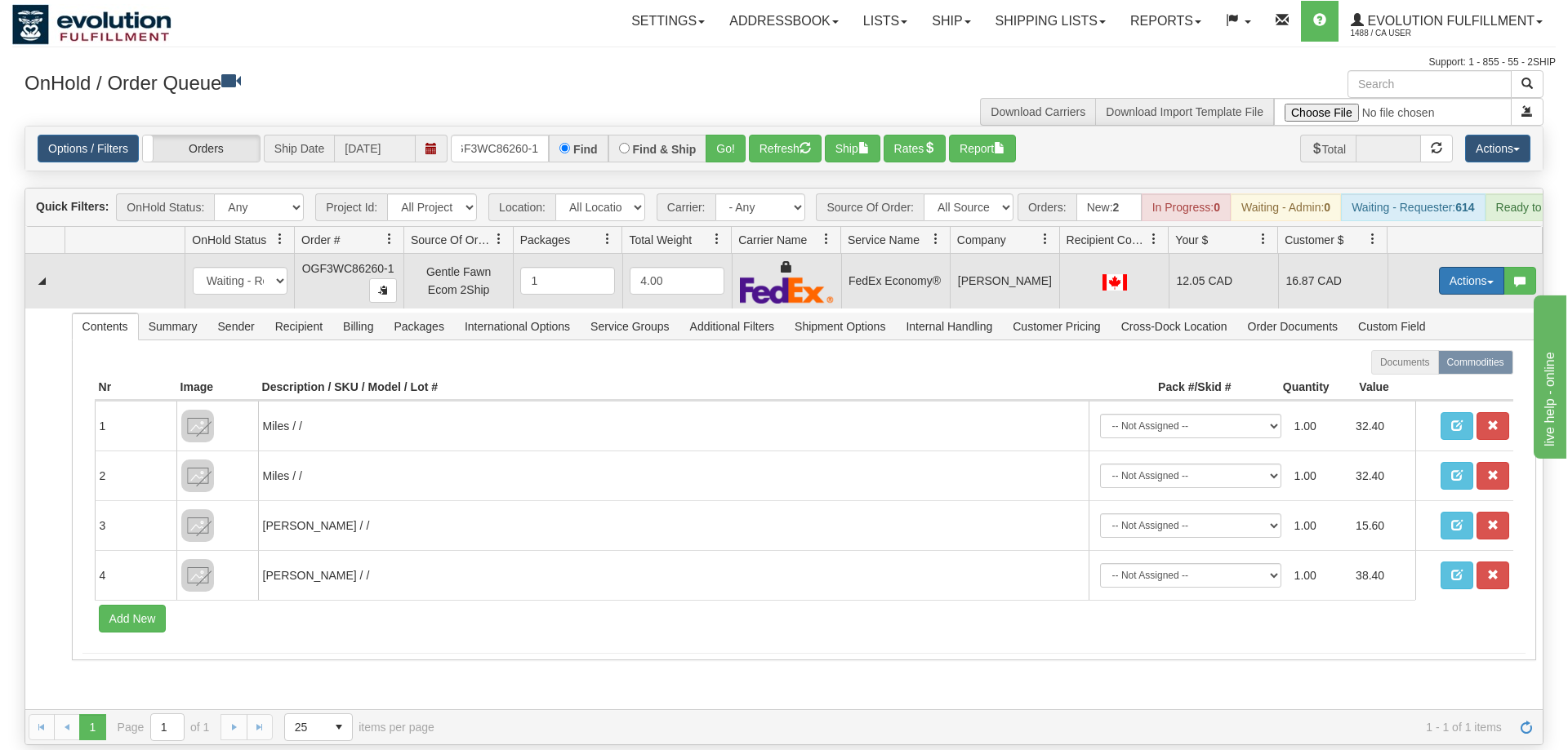
click at [1459, 267] on button "Actions" at bounding box center [1471, 280] width 65 height 27
click at [1425, 365] on link "Ship" at bounding box center [1437, 375] width 131 height 22
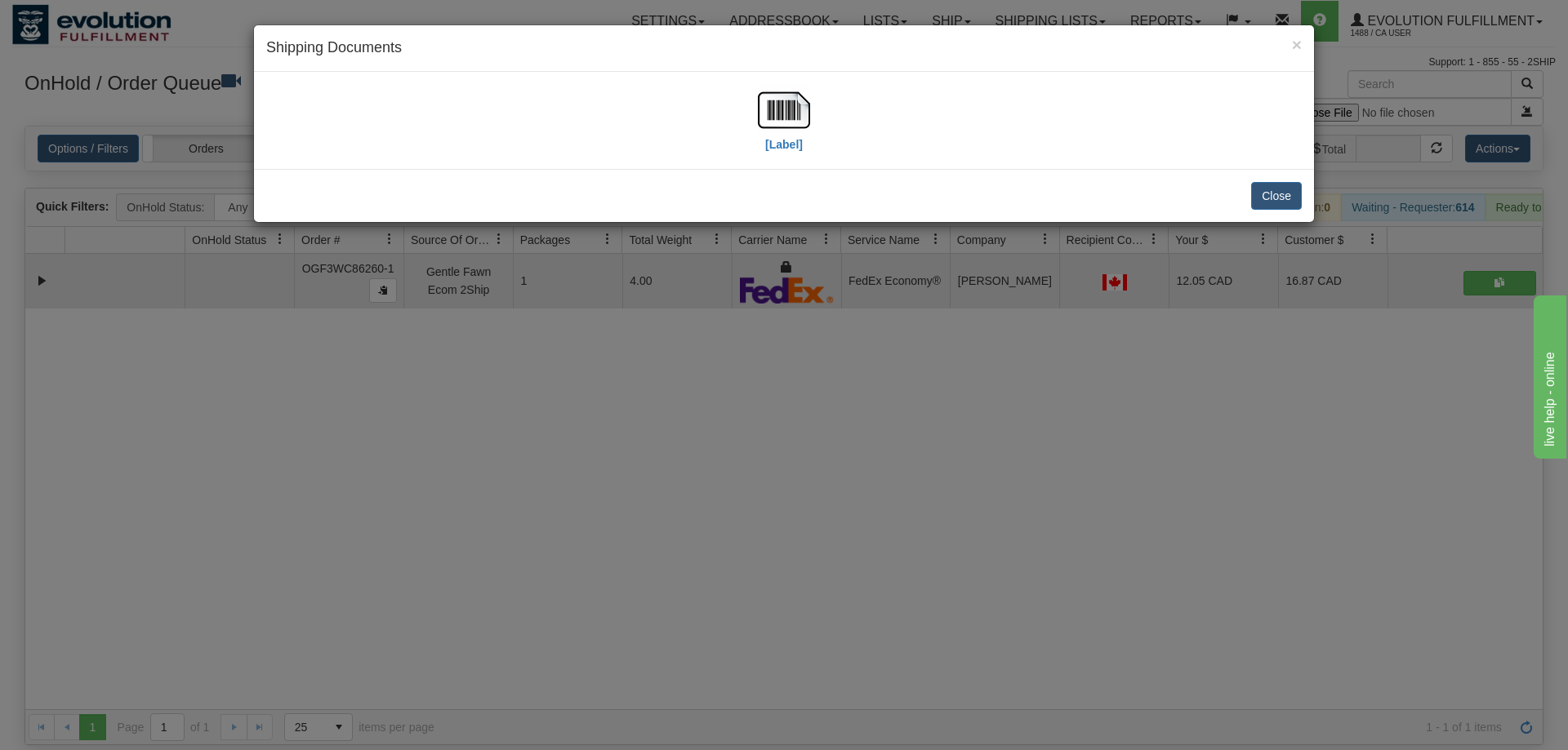
click at [284, 138] on div "[Label]" at bounding box center [784, 120] width 1035 height 72
click at [795, 116] on img at bounding box center [784, 110] width 53 height 53
click at [659, 626] on div "× Shipping Documents [Label] Close" at bounding box center [784, 375] width 1568 height 750
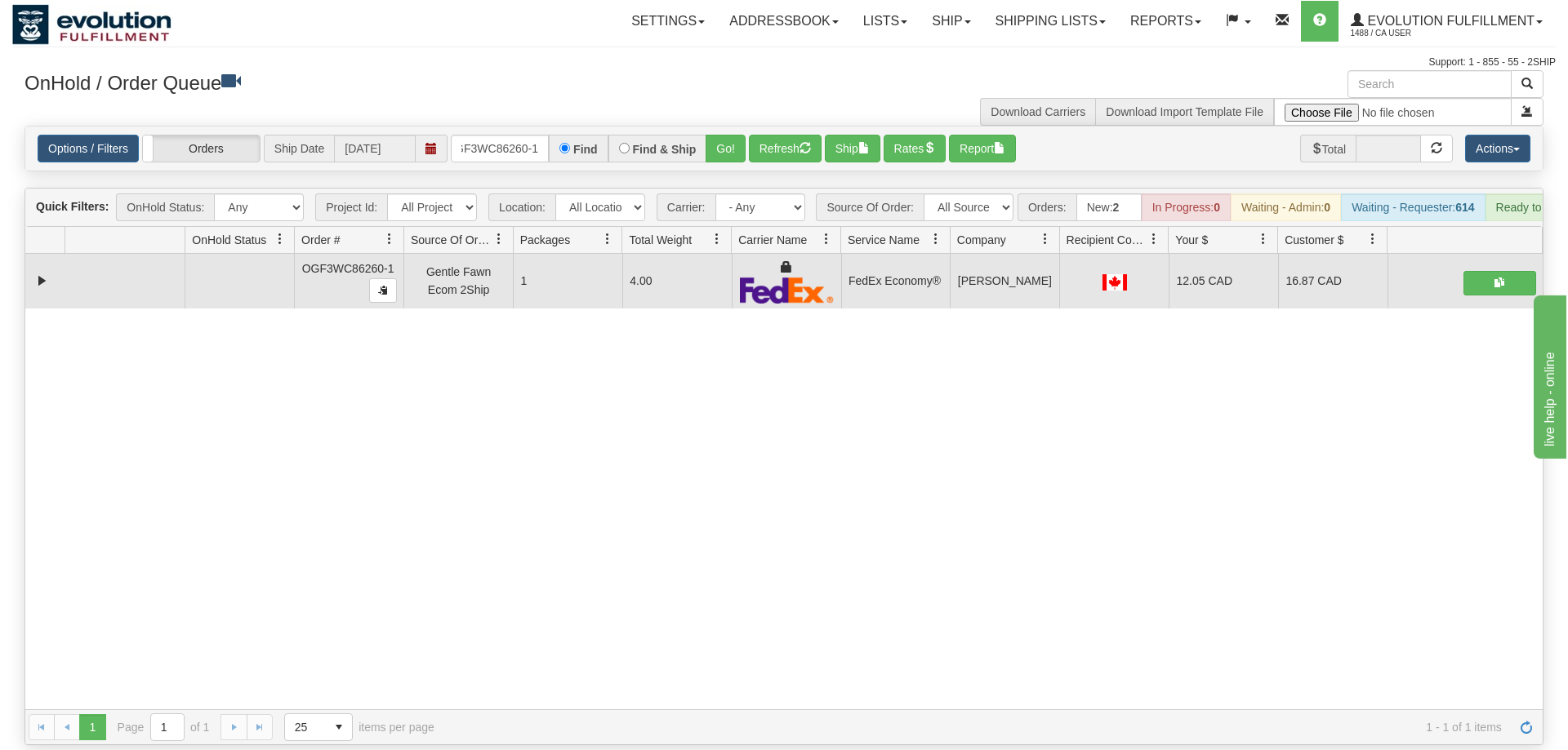
click at [855, 627] on div "31581618 EVOLUTION V3 90999379 90999380 OGF3WC86260-1 Gentle Fawn Ecom 2Ship 1 …" at bounding box center [784, 482] width 1517 height 455
click at [858, 620] on div "31581618 EVOLUTION V3 90999379 90999380 OGF3WC86260-1 Gentle Fawn Ecom 2Ship 1 …" at bounding box center [784, 482] width 1517 height 455
drag, startPoint x: 501, startPoint y: 104, endPoint x: 488, endPoint y: 145, distance: 43.0
click at [503, 126] on div "Options / Filters Group Shipments Orders Ship Date [DATE] OGF3WC86260-1 Find Fi…" at bounding box center [784, 148] width 1517 height 44
click at [488, 147] on div "Options / Filters Group Shipments Orders Ship Date [DATE] OGF3WC86260-1 Find Fi…" at bounding box center [784, 149] width 1519 height 46
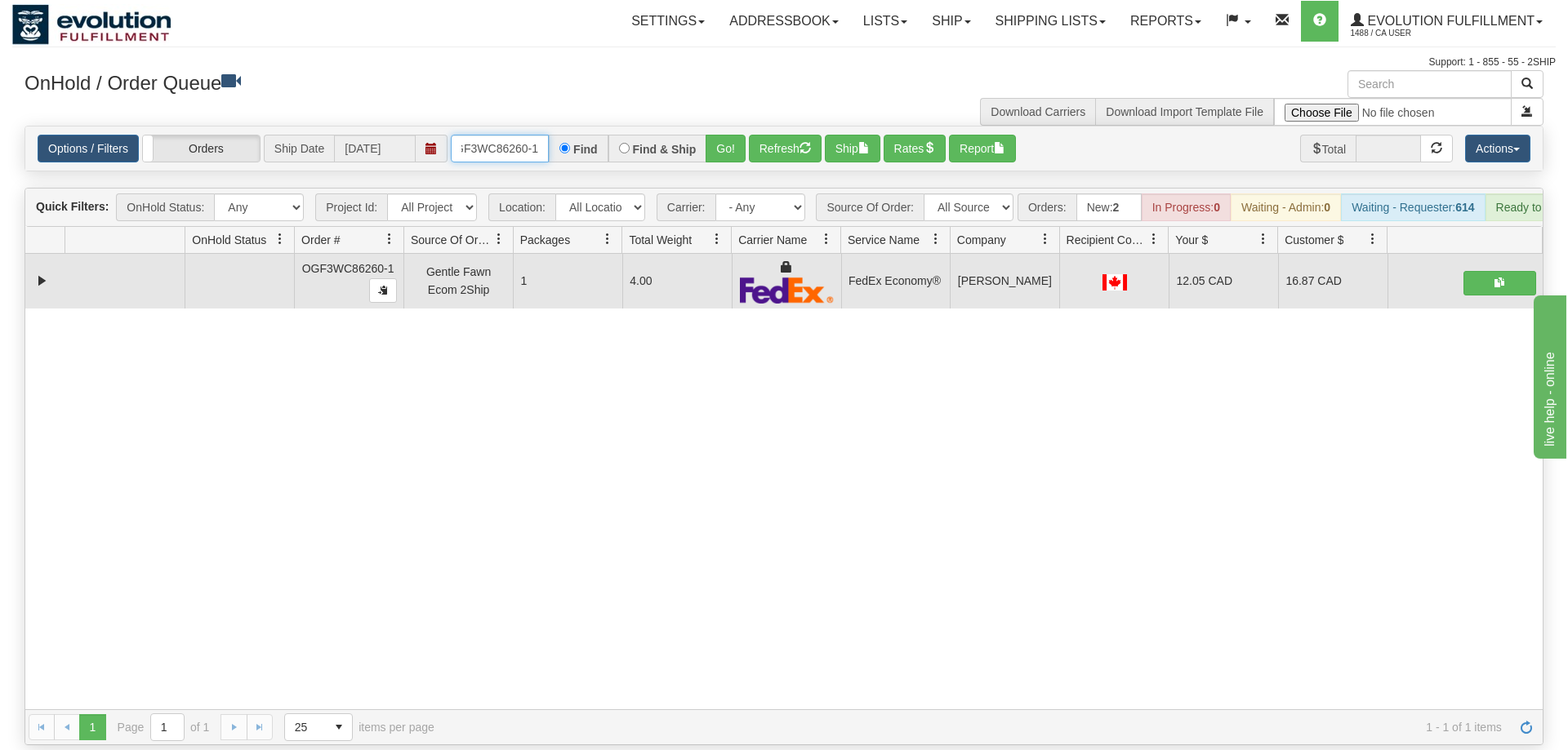
click at [492, 135] on input "OGF3WC86260-1" at bounding box center [500, 148] width 98 height 27
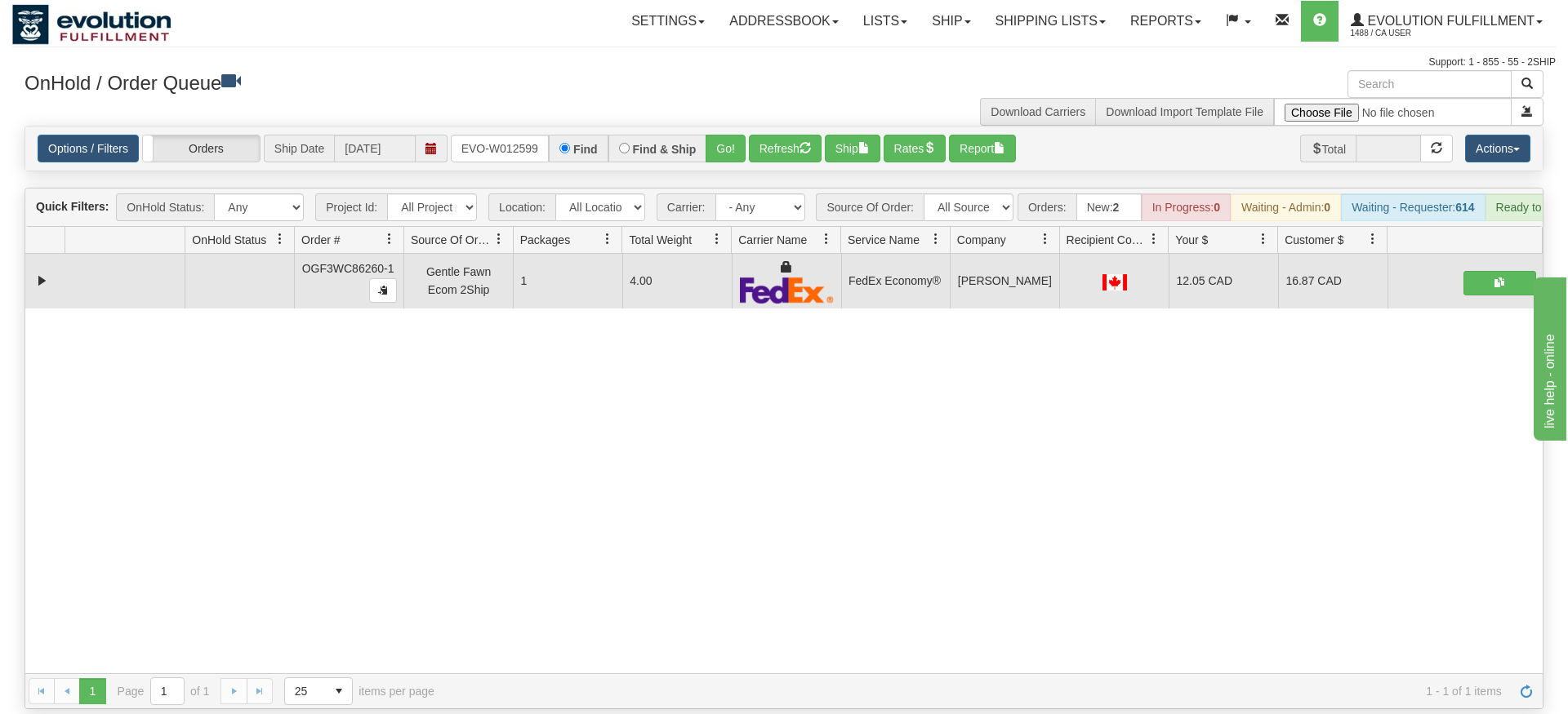
drag, startPoint x: 759, startPoint y: 108, endPoint x: 740, endPoint y: 145, distance: 41.6
click at [754, 144] on div "Options / Filters Group Shipments Orders Ship Date [DATE] ORSCEVO-W012599 Find …" at bounding box center [784, 148] width 1517 height 44
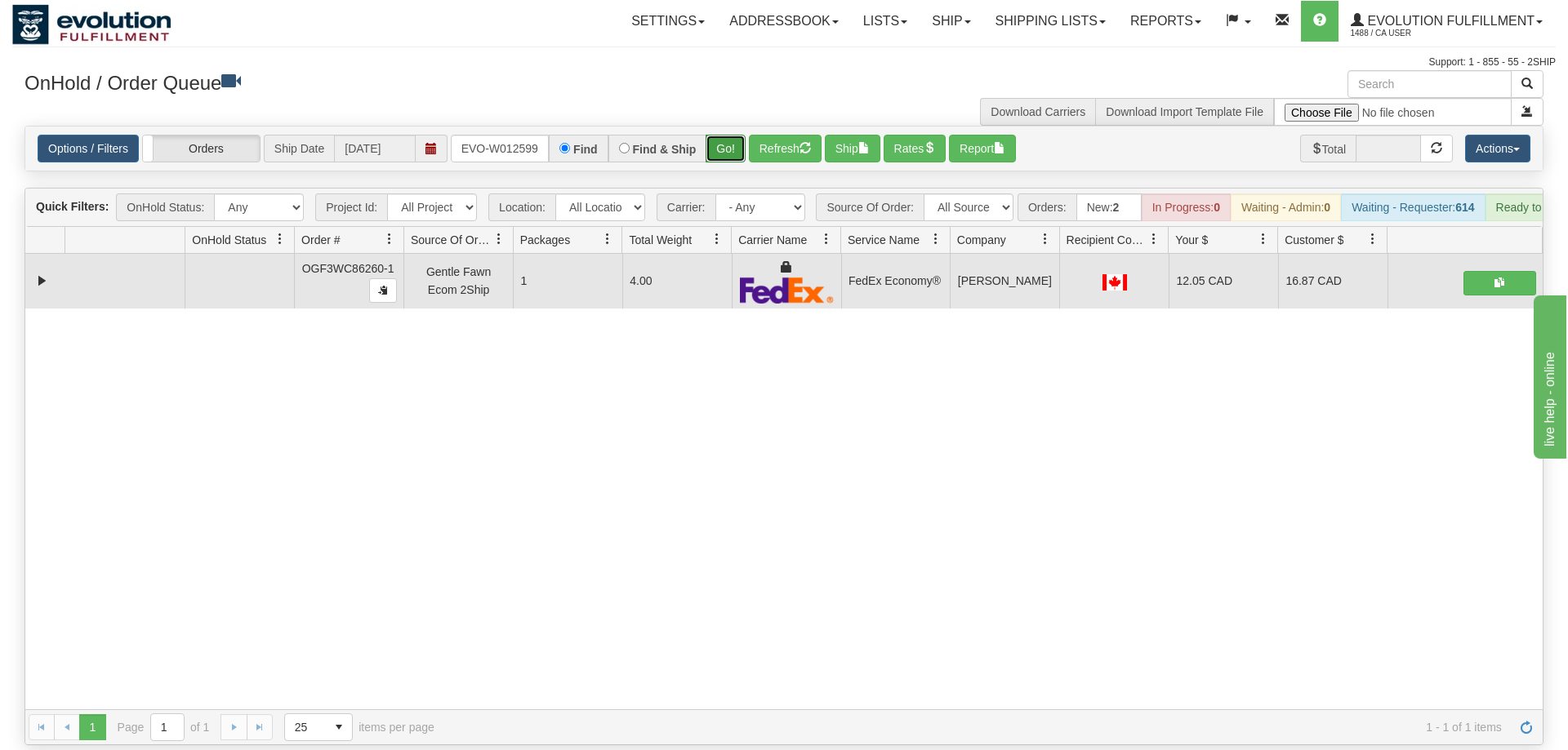
click at [730, 135] on button "Go!" at bounding box center [726, 148] width 40 height 27
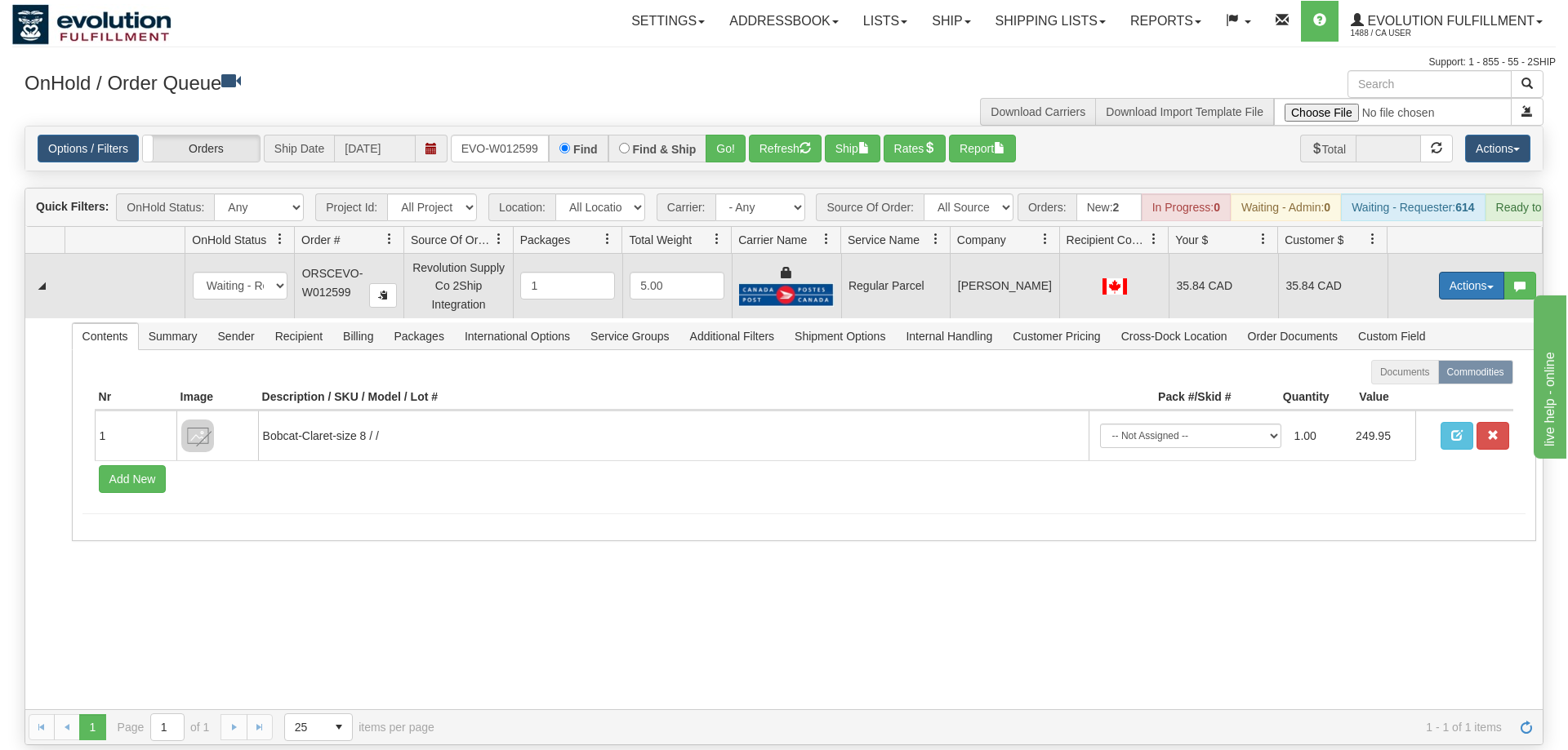
click at [1464, 272] on button "Actions" at bounding box center [1471, 285] width 65 height 27
click at [1434, 353] on span "Rate All Services" at bounding box center [1438, 359] width 98 height 13
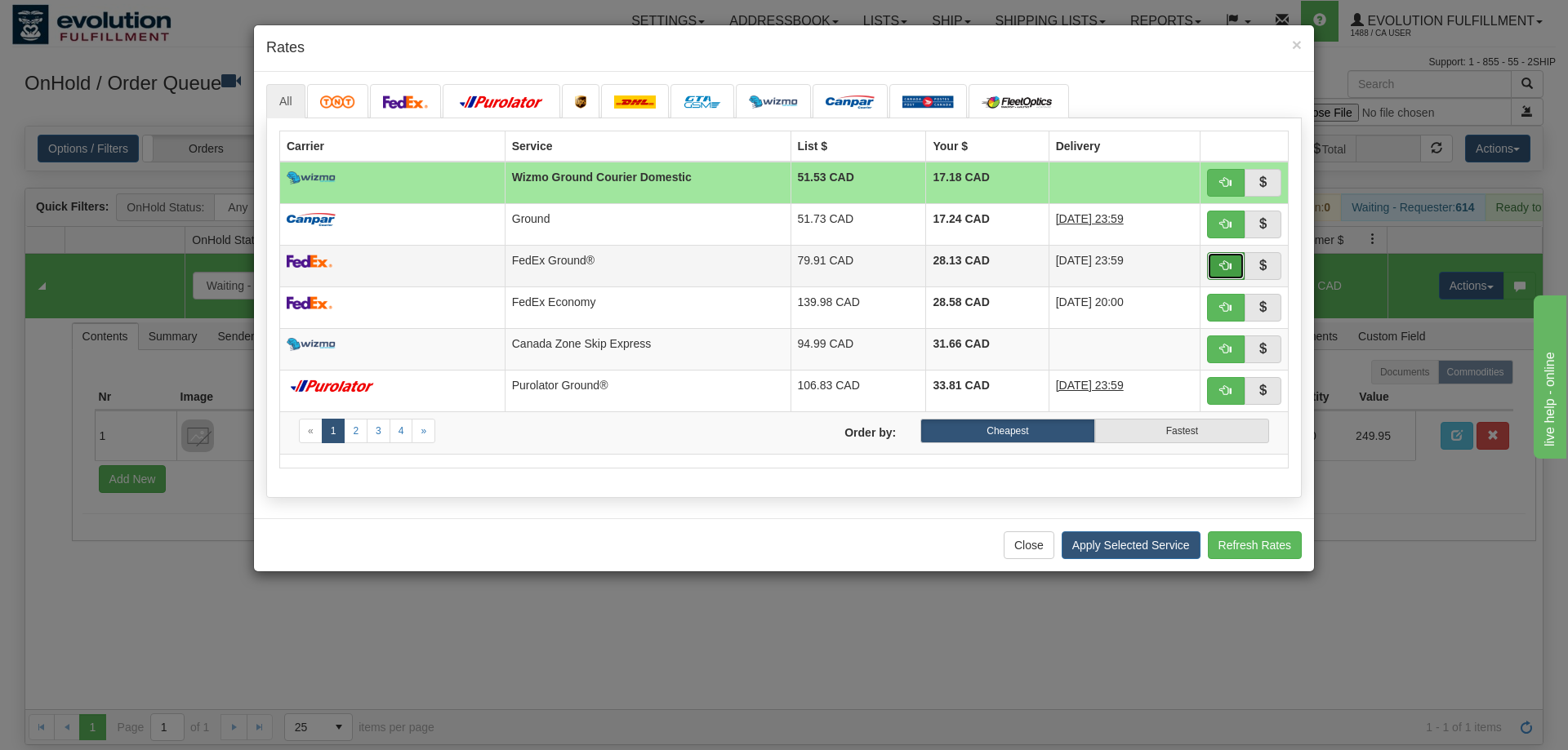
click at [1218, 265] on button "button" at bounding box center [1225, 265] width 38 height 27
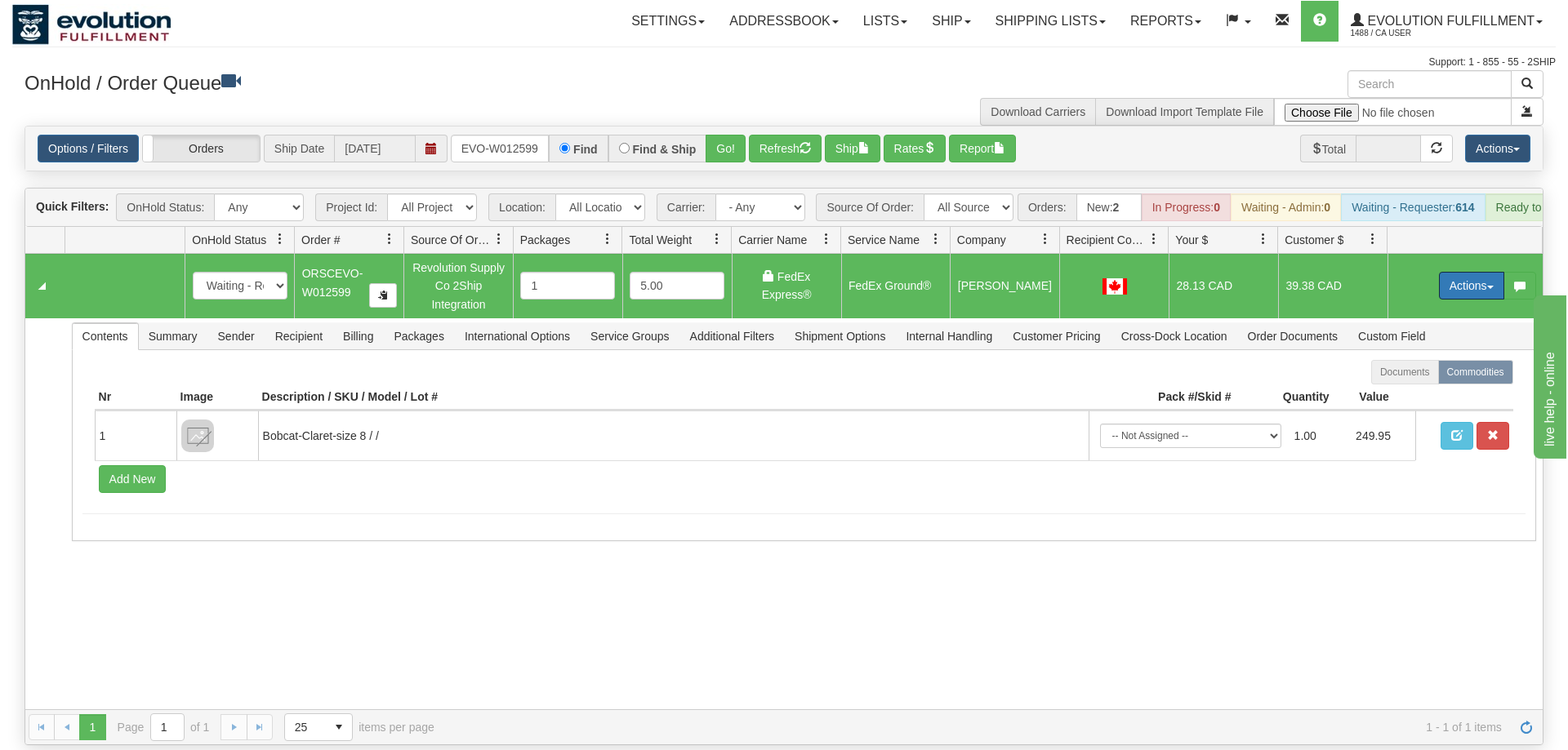
click at [1471, 272] on button "Actions" at bounding box center [1471, 285] width 65 height 27
click at [1414, 374] on span "Ship" at bounding box center [1406, 380] width 34 height 13
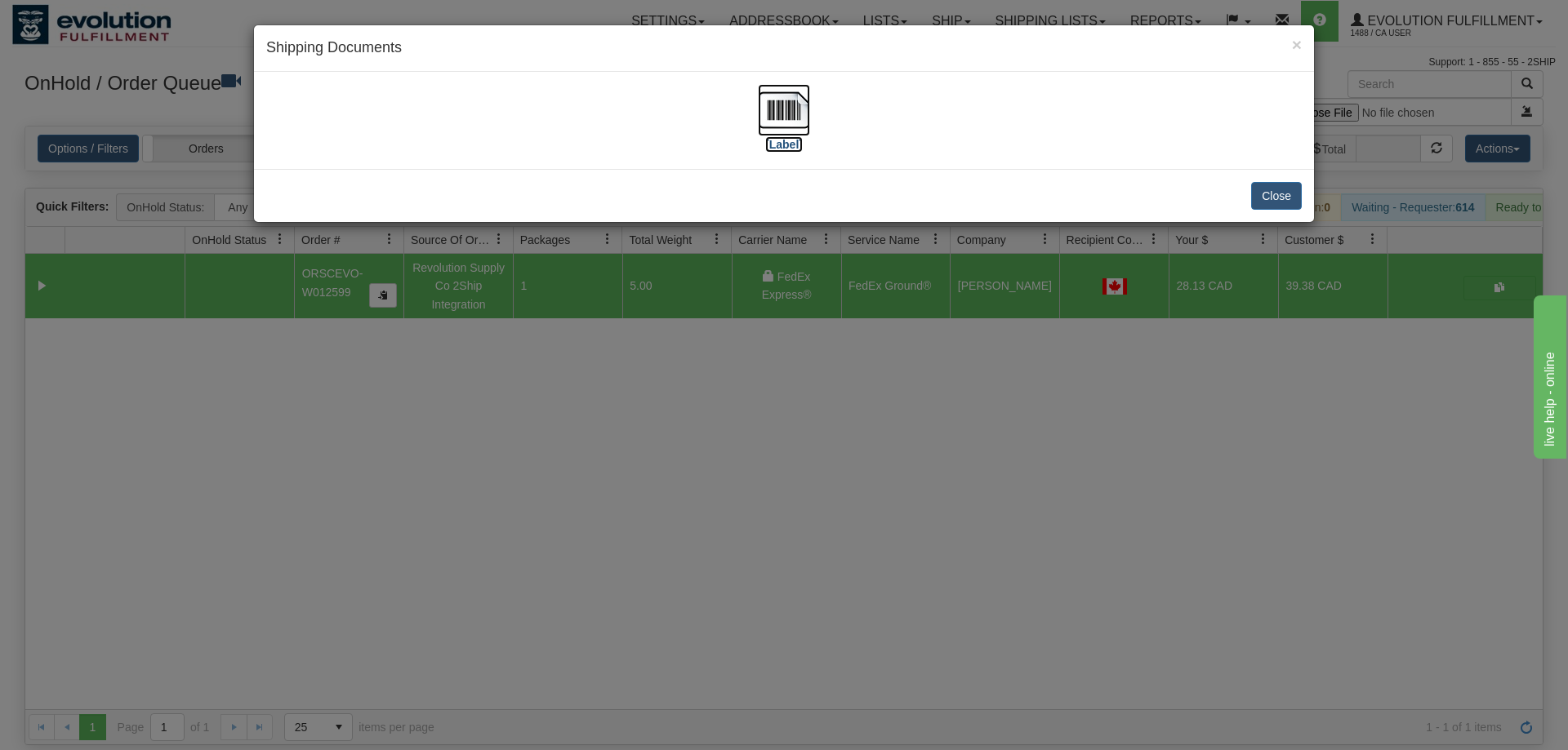
click at [791, 118] on img at bounding box center [784, 110] width 53 height 53
drag, startPoint x: 559, startPoint y: 606, endPoint x: 439, endPoint y: 268, distance: 358.7
click at [560, 605] on div "× Shipping Documents [Label] Close" at bounding box center [784, 375] width 1568 height 750
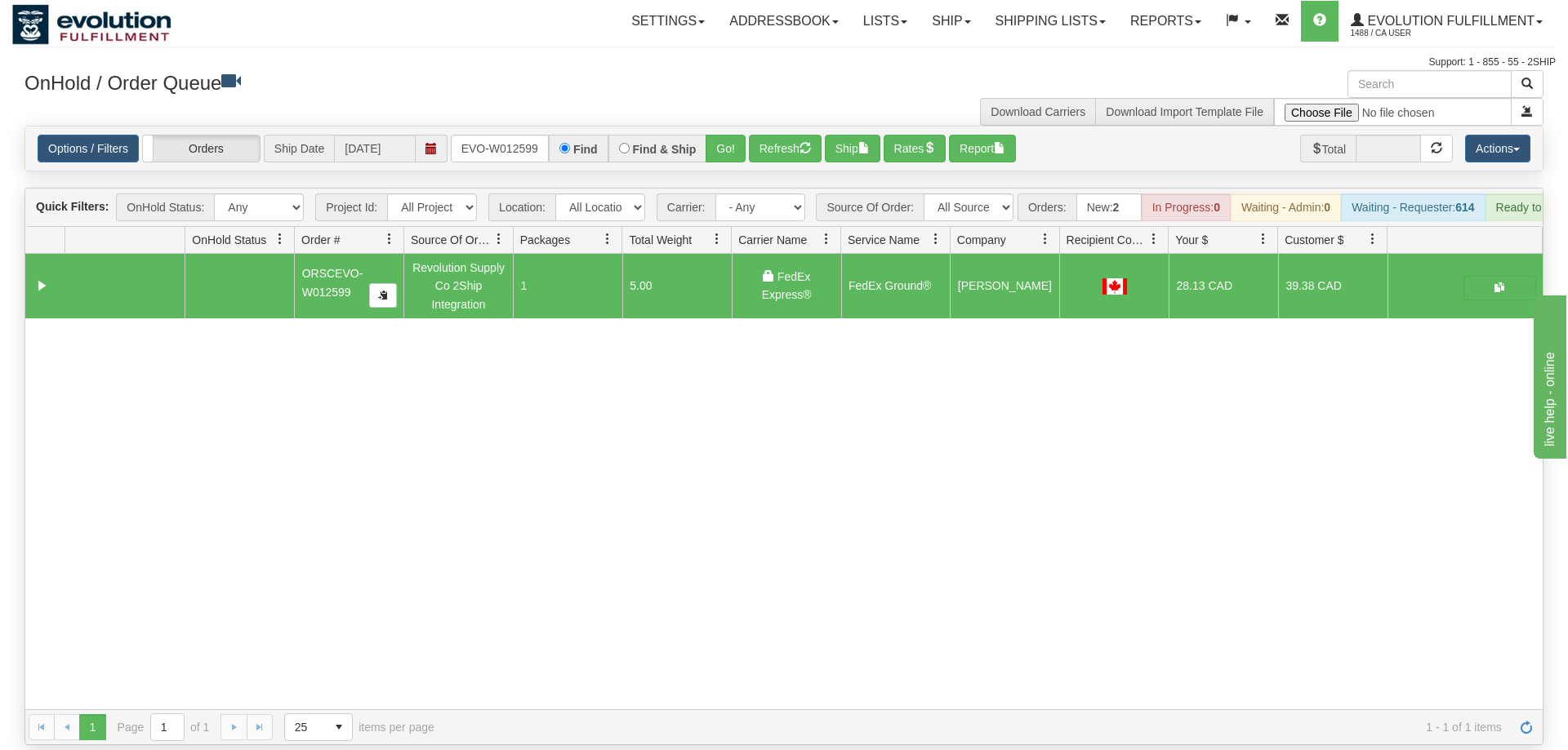
click at [496, 138] on div "Options / Filters Group Shipments Orders Ship Date [DATE] ORSCEVO-W012599 Find …" at bounding box center [784, 148] width 1517 height 44
click at [494, 135] on input "ORSCEVO-W012599" at bounding box center [500, 148] width 98 height 27
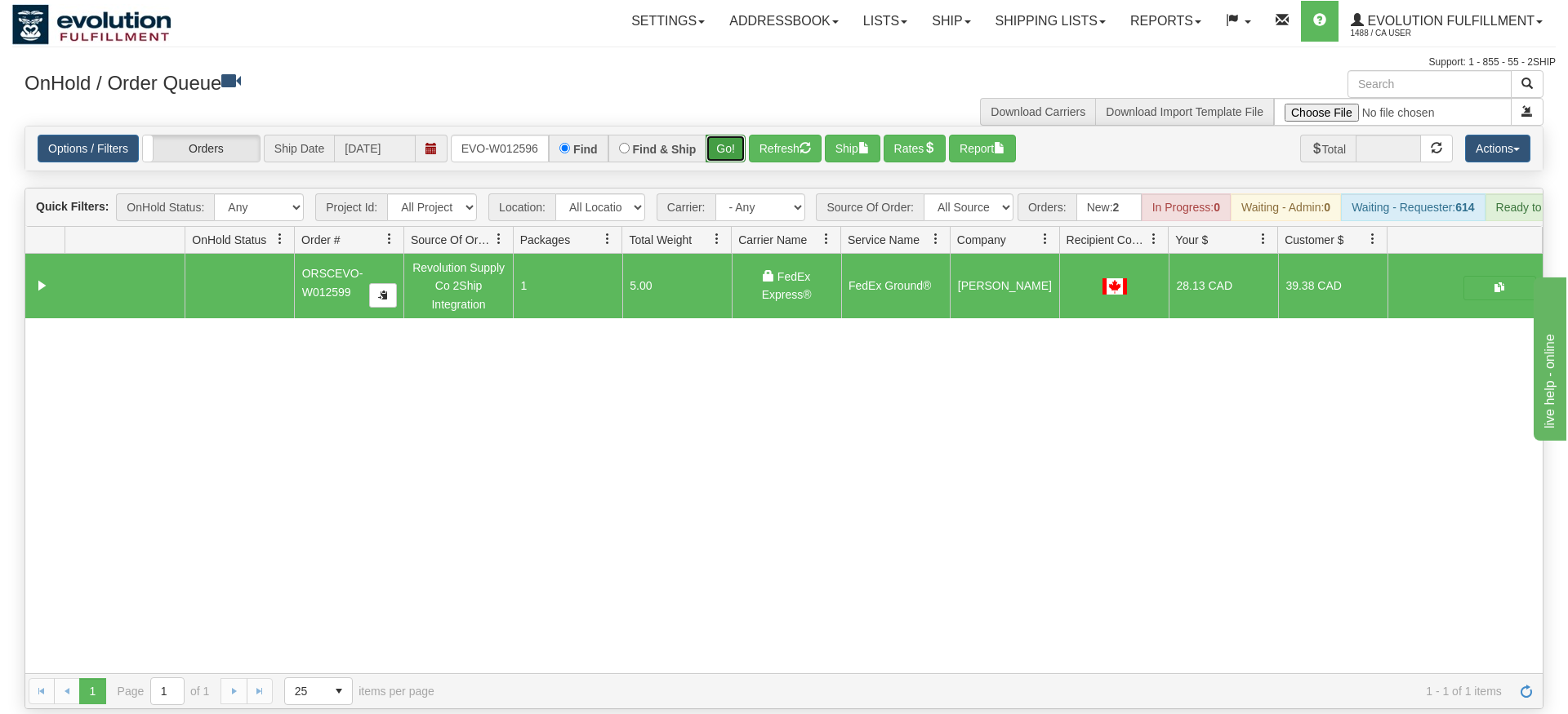
click at [715, 164] on div "Is equal to Is not equal to Contains Does not contains CAD USD EUR ZAR [PERSON_…" at bounding box center [784, 418] width 1544 height 583
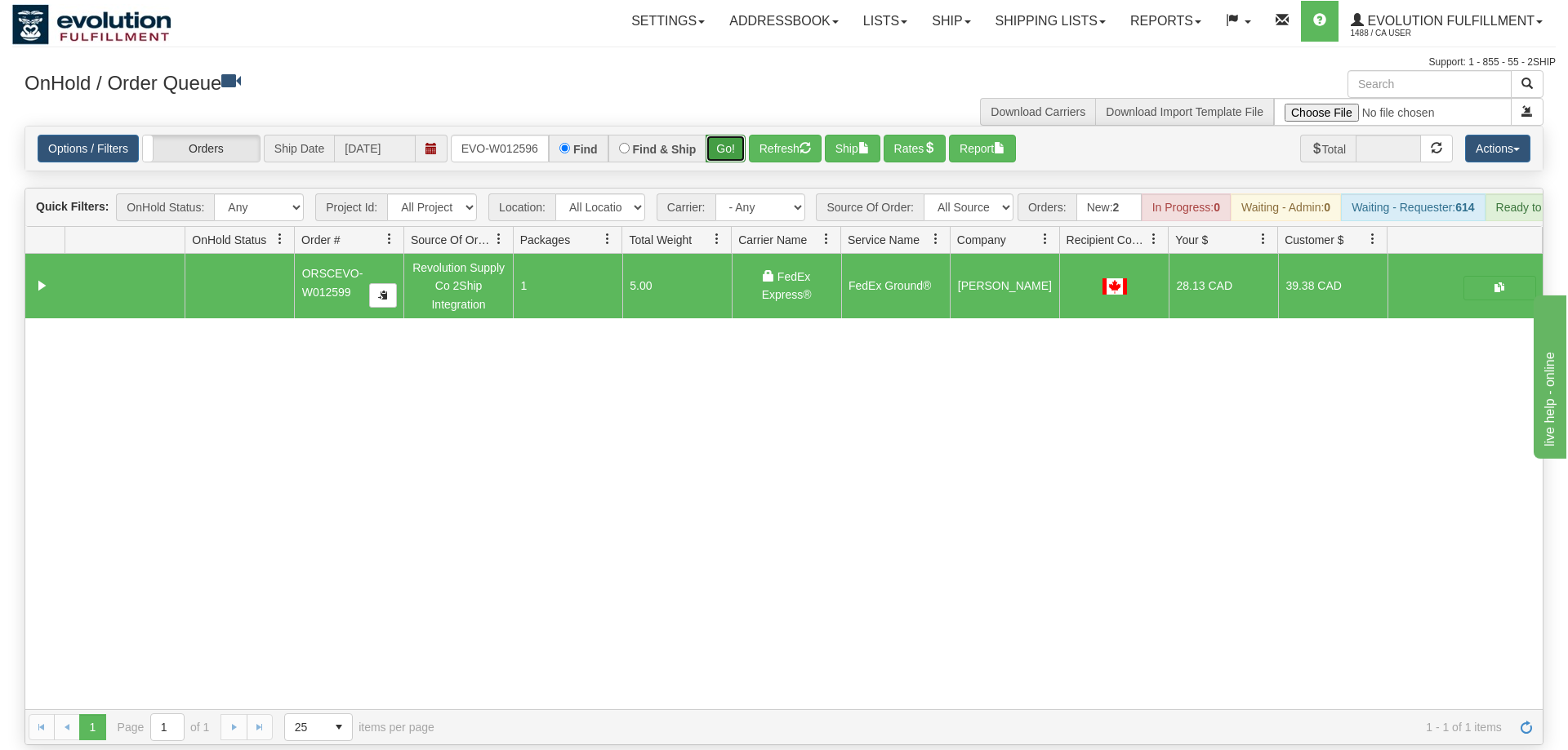
click at [738, 135] on button "Go!" at bounding box center [726, 148] width 40 height 27
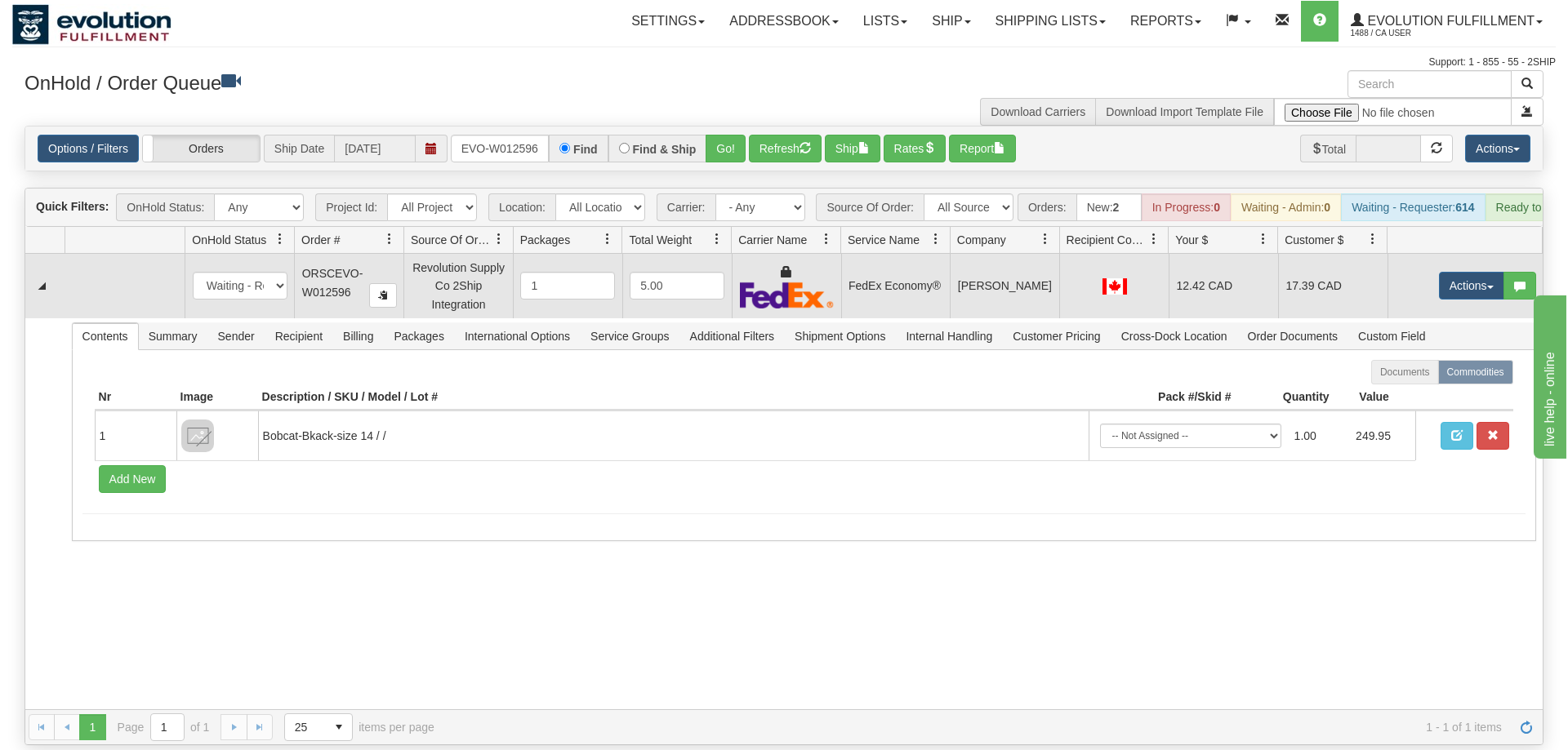
click at [1429, 258] on td "Actions Open Refresh Rates Rate All Services Ship Delete Edit Items" at bounding box center [1464, 286] width 155 height 64
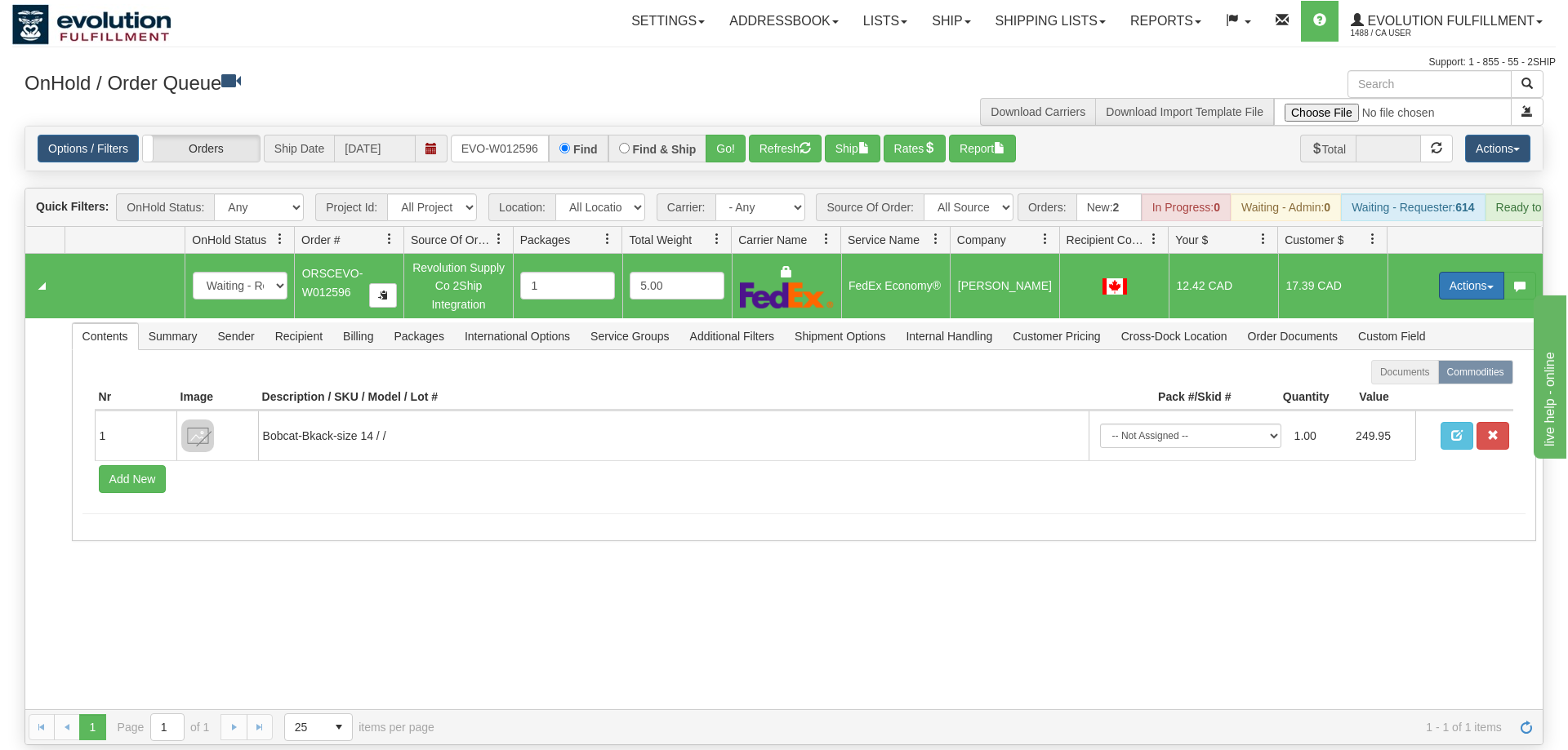
click at [1444, 272] on button "Actions" at bounding box center [1471, 285] width 65 height 27
click at [1401, 374] on span "Ship" at bounding box center [1406, 380] width 34 height 13
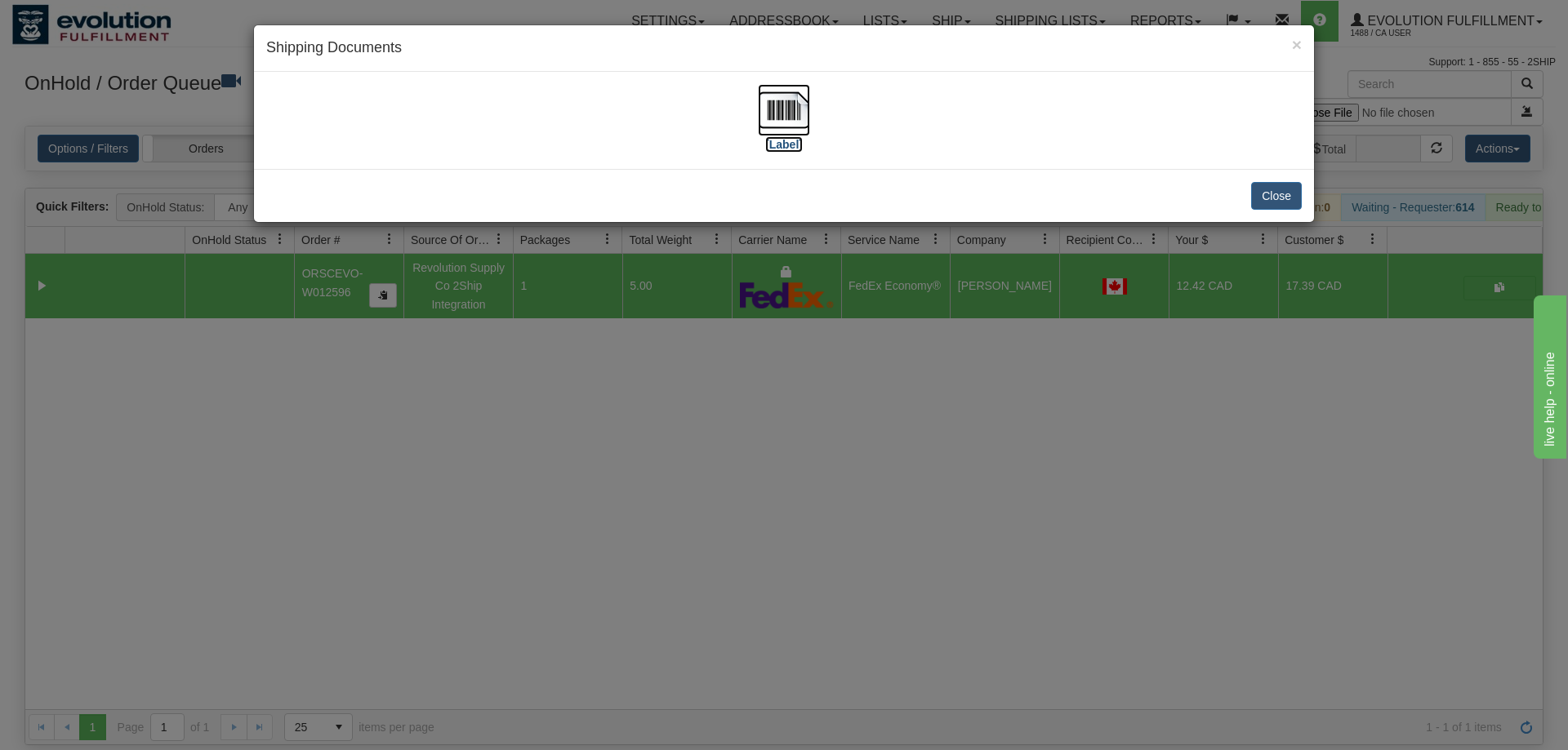
click at [764, 86] on img at bounding box center [784, 110] width 53 height 53
click at [498, 604] on div "× Shipping Documents [Label] Close" at bounding box center [784, 375] width 1568 height 750
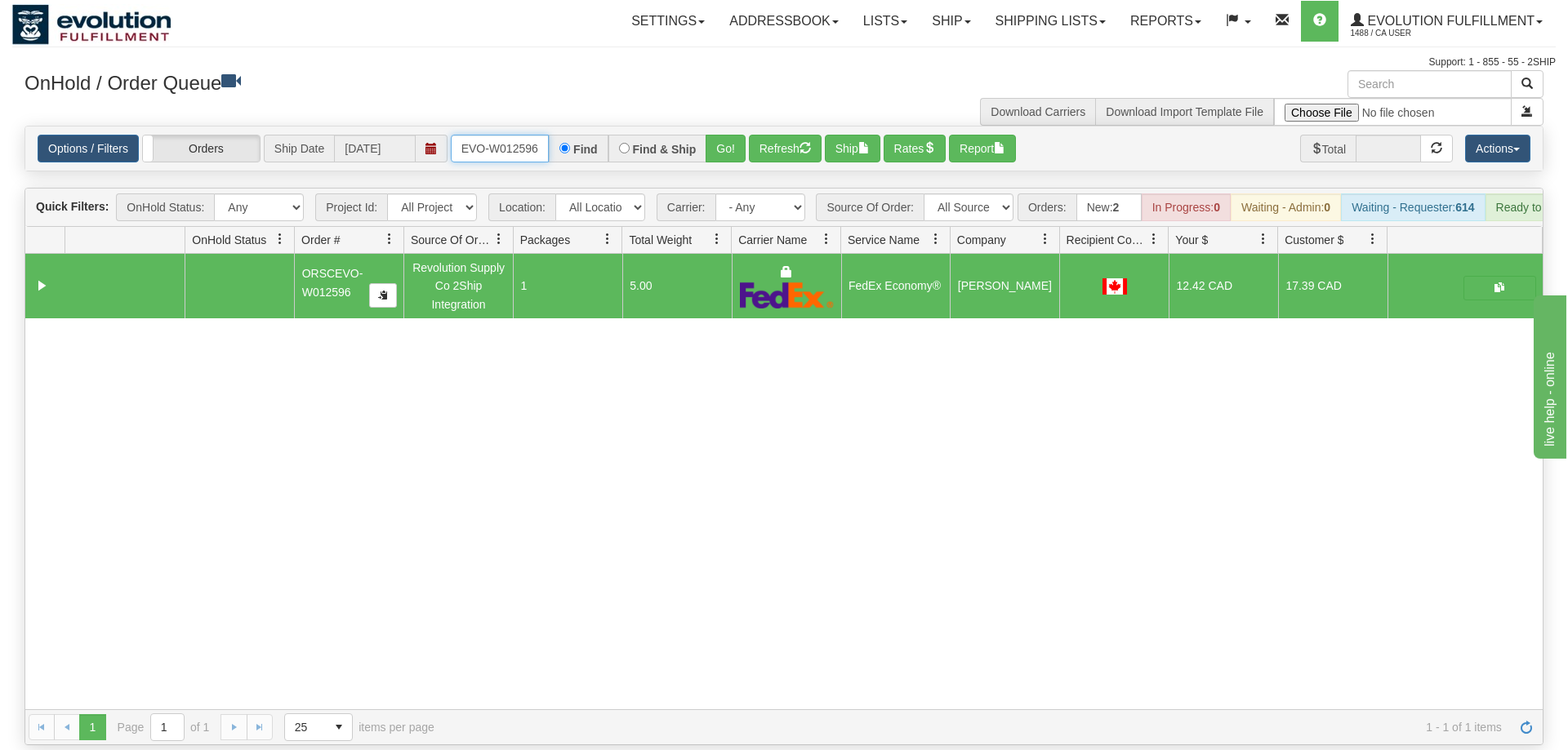
click at [507, 136] on input "ORSCEVO-W012596" at bounding box center [500, 148] width 98 height 27
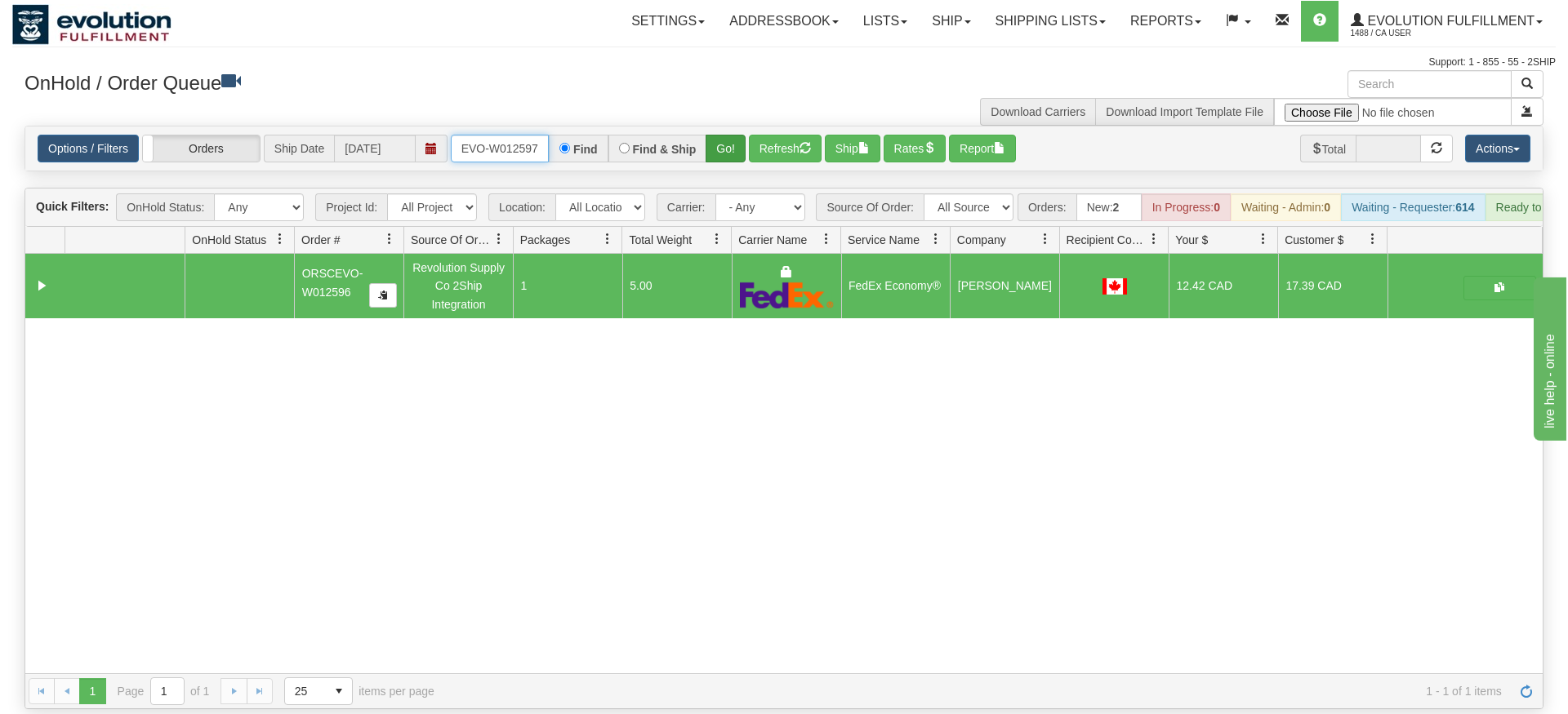
type input "ORSCEVO-W012597"
drag, startPoint x: 735, startPoint y: 123, endPoint x: 737, endPoint y: 147, distance: 24.1
click at [736, 157] on div "Is equal to Is not equal to Contains Does not contains CAD USD EUR ZAR [PERSON_…" at bounding box center [784, 418] width 1544 height 583
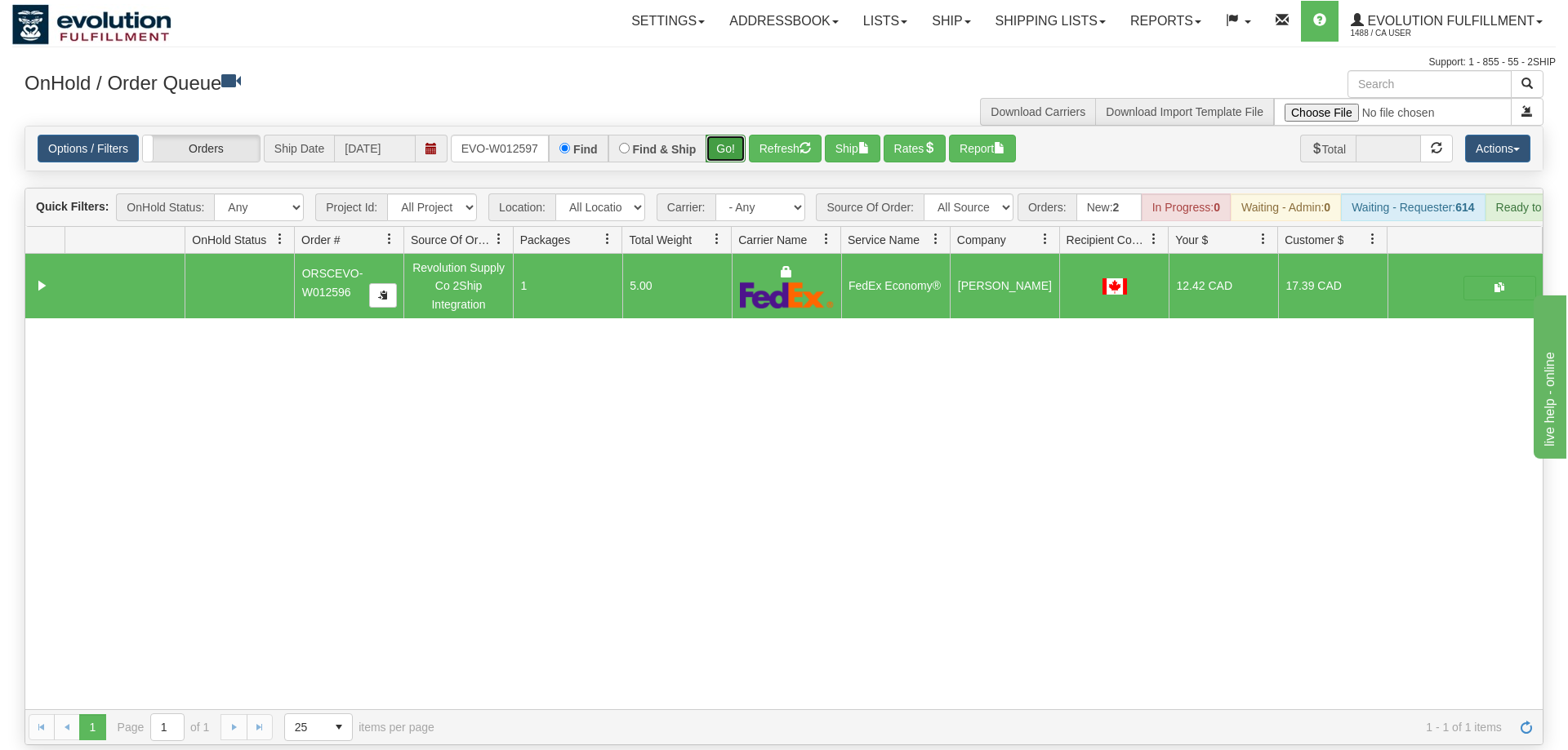
click at [736, 135] on button "Go!" at bounding box center [726, 148] width 40 height 27
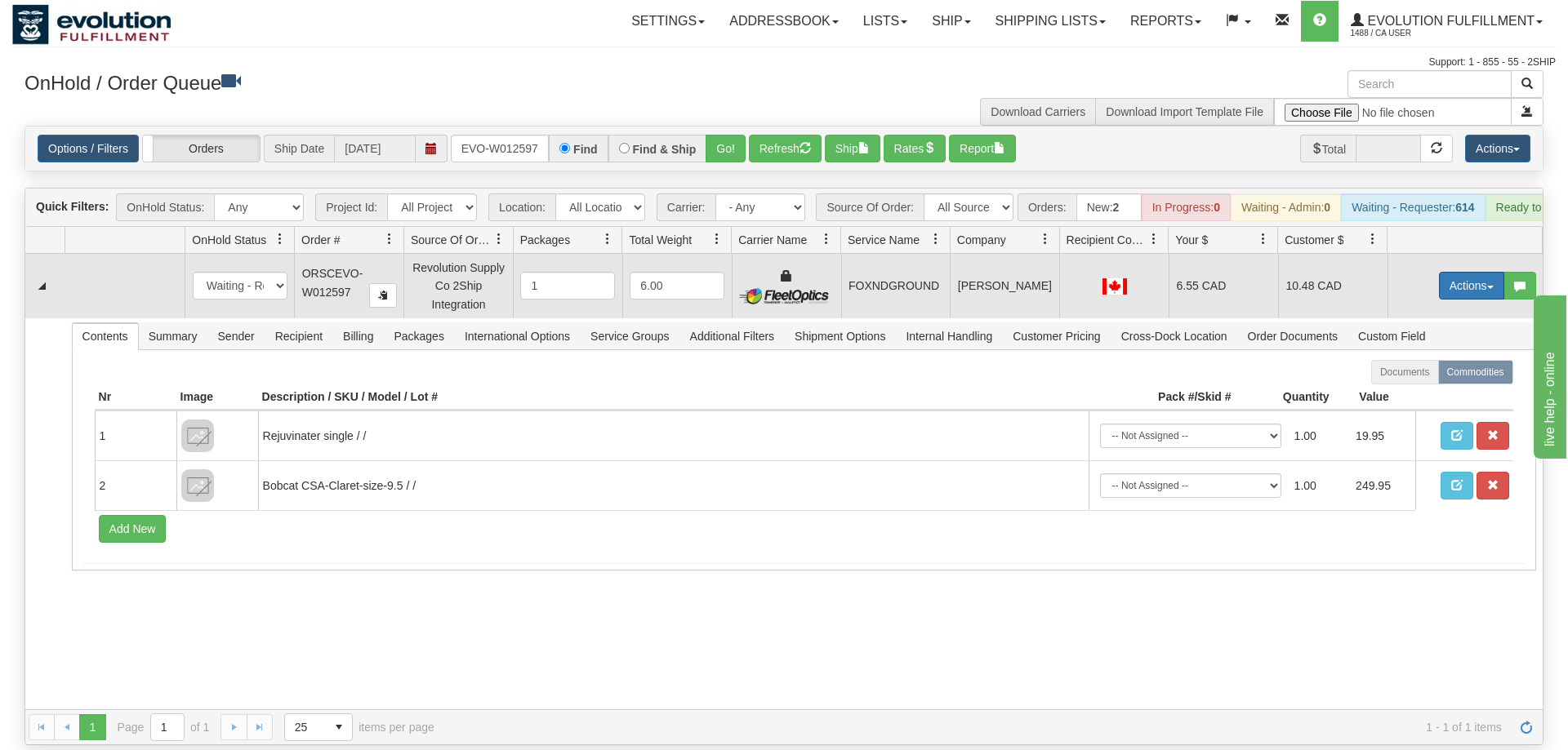
click at [1453, 272] on button "Actions" at bounding box center [1471, 285] width 65 height 27
click at [1424, 370] on link "Ship" at bounding box center [1437, 380] width 131 height 22
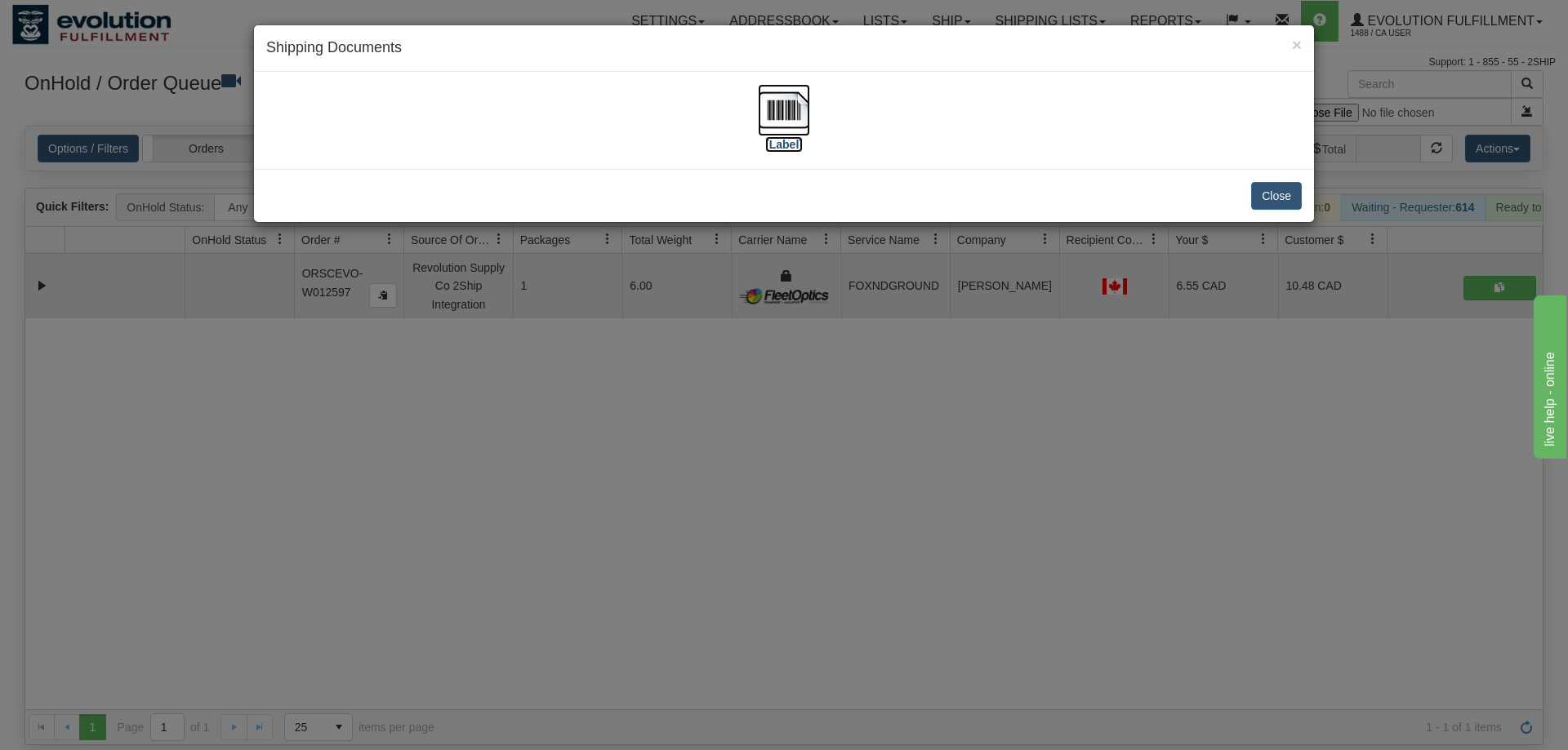
click at [782, 98] on img at bounding box center [784, 110] width 53 height 53
